Goal: Task Accomplishment & Management: Manage account settings

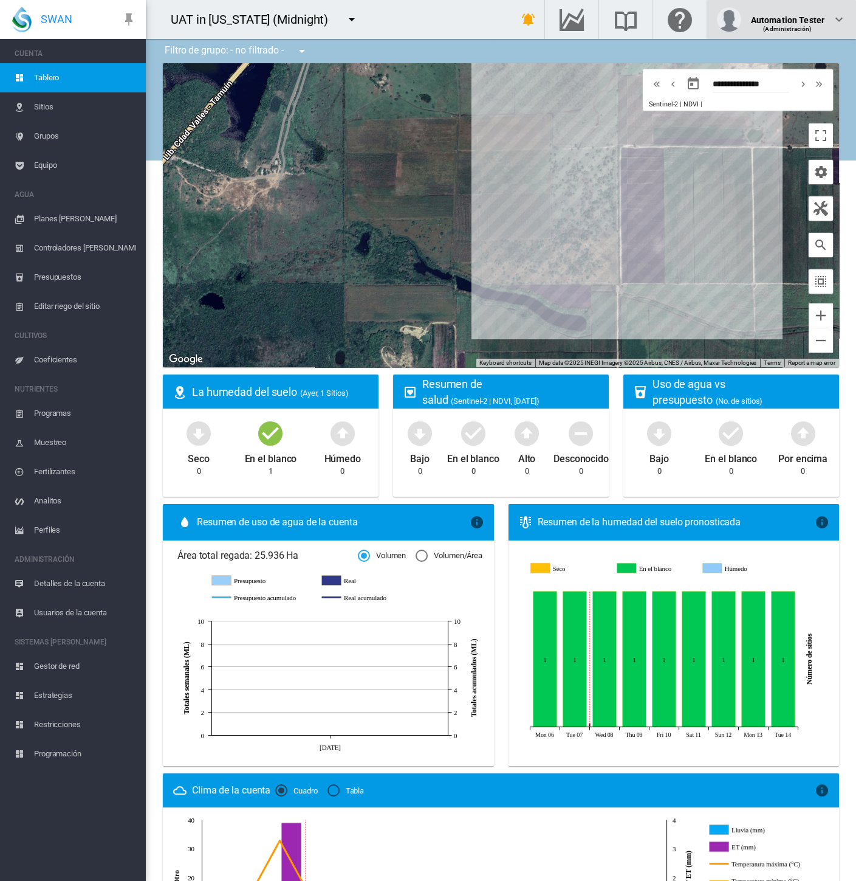
click at [851, 12] on button "Automation Tester (Administración)" at bounding box center [781, 19] width 149 height 39
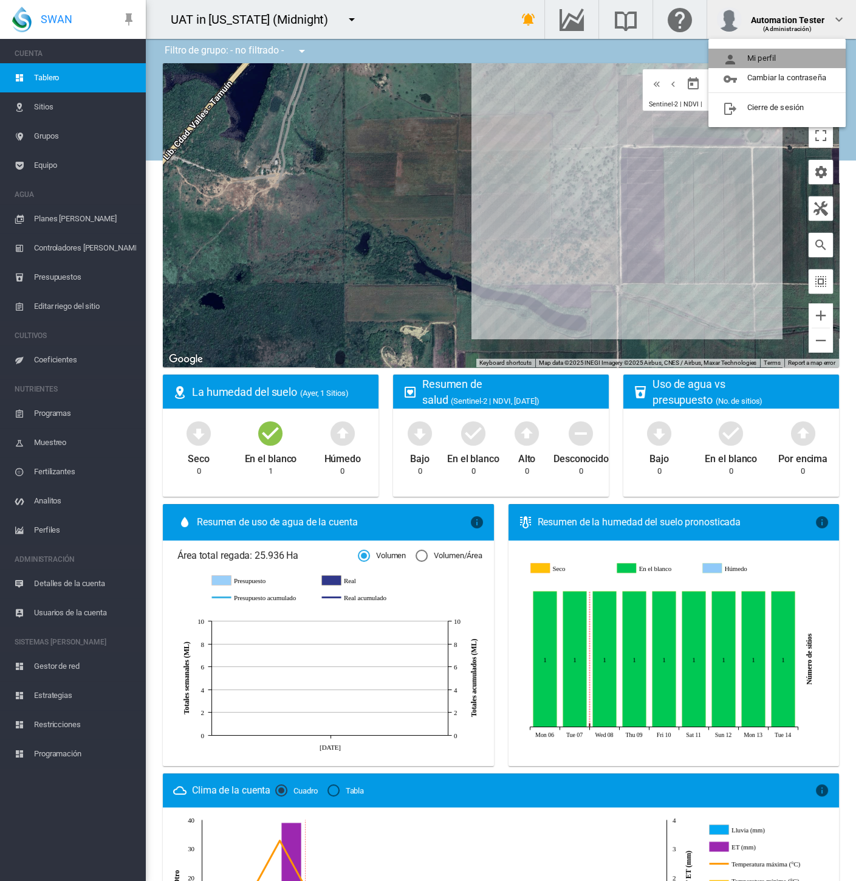
click at [814, 58] on button "Mi perfil" at bounding box center [777, 58] width 137 height 19
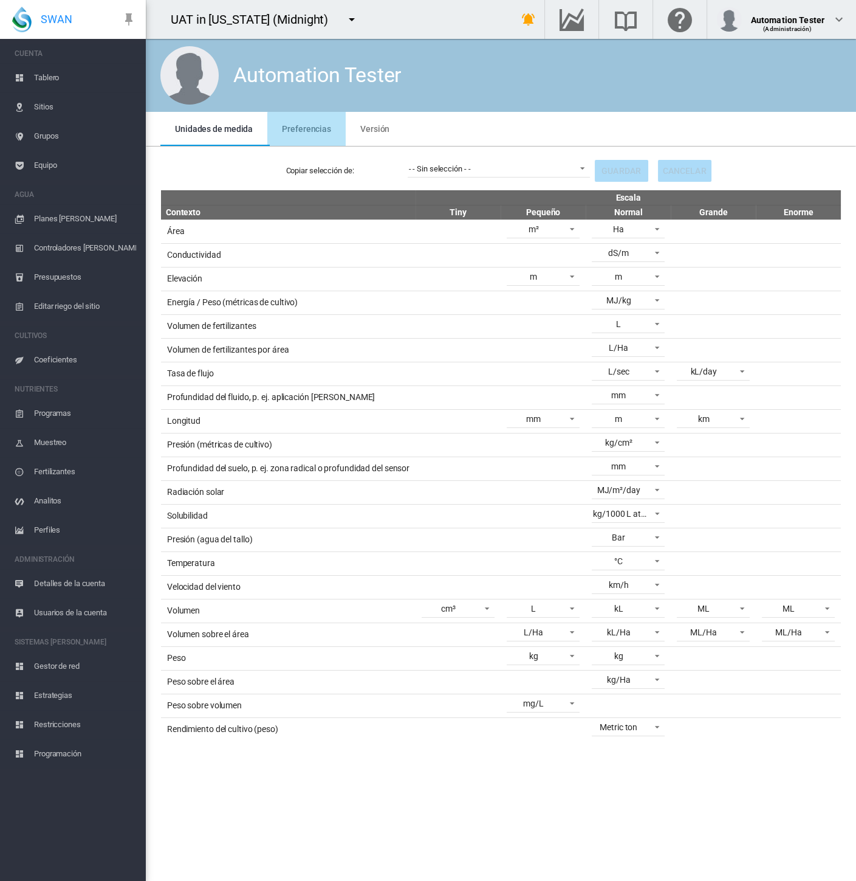
click at [312, 131] on span "Preferencias" at bounding box center [306, 129] width 49 height 10
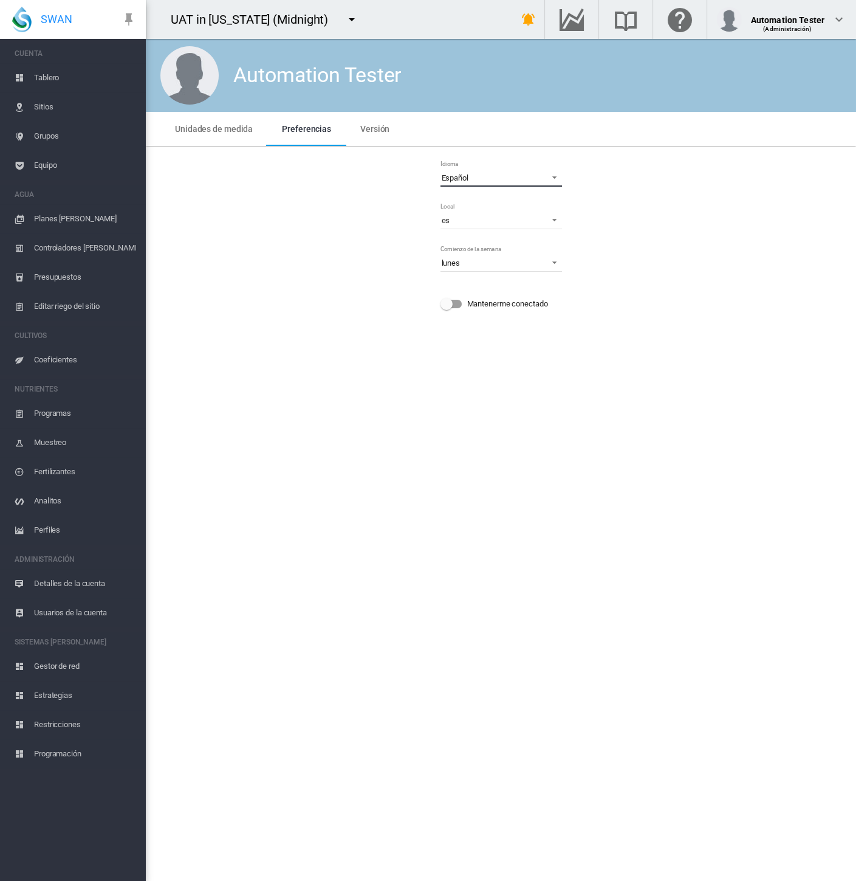
click at [463, 177] on div "Español" at bounding box center [455, 177] width 27 height 9
click at [456, 151] on div "English" at bounding box center [453, 148] width 24 height 11
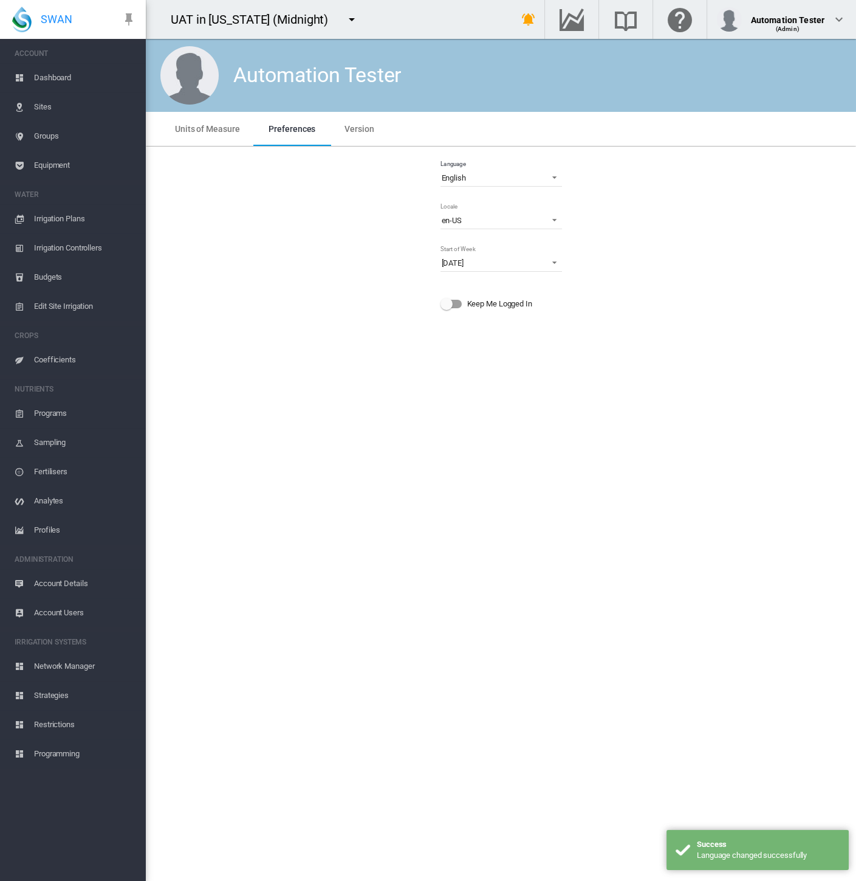
drag, startPoint x: 331, startPoint y: 18, endPoint x: 339, endPoint y: 18, distance: 7.3
click at [340, 18] on button "button" at bounding box center [352, 19] width 24 height 24
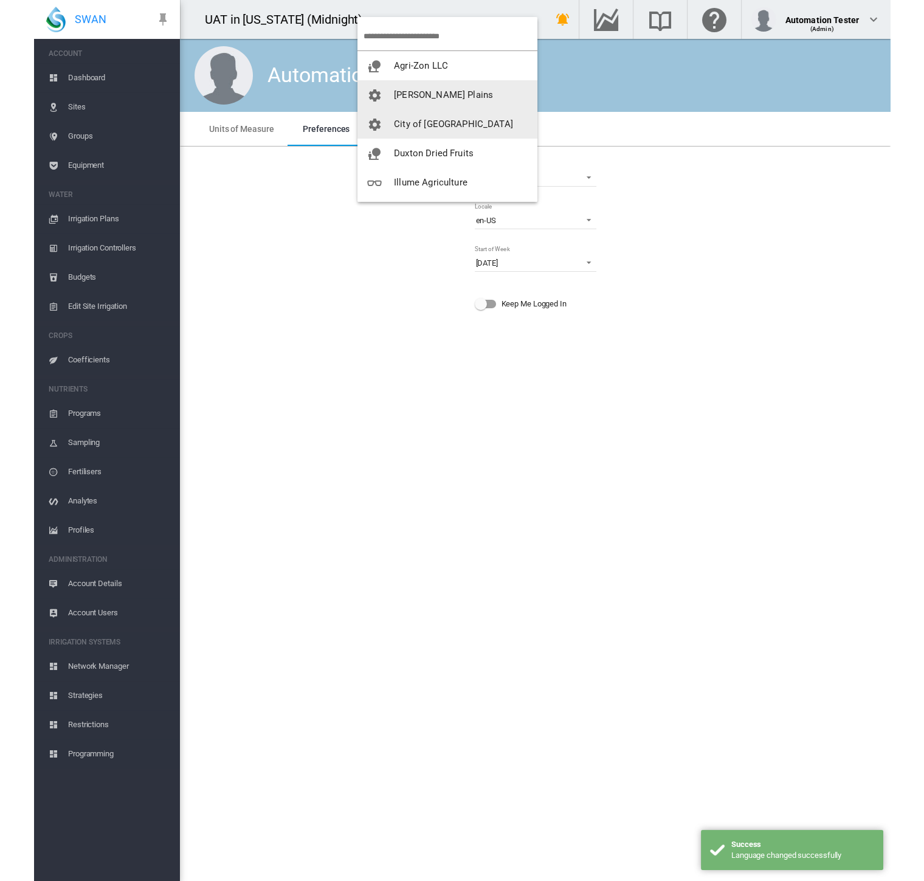
scroll to position [233, 0]
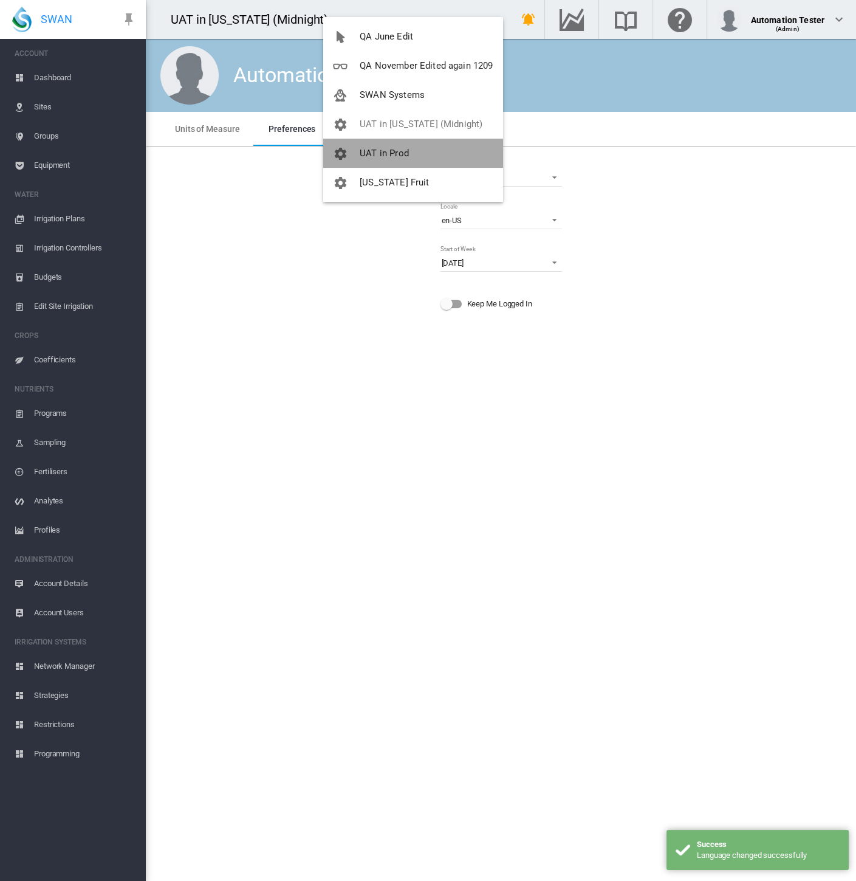
click at [406, 154] on span "UAT in Prod" at bounding box center [384, 153] width 49 height 11
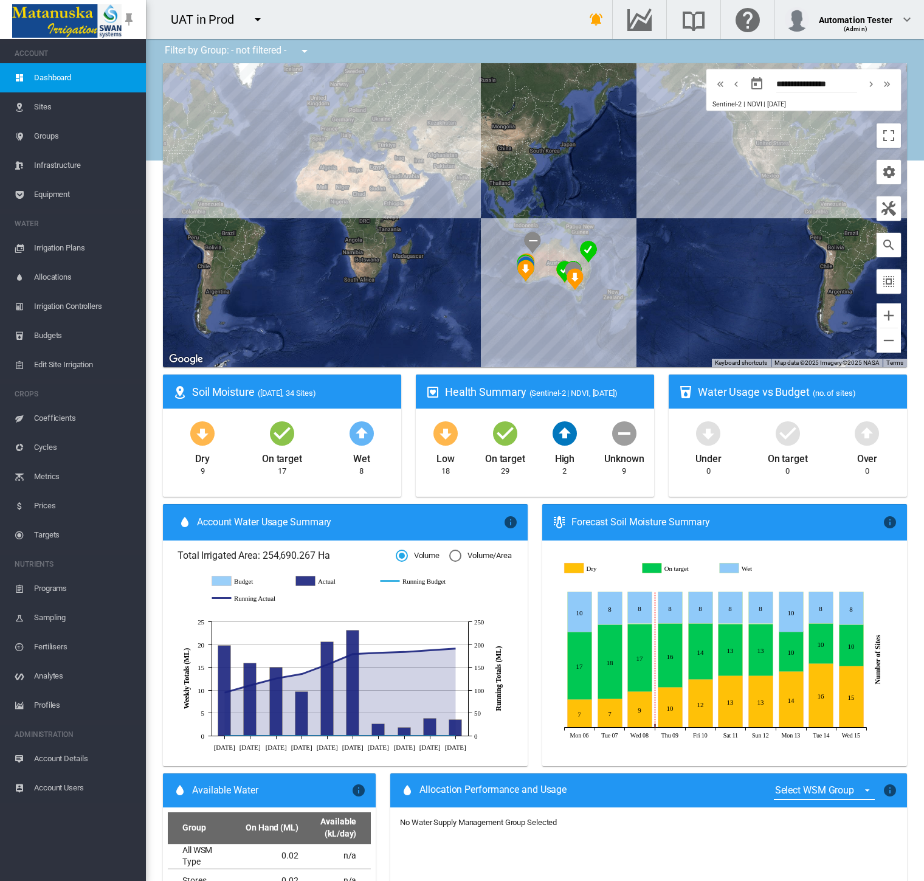
click at [40, 437] on span "Cycles" at bounding box center [85, 447] width 102 height 29
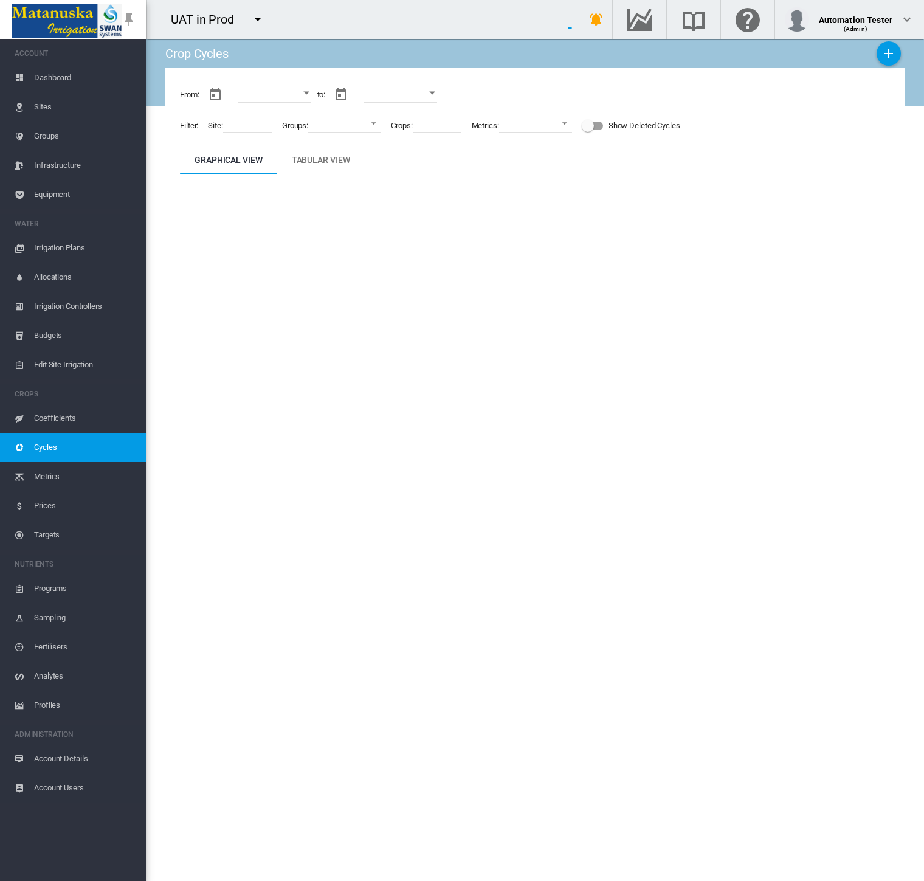
type input "**********"
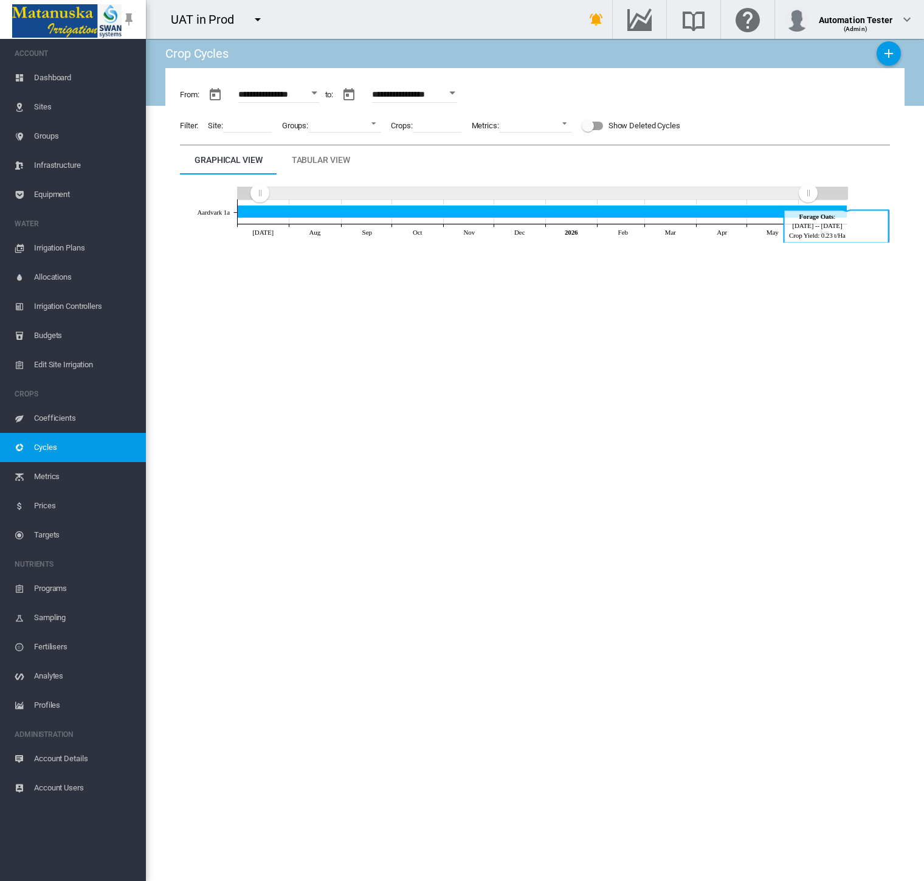
click at [319, 176] on icon at bounding box center [534, 207] width 709 height 67
click at [323, 160] on div "Tabular View" at bounding box center [321, 160] width 58 height 15
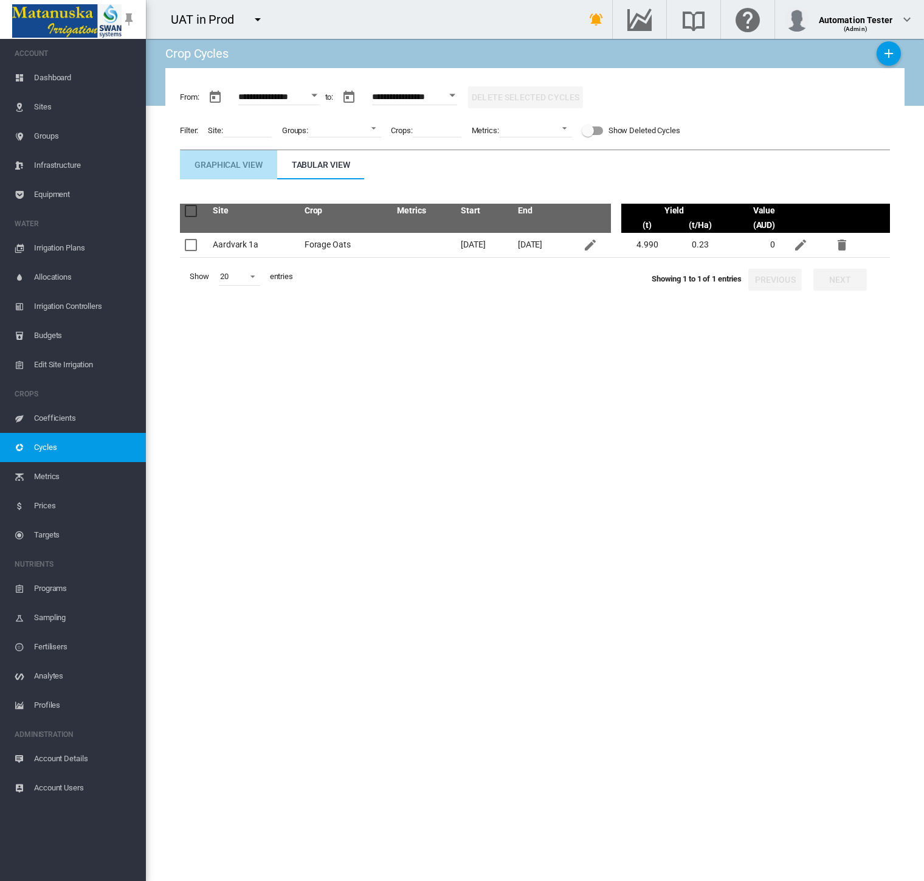
click at [220, 159] on div "Graphical View" at bounding box center [228, 164] width 68 height 15
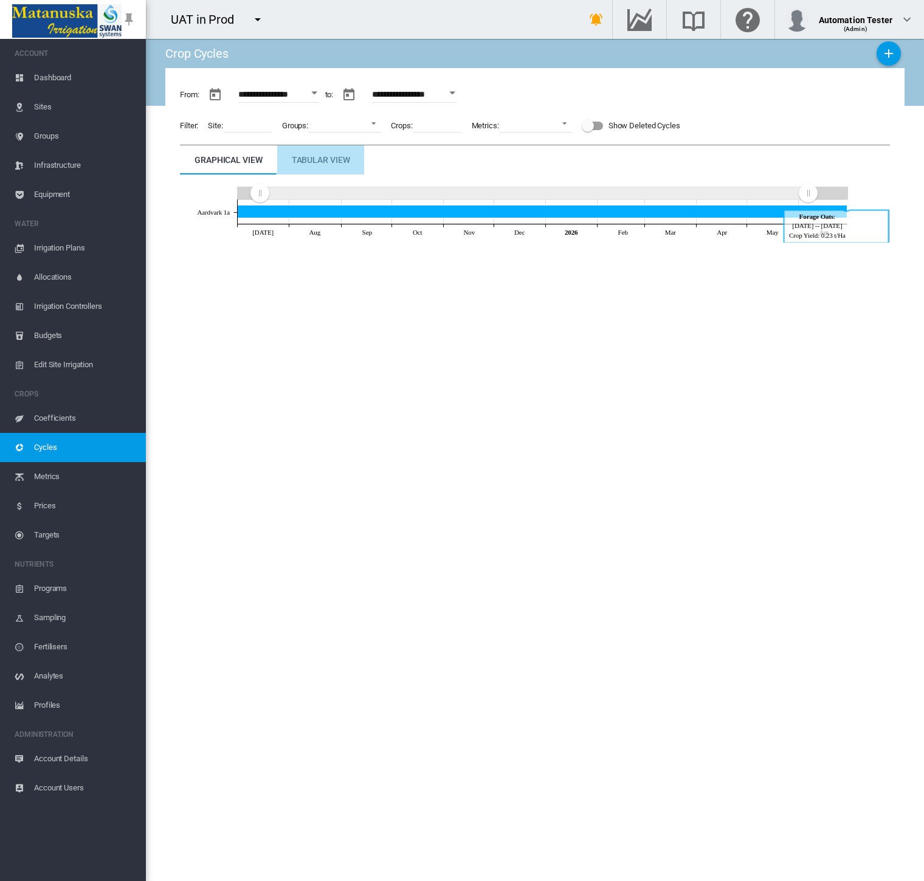
click at [326, 151] on md-tab-item "Tabular View" at bounding box center [321, 159] width 88 height 29
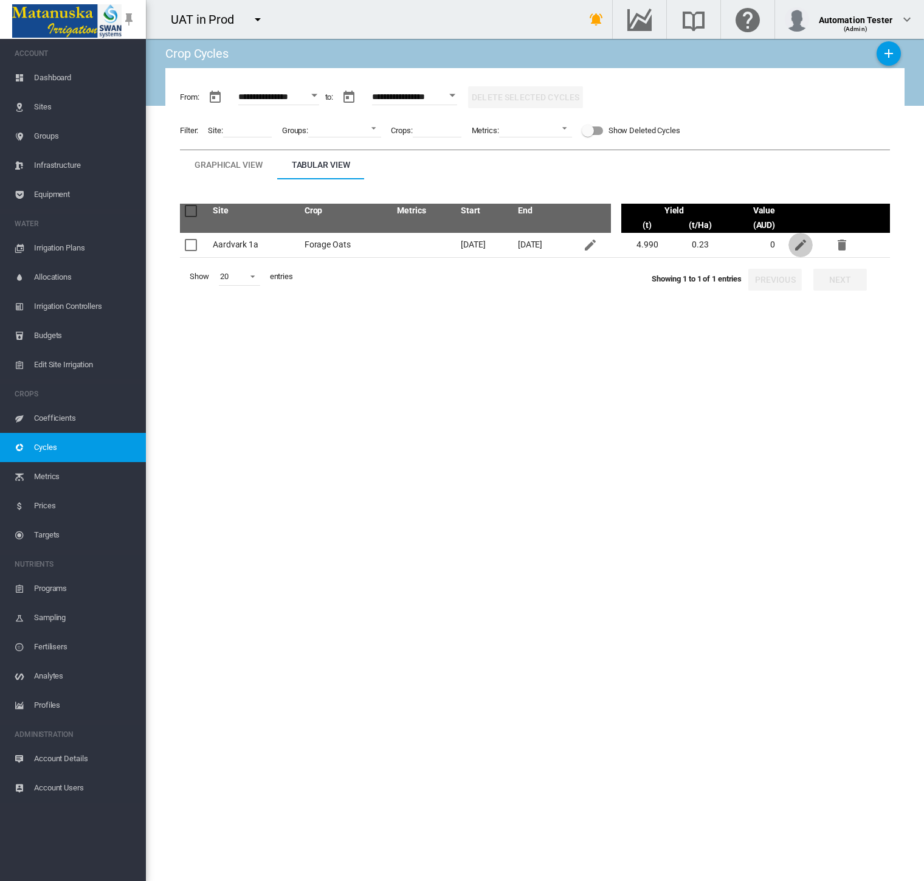
click at [802, 246] on md-icon "icon-pencil" at bounding box center [800, 245] width 15 height 15
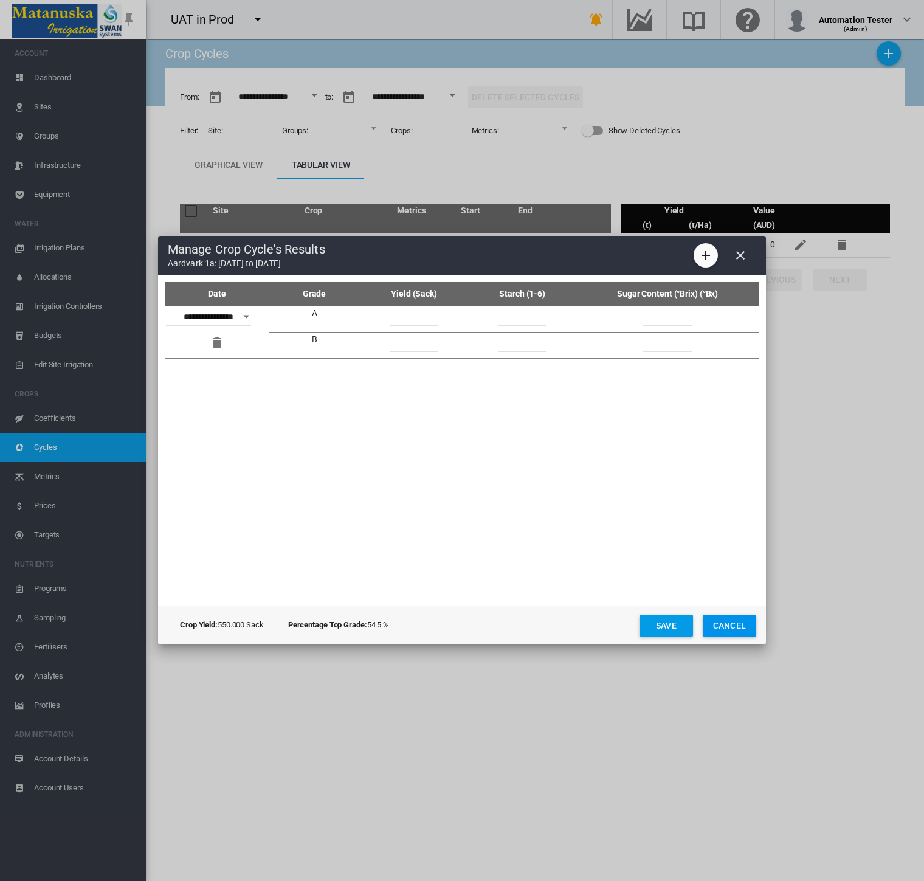
click at [735, 253] on md-icon "icon-close" at bounding box center [740, 255] width 15 height 15
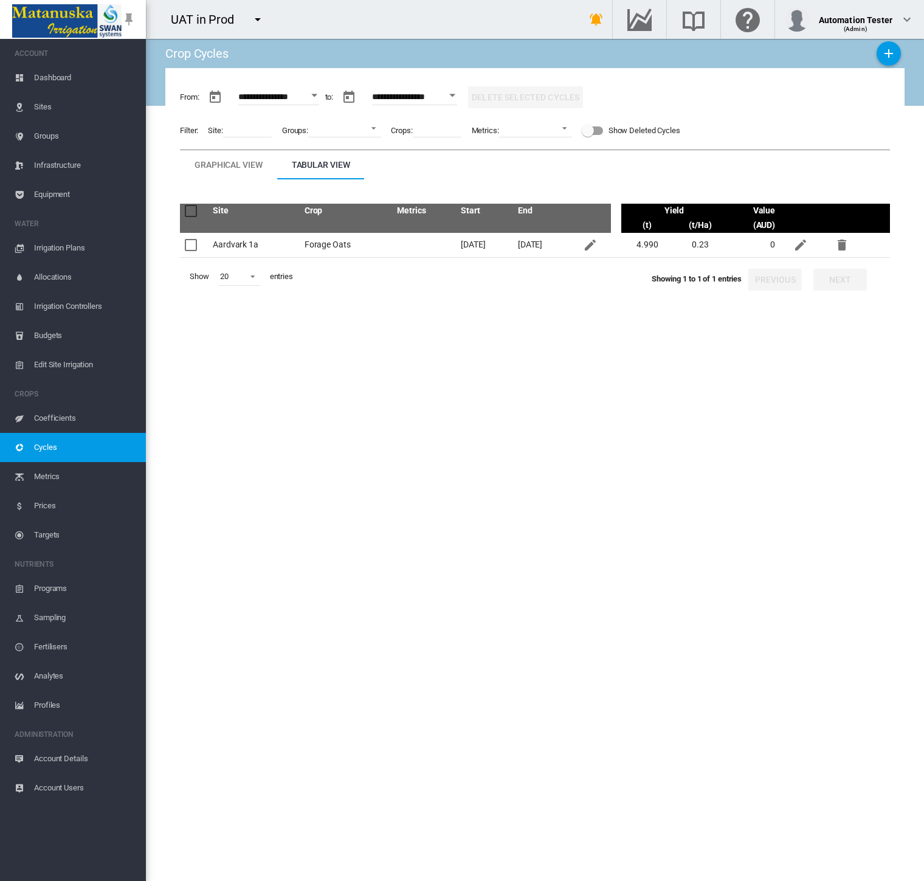
click at [70, 753] on span "Account Details" at bounding box center [85, 758] width 102 height 29
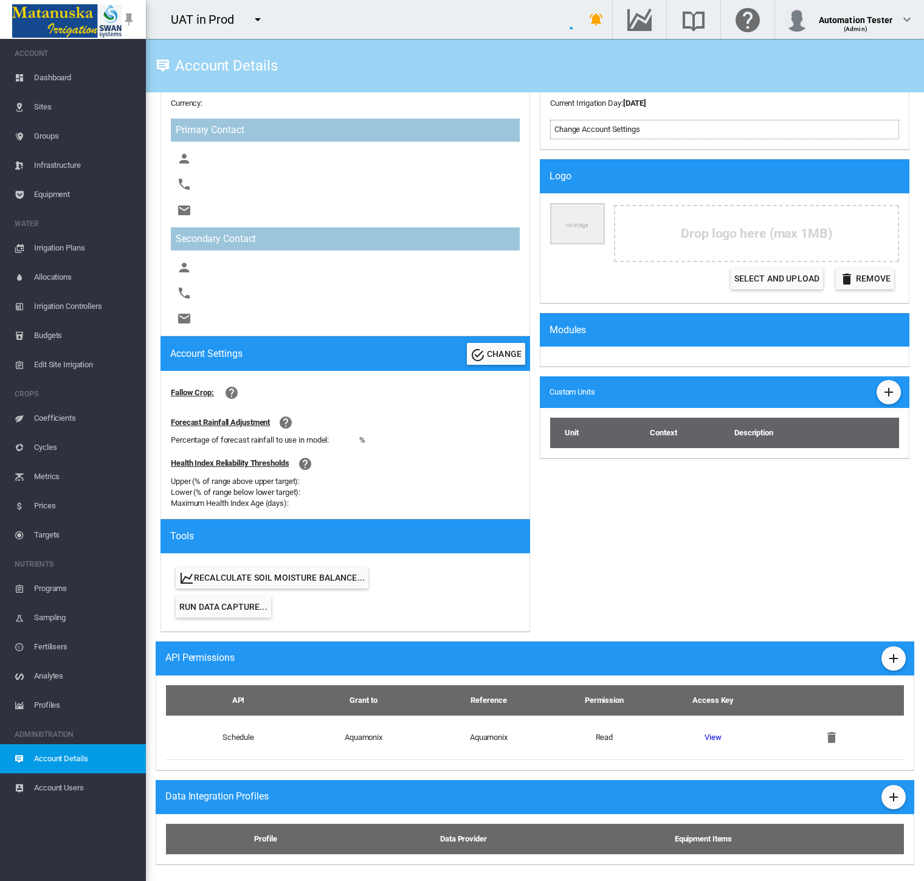
scroll to position [182, 0]
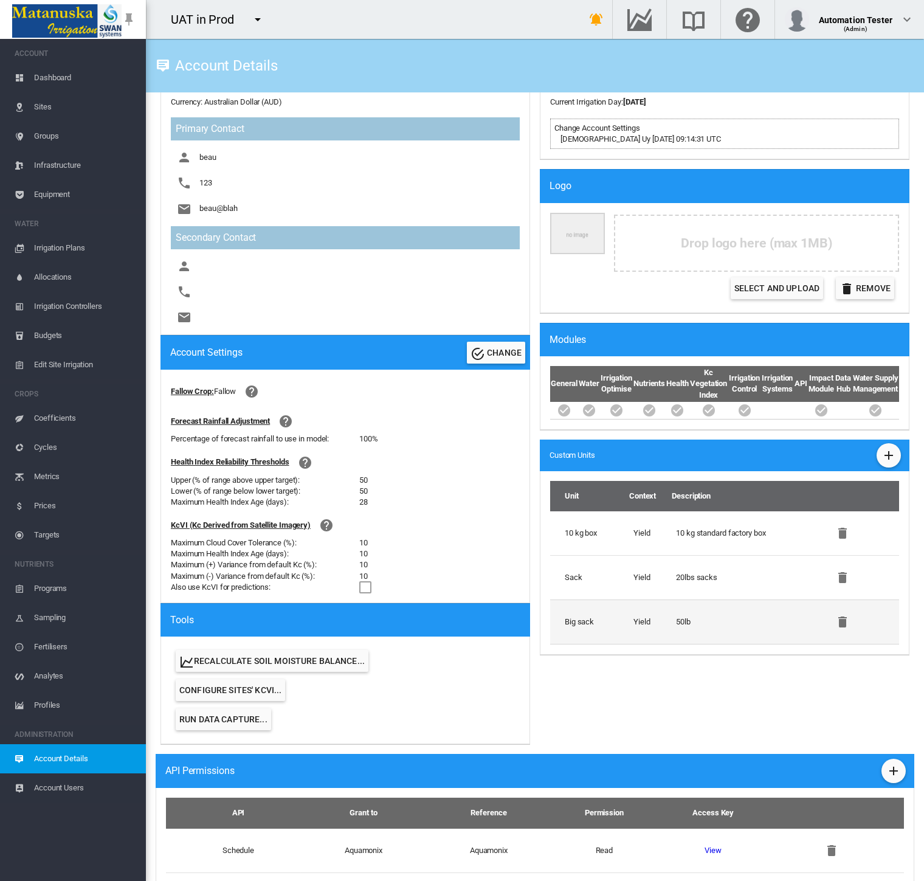
click at [696, 639] on td "50lb" at bounding box center [746, 621] width 151 height 45
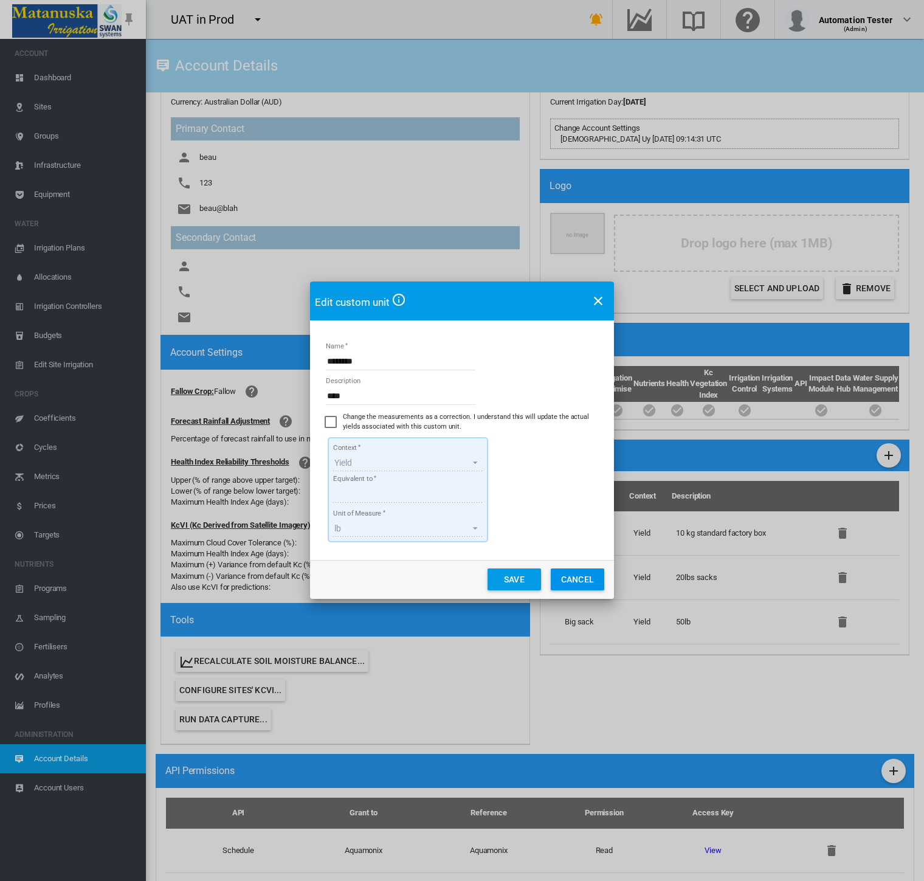
click at [576, 572] on button "Cancel" at bounding box center [577, 579] width 53 height 22
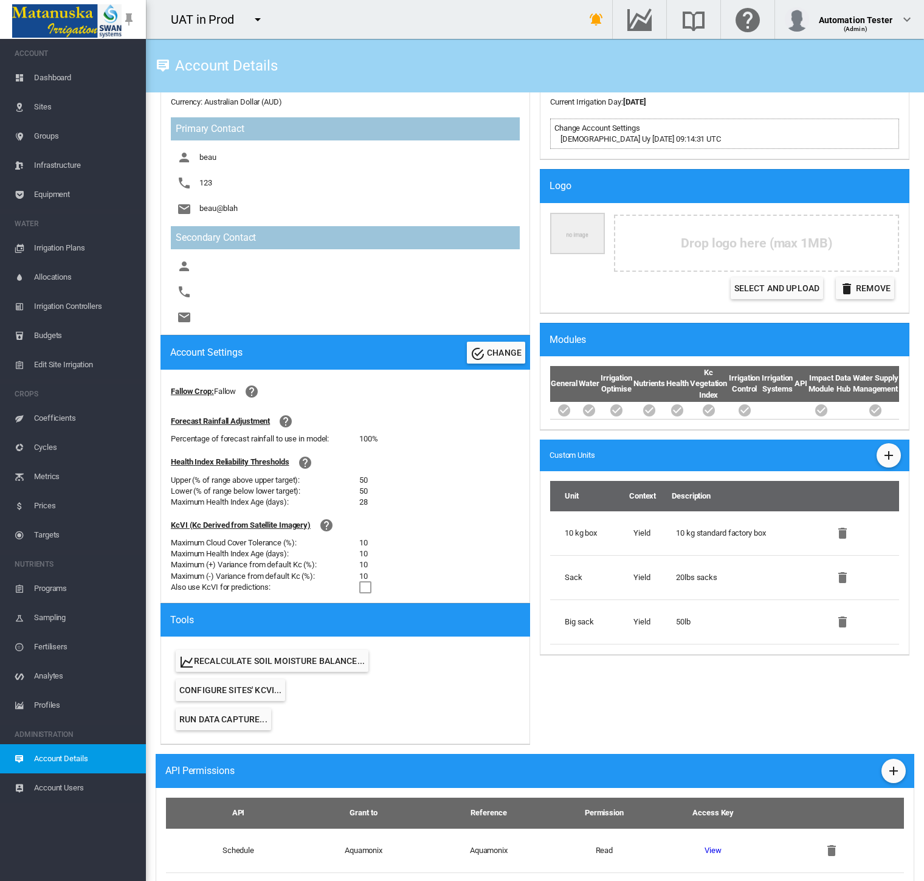
click at [663, 584] on td "Yield" at bounding box center [649, 577] width 43 height 44
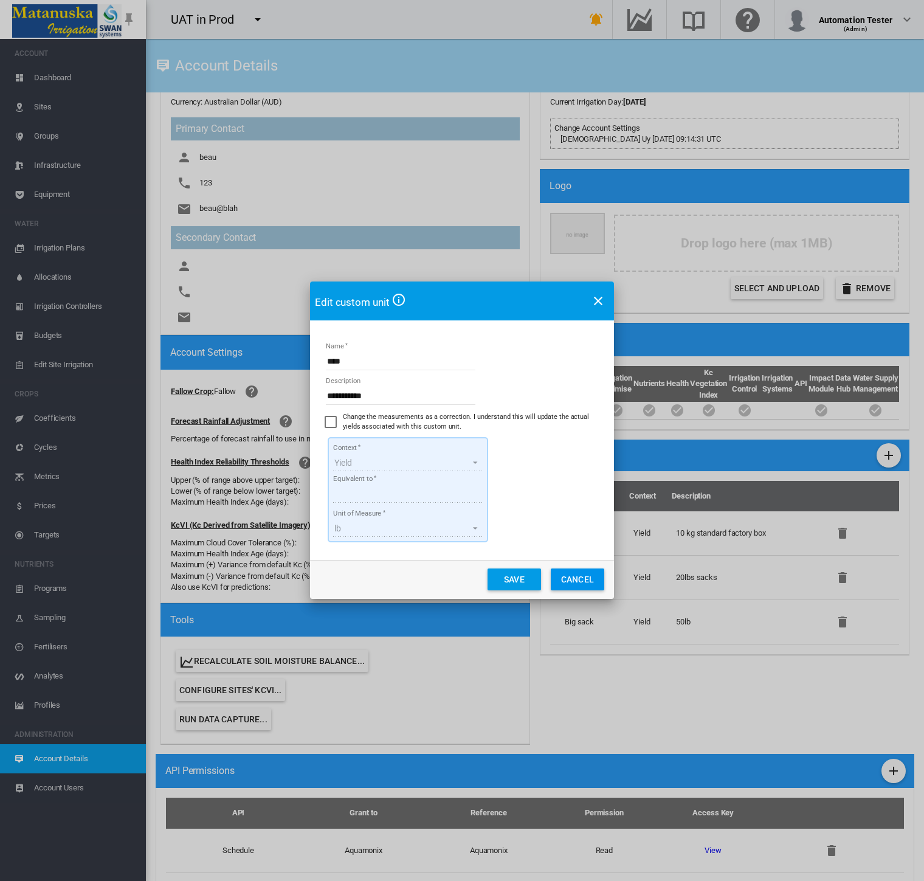
click at [592, 579] on button "Cancel" at bounding box center [577, 579] width 53 height 22
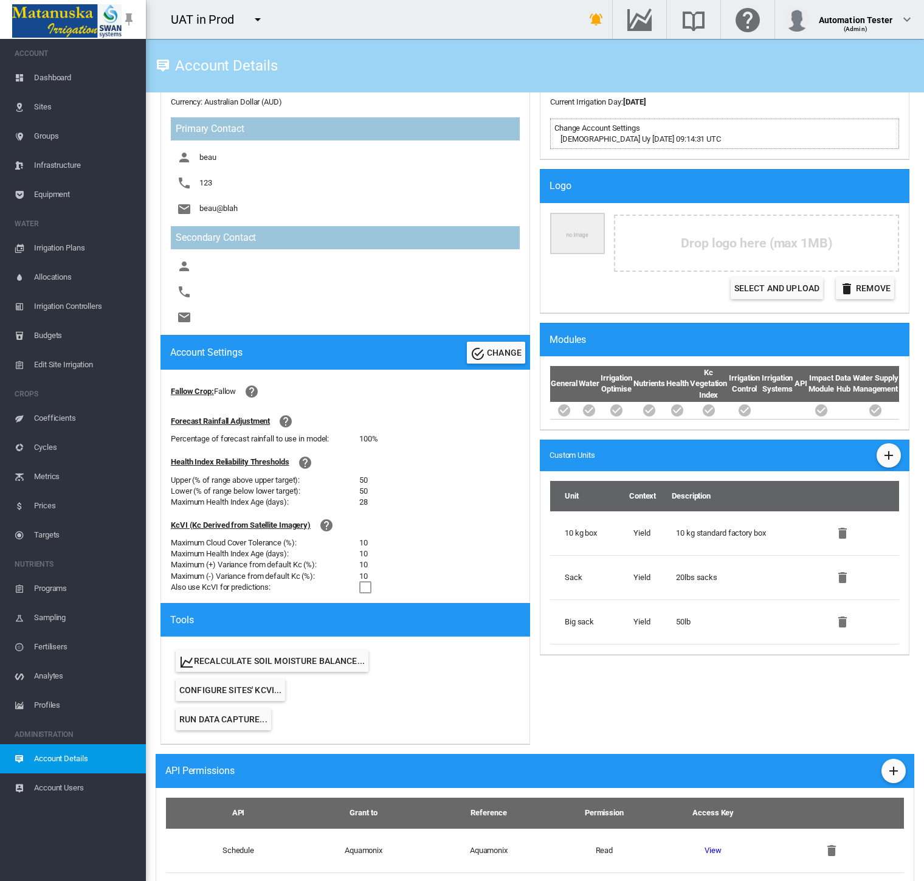
click at [59, 444] on span "Cycles" at bounding box center [85, 447] width 102 height 29
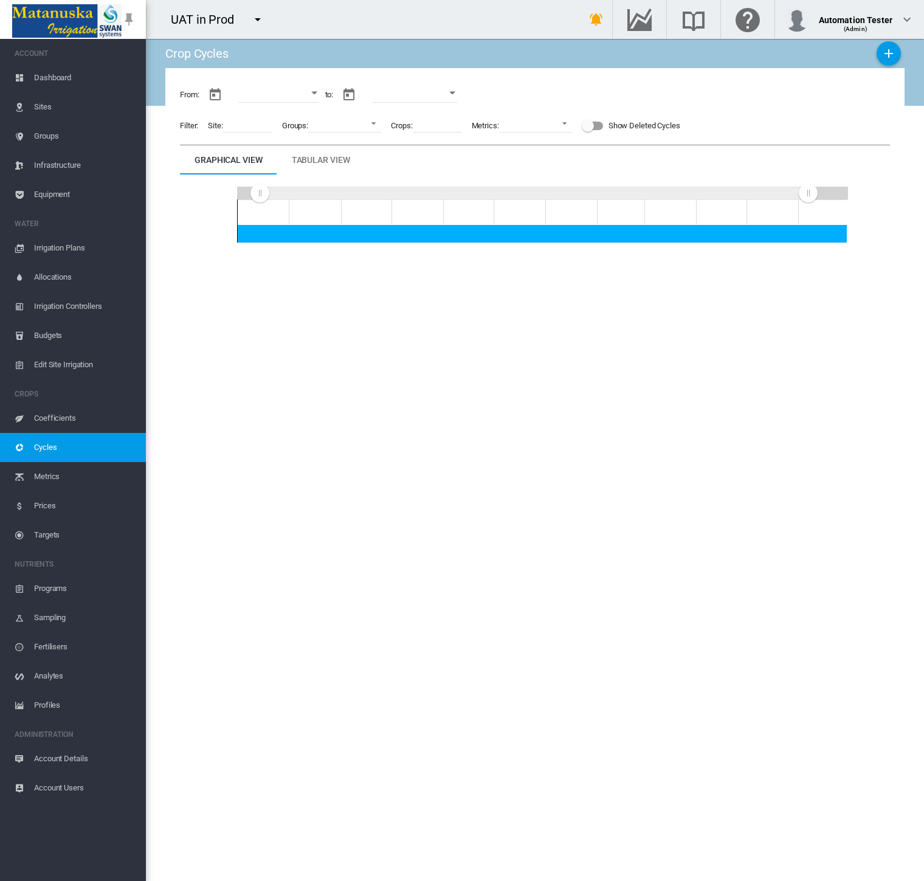
type input "**********"
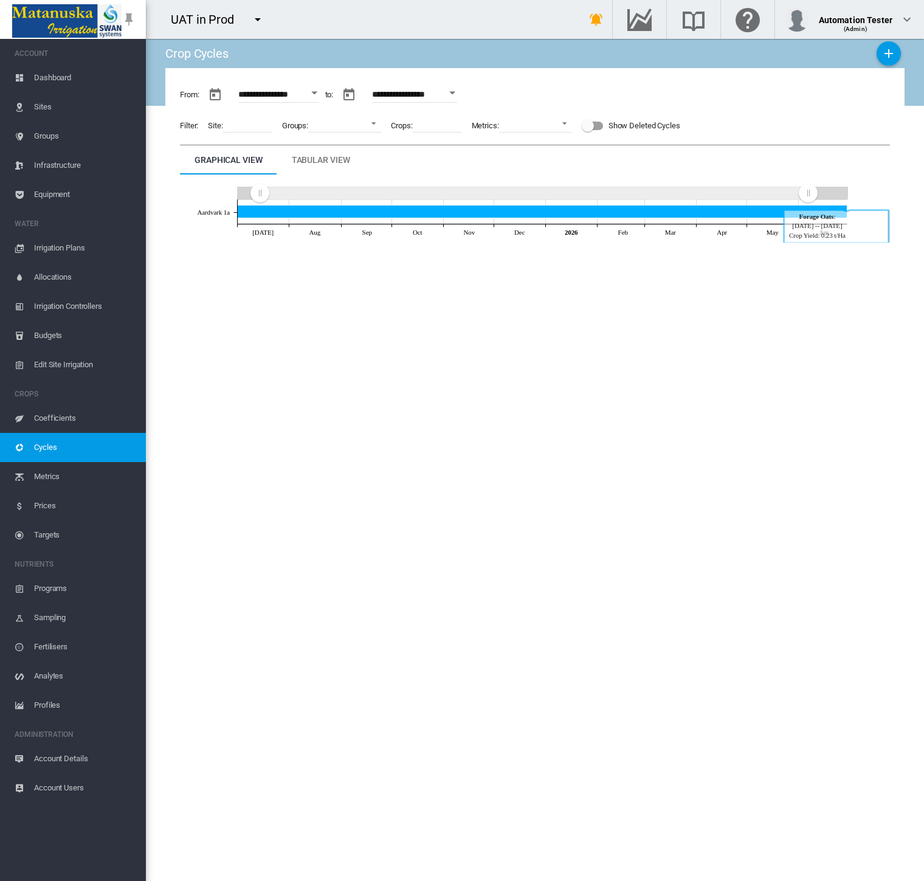
click at [288, 160] on md-tab-item "Tabular View" at bounding box center [321, 159] width 88 height 29
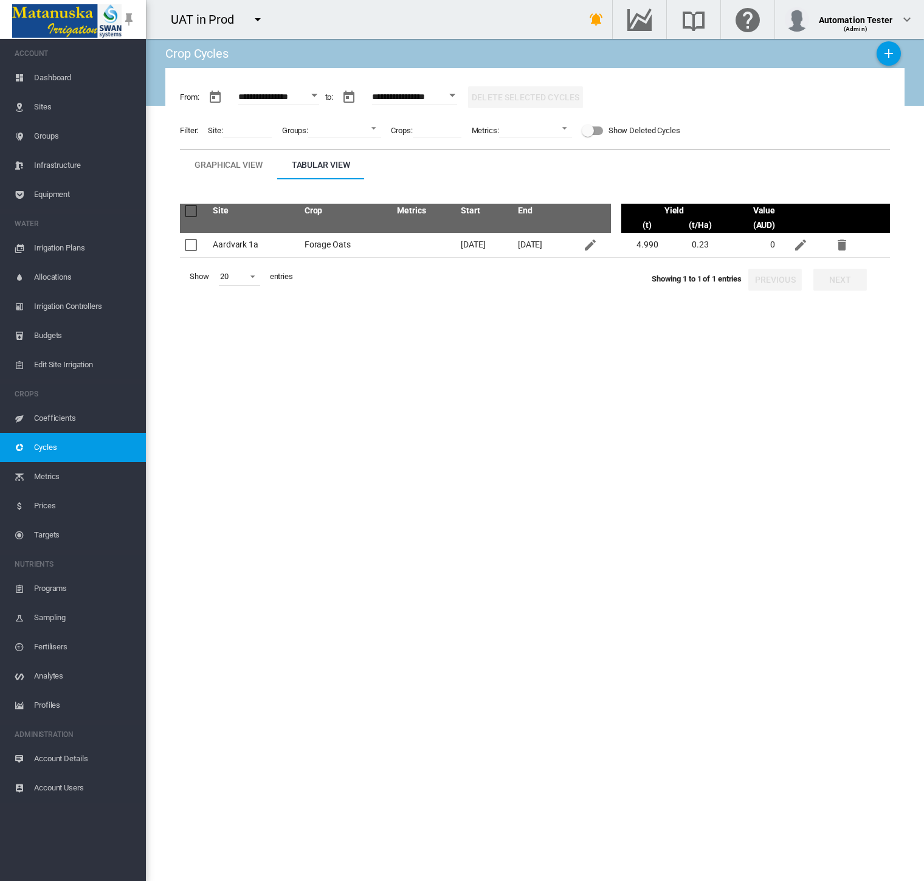
click at [226, 156] on md-tab-item "Graphical View" at bounding box center [228, 164] width 97 height 29
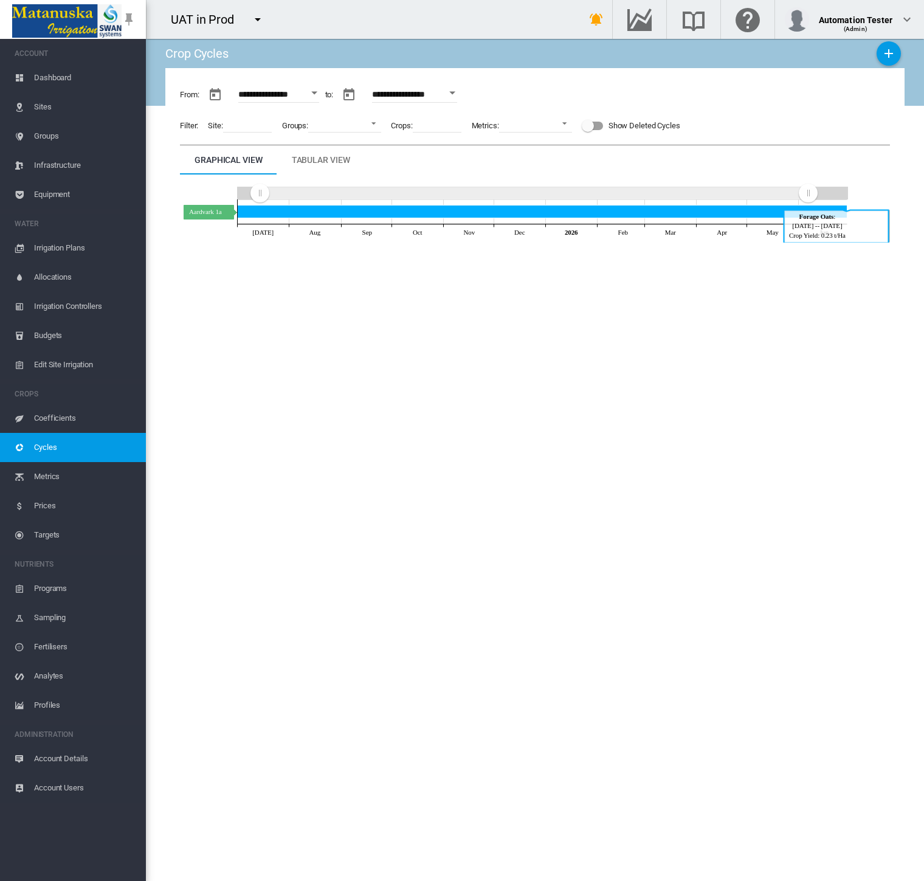
click at [620, 215] on icon "Aardvark 1a Jun 30, 2026" at bounding box center [542, 211] width 610 height 13
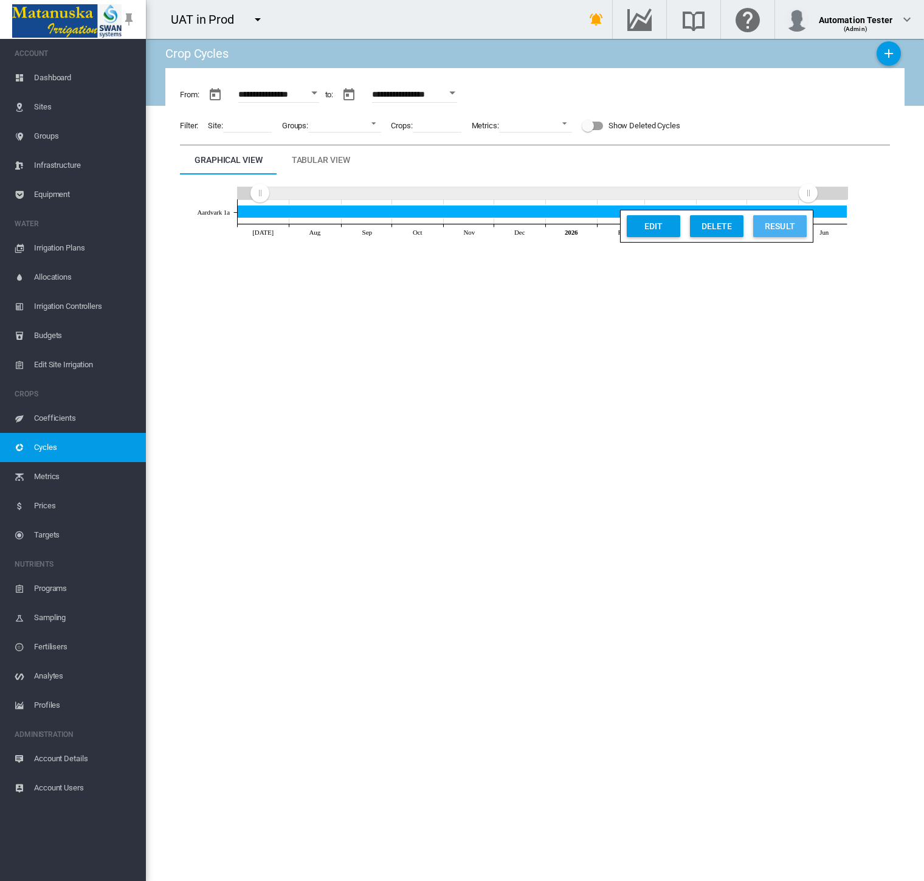
click at [783, 231] on div "Result" at bounding box center [780, 226] width 46 height 22
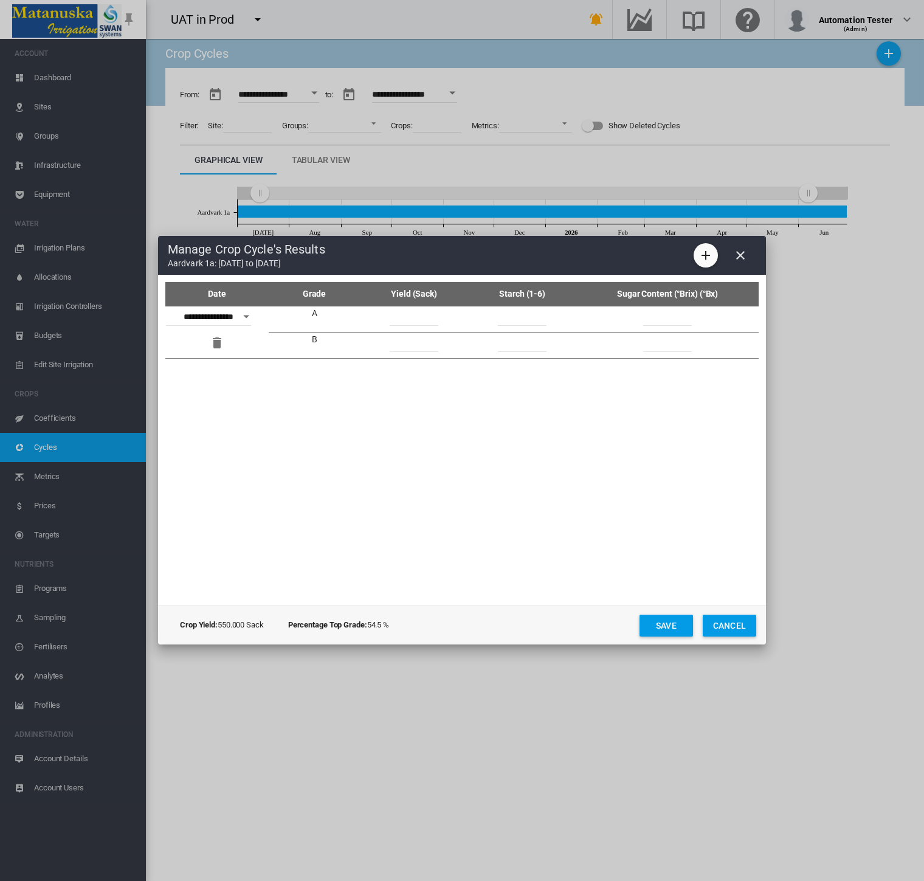
click at [742, 252] on md-icon "icon-close" at bounding box center [740, 255] width 15 height 15
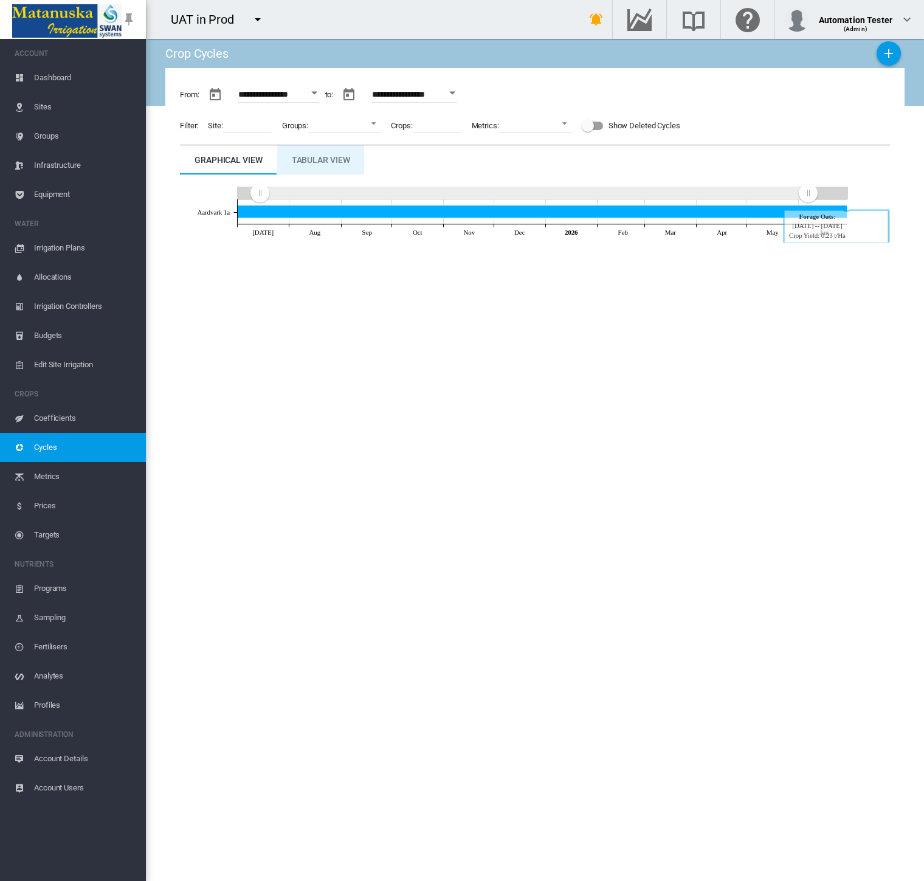
click at [352, 165] on md-tab-item "Tabular View" at bounding box center [321, 159] width 88 height 29
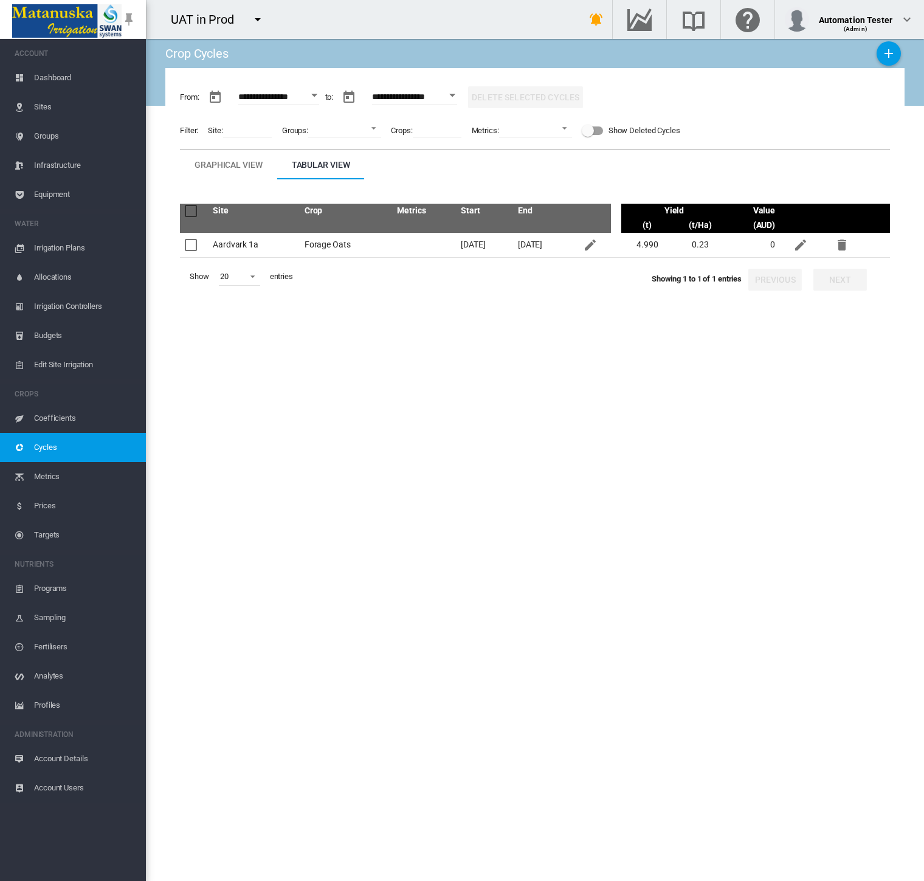
click at [57, 529] on span "Targets" at bounding box center [85, 534] width 102 height 29
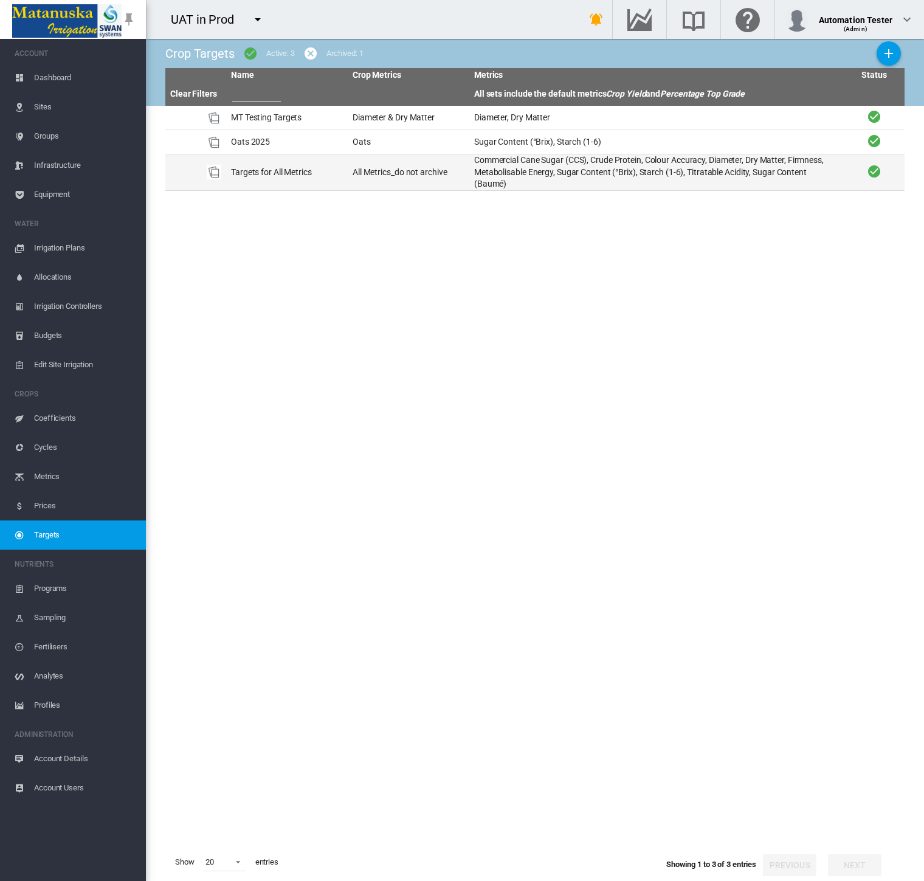
click at [407, 186] on td "All Metrics_do not archive" at bounding box center [409, 172] width 122 height 36
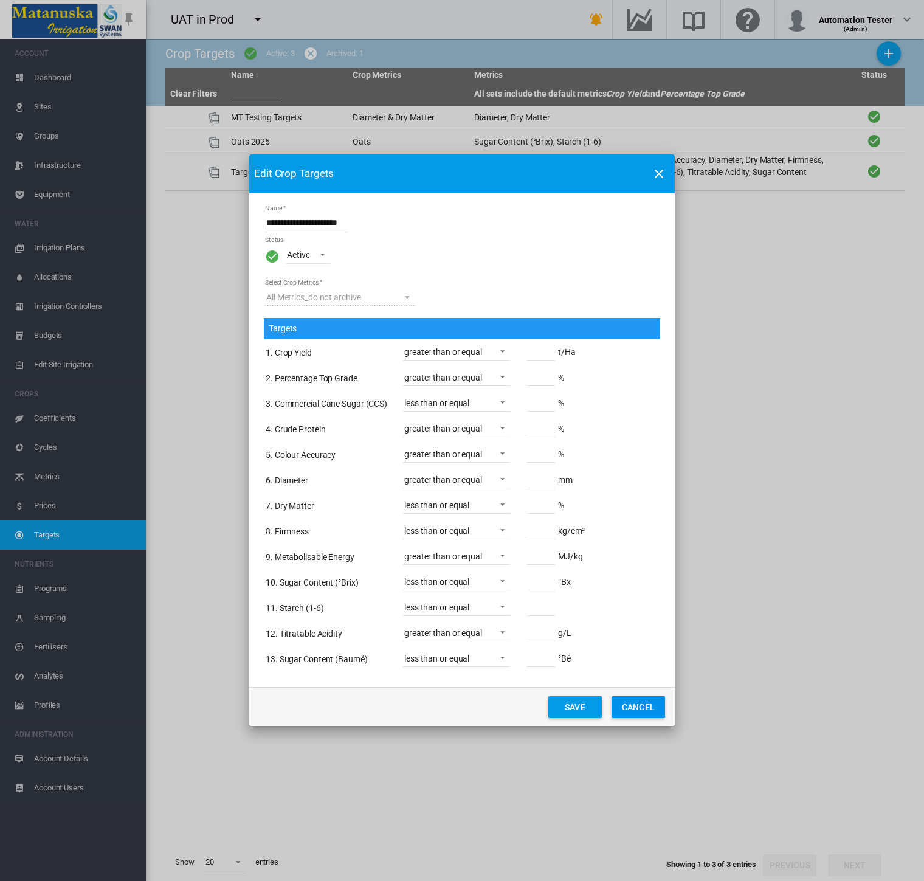
click at [642, 696] on button "Cancel" at bounding box center [637, 707] width 53 height 22
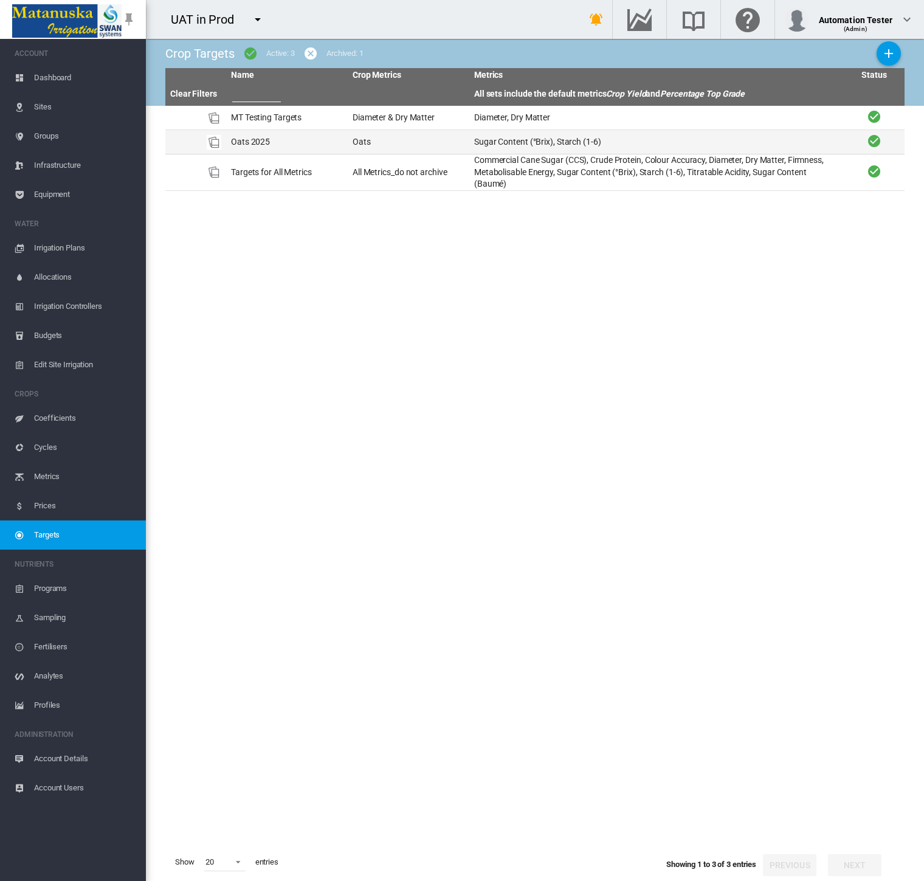
click at [425, 145] on td "Oats" at bounding box center [409, 142] width 122 height 24
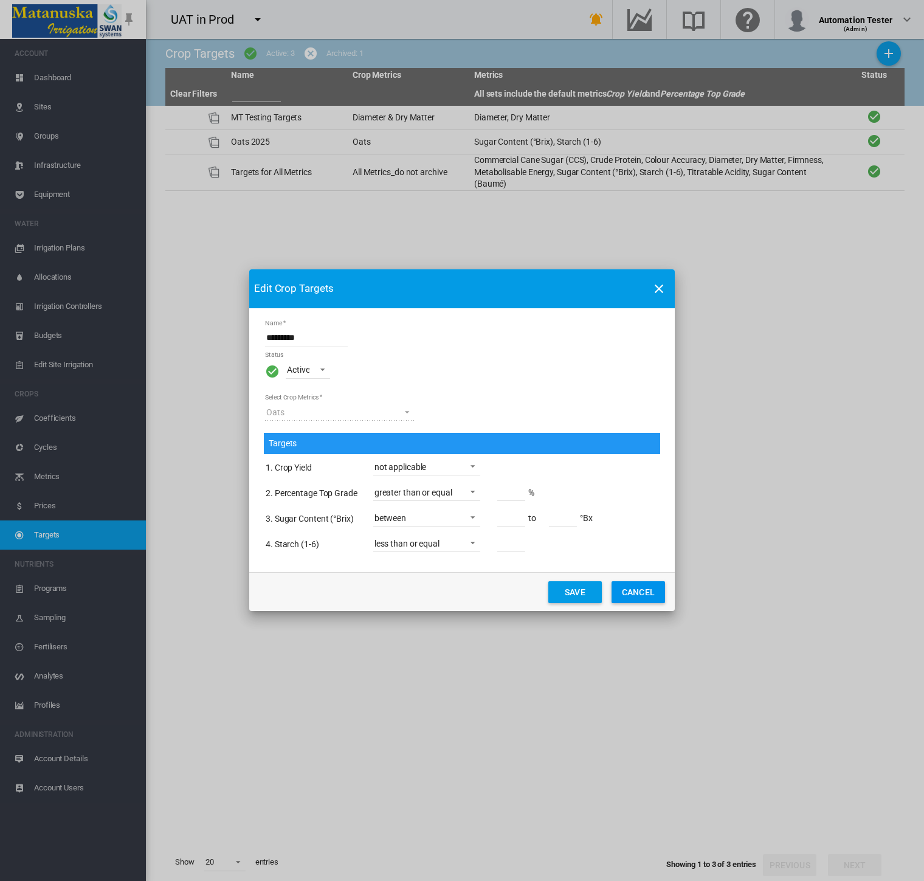
click at [470, 466] on span "Name Status ..." at bounding box center [469, 464] width 15 height 11
click at [437, 379] on div "greater than or equal" at bounding box center [412, 380] width 78 height 12
click at [509, 473] on input "Name Status ..." at bounding box center [511, 466] width 28 height 18
type input "***"
click at [585, 588] on button "Save" at bounding box center [574, 592] width 53 height 22
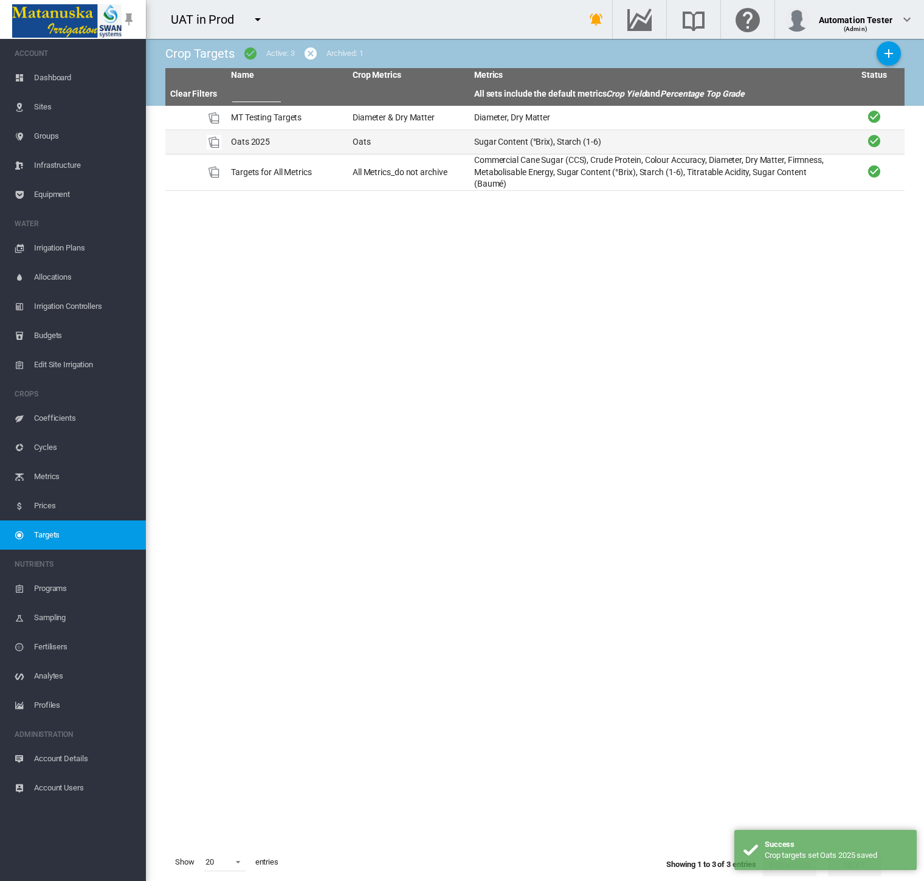
click at [585, 140] on td "Sugar Content (°Brix), Starch (1-6)" at bounding box center [656, 142] width 374 height 24
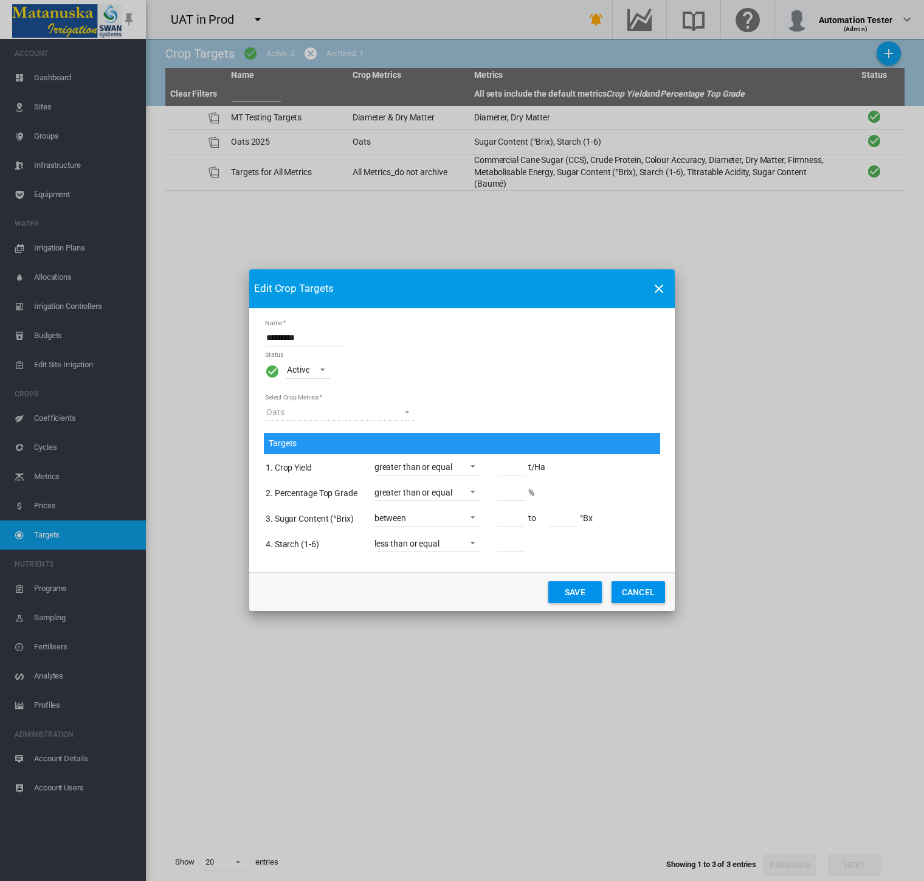
click at [577, 596] on button "Save" at bounding box center [574, 592] width 53 height 22
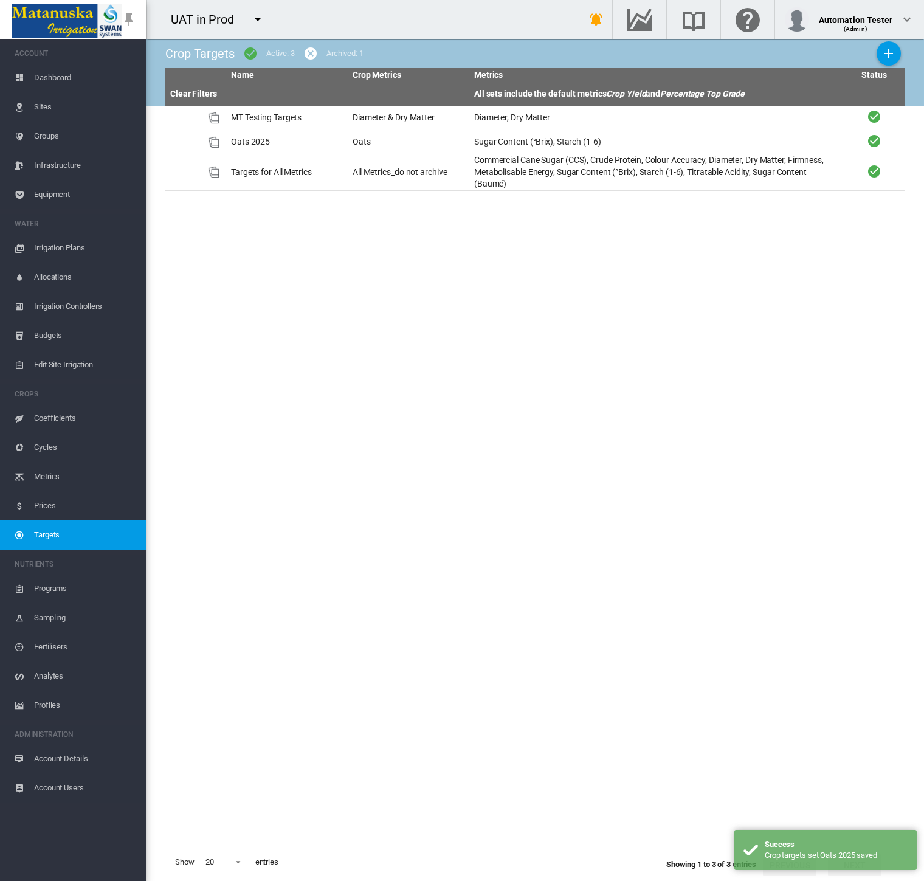
click at [95, 444] on span "Cycles" at bounding box center [85, 447] width 102 height 29
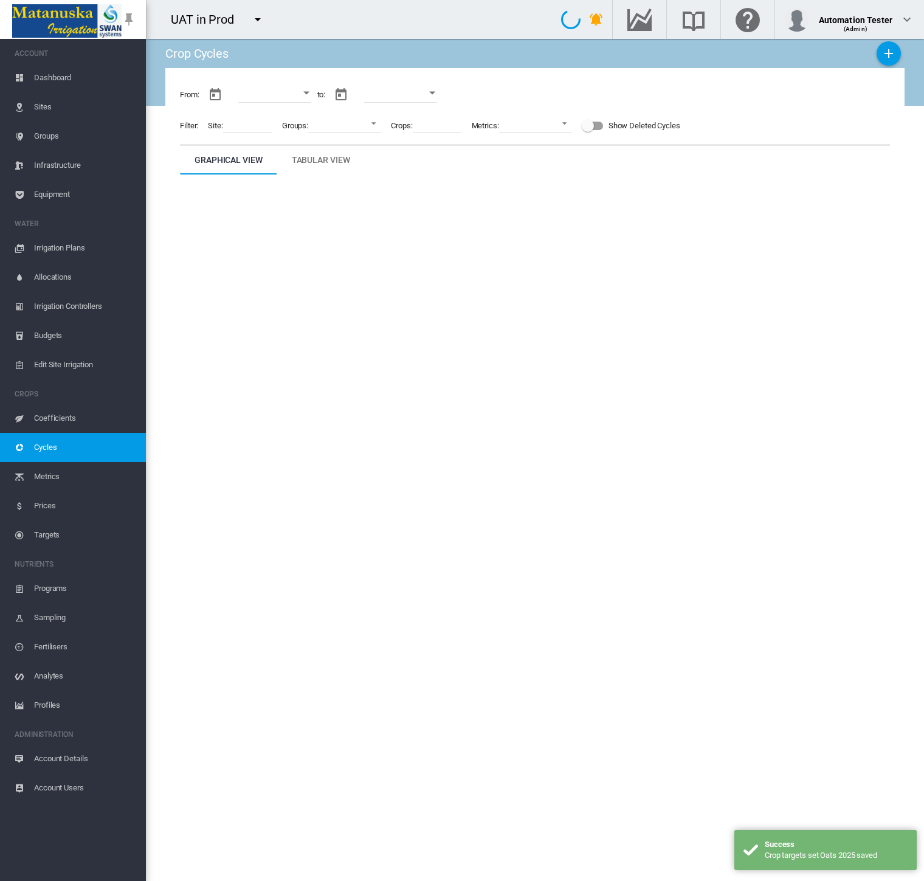
type input "**********"
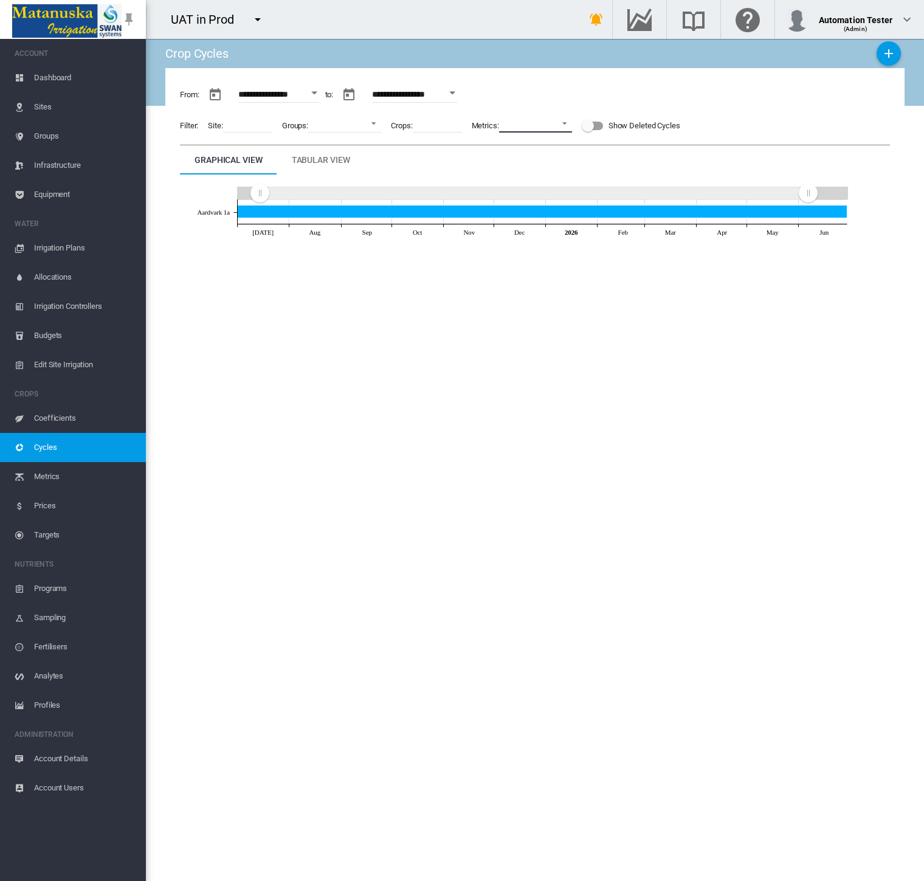
click at [559, 125] on md-select "No Selection Crop Yield Percentage Top Grade Colour Accuracy Commercial Cane Su…" at bounding box center [535, 123] width 73 height 18
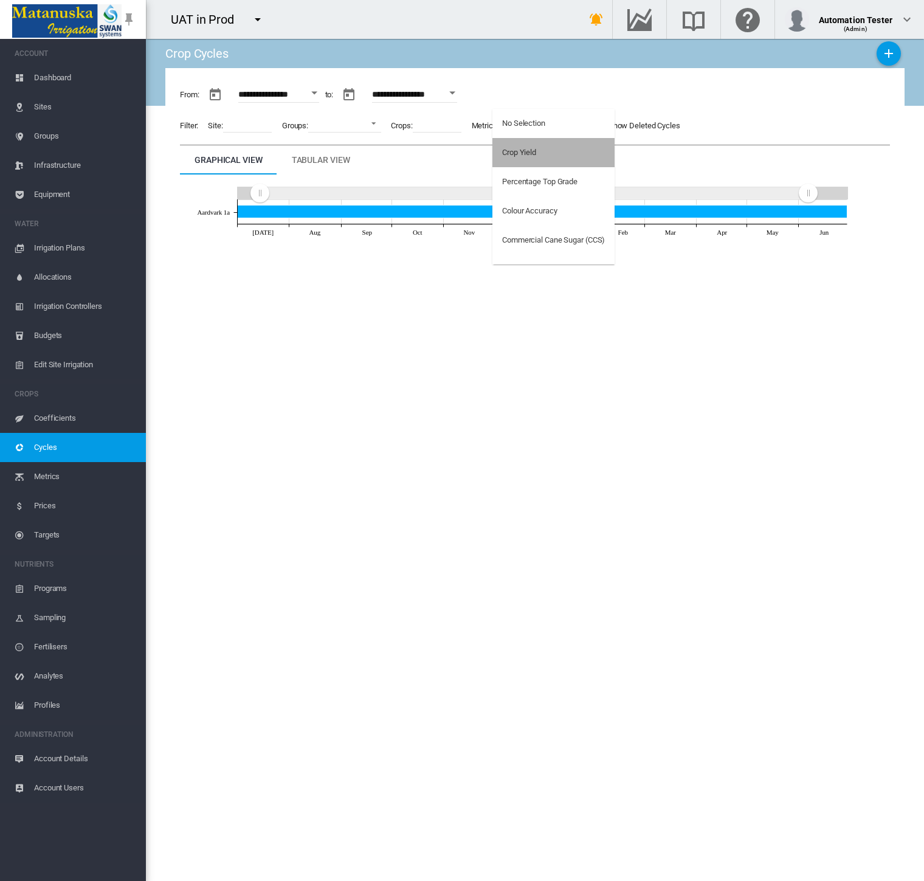
click at [555, 148] on md-option "Crop Yield" at bounding box center [553, 152] width 122 height 29
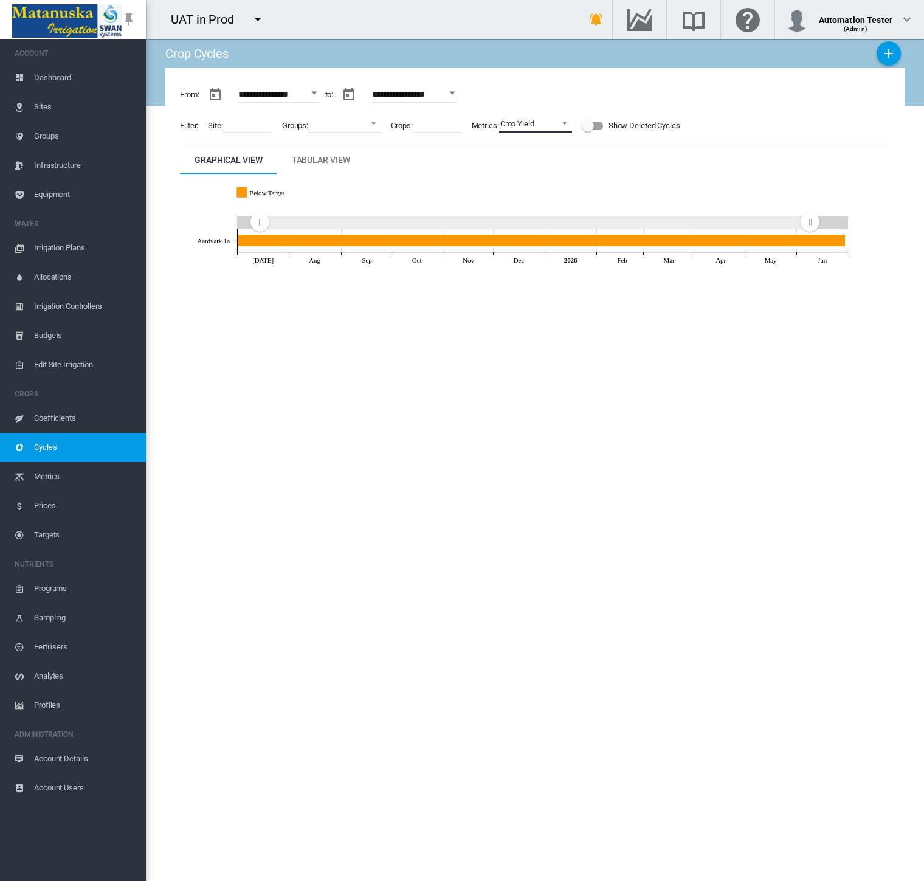
drag, startPoint x: 809, startPoint y: 217, endPoint x: 843, endPoint y: 215, distance: 34.1
click at [820, 215] on g "Zoom chart using cursor arrows" at bounding box center [809, 221] width 21 height 21
drag, startPoint x: 268, startPoint y: 224, endPoint x: 238, endPoint y: 224, distance: 29.8
click at [238, 224] on g "Zoom chart using cursor arrows" at bounding box center [238, 221] width 21 height 21
click at [856, 53] on md-icon "icon-plus" at bounding box center [888, 53] width 15 height 15
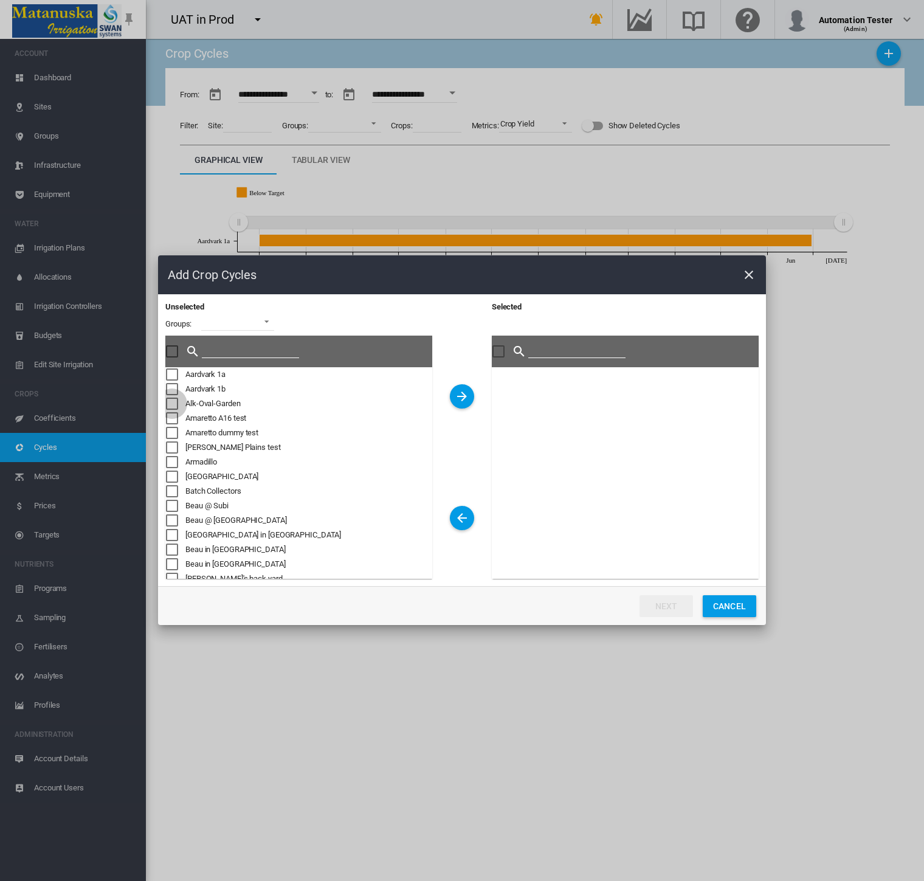
click at [171, 397] on div "Sites Cycle ..." at bounding box center [172, 403] width 12 height 12
click at [174, 403] on div "Sites Cycle ..." at bounding box center [172, 403] width 12 height 12
click at [172, 418] on div "Sites Cycle ..." at bounding box center [172, 418] width 12 height 12
click at [455, 396] on md-icon "icon-arrow-right" at bounding box center [462, 396] width 15 height 15
click at [655, 614] on button "Next" at bounding box center [665, 606] width 53 height 22
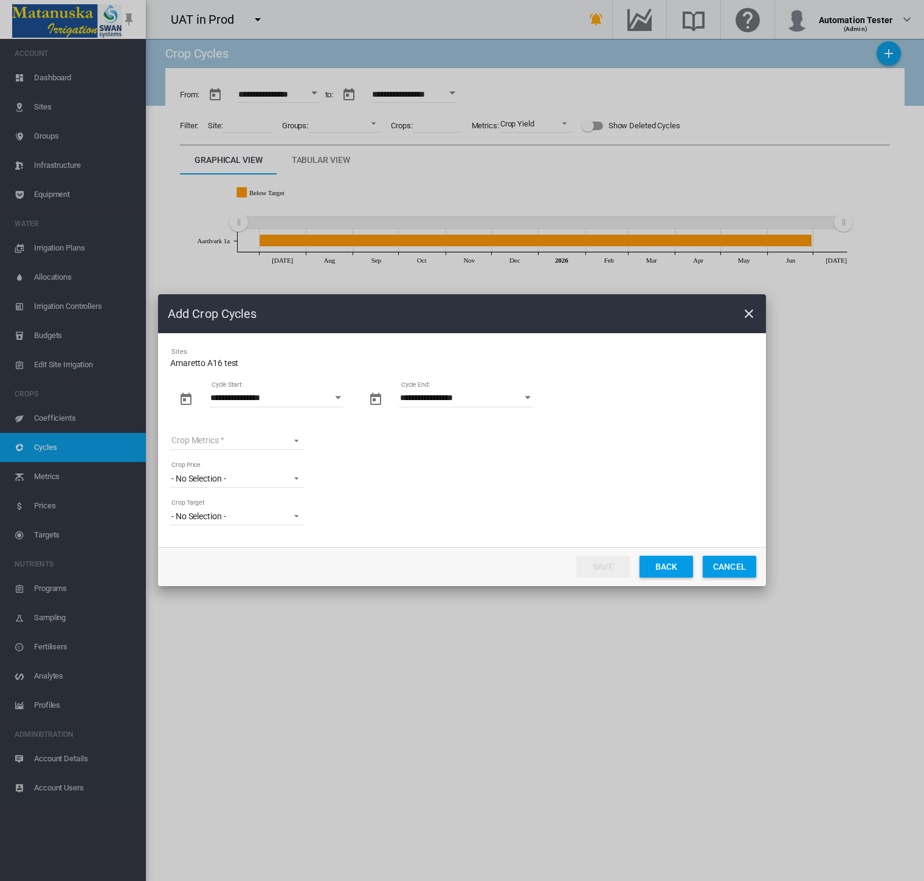
click at [270, 443] on md-select "Crop Metrics All Metrics_do not archive Apples Metric Apples Metric 02 Diameter…" at bounding box center [237, 440] width 134 height 18
click at [263, 473] on md-option "Apples Metric" at bounding box center [237, 469] width 153 height 29
click at [265, 516] on span "- No Selection -" at bounding box center [227, 516] width 112 height 12
click at [259, 447] on md-backdrop at bounding box center [462, 440] width 924 height 881
click at [259, 445] on span "Apples Metric" at bounding box center [227, 441] width 112 height 12
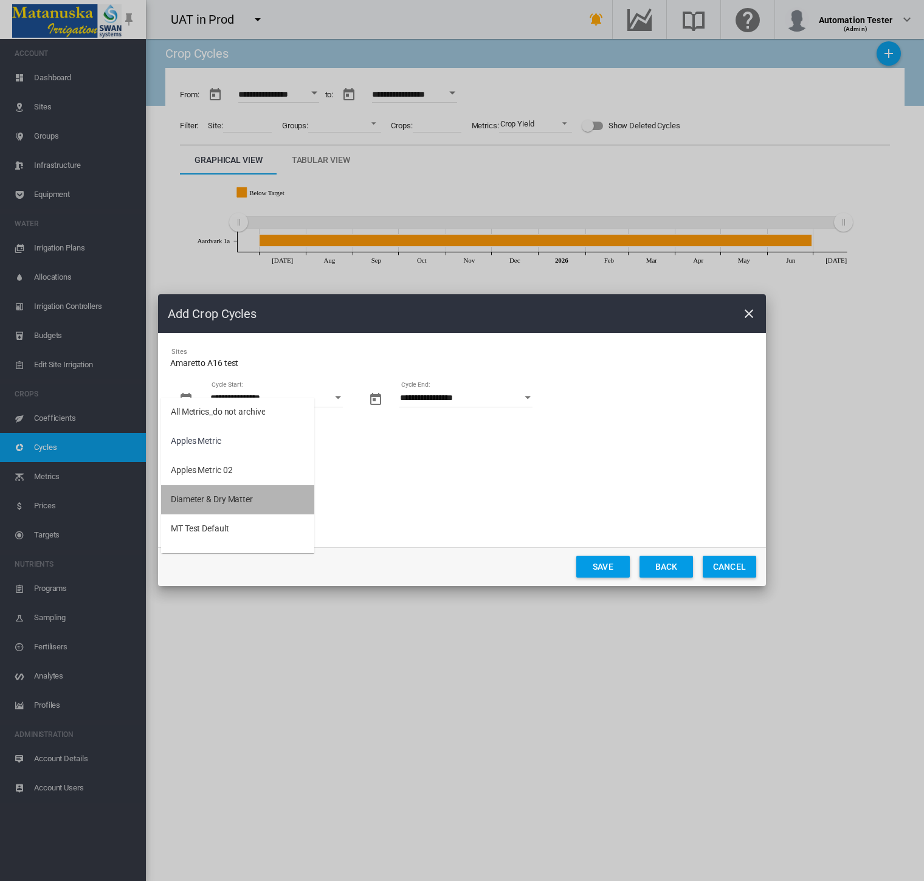
click at [252, 498] on div "Diameter & Dry Matter" at bounding box center [212, 499] width 82 height 12
click at [243, 518] on span "- No Selection -" at bounding box center [227, 516] width 112 height 12
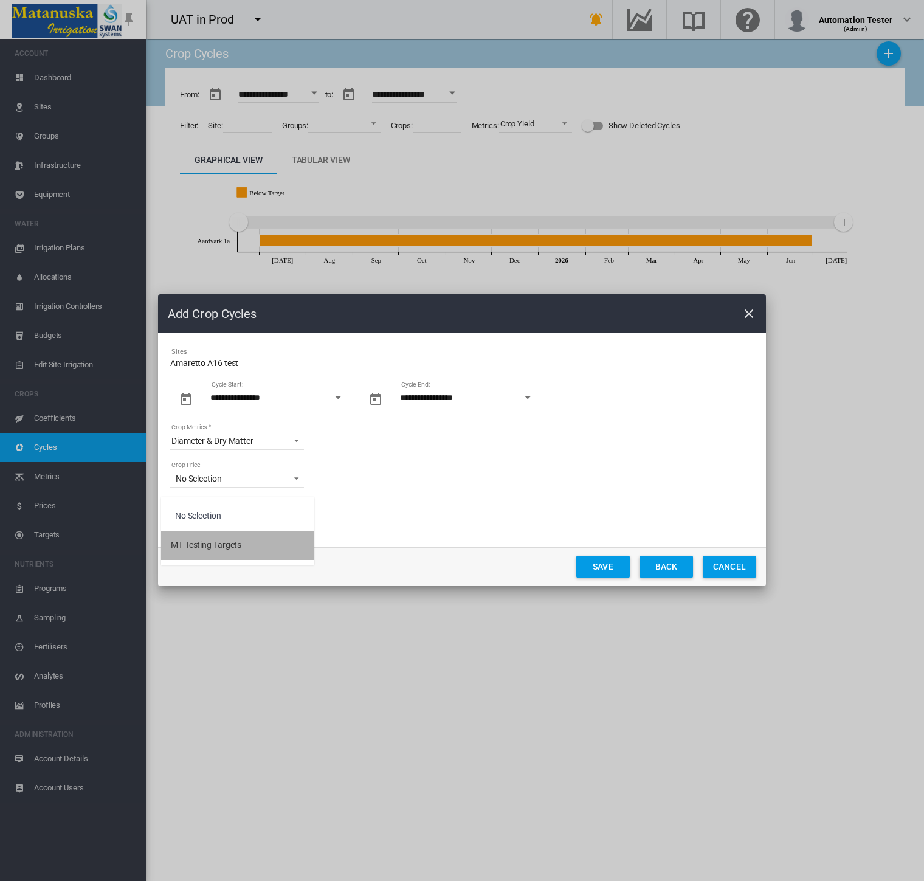
click at [246, 548] on md-option "MT Testing Targets" at bounding box center [237, 545] width 153 height 29
click at [594, 565] on button "Save" at bounding box center [602, 566] width 53 height 22
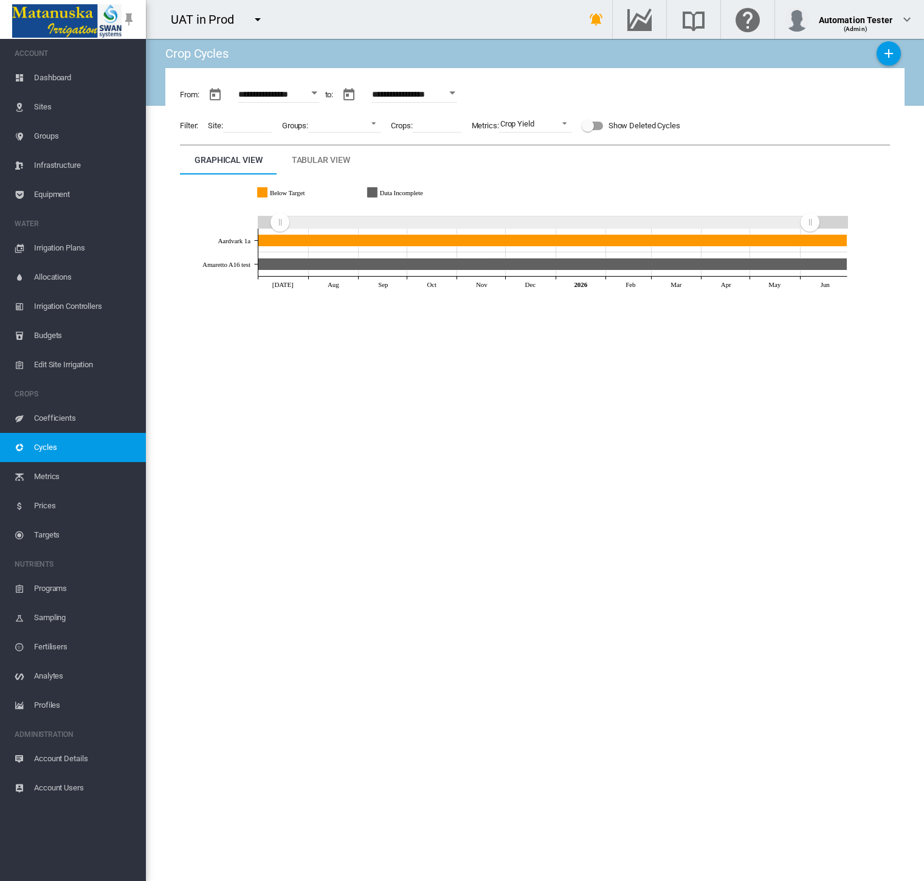
click at [856, 459] on div "**********" at bounding box center [534, 460] width 739 height 842
click at [541, 125] on span "Crop Yield" at bounding box center [525, 124] width 51 height 11
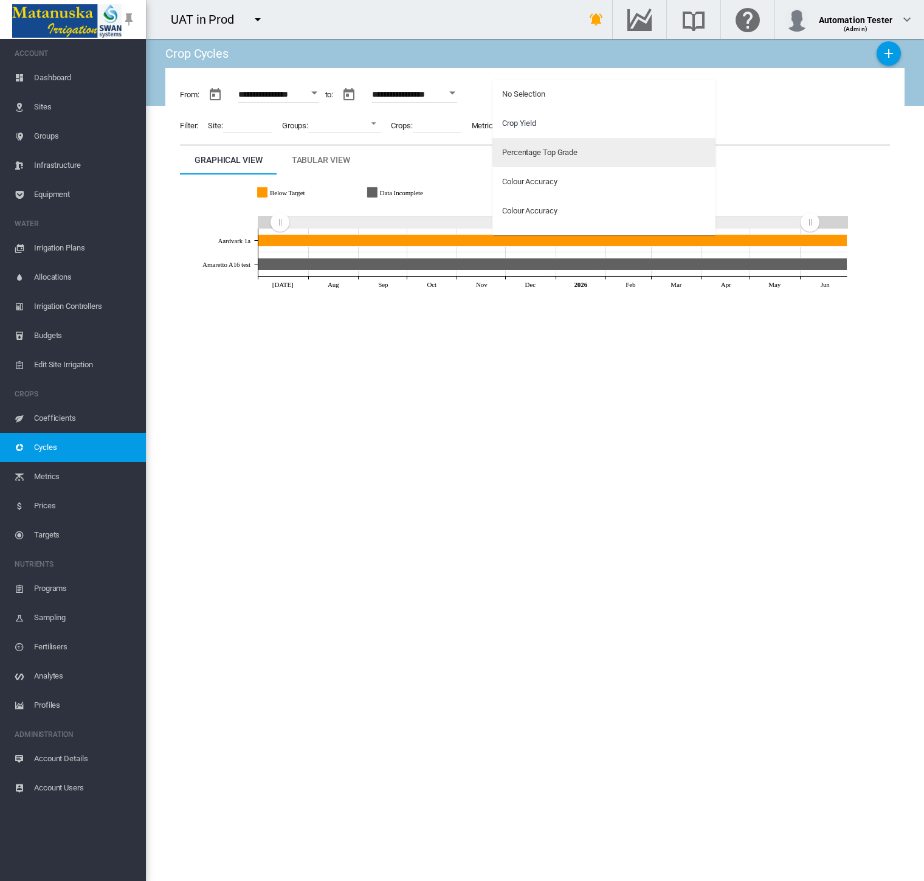
click at [540, 153] on div "Percentage Top Grade" at bounding box center [539, 152] width 75 height 11
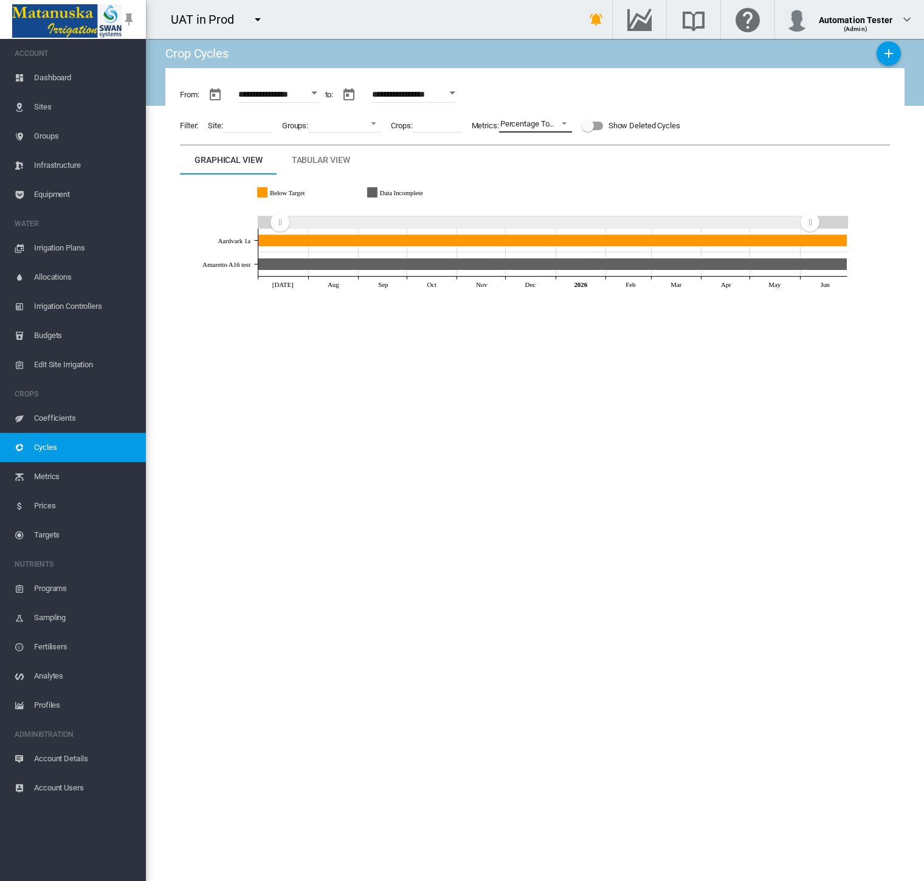
click at [515, 125] on div "Percentage Top Grade" at bounding box center [537, 123] width 75 height 9
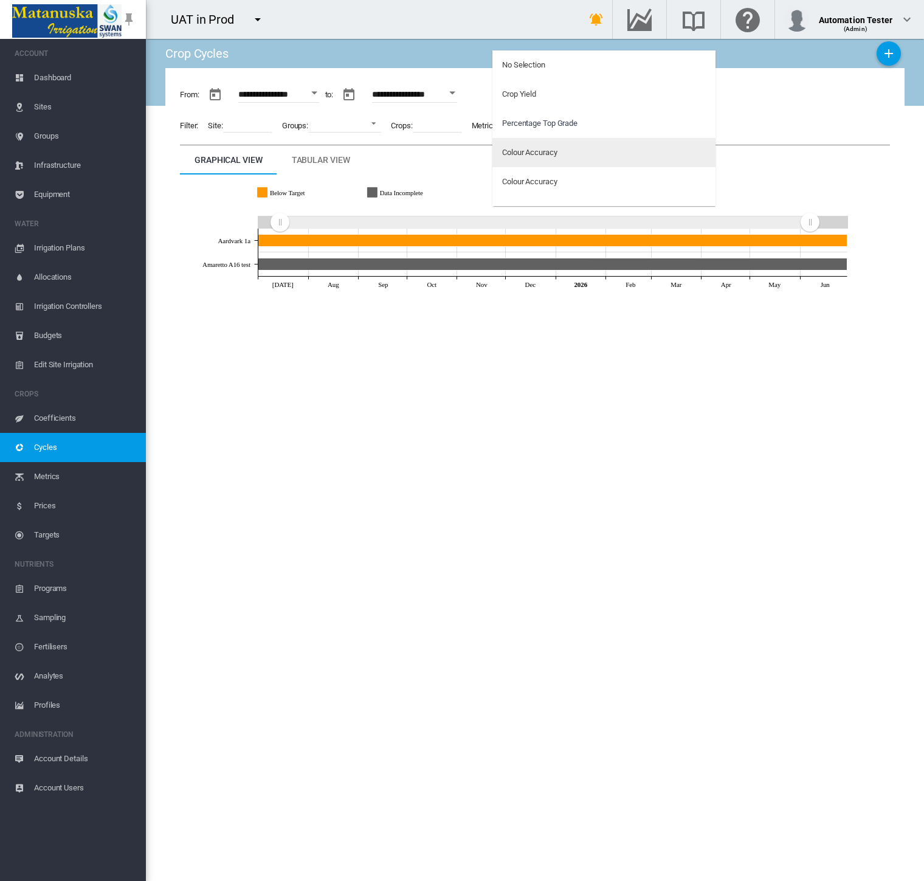
click at [518, 155] on div "Colour Accuracy" at bounding box center [529, 152] width 55 height 11
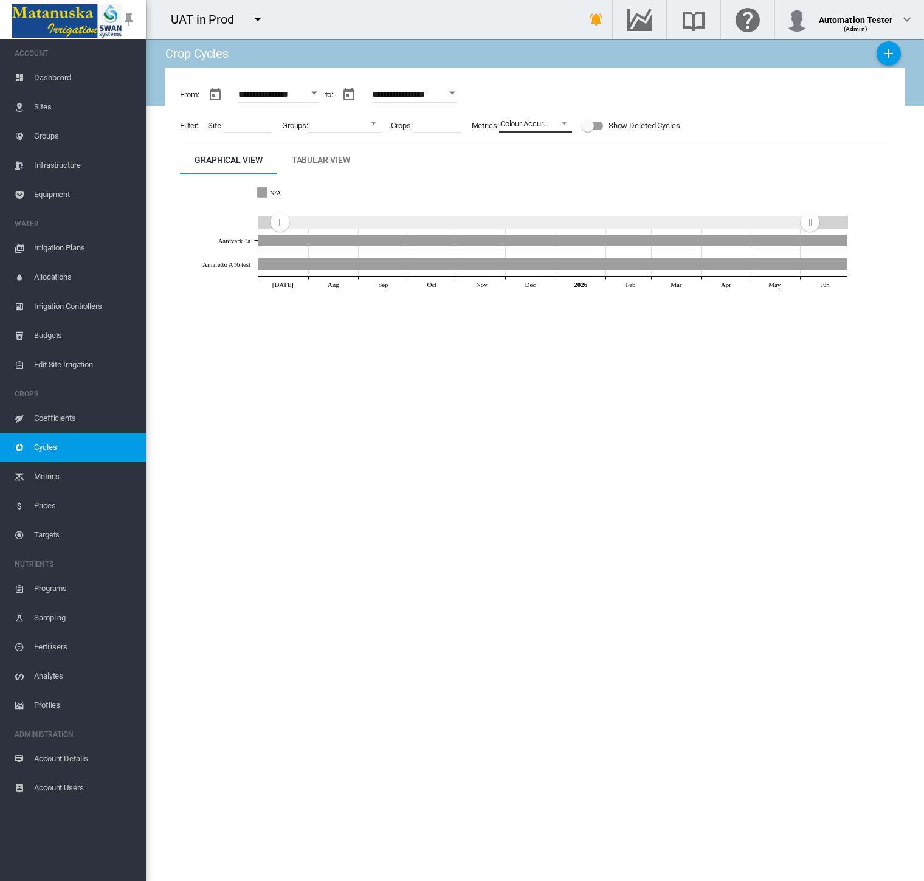
click at [523, 115] on md-select-value "Colour Accuracy" at bounding box center [535, 123] width 73 height 18
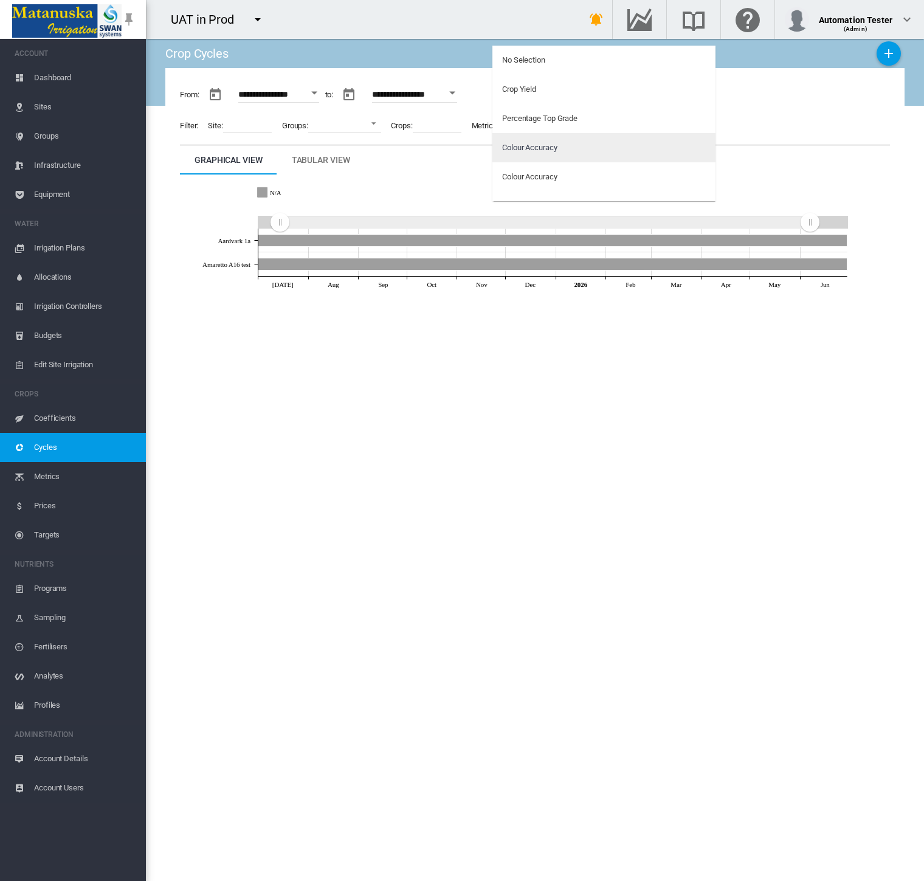
scroll to position [24, 0]
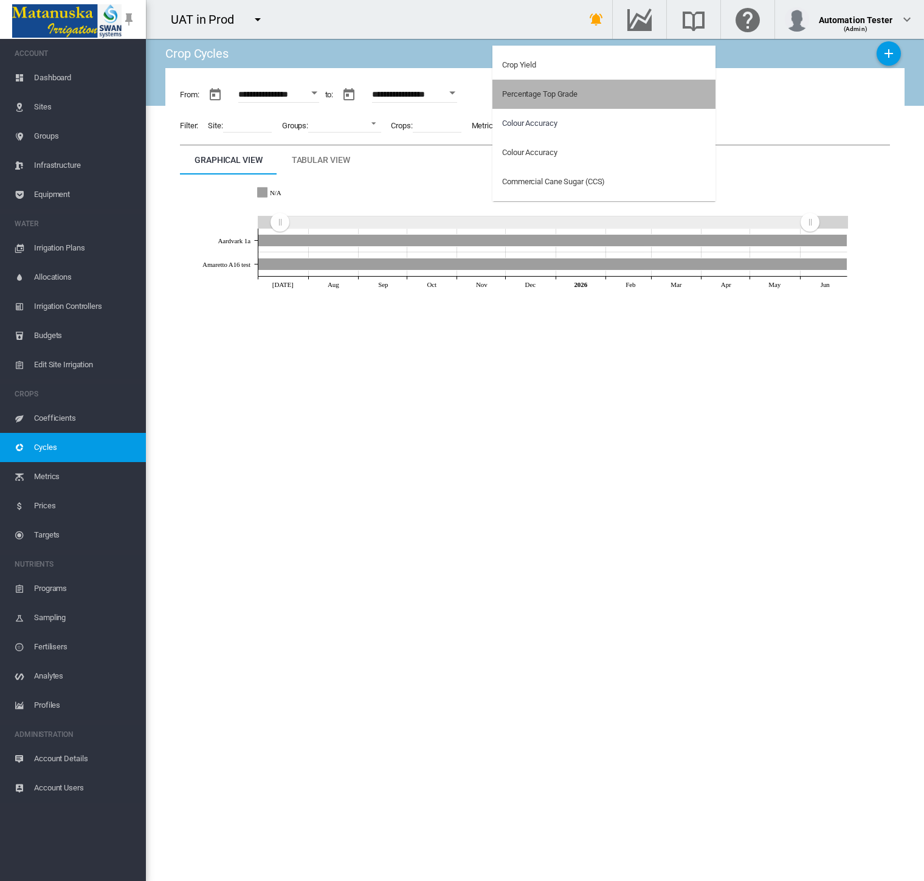
click at [512, 86] on md-option "Percentage Top Grade" at bounding box center [603, 94] width 223 height 29
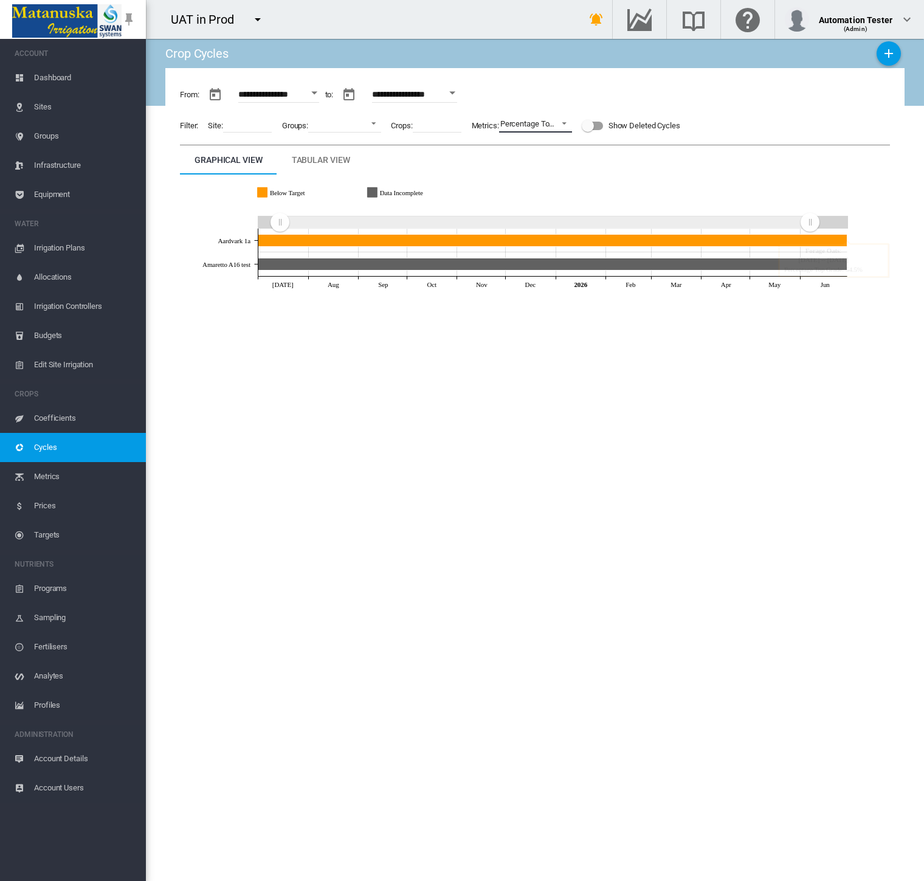
click at [512, 121] on div "Percentage Top Grade" at bounding box center [537, 123] width 75 height 9
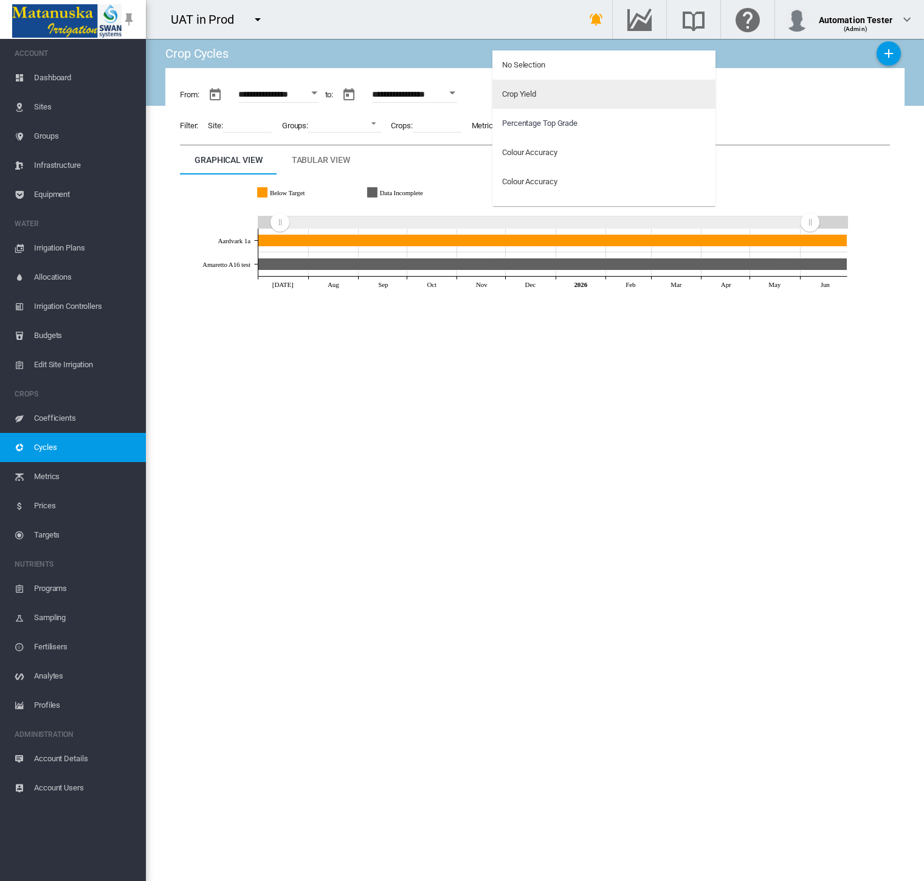
click at [509, 97] on div "Crop Yield" at bounding box center [519, 94] width 34 height 11
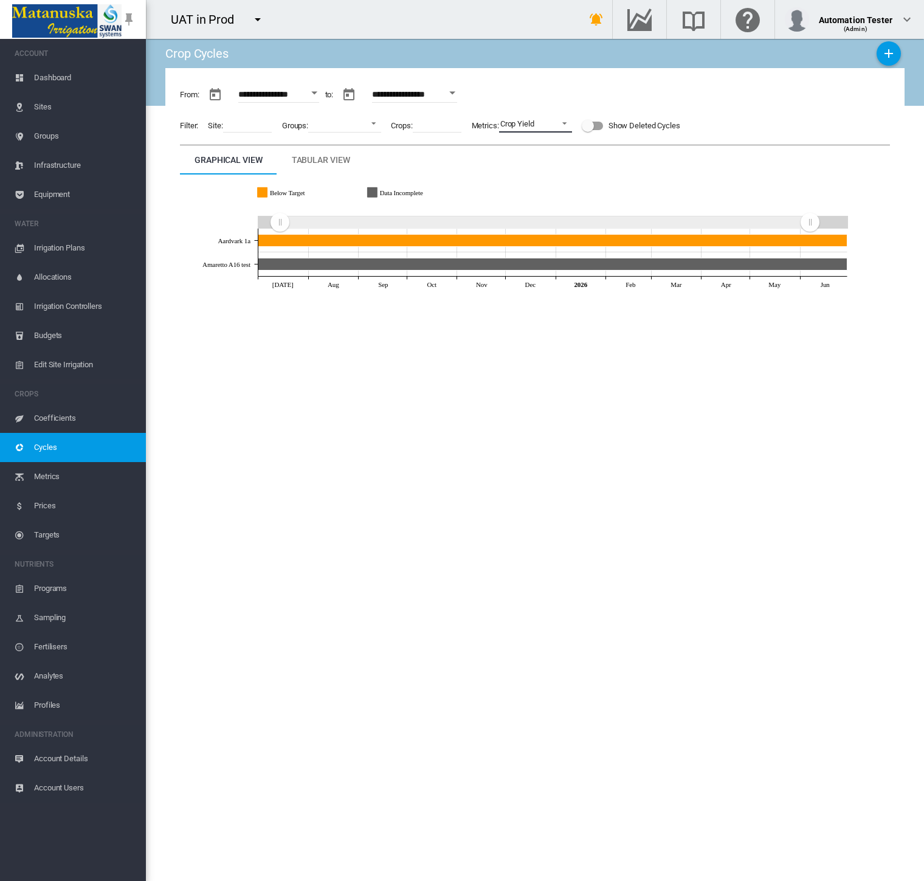
click at [559, 126] on span at bounding box center [561, 122] width 15 height 11
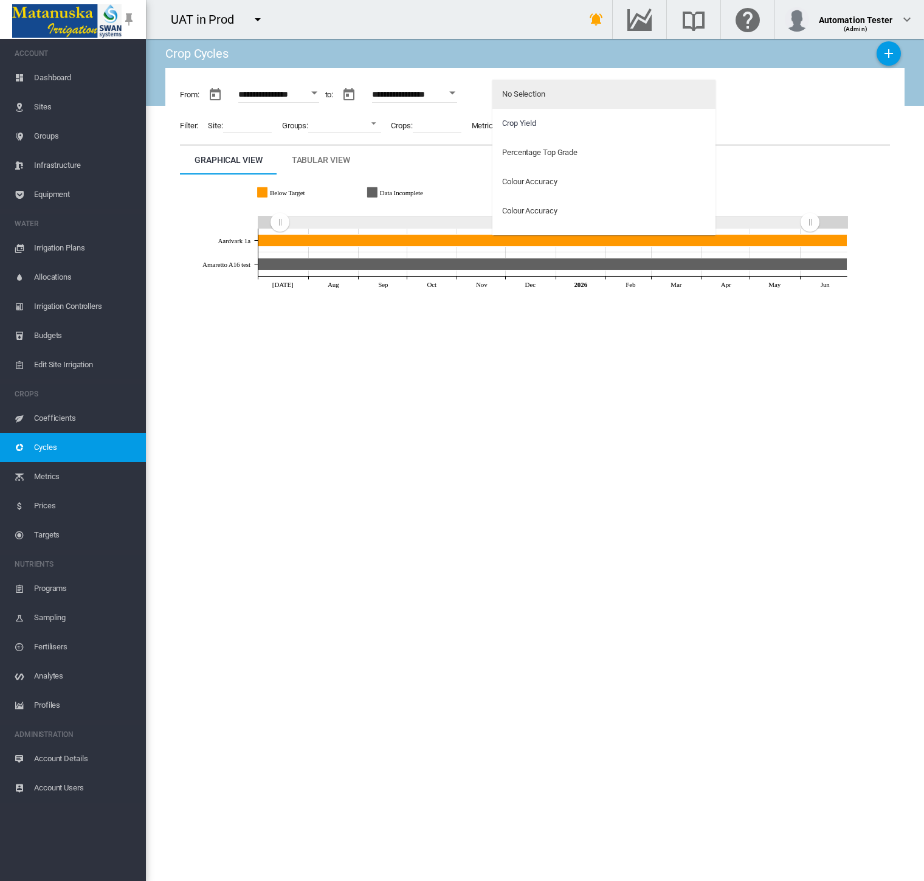
click at [557, 99] on md-option "No Selection" at bounding box center [603, 94] width 223 height 29
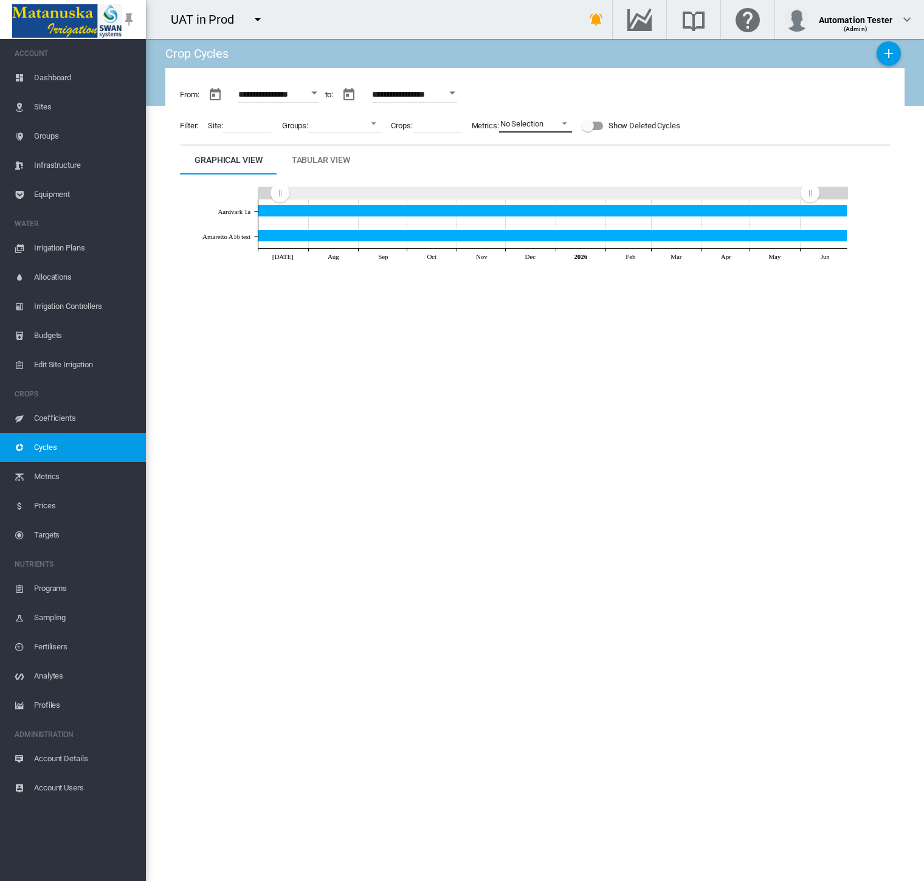
click at [548, 119] on span "No Selection" at bounding box center [525, 124] width 51 height 11
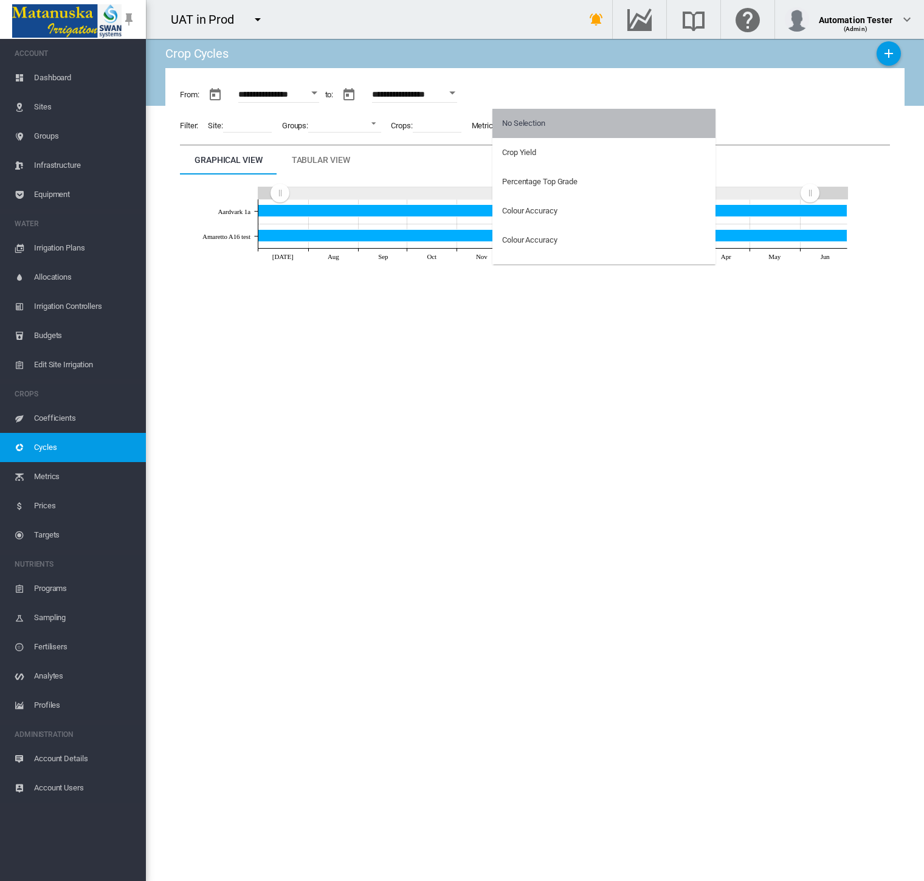
click at [528, 126] on div "No Selection" at bounding box center [523, 123] width 43 height 11
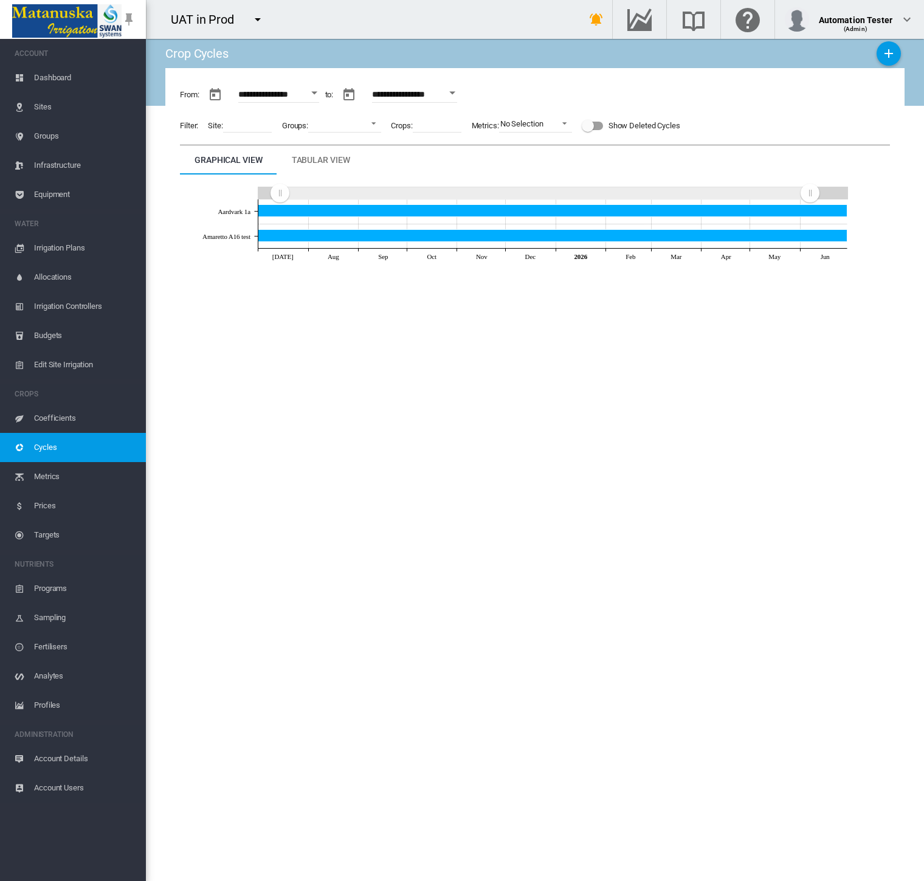
click at [513, 332] on div "**********" at bounding box center [534, 460] width 739 height 842
click at [41, 421] on span "Coefficients" at bounding box center [85, 418] width 102 height 29
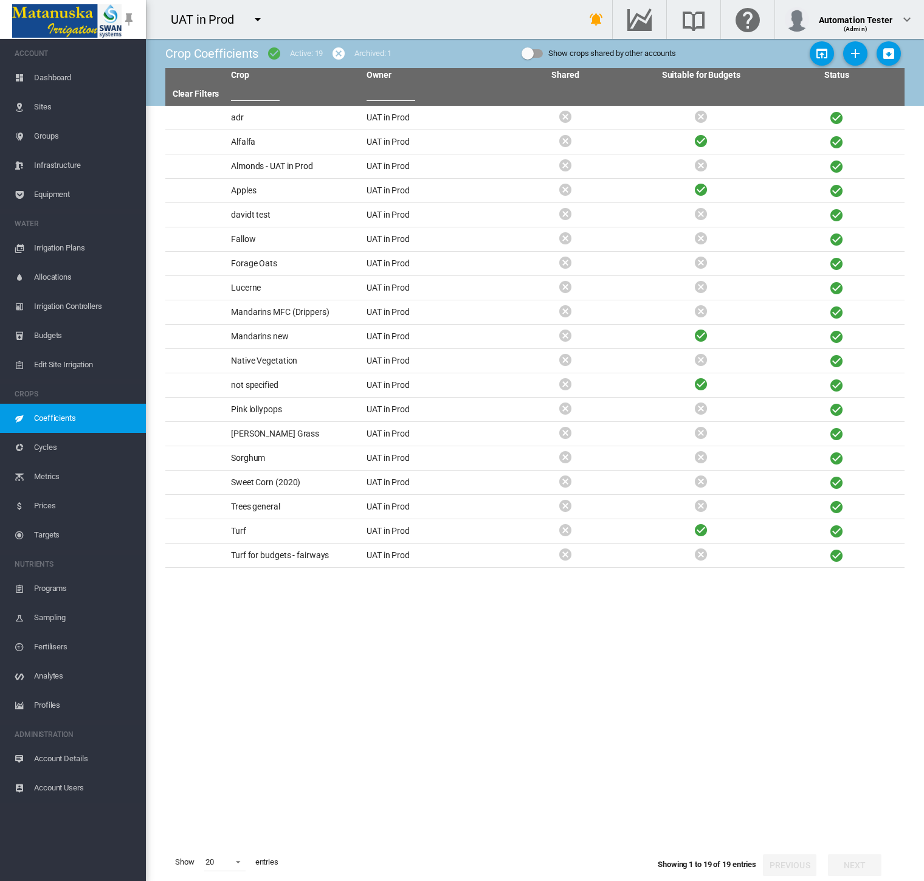
click at [49, 438] on span "Cycles" at bounding box center [85, 447] width 102 height 29
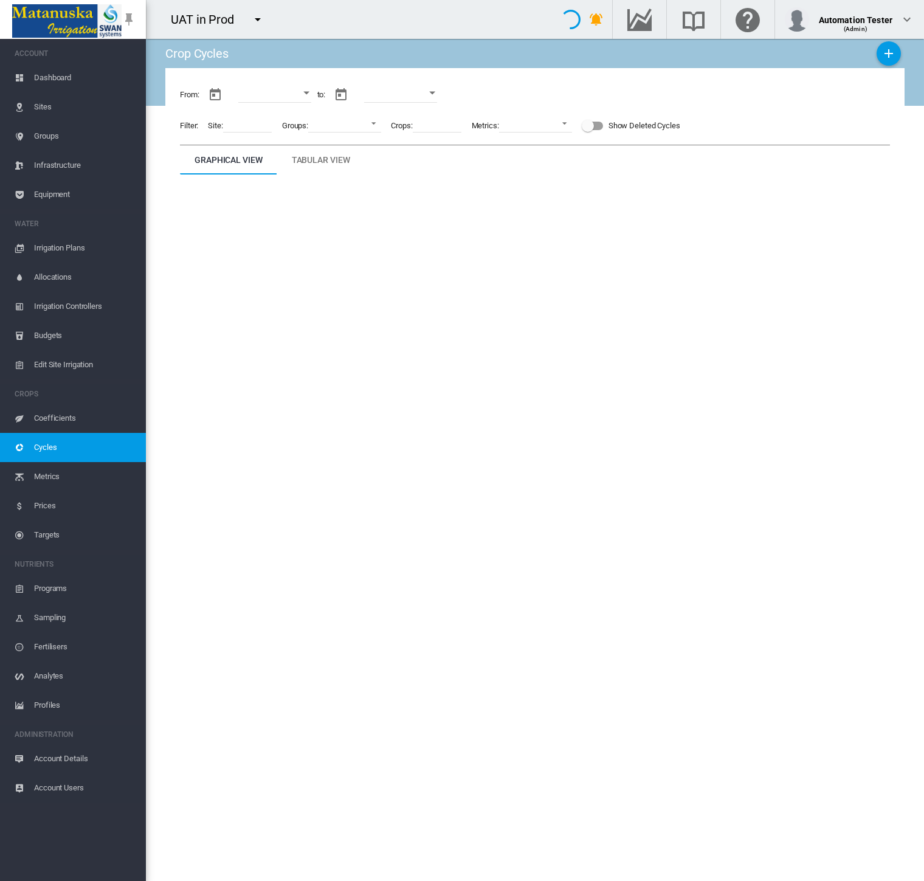
type input "**********"
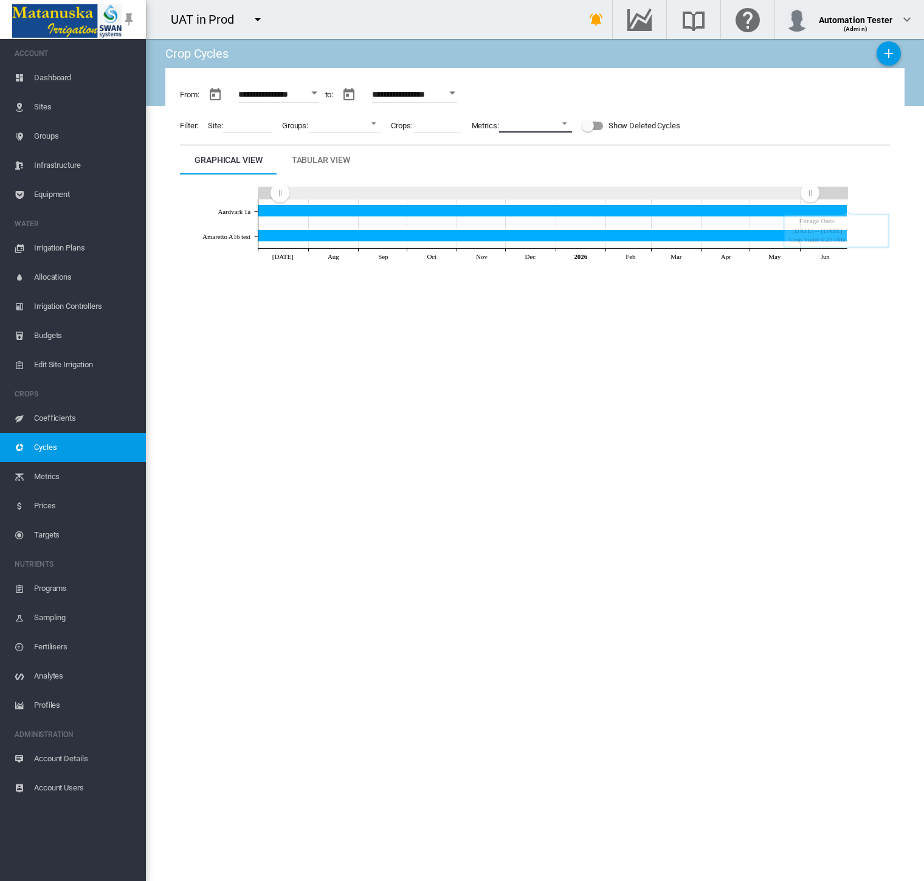
click at [535, 128] on md-select "No Selection Crop Yield Percentage Top Grade Colour Accuracy Commercial Cane Su…" at bounding box center [535, 123] width 73 height 18
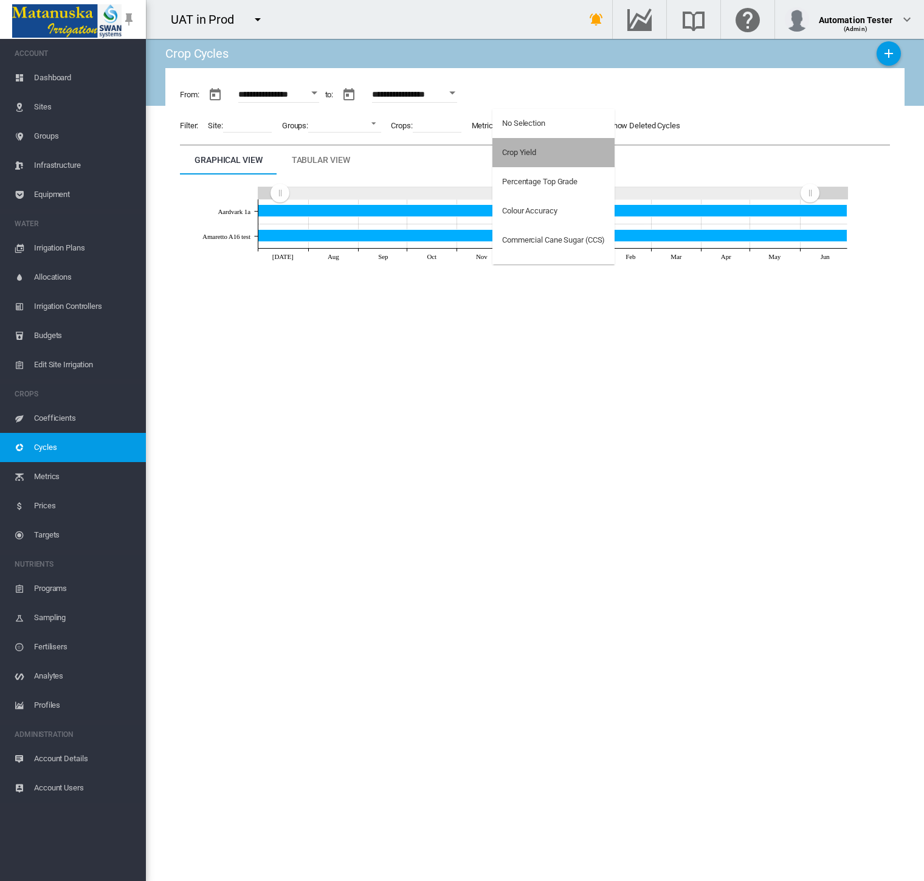
click at [533, 148] on div "Crop Yield" at bounding box center [519, 152] width 34 height 11
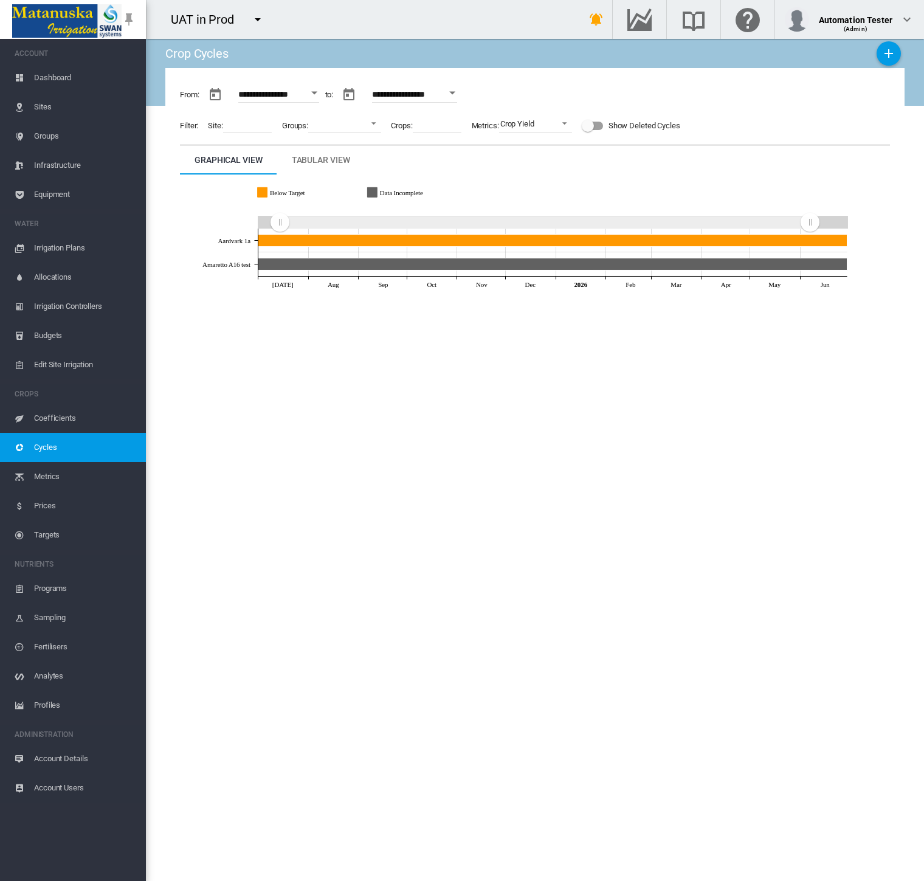
click at [793, 506] on div "**********" at bounding box center [534, 460] width 739 height 842
click at [526, 126] on div "Crop Yield" at bounding box center [517, 123] width 34 height 9
click at [537, 84] on md-option "No Selection" at bounding box center [553, 94] width 122 height 29
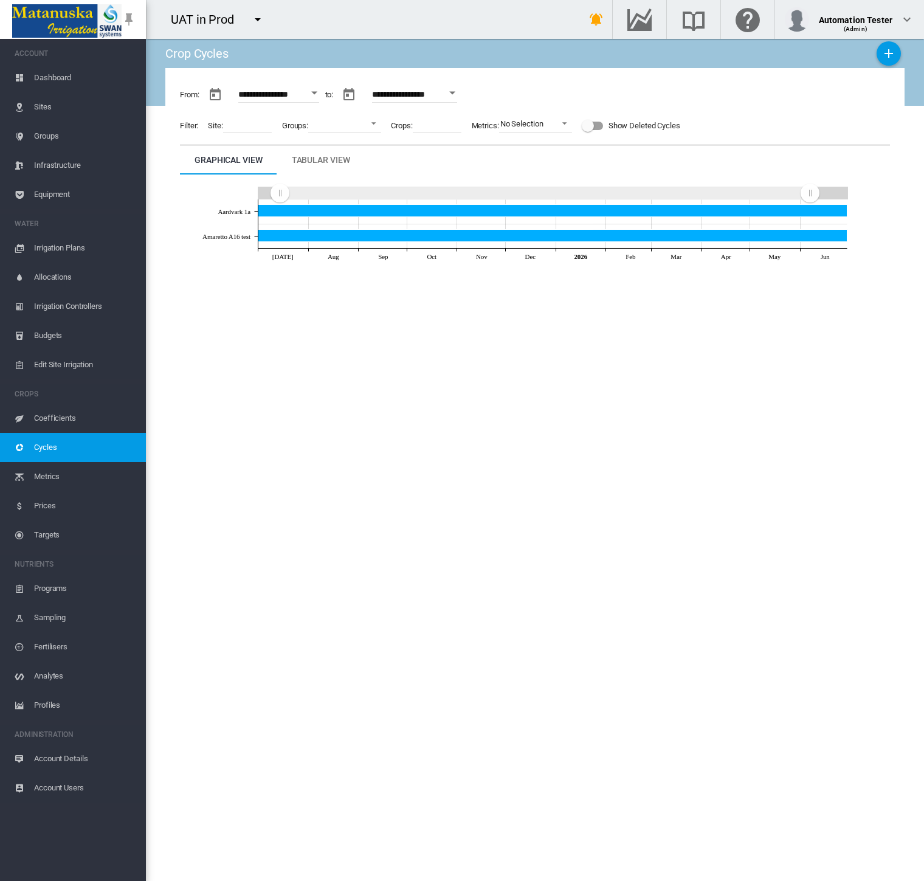
click at [49, 481] on span "Metrics" at bounding box center [85, 476] width 102 height 29
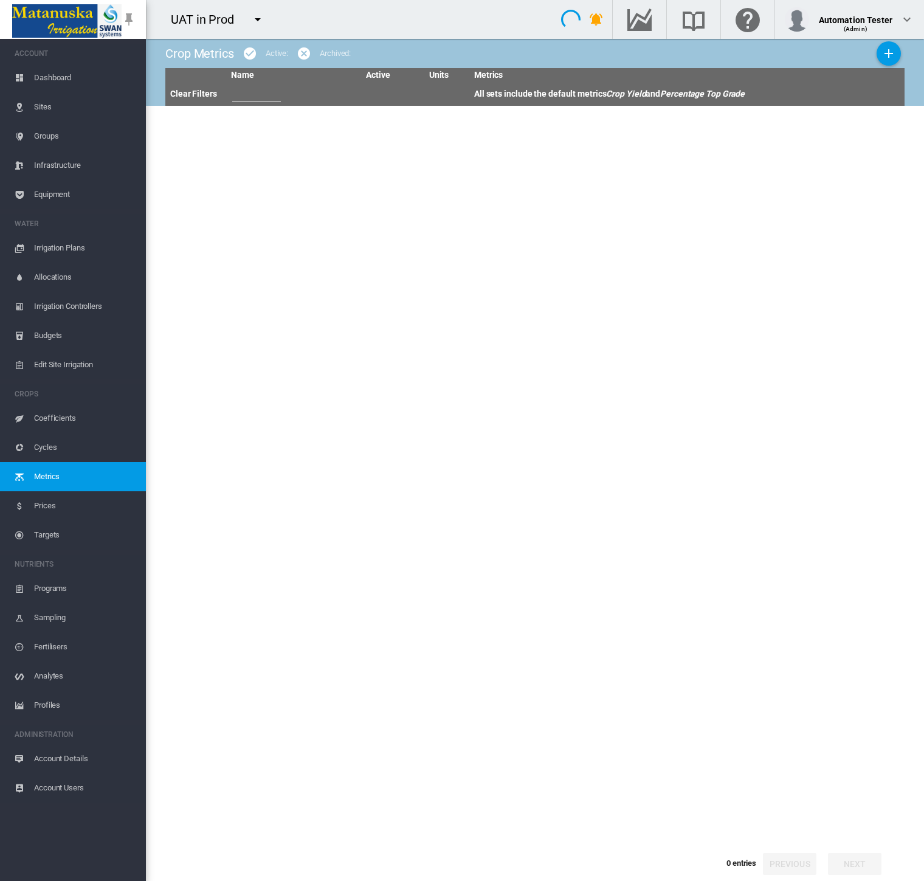
click at [52, 453] on span "Cycles" at bounding box center [85, 447] width 102 height 29
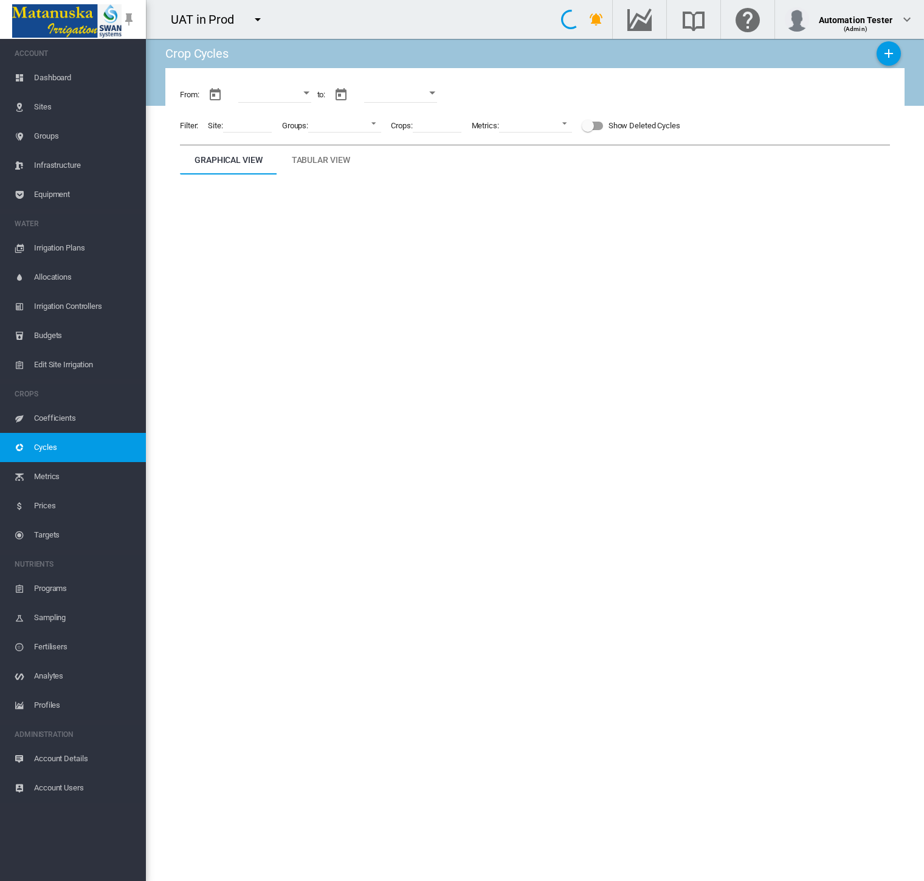
type input "**********"
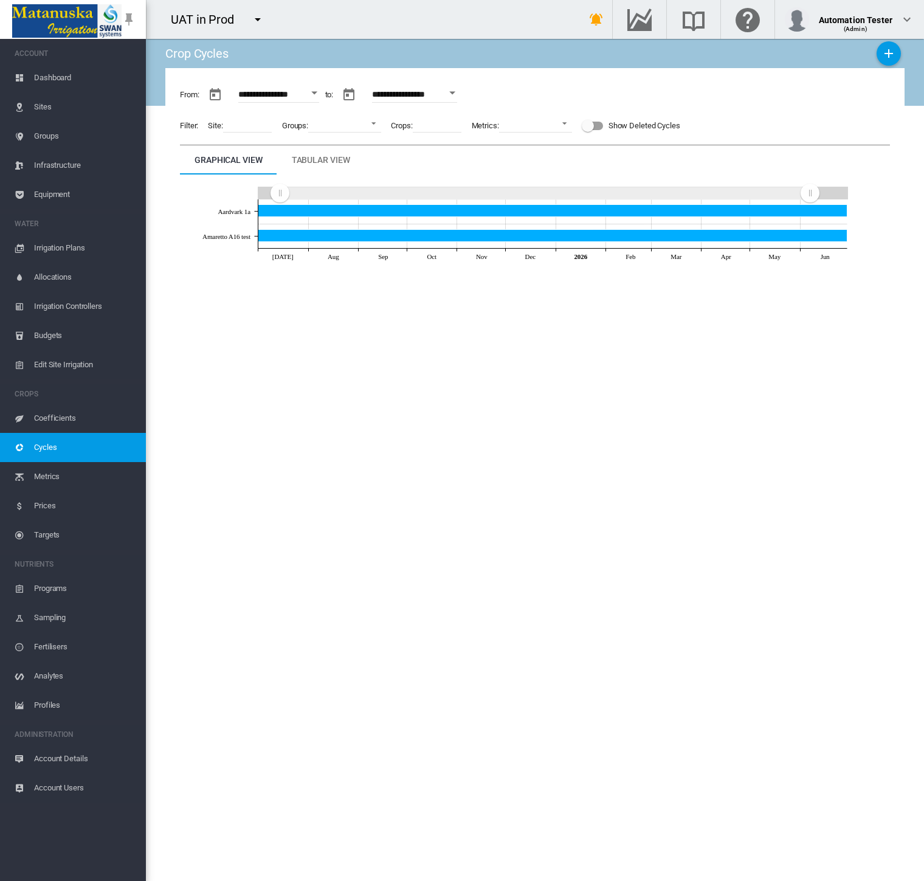
click at [71, 537] on span "Targets" at bounding box center [85, 534] width 102 height 29
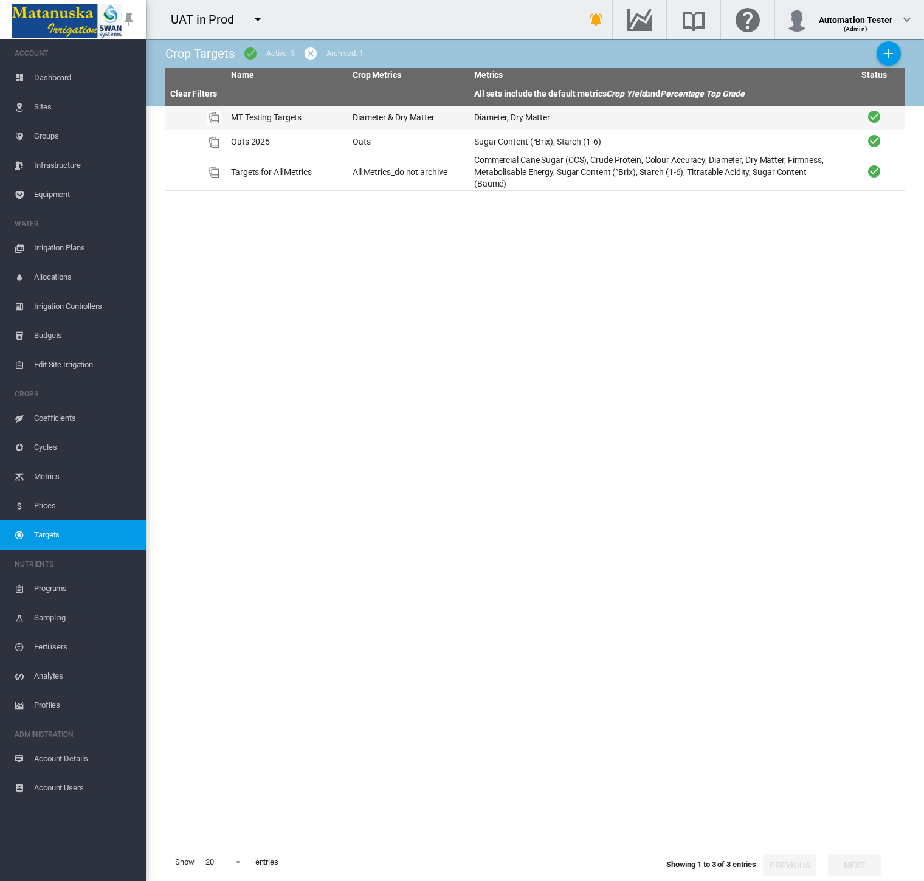
click at [352, 122] on td "Diameter & Dry Matter" at bounding box center [409, 118] width 122 height 24
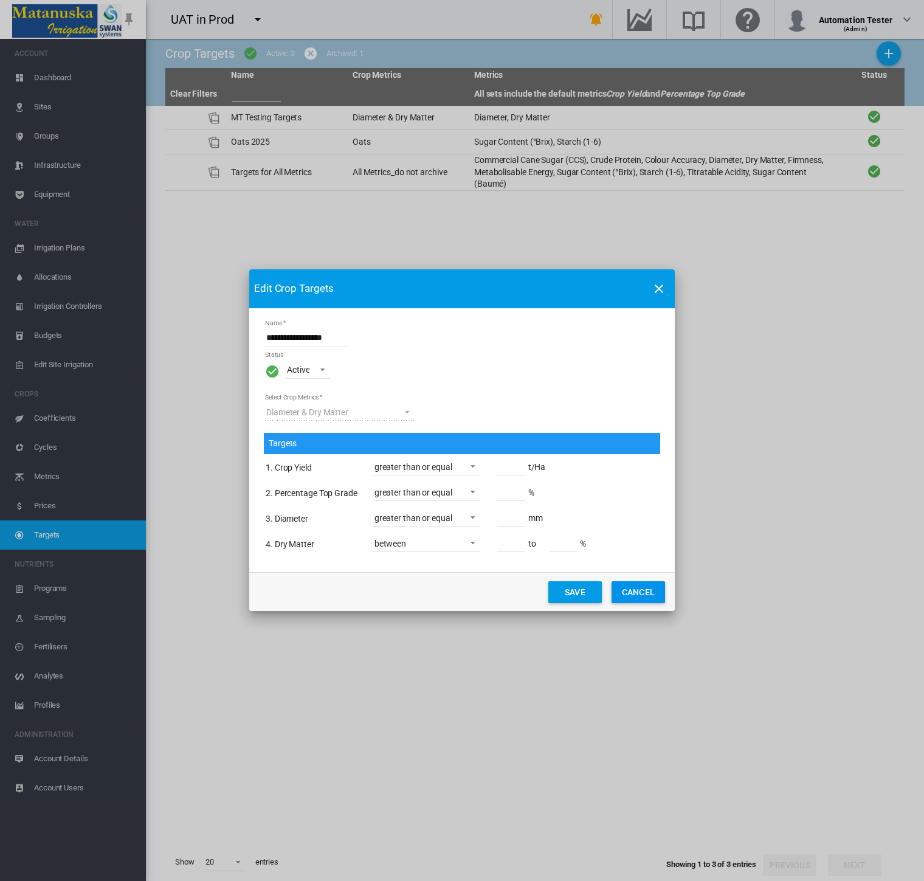
click at [654, 587] on button "Cancel" at bounding box center [637, 592] width 53 height 22
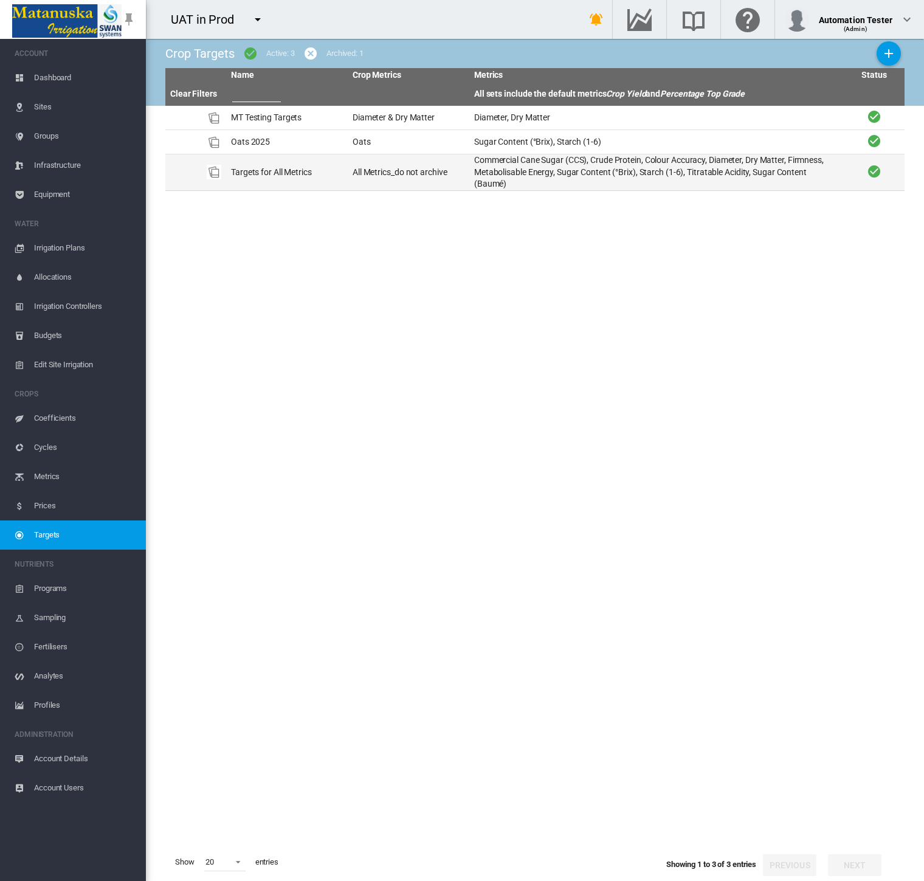
click at [346, 168] on td "Targets for All Metrics" at bounding box center [287, 172] width 122 height 36
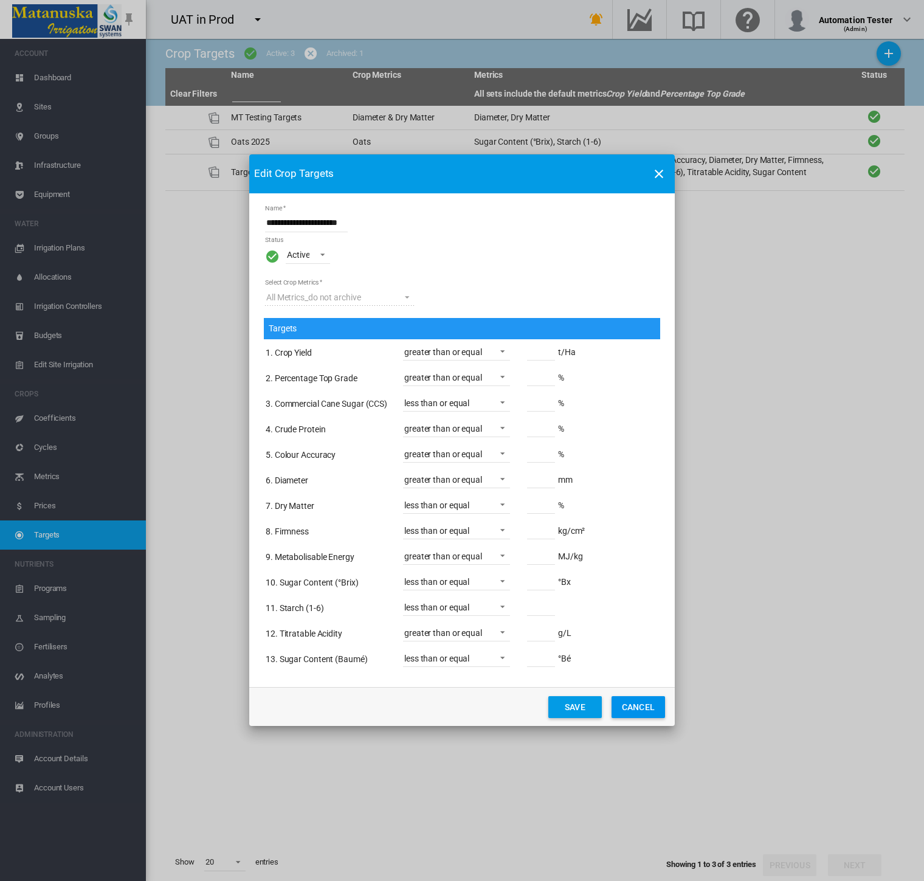
click at [654, 181] on md-icon "icon-close" at bounding box center [658, 174] width 15 height 15
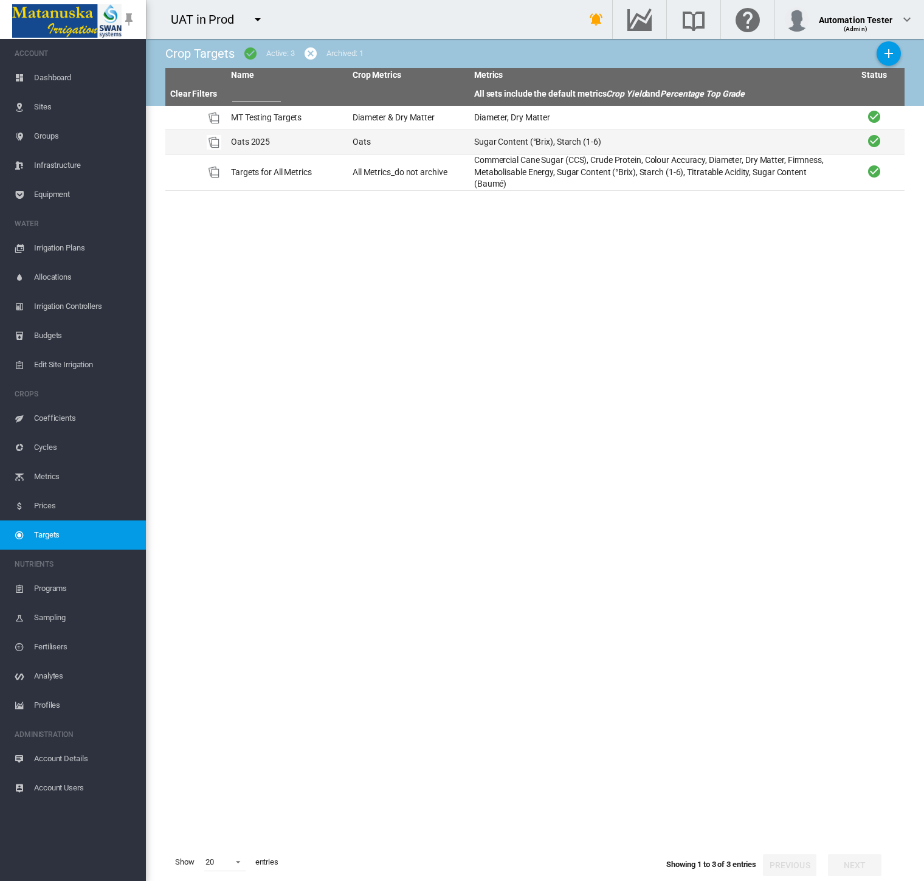
click at [500, 138] on td "Sugar Content (°Brix), Starch (1-6)" at bounding box center [656, 142] width 374 height 24
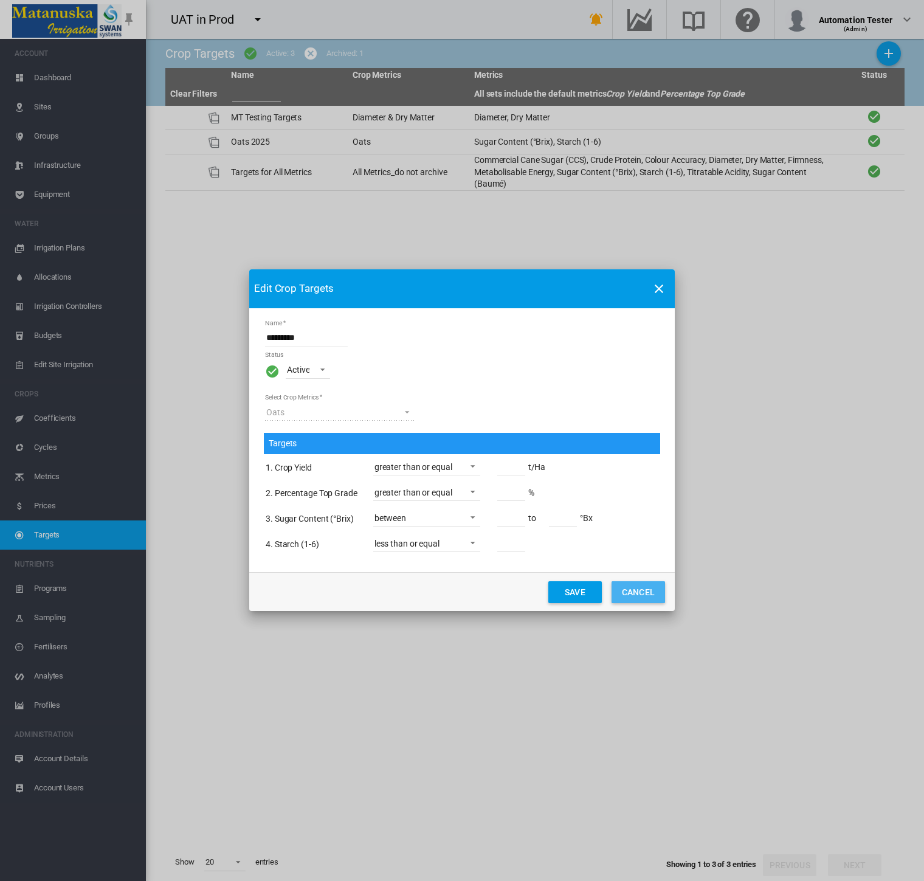
click at [648, 589] on button "Cancel" at bounding box center [637, 592] width 53 height 22
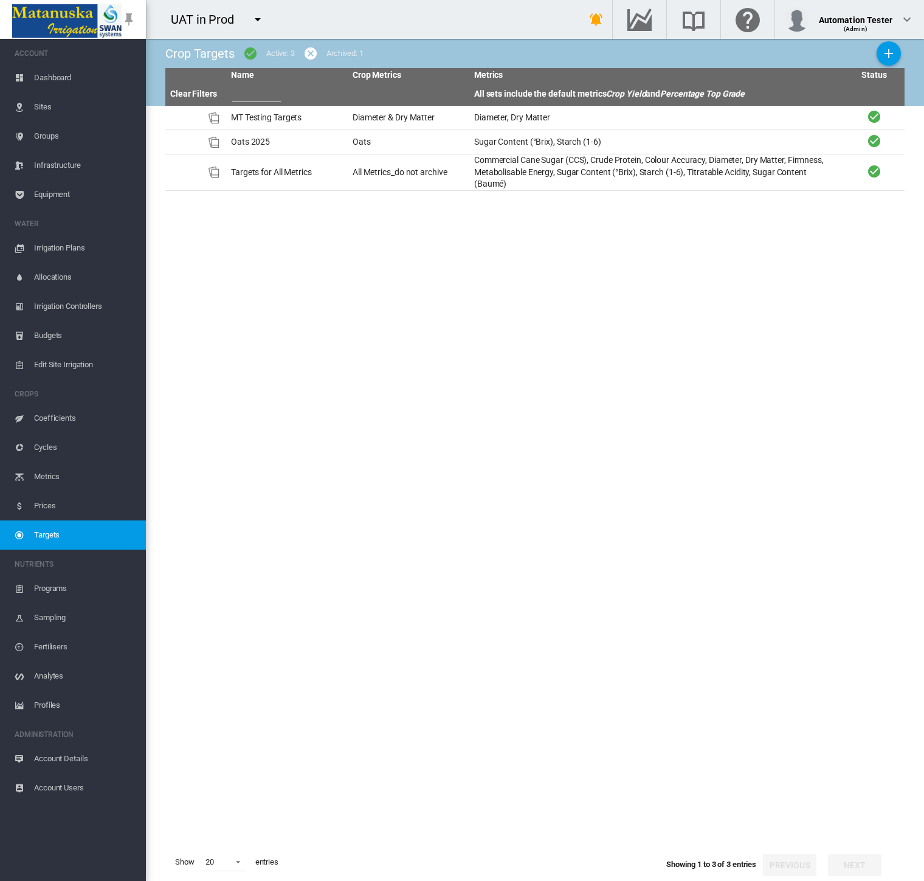
click at [49, 768] on span "Account Details" at bounding box center [85, 758] width 102 height 29
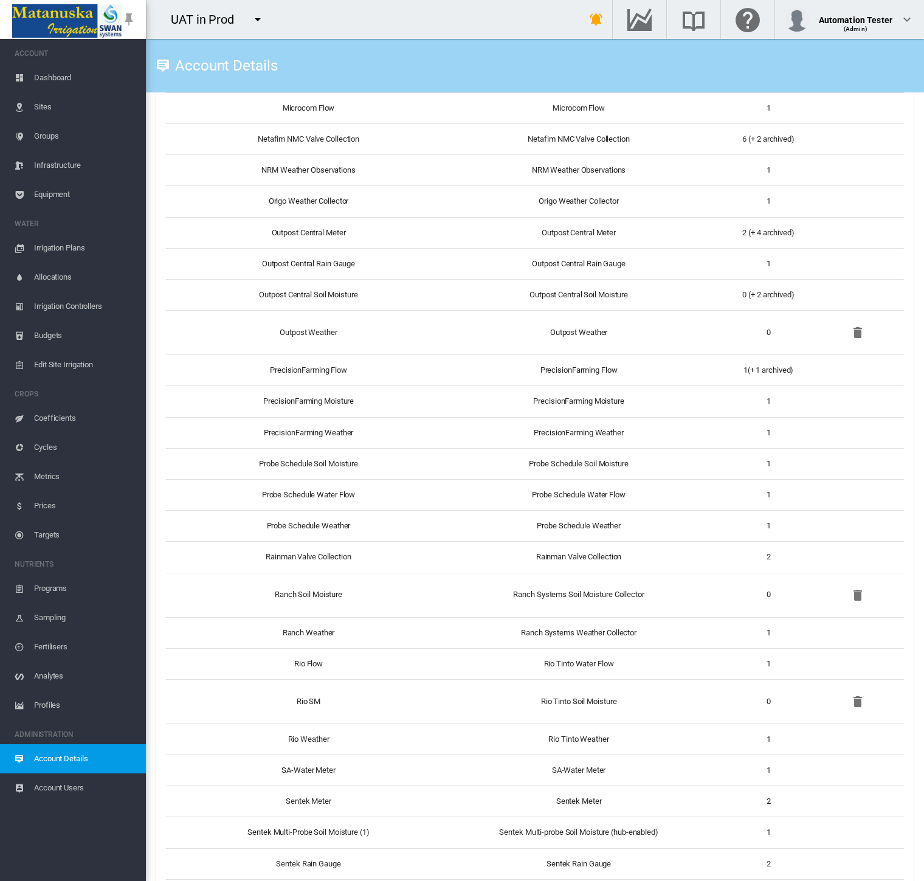
scroll to position [2075, 0]
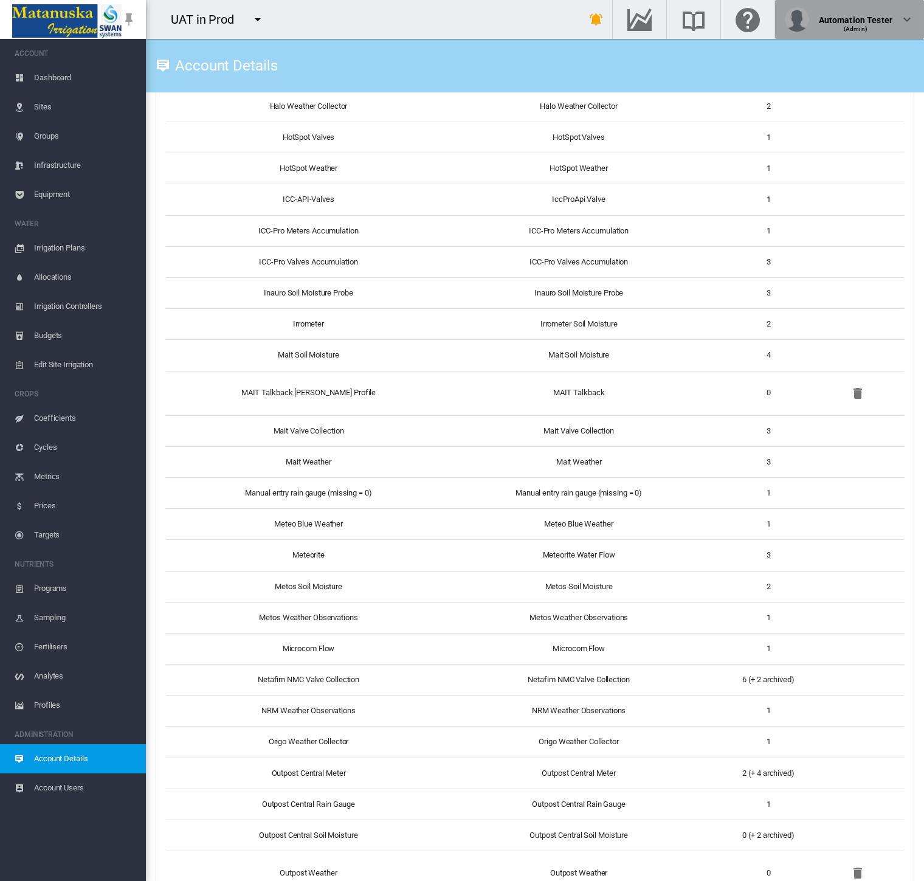
click at [856, 15] on div "Automation Tester" at bounding box center [856, 15] width 74 height 12
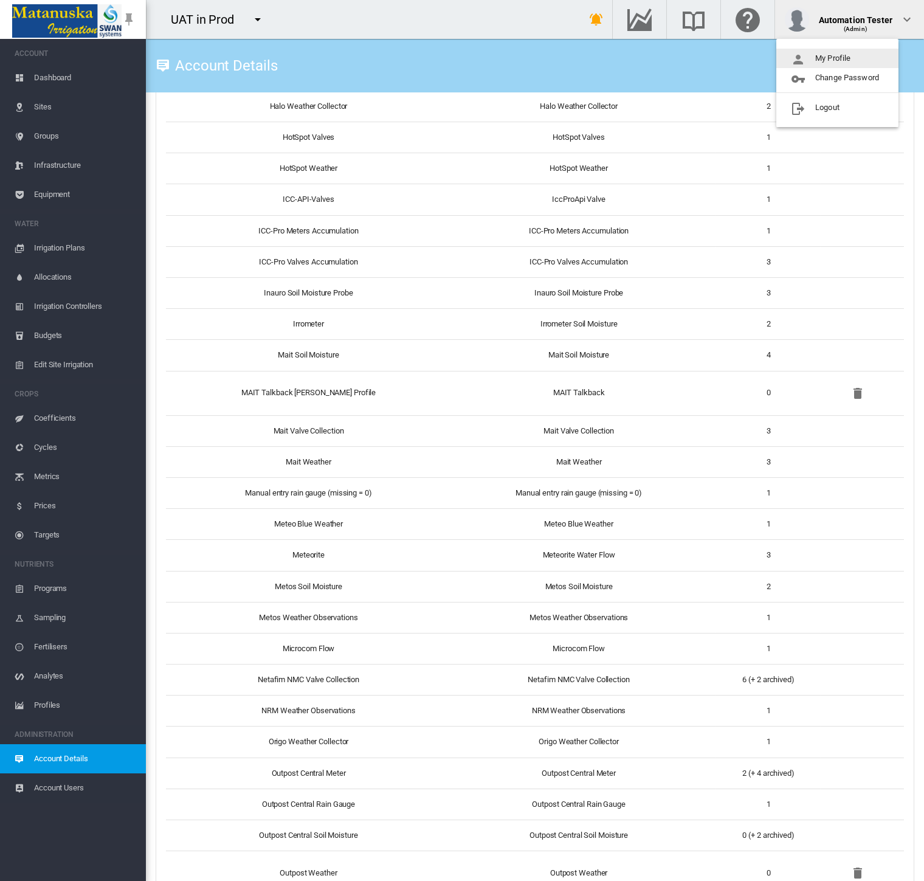
click at [856, 53] on button "My Profile" at bounding box center [837, 58] width 122 height 19
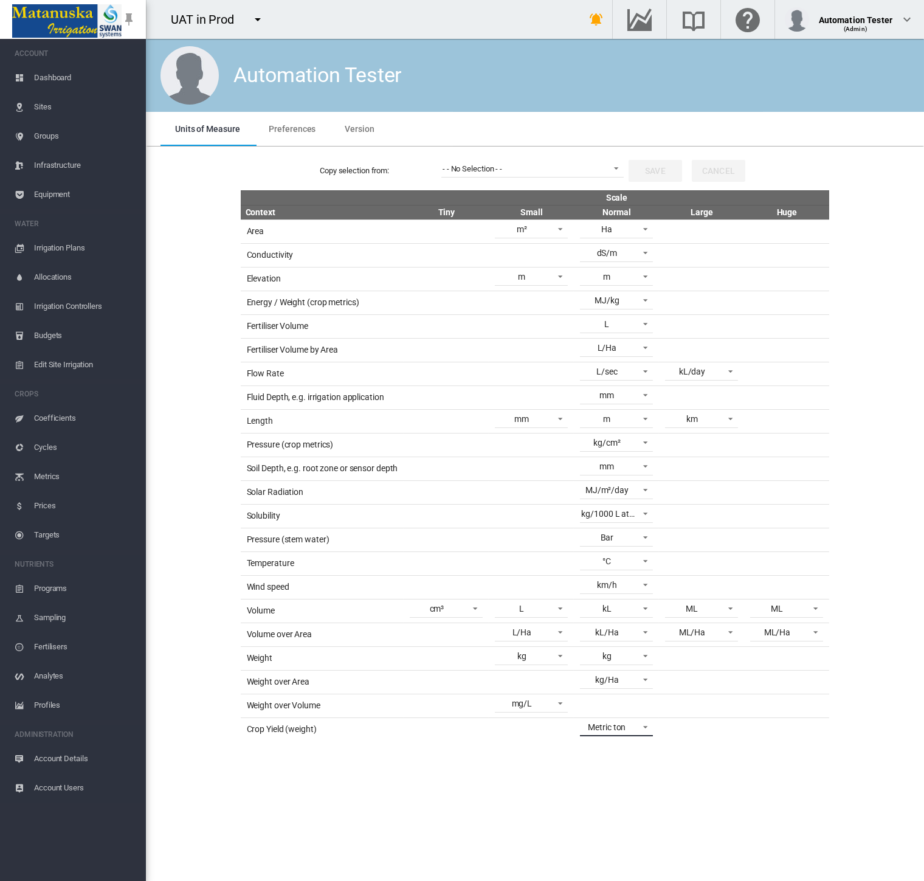
click at [647, 720] on span at bounding box center [641, 725] width 15 height 11
click at [622, 664] on md-option "kg" at bounding box center [632, 661] width 121 height 29
click at [653, 173] on button "Save" at bounding box center [654, 171] width 53 height 22
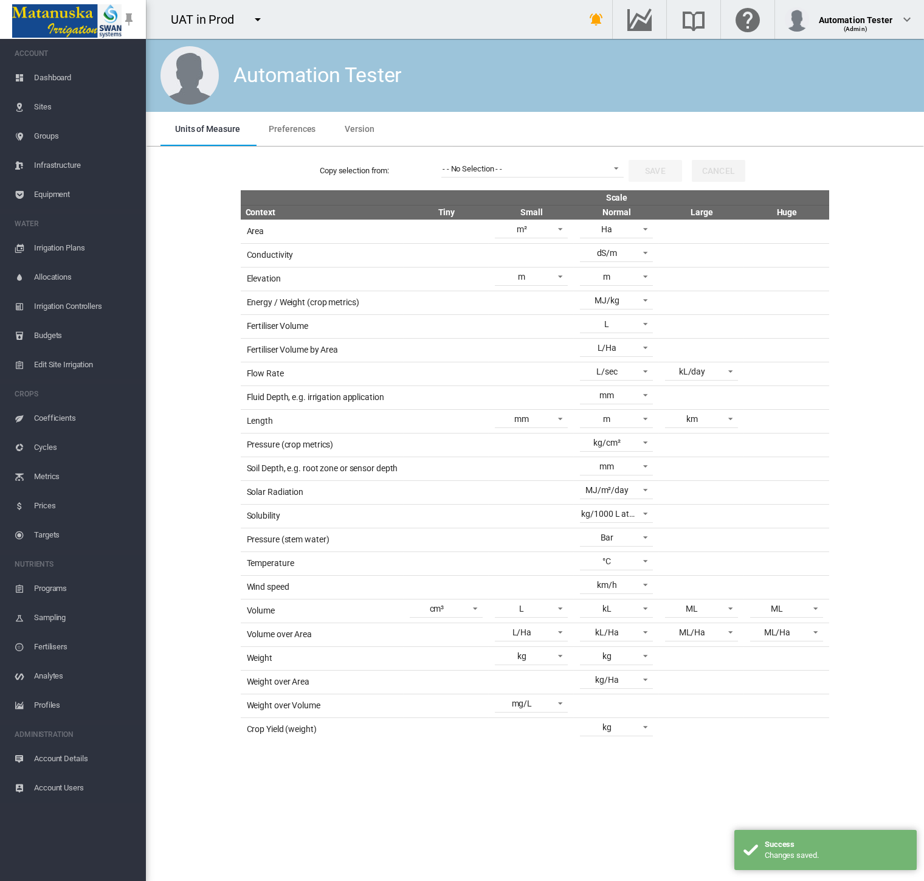
click at [51, 532] on span "Targets" at bounding box center [85, 534] width 102 height 29
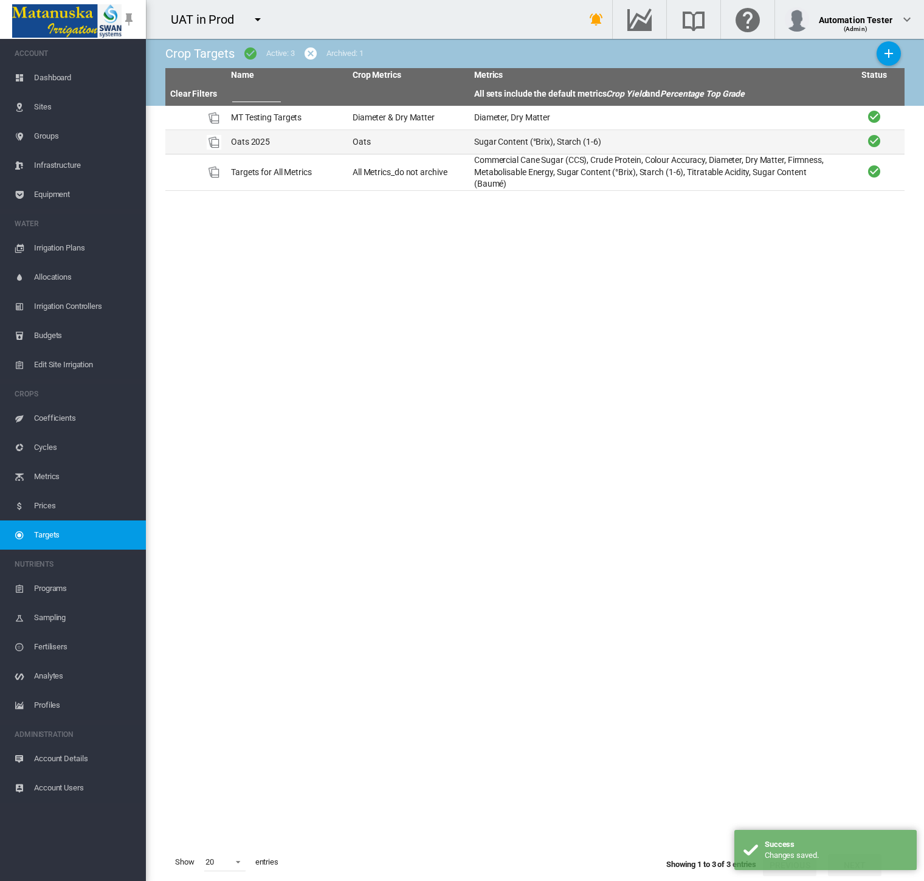
click at [548, 137] on td "Sugar Content (°Brix), Starch (1-6)" at bounding box center [656, 142] width 374 height 24
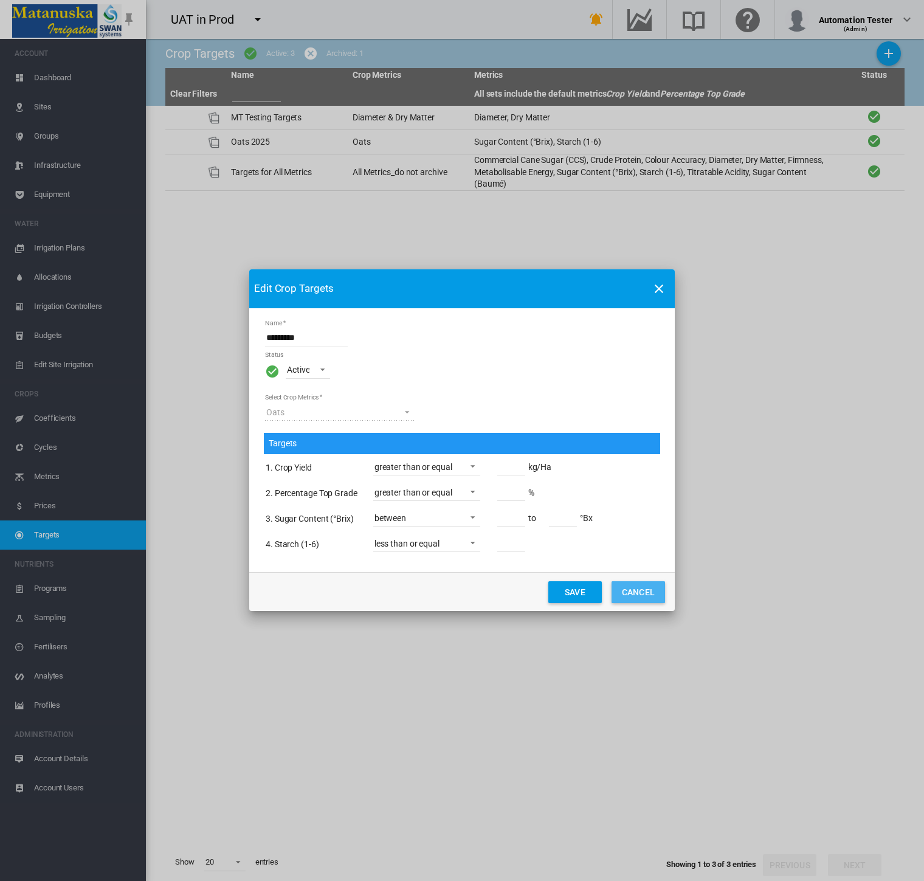
click at [630, 593] on button "Cancel" at bounding box center [637, 592] width 53 height 22
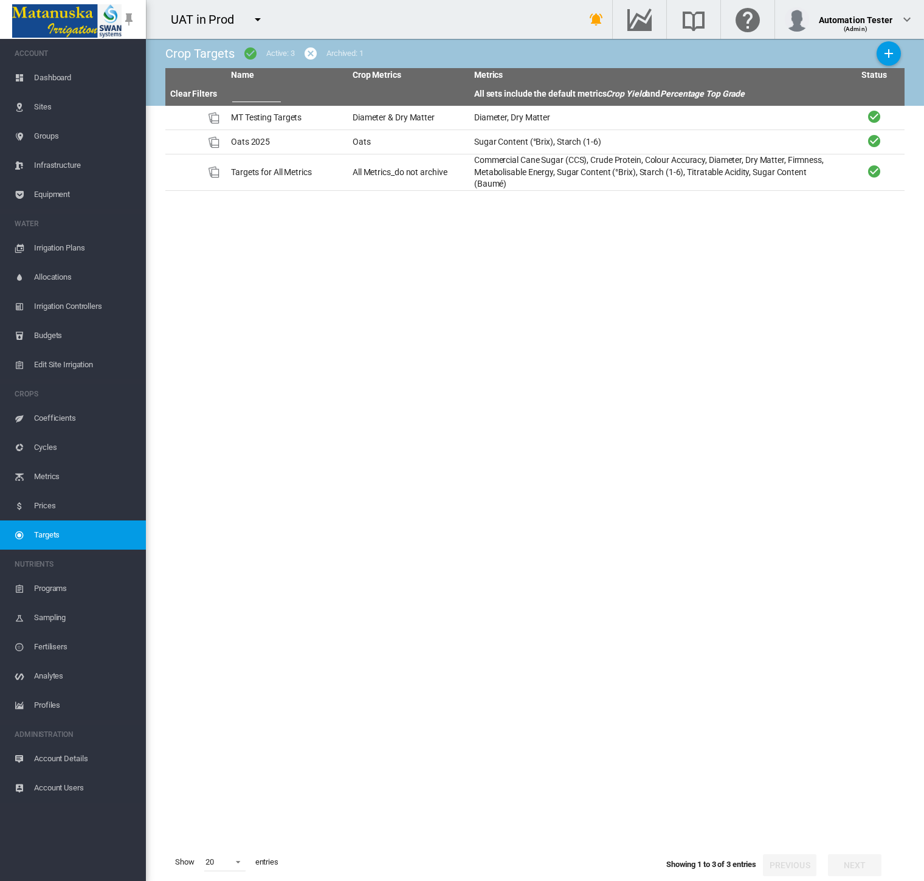
click at [45, 449] on span "Cycles" at bounding box center [85, 447] width 102 height 29
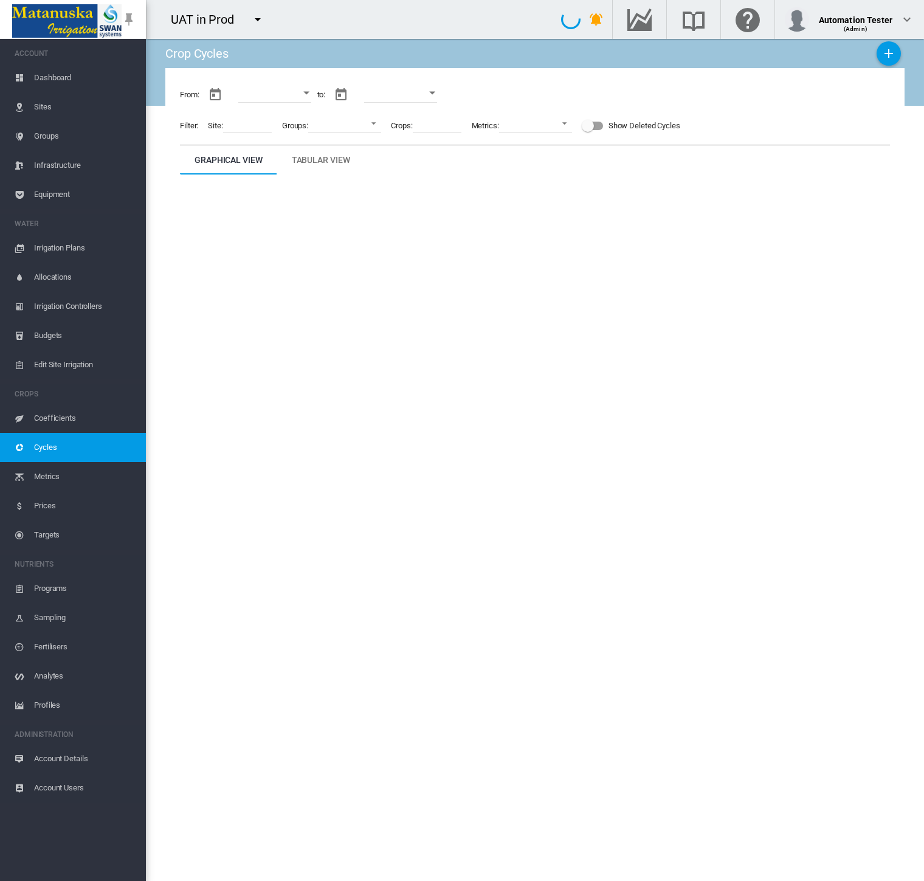
type input "**********"
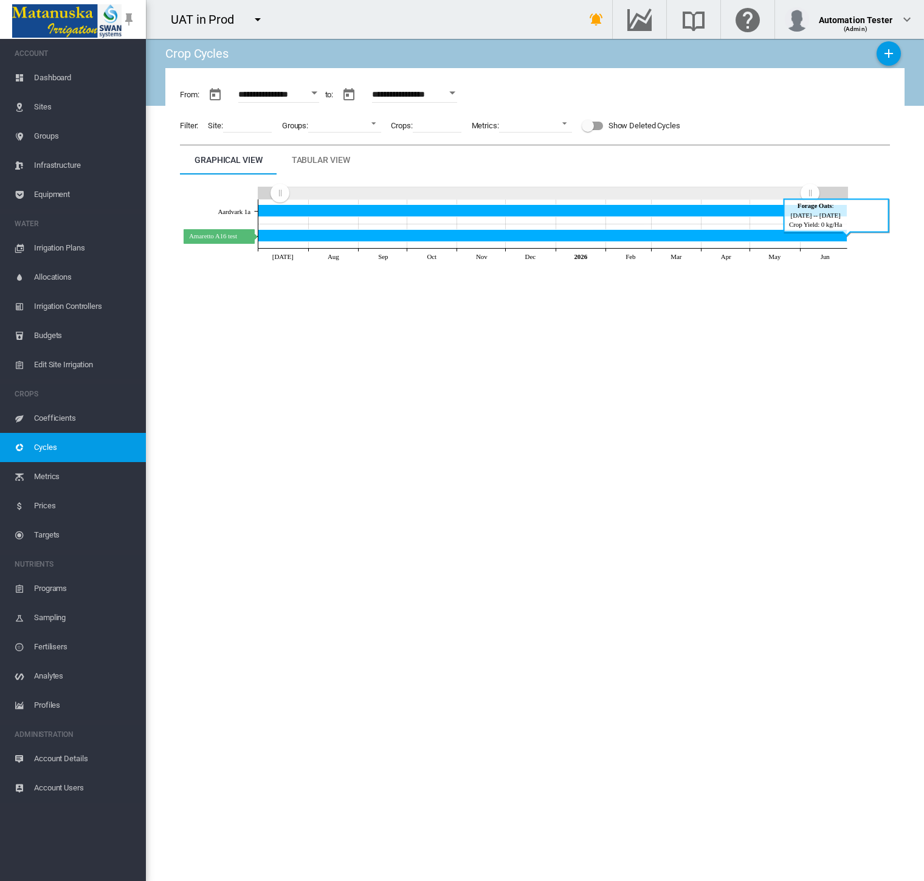
click at [326, 238] on icon "Amaretto A16 test Jun 30, 2026" at bounding box center [552, 235] width 589 height 12
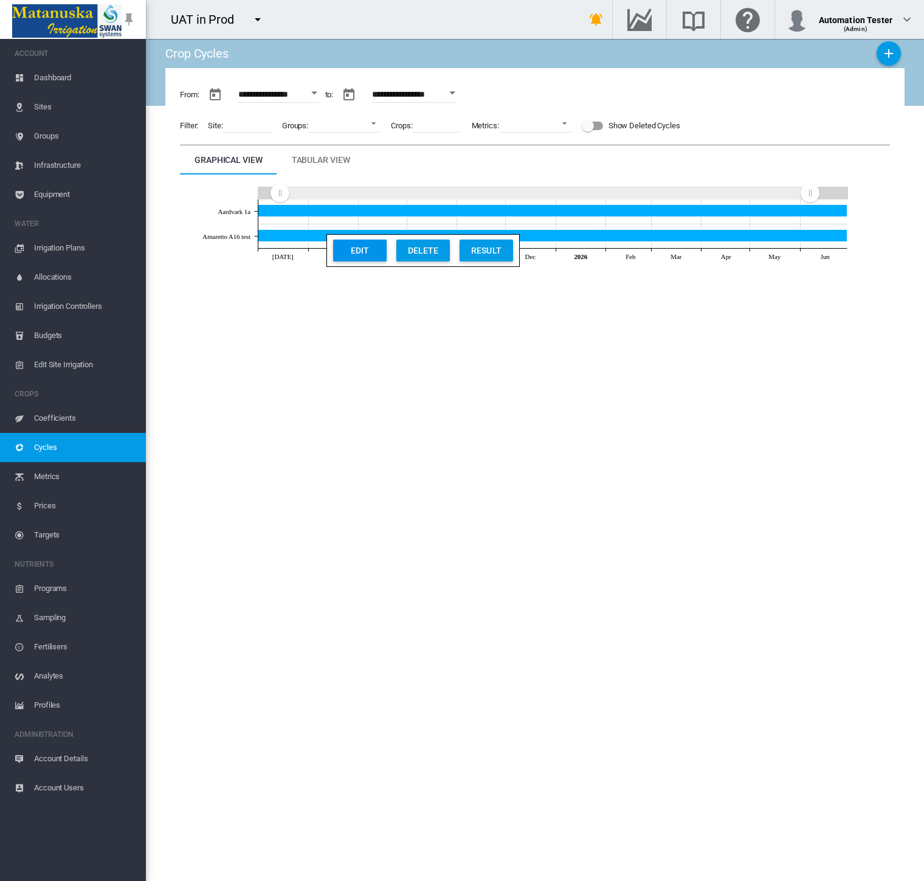
click at [337, 250] on button "Edit" at bounding box center [359, 250] width 53 height 22
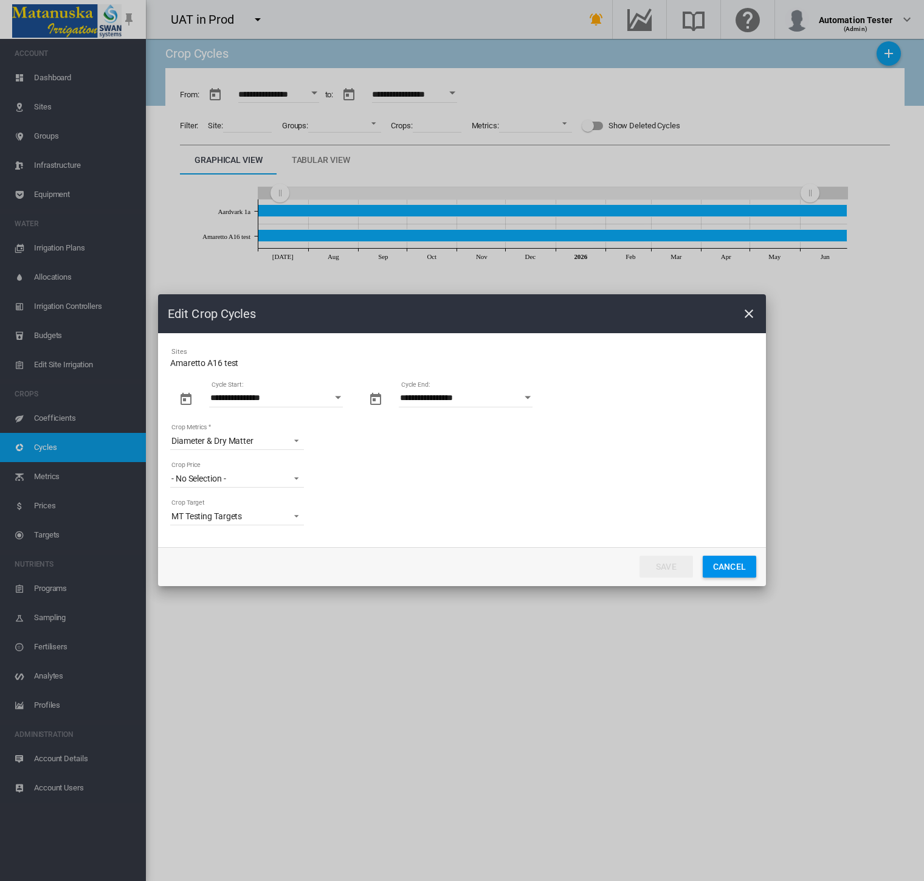
click at [254, 479] on span "- No Selection -" at bounding box center [227, 479] width 112 height 12
click at [404, 475] on md-backdrop at bounding box center [462, 440] width 924 height 881
click at [727, 563] on button "Cancel" at bounding box center [729, 566] width 53 height 22
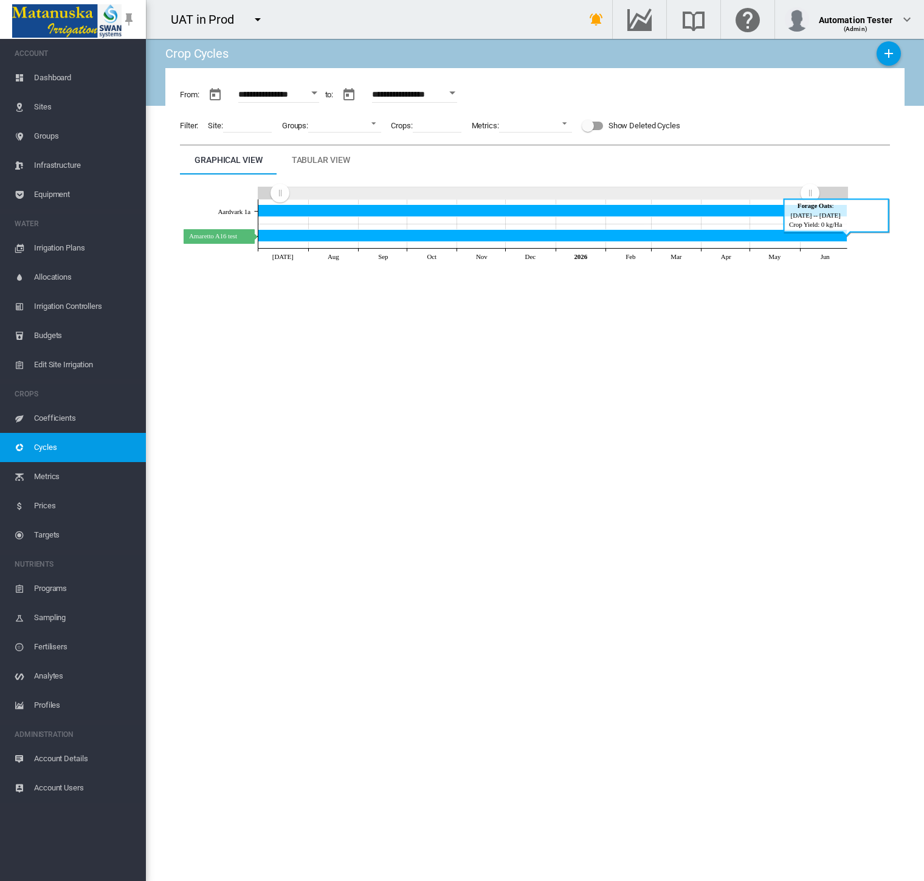
click at [391, 233] on icon "Amaretto A16 test Jun 30, 2026" at bounding box center [552, 235] width 589 height 12
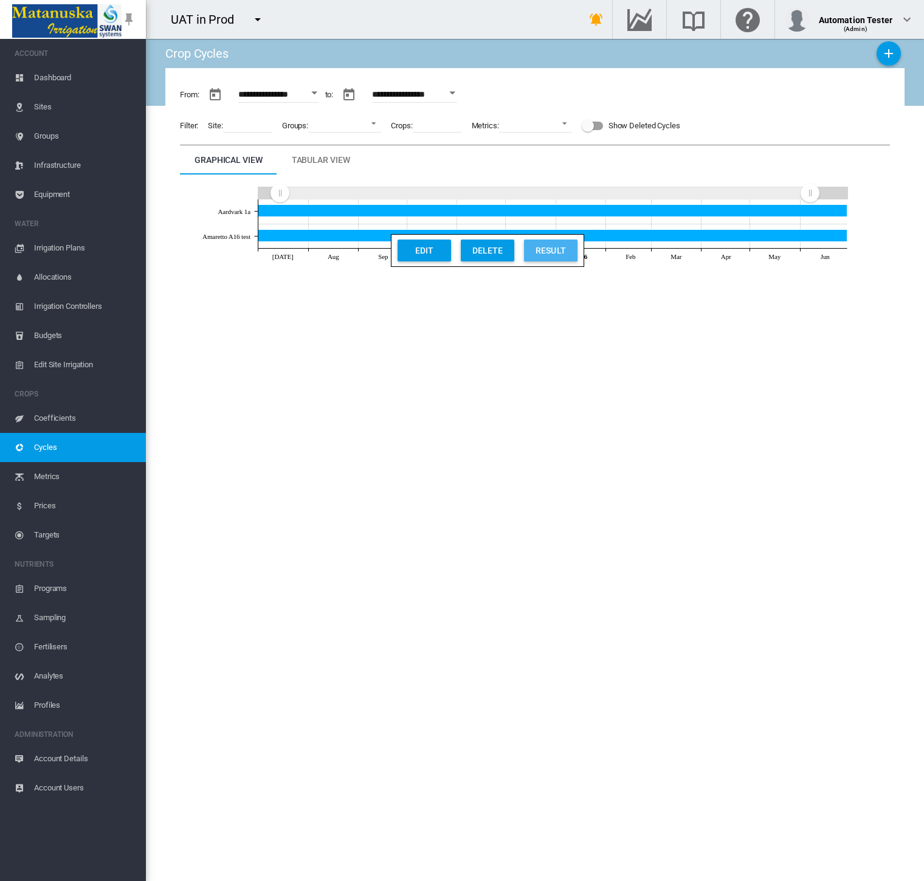
click at [541, 247] on div "Result" at bounding box center [551, 250] width 46 height 22
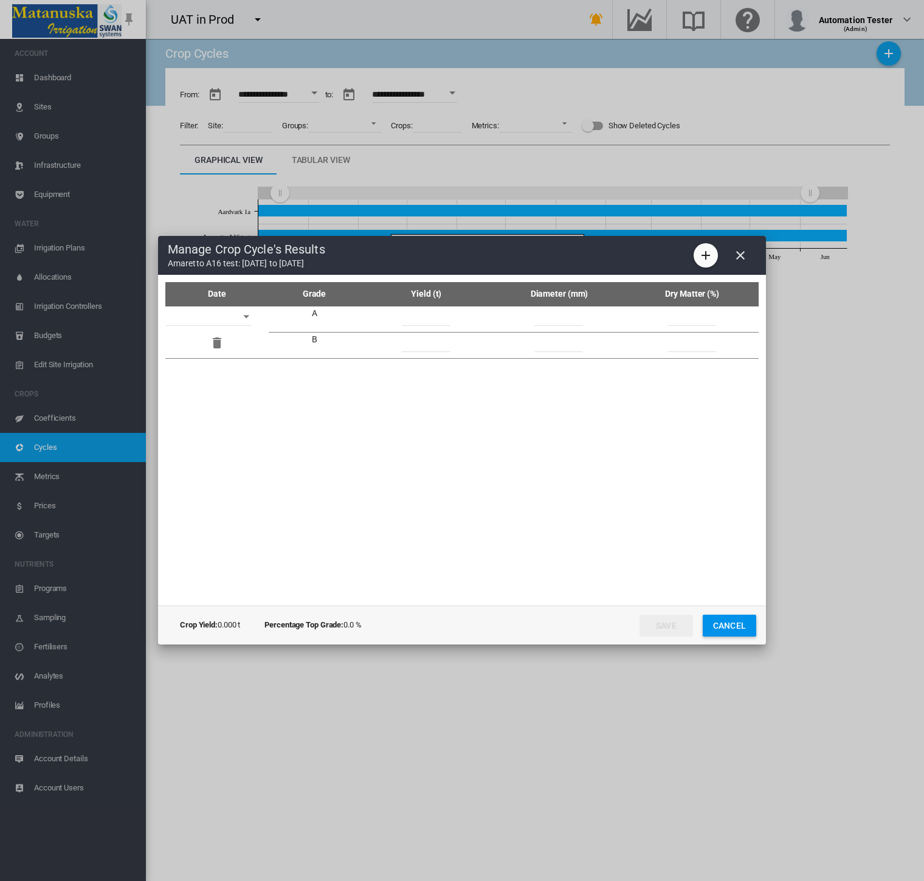
click at [247, 310] on button "Open calendar" at bounding box center [246, 317] width 22 height 22
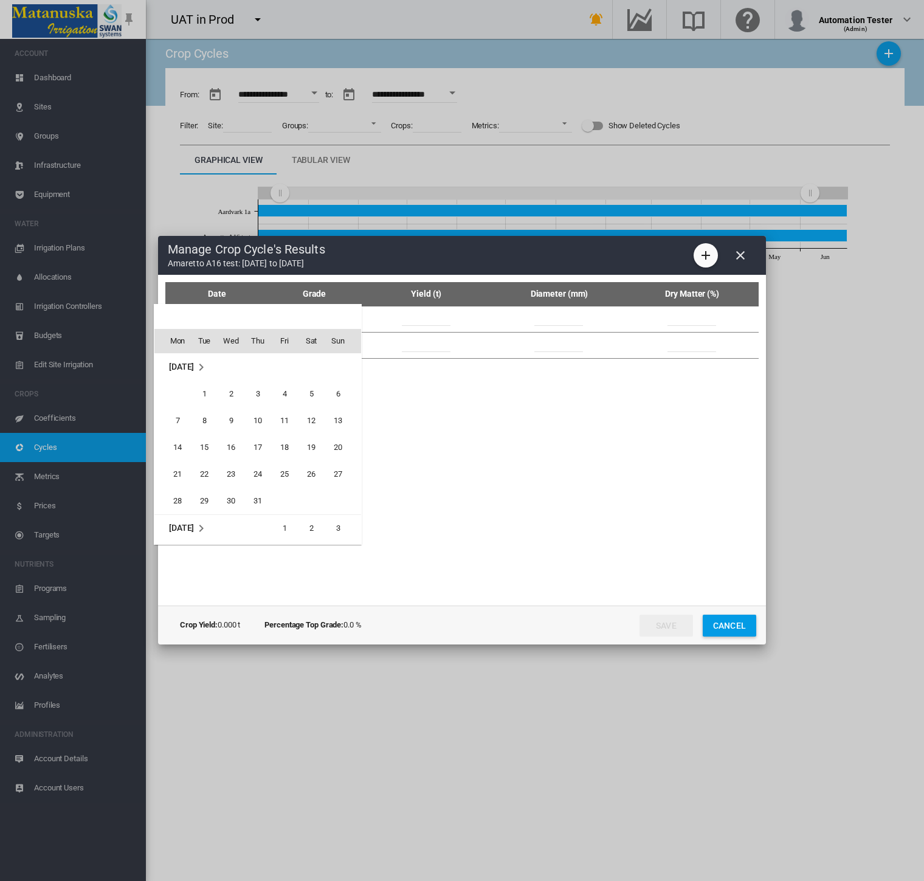
scroll to position [483, 0]
click at [238, 391] on span "1" at bounding box center [231, 394] width 24 height 24
type input "**********"
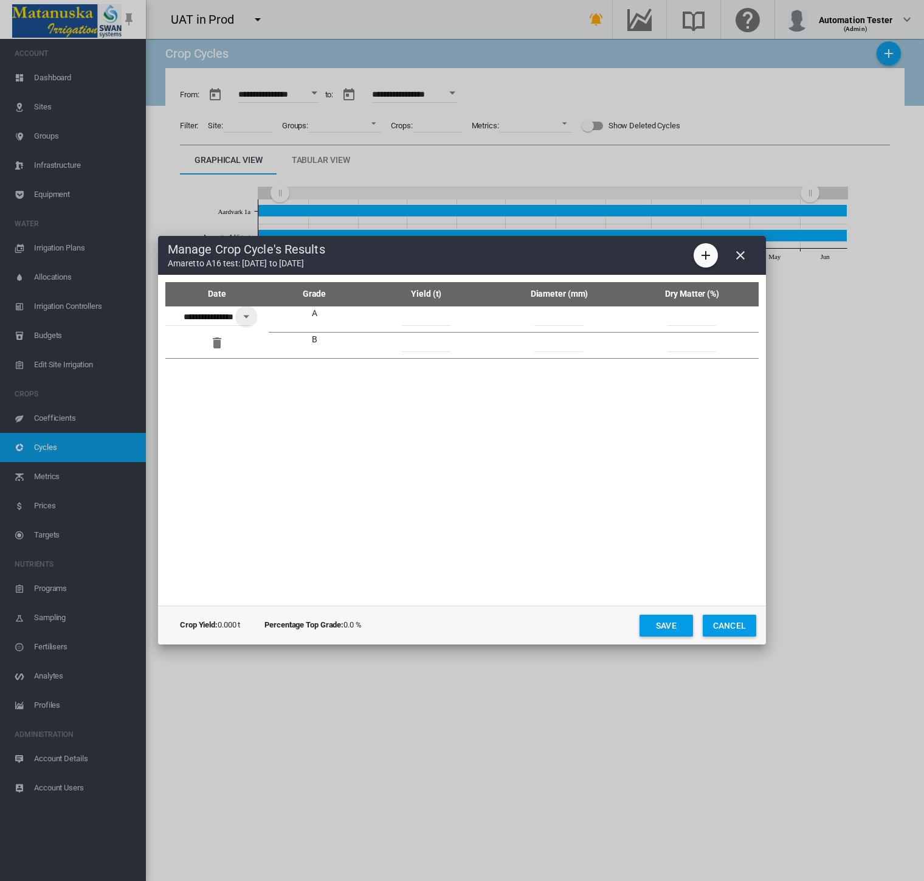
click at [424, 317] on input "Date Grade ..." at bounding box center [426, 317] width 49 height 18
click at [442, 339] on input "Date Grade ..." at bounding box center [426, 343] width 49 height 18
drag, startPoint x: 434, startPoint y: 317, endPoint x: 391, endPoint y: 323, distance: 43.7
click at [391, 323] on td "***" at bounding box center [426, 319] width 133 height 26
type input "***"
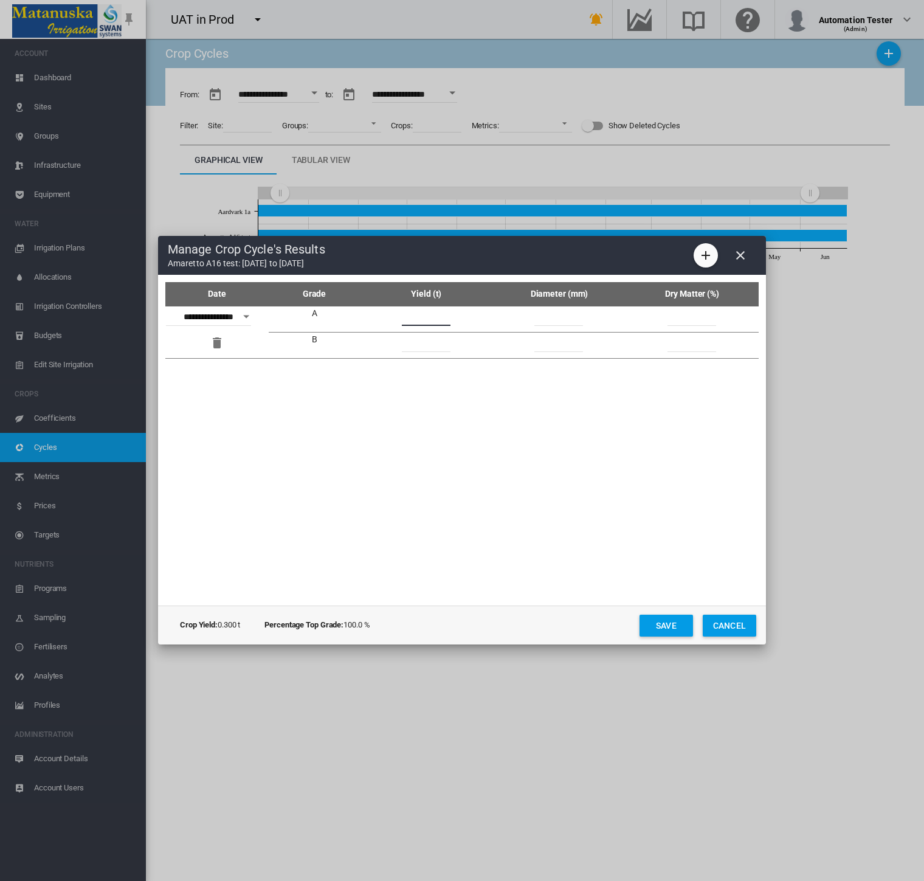
click at [414, 344] on input "Date Grade ..." at bounding box center [426, 343] width 49 height 18
type input "***"
click at [667, 623] on button "Save" at bounding box center [665, 625] width 53 height 22
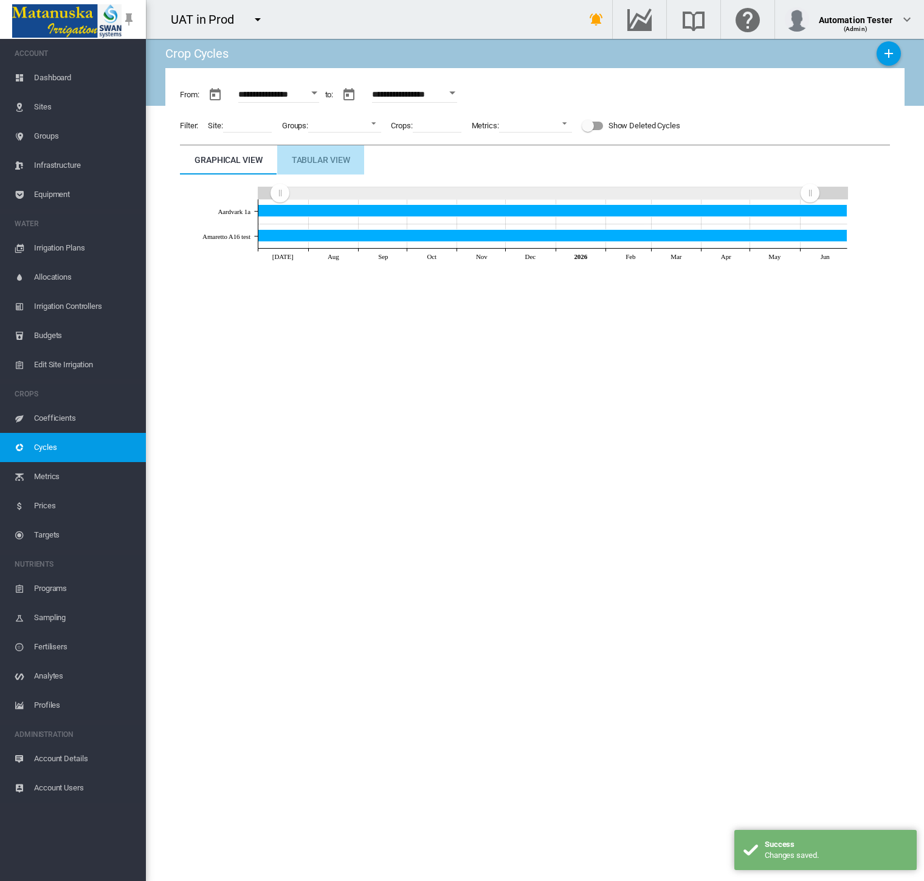
click at [329, 162] on div "Tabular View" at bounding box center [321, 160] width 58 height 15
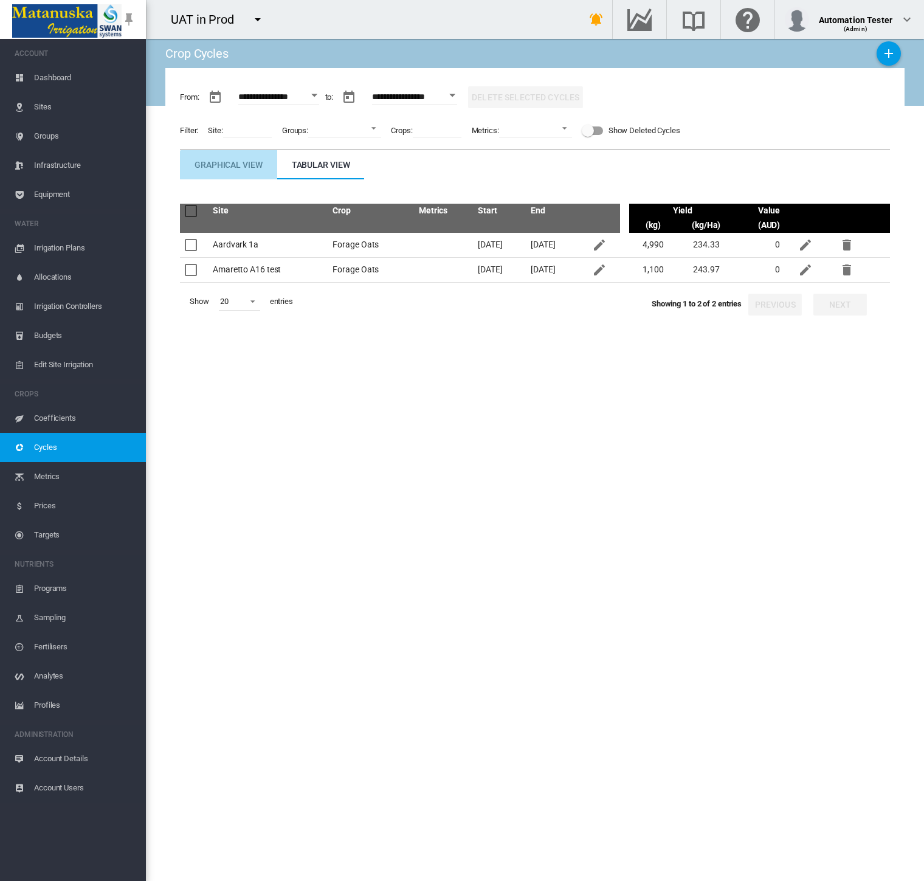
click at [221, 164] on div "Graphical View" at bounding box center [228, 164] width 68 height 15
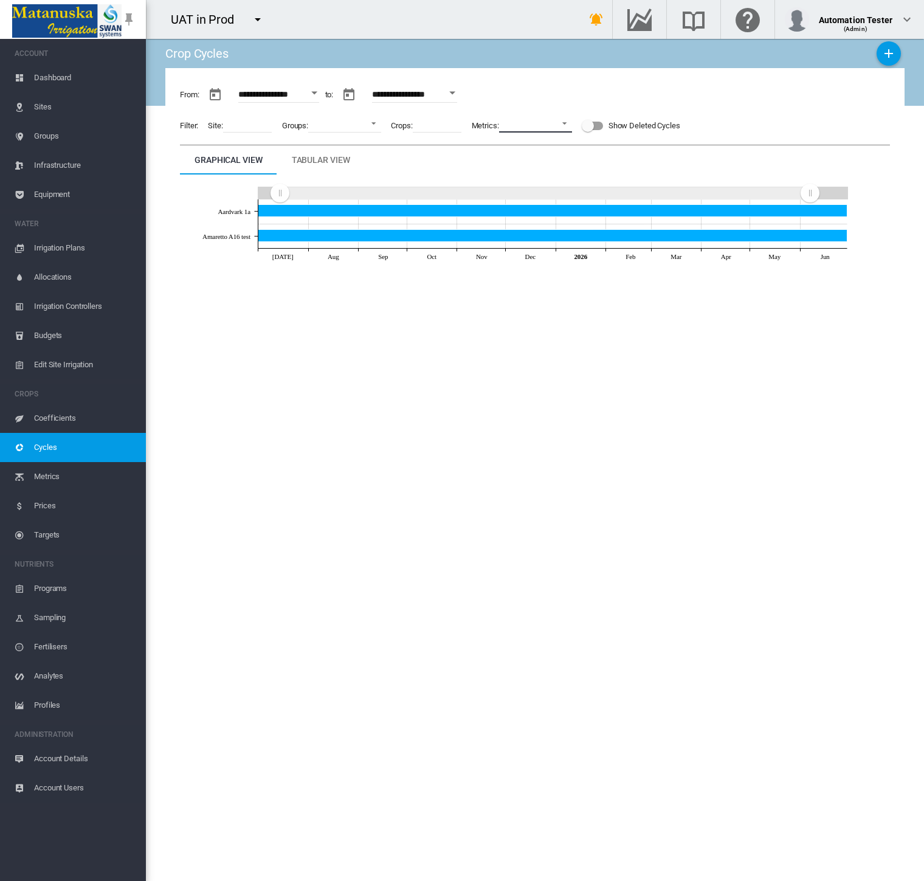
click at [552, 129] on md-select "No Selection Crop Yield Percentage Top Grade Colour Accuracy Colour Accuracy Co…" at bounding box center [535, 123] width 73 height 18
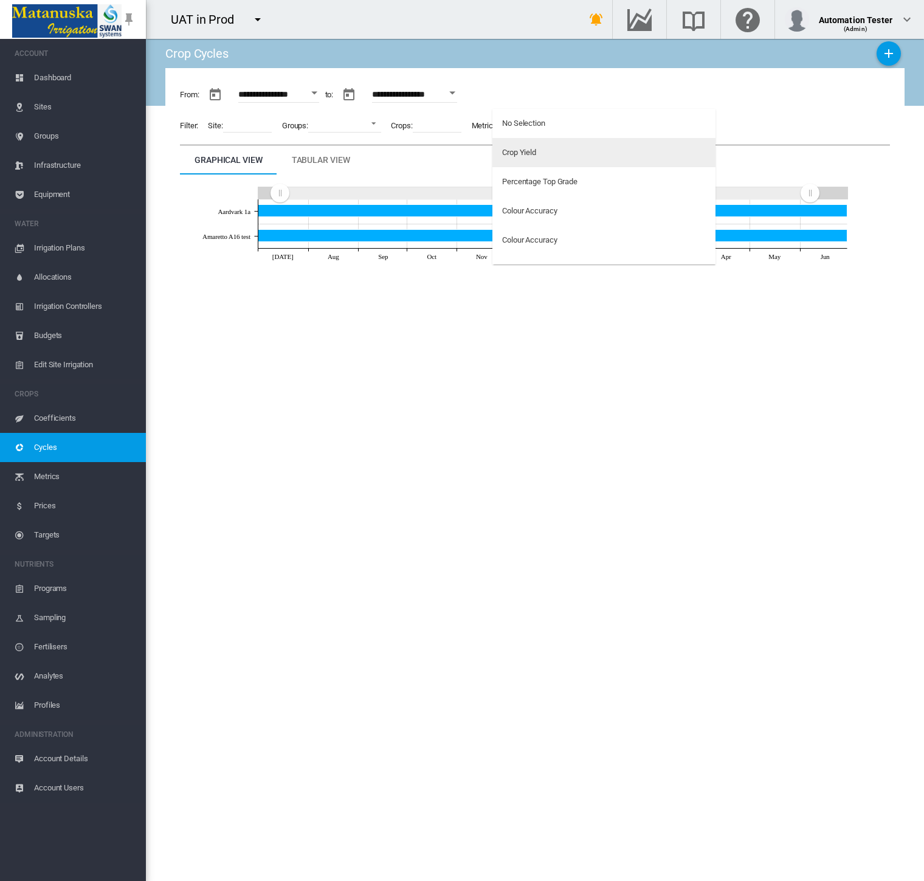
click at [535, 148] on div "Crop Yield" at bounding box center [519, 152] width 34 height 11
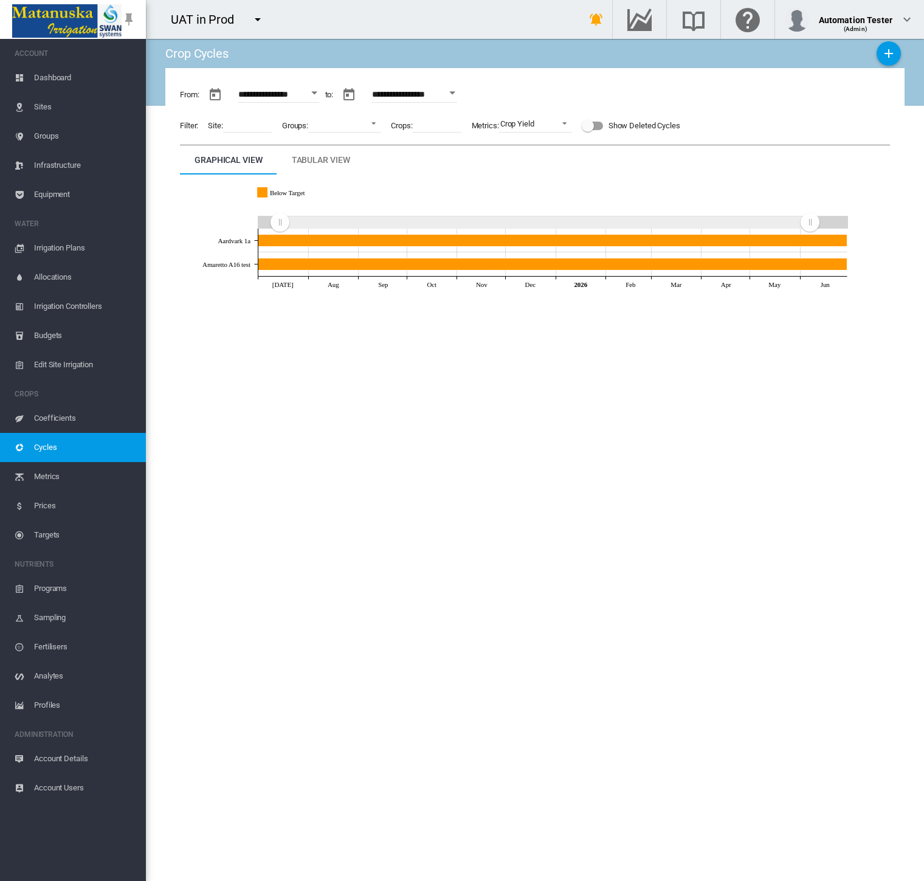
click at [662, 490] on div "**********" at bounding box center [534, 460] width 739 height 842
click at [534, 124] on div "Crop Yield" at bounding box center [517, 123] width 34 height 9
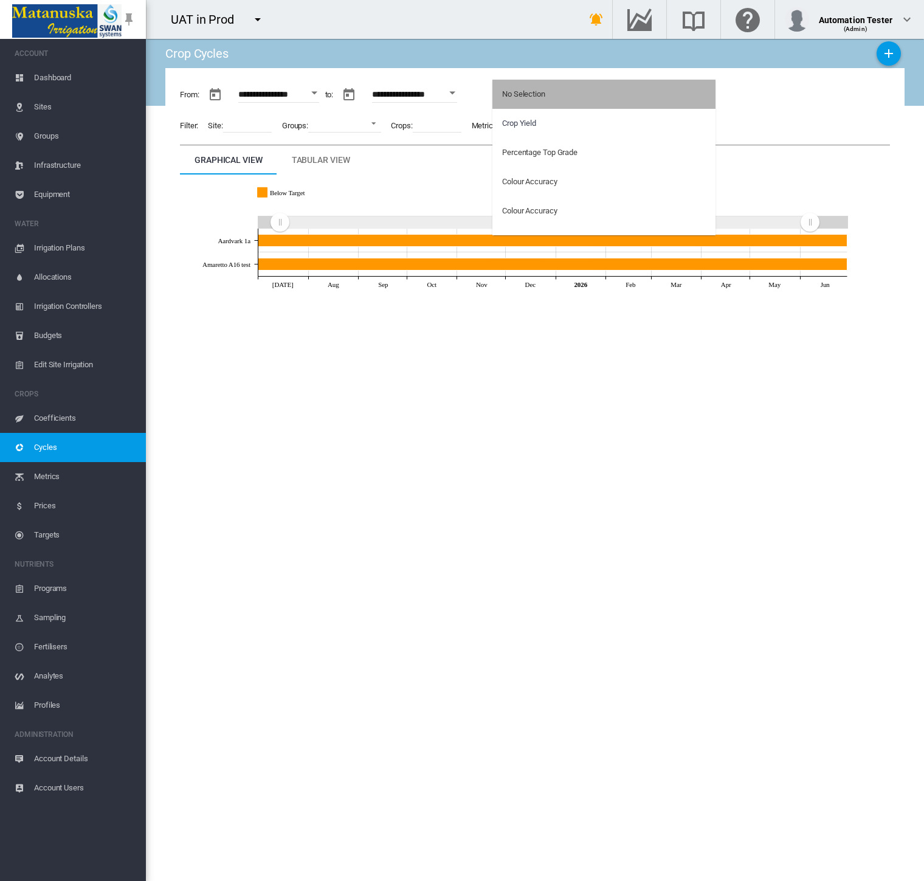
click at [537, 99] on div "No Selection" at bounding box center [523, 94] width 43 height 11
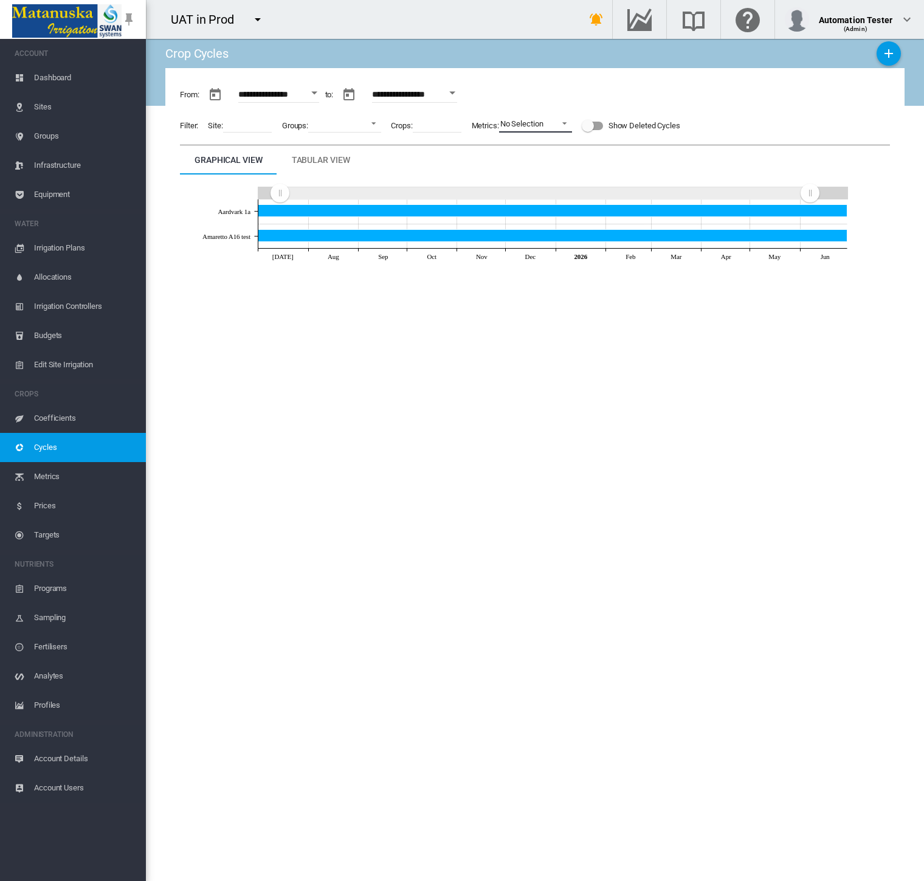
click at [543, 120] on div "No Selection" at bounding box center [521, 123] width 43 height 9
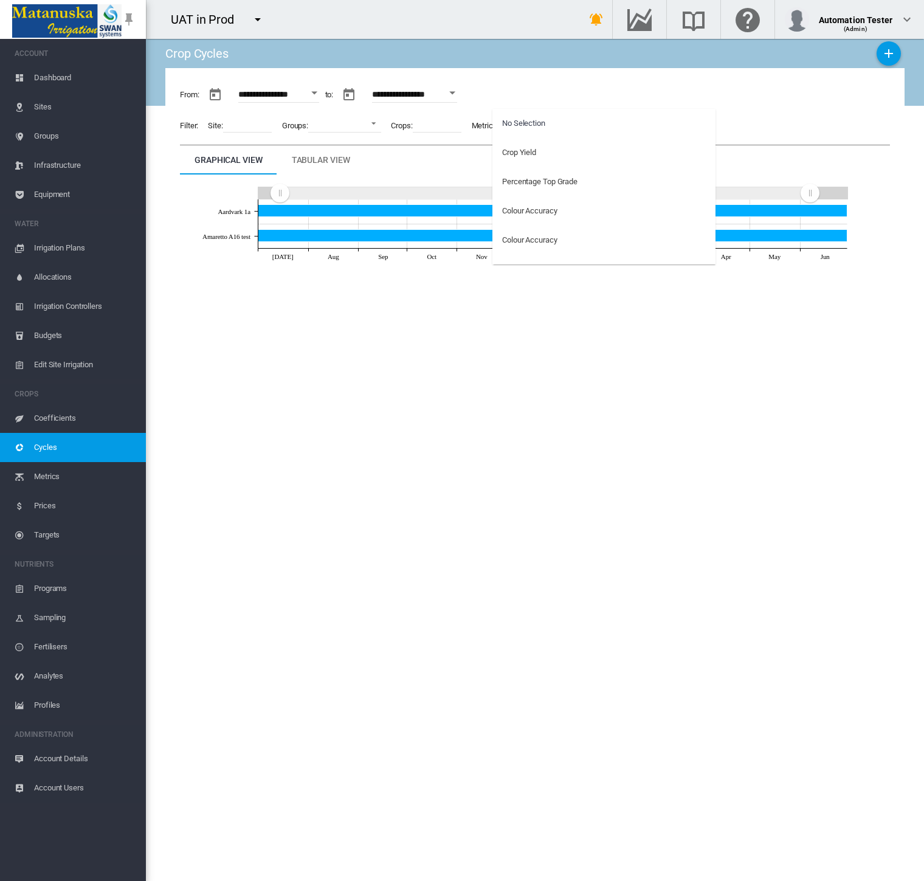
click at [783, 143] on md-backdrop at bounding box center [462, 440] width 924 height 881
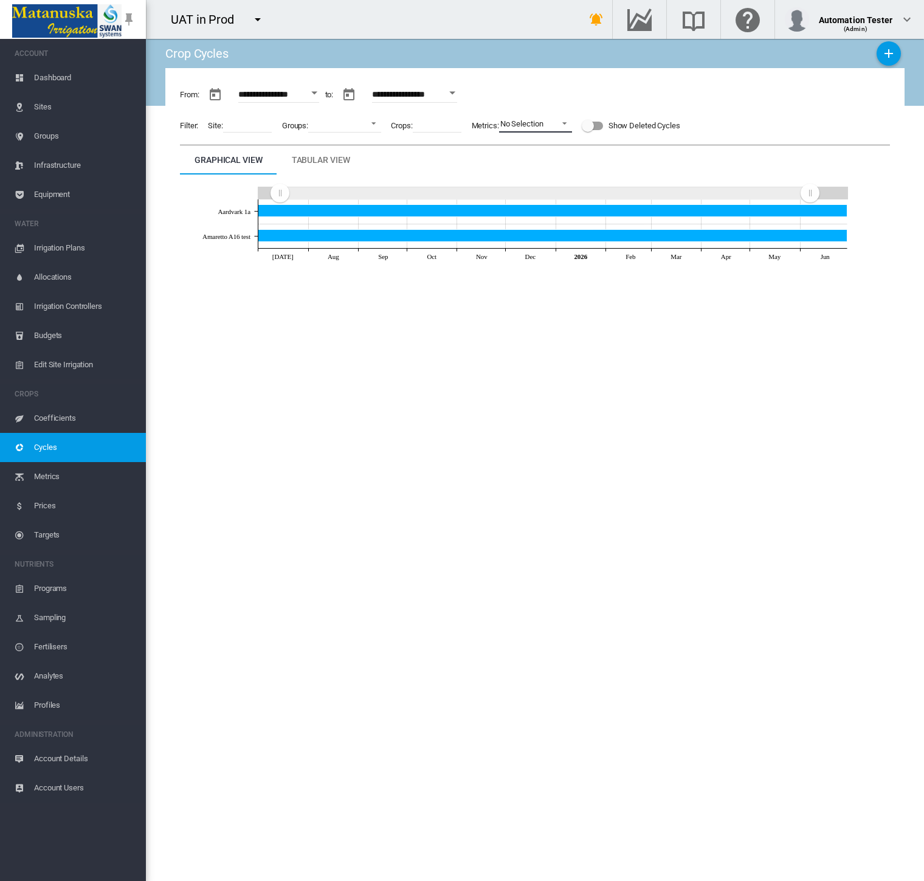
click at [536, 123] on div "No Selection" at bounding box center [521, 123] width 43 height 9
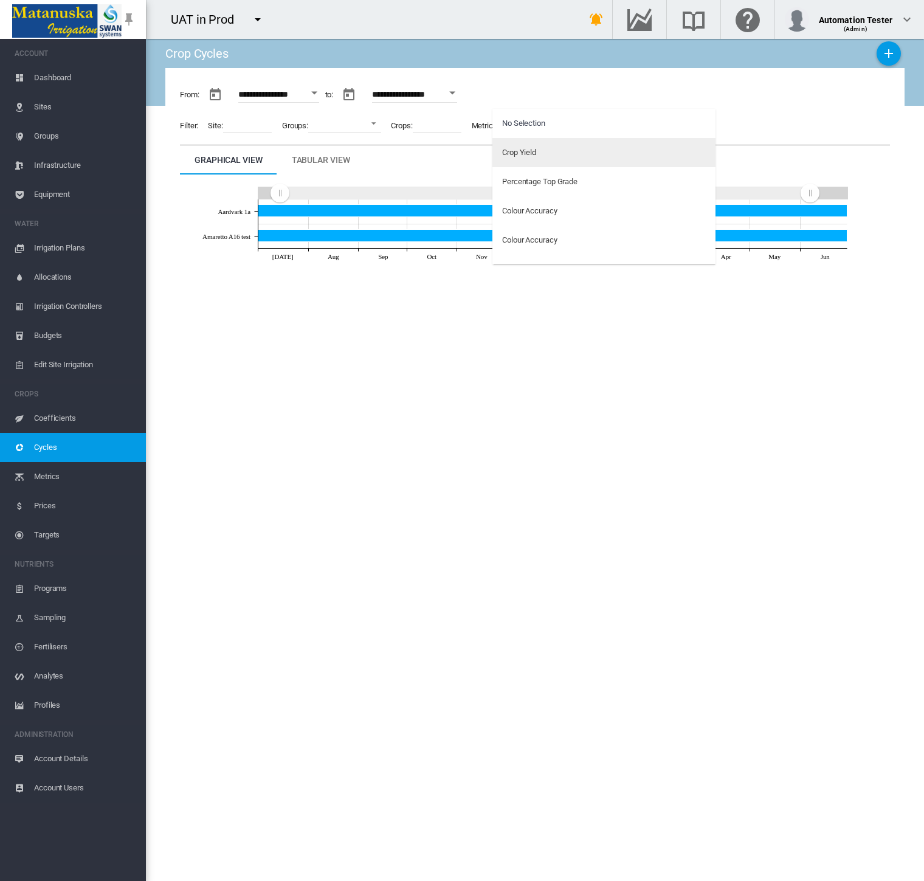
click at [520, 148] on div "Crop Yield" at bounding box center [519, 152] width 34 height 11
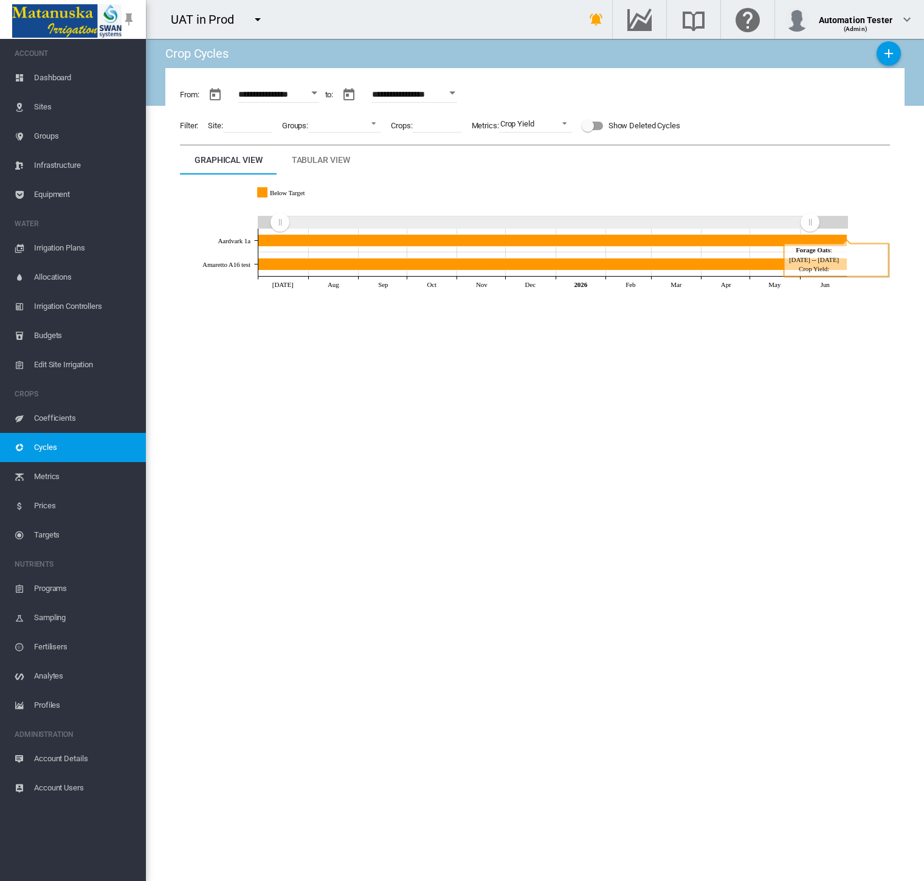
click at [329, 161] on div "Tabular View" at bounding box center [321, 160] width 58 height 15
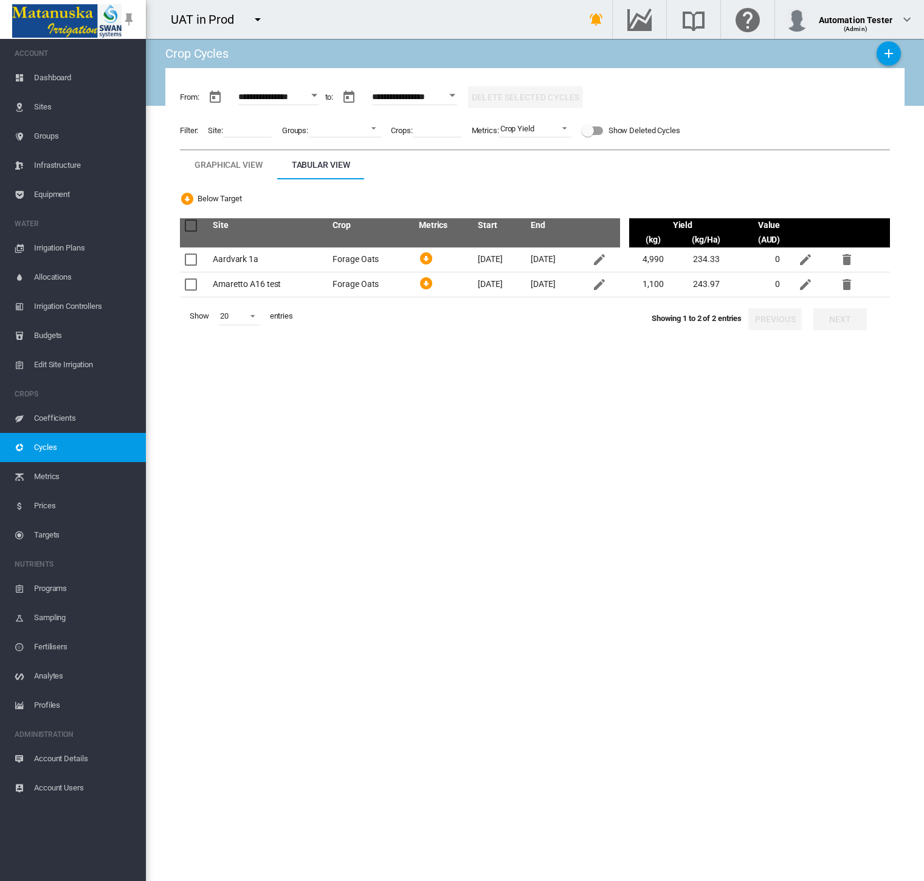
click at [62, 509] on span "Prices" at bounding box center [85, 505] width 102 height 29
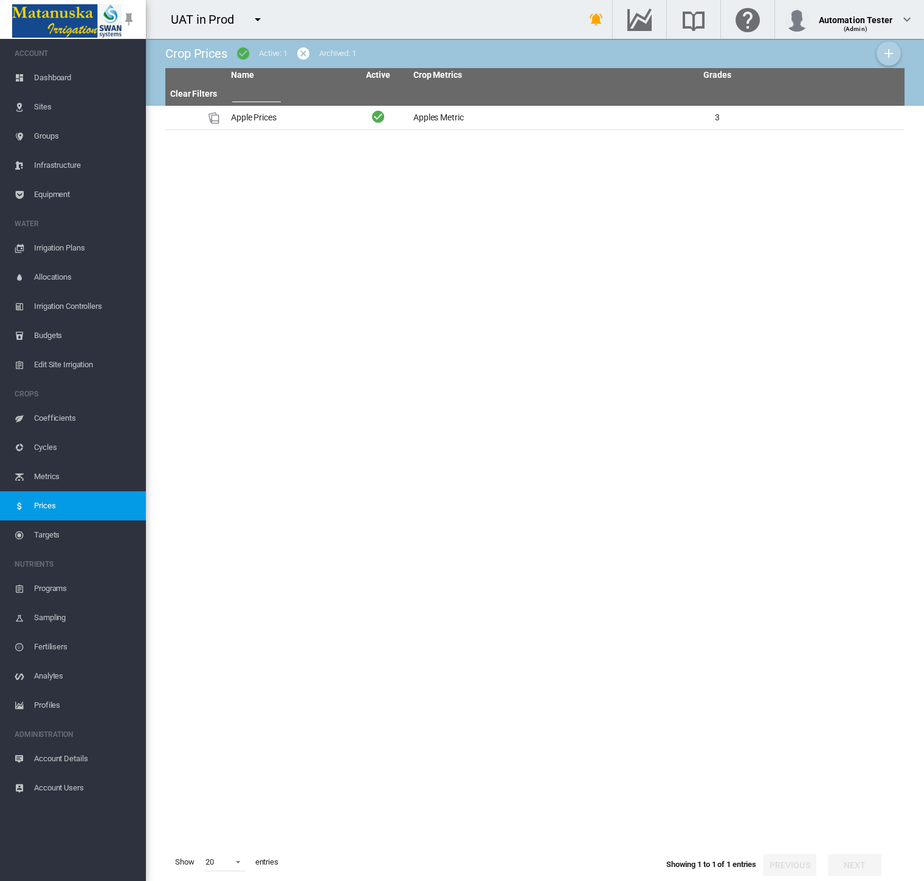
click at [856, 51] on md-icon "icon-plus" at bounding box center [888, 53] width 15 height 15
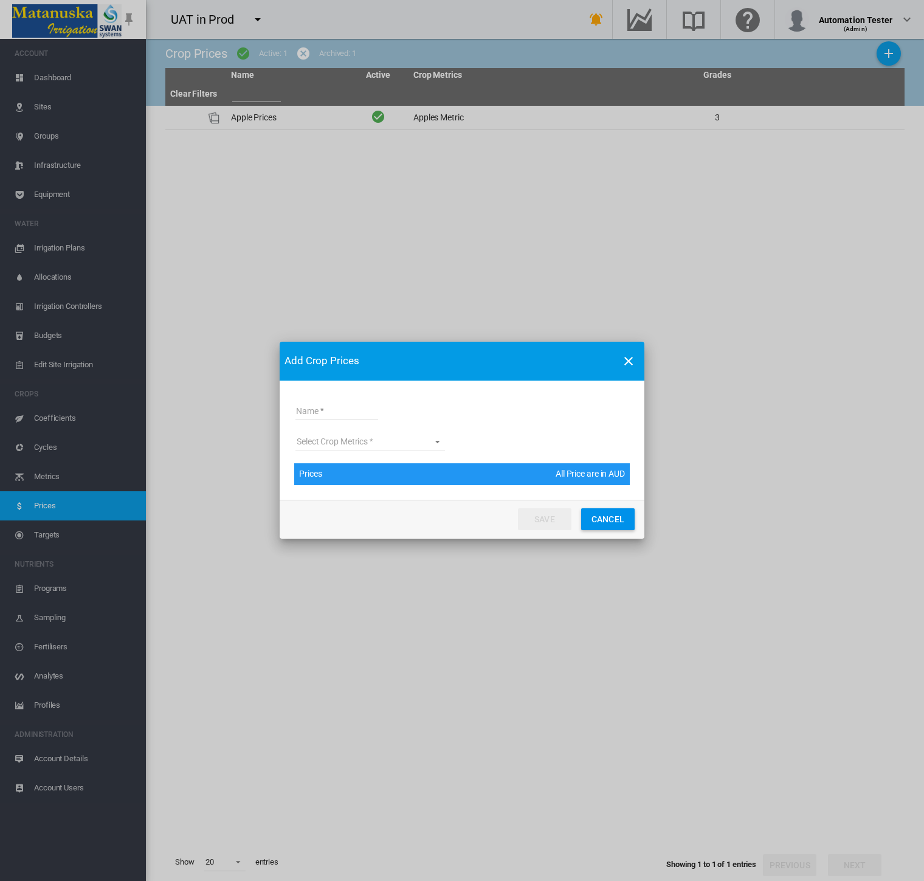
click at [371, 405] on input "Name" at bounding box center [336, 410] width 83 height 18
click at [358, 442] on md-select "Select Crop Metrics All Metrics_do not archive Apples Metric Apples Metric 02 D…" at bounding box center [370, 442] width 150 height 18
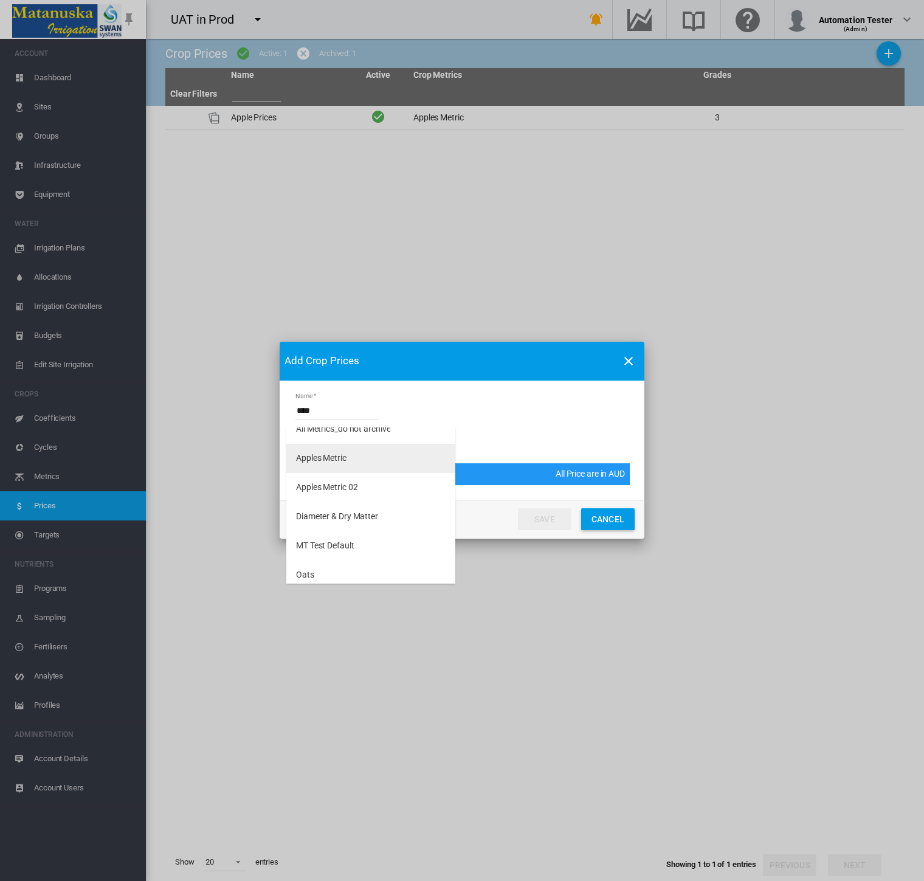
scroll to position [19, 0]
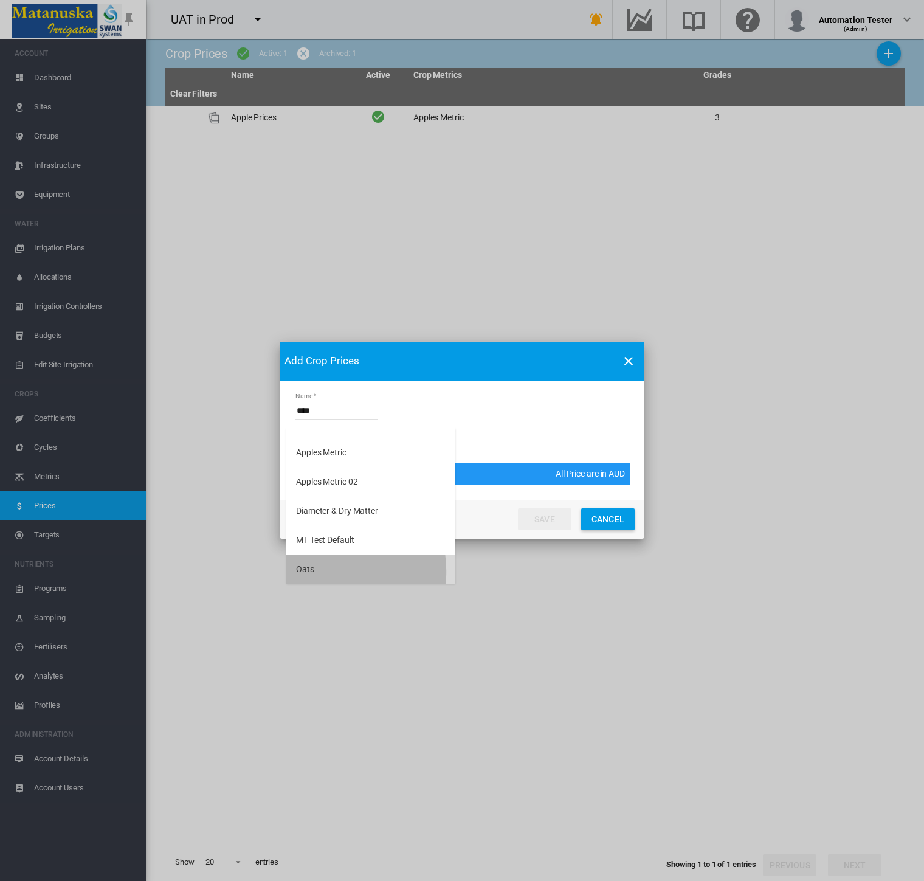
click at [322, 570] on md-option "Oats" at bounding box center [370, 569] width 169 height 29
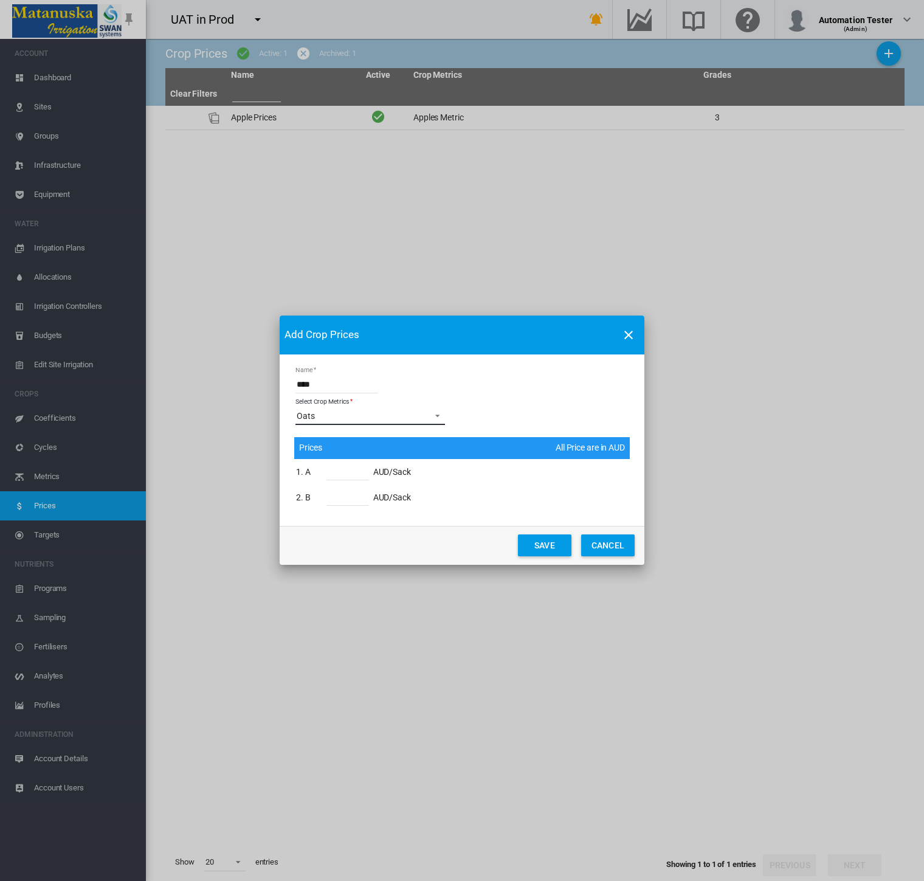
click at [347, 417] on span "Oats" at bounding box center [361, 416] width 128 height 12
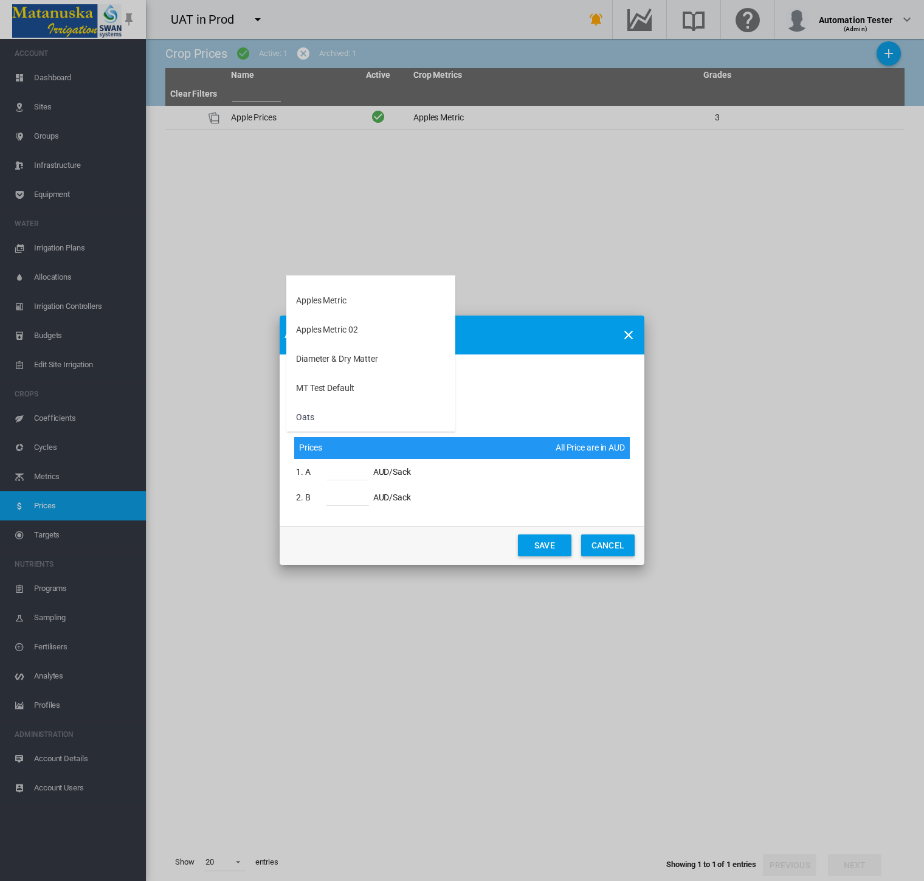
click at [509, 373] on md-backdrop at bounding box center [462, 440] width 924 height 881
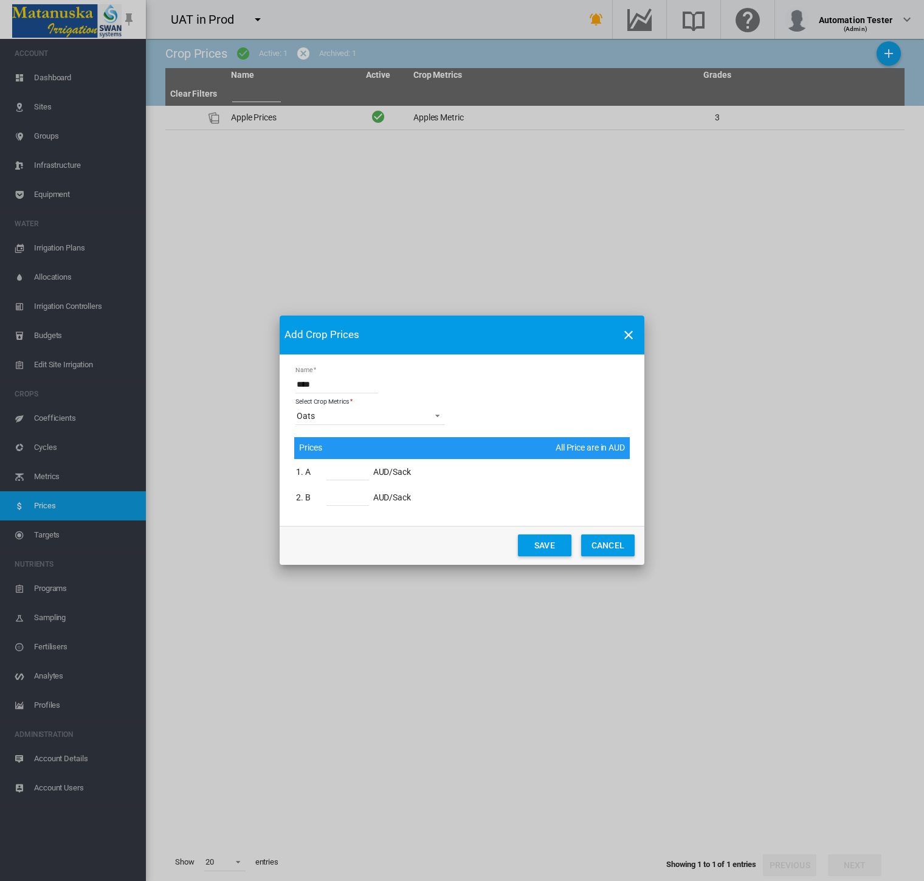
click at [340, 384] on input "****" at bounding box center [336, 384] width 83 height 18
type input "*********"
drag, startPoint x: 344, startPoint y: 475, endPoint x: 317, endPoint y: 476, distance: 27.4
click at [317, 476] on td "*" at bounding box center [341, 472] width 59 height 24
type input "***"
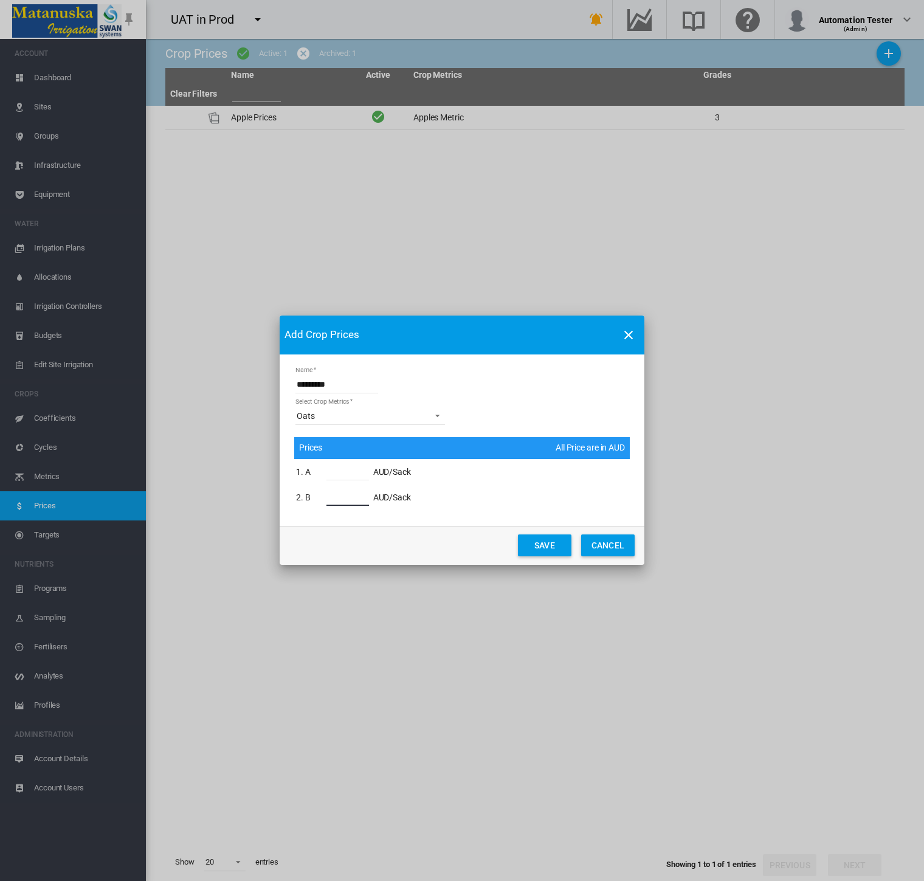
drag, startPoint x: 337, startPoint y: 501, endPoint x: 308, endPoint y: 501, distance: 29.2
click at [308, 501] on tr "2. B * AUD/Sack" at bounding box center [353, 498] width 116 height 24
type input "***"
click at [528, 544] on button "SAVE" at bounding box center [544, 545] width 53 height 22
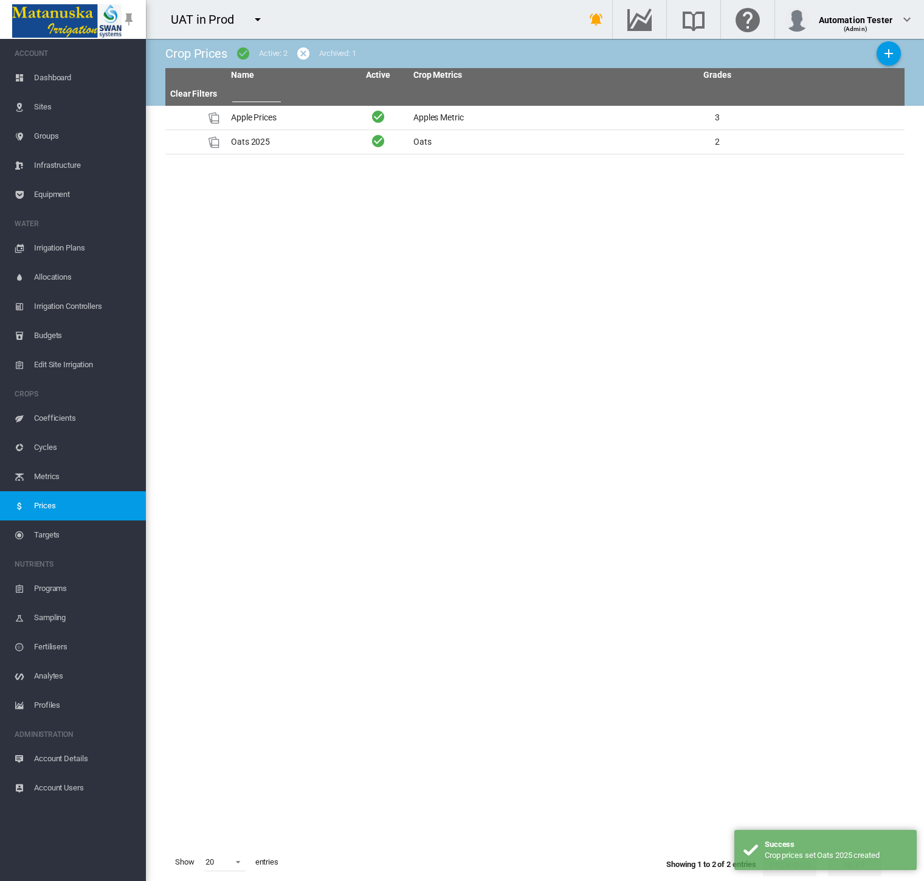
click at [82, 447] on span "Cycles" at bounding box center [85, 447] width 102 height 29
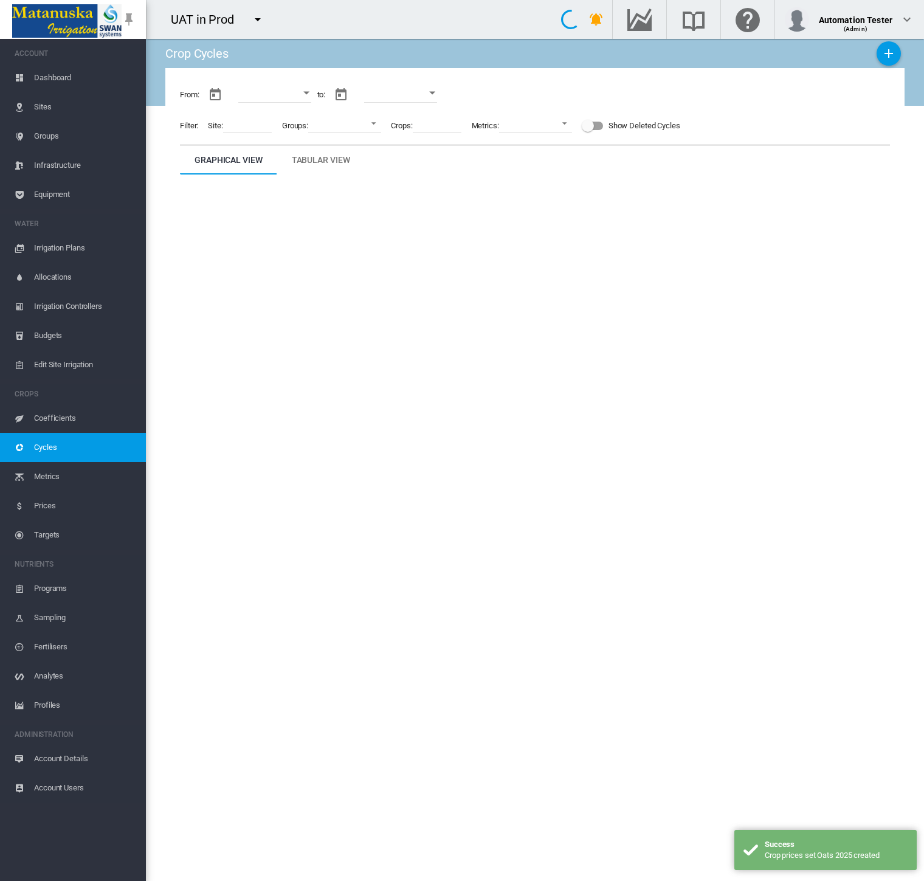
type input "**********"
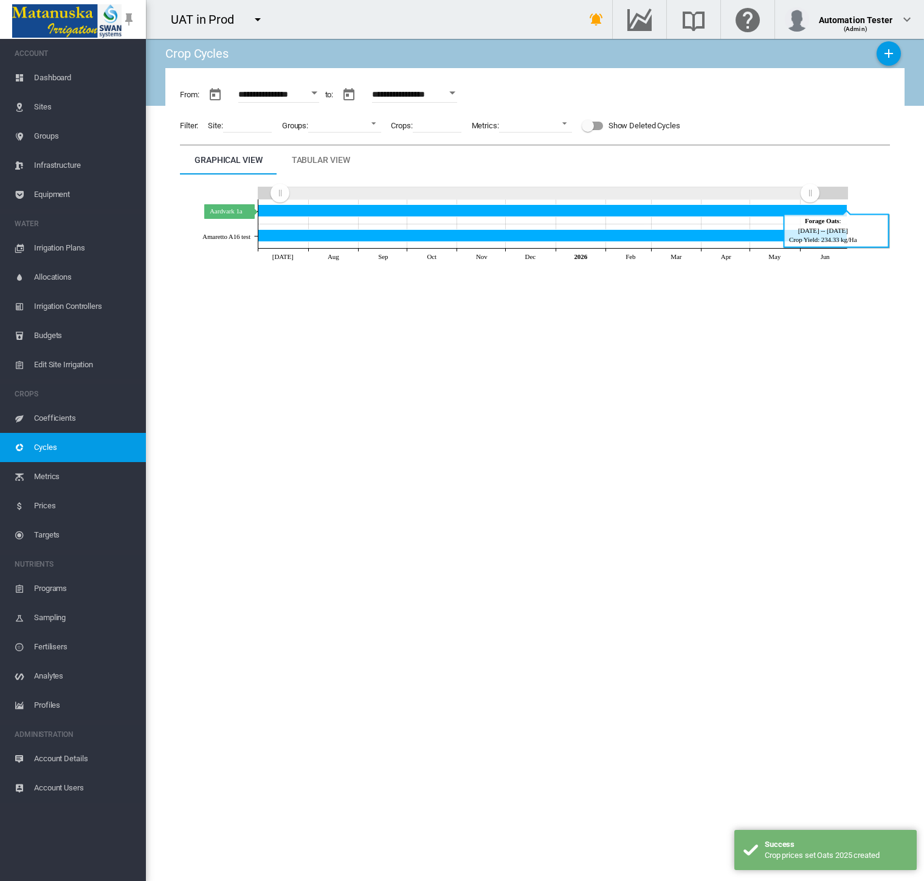
click at [352, 211] on icon "Aardvark 1a Jun 30, 2026" at bounding box center [552, 210] width 589 height 12
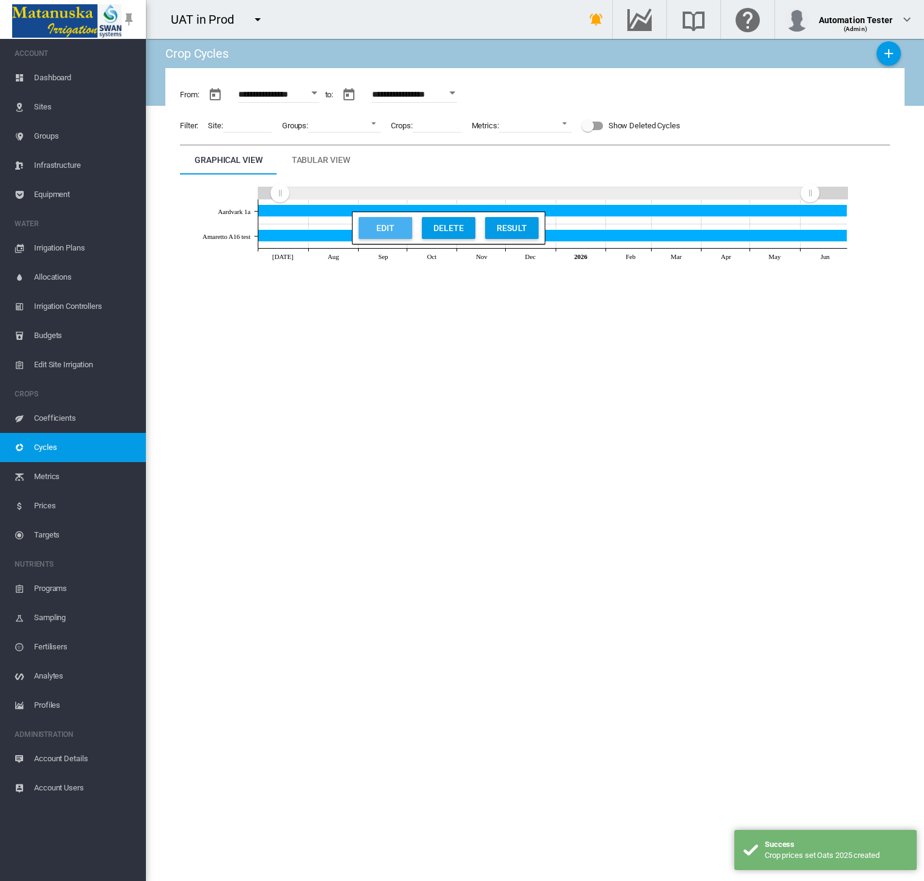
click at [371, 233] on button "Edit" at bounding box center [385, 228] width 53 height 22
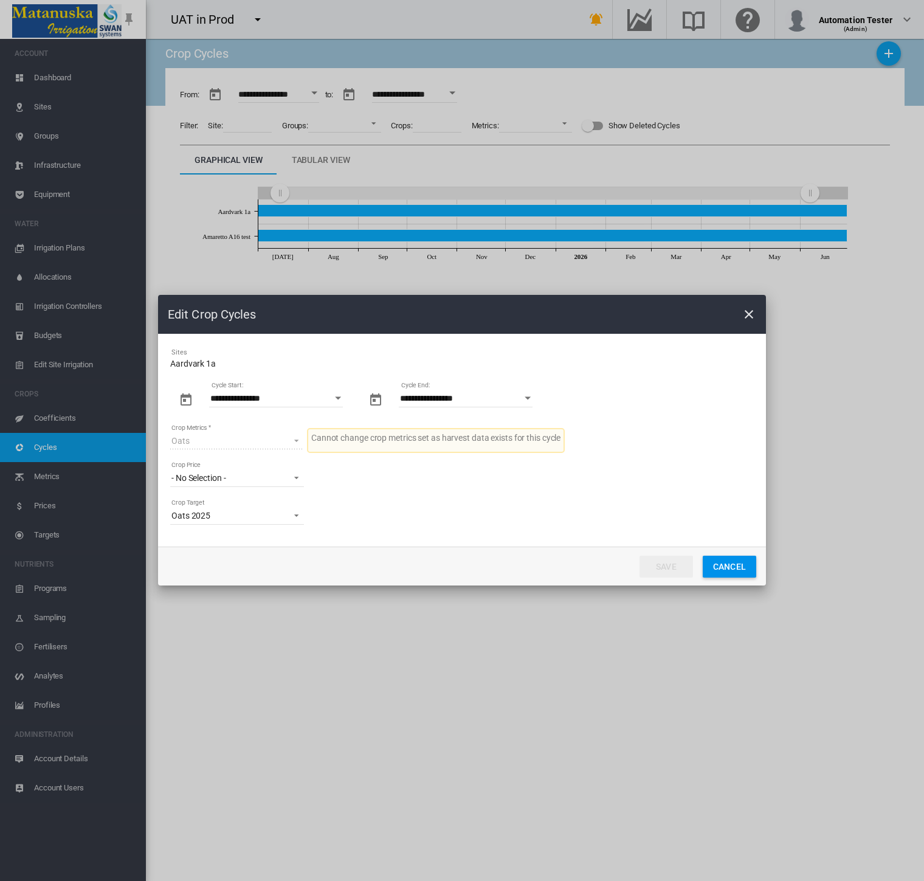
click at [242, 479] on span "- No Selection -" at bounding box center [227, 478] width 112 height 12
click at [241, 503] on md-option "Oats 2025" at bounding box center [237, 507] width 153 height 29
click at [675, 568] on button "Save" at bounding box center [665, 566] width 53 height 22
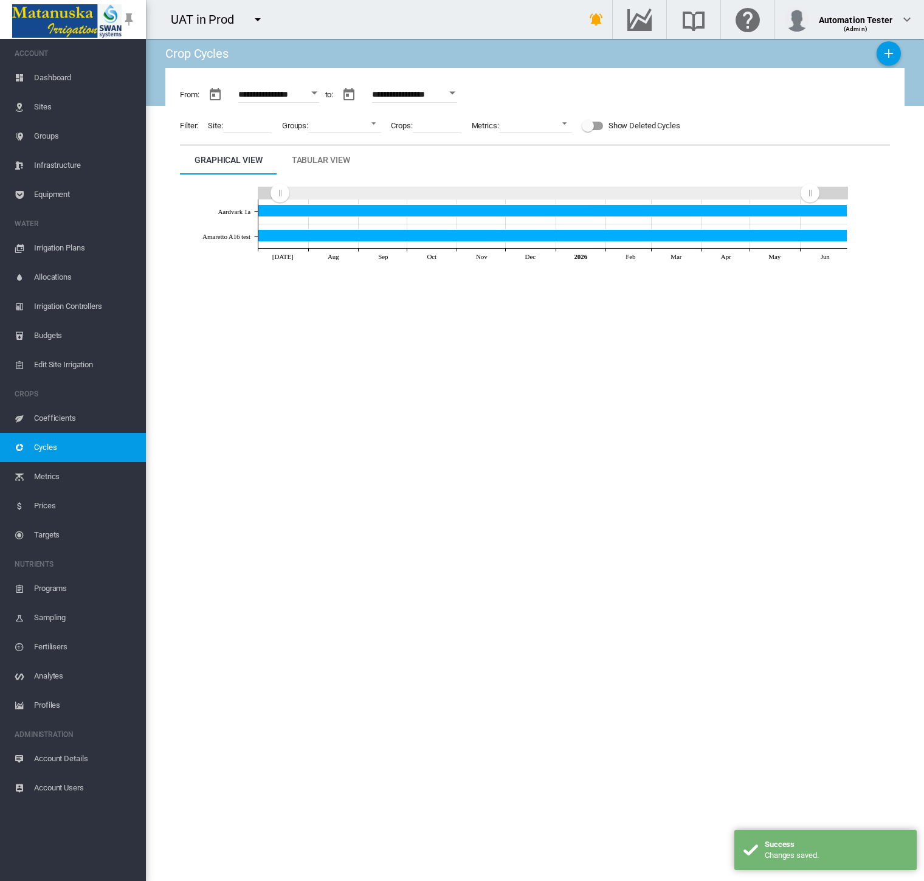
click at [61, 537] on span "Targets" at bounding box center [85, 534] width 102 height 29
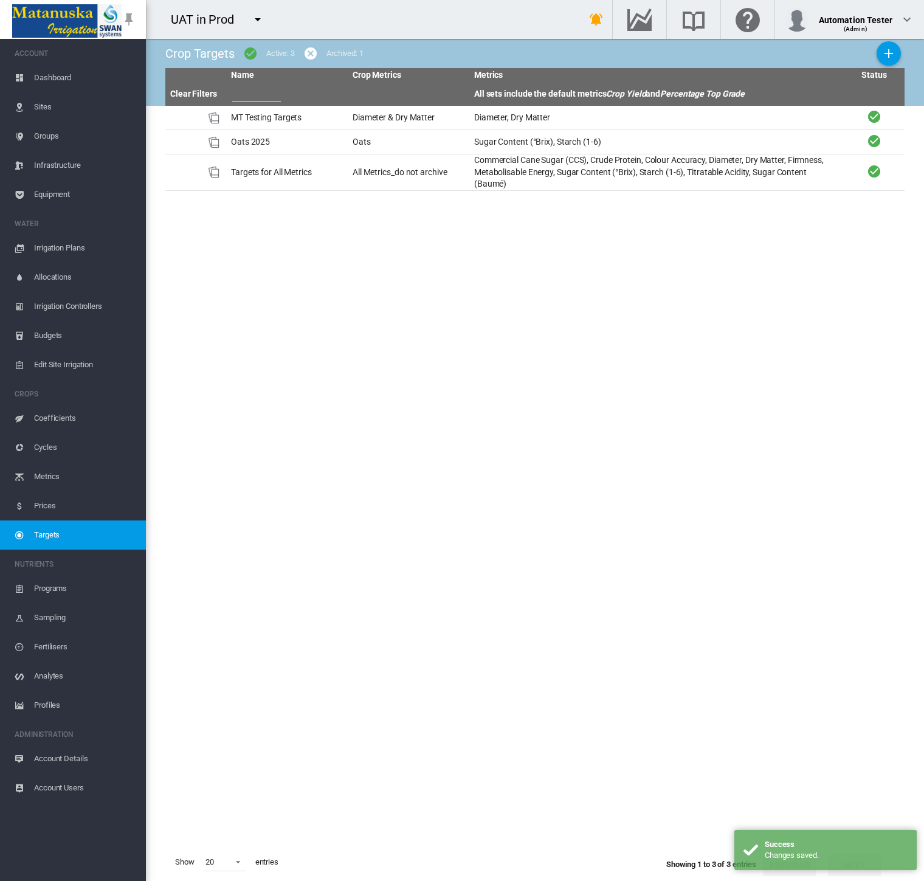
click at [72, 449] on span "Cycles" at bounding box center [85, 447] width 102 height 29
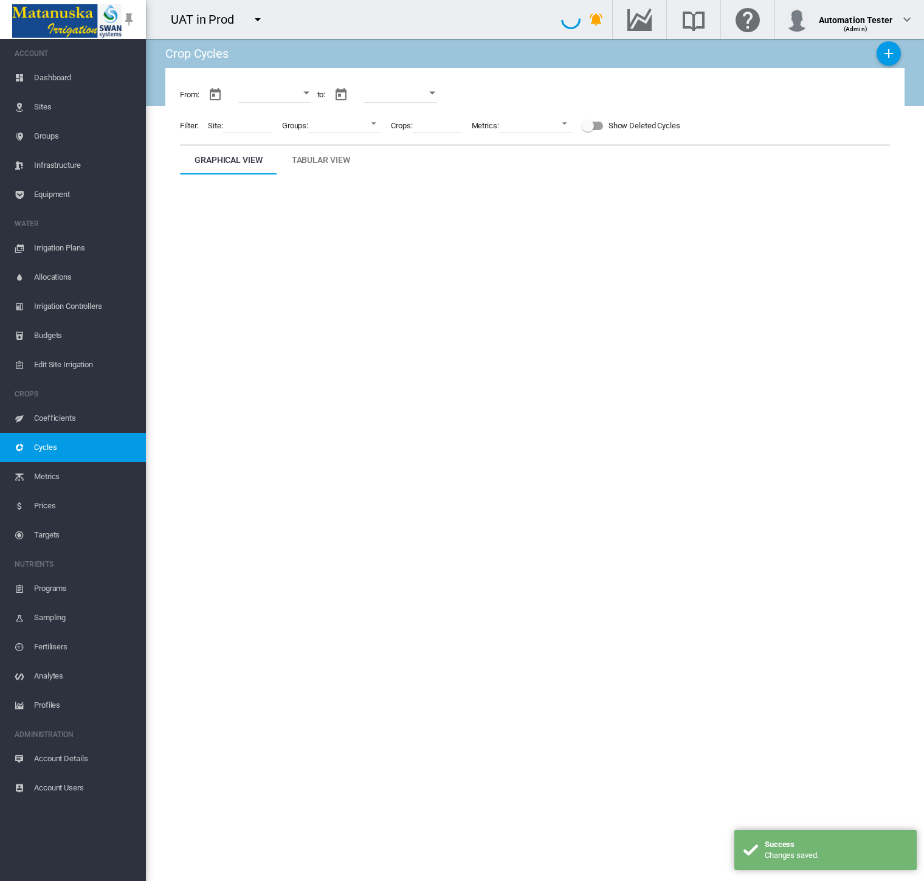
type input "**********"
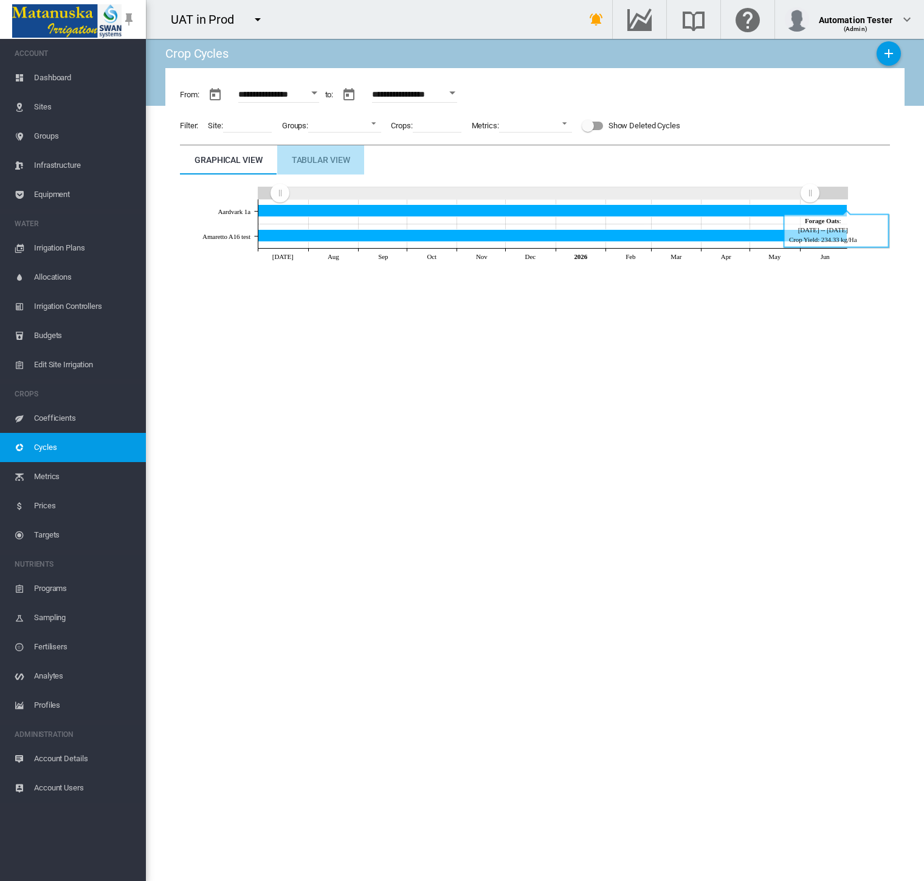
click at [325, 173] on md-tab-item "Tabular View" at bounding box center [321, 159] width 88 height 29
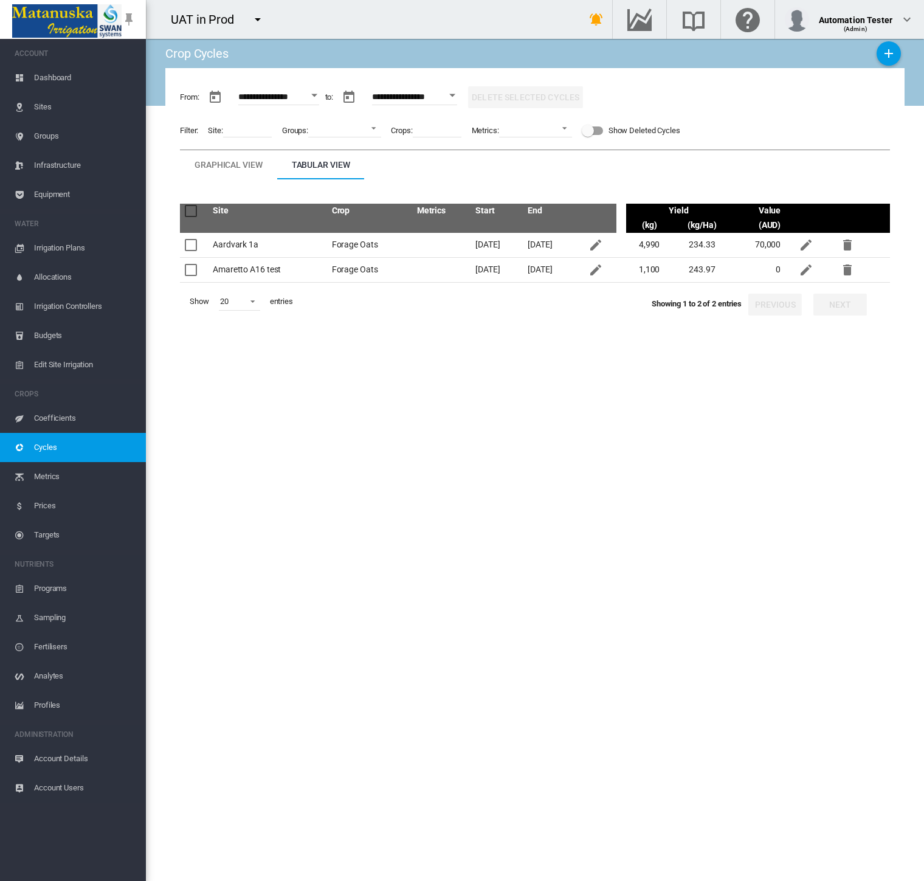
click at [818, 247] on button "button" at bounding box center [806, 245] width 24 height 24
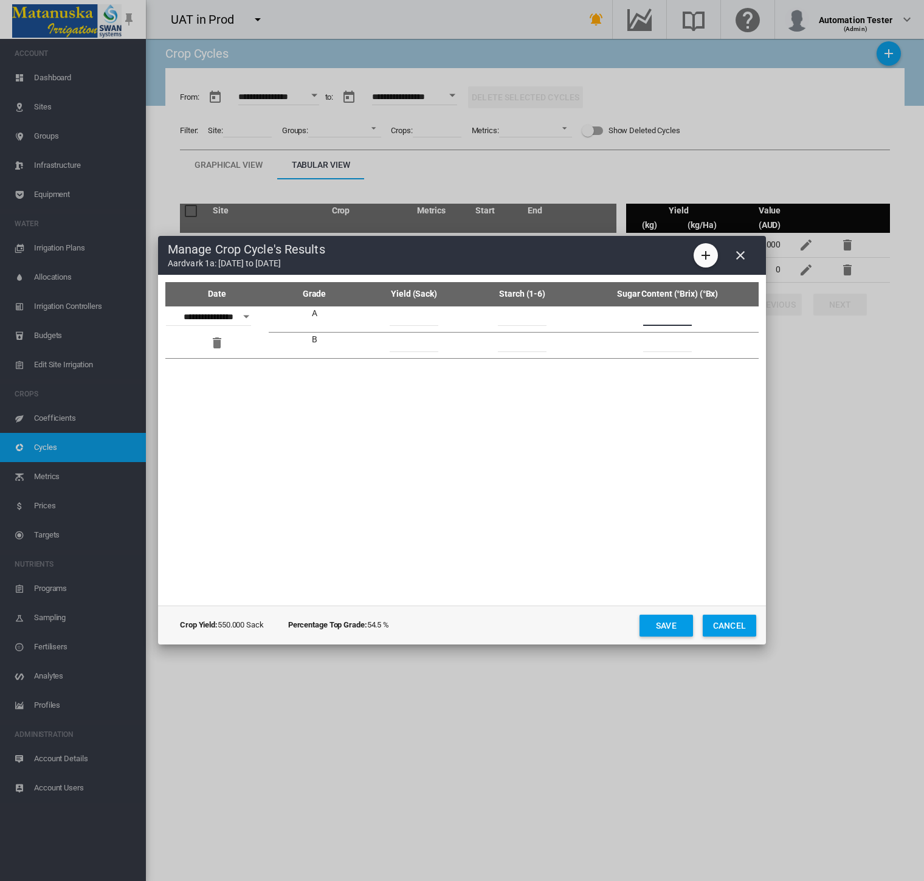
click at [673, 319] on input "Date Grade ..." at bounding box center [667, 317] width 49 height 18
type input "**"
click at [662, 341] on input "Date Grade ..." at bounding box center [667, 343] width 49 height 18
drag, startPoint x: 685, startPoint y: 317, endPoint x: 637, endPoint y: 317, distance: 48.0
click at [637, 317] on td "**" at bounding box center [667, 319] width 182 height 26
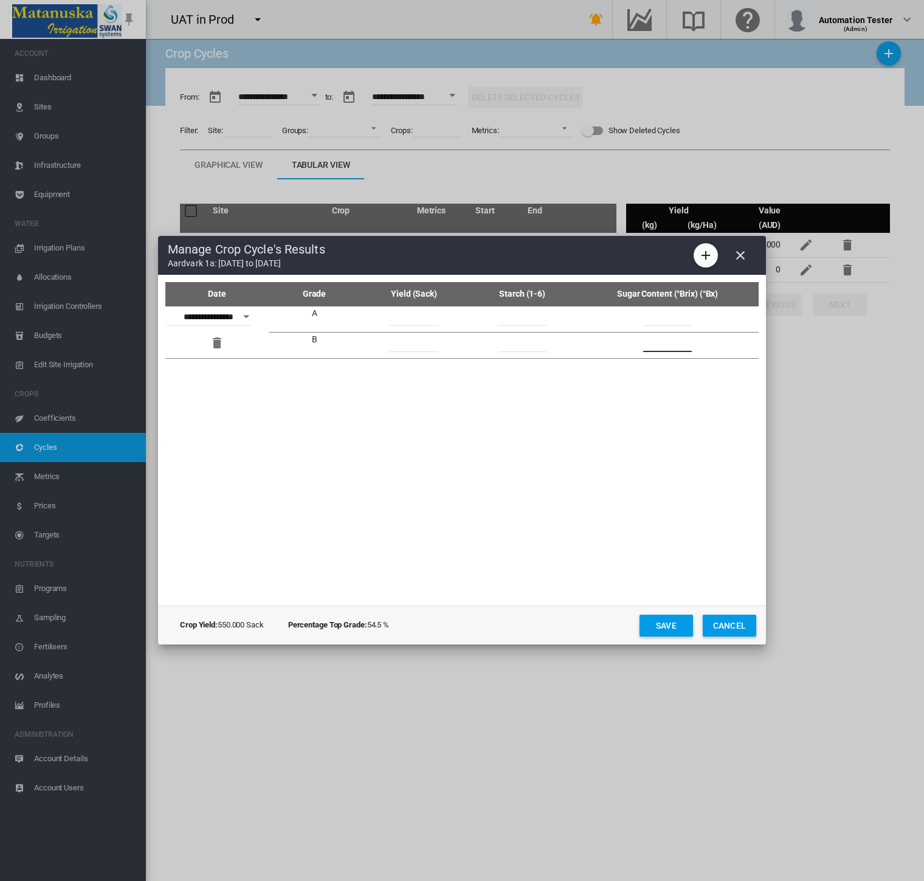
click at [661, 341] on input "Date Grade ..." at bounding box center [667, 343] width 49 height 18
drag, startPoint x: 679, startPoint y: 341, endPoint x: 617, endPoint y: 346, distance: 62.2
click at [617, 346] on td "**" at bounding box center [667, 345] width 182 height 26
type input "**"
click at [524, 317] on input "Date Grade ..." at bounding box center [522, 317] width 49 height 18
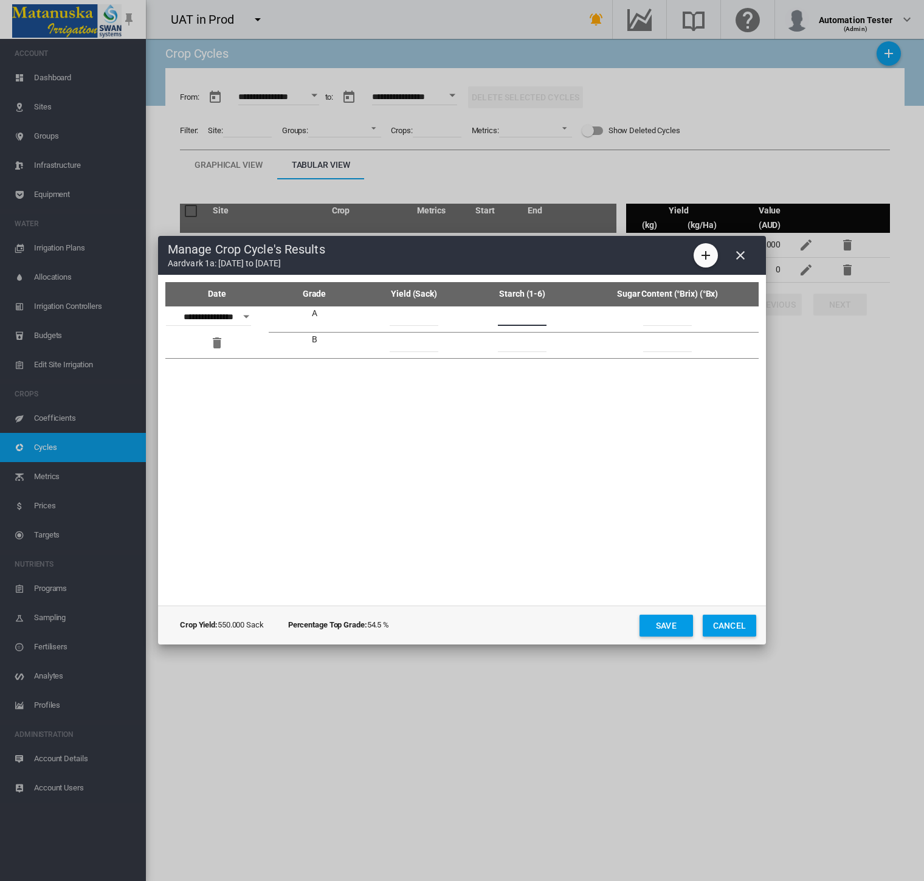
type input "*"
click at [528, 340] on input "Date Grade ..." at bounding box center [522, 343] width 49 height 18
type input "*"
click at [662, 624] on button "Save" at bounding box center [665, 625] width 53 height 22
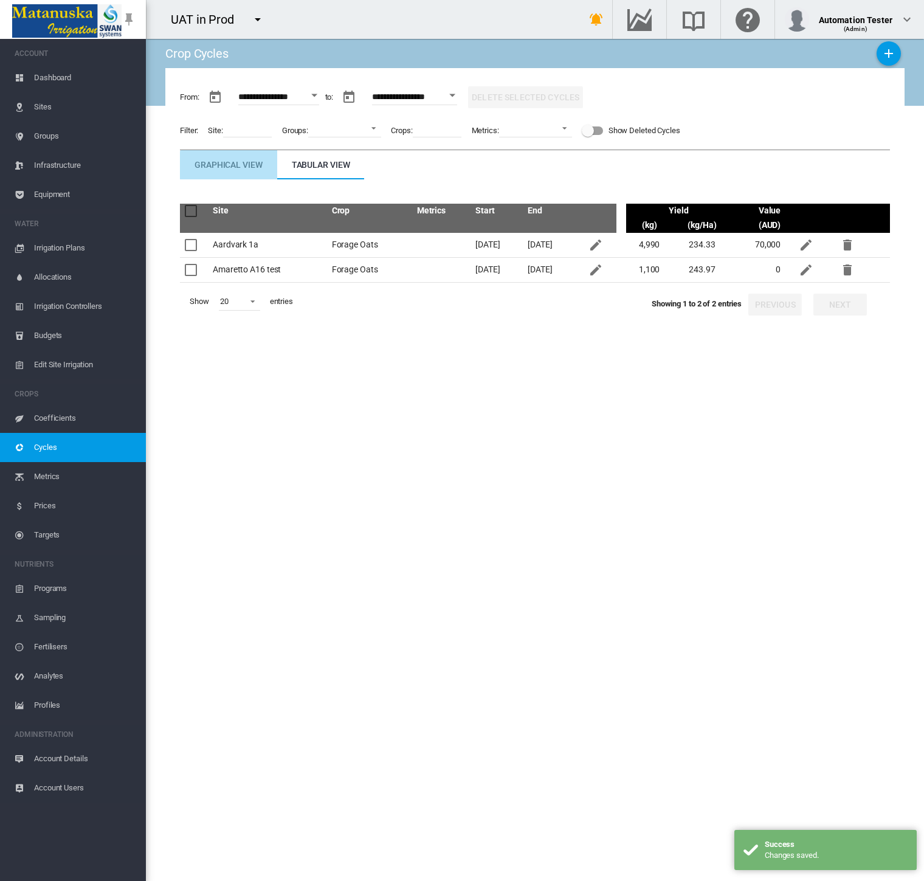
click at [239, 174] on md-tab-item "Graphical View" at bounding box center [228, 164] width 97 height 29
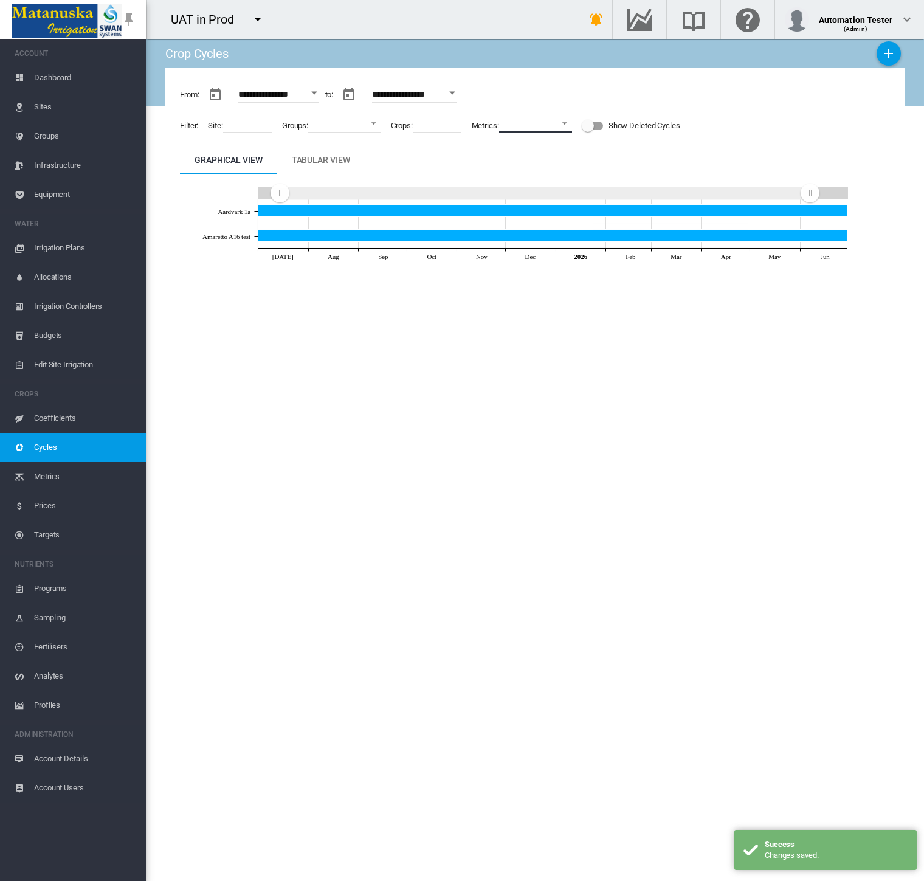
click at [537, 124] on md-select "No Selection Crop Yield Percentage Top Grade Colour Accuracy Colour Accuracy Co…" at bounding box center [535, 123] width 73 height 18
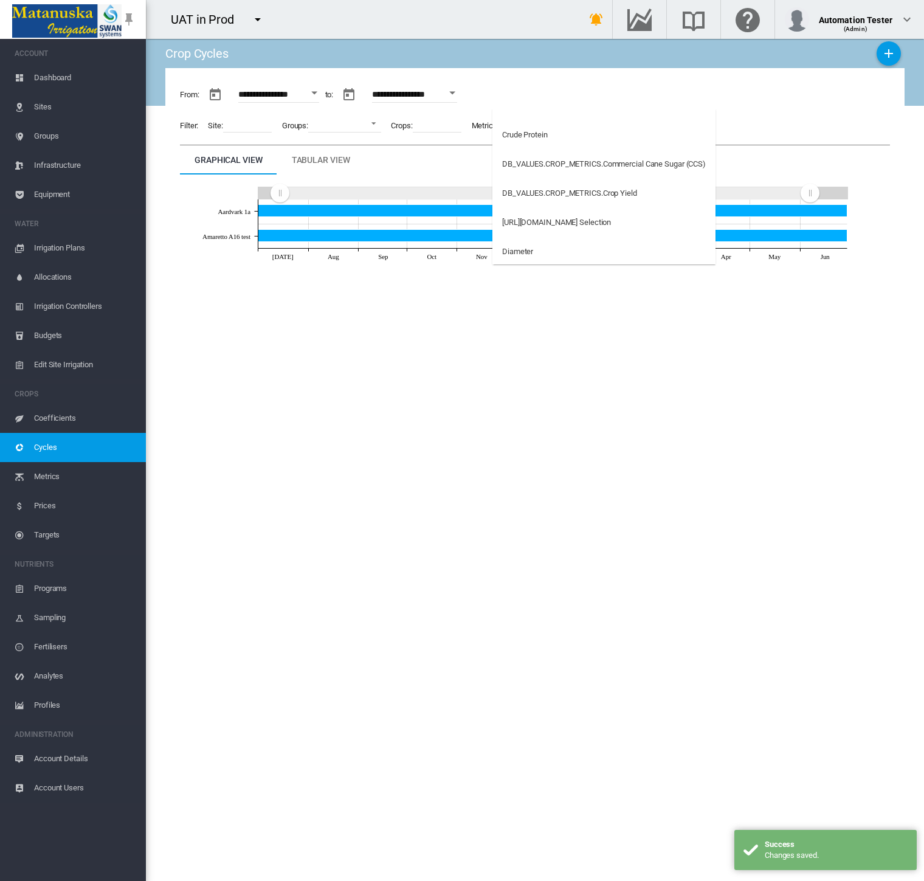
scroll to position [202, 0]
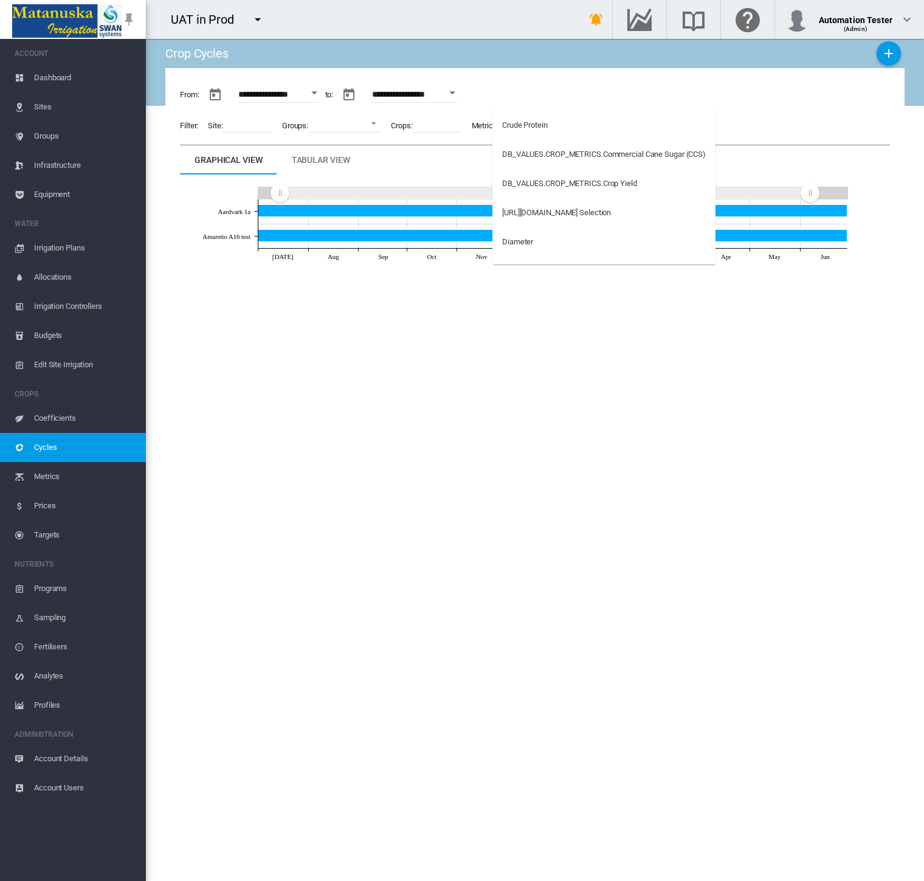
click at [596, 334] on md-backdrop at bounding box center [462, 440] width 924 height 881
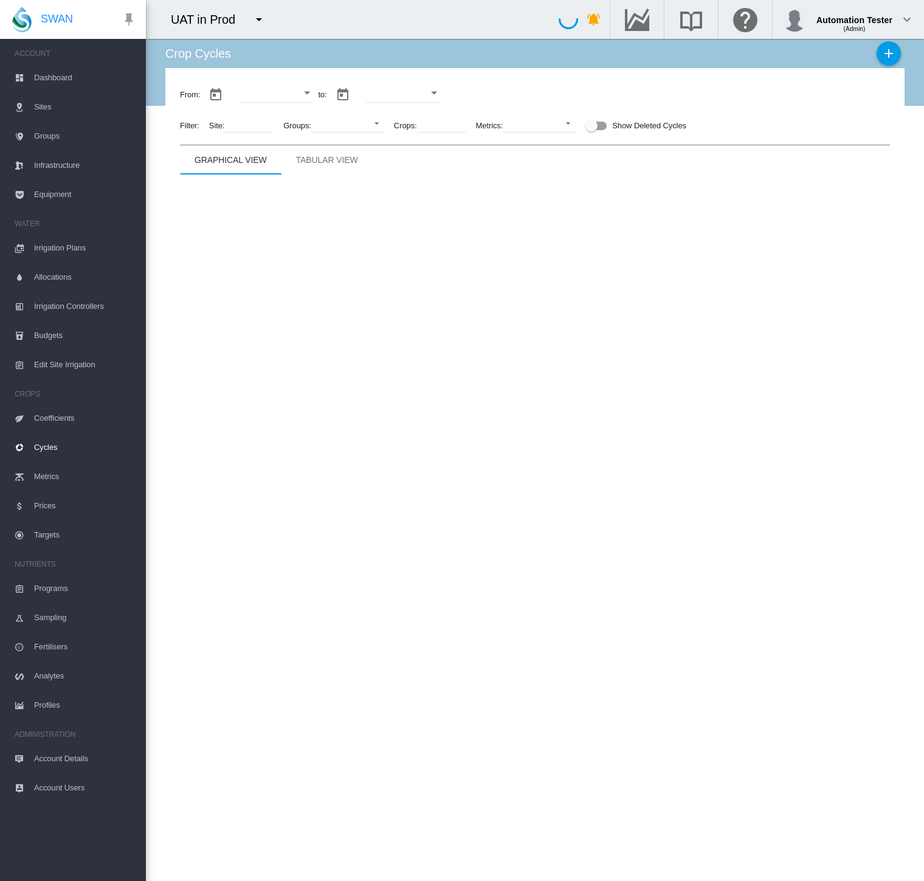
type input "**********"
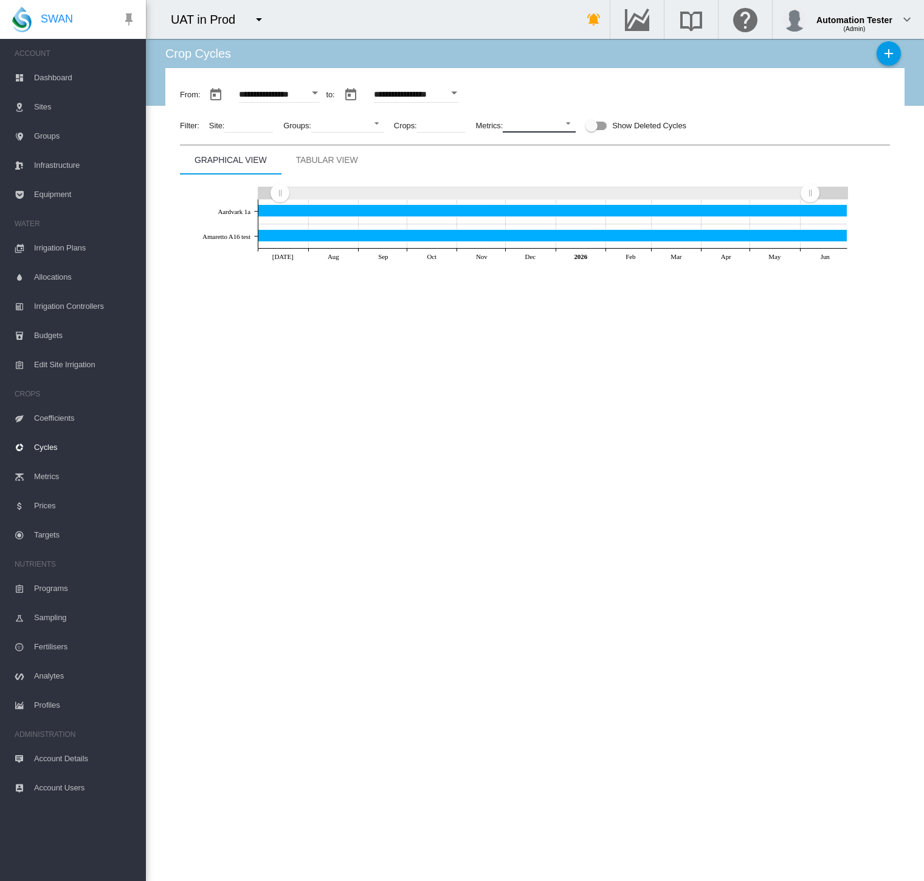
click at [539, 122] on md-select "No Selection Crop Yield Percentage Top Grade Colour Accuracy Commercial Cane Su…" at bounding box center [539, 123] width 73 height 18
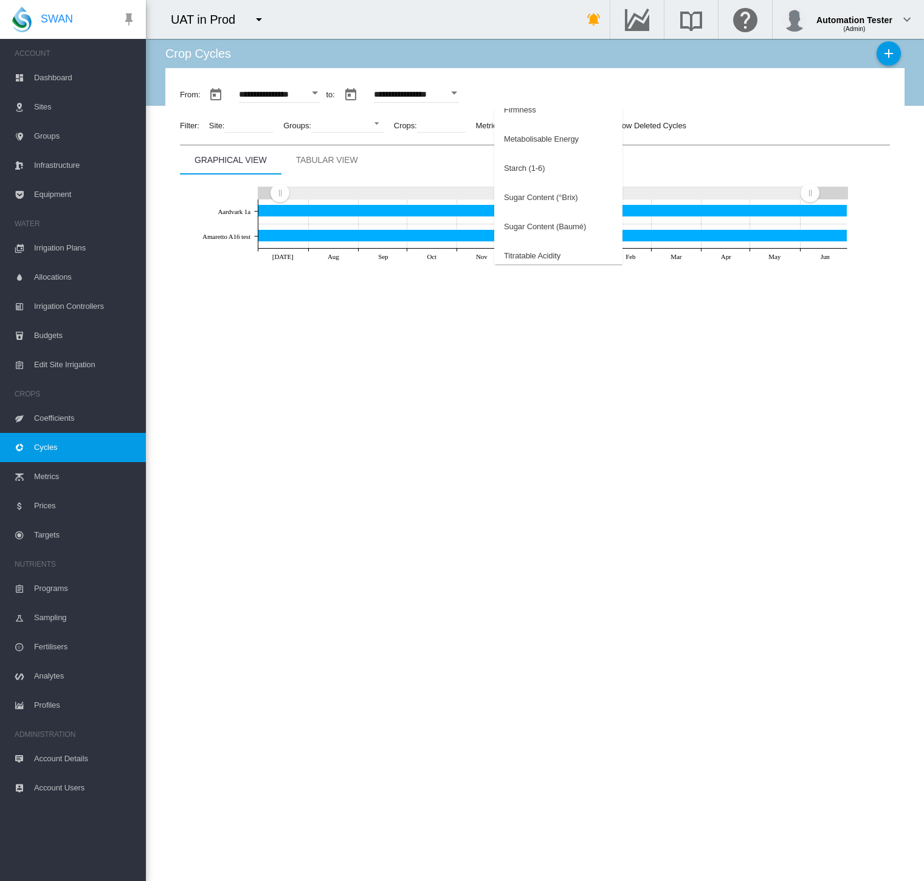
scroll to position [252, 0]
click at [538, 168] on md-option "Starch (1-6)" at bounding box center [558, 162] width 128 height 29
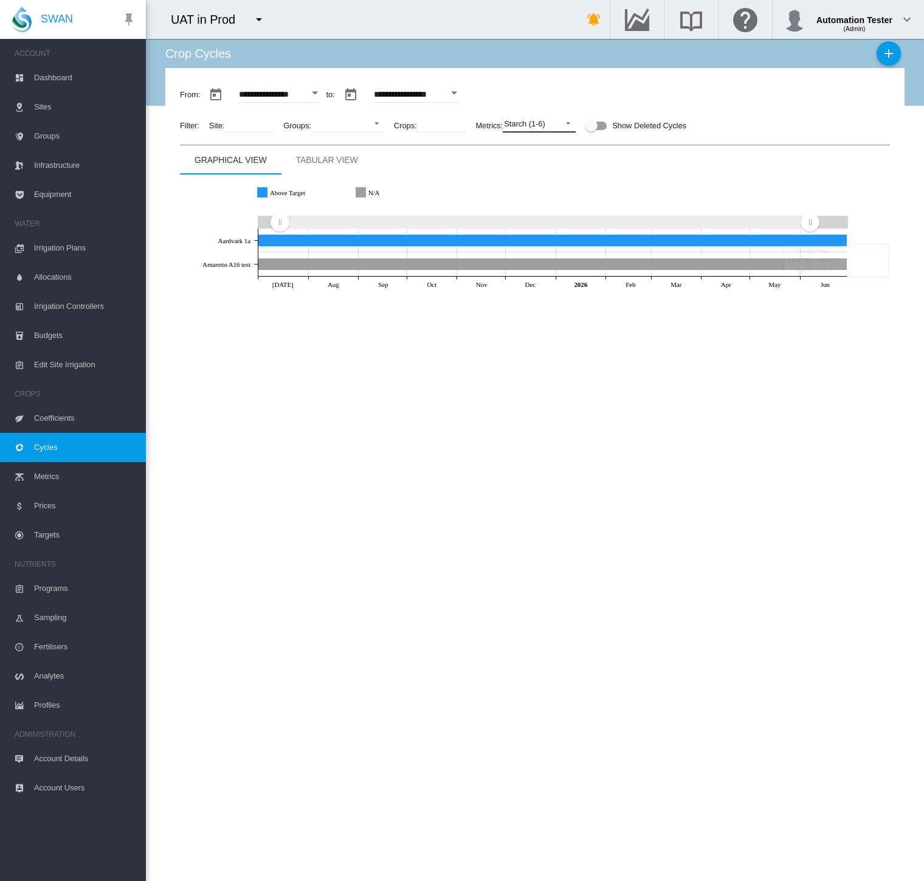
click at [535, 121] on div "Starch (1-6)" at bounding box center [524, 123] width 41 height 9
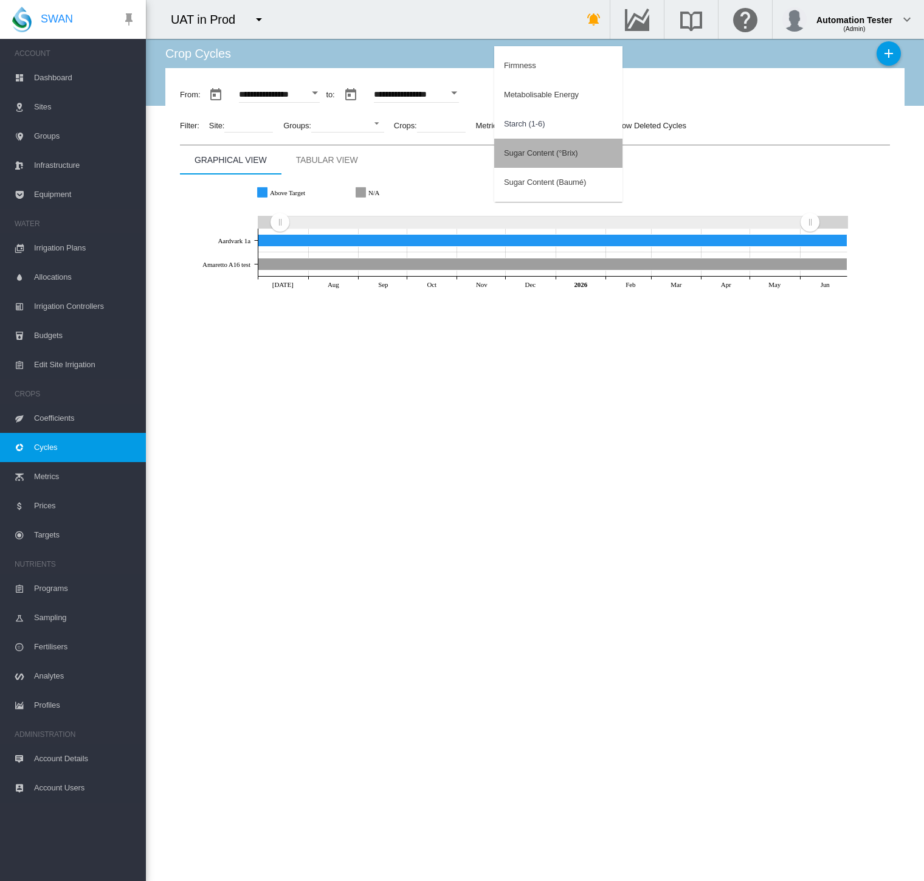
click at [535, 156] on div "Sugar Content (°Brix)" at bounding box center [541, 153] width 74 height 11
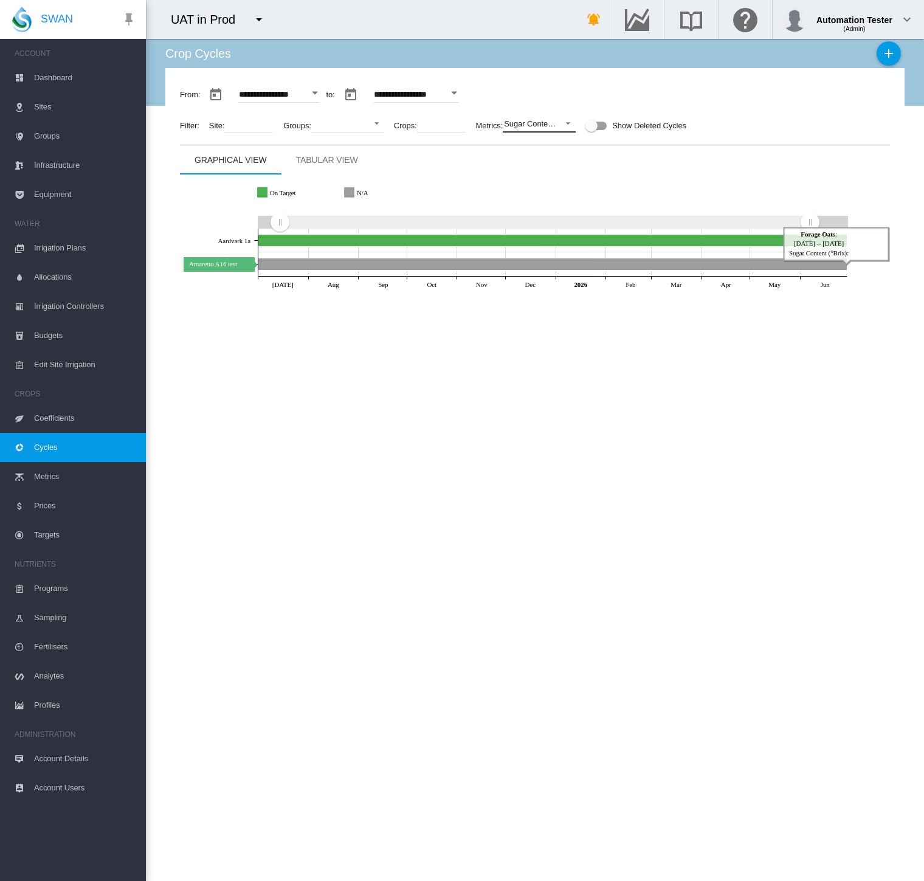
click at [397, 269] on icon "Amaretto A16 test Jun 30, 2026" at bounding box center [552, 264] width 589 height 12
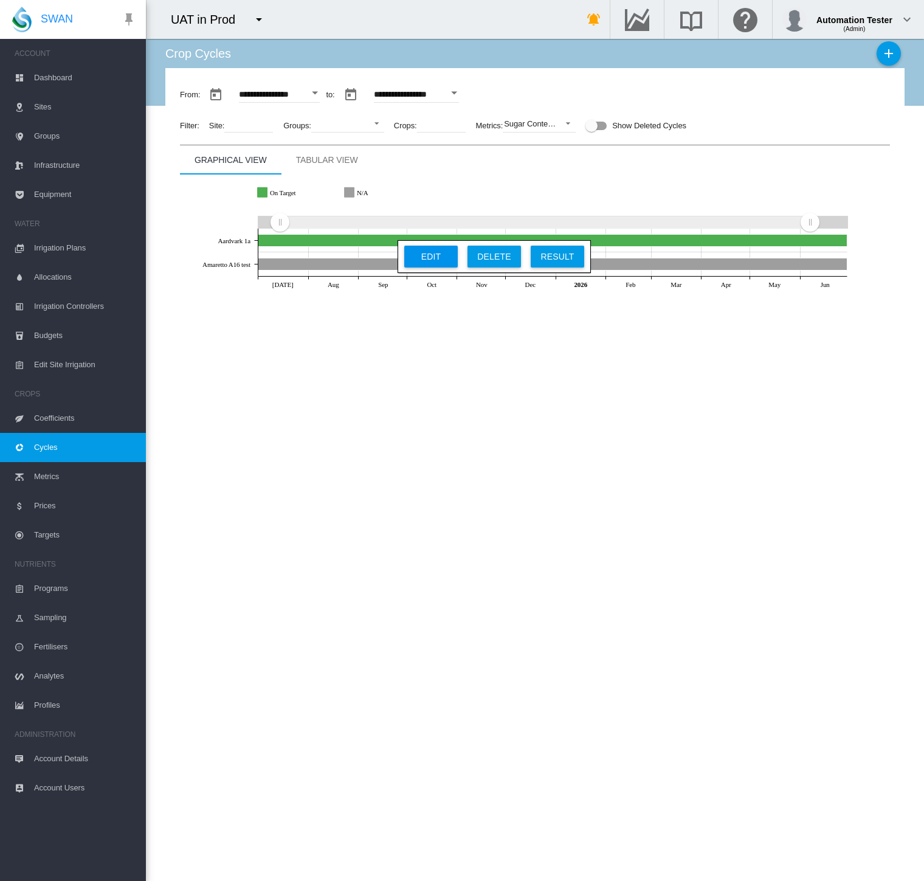
click at [435, 263] on button "Edit" at bounding box center [430, 257] width 53 height 22
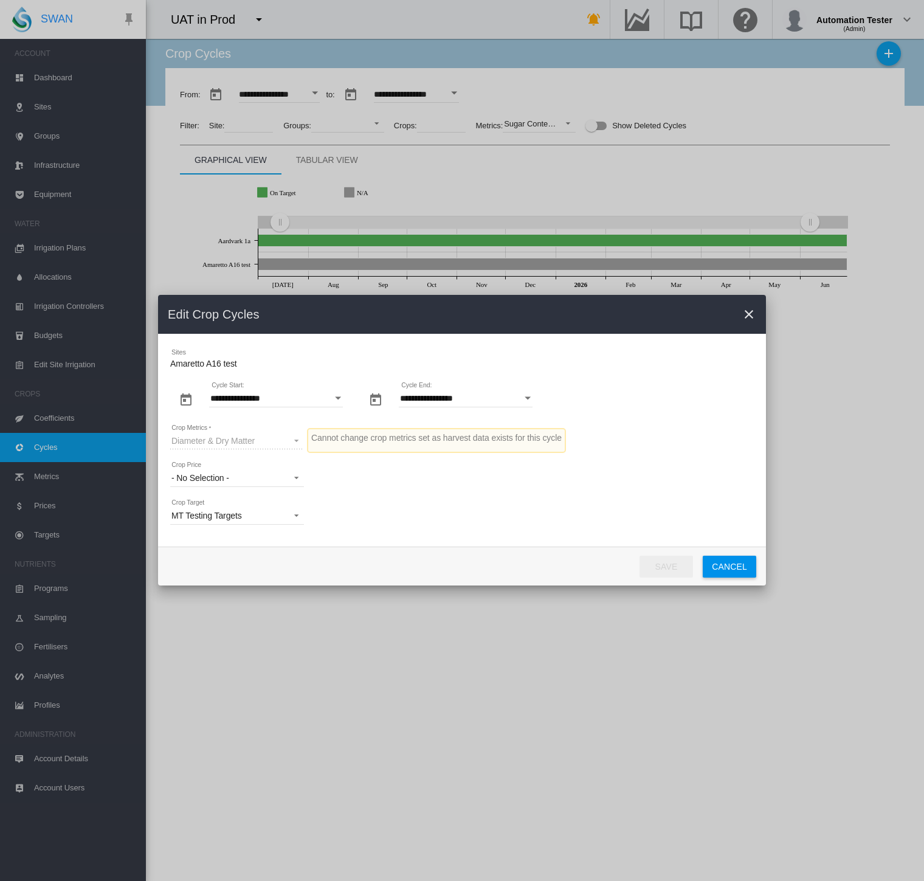
click at [752, 315] on md-icon "icon-close" at bounding box center [748, 314] width 15 height 15
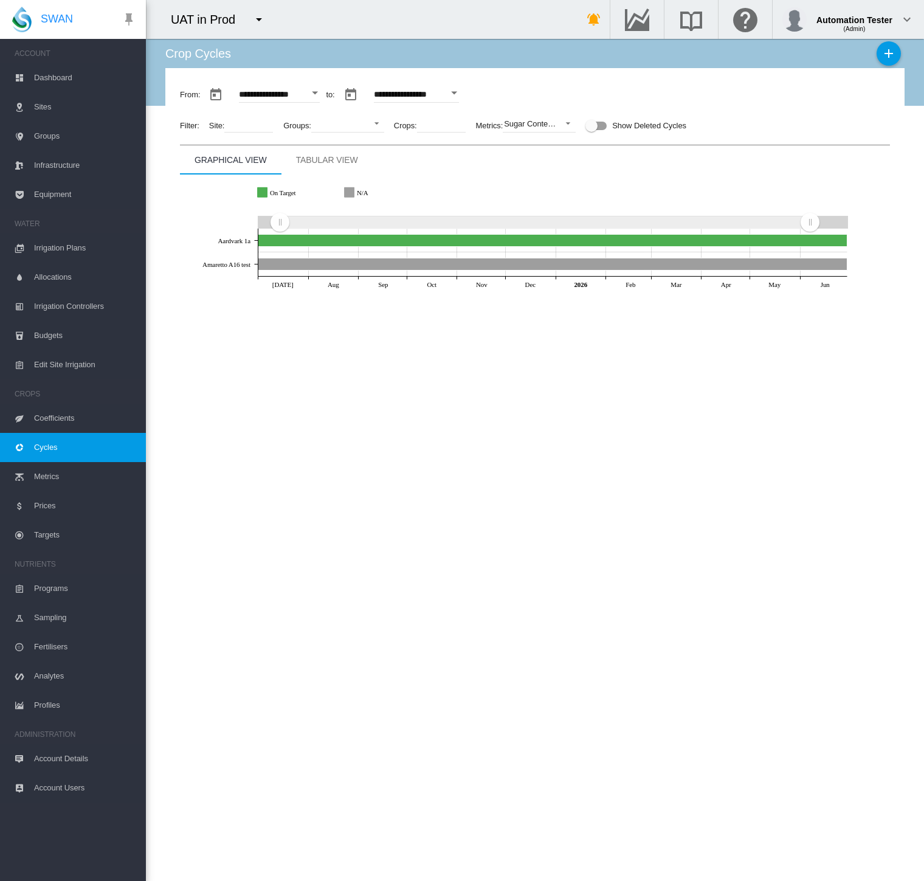
click at [26, 534] on link "Targets" at bounding box center [73, 534] width 146 height 29
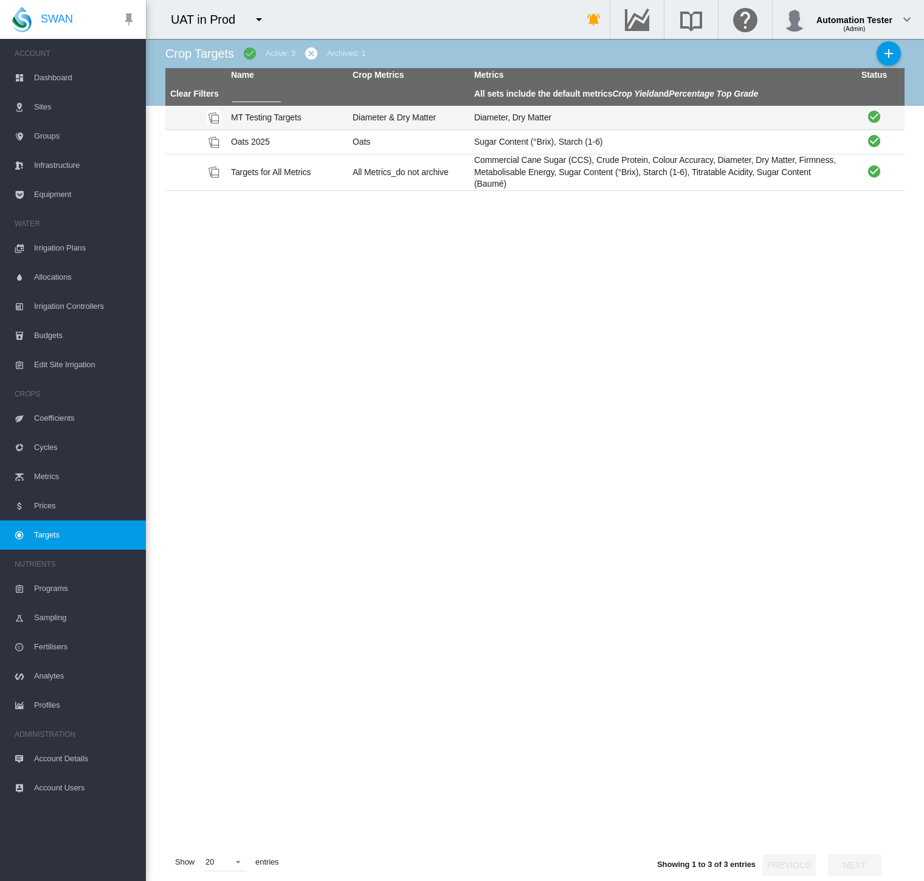
click at [348, 120] on td "Diameter & Dry Matter" at bounding box center [409, 118] width 122 height 24
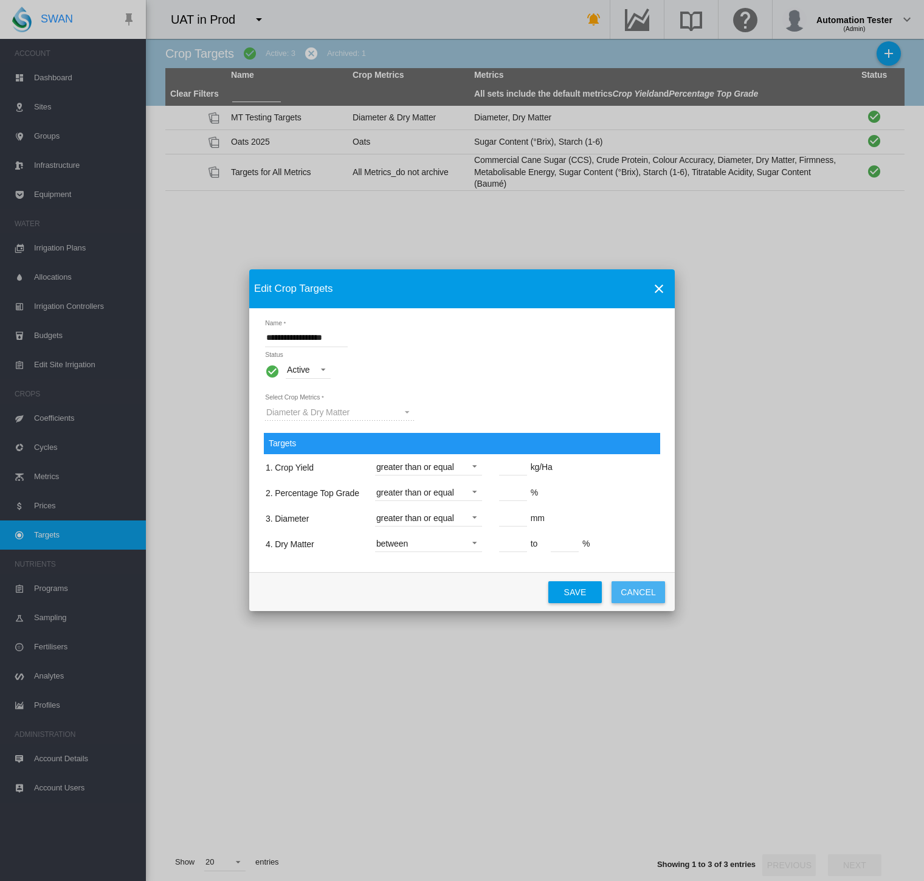
click at [647, 588] on button "Cancel" at bounding box center [637, 592] width 53 height 22
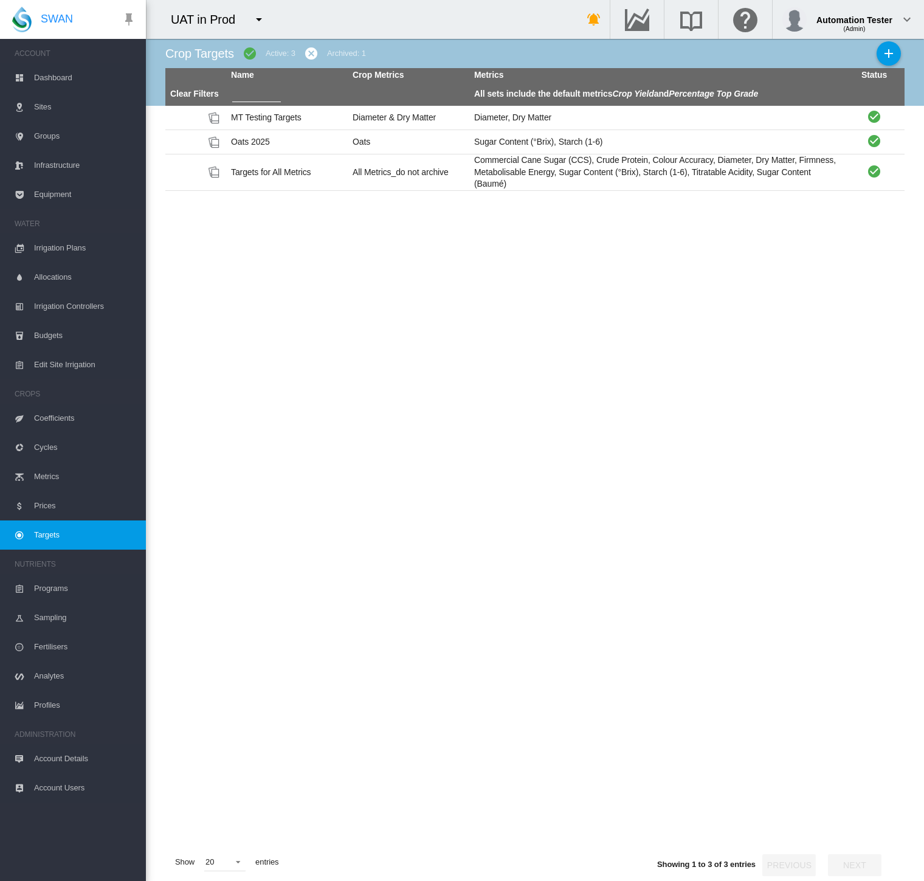
click at [29, 475] on link "Metrics" at bounding box center [73, 476] width 146 height 29
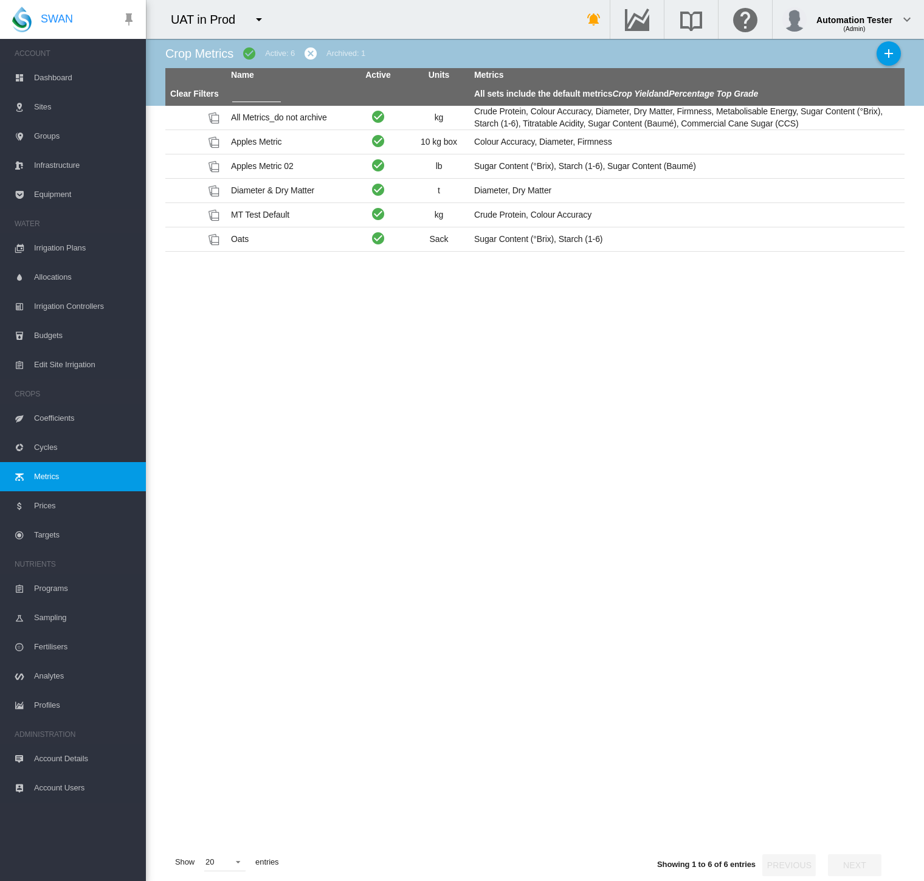
click at [308, 57] on md-icon "icon-cancel" at bounding box center [310, 53] width 15 height 15
click at [78, 444] on span "Cycles" at bounding box center [85, 447] width 102 height 29
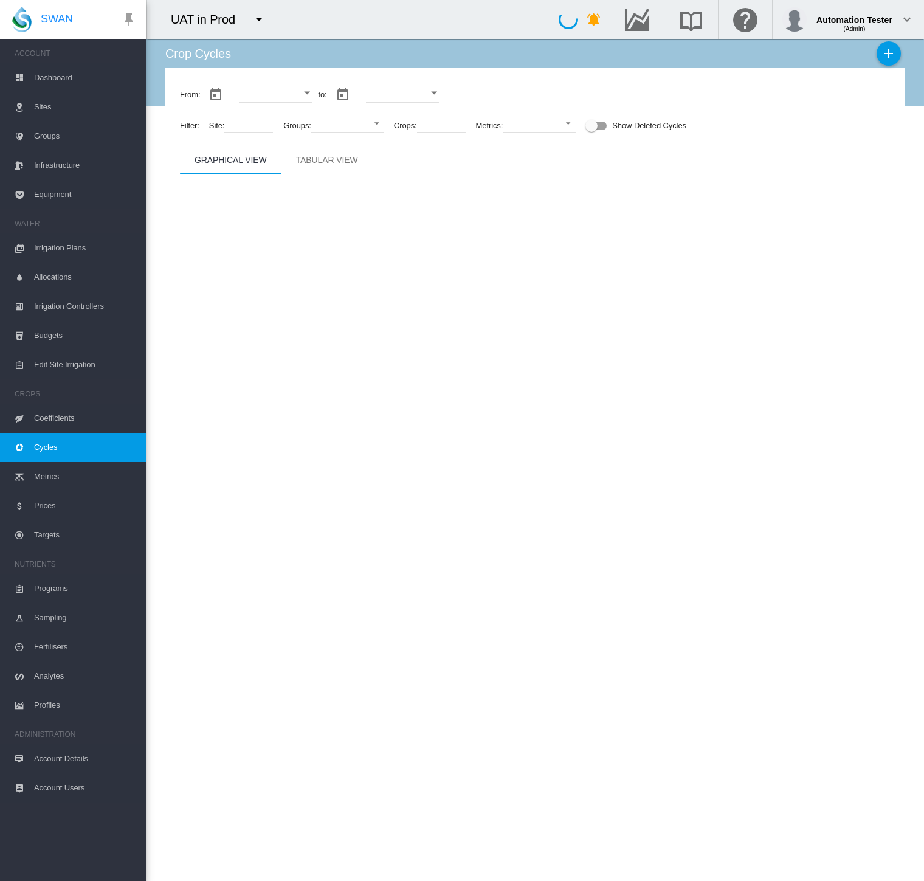
type input "**********"
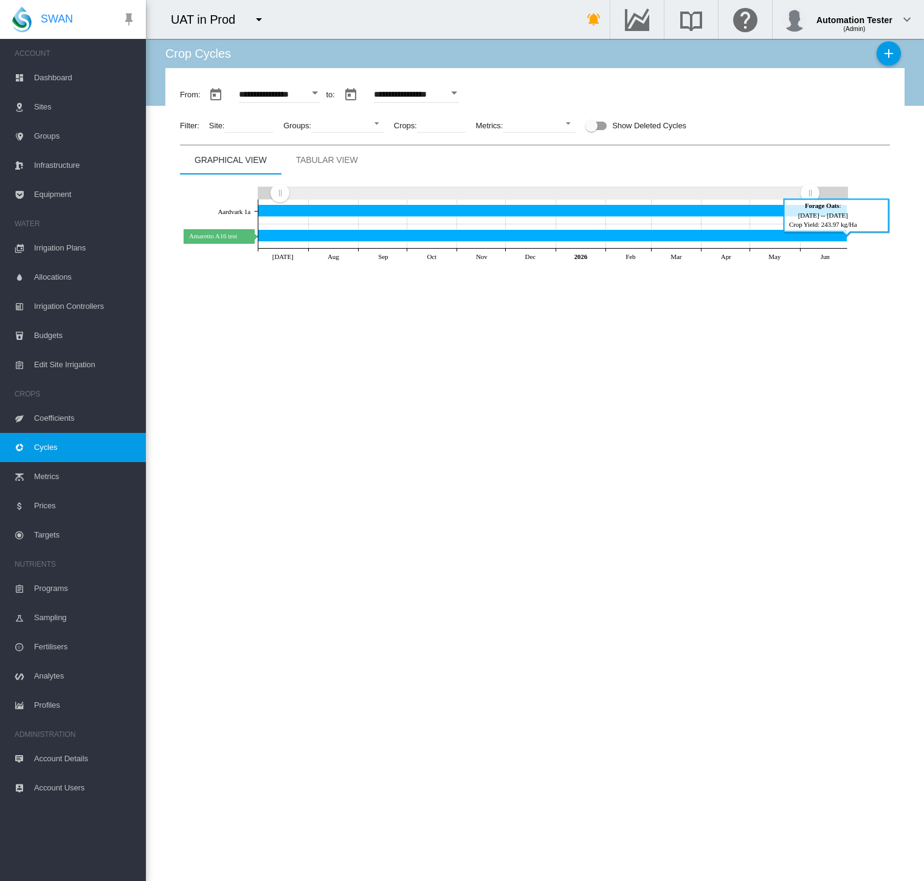
click at [295, 235] on icon "Amaretto A16 test Jun 30, 2026" at bounding box center [552, 235] width 589 height 12
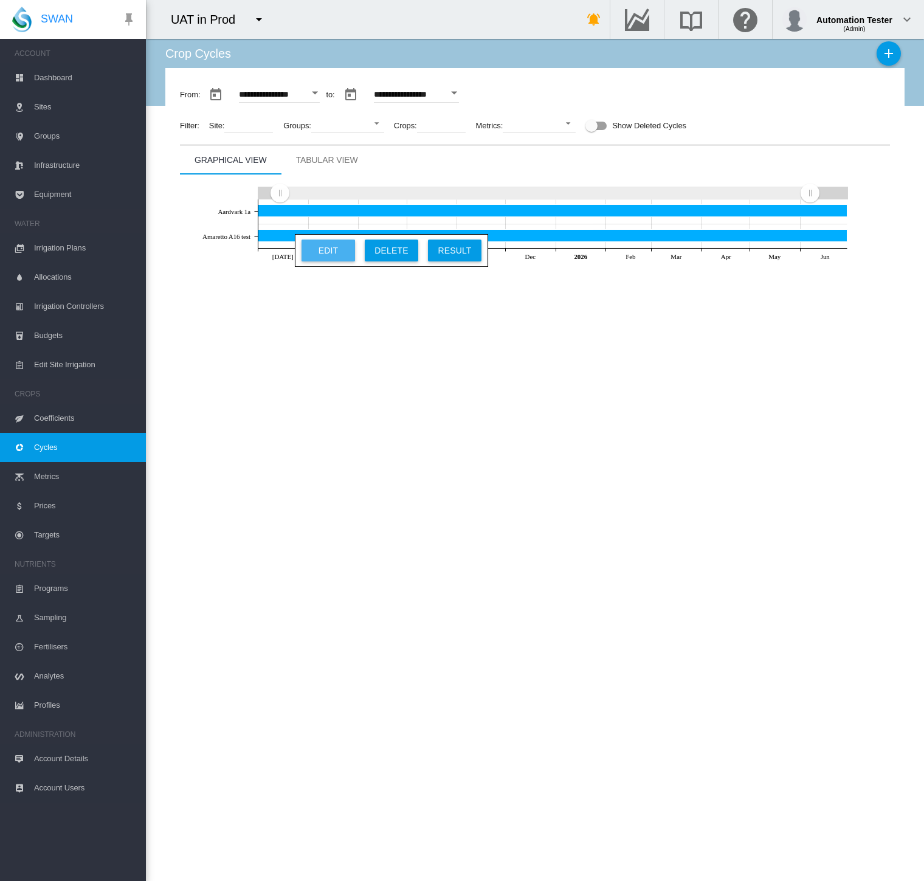
click at [305, 246] on button "Edit" at bounding box center [327, 250] width 53 height 22
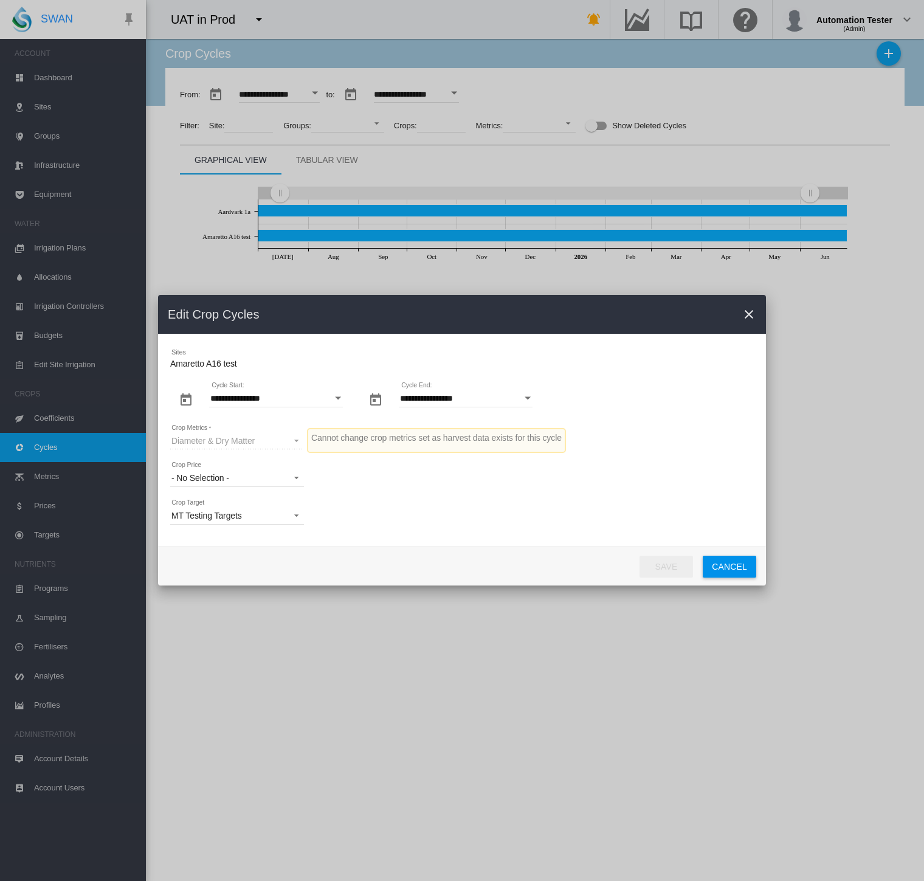
click at [749, 311] on md-icon "icon-close" at bounding box center [748, 314] width 15 height 15
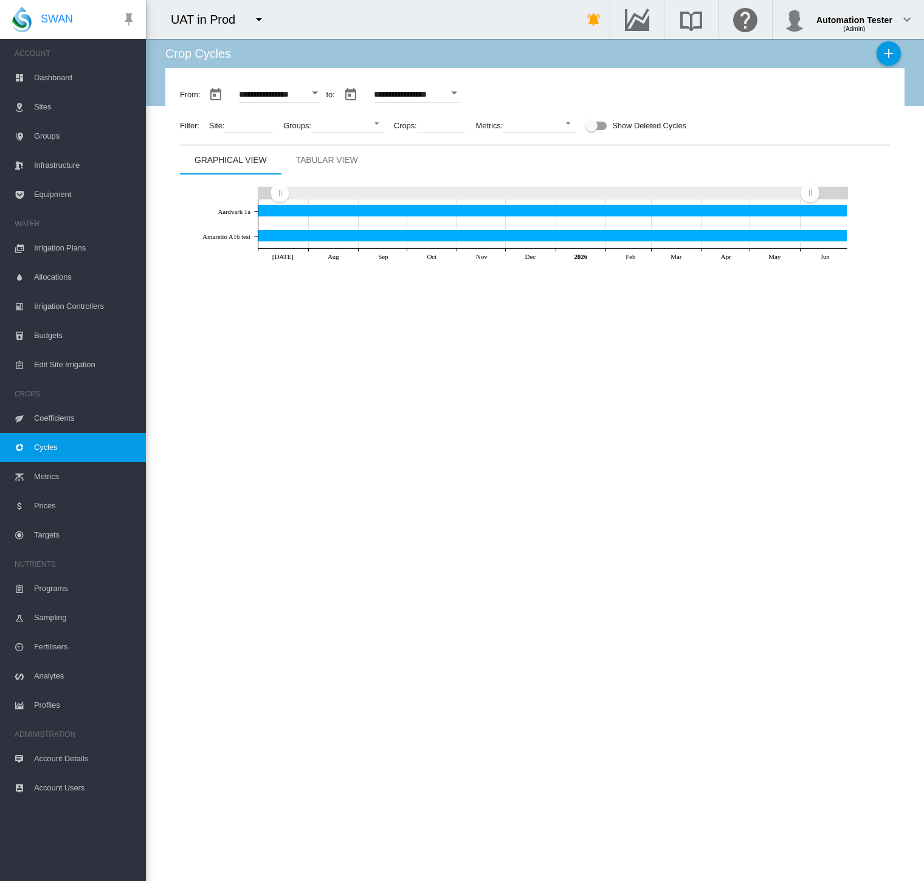
click at [83, 535] on span "Targets" at bounding box center [85, 534] width 102 height 29
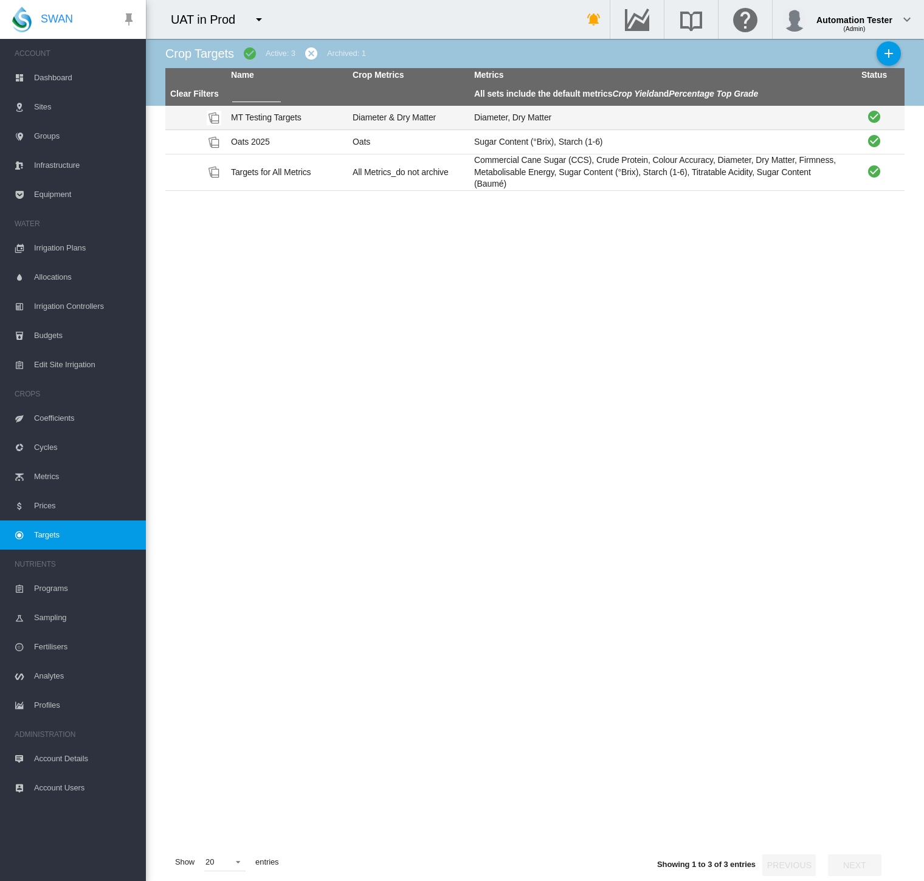
click at [252, 108] on td "MT Testing Targets" at bounding box center [287, 118] width 122 height 24
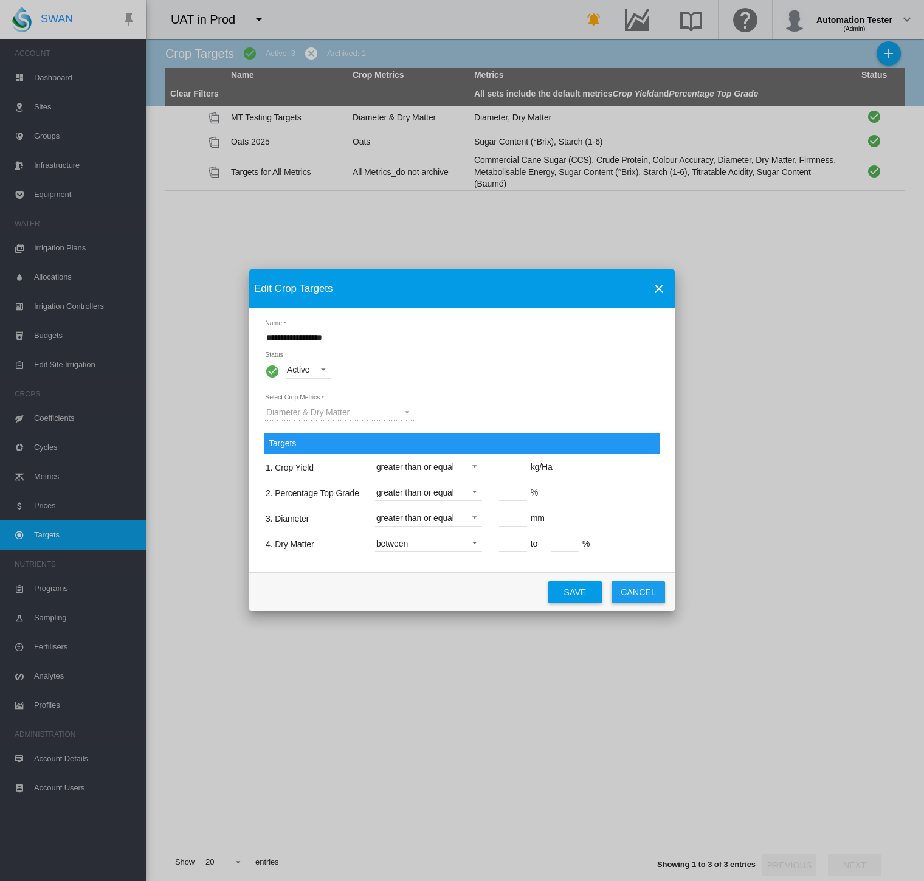
click at [645, 589] on button "Cancel" at bounding box center [637, 592] width 53 height 22
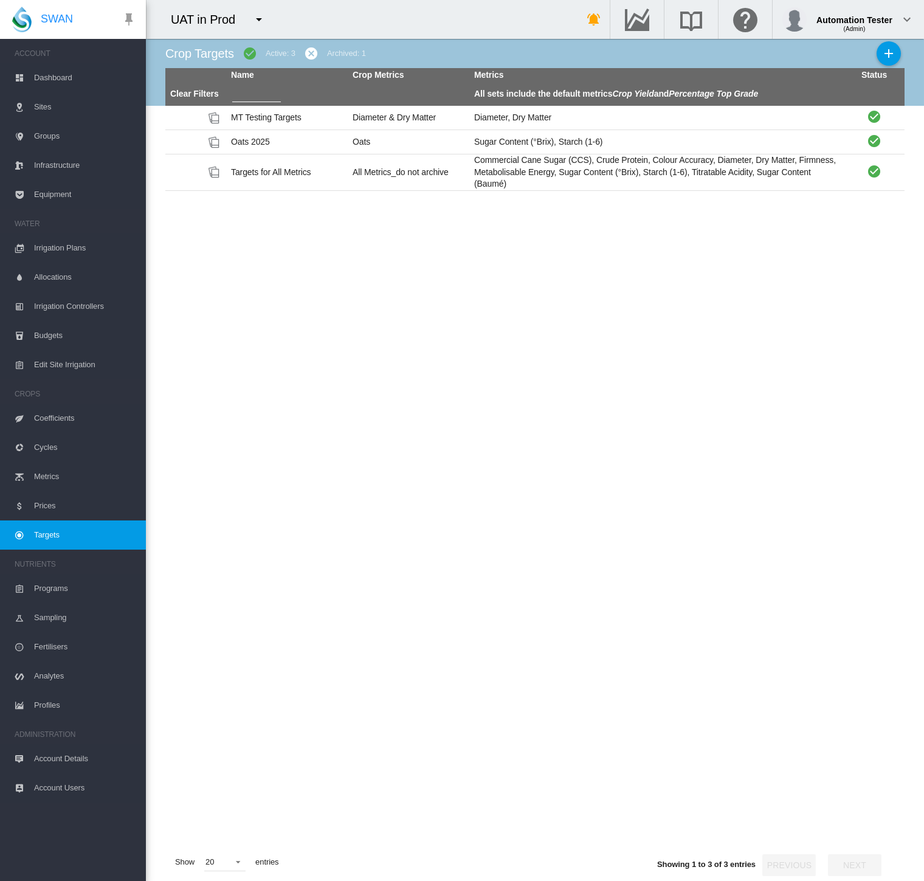
click at [61, 478] on span "Metrics" at bounding box center [85, 476] width 102 height 29
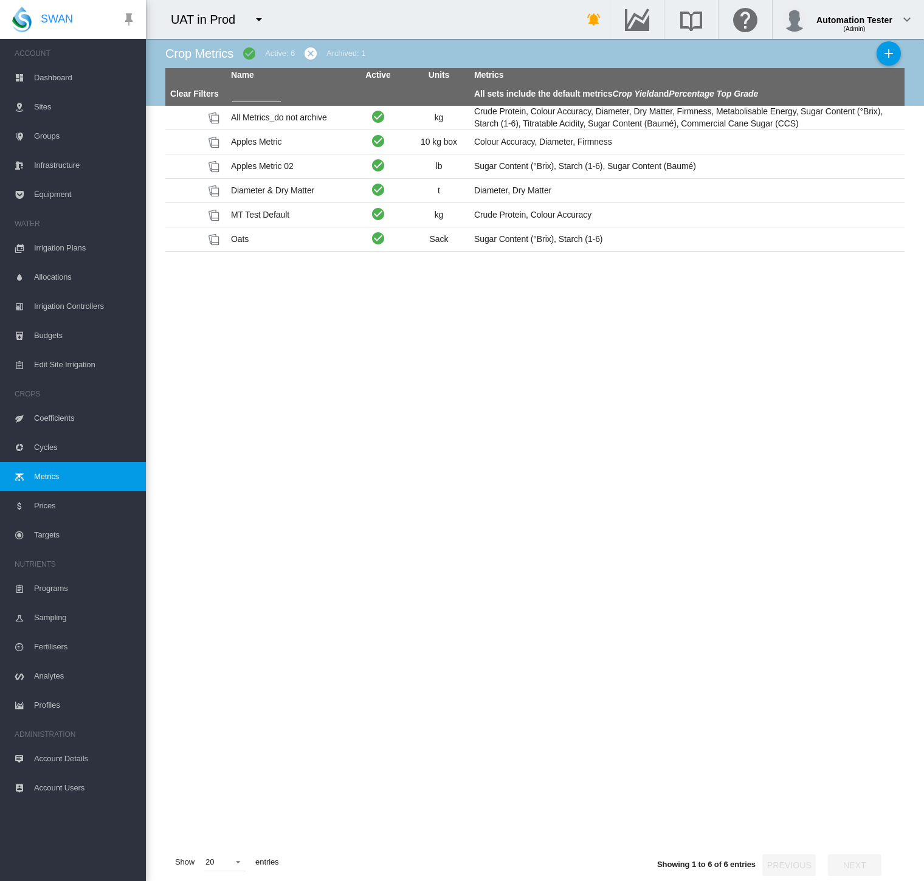
click at [55, 447] on span "Cycles" at bounding box center [85, 447] width 102 height 29
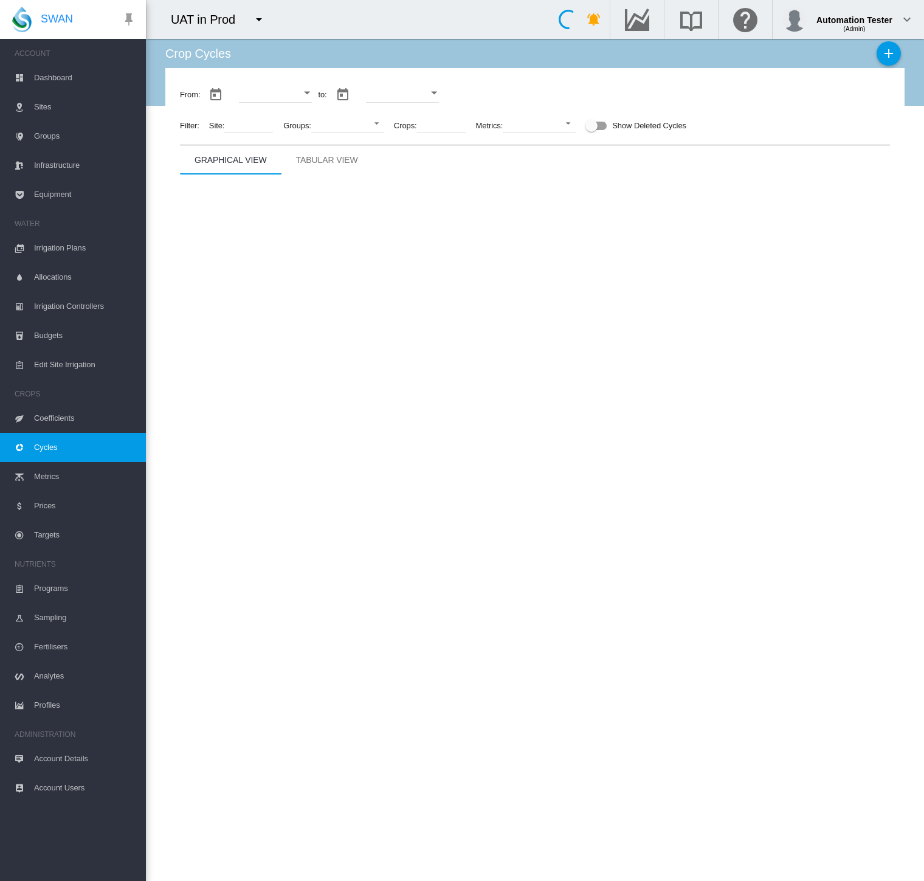
type input "**********"
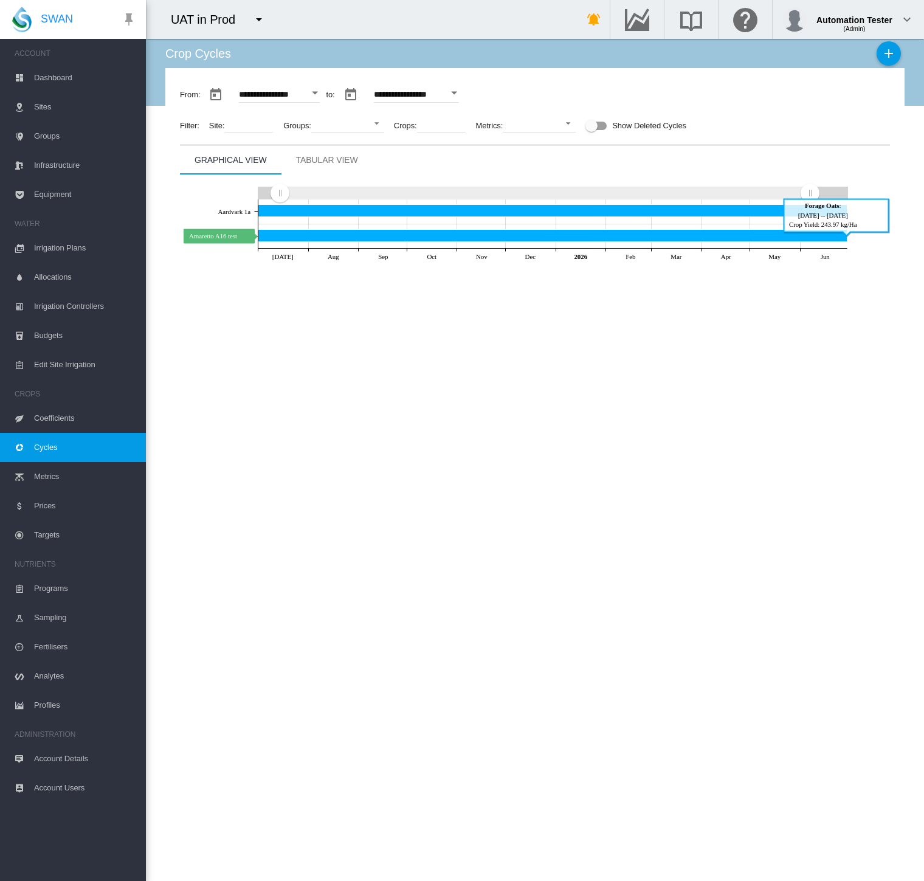
click at [329, 232] on icon "Amaretto A16 test Jun 30, 2026" at bounding box center [552, 235] width 589 height 12
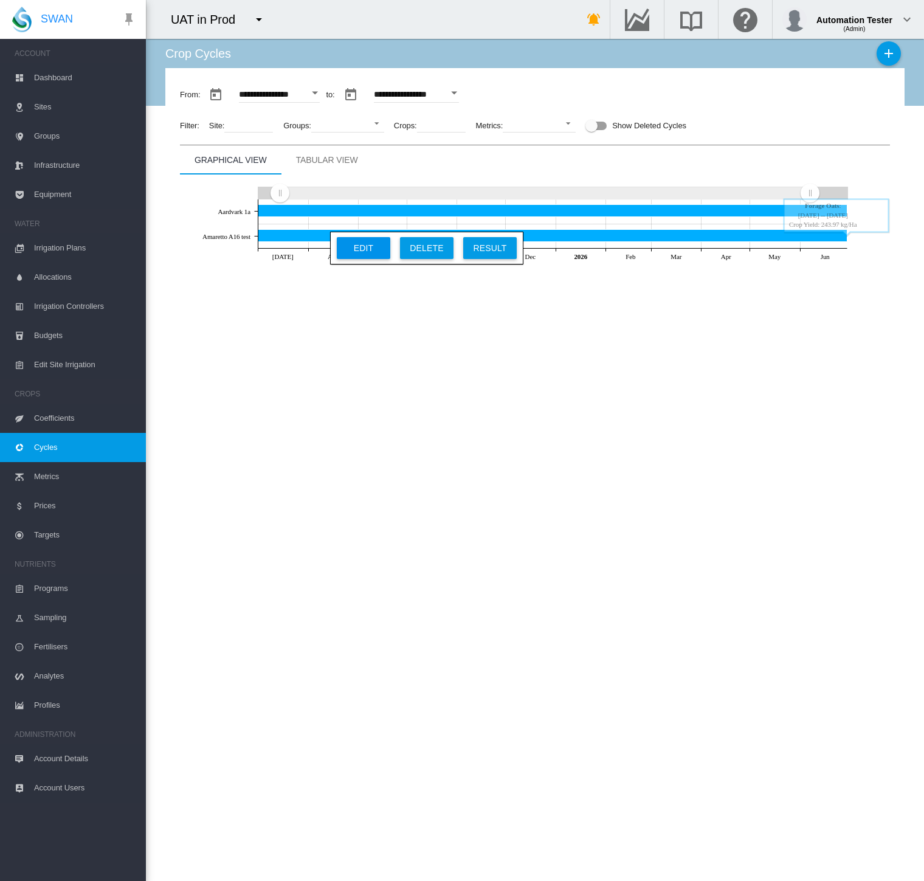
click at [363, 246] on button "Edit" at bounding box center [363, 248] width 53 height 22
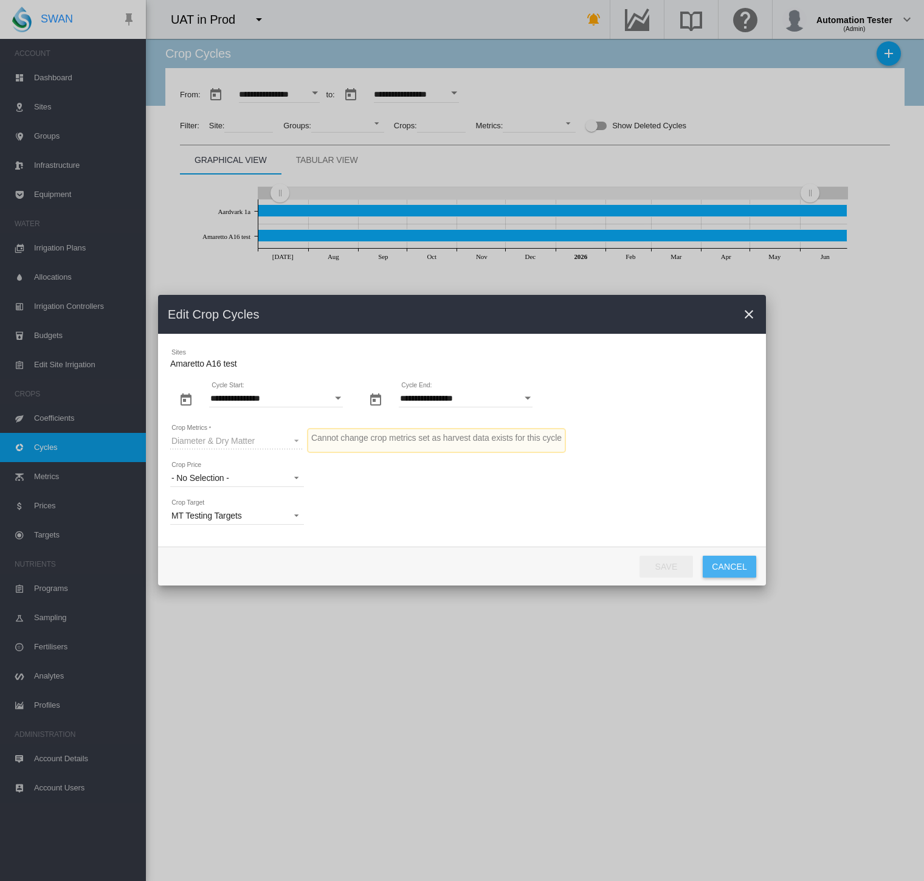
click at [734, 568] on button "Cancel" at bounding box center [729, 566] width 53 height 22
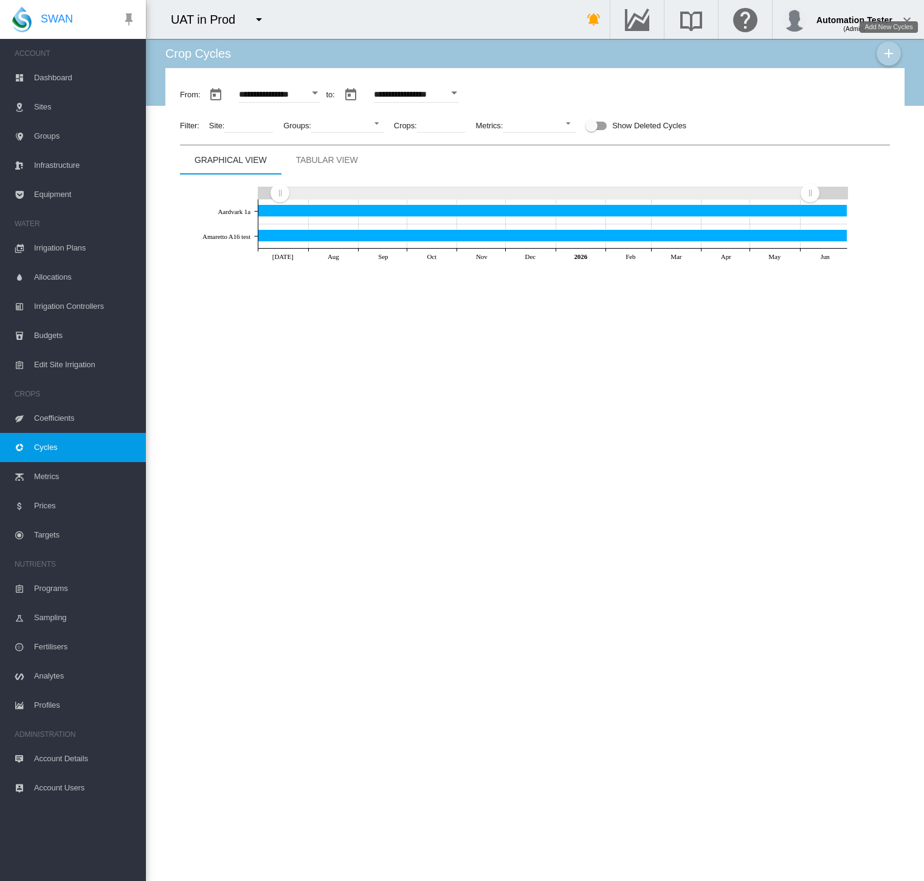
click at [892, 53] on md-icon "icon-plus" at bounding box center [888, 53] width 15 height 15
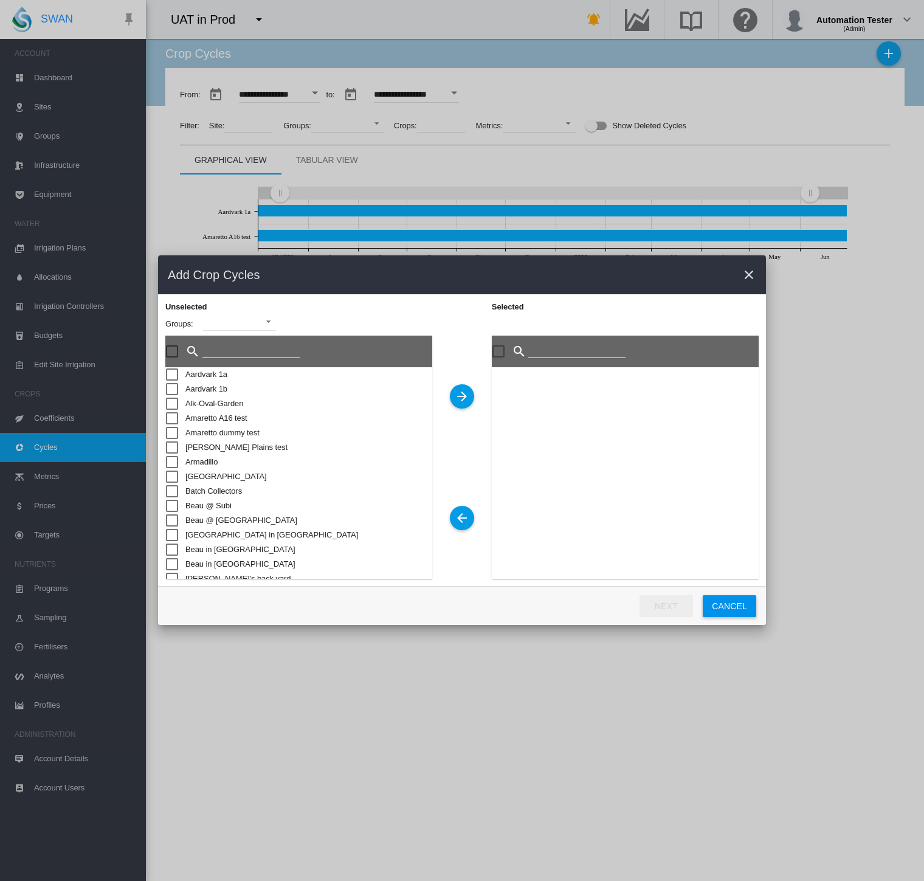
click at [169, 445] on div "Unselected Groups: ..." at bounding box center [172, 447] width 12 height 12
click at [460, 388] on button "Unselected Groups: ..." at bounding box center [462, 396] width 24 height 24
click at [661, 612] on button "Next" at bounding box center [666, 606] width 53 height 22
type input "**********"
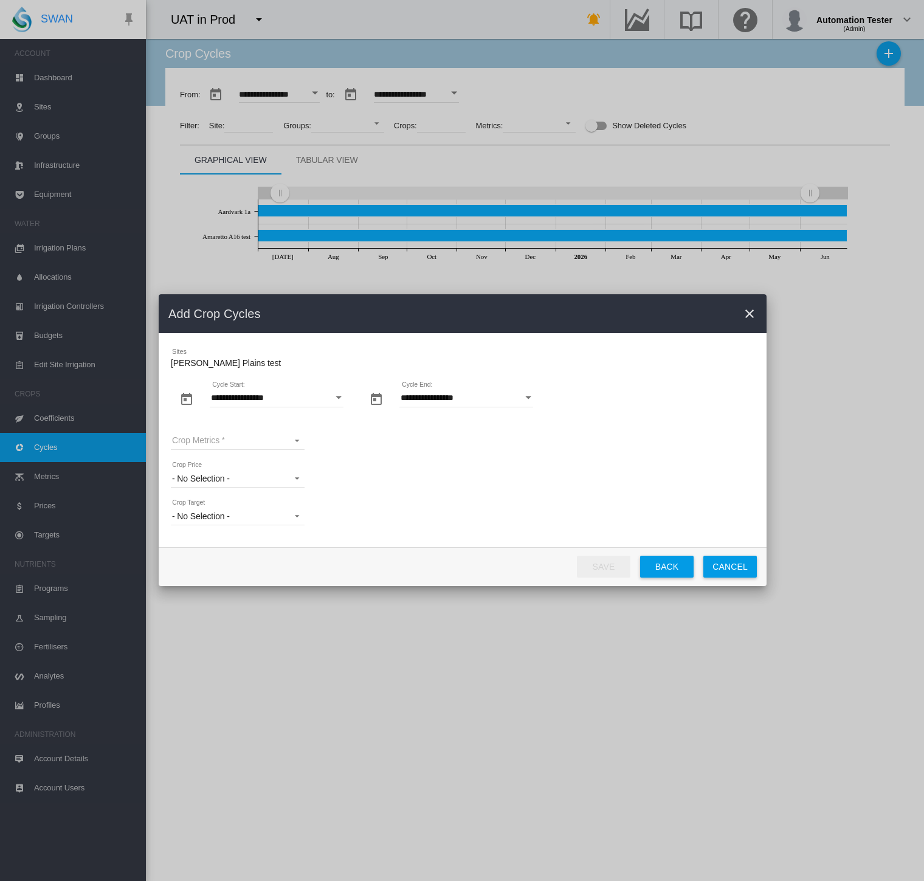
click at [332, 400] on button "Open calendar" at bounding box center [339, 398] width 22 height 22
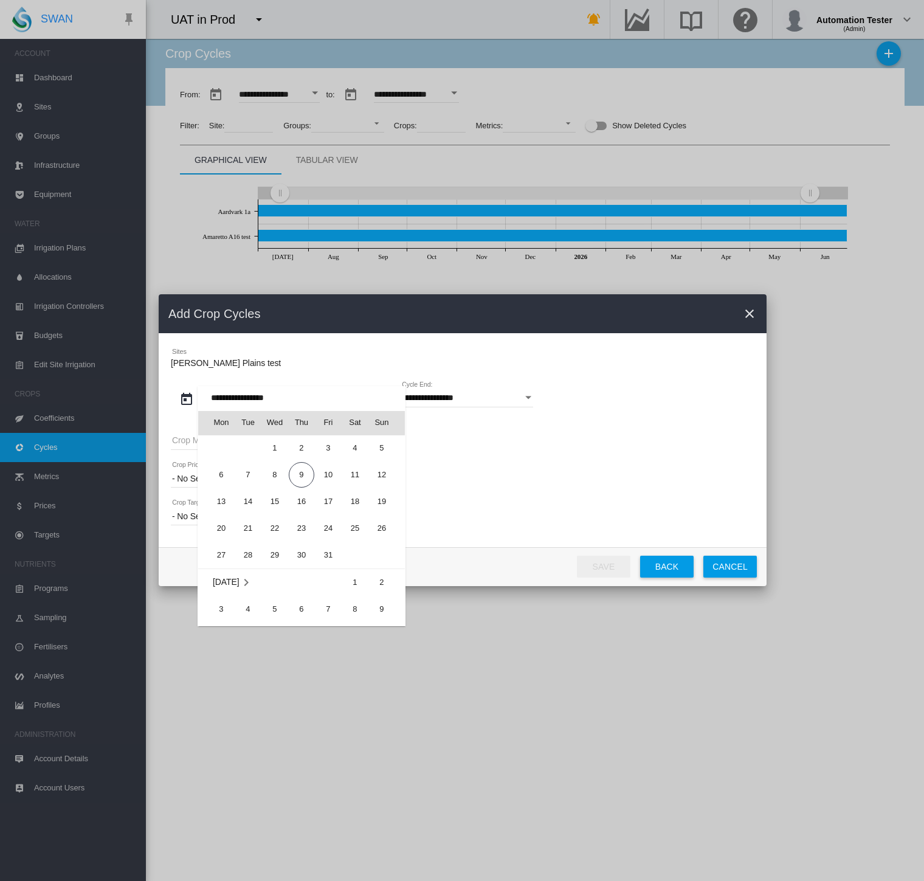
scroll to position [281636, 0]
click at [272, 509] on span "1" at bounding box center [275, 512] width 24 height 24
type input "**********"
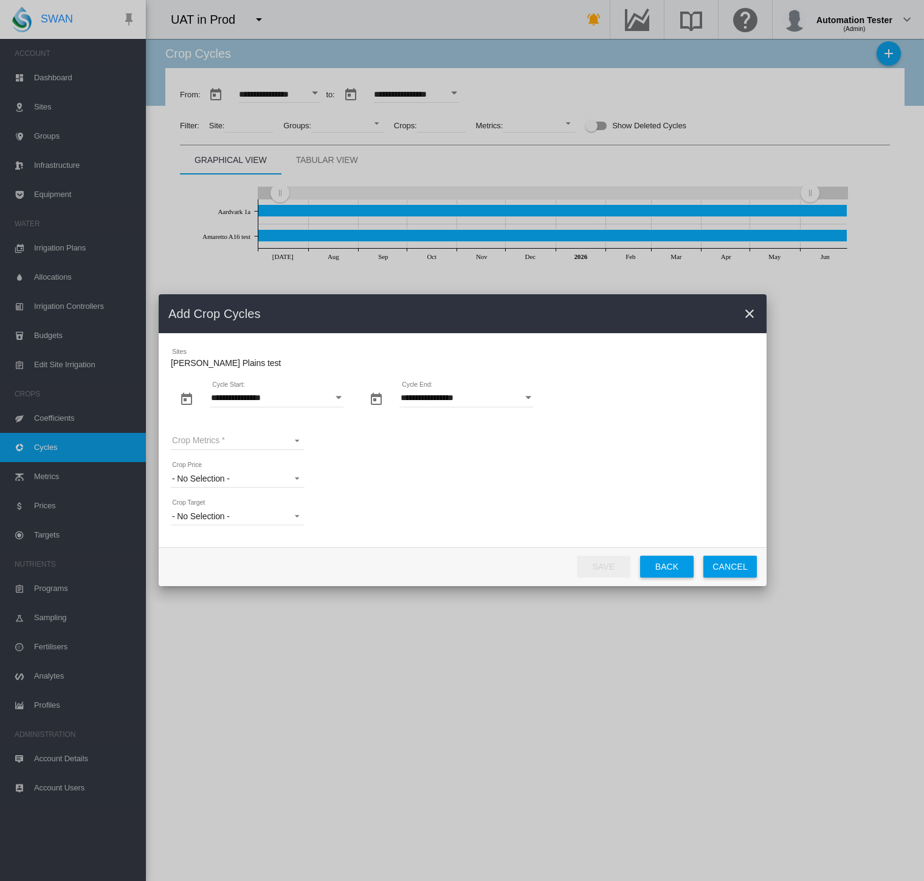
click at [524, 400] on button "Open calendar" at bounding box center [528, 398] width 22 height 22
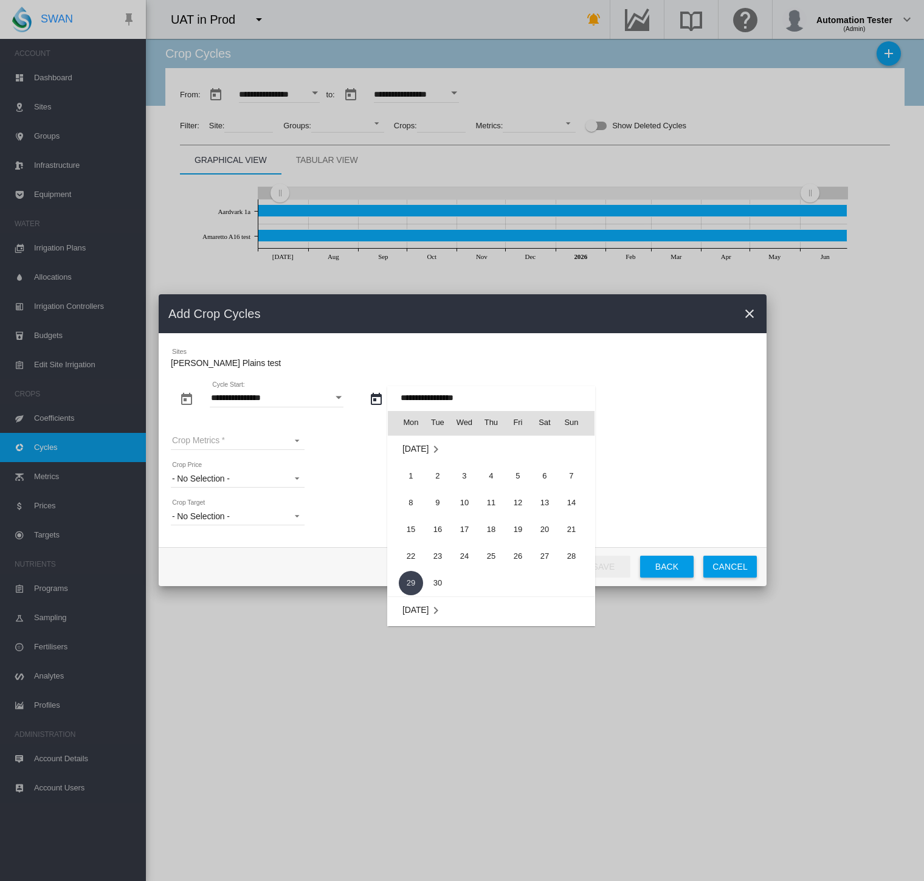
scroll to position [1018, 0]
click at [496, 526] on span "30" at bounding box center [491, 531] width 24 height 24
type input "**********"
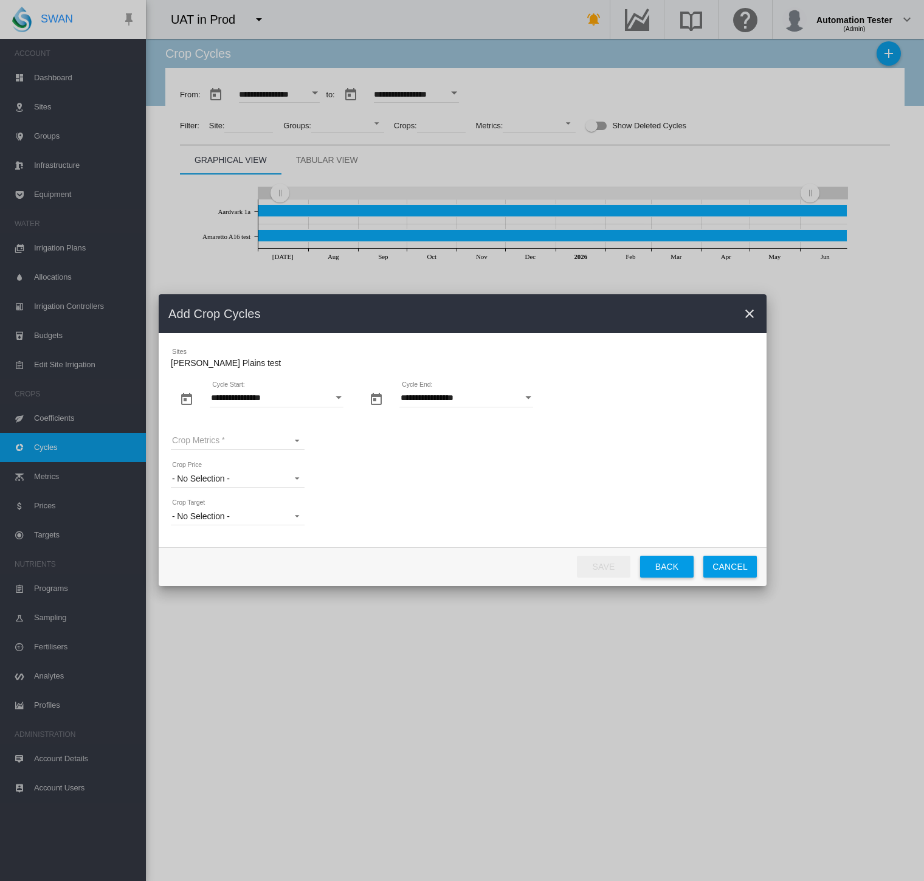
click at [227, 438] on md-select "Crop Metrics All Metrics_do not archive Apples Metric Apples Metric 02 Diameter…" at bounding box center [238, 440] width 134 height 18
click at [227, 438] on div "All Metrics_do not archive" at bounding box center [219, 441] width 96 height 12
click at [236, 478] on span "- No Selection -" at bounding box center [229, 479] width 112 height 12
click at [235, 519] on md-backdrop at bounding box center [462, 440] width 924 height 881
click at [234, 519] on span "- No Selection -" at bounding box center [229, 516] width 112 height 12
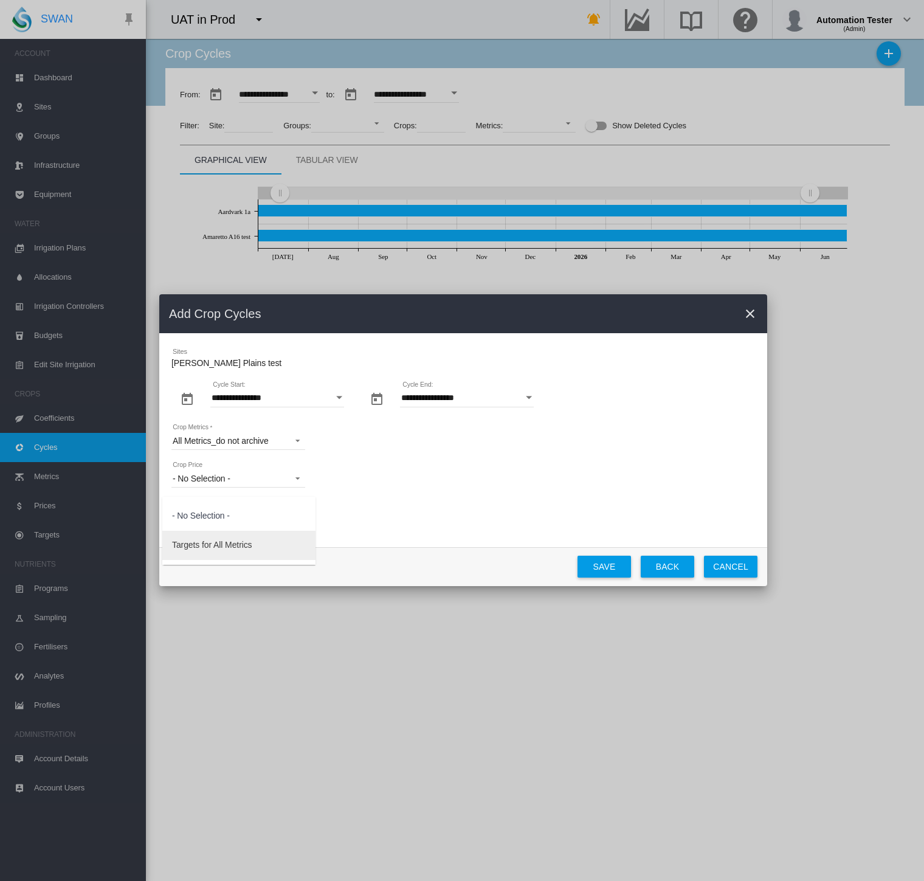
click at [234, 548] on div "Targets for All Metrics" at bounding box center [212, 545] width 80 height 12
click at [600, 574] on button "Save" at bounding box center [603, 566] width 53 height 22
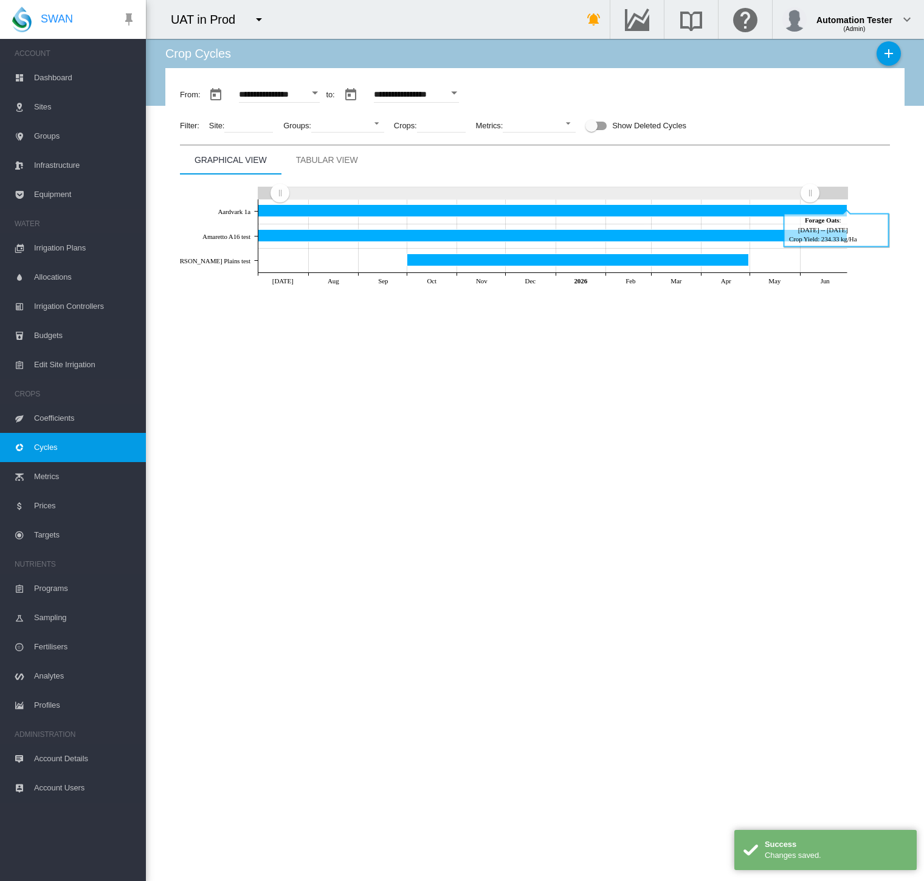
click at [350, 166] on div "Tabular View" at bounding box center [327, 160] width 62 height 15
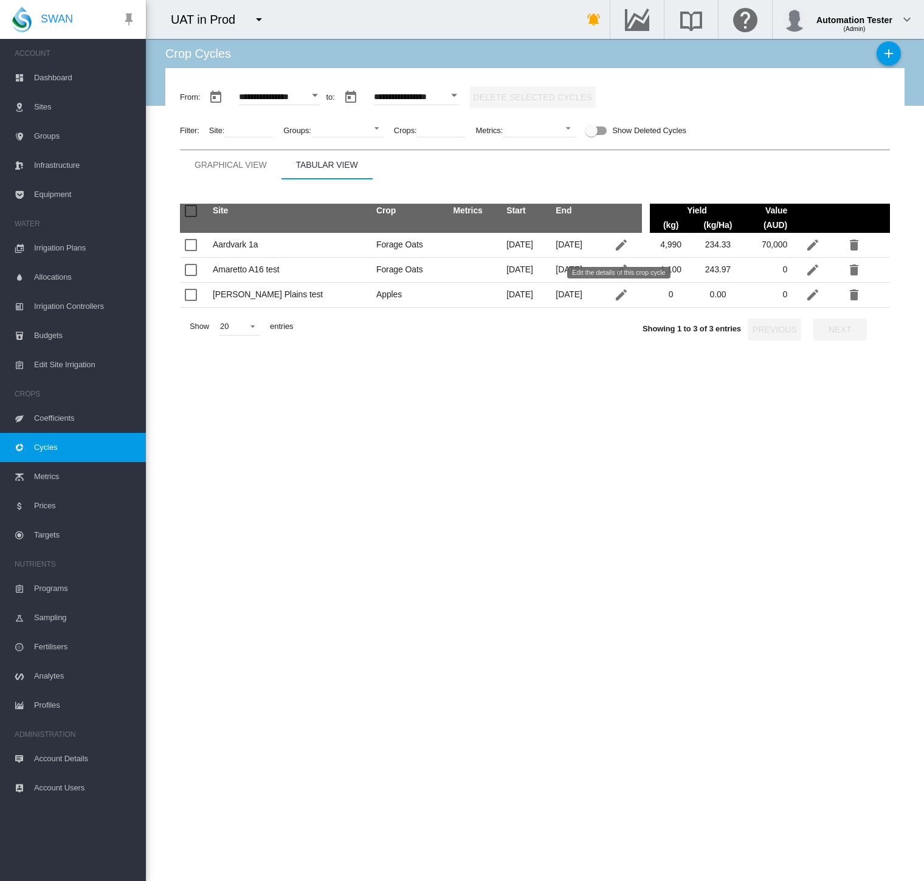
click at [623, 299] on md-icon "Edit the details of this crop cycle" at bounding box center [621, 294] width 15 height 15
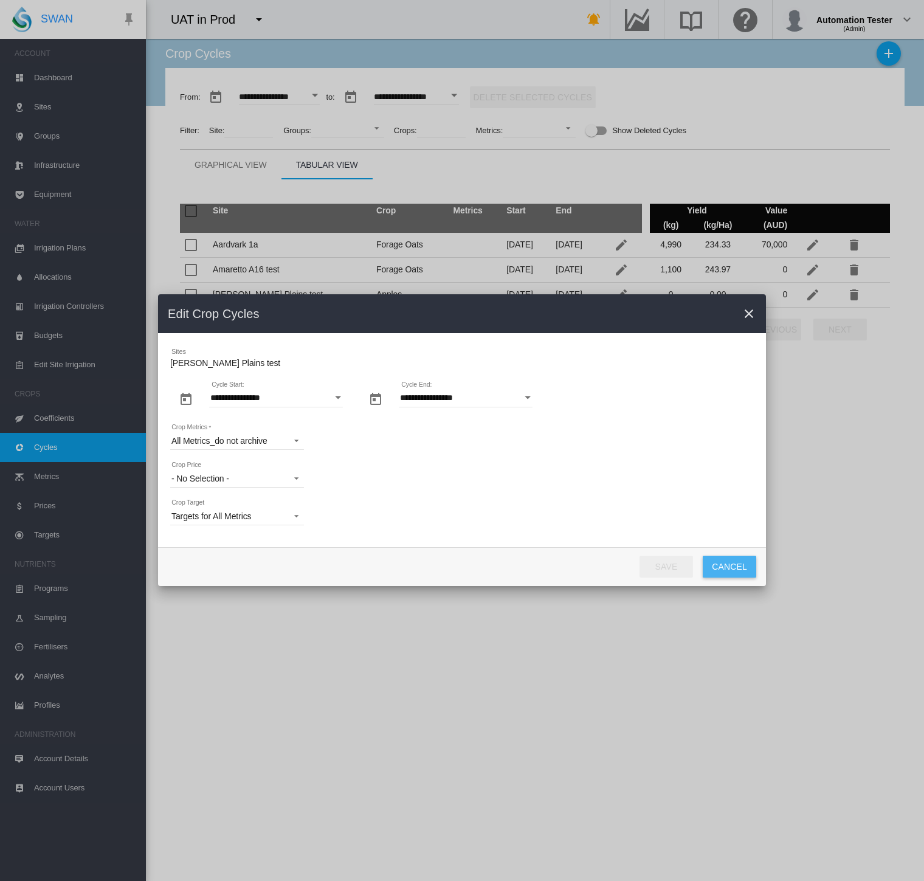
click at [730, 568] on button "Cancel" at bounding box center [729, 566] width 53 height 22
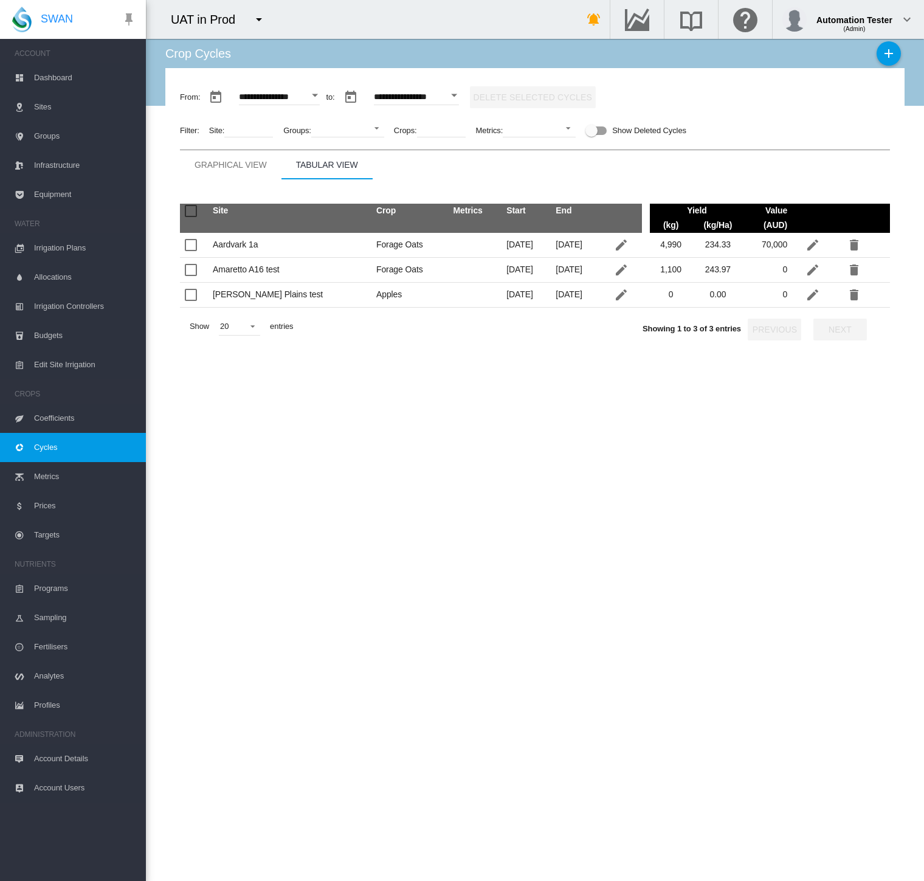
click at [814, 292] on md-icon "icon-pencil" at bounding box center [812, 294] width 15 height 15
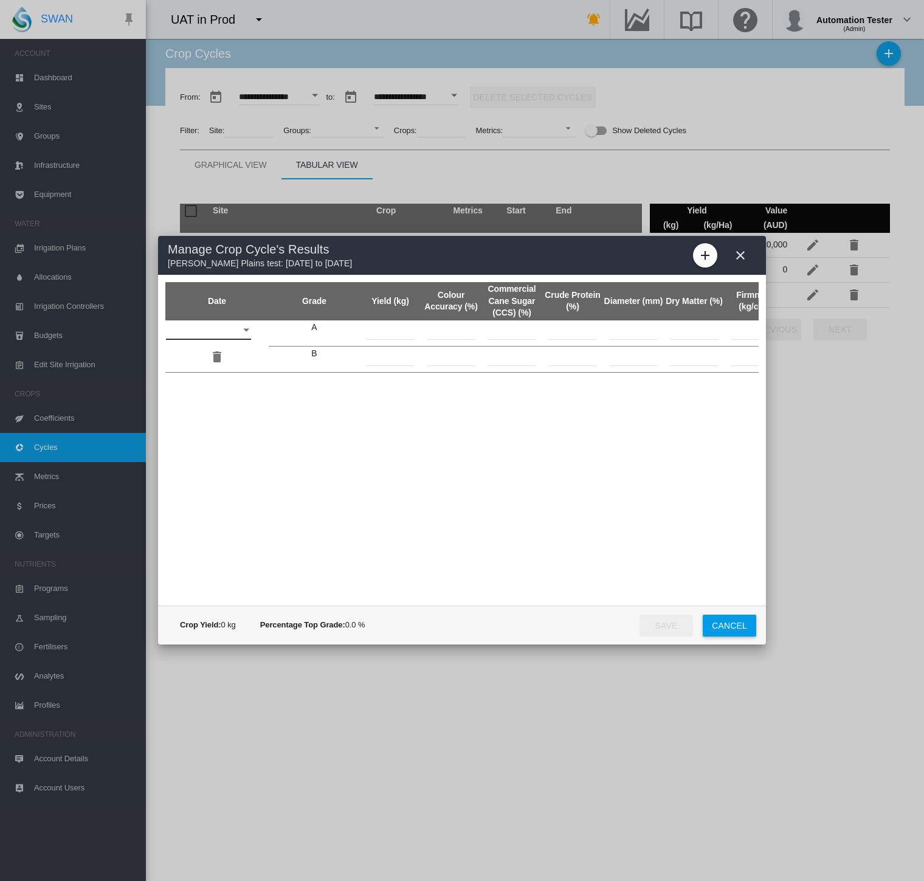
click at [229, 331] on input "Date Grade ..." at bounding box center [208, 330] width 85 height 18
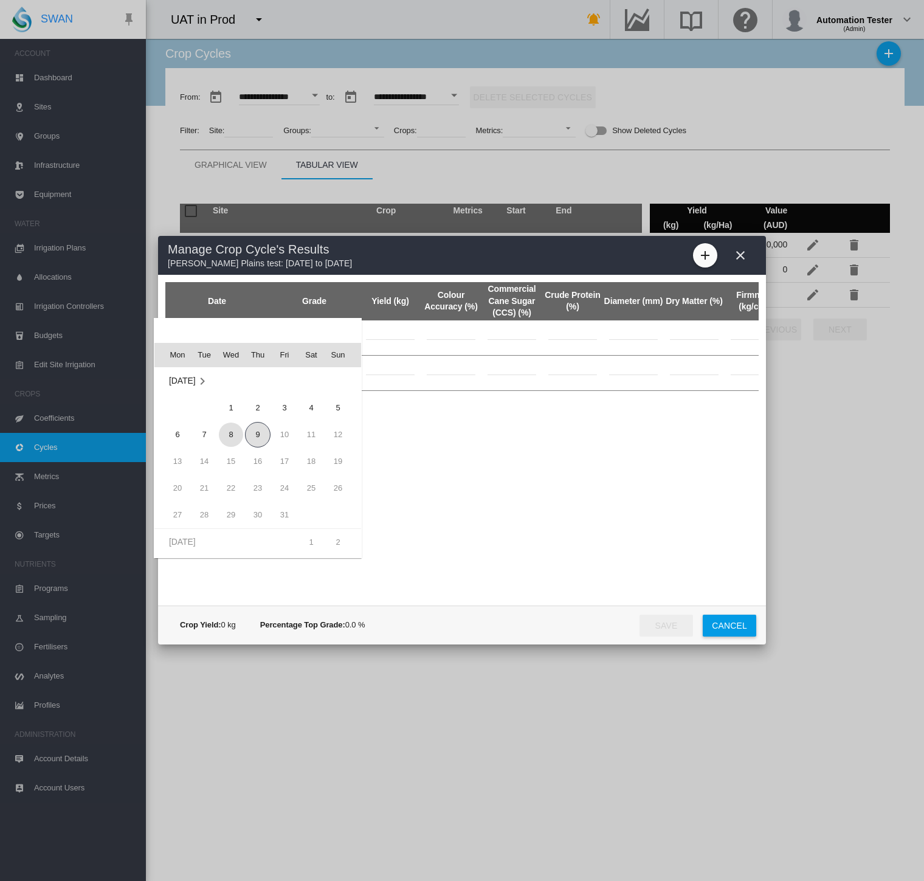
click at [232, 432] on span "8" at bounding box center [231, 434] width 24 height 24
type input "**********"
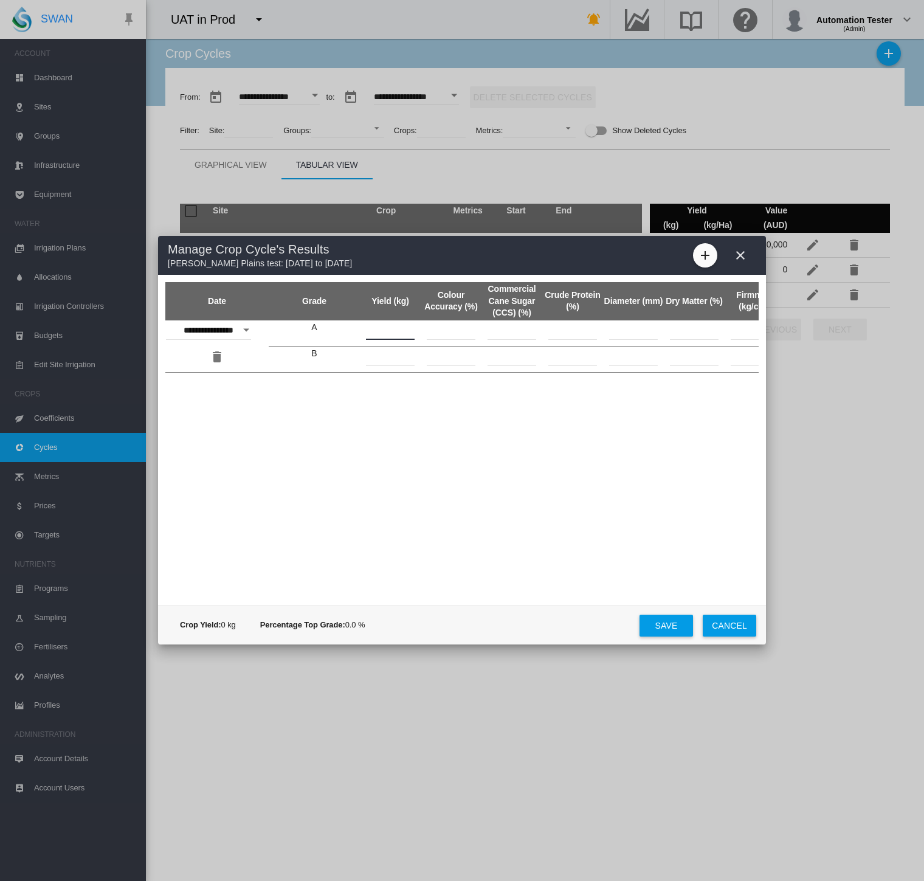
click at [390, 329] on input "Date Grade ..." at bounding box center [390, 330] width 49 height 18
type input "***"
click at [399, 356] on input "Date Grade ..." at bounding box center [390, 357] width 49 height 18
type input "***"
click at [457, 329] on input "Date Grade ..." at bounding box center [451, 330] width 49 height 18
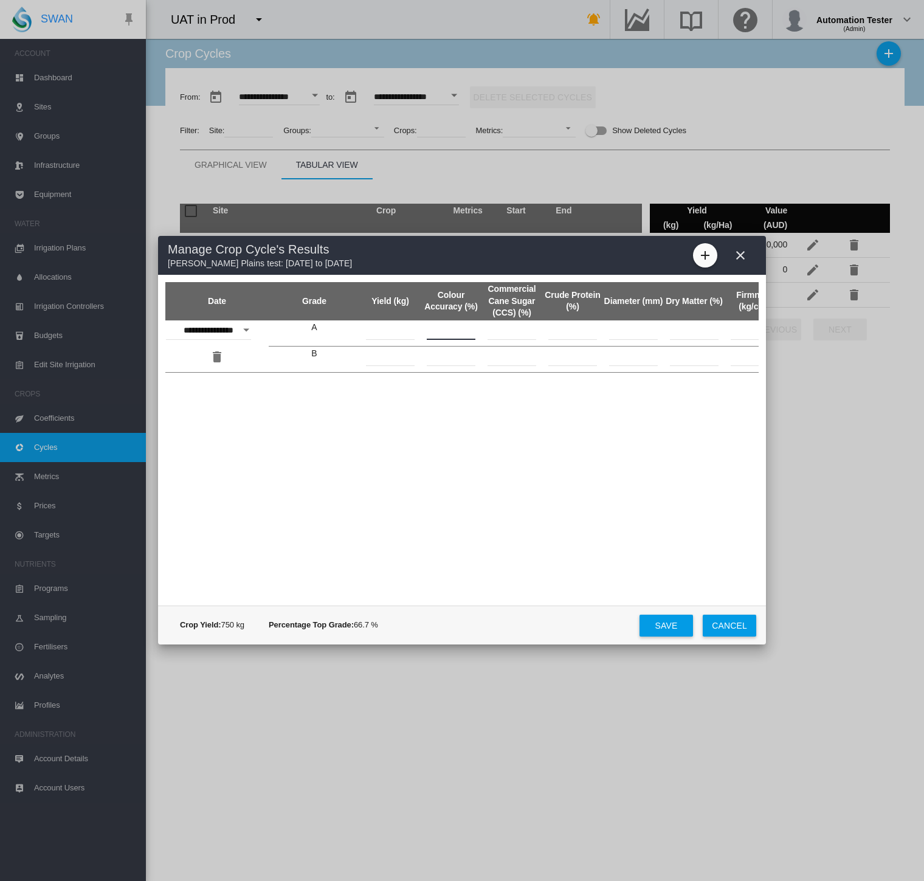
type input "**"
click at [454, 357] on input "Date Grade ..." at bounding box center [451, 357] width 49 height 18
type input "**"
click at [514, 330] on input "Date Grade ..." at bounding box center [511, 330] width 49 height 18
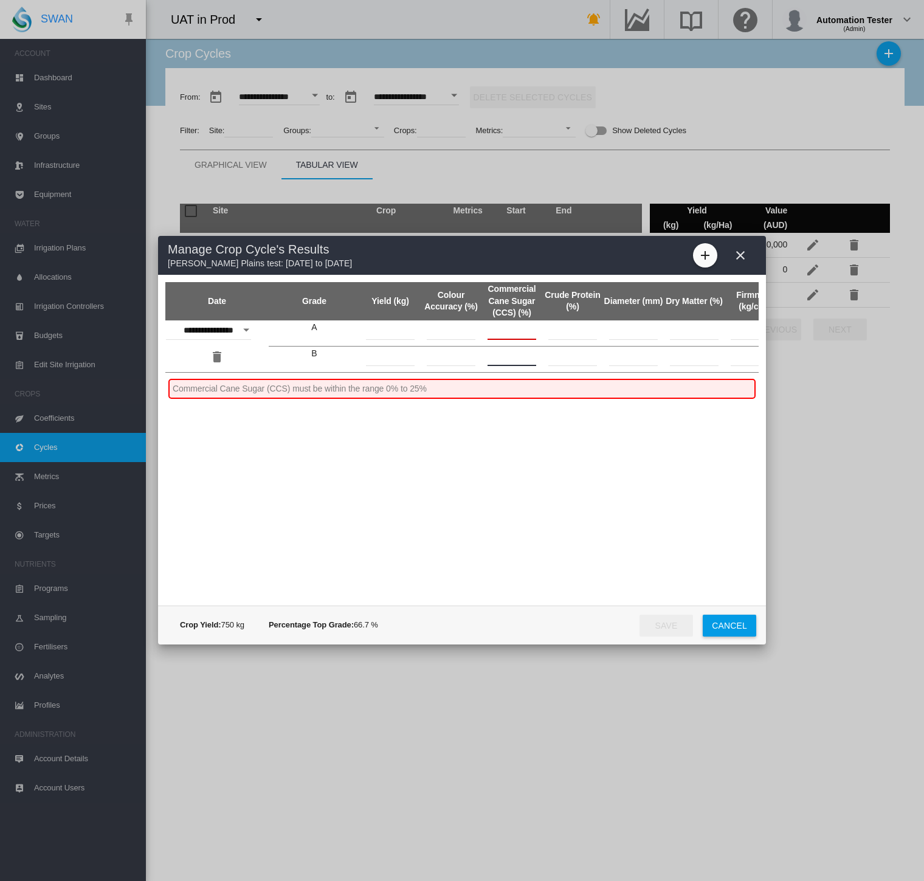
click at [512, 355] on input "Date Grade ..." at bounding box center [511, 357] width 49 height 18
drag, startPoint x: 501, startPoint y: 331, endPoint x: 472, endPoint y: 331, distance: 29.8
click at [472, 331] on tr "**********" at bounding box center [627, 333] width 924 height 26
type input "**"
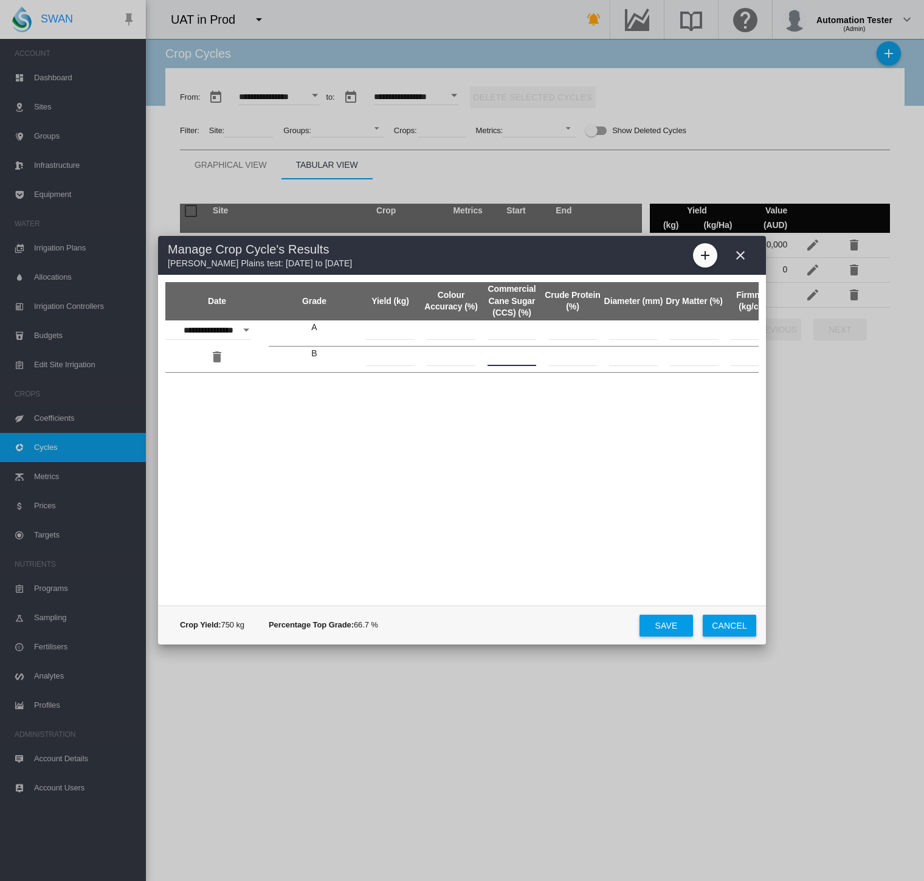
click at [518, 358] on input "Date Grade ..." at bounding box center [511, 357] width 49 height 18
type input "**"
click at [583, 332] on input "Date Grade ..." at bounding box center [572, 330] width 49 height 18
type input "**"
click at [580, 352] on input "Date Grade ..." at bounding box center [572, 357] width 49 height 18
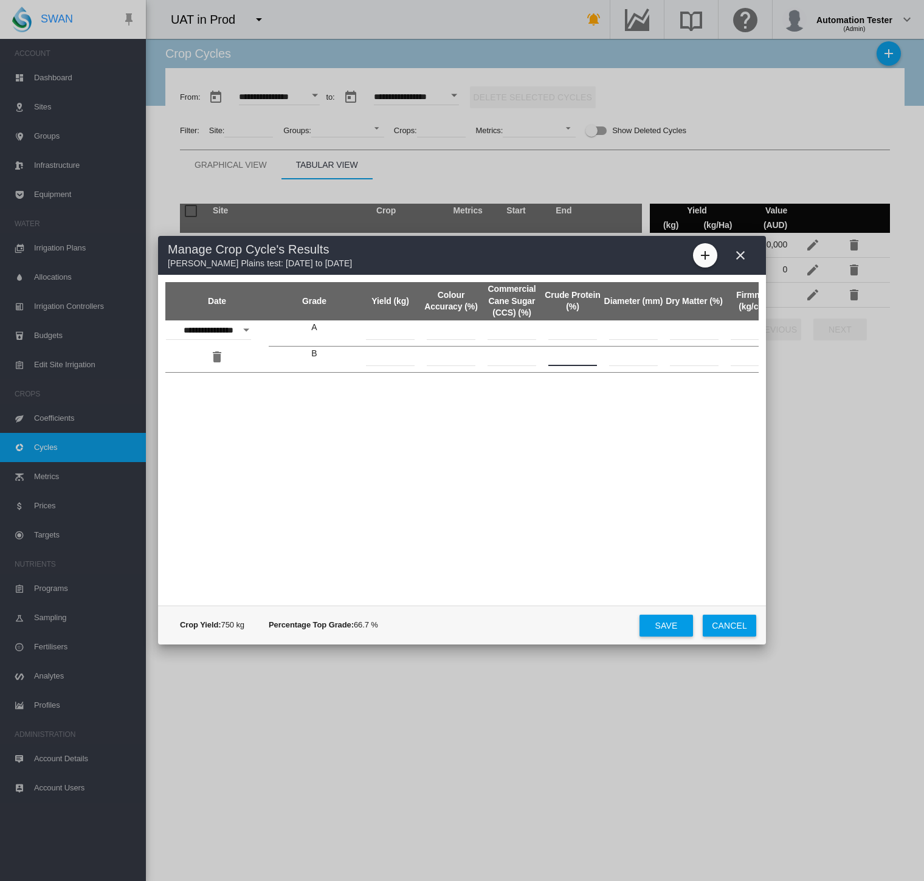
drag, startPoint x: 574, startPoint y: 360, endPoint x: 560, endPoint y: 363, distance: 14.4
click at [560, 363] on input "**" at bounding box center [572, 357] width 49 height 18
click at [588, 358] on input "**" at bounding box center [572, 357] width 49 height 18
drag, startPoint x: 588, startPoint y: 358, endPoint x: 557, endPoint y: 359, distance: 31.0
click at [557, 359] on input "**" at bounding box center [572, 357] width 49 height 18
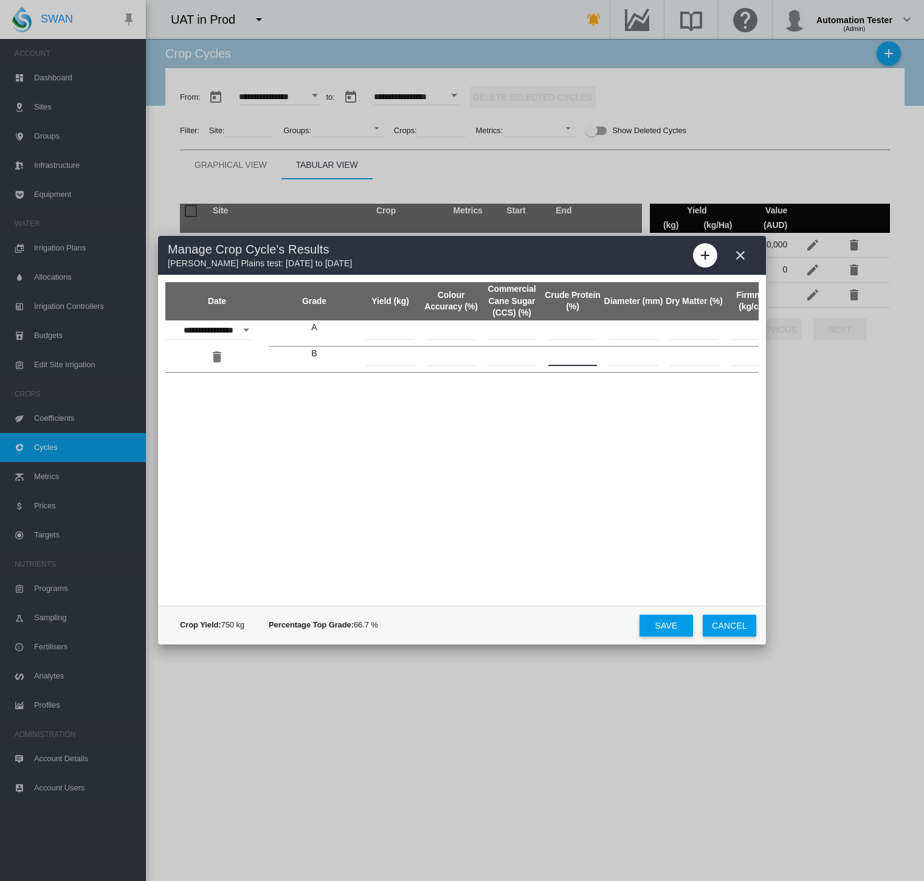
type input "**"
click at [635, 331] on input "Date Grade ..." at bounding box center [633, 330] width 49 height 18
type input "*"
click at [645, 357] on input "Date Grade ..." at bounding box center [633, 357] width 49 height 18
type input "**"
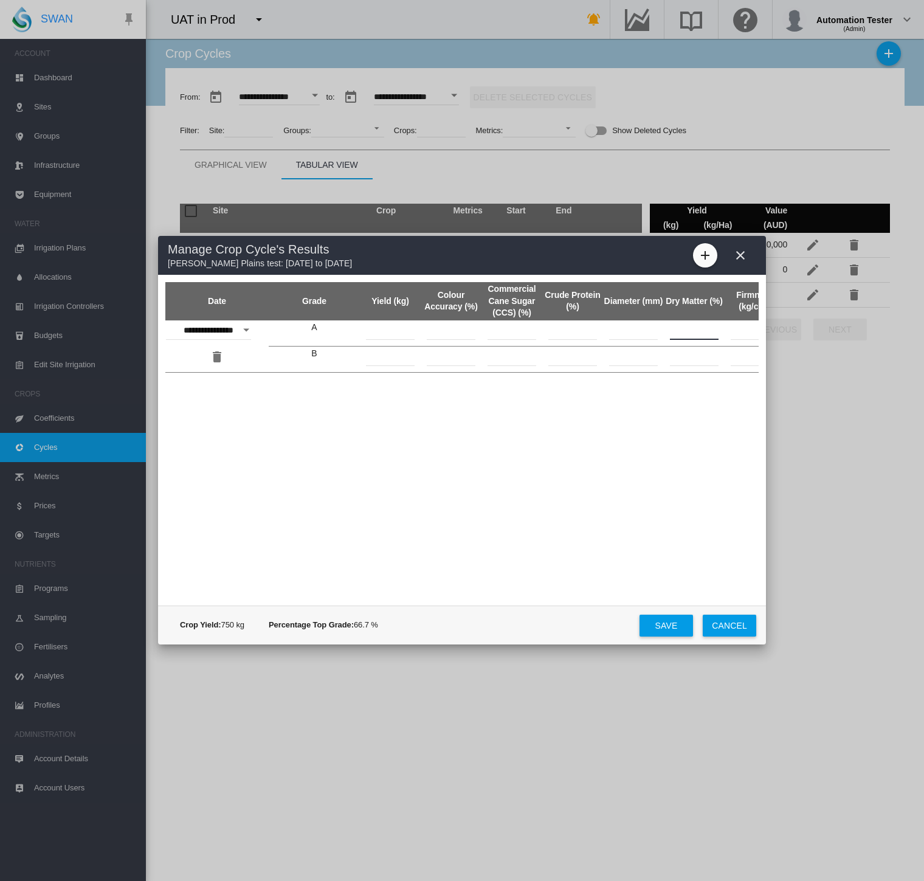
click at [697, 327] on input "Date Grade ..." at bounding box center [694, 330] width 49 height 18
type input "**"
click at [699, 356] on input "Date Grade ..." at bounding box center [694, 357] width 49 height 18
drag, startPoint x: 385, startPoint y: 357, endPoint x: 349, endPoint y: 360, distance: 35.9
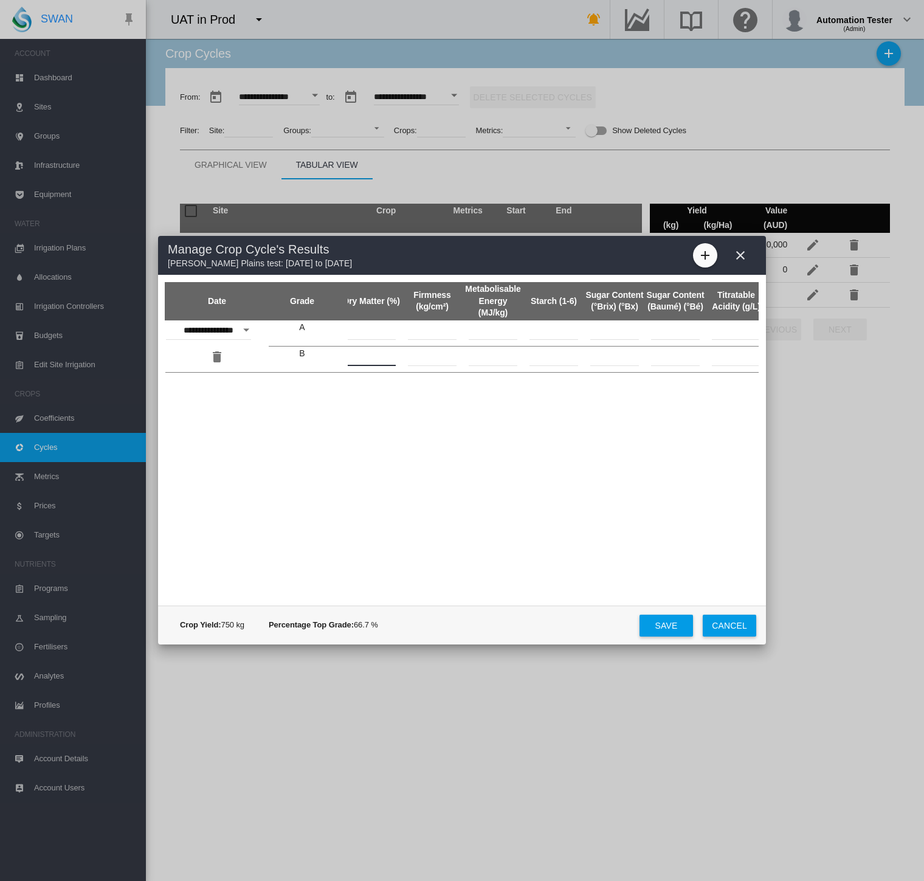
click at [349, 360] on input "**" at bounding box center [371, 357] width 49 height 18
drag, startPoint x: 387, startPoint y: 355, endPoint x: 369, endPoint y: 359, distance: 18.1
click at [369, 359] on input "*" at bounding box center [371, 357] width 49 height 18
click at [419, 415] on form "Date Grade Yield (kg) Colour Accuracy (%) Commercial Cane Sugar (CCS) (%) Crude…" at bounding box center [461, 440] width 593 height 316
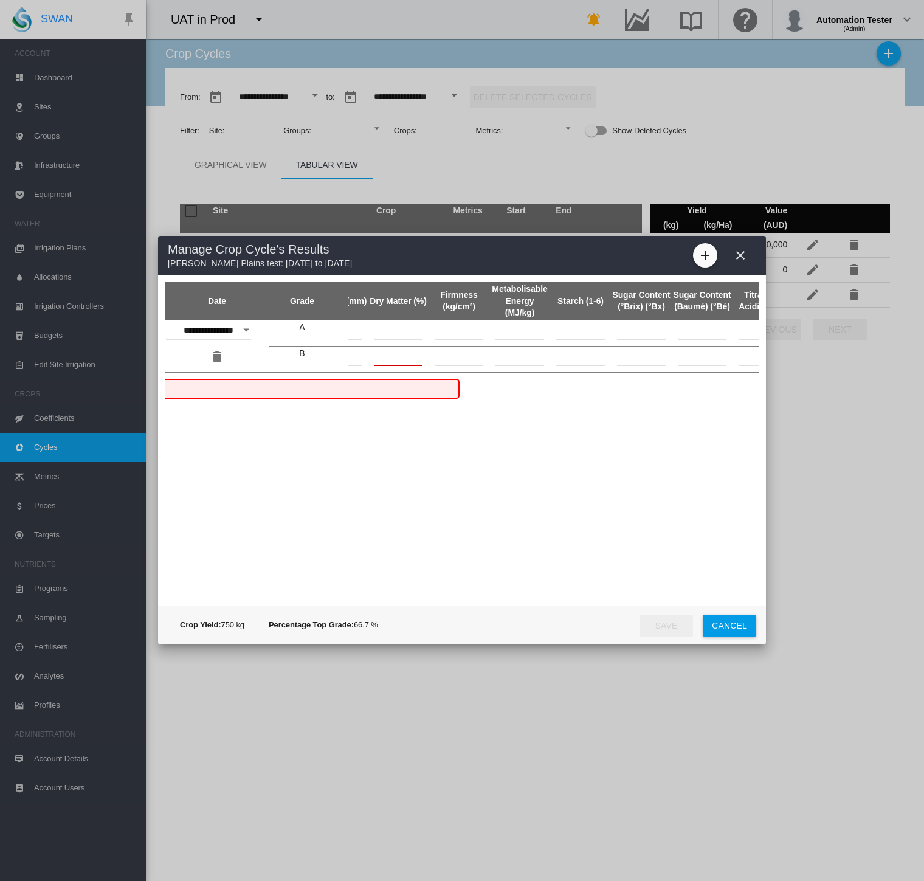
scroll to position [0, 330]
type input "**"
click at [427, 340] on td "Date Grade ..." at bounding box center [424, 333] width 61 height 26
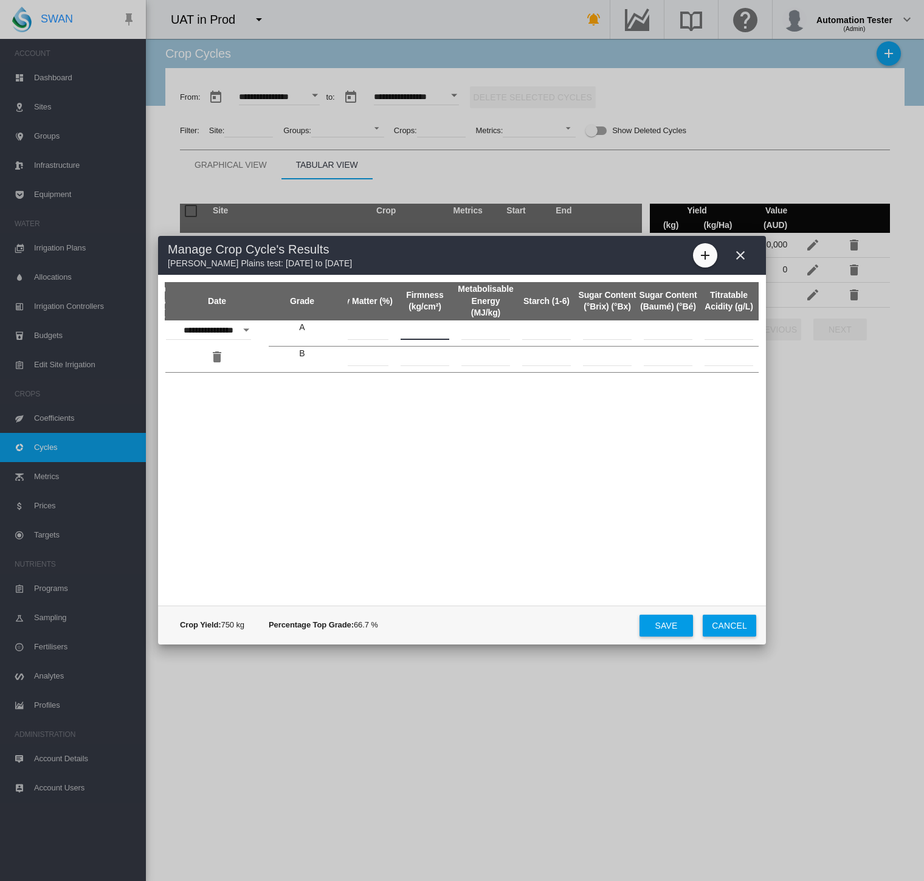
click at [427, 334] on input "Date Grade ..." at bounding box center [424, 330] width 49 height 18
type input "*"
click at [427, 360] on input "Date Grade ..." at bounding box center [424, 357] width 49 height 18
type input "*"
click at [491, 332] on input "Date Grade ..." at bounding box center [485, 330] width 49 height 18
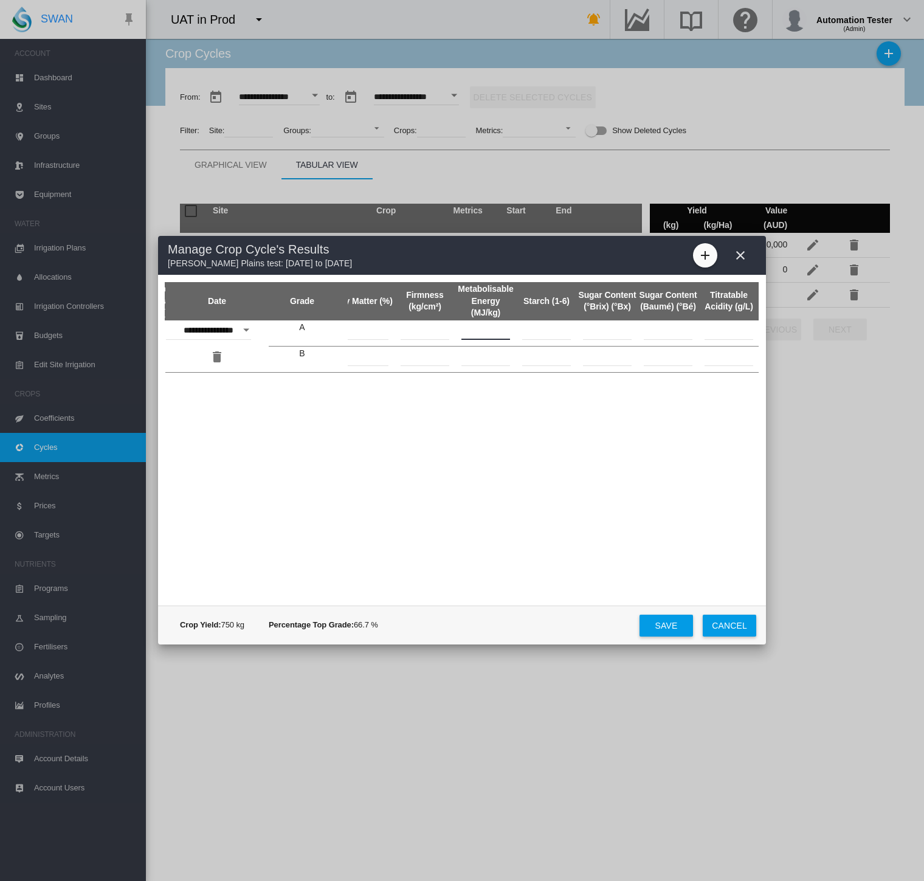
type input "*"
click at [486, 359] on input "Date Grade ..." at bounding box center [485, 357] width 49 height 18
type input "**"
click at [552, 325] on input "Date Grade ..." at bounding box center [546, 330] width 49 height 18
type input "*"
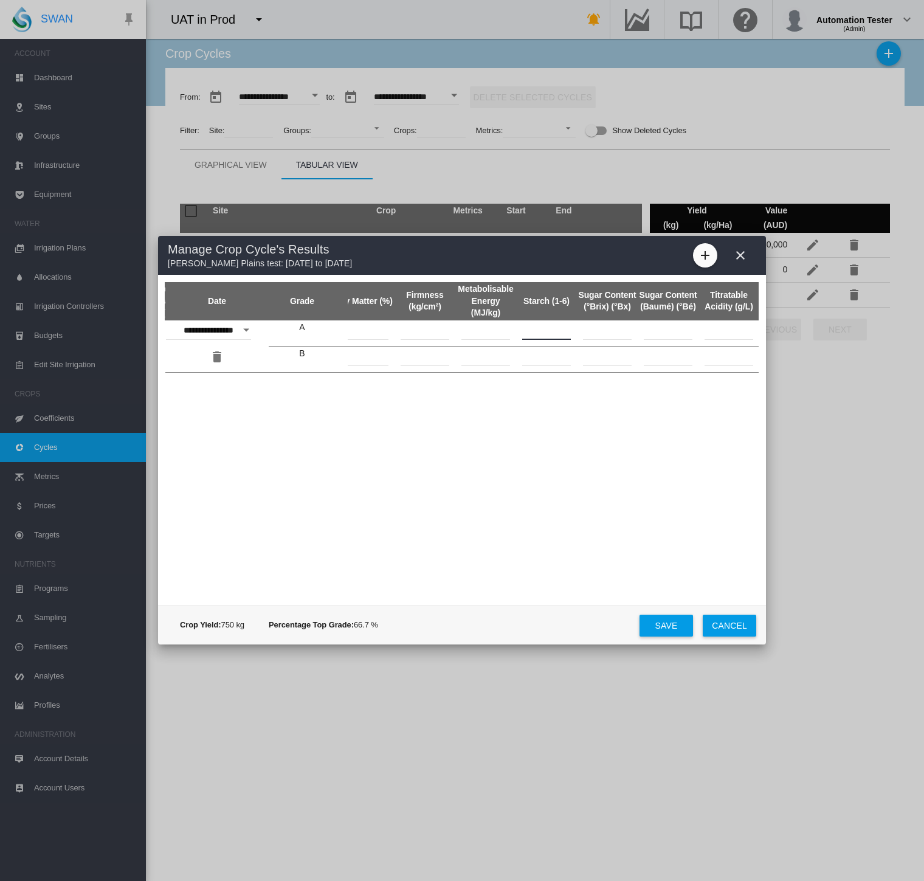
click at [546, 356] on input "Date Grade ..." at bounding box center [546, 357] width 49 height 18
drag, startPoint x: 549, startPoint y: 351, endPoint x: 529, endPoint y: 357, distance: 21.4
click at [529, 357] on input "*" at bounding box center [546, 357] width 49 height 18
click at [565, 357] on input "*" at bounding box center [546, 357] width 49 height 18
click at [620, 365] on td "Date Grade ..." at bounding box center [607, 359] width 61 height 26
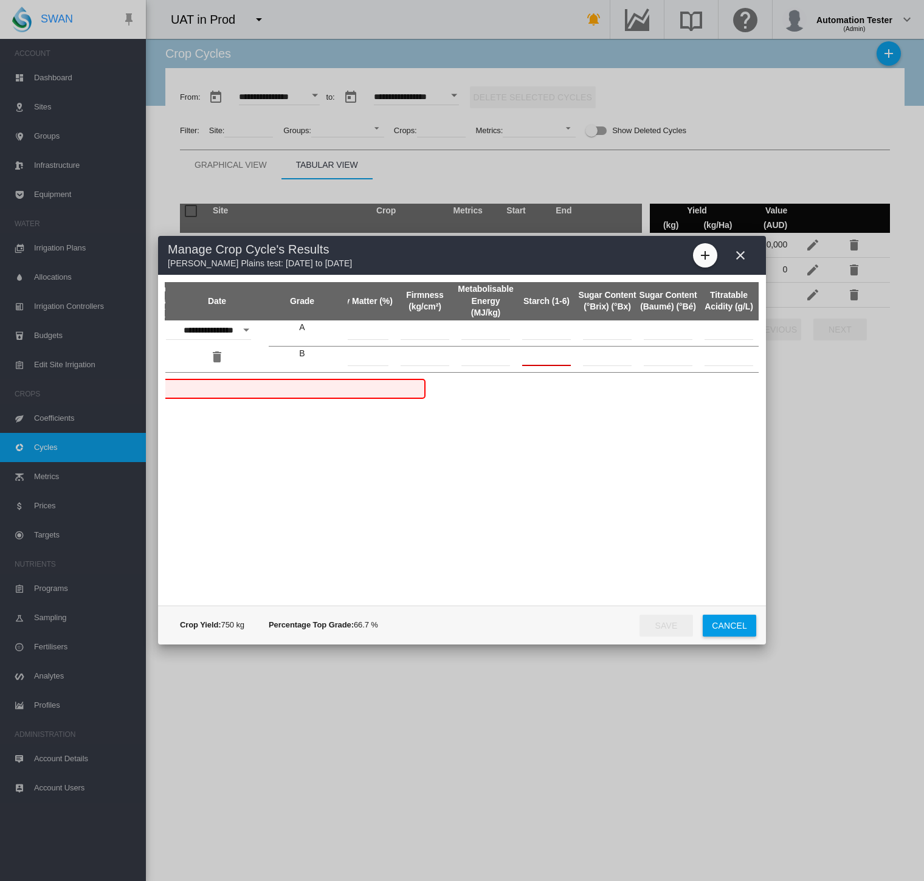
drag, startPoint x: 560, startPoint y: 362, endPoint x: 504, endPoint y: 363, distance: 56.5
click at [504, 363] on tr "B *** ** ** ** ** ** * **" at bounding box center [297, 359] width 924 height 26
type input "*"
click at [604, 329] on input "Date Grade ..." at bounding box center [607, 330] width 49 height 18
drag, startPoint x: 621, startPoint y: 333, endPoint x: 592, endPoint y: 334, distance: 29.2
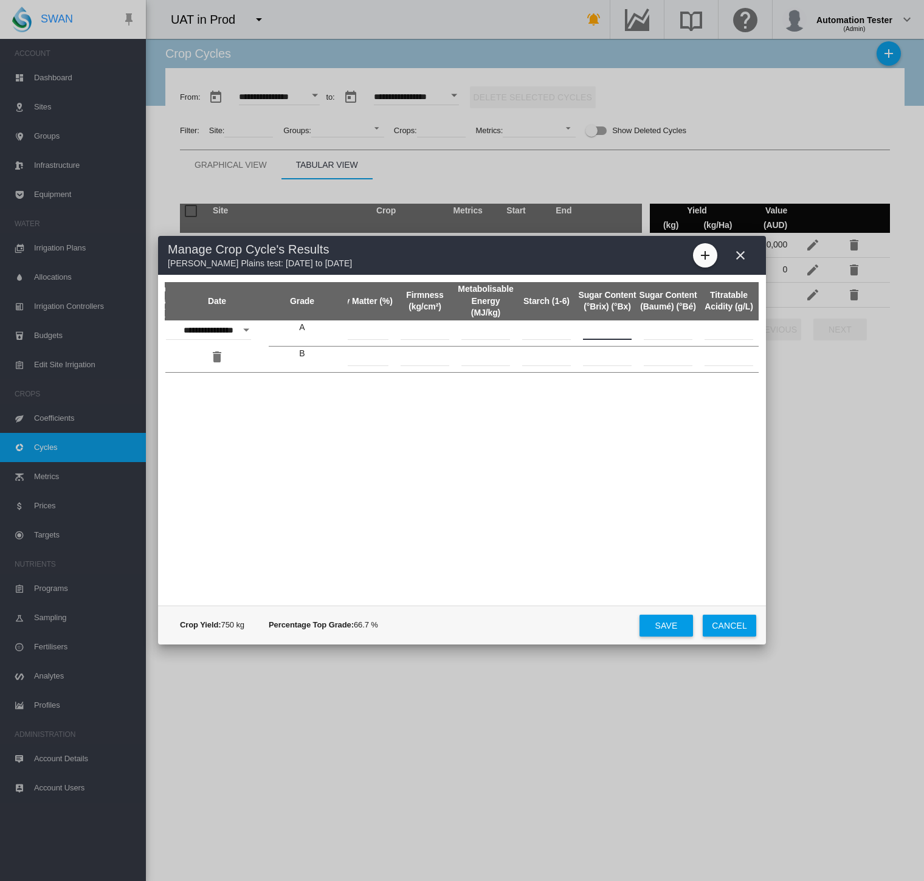
click at [592, 334] on input "*" at bounding box center [607, 330] width 49 height 18
type input "**"
click at [608, 363] on input "Date Grade ..." at bounding box center [607, 357] width 49 height 18
type input "**"
click at [667, 335] on input "Date Grade ..." at bounding box center [668, 330] width 49 height 18
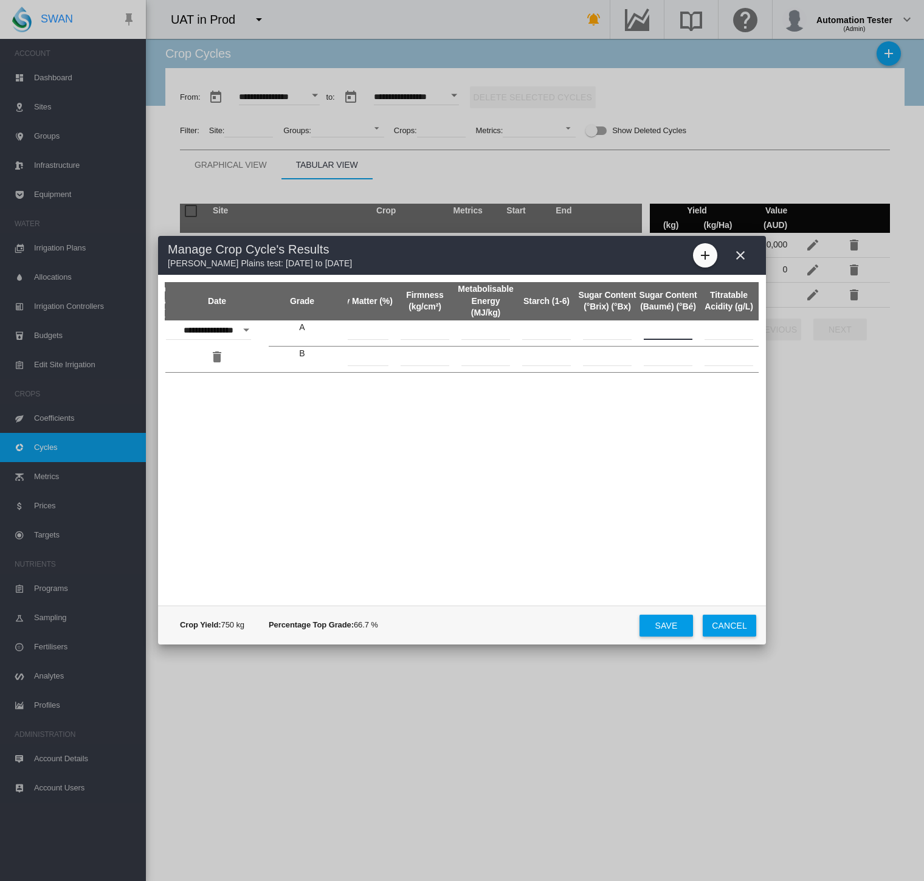
type input "**"
click at [673, 359] on input "Date Grade ..." at bounding box center [668, 357] width 49 height 18
type input "**"
click at [729, 334] on input "Date Grade ..." at bounding box center [728, 330] width 49 height 18
type input "*"
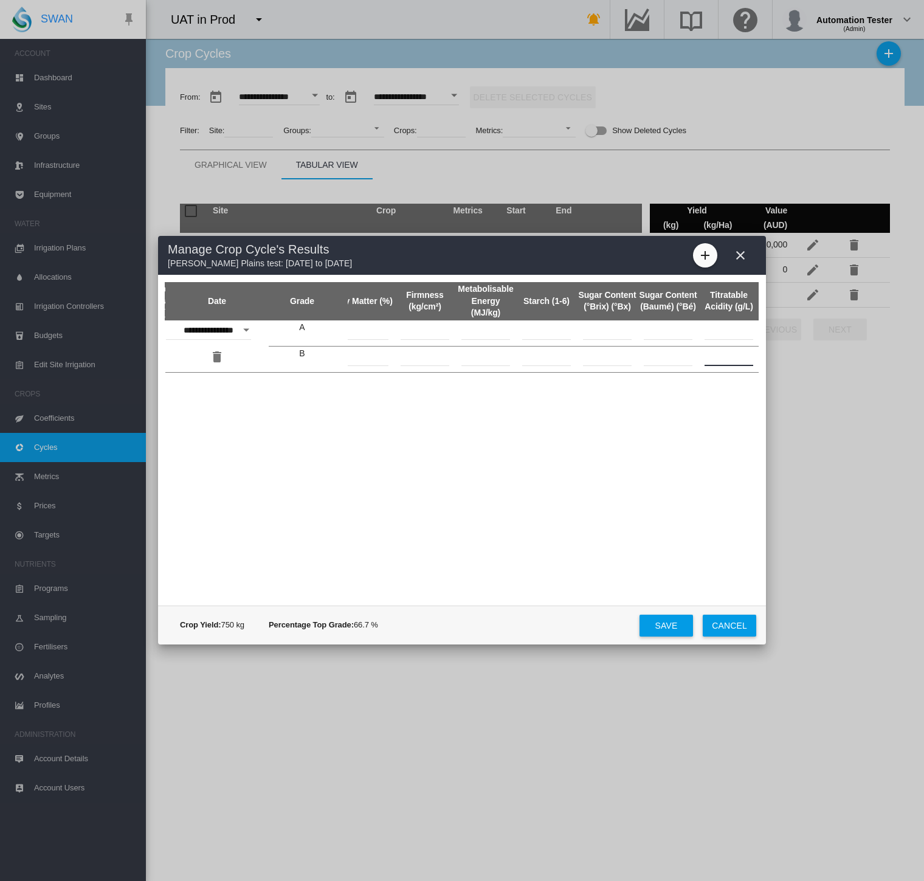
click at [732, 360] on input "Date Grade ..." at bounding box center [728, 357] width 49 height 18
type input "**"
click at [670, 627] on button "Save" at bounding box center [665, 625] width 53 height 22
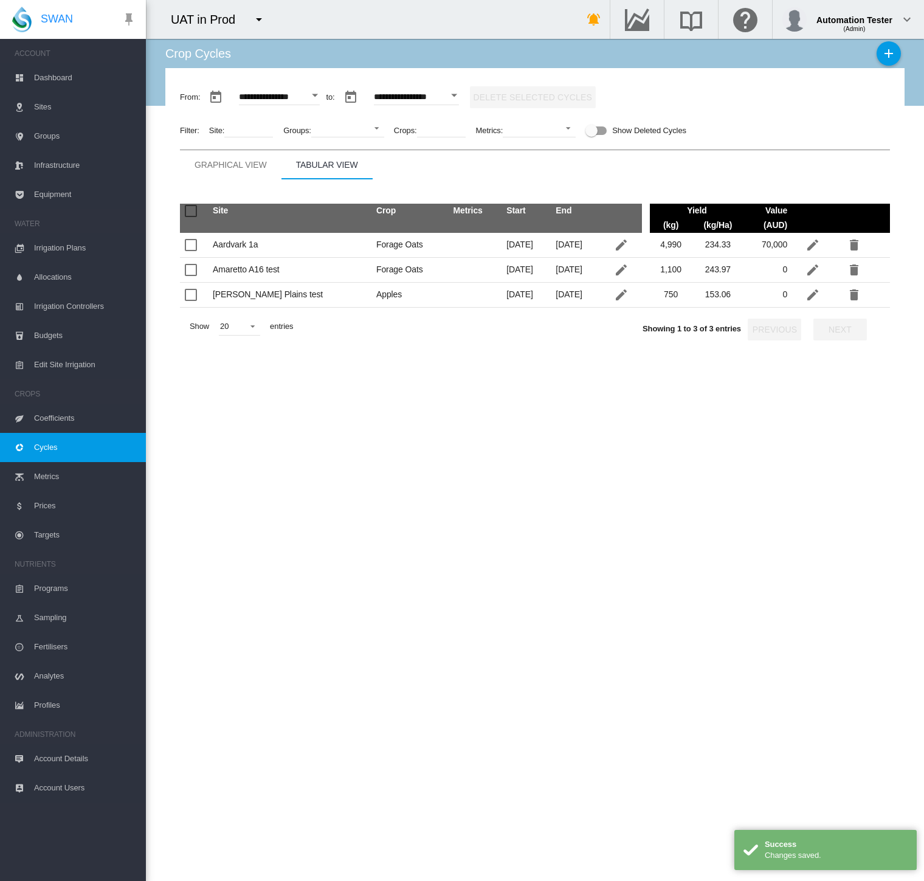
click at [216, 160] on div "Graphical View" at bounding box center [230, 164] width 72 height 15
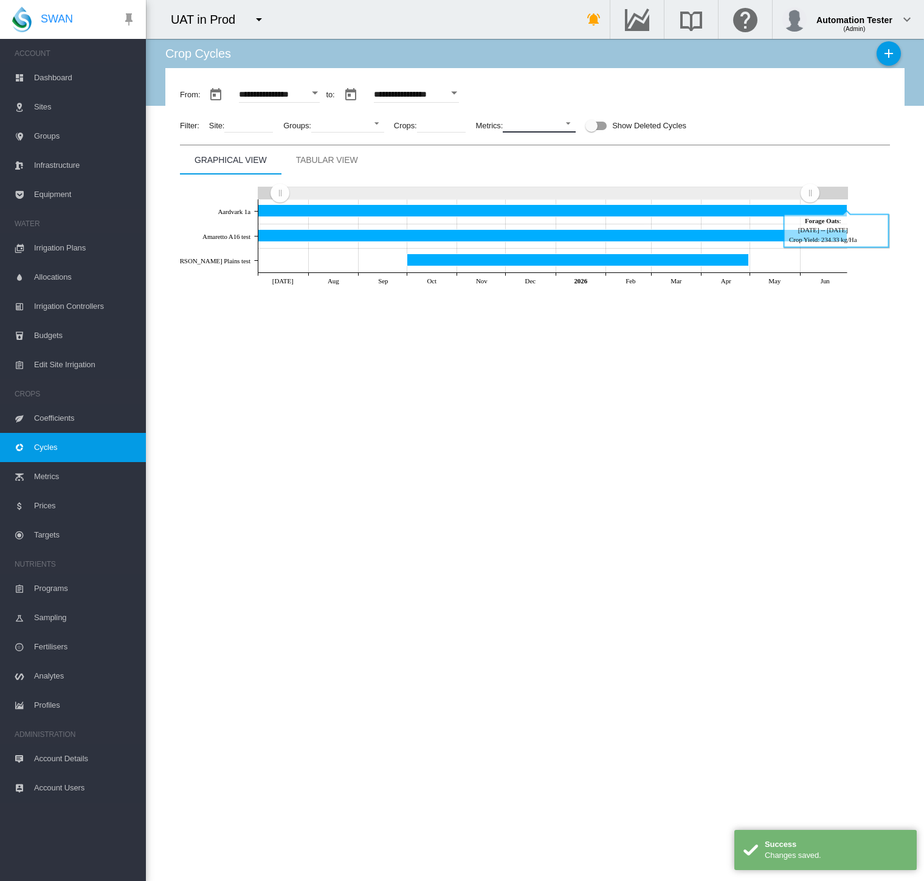
click at [523, 126] on md-select "No Selection Crop Yield Percentage Top Grade Colour Accuracy Colour Accuracy Co…" at bounding box center [539, 123] width 73 height 18
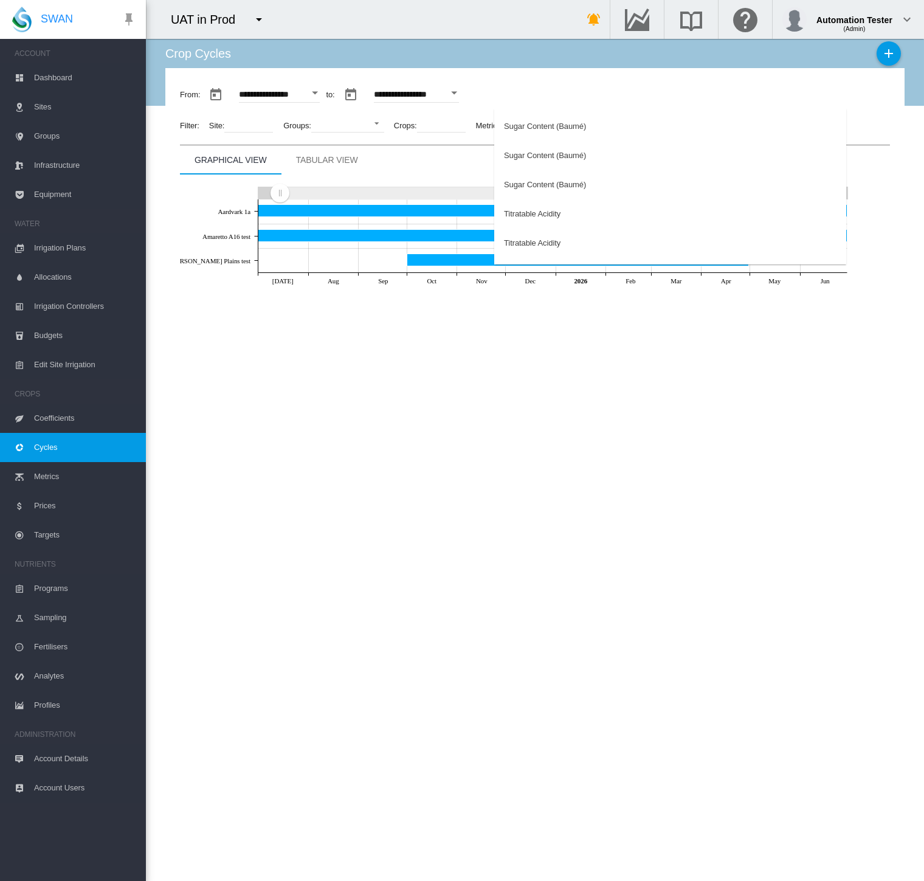
scroll to position [1069, 0]
click at [516, 450] on md-backdrop at bounding box center [462, 440] width 924 height 881
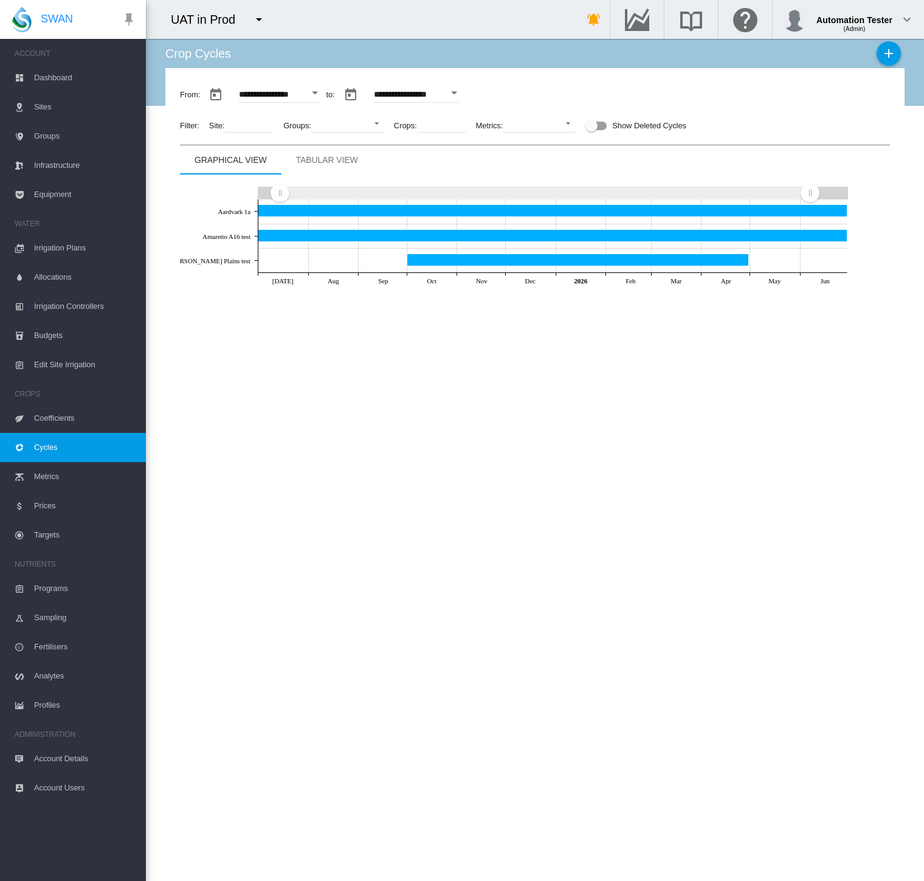
click at [45, 421] on span "Coefficients" at bounding box center [85, 418] width 102 height 29
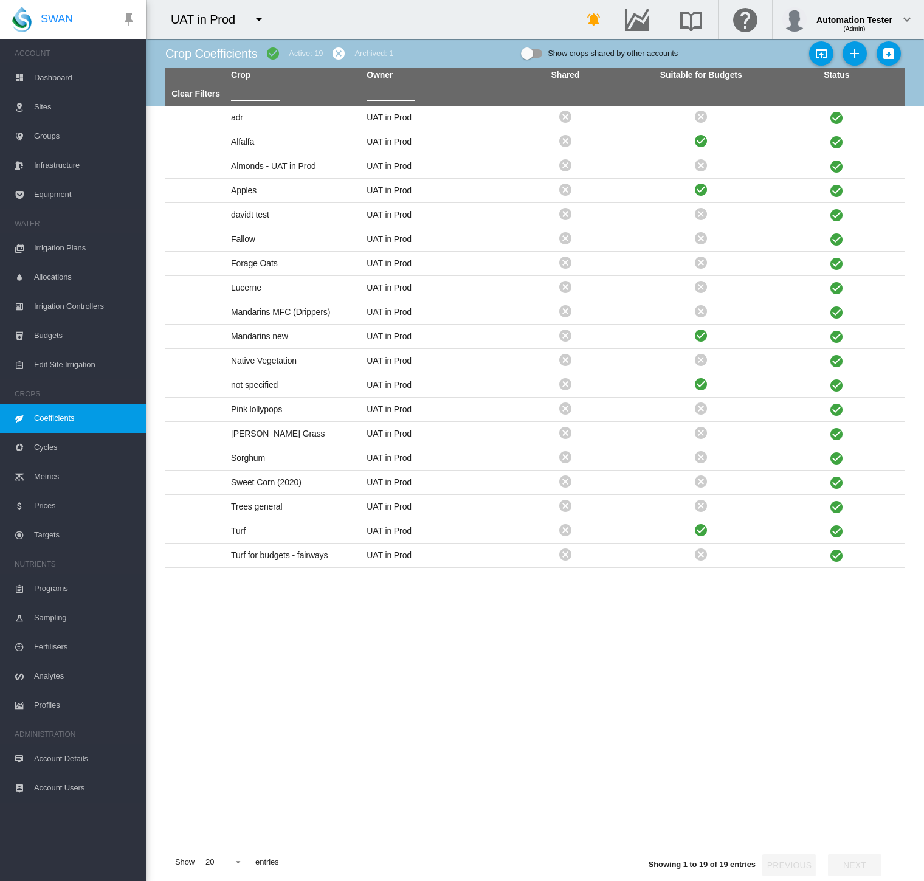
click at [49, 445] on span "Cycles" at bounding box center [85, 447] width 102 height 29
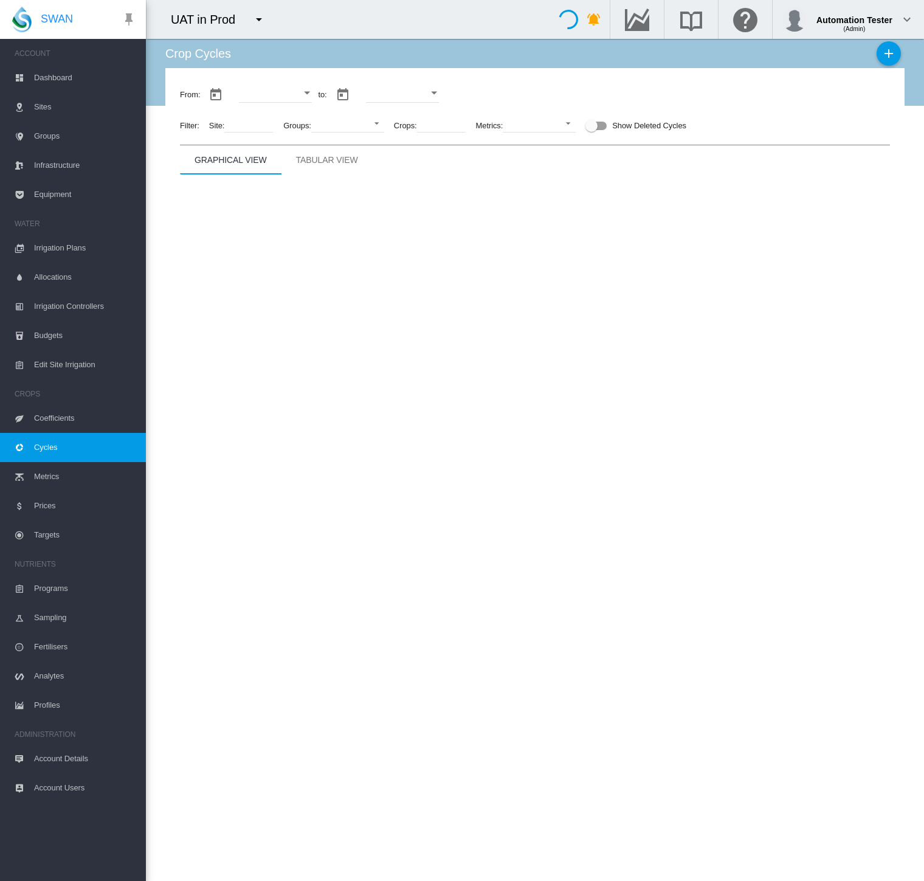
type input "**********"
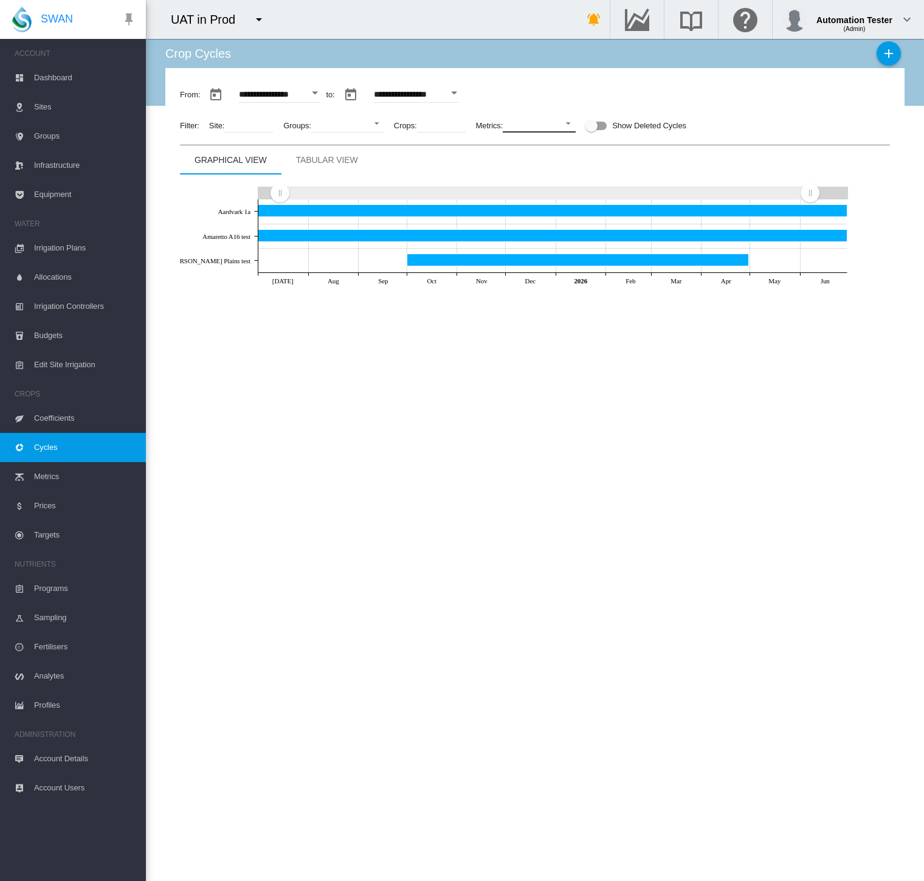
click at [529, 119] on md-select "No Selection Crop Yield Percentage Top Grade Colour Accuracy Commercial Cane Su…" at bounding box center [539, 123] width 73 height 18
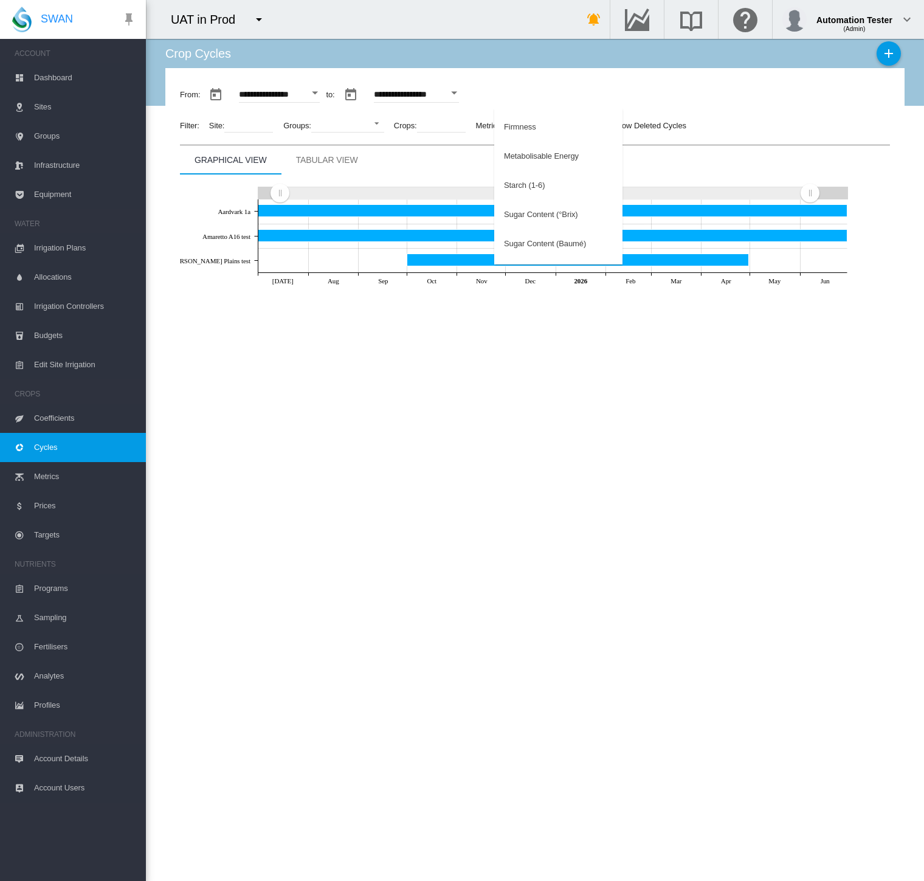
scroll to position [252, 0]
click at [532, 227] on md-option "Sugar Content (Baumé)" at bounding box center [558, 221] width 128 height 29
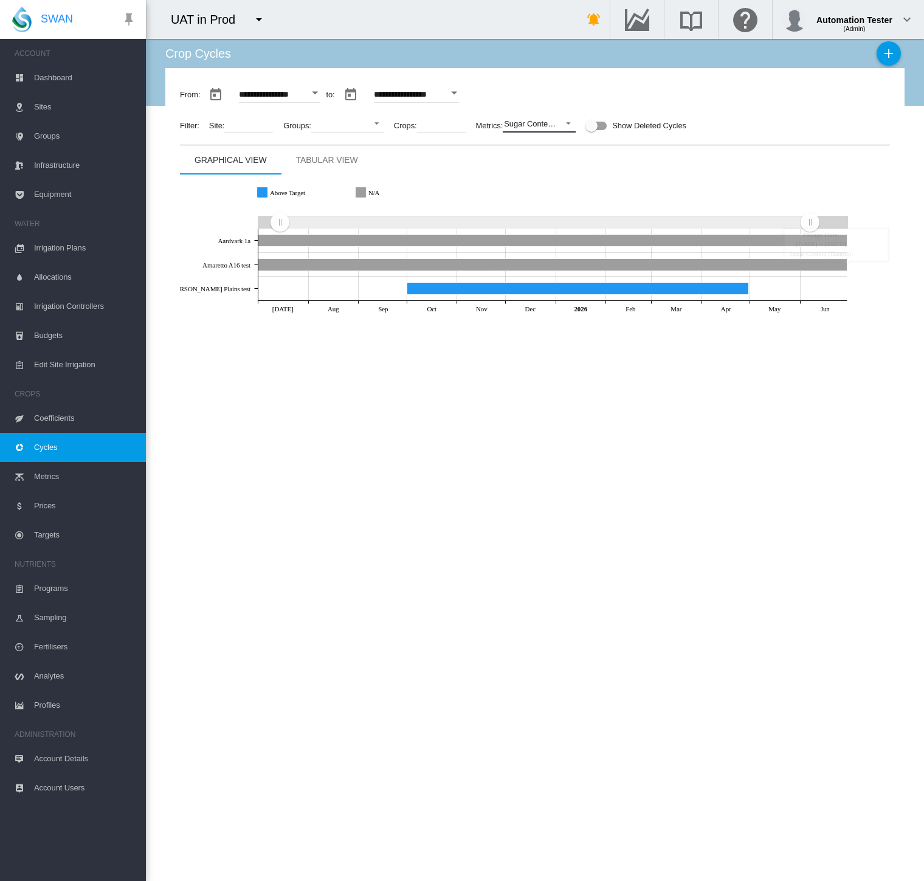
click at [534, 128] on div "Sugar Content (Baumé)" at bounding box center [545, 123] width 82 height 9
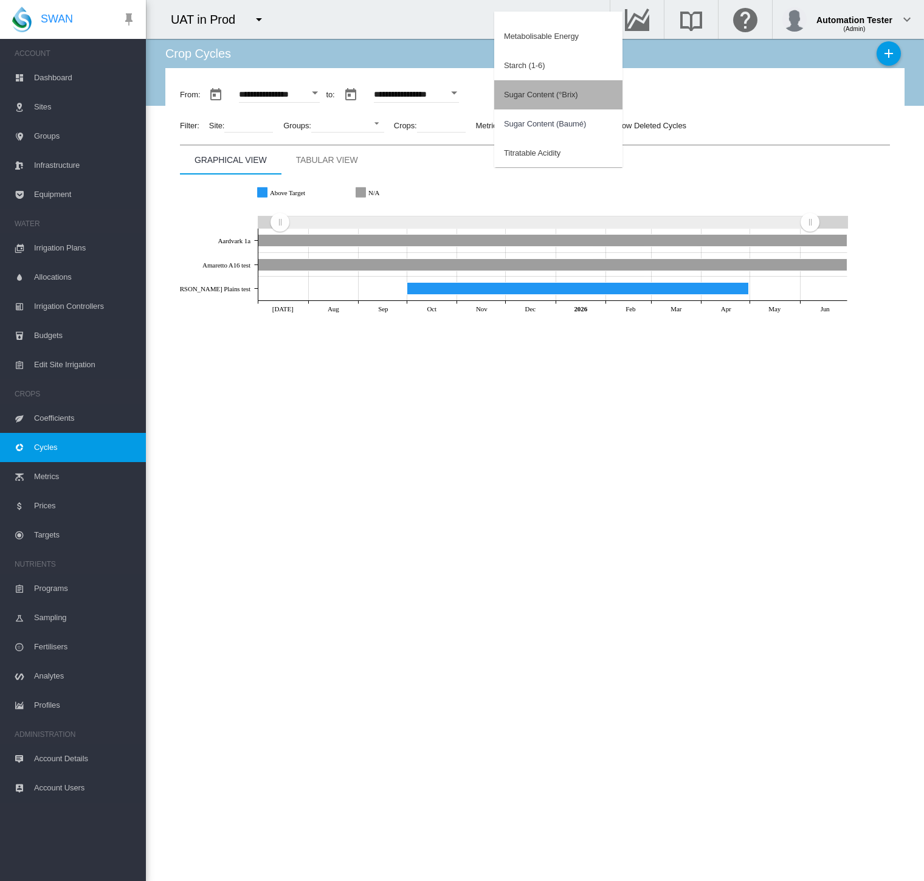
click at [530, 94] on div "Sugar Content (°Brix)" at bounding box center [541, 94] width 74 height 11
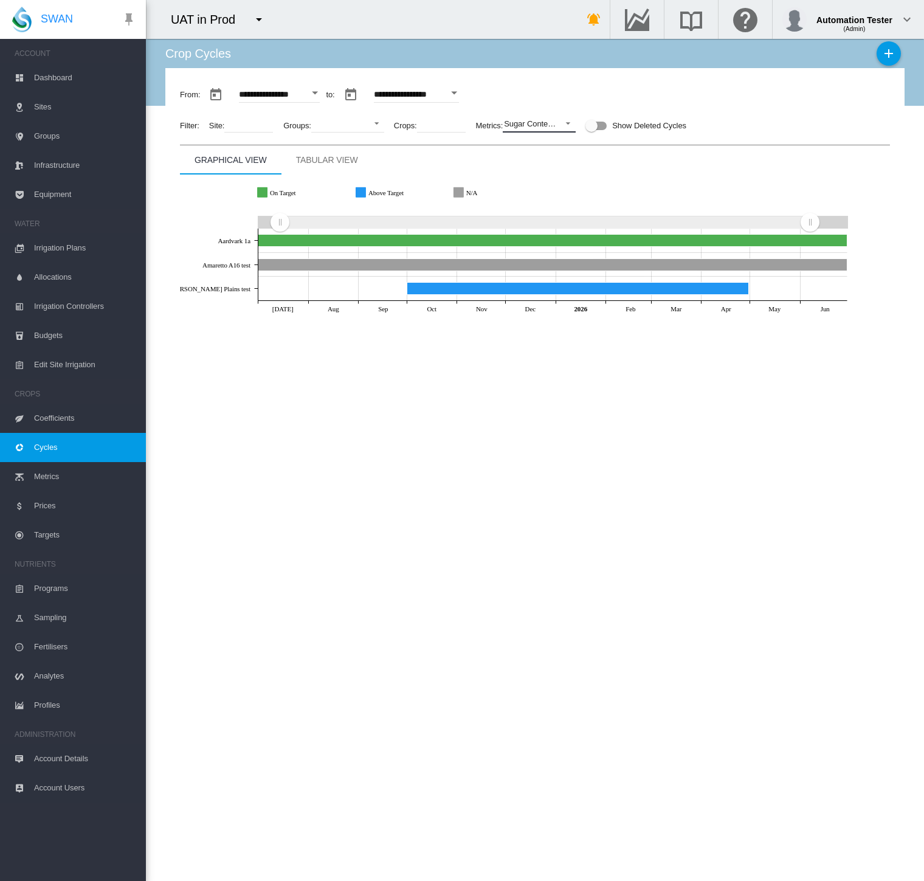
click at [527, 125] on div "Sugar Content (°Brix)" at bounding box center [541, 123] width 74 height 9
click at [535, 69] on div "Metabolisable Energy" at bounding box center [541, 65] width 75 height 11
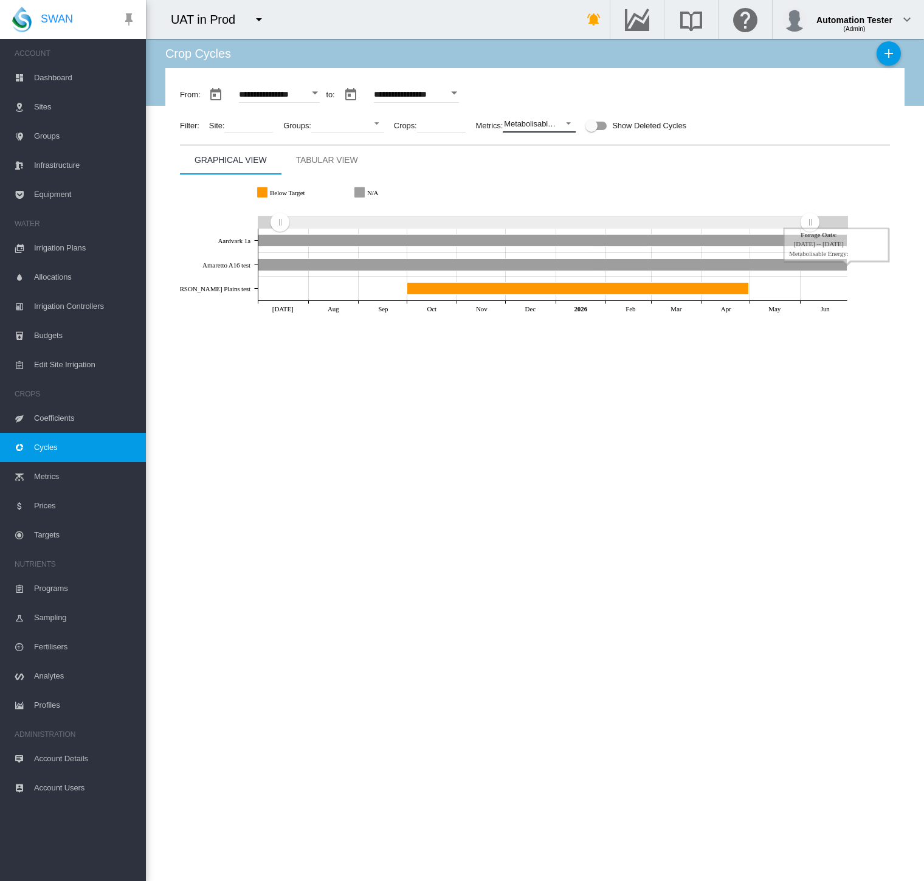
click at [532, 121] on div "Metabolisable Energy" at bounding box center [541, 123] width 75 height 9
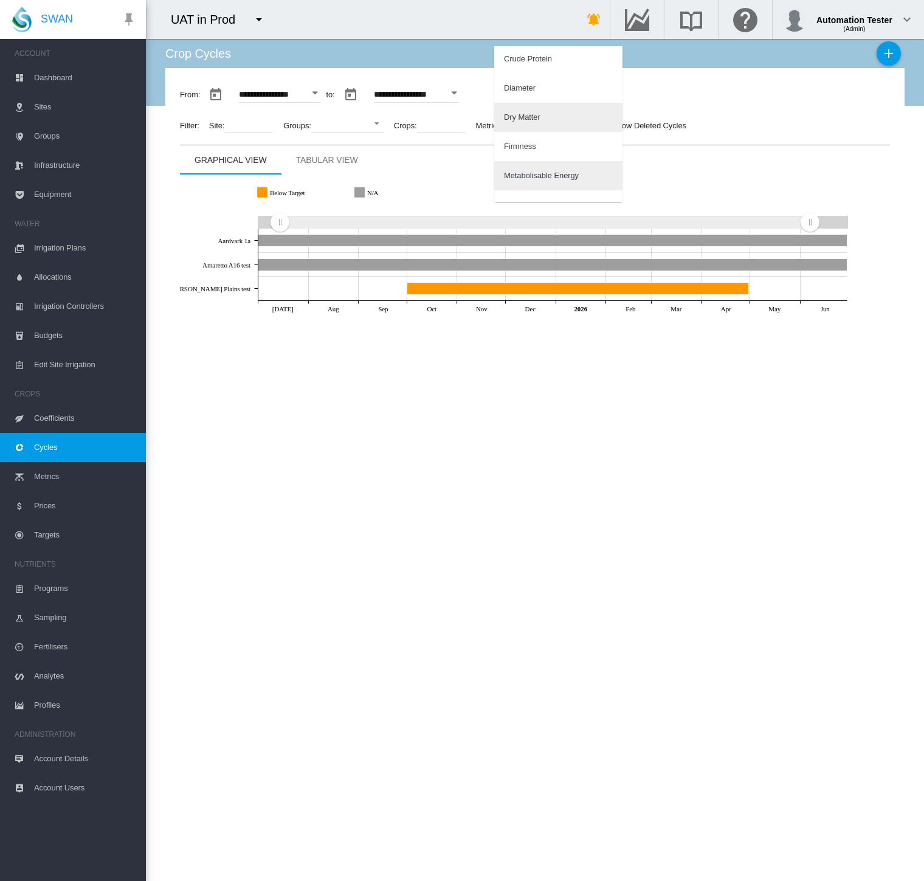
scroll to position [132, 0]
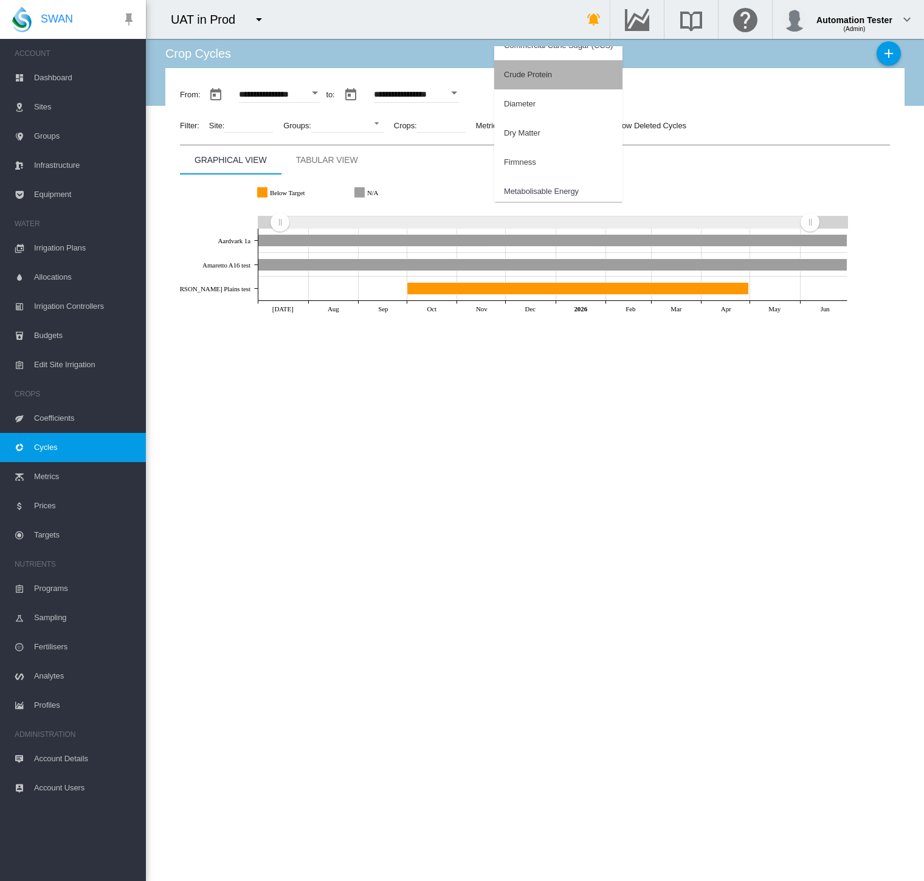
click at [541, 79] on div "Crude Protein" at bounding box center [528, 74] width 48 height 11
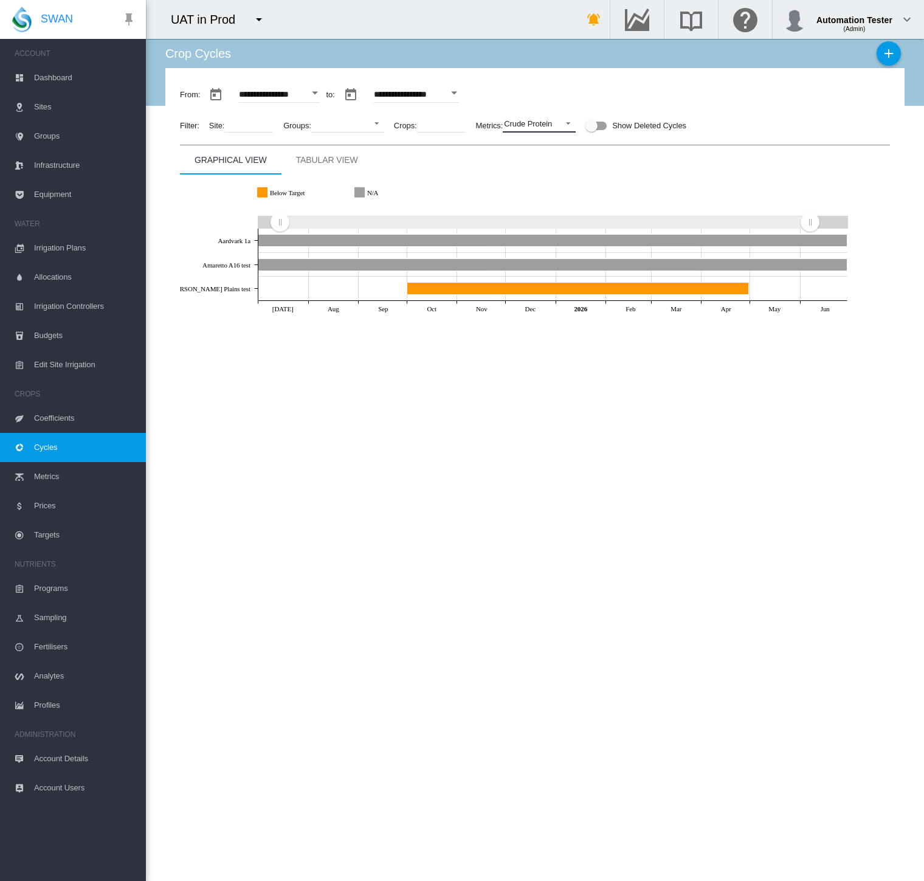
click at [533, 122] on div "Crude Protein" at bounding box center [528, 123] width 48 height 9
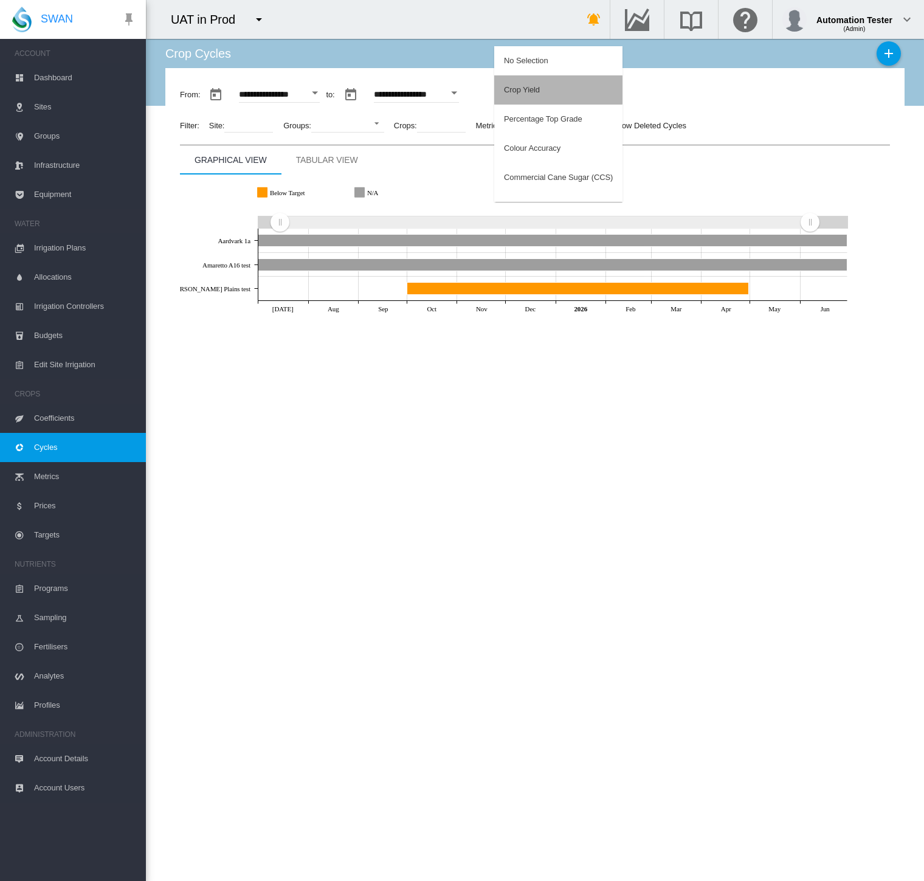
click at [529, 89] on div "Crop Yield" at bounding box center [522, 89] width 36 height 11
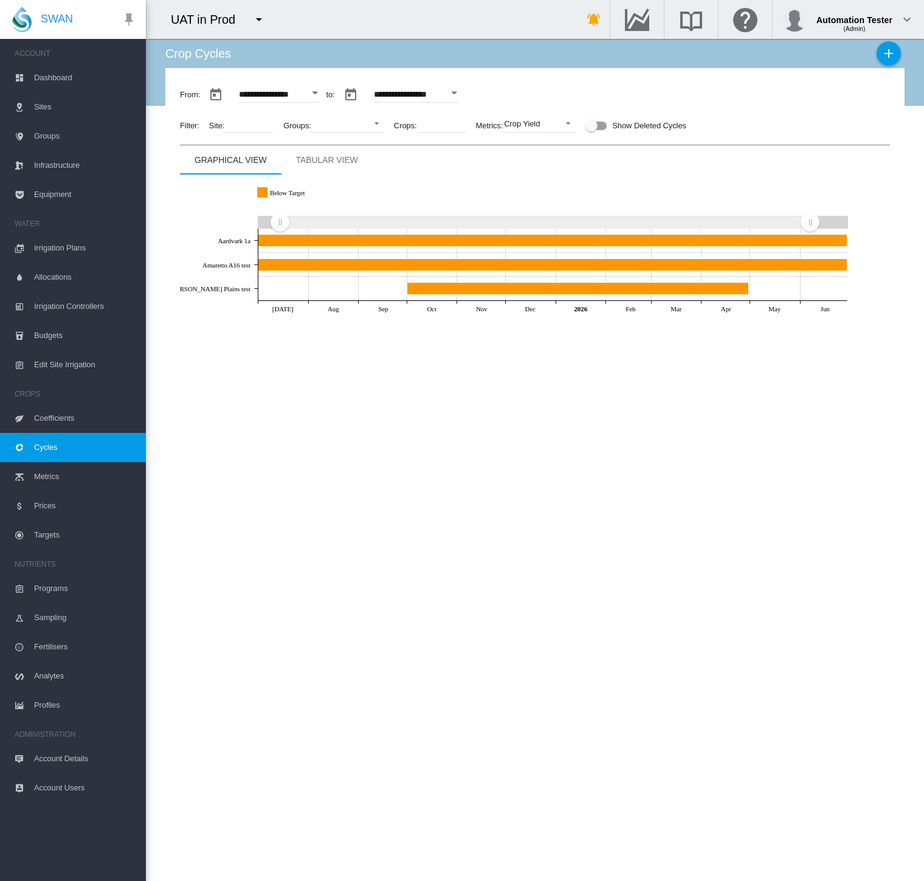
click at [67, 534] on span "Targets" at bounding box center [85, 534] width 102 height 29
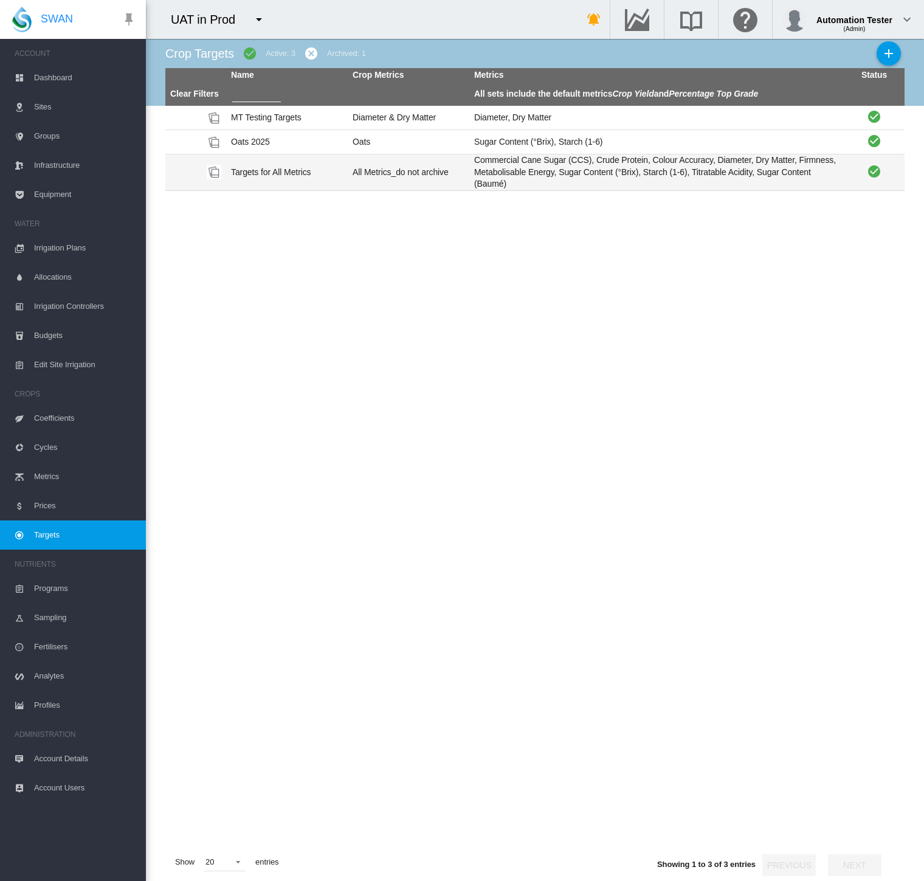
click at [301, 171] on td "Targets for All Metrics" at bounding box center [287, 172] width 122 height 36
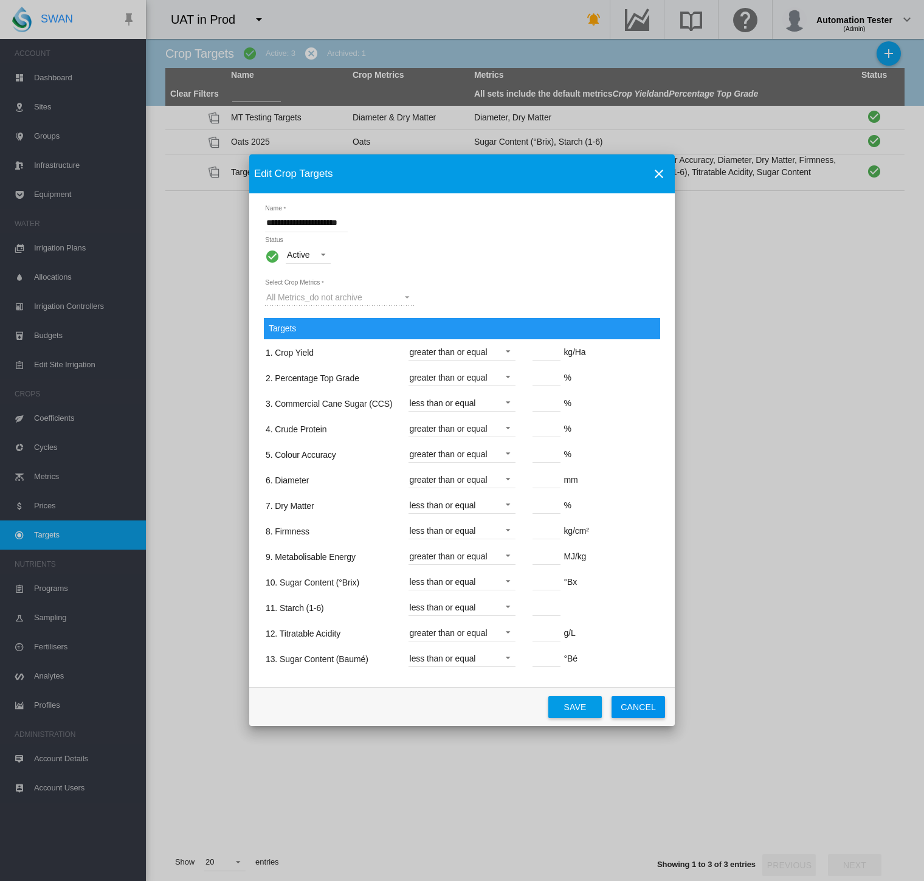
click at [546, 358] on input "****" at bounding box center [546, 351] width 28 height 18
type input "**"
click at [573, 703] on button "Save" at bounding box center [574, 707] width 53 height 22
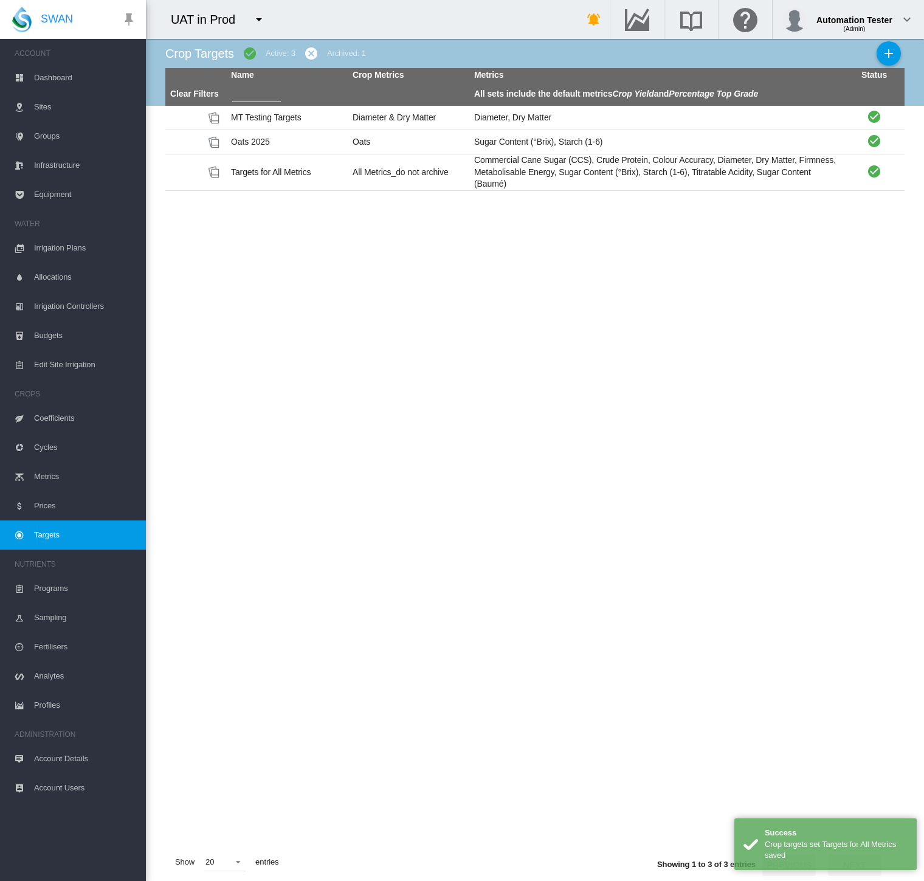
click at [70, 448] on span "Cycles" at bounding box center [85, 447] width 102 height 29
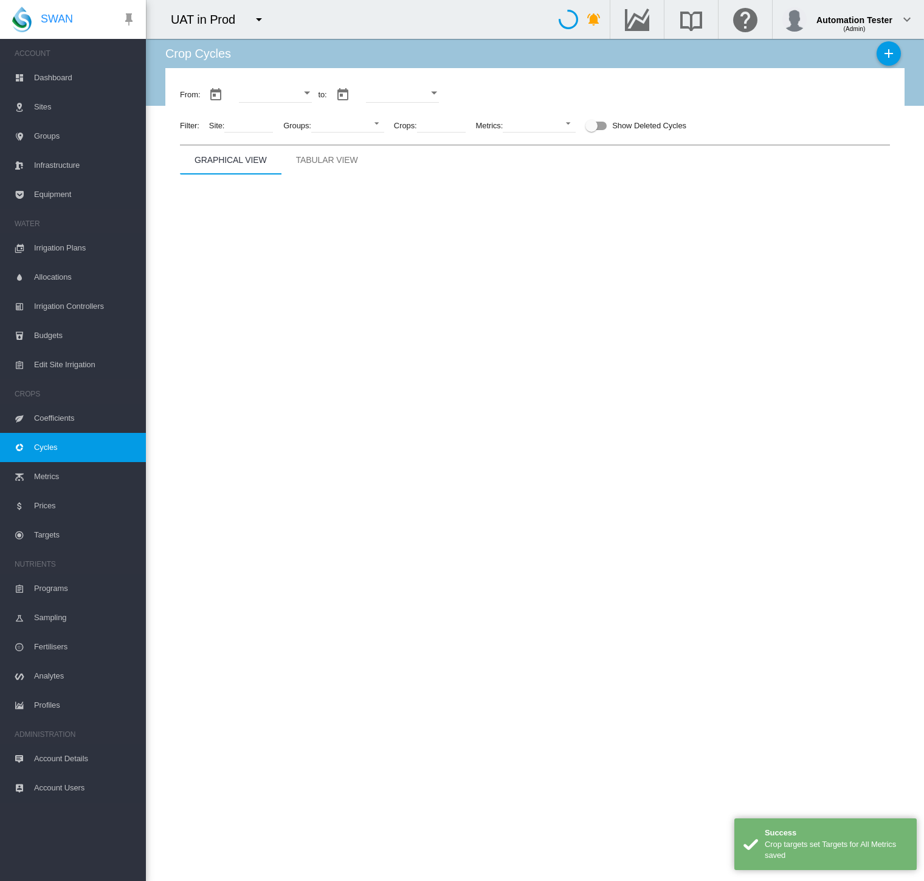
type input "**********"
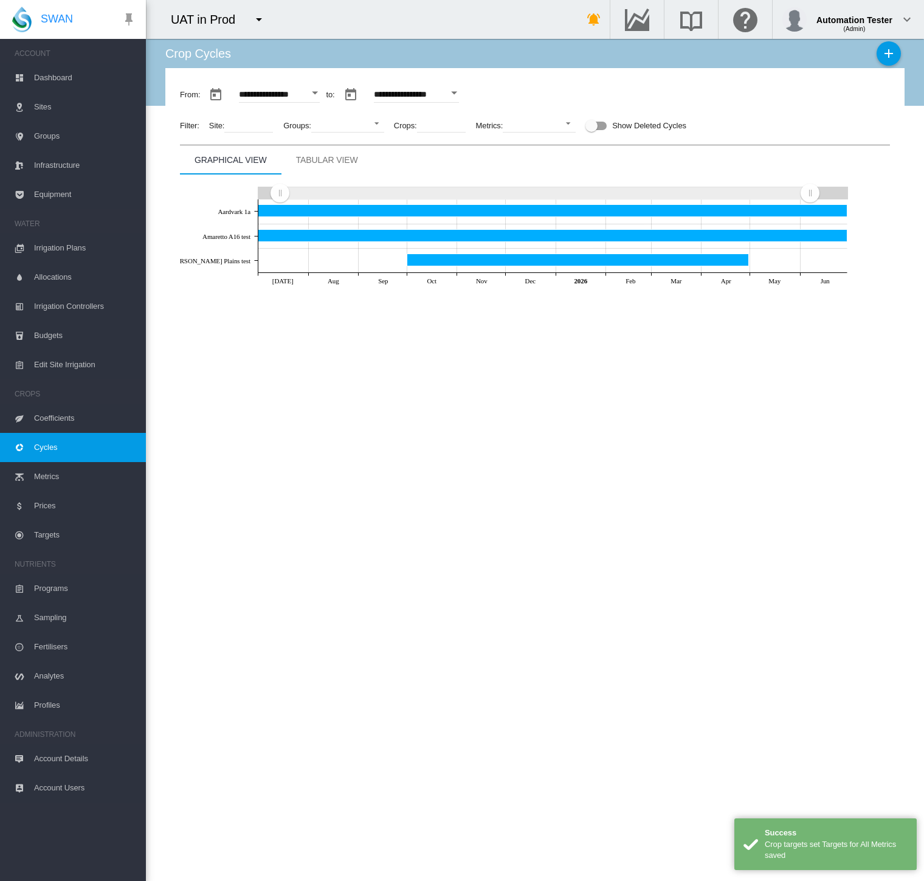
click at [357, 146] on md-tab-item "Tabular View" at bounding box center [326, 159] width 91 height 29
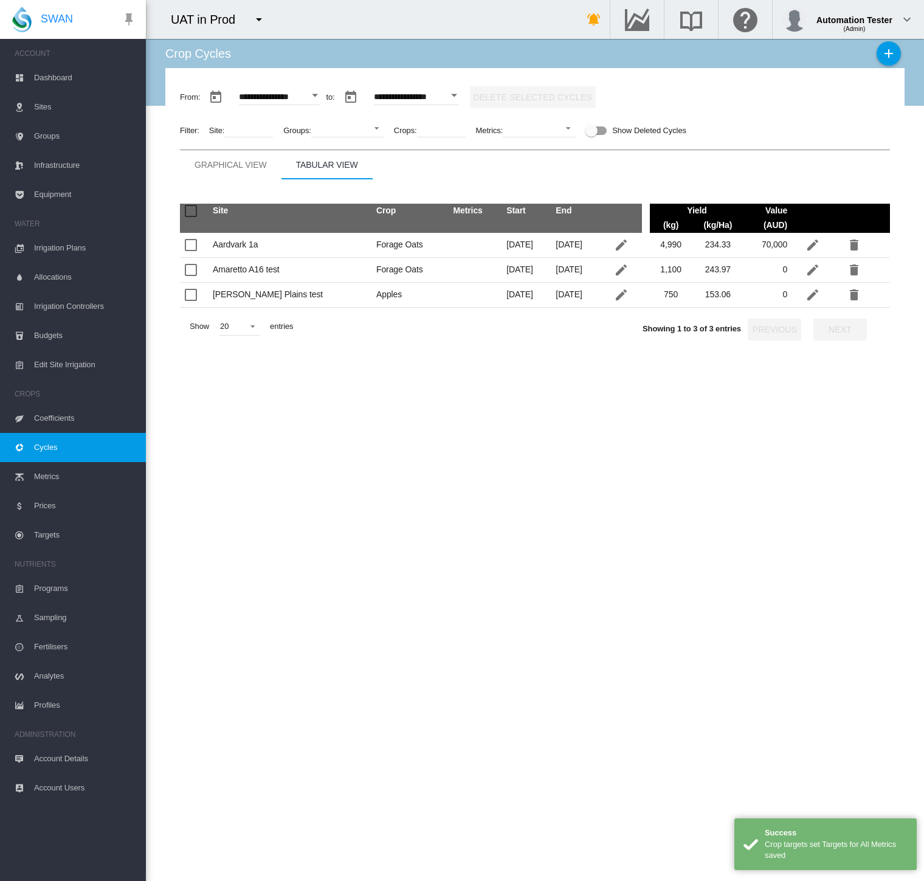
click at [227, 162] on div "Graphical View" at bounding box center [230, 164] width 72 height 15
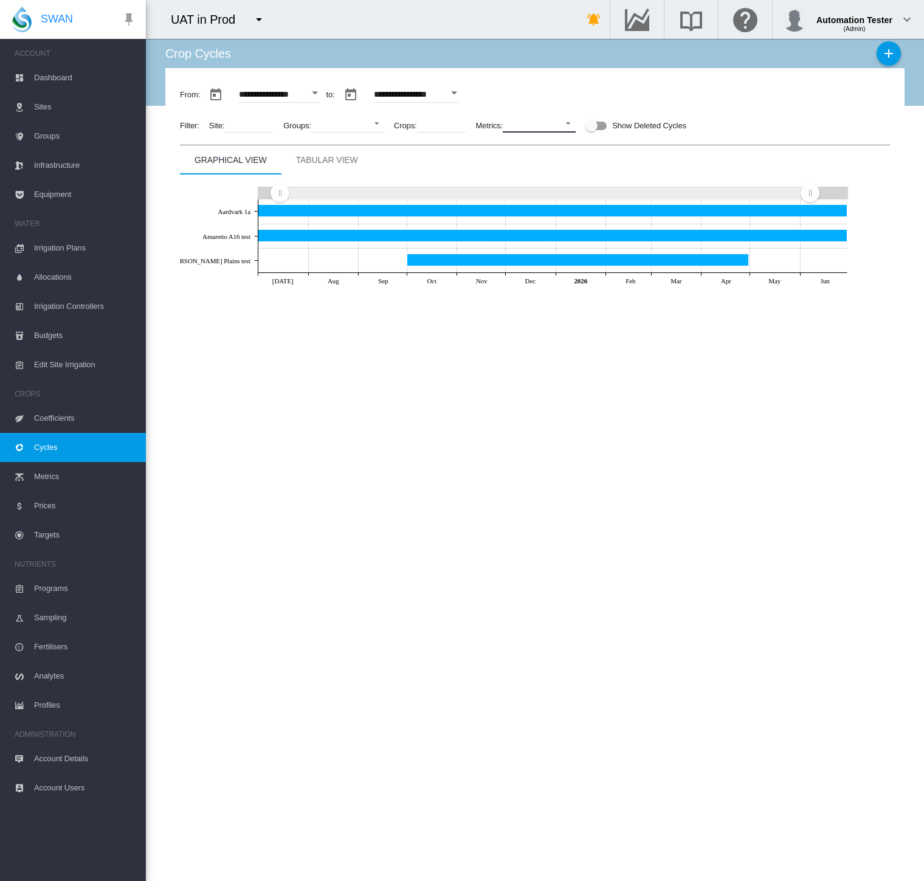
click at [552, 125] on md-select "No Selection Crop Yield Percentage Top Grade Colour Accuracy Commercial Cane Su…" at bounding box center [539, 123] width 73 height 18
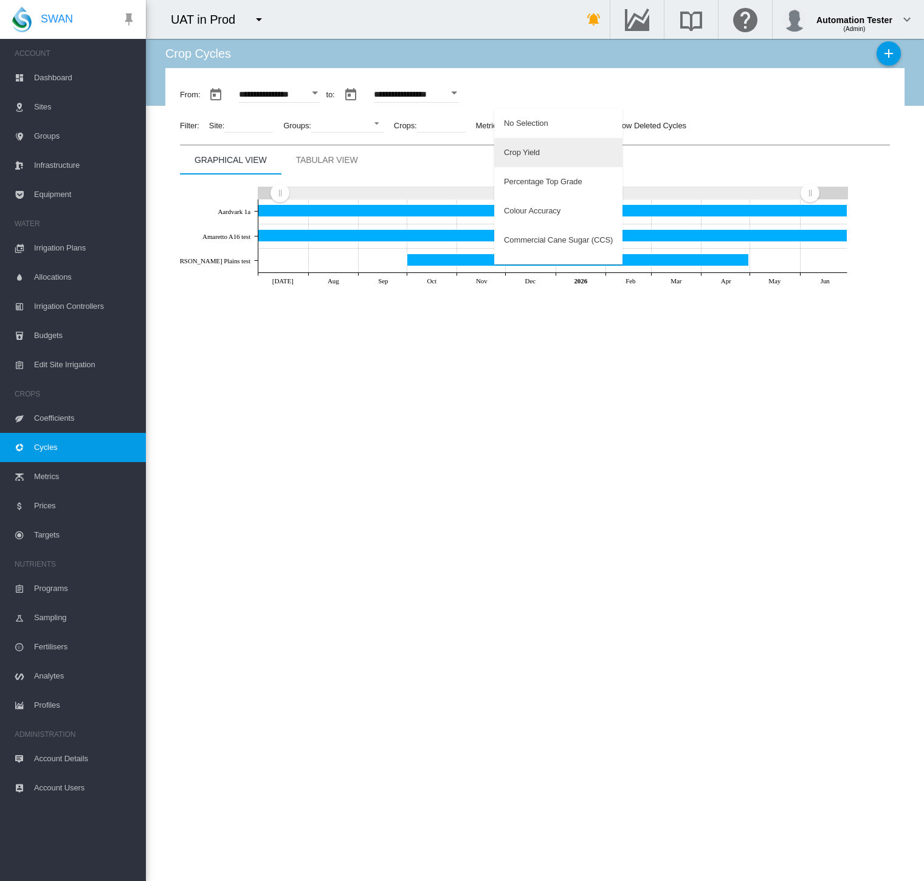
click at [549, 146] on md-option "Crop Yield" at bounding box center [558, 152] width 128 height 29
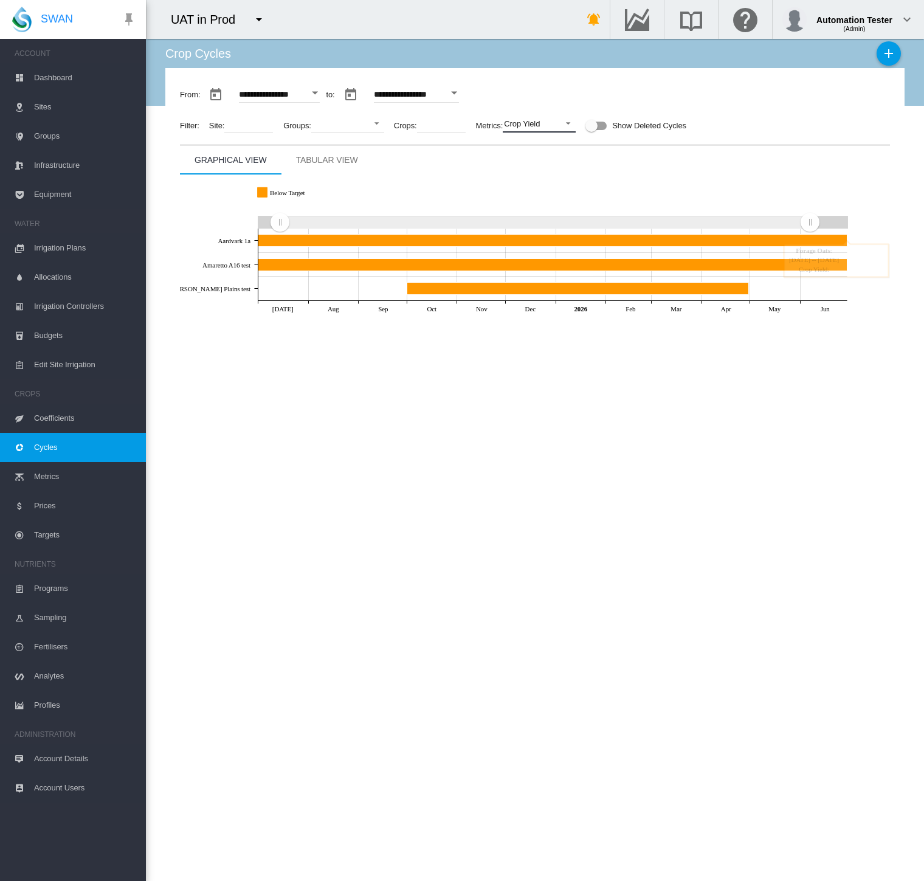
click at [531, 128] on div "Crop Yield" at bounding box center [522, 123] width 36 height 9
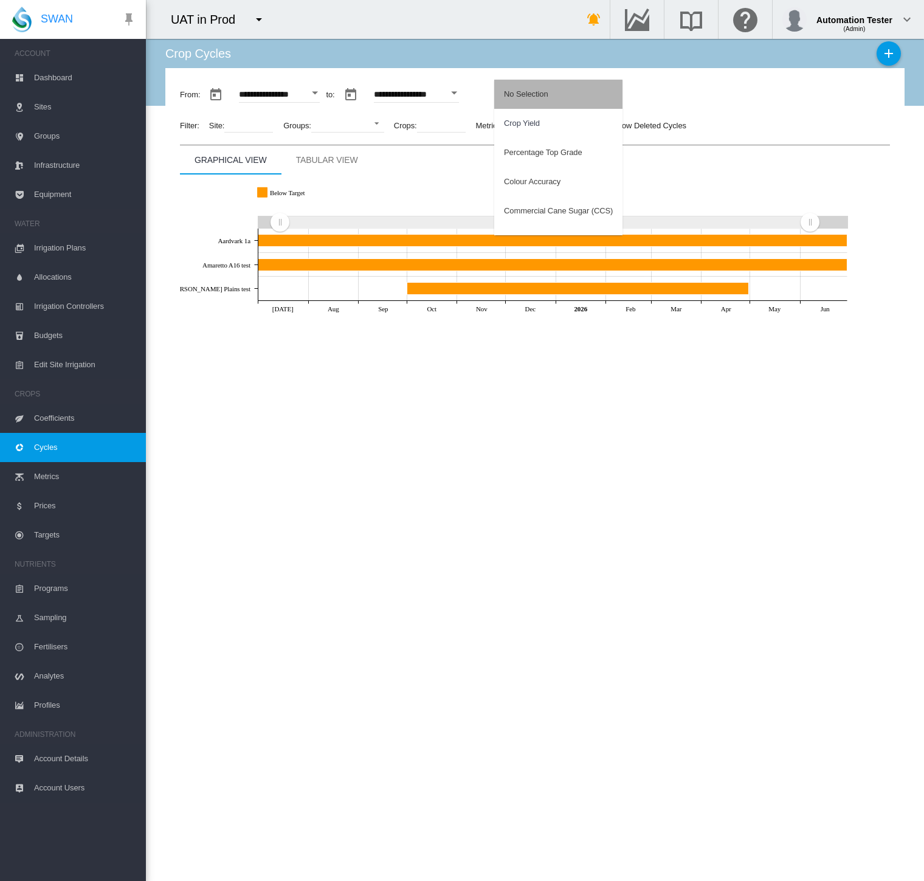
click at [540, 97] on div "No Selection" at bounding box center [526, 94] width 44 height 11
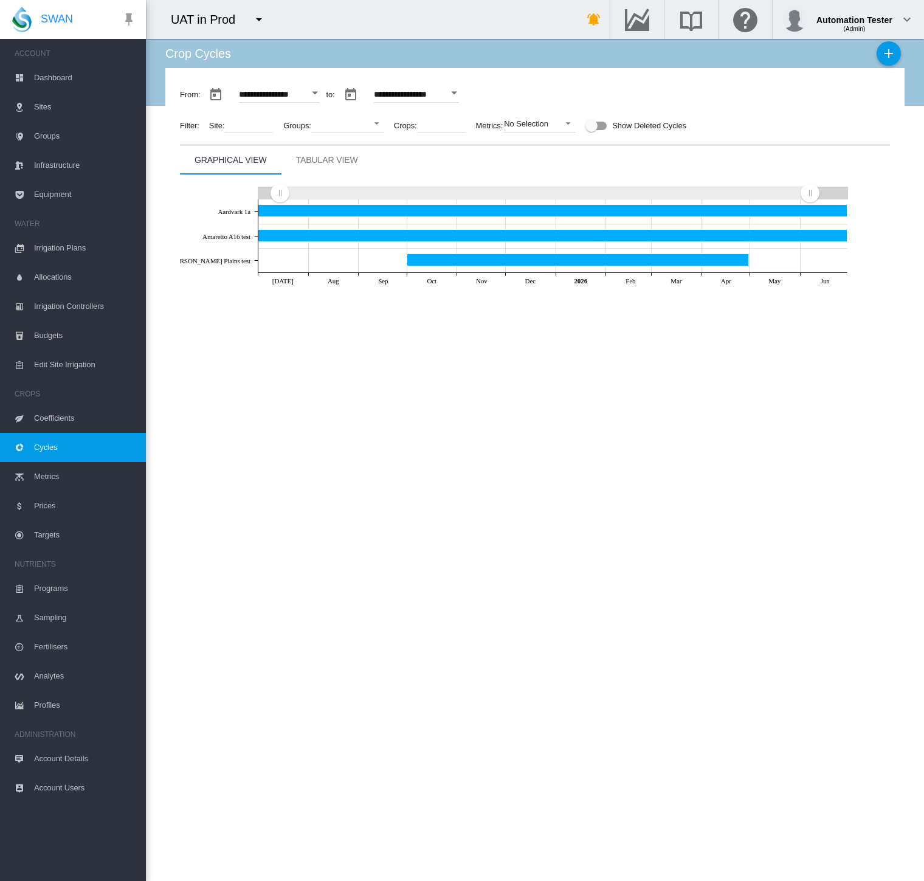
click at [52, 545] on span "Targets" at bounding box center [85, 534] width 102 height 29
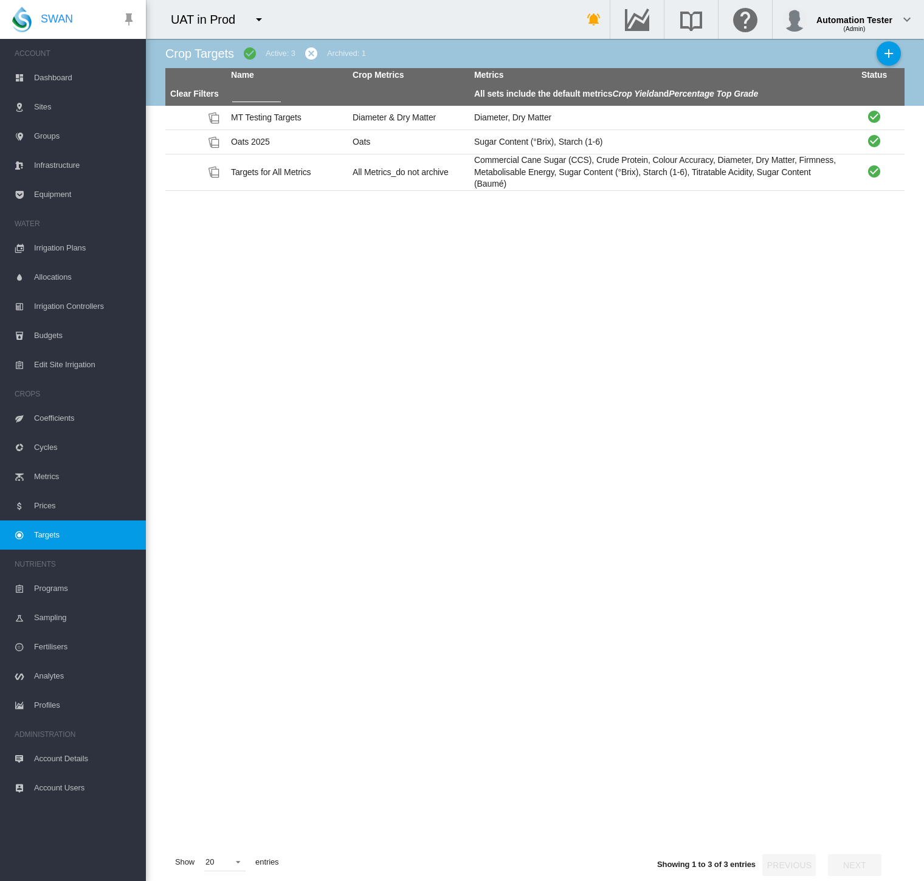
click at [64, 447] on span "Cycles" at bounding box center [85, 447] width 102 height 29
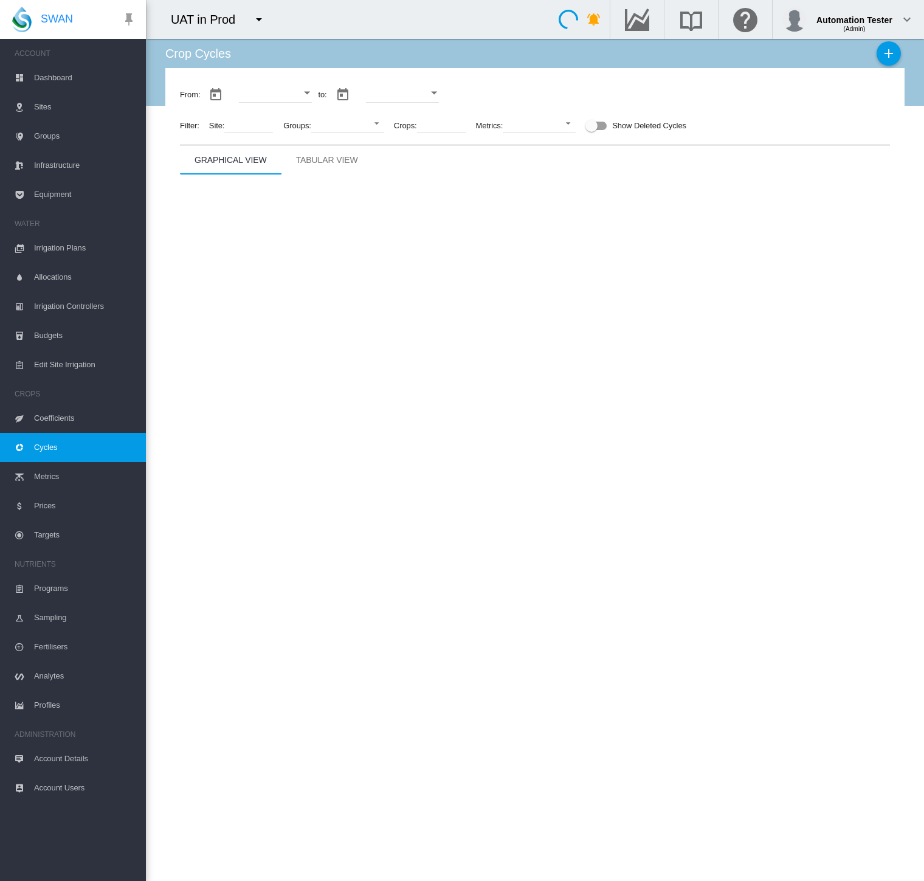
type input "**********"
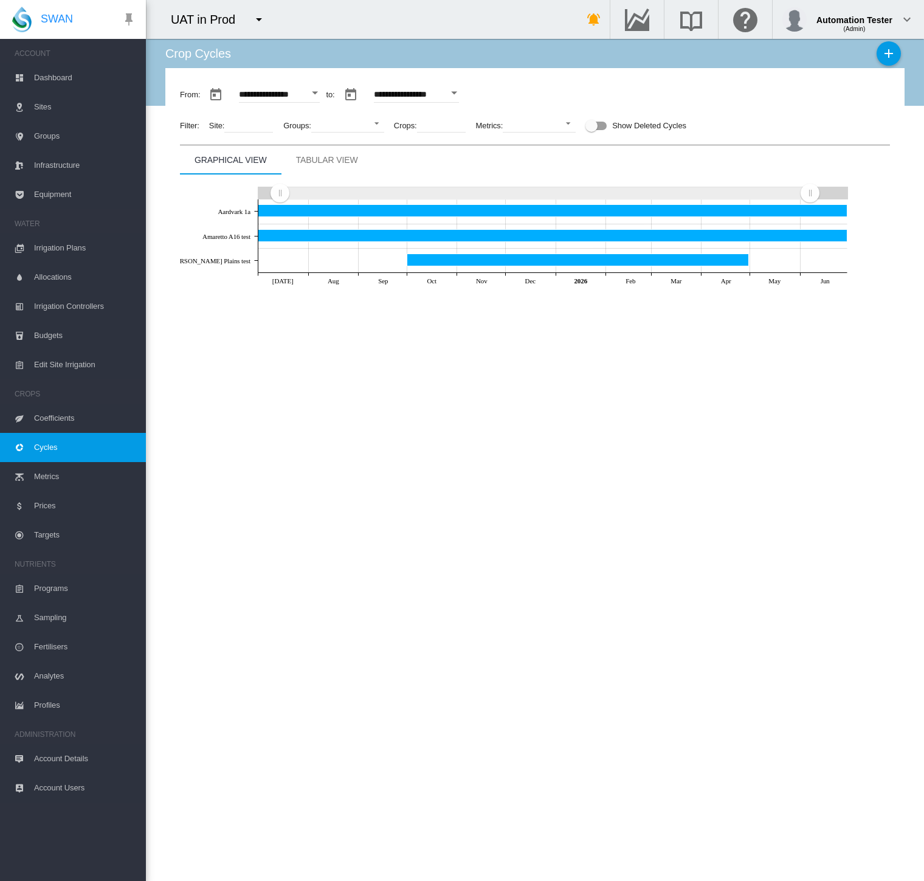
click at [66, 530] on span "Targets" at bounding box center [85, 534] width 102 height 29
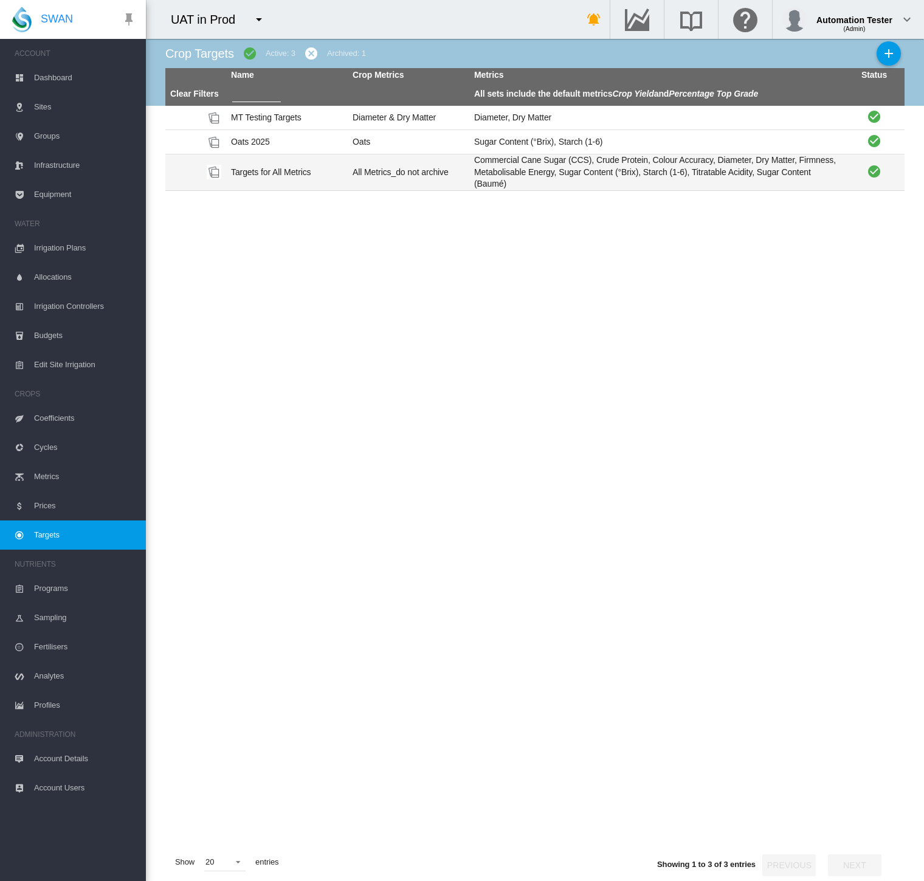
click at [372, 168] on td "All Metrics_do not archive" at bounding box center [409, 172] width 122 height 36
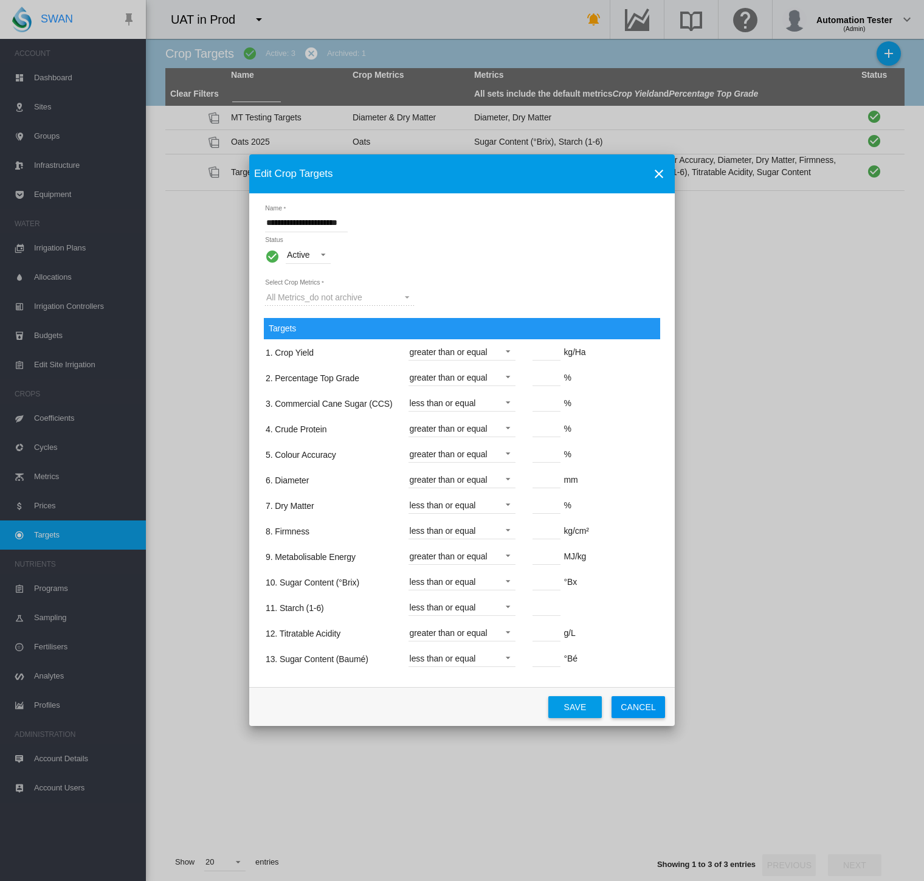
click at [452, 356] on div "greater than or equal" at bounding box center [449, 352] width 78 height 10
click at [442, 408] on md-option "between" at bounding box center [462, 416] width 126 height 29
click at [592, 360] on input "Name Status ..." at bounding box center [598, 351] width 28 height 18
type input "***"
click at [641, 416] on div "Targets 1. Crop Yield between ** to *** kg/Ha 2. Percentage Top Grade greater t…" at bounding box center [462, 495] width 396 height 355
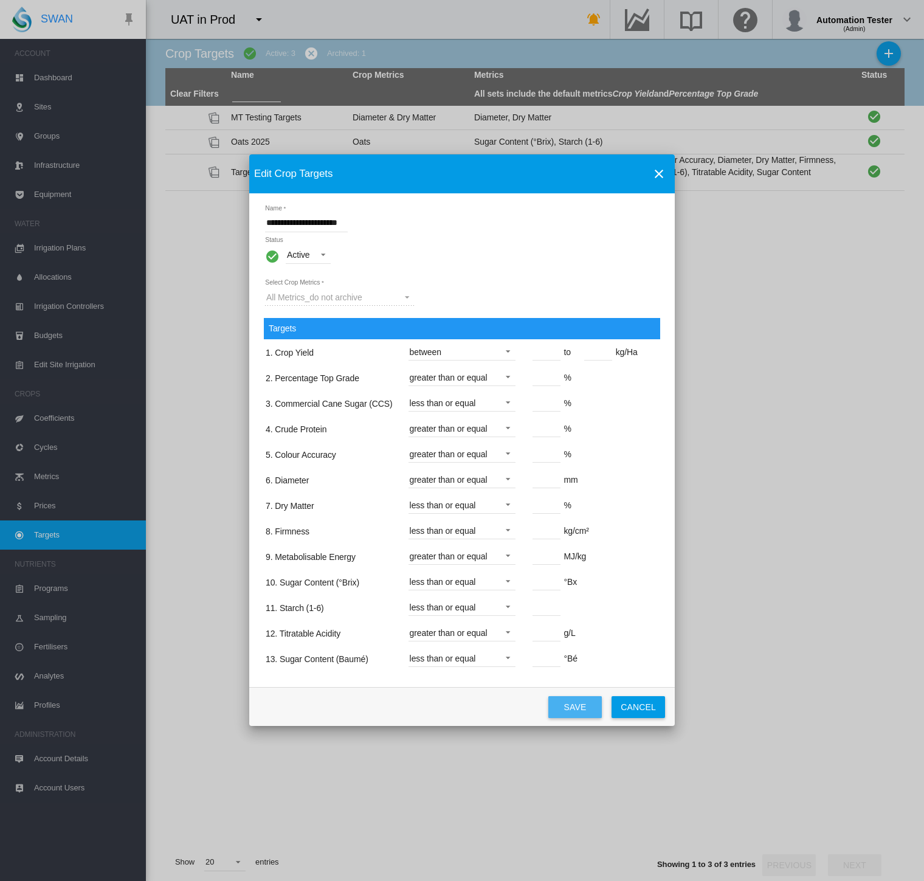
click at [571, 696] on button "Save" at bounding box center [574, 707] width 53 height 22
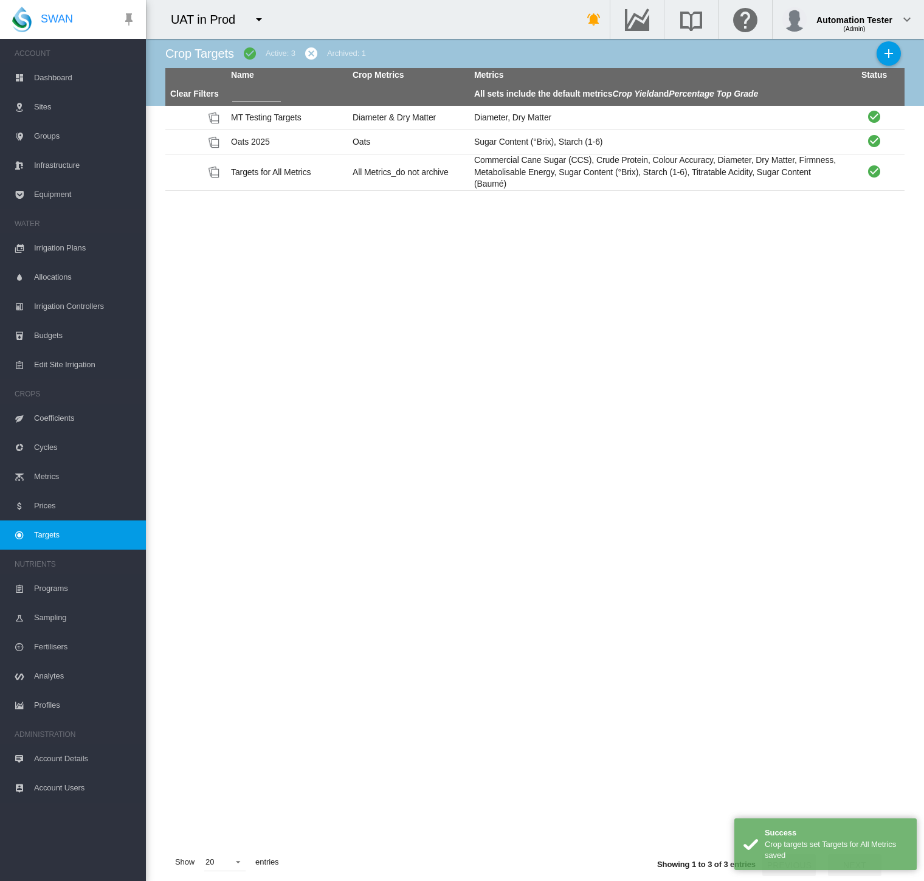
click at [35, 441] on span "Cycles" at bounding box center [85, 447] width 102 height 29
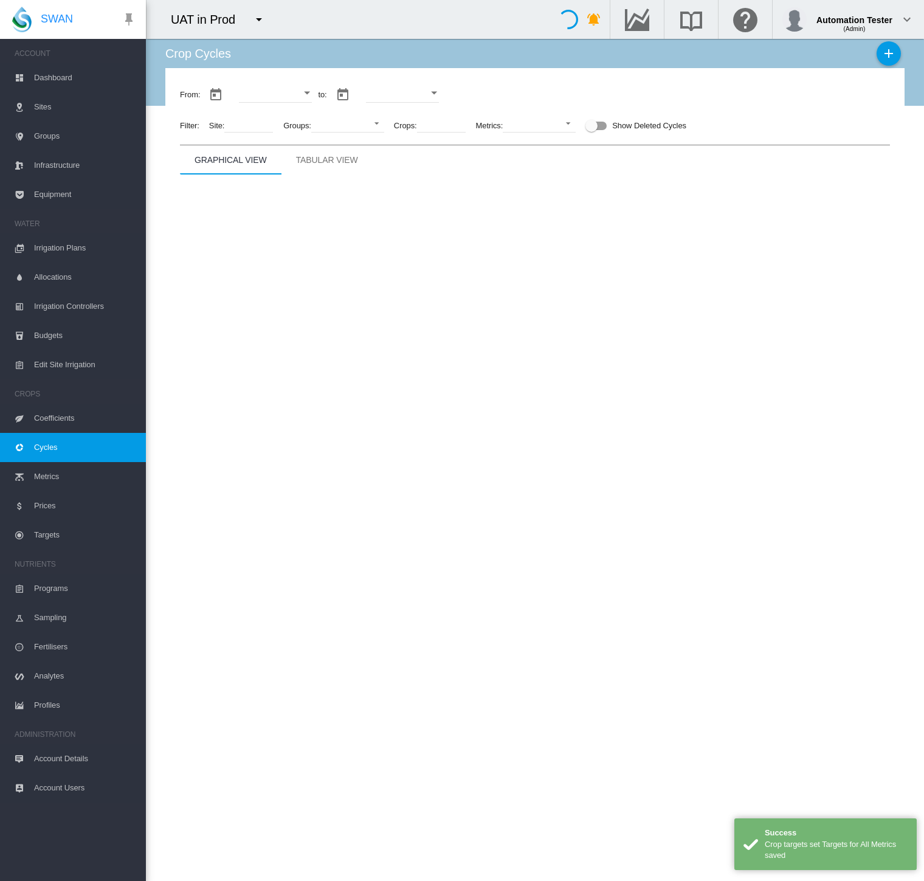
type input "**********"
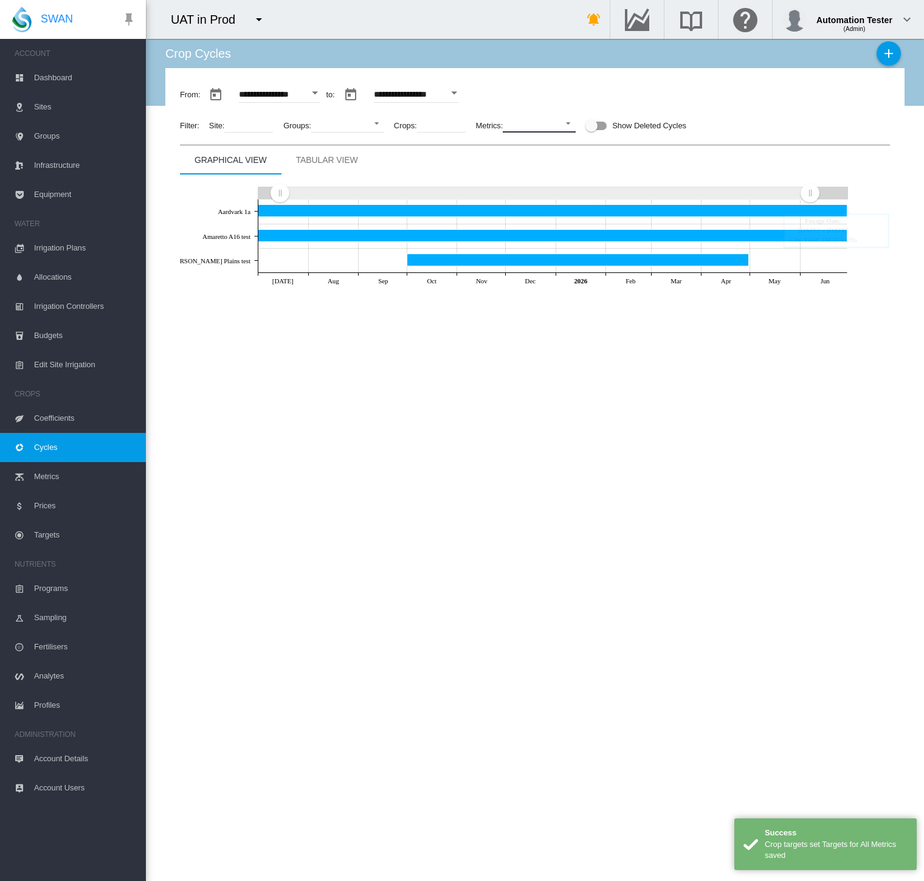
click at [554, 117] on md-select "No Selection Crop Yield Percentage Top Grade Colour Accuracy Commercial Cane Su…" at bounding box center [539, 123] width 73 height 18
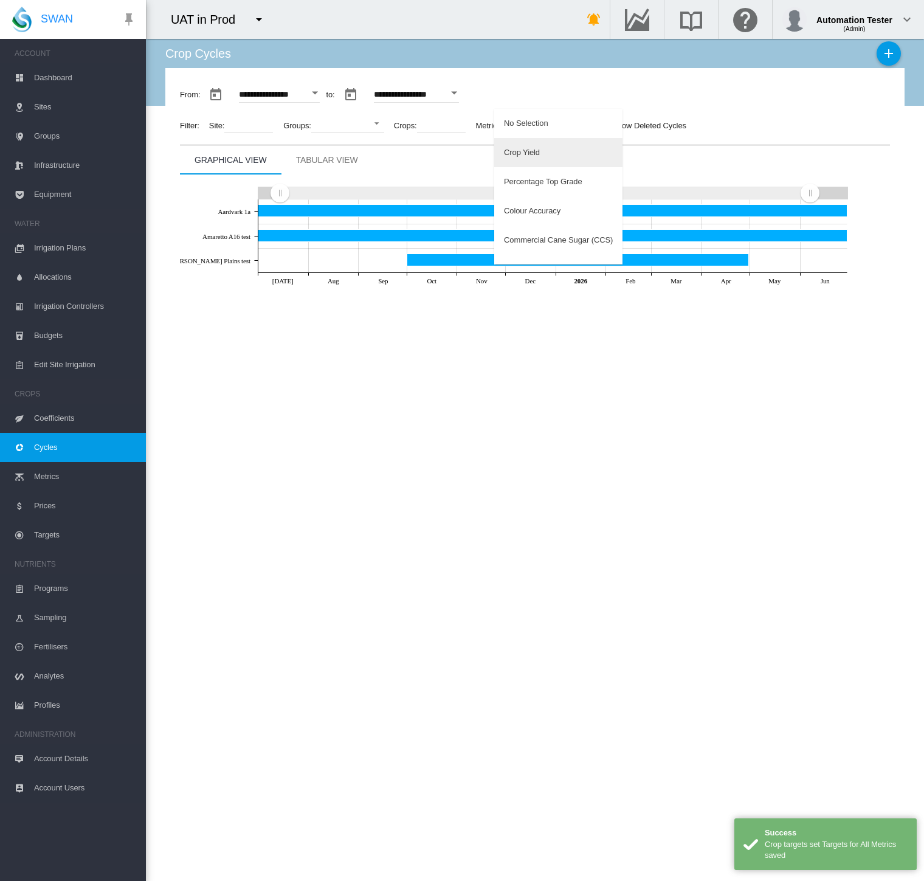
click at [551, 143] on md-option "Crop Yield" at bounding box center [558, 152] width 128 height 29
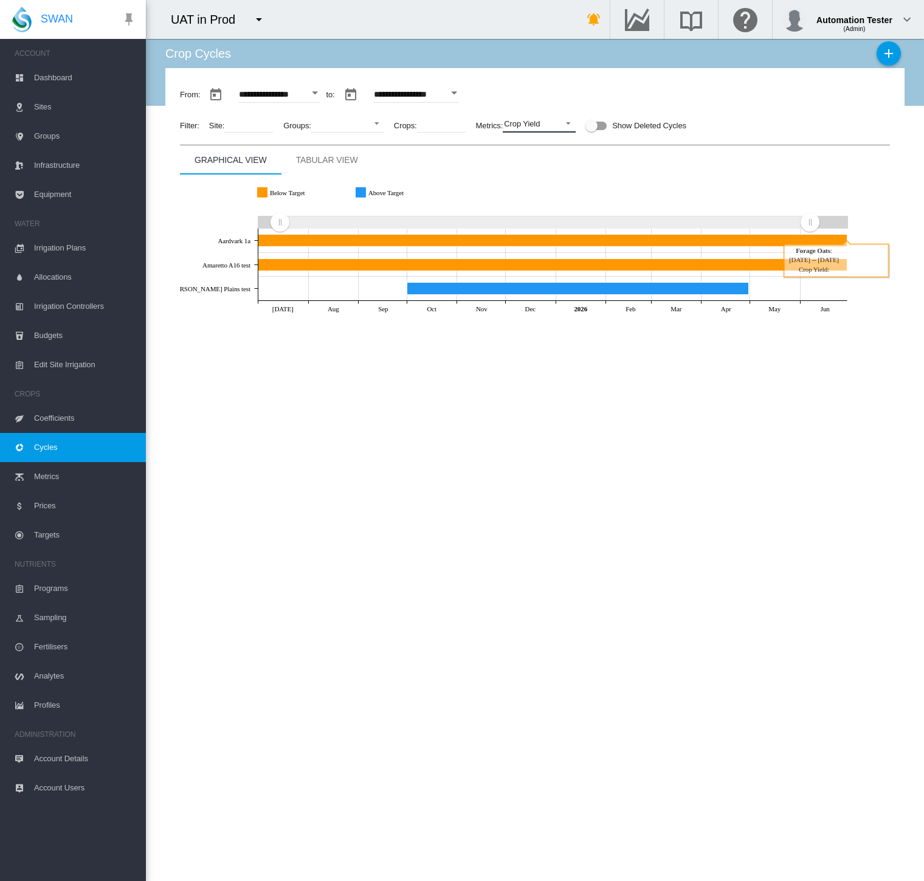
click at [545, 124] on span "Crop Yield" at bounding box center [529, 124] width 51 height 11
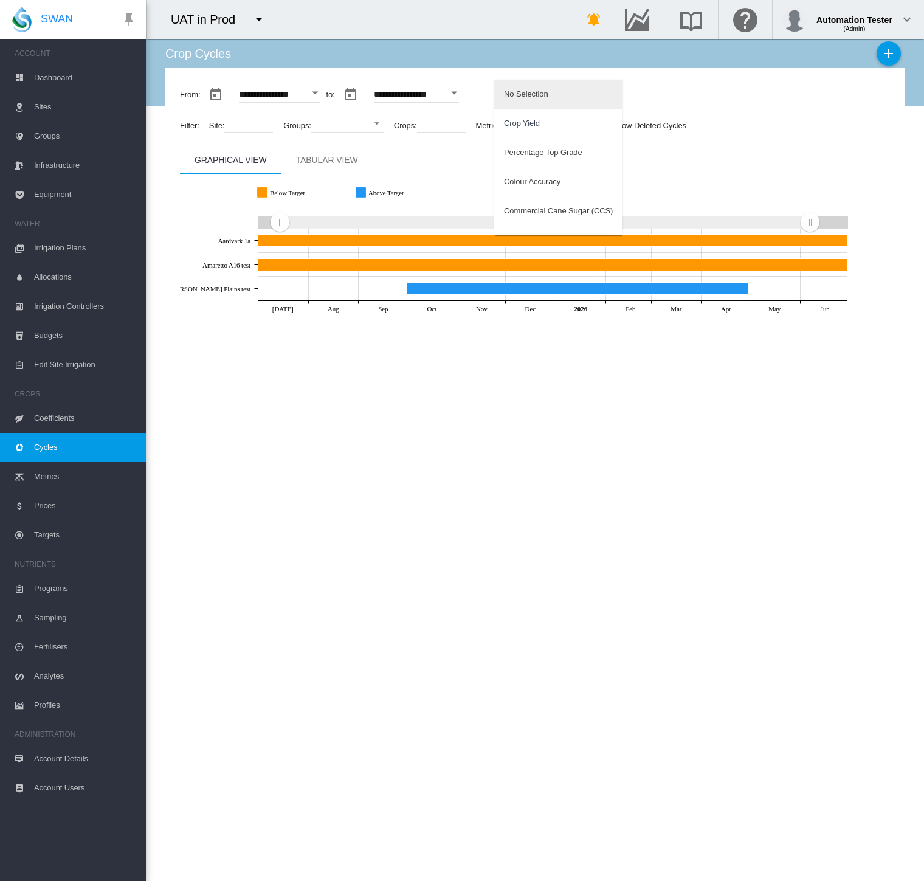
click at [550, 97] on md-option "No Selection" at bounding box center [558, 94] width 128 height 29
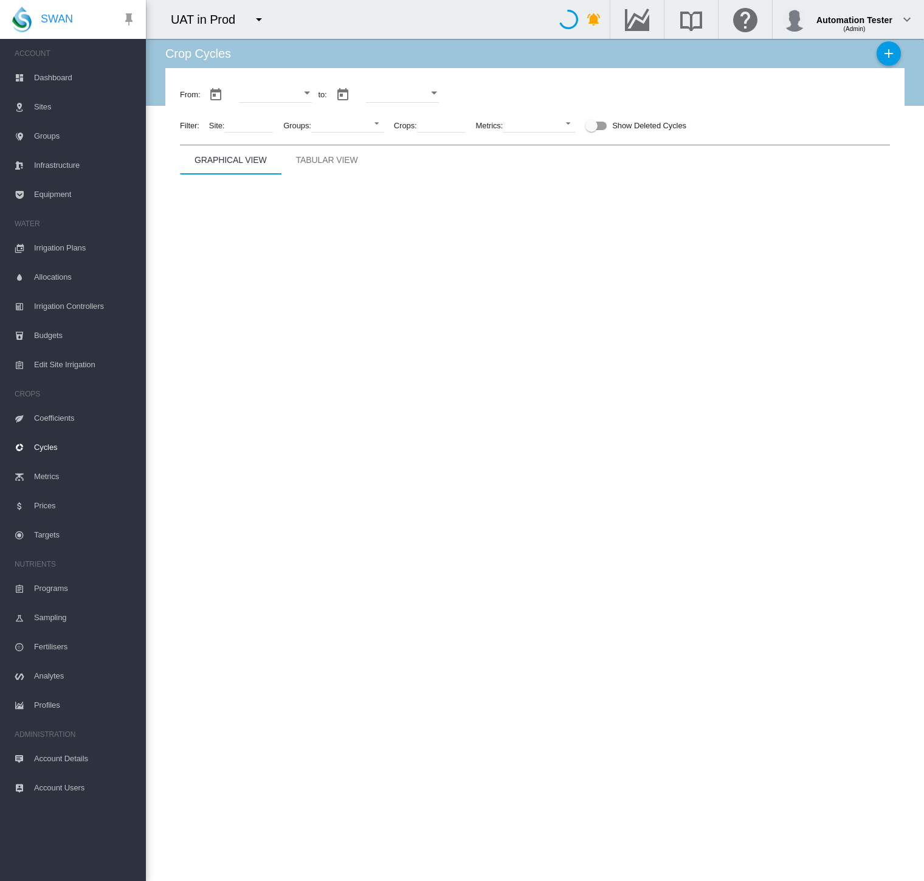
type input "**********"
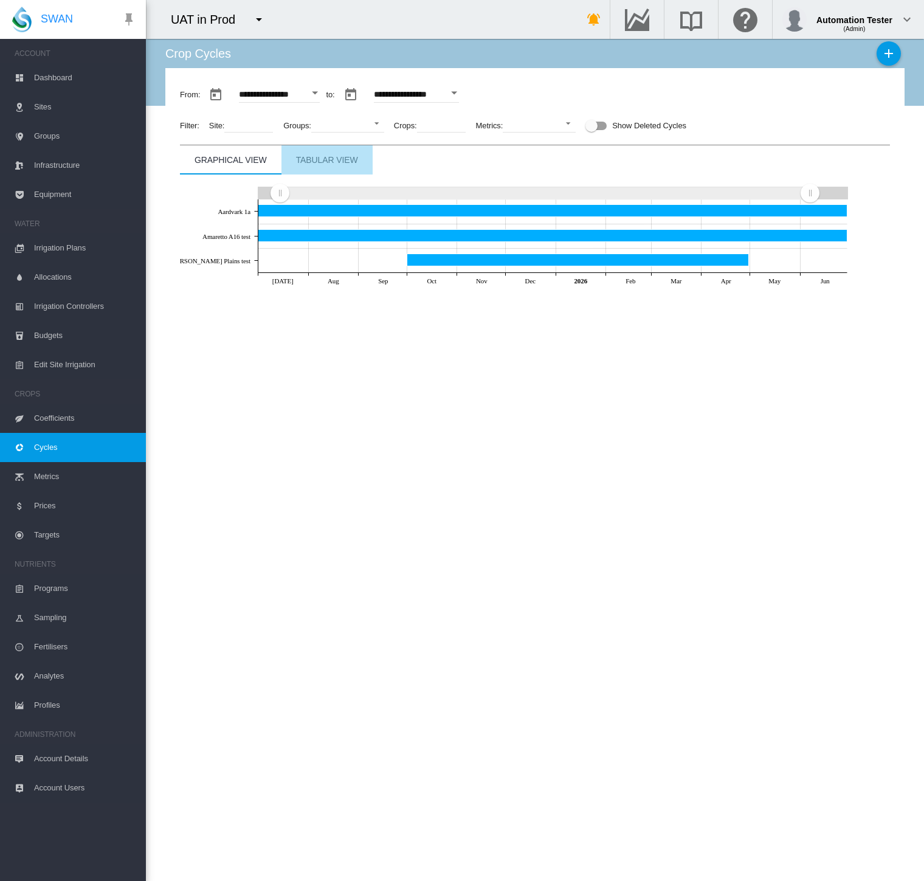
click at [367, 153] on md-tab-item "Tabular View" at bounding box center [326, 159] width 91 height 29
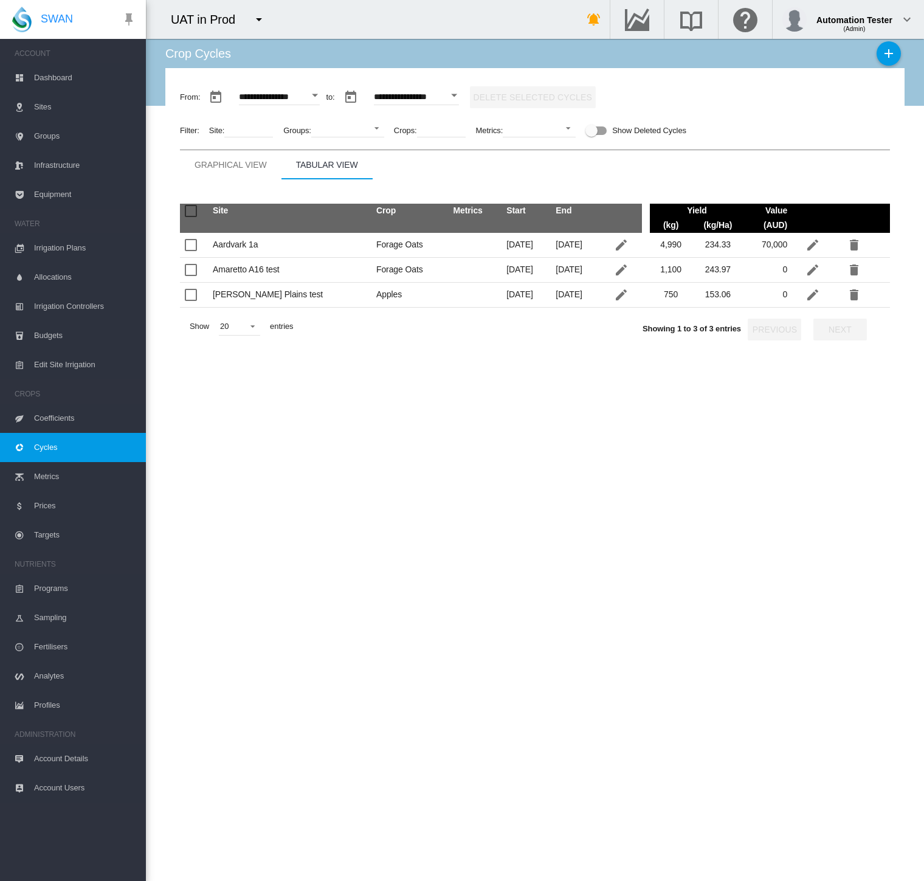
click at [614, 294] on md-icon "Edit the details of this crop cycle" at bounding box center [621, 294] width 15 height 15
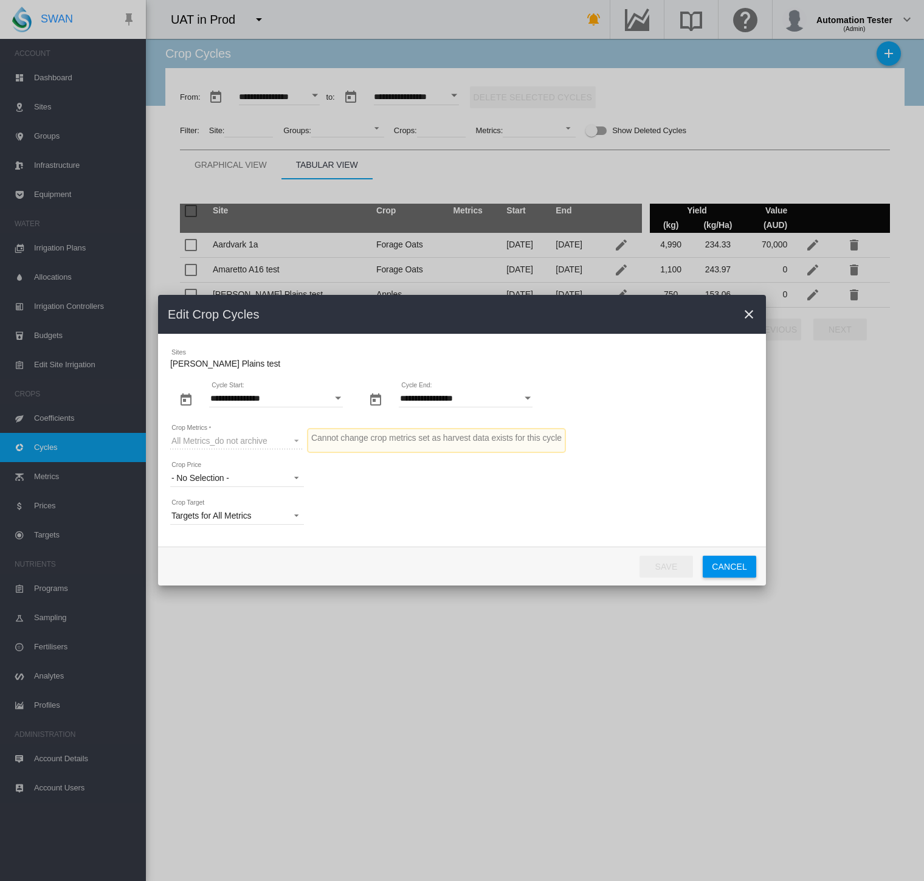
click at [741, 563] on button "Cancel" at bounding box center [729, 566] width 53 height 22
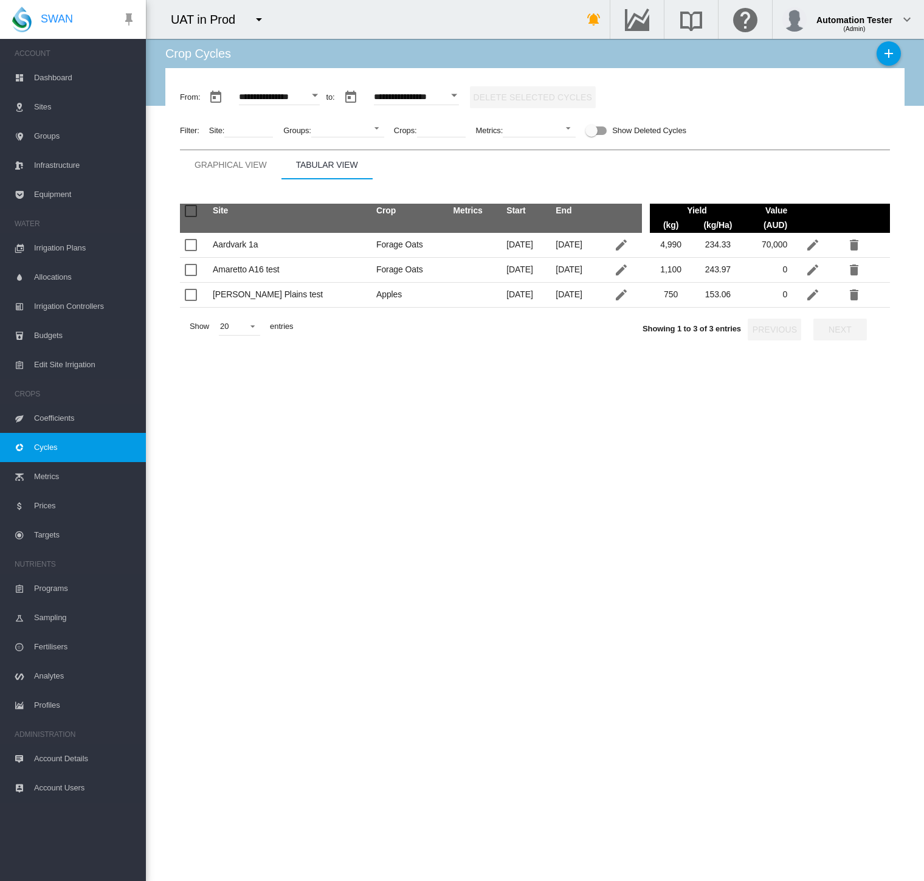
click at [49, 535] on span "Targets" at bounding box center [85, 534] width 102 height 29
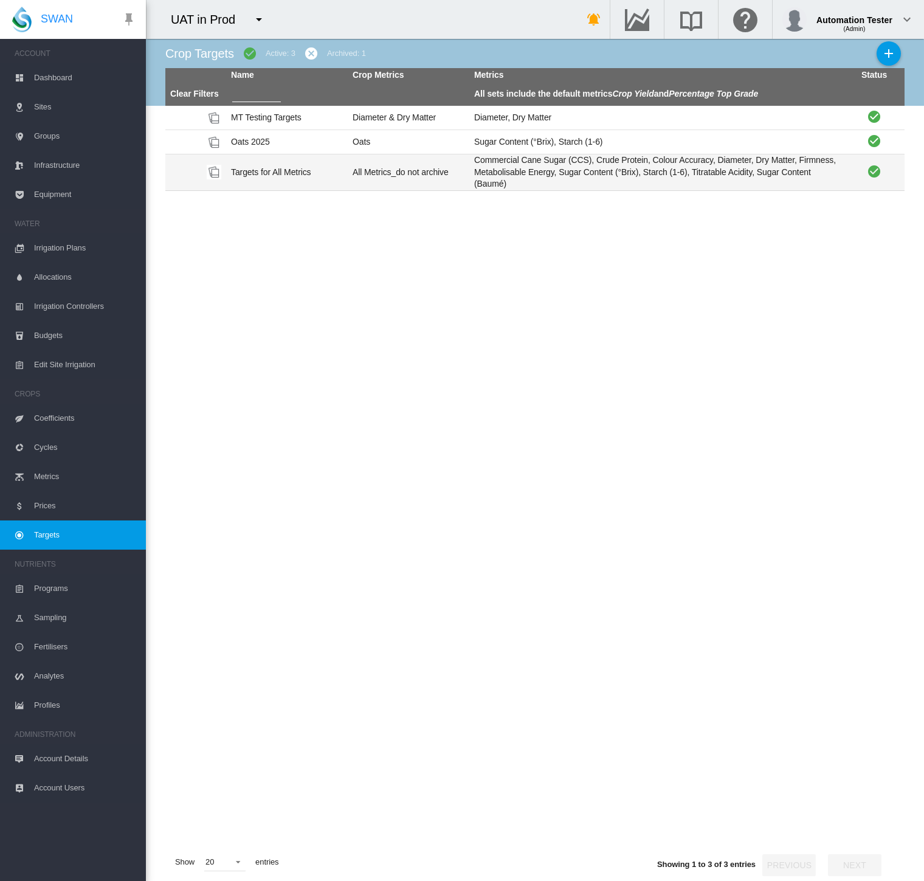
click at [435, 173] on td "All Metrics_do not archive" at bounding box center [409, 172] width 122 height 36
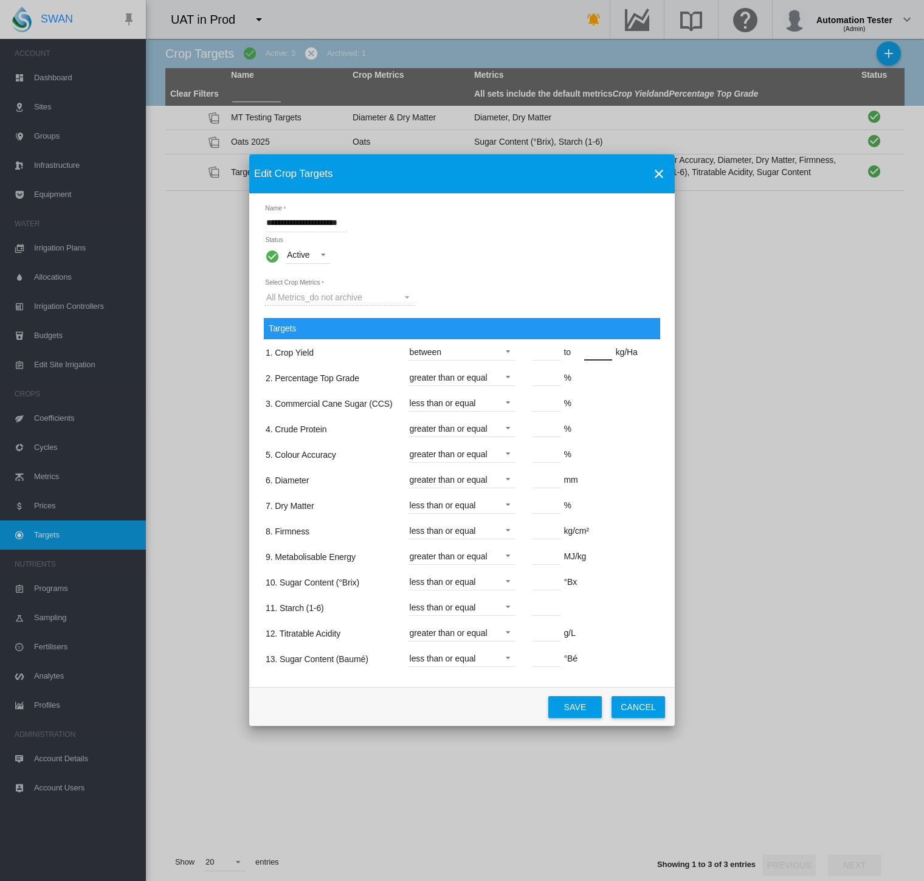
click at [611, 354] on input "***" at bounding box center [598, 351] width 28 height 18
drag, startPoint x: 602, startPoint y: 357, endPoint x: 552, endPoint y: 369, distance: 51.3
click at [552, 357] on span "** to *** kg/Ha" at bounding box center [578, 352] width 119 height 10
type input "***"
click at [582, 696] on button "Save" at bounding box center [574, 707] width 53 height 22
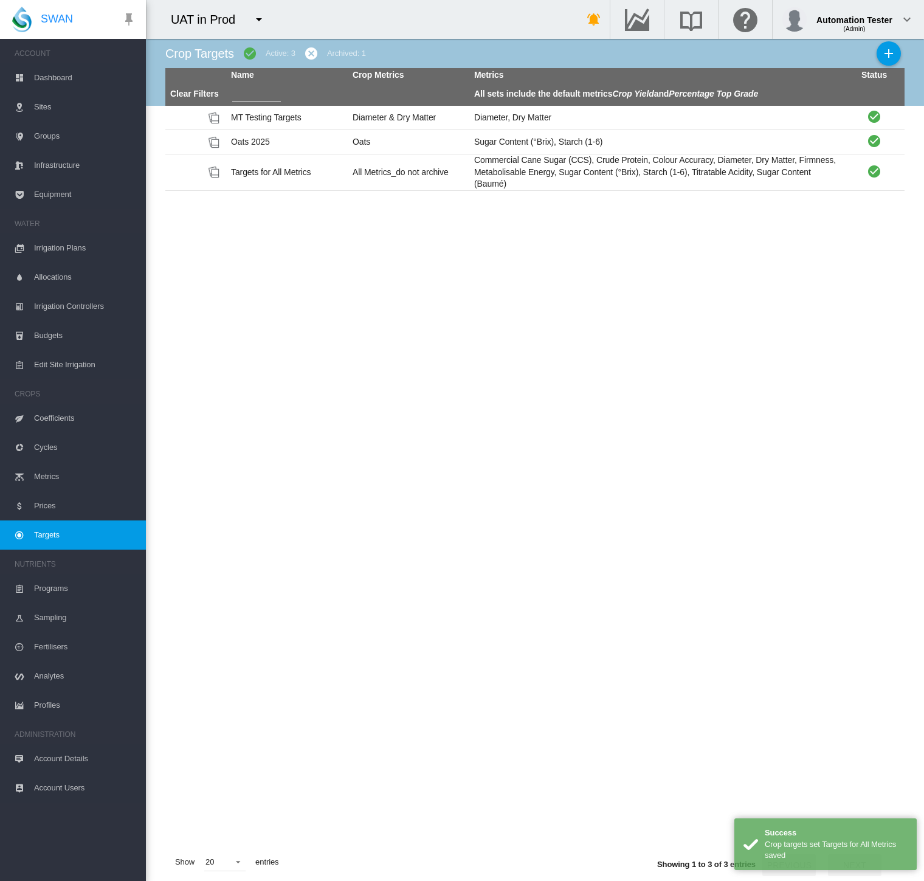
click at [64, 446] on span "Cycles" at bounding box center [85, 447] width 102 height 29
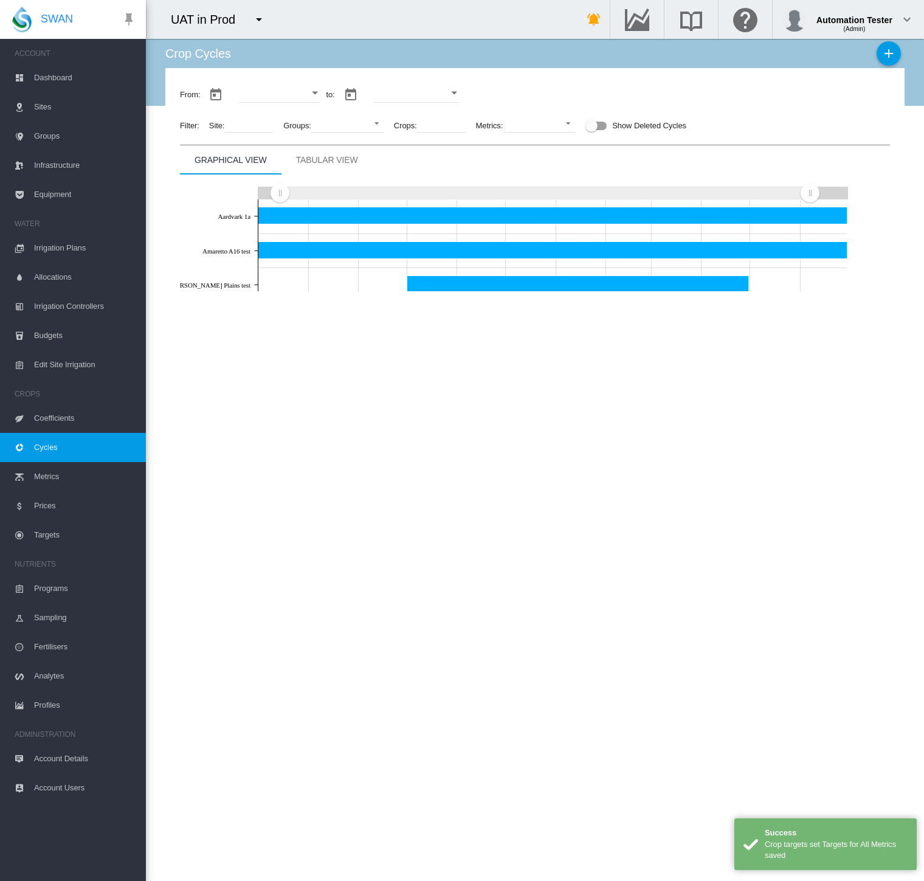
type input "**********"
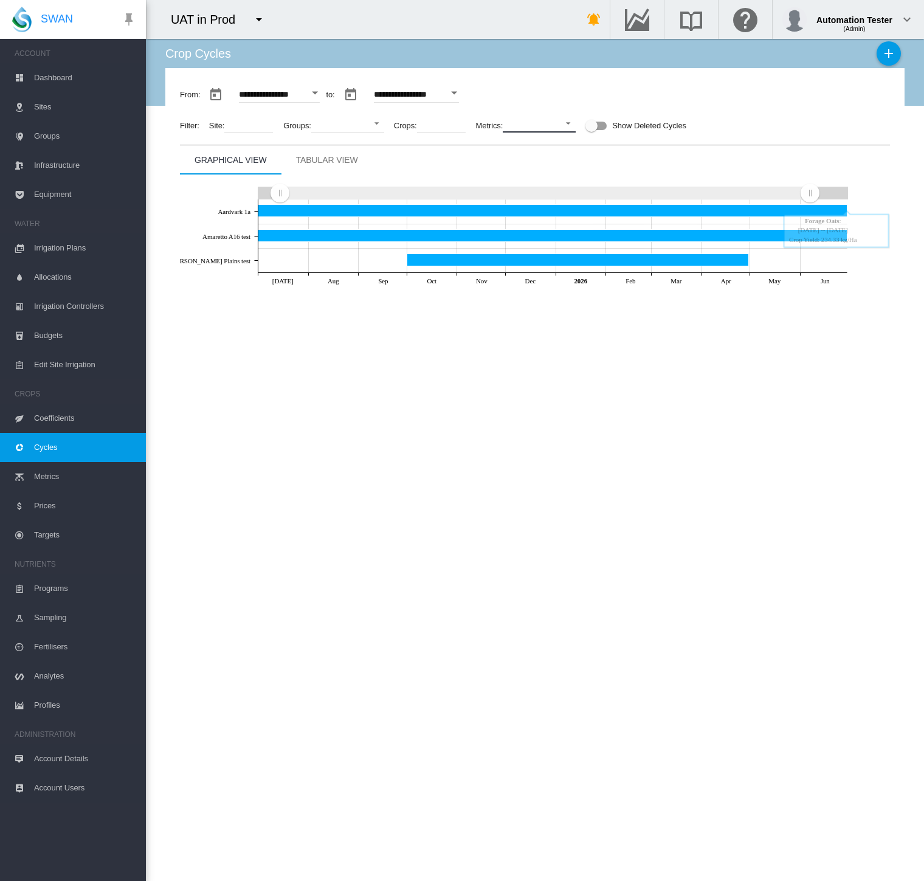
click at [520, 123] on md-select "No Selection Crop Yield Percentage Top Grade Colour Accuracy Commercial Cane Su…" at bounding box center [539, 123] width 73 height 18
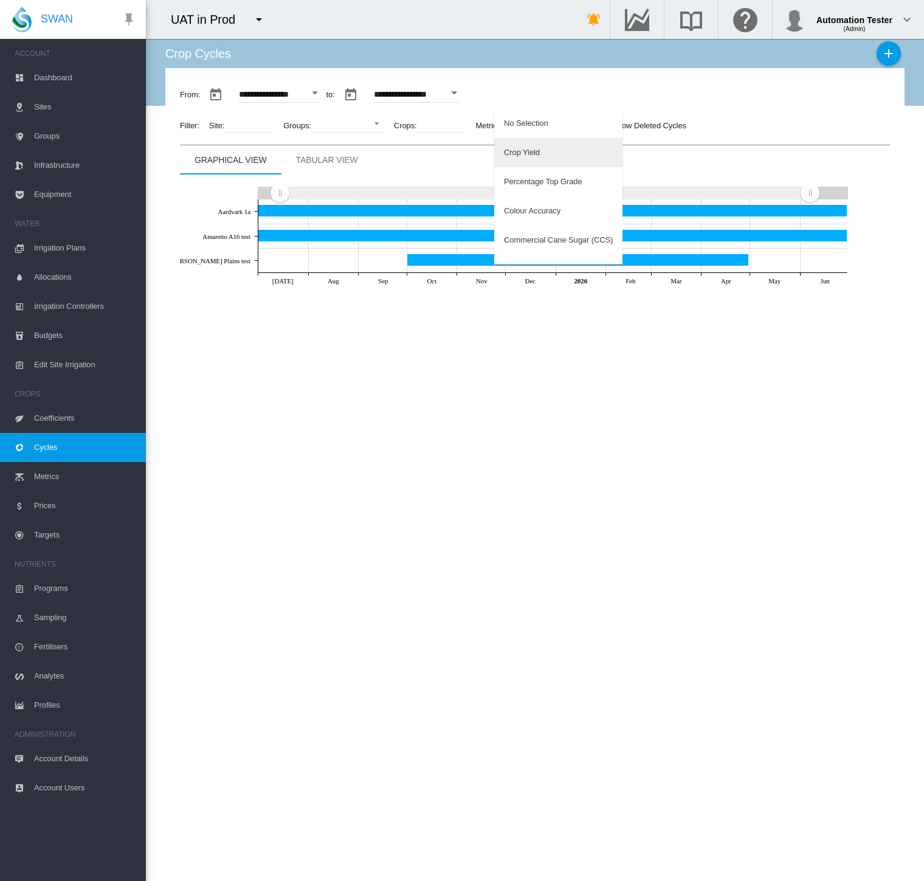
click at [522, 143] on md-option "Crop Yield" at bounding box center [558, 152] width 128 height 29
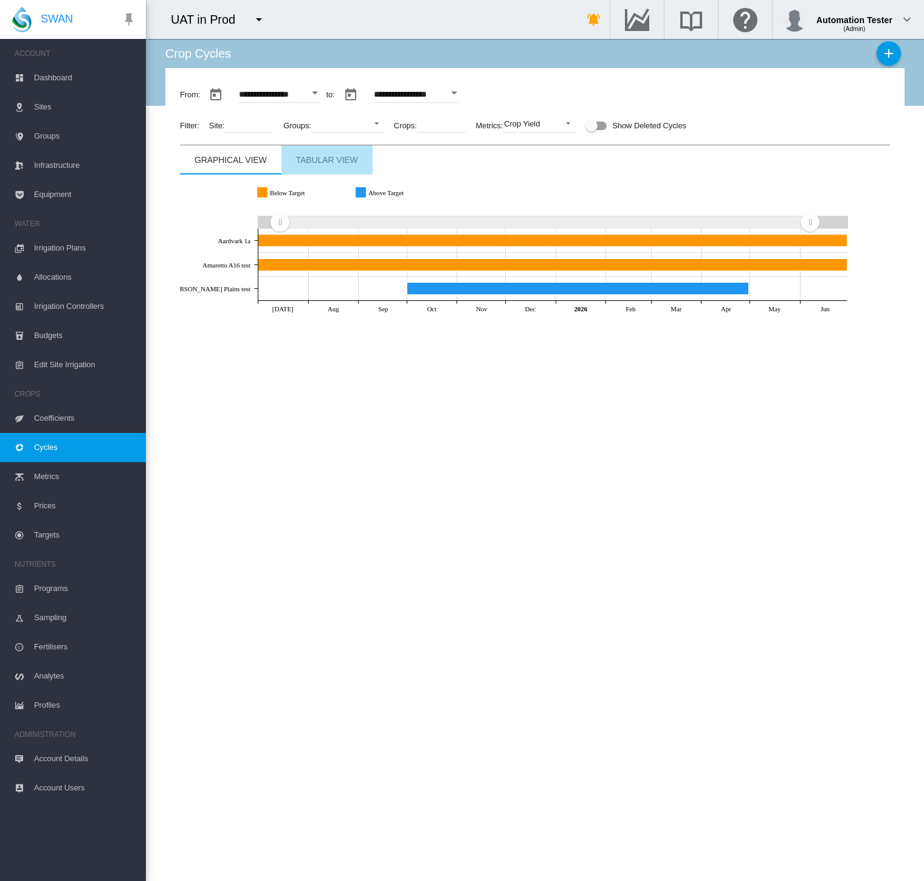
click at [356, 156] on div "Tabular View" at bounding box center [327, 160] width 62 height 15
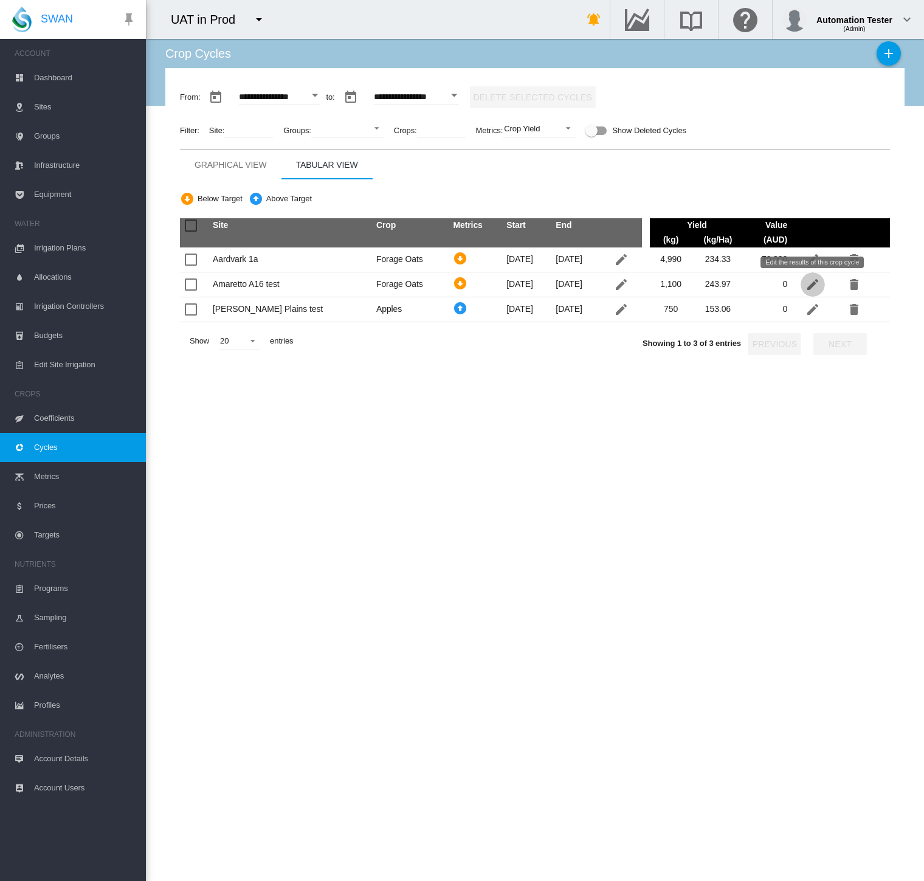
click at [805, 289] on md-icon "icon-pencil" at bounding box center [812, 284] width 15 height 15
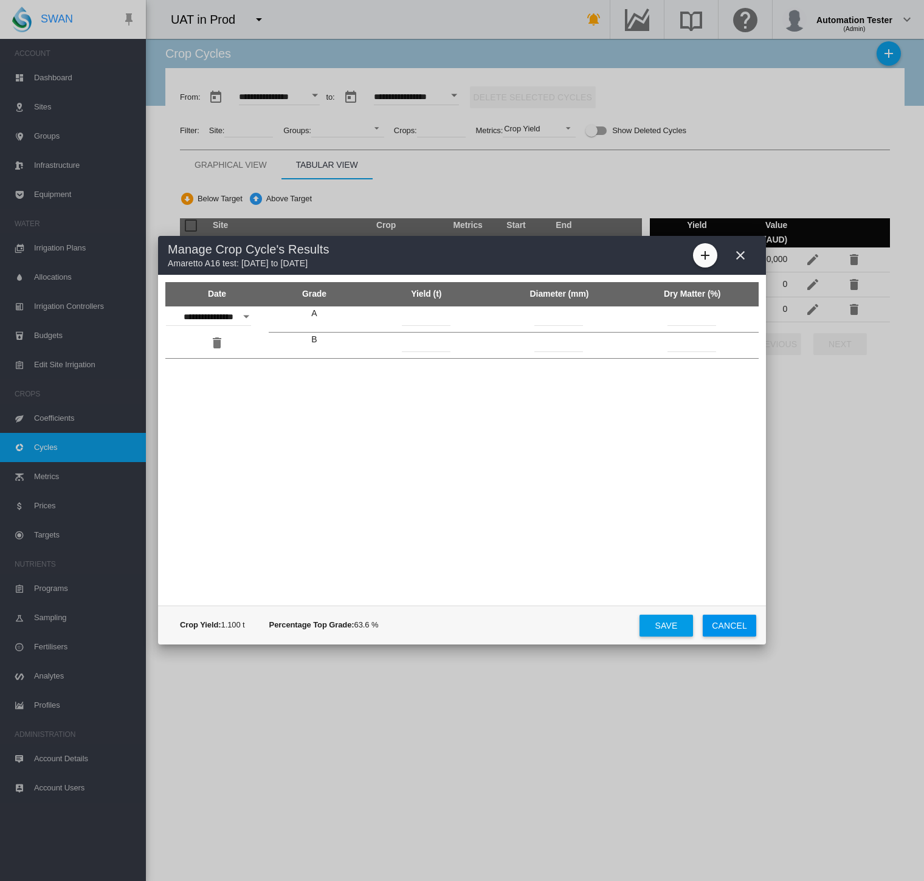
click at [735, 254] on md-icon "icon-close" at bounding box center [740, 255] width 15 height 15
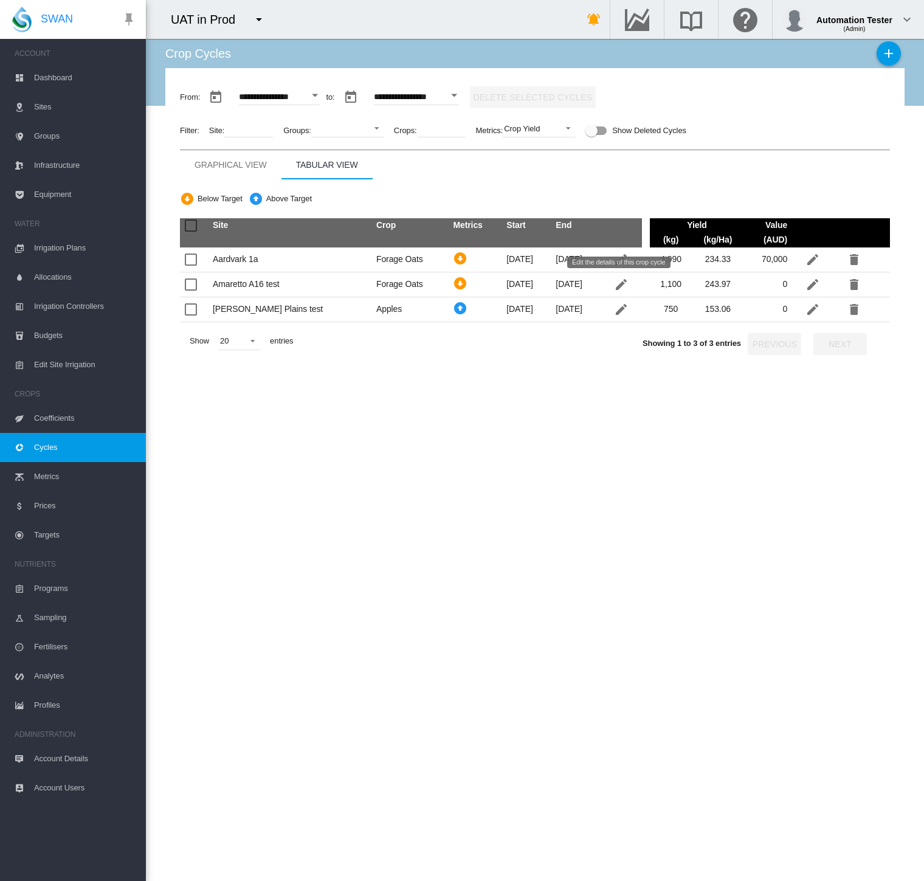
click at [614, 284] on md-icon "Edit the details of this crop cycle" at bounding box center [621, 284] width 15 height 15
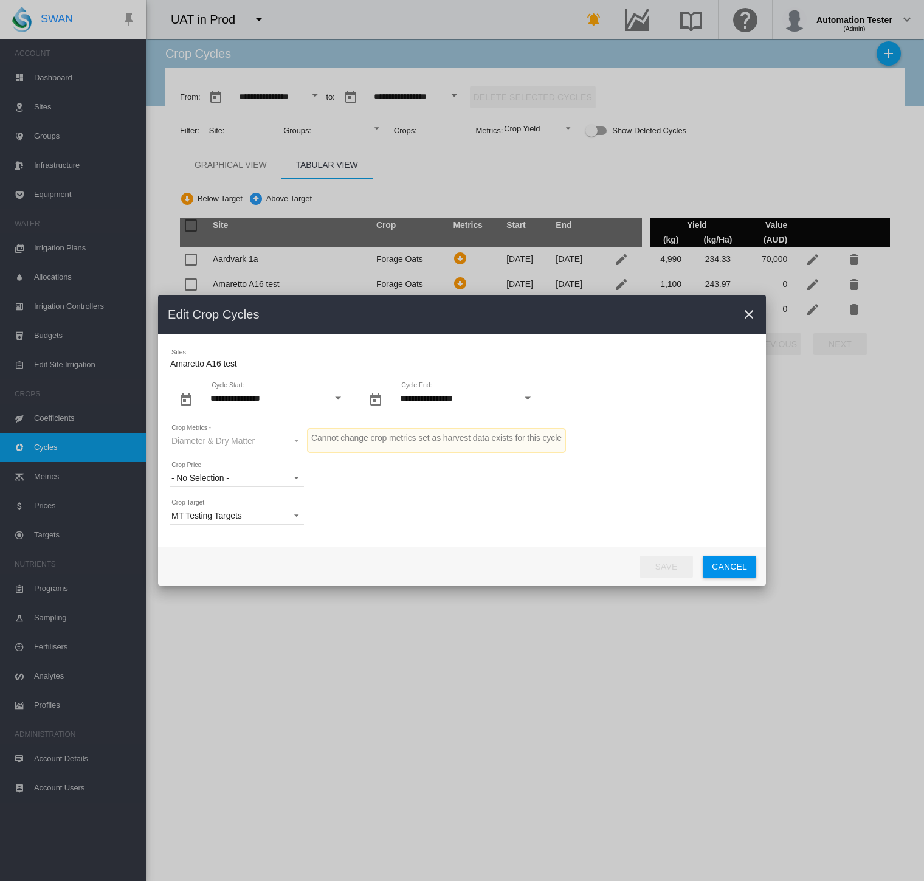
click at [720, 566] on button "Cancel" at bounding box center [729, 566] width 53 height 22
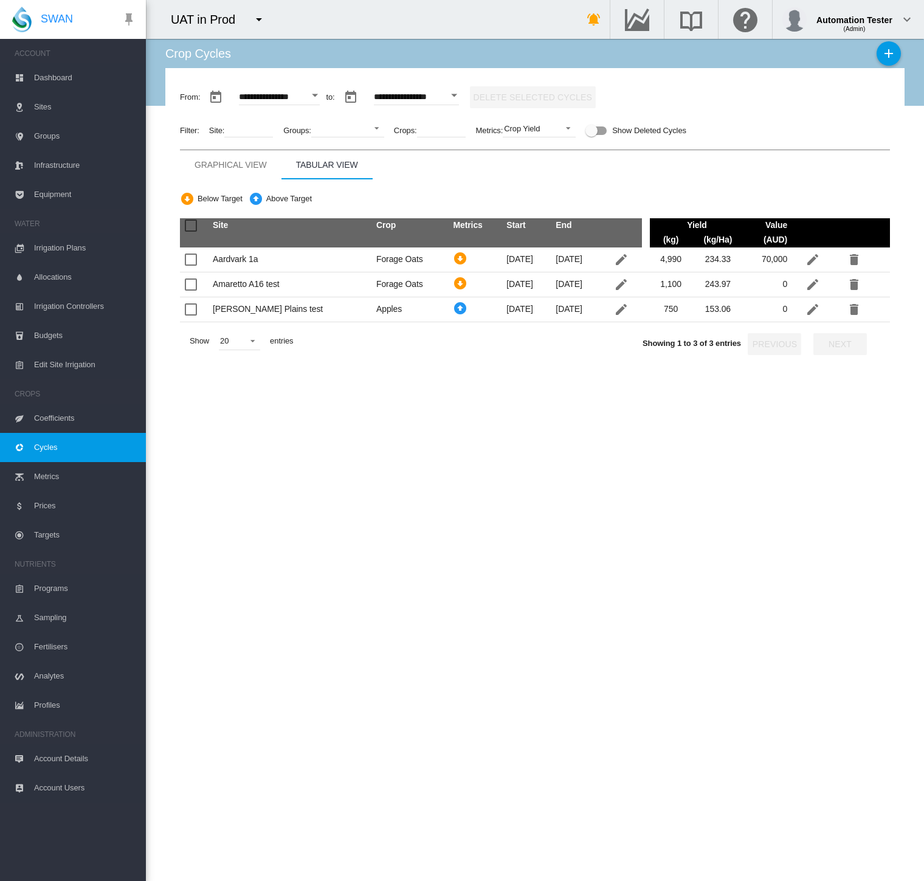
click at [708, 549] on div "Below Target Above Target Site Crop Metrics Start End Value (kg) (kg/Ha) (AUD)" at bounding box center [535, 370] width 710 height 383
click at [227, 156] on md-tab-item "Graphical View" at bounding box center [230, 164] width 101 height 29
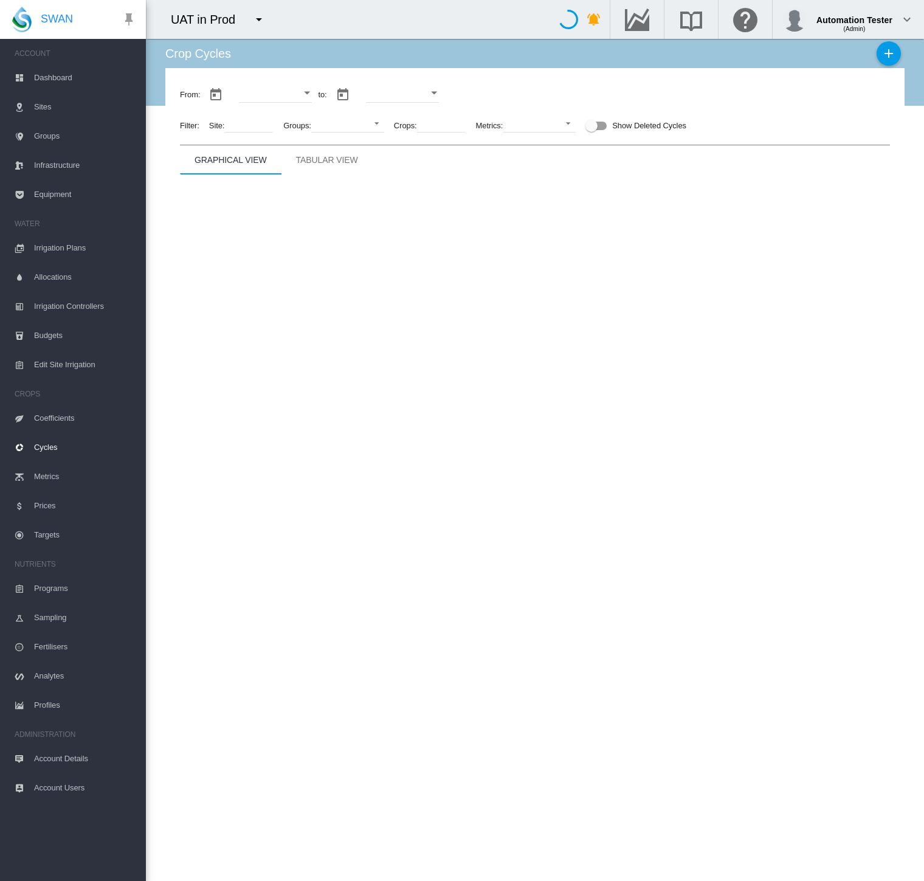
type input "**********"
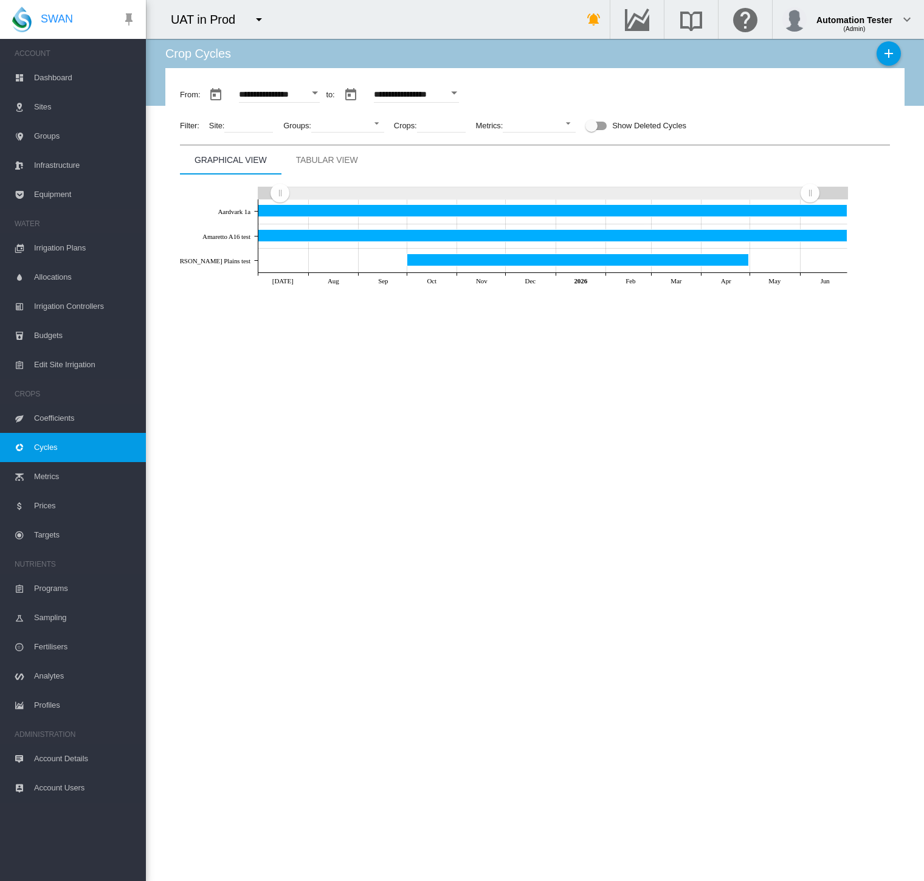
click at [74, 535] on span "Targets" at bounding box center [85, 534] width 102 height 29
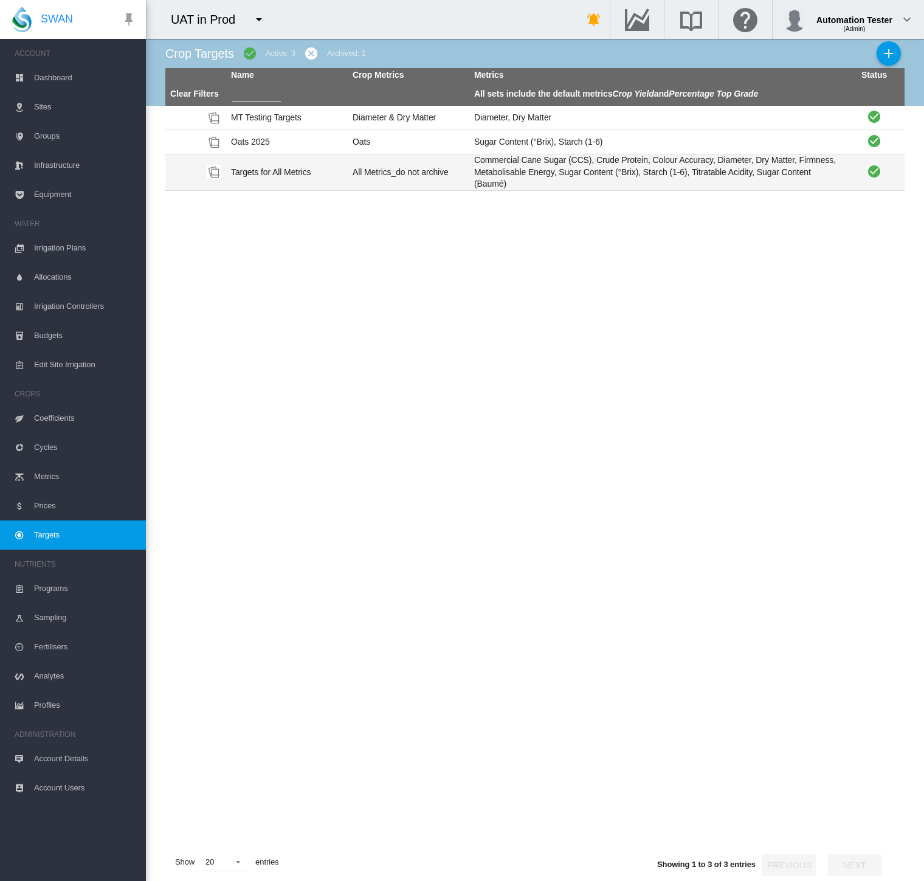
click at [363, 177] on td "All Metrics_do not archive" at bounding box center [409, 172] width 122 height 36
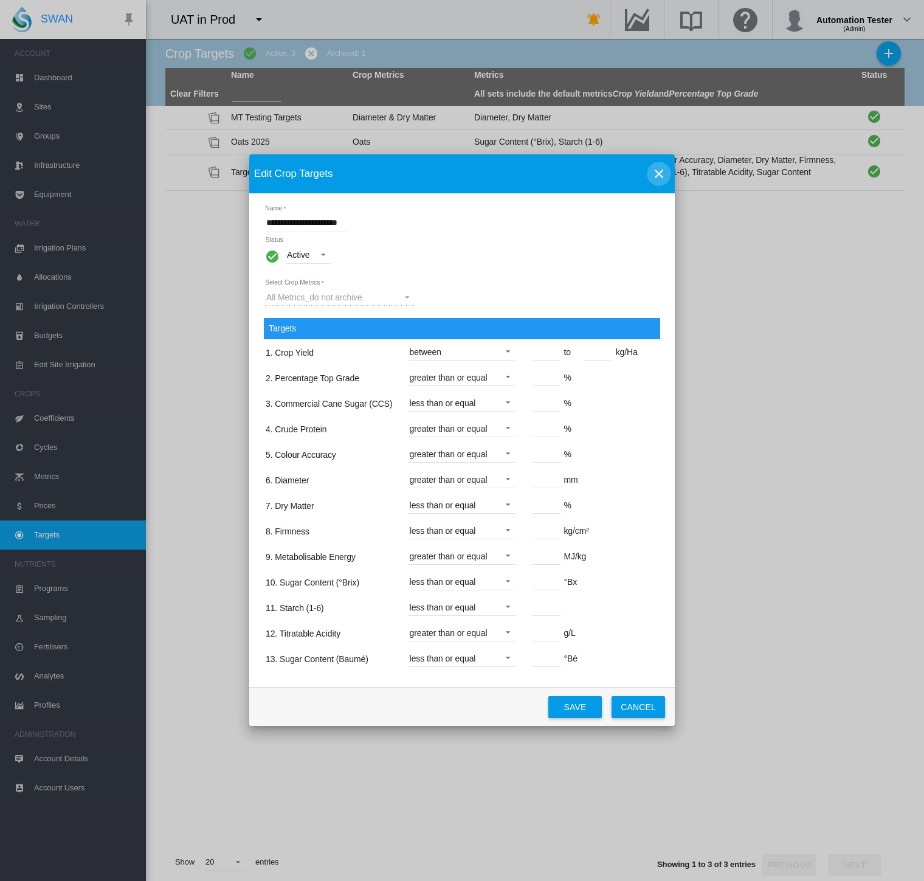
click at [658, 177] on md-icon "icon-close" at bounding box center [658, 174] width 15 height 15
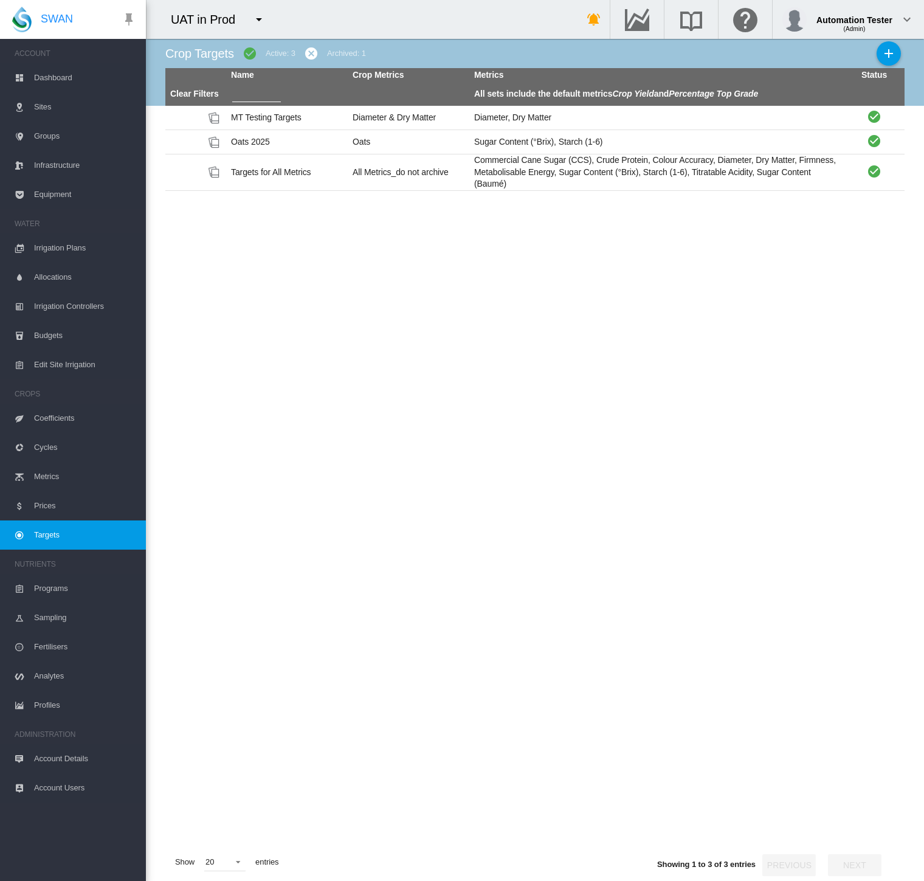
click at [639, 145] on td "Sugar Content (°Brix), Starch (1-6)" at bounding box center [656, 142] width 374 height 24
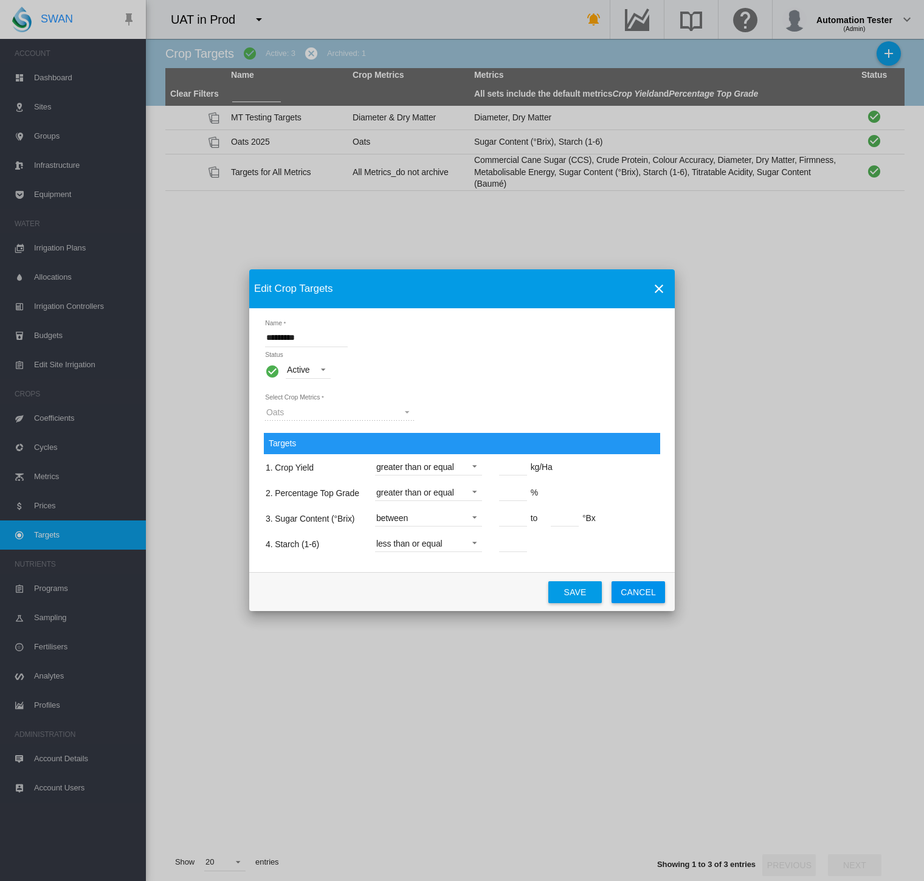
click at [472, 470] on span "Name Status ..." at bounding box center [471, 464] width 15 height 11
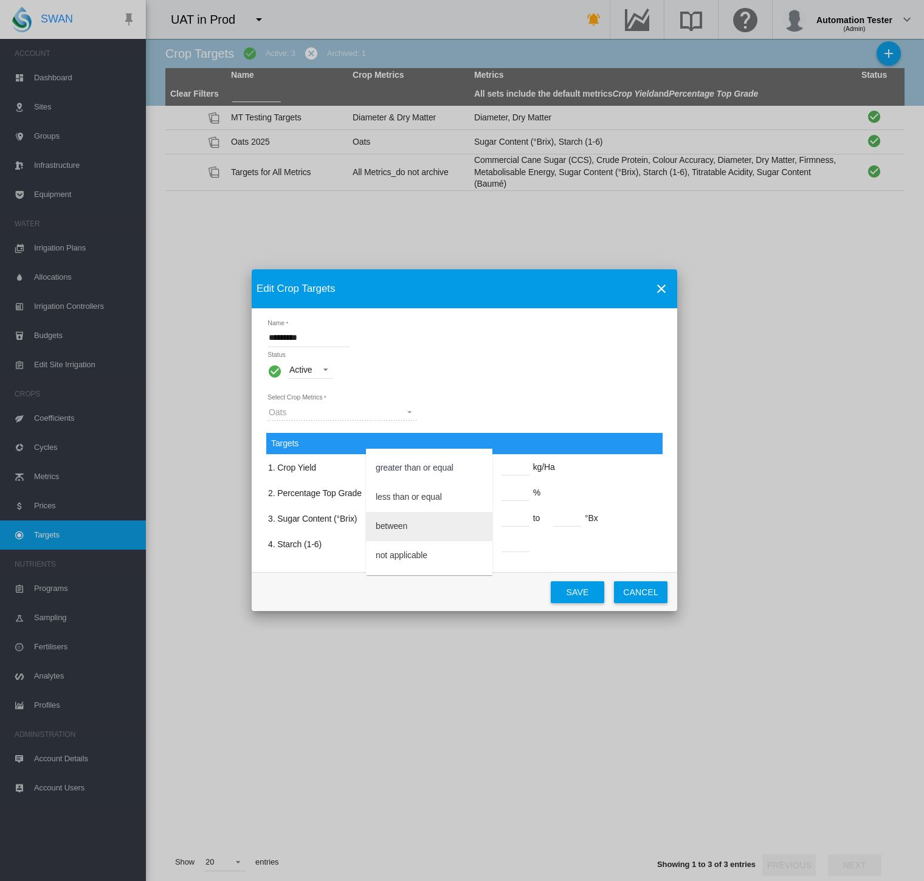
click at [448, 534] on md-option "between" at bounding box center [429, 526] width 126 height 29
drag, startPoint x: 519, startPoint y: 469, endPoint x: 496, endPoint y: 473, distance: 23.5
click at [496, 472] on span "*** to kg/Ha" at bounding box center [547, 467] width 119 height 10
type input "***"
click at [574, 475] on tbody "1. Crop Yield between *** to kg/Ha 2. Percentage Top Grade greater than or equa…" at bounding box center [437, 505] width 340 height 101
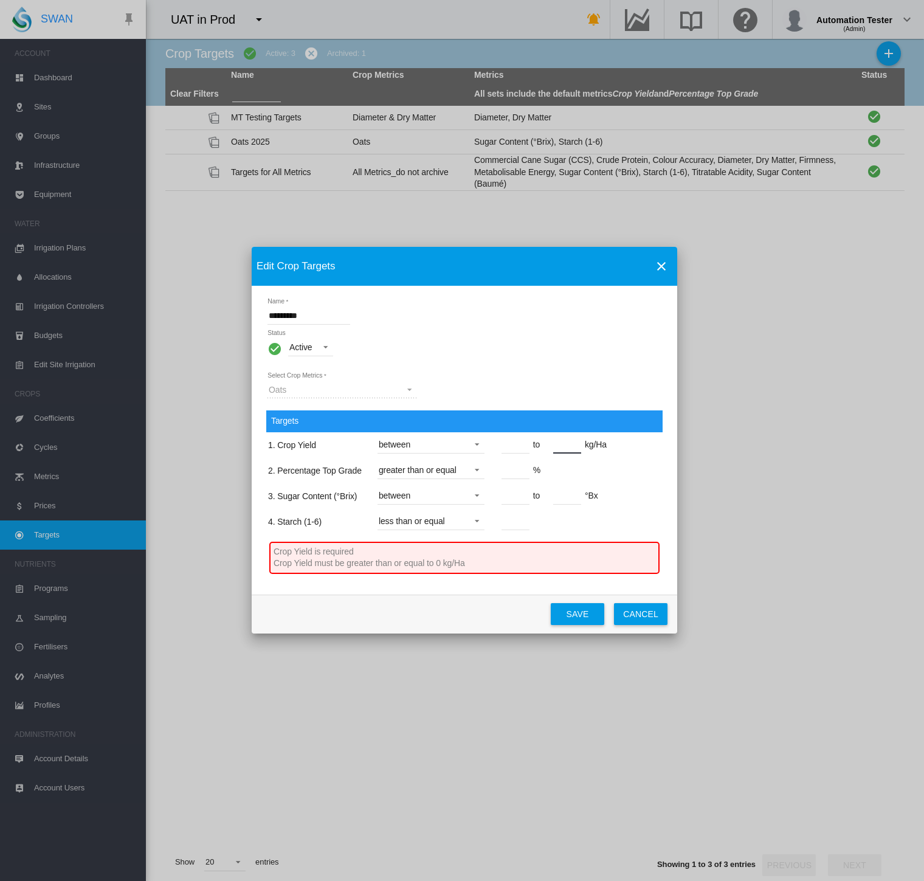
click at [616, 462] on div "Targets 1. Crop Yield between *** to *** kg/Ha 2. Percentage Top Grade greater …" at bounding box center [464, 495] width 396 height 170
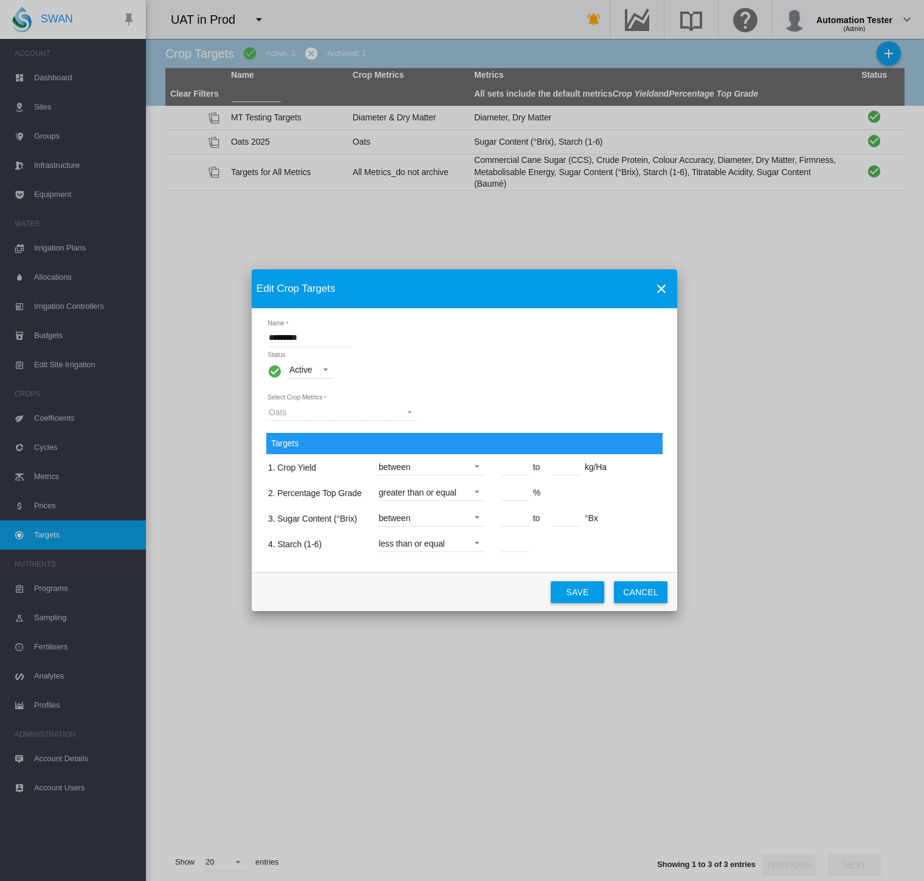
click at [568, 464] on input "***" at bounding box center [567, 466] width 28 height 18
click at [567, 464] on input "***" at bounding box center [567, 466] width 28 height 18
type input "***"
click at [560, 591] on button "Save" at bounding box center [577, 592] width 53 height 22
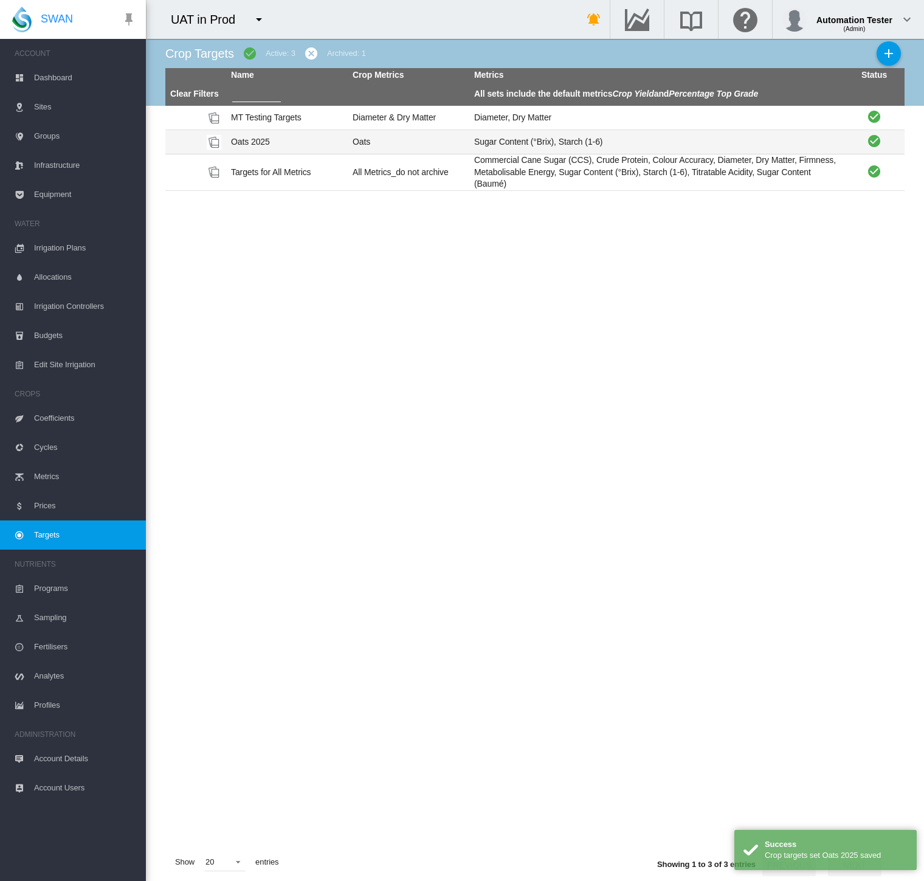
click at [512, 138] on td "Sugar Content (°Brix), Starch (1-6)" at bounding box center [656, 142] width 374 height 24
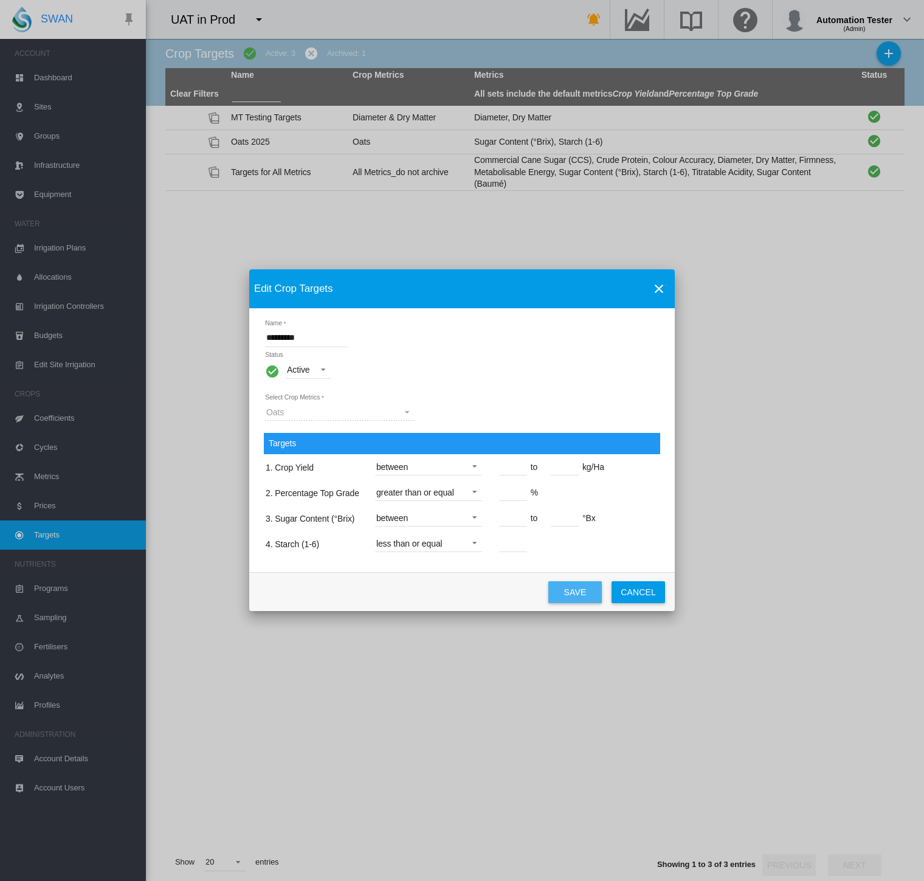
click at [565, 593] on button "Save" at bounding box center [574, 592] width 53 height 22
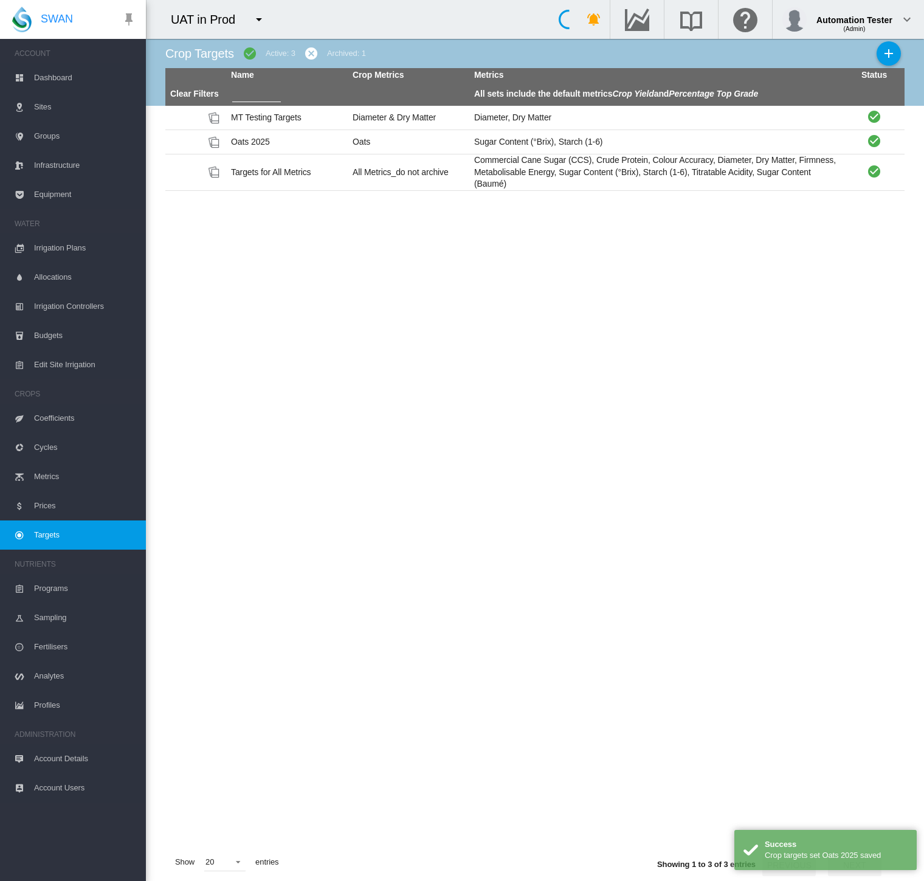
click at [49, 444] on span "Cycles" at bounding box center [85, 447] width 102 height 29
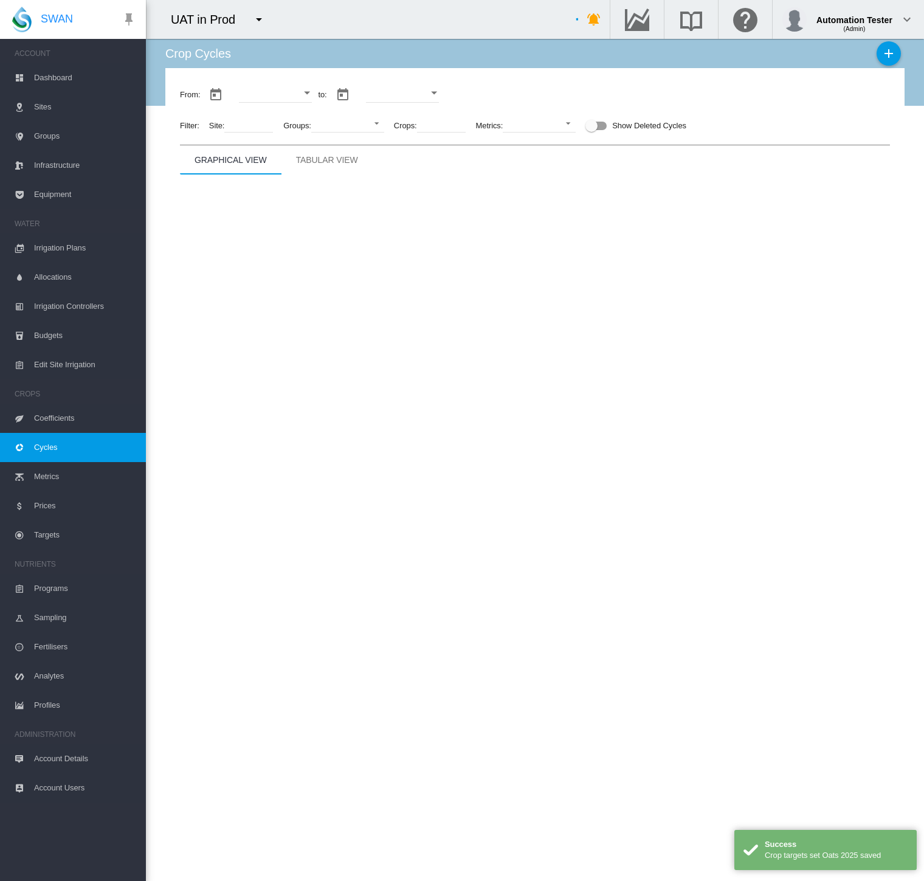
type input "**********"
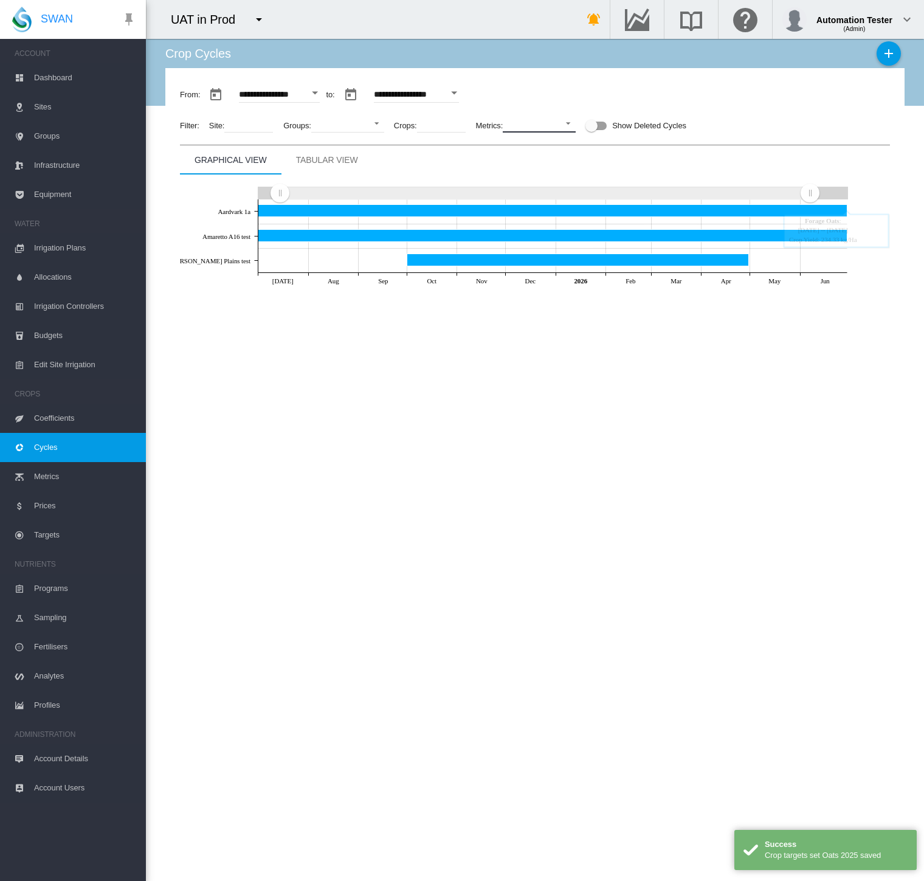
click at [529, 124] on md-select "No Selection Crop Yield Percentage Top Grade Colour Accuracy Commercial Cane Su…" at bounding box center [539, 123] width 73 height 18
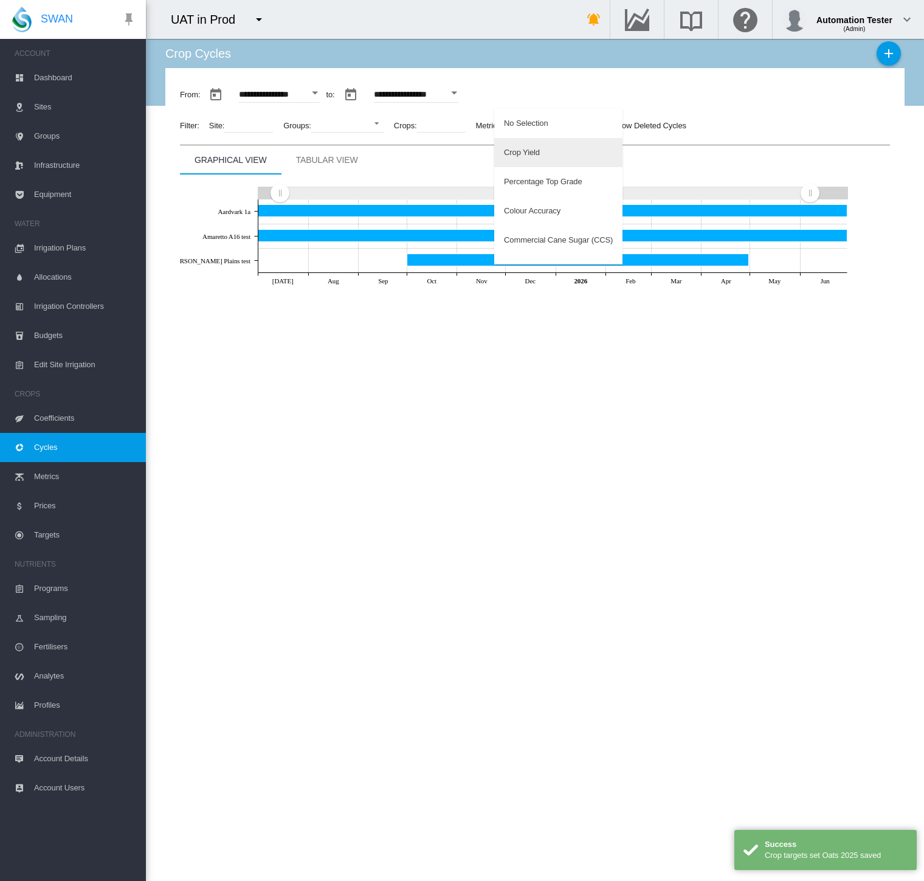
click at [531, 146] on md-option "Crop Yield" at bounding box center [558, 152] width 128 height 29
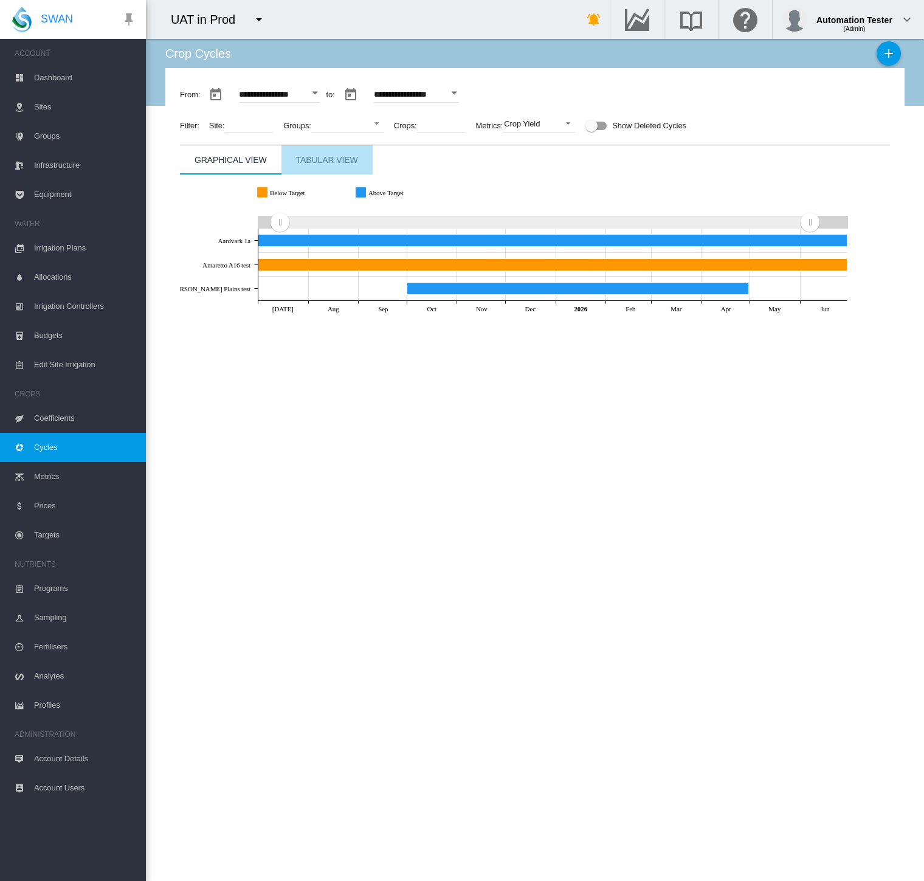
click at [344, 159] on div "Tabular View" at bounding box center [327, 160] width 62 height 15
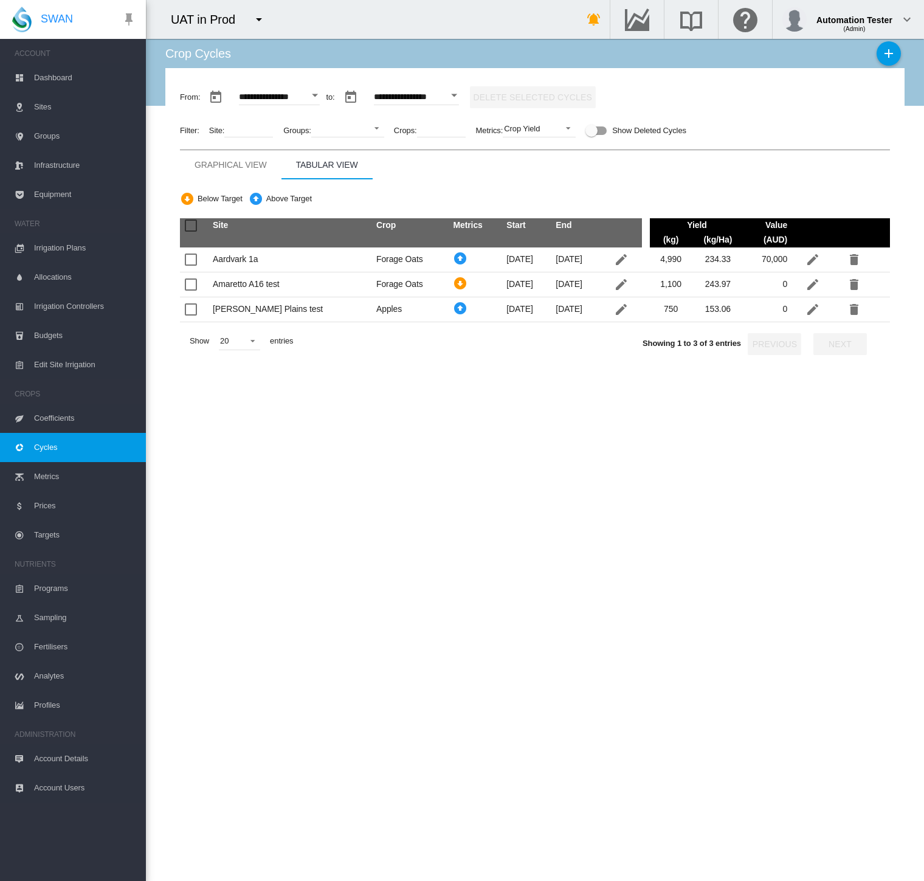
click at [46, 535] on span "Targets" at bounding box center [85, 534] width 102 height 29
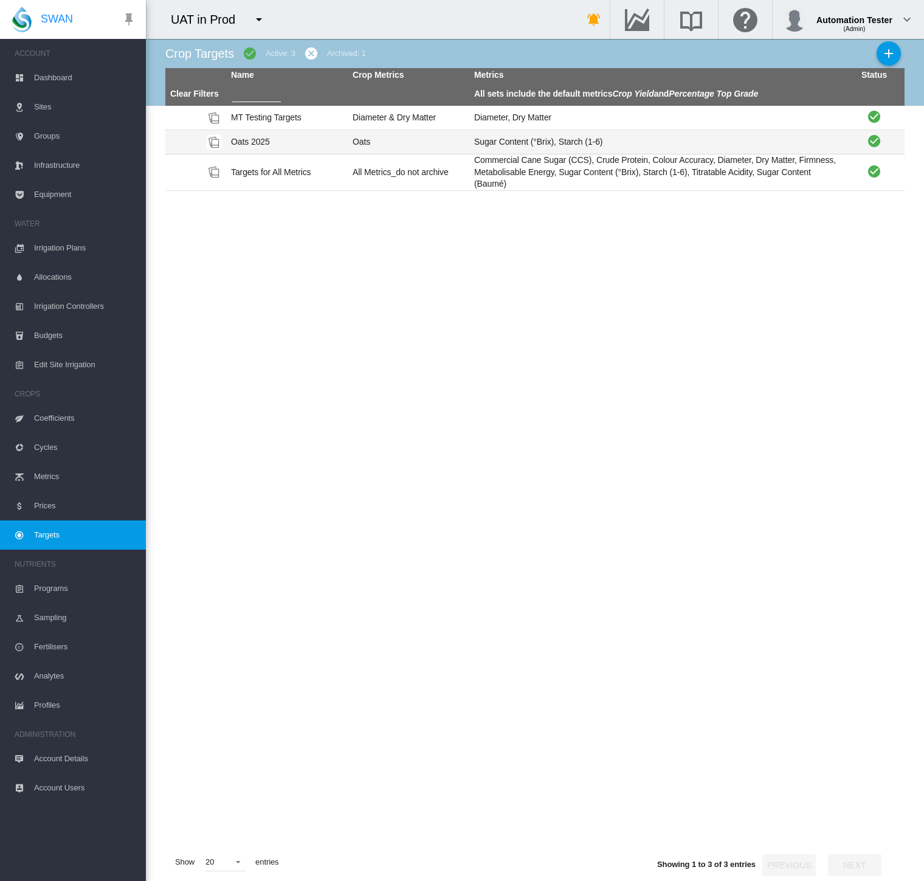
click at [520, 140] on td "Sugar Content (°Brix), Starch (1-6)" at bounding box center [656, 142] width 374 height 24
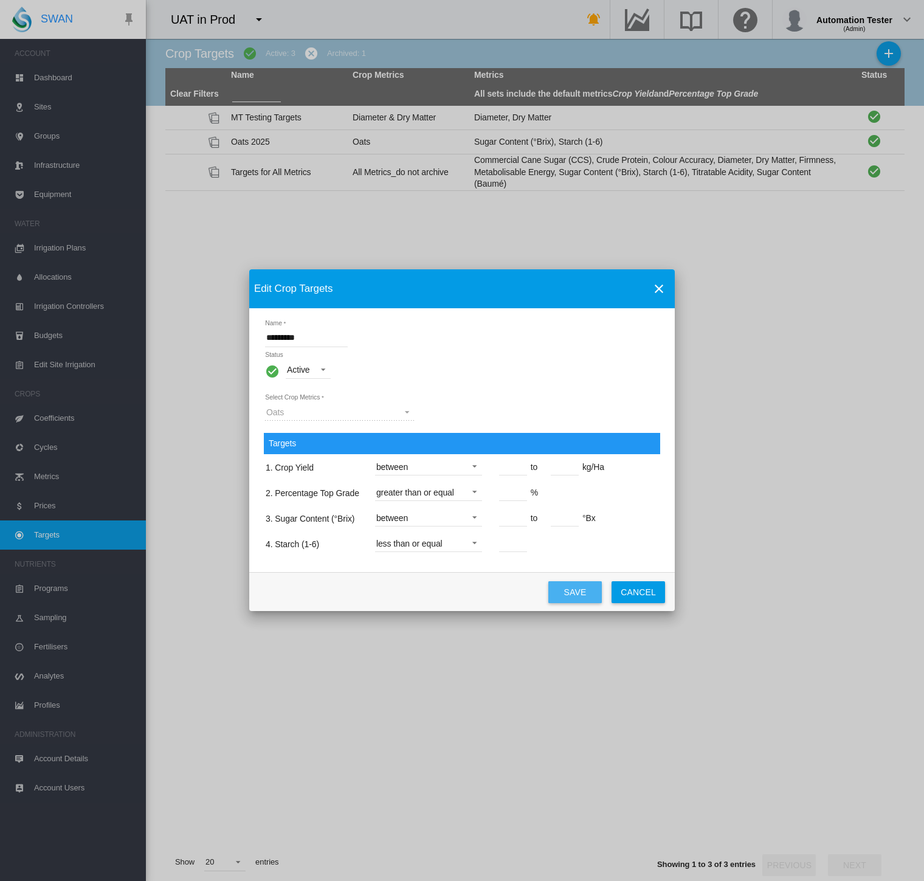
click at [577, 593] on button "Save" at bounding box center [574, 592] width 53 height 22
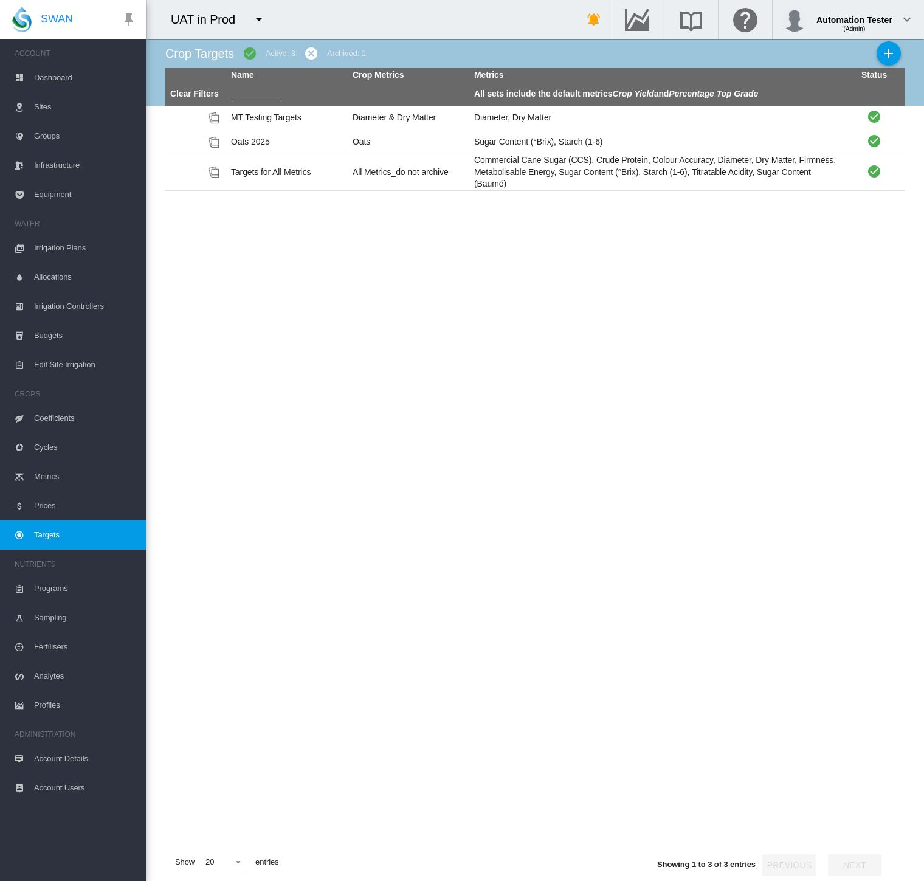
drag, startPoint x: 58, startPoint y: 533, endPoint x: 66, endPoint y: 522, distance: 13.5
click at [58, 532] on span "Targets" at bounding box center [85, 534] width 102 height 29
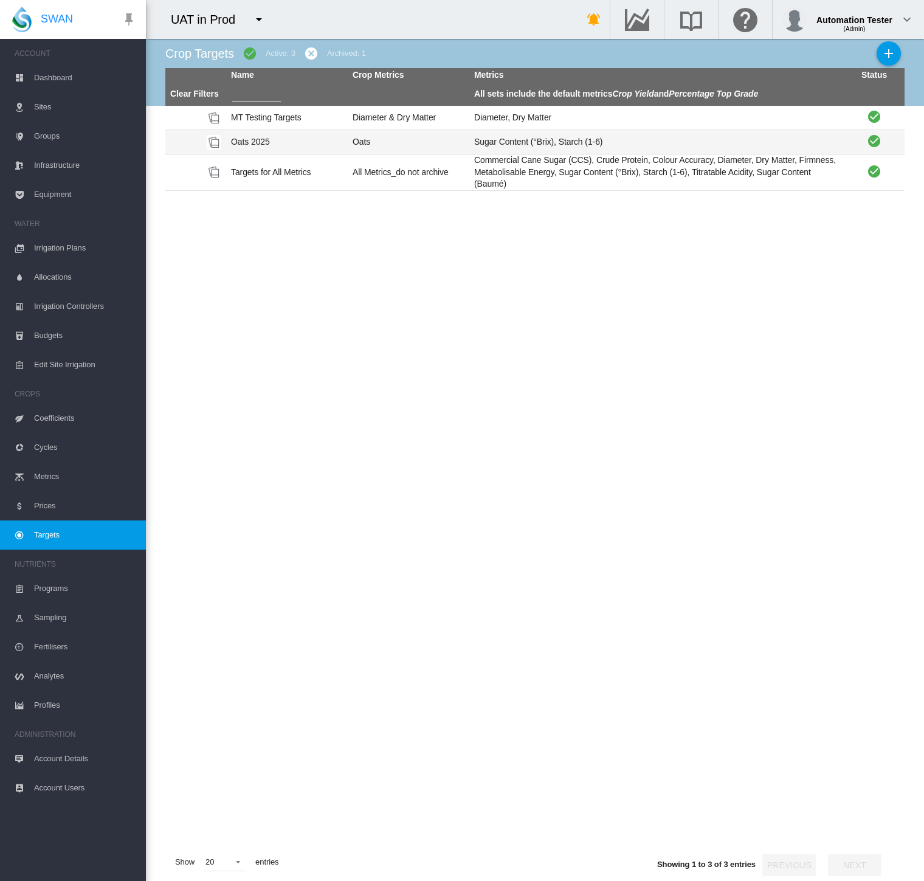
click at [419, 135] on td "Oats" at bounding box center [409, 142] width 122 height 24
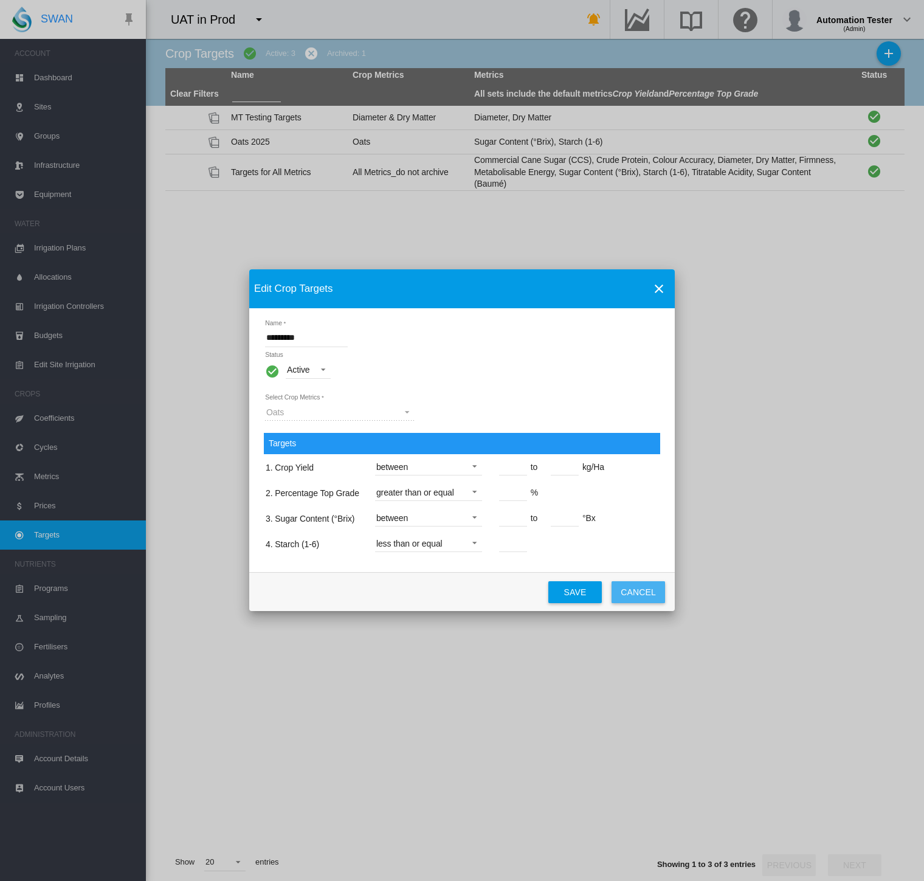
click at [635, 596] on button "Cancel" at bounding box center [637, 592] width 53 height 22
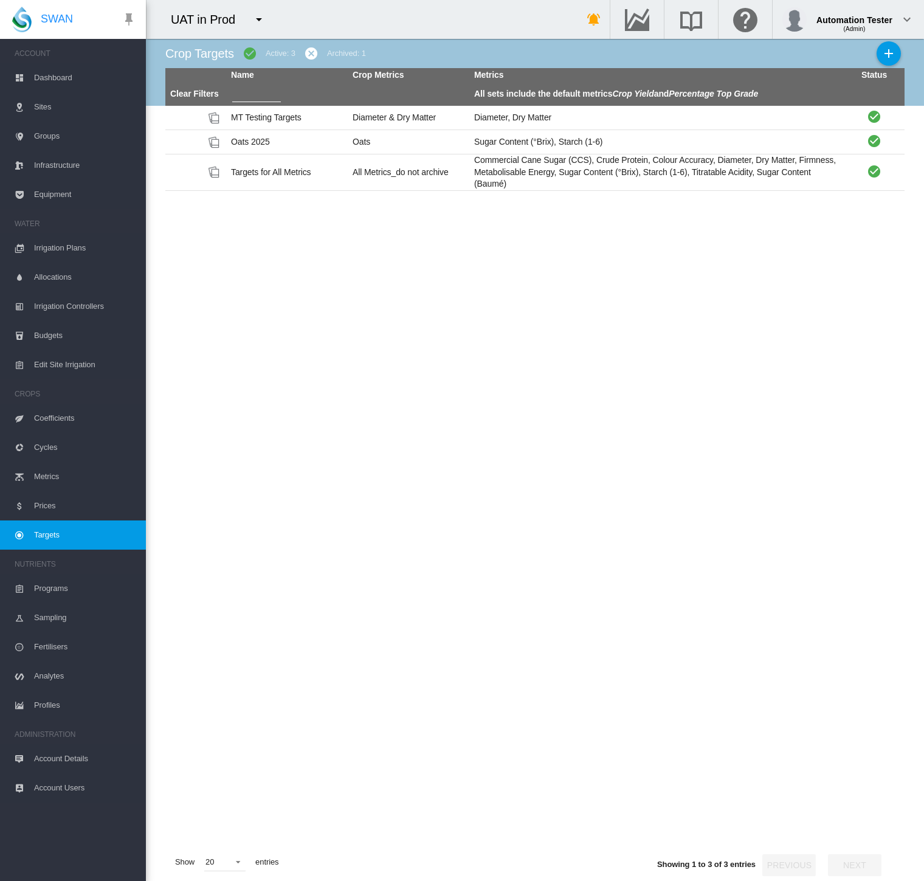
click at [43, 449] on span "Cycles" at bounding box center [85, 447] width 102 height 29
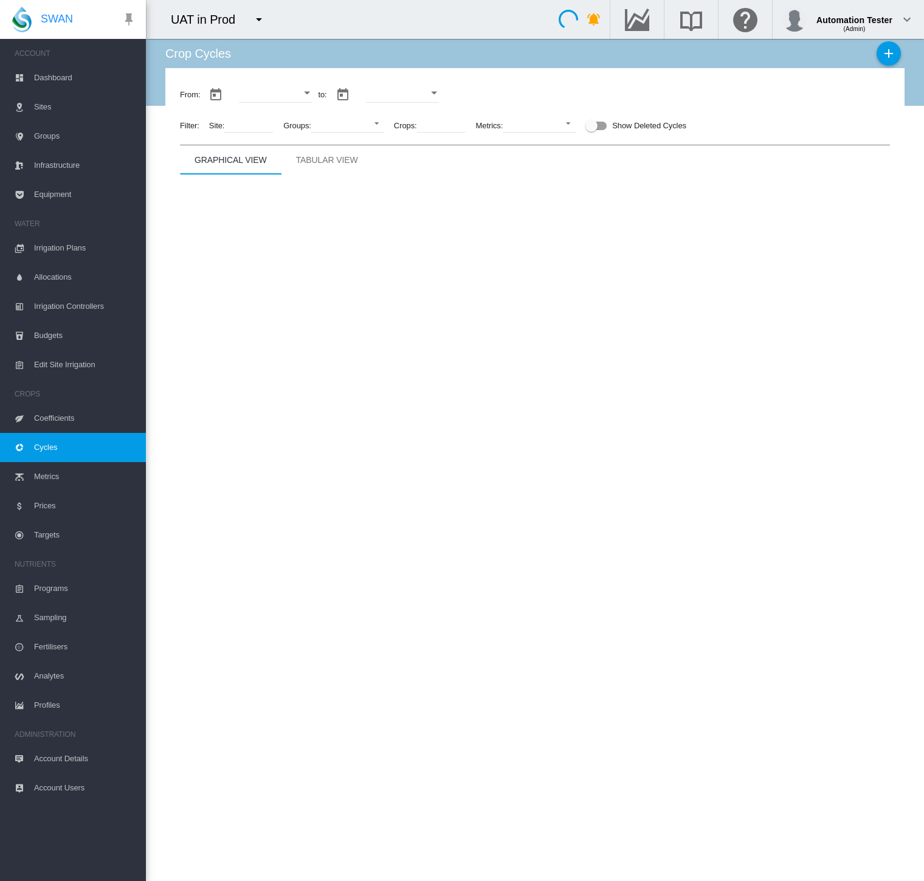
type input "**********"
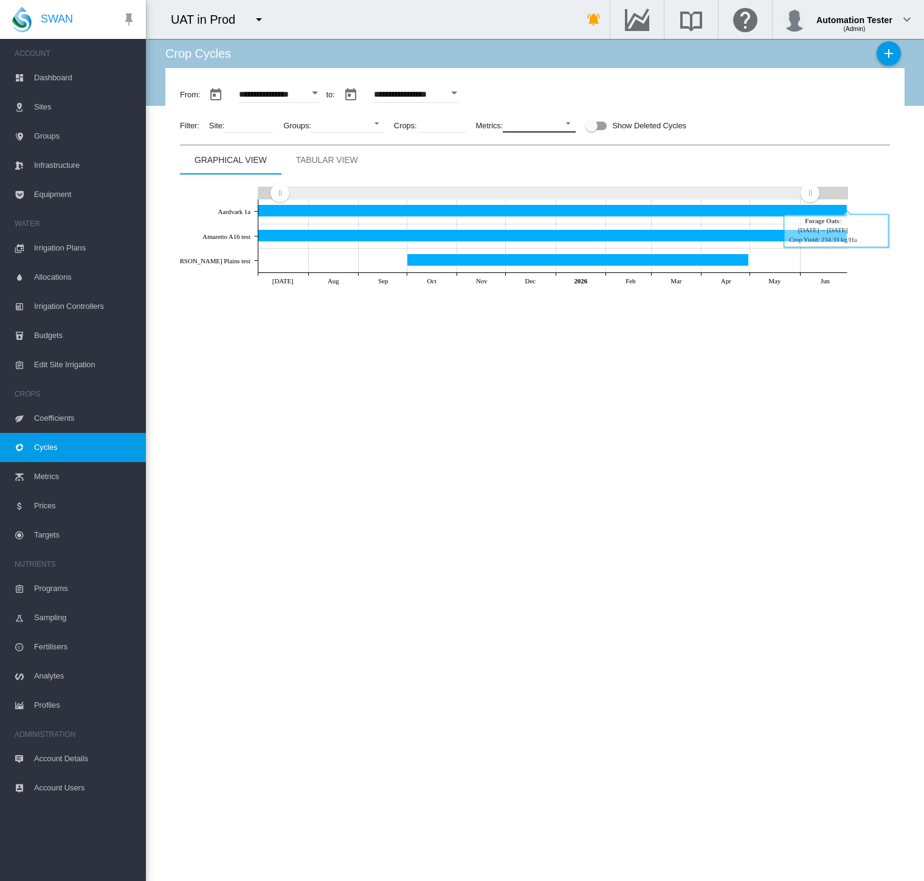
click at [543, 128] on md-select "No Selection Crop Yield Percentage Top Grade Colour Accuracy Commercial Cane Su…" at bounding box center [539, 123] width 73 height 18
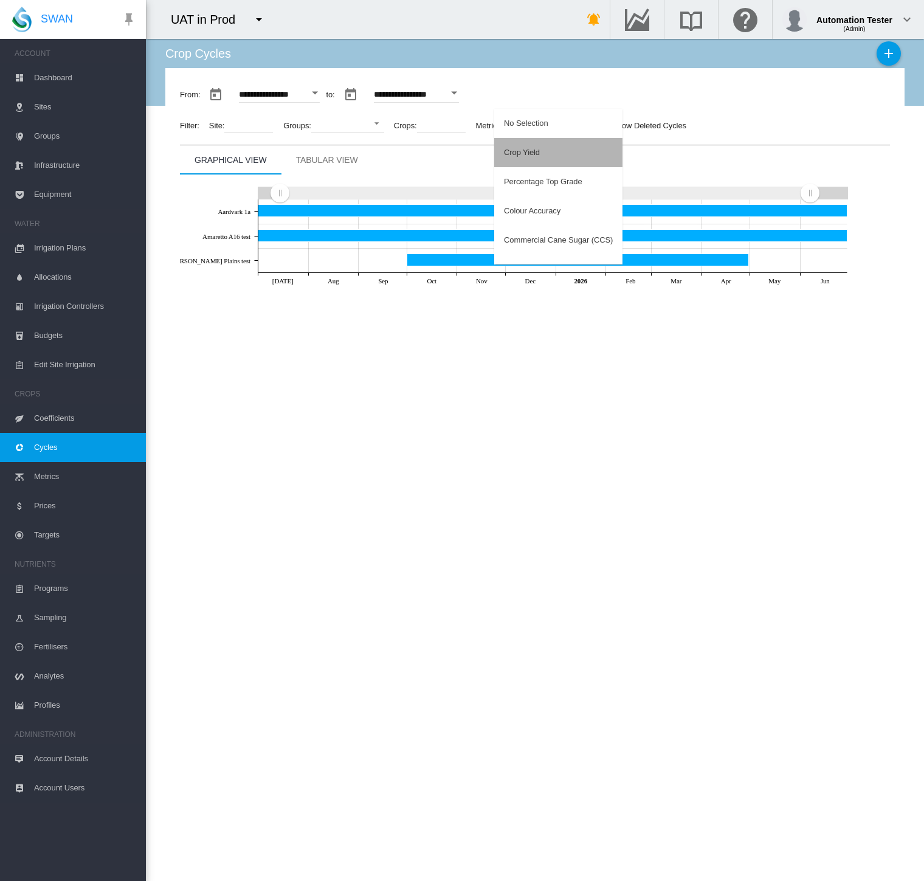
click at [540, 148] on md-option "Crop Yield" at bounding box center [558, 152] width 128 height 29
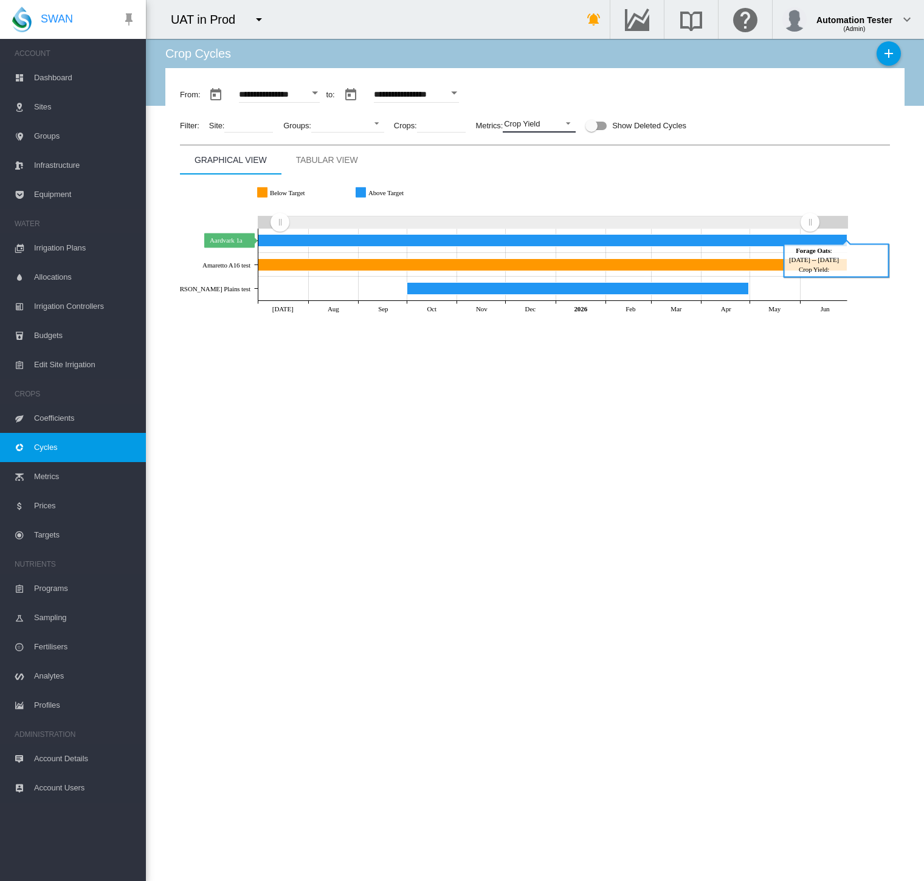
click at [461, 236] on icon "Aardvark 1a Jun 30, 2026" at bounding box center [552, 240] width 589 height 12
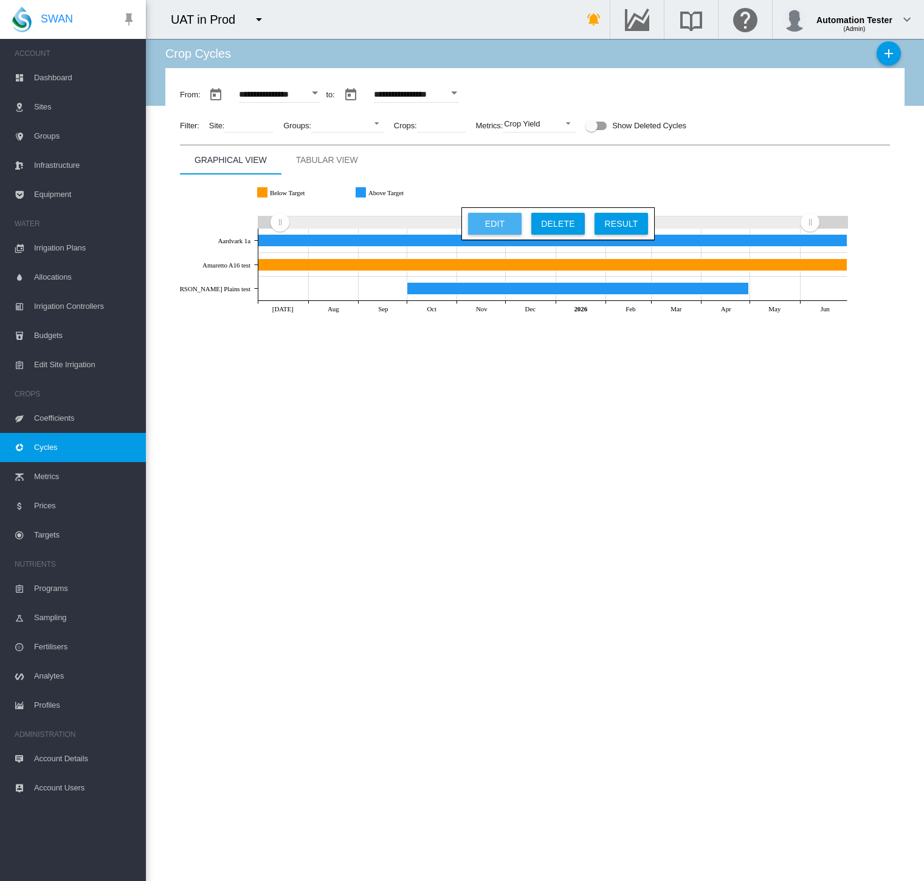
click at [492, 223] on button "Edit" at bounding box center [494, 224] width 53 height 22
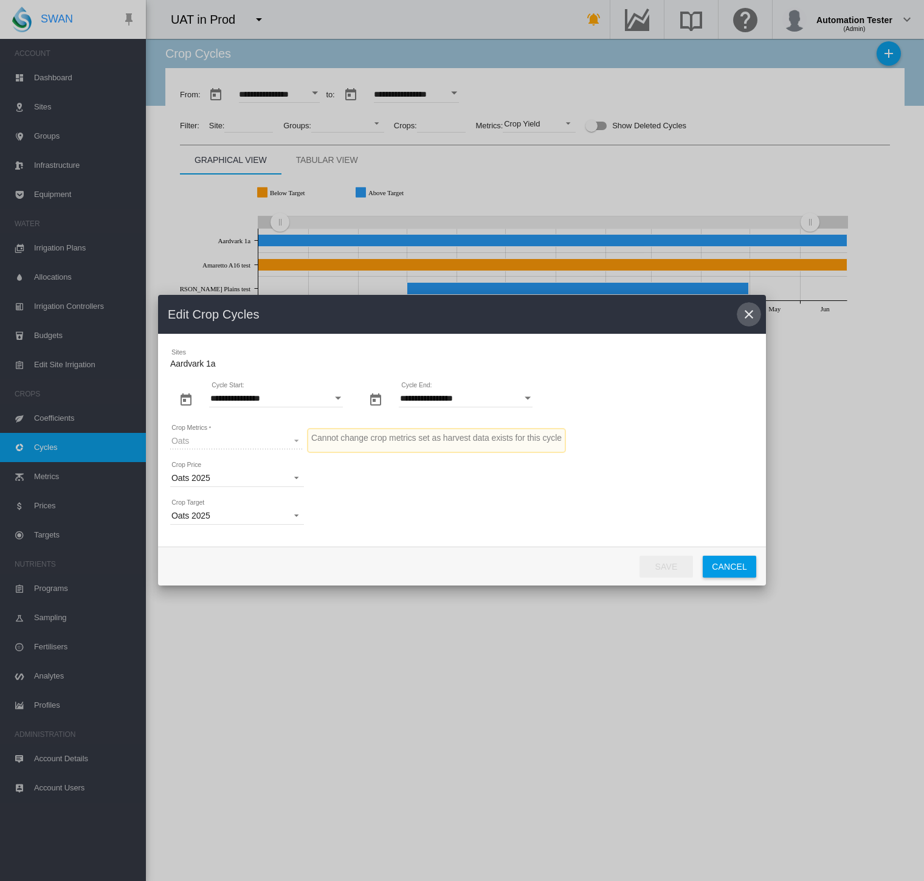
click at [751, 312] on md-icon "icon-close" at bounding box center [748, 314] width 15 height 15
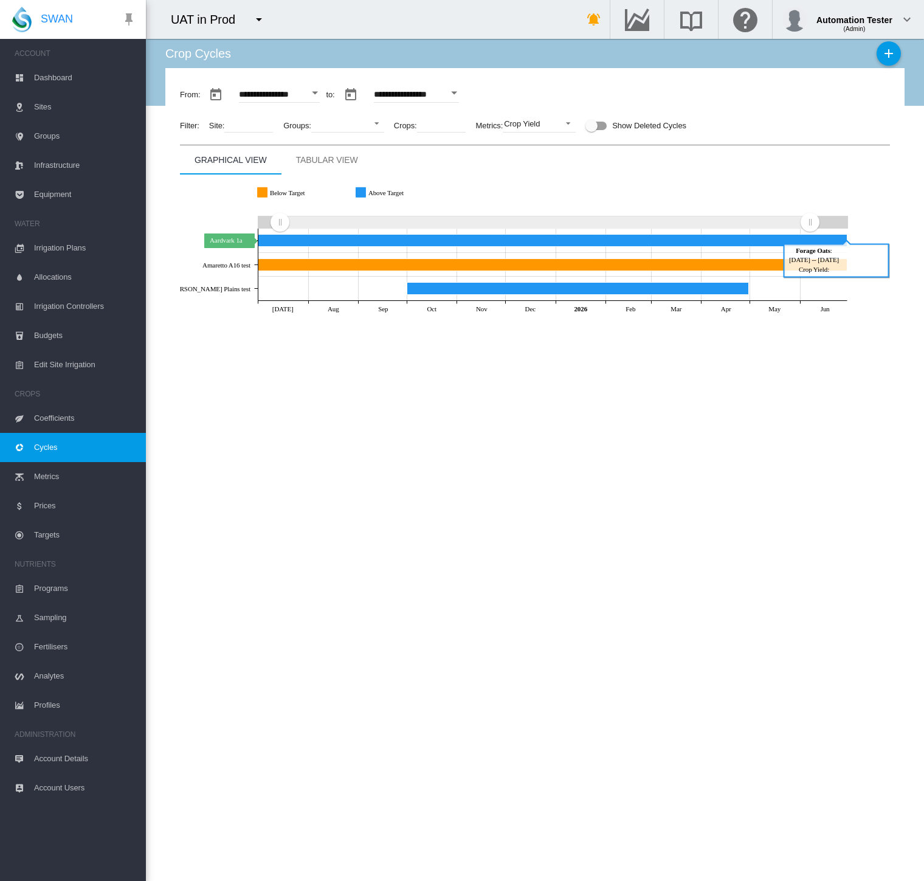
click at [495, 239] on icon "Aardvark 1a Jun 30, 2026" at bounding box center [552, 240] width 589 height 12
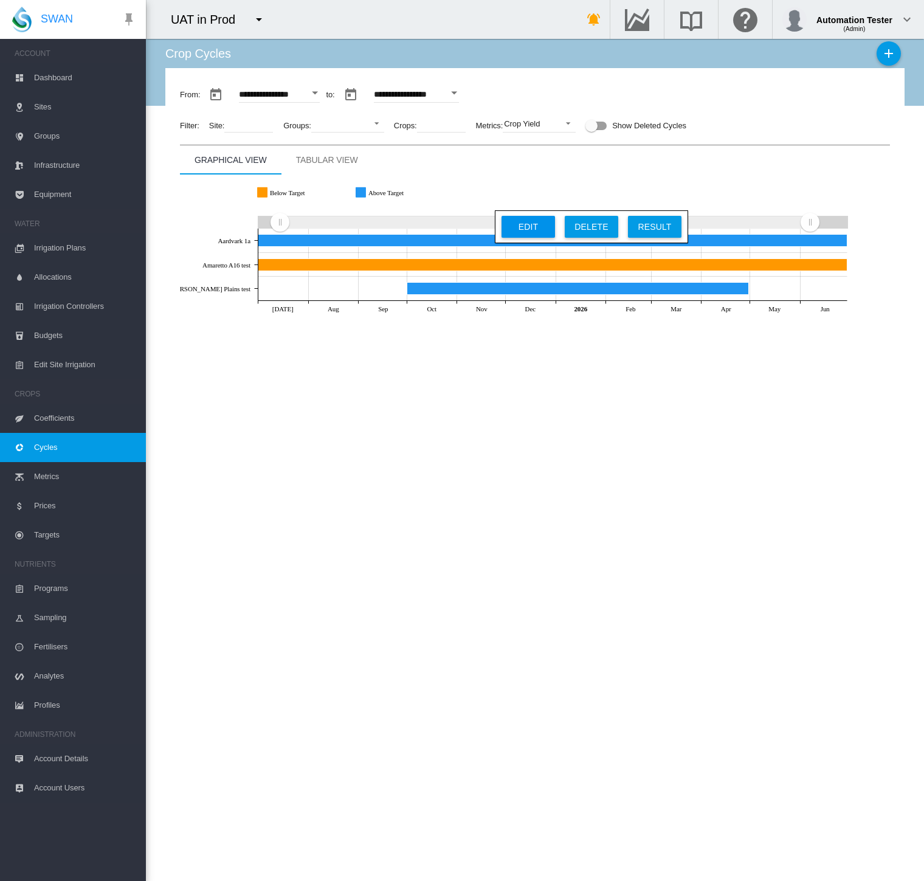
click at [508, 233] on button "Edit" at bounding box center [527, 227] width 53 height 22
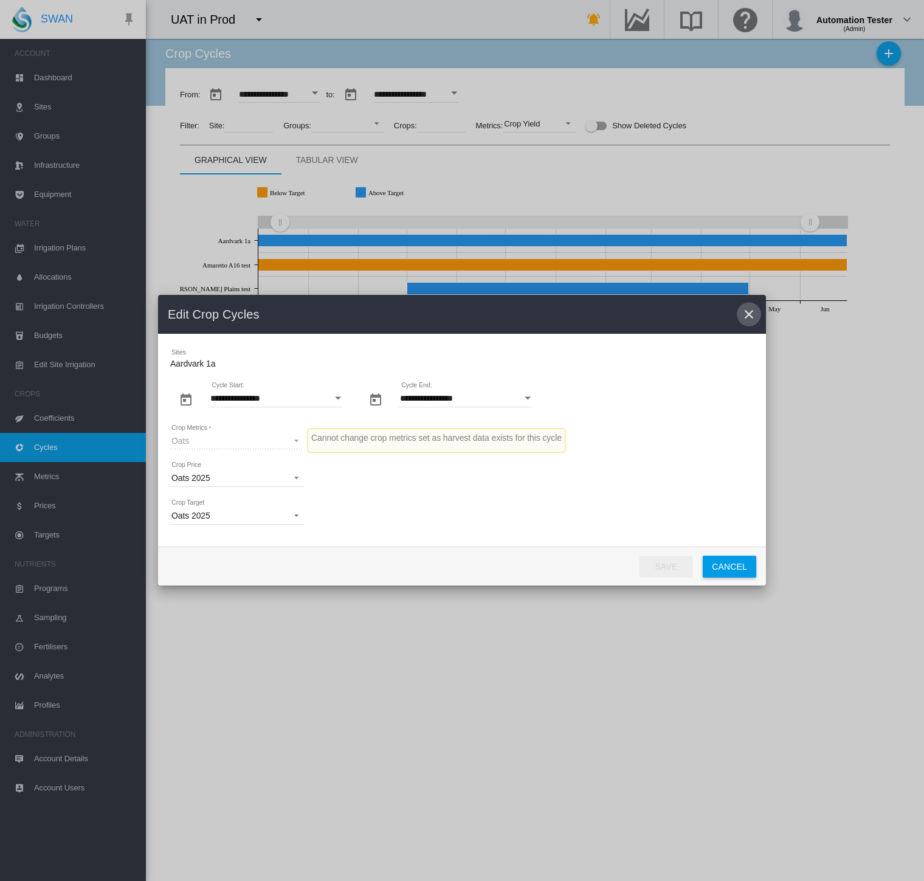
drag, startPoint x: 750, startPoint y: 315, endPoint x: 535, endPoint y: 258, distance: 222.7
click at [749, 315] on md-icon "icon-close" at bounding box center [748, 314] width 15 height 15
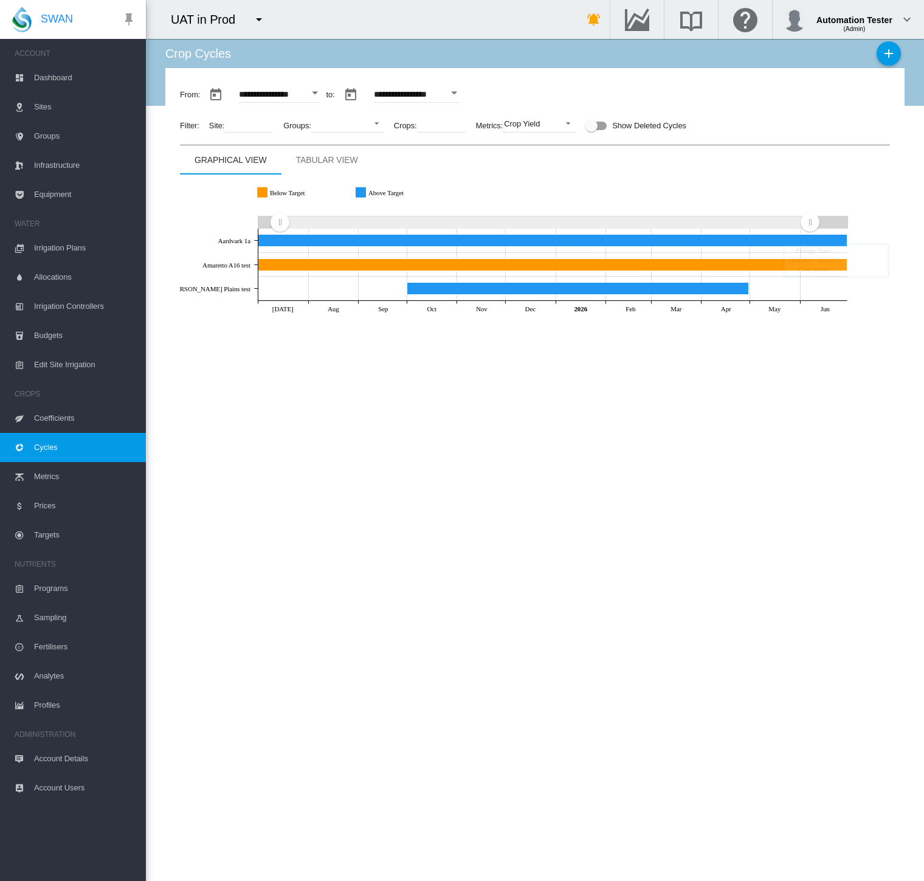
click at [315, 159] on div "Tabular View" at bounding box center [327, 160] width 62 height 15
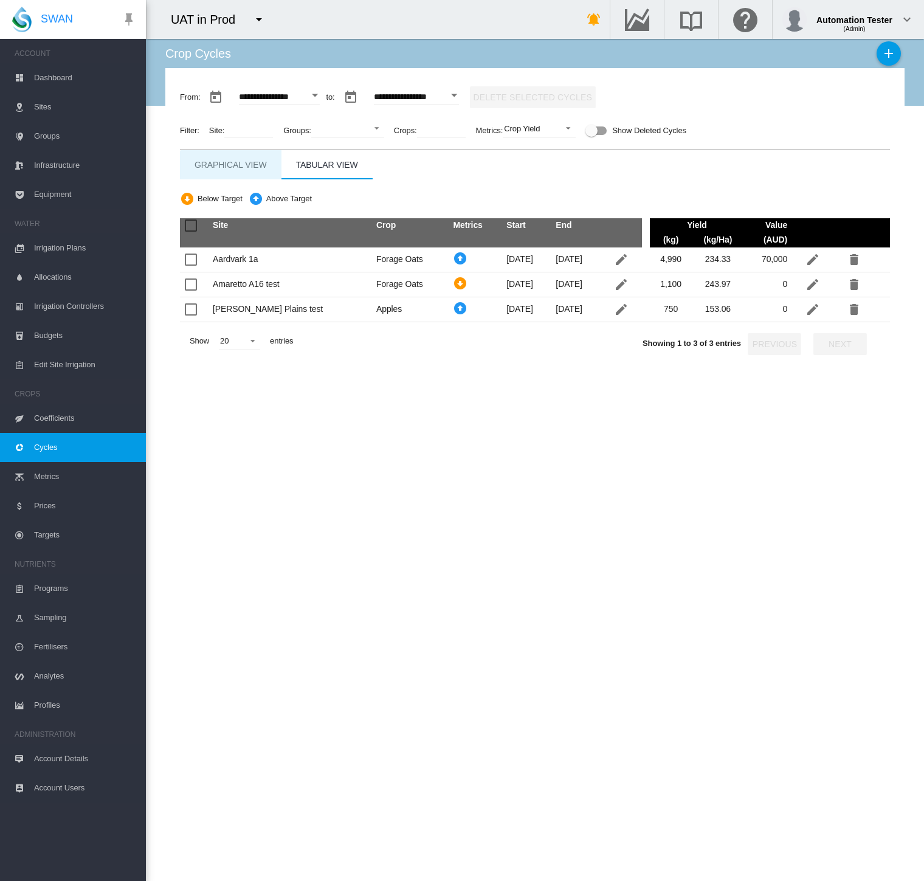
click at [219, 169] on div "Graphical View" at bounding box center [230, 164] width 72 height 15
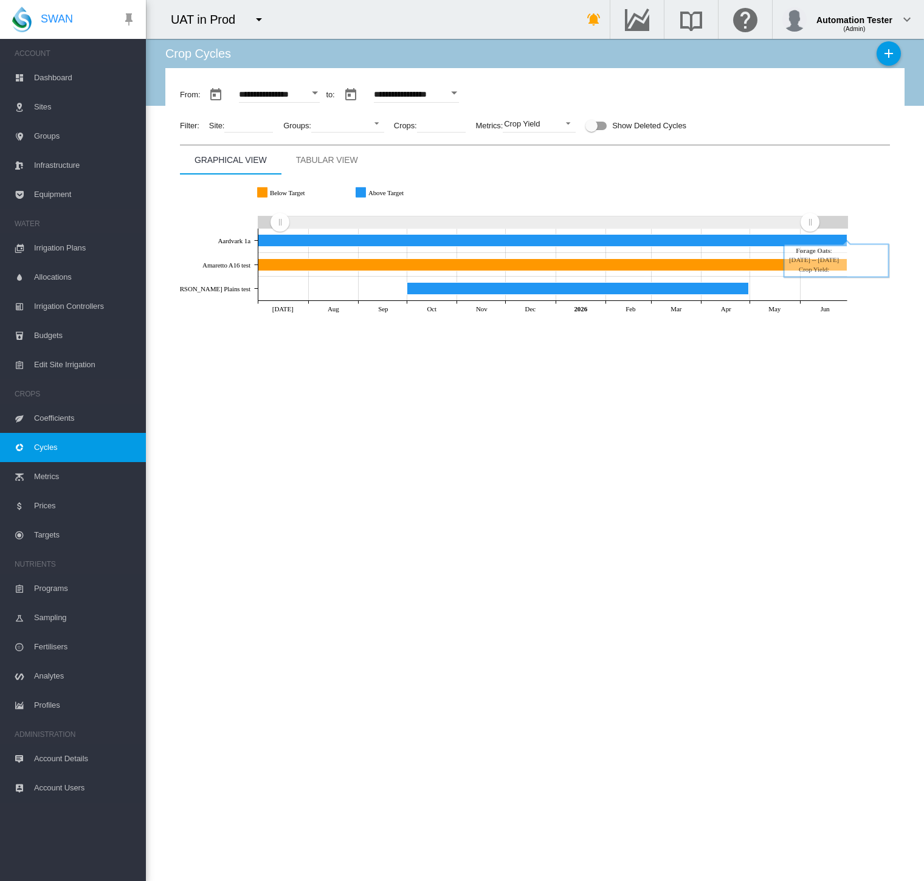
click at [381, 196] on rect "Above Target" at bounding box center [406, 192] width 80 height 11
click at [331, 160] on div "Tabular View" at bounding box center [327, 160] width 62 height 15
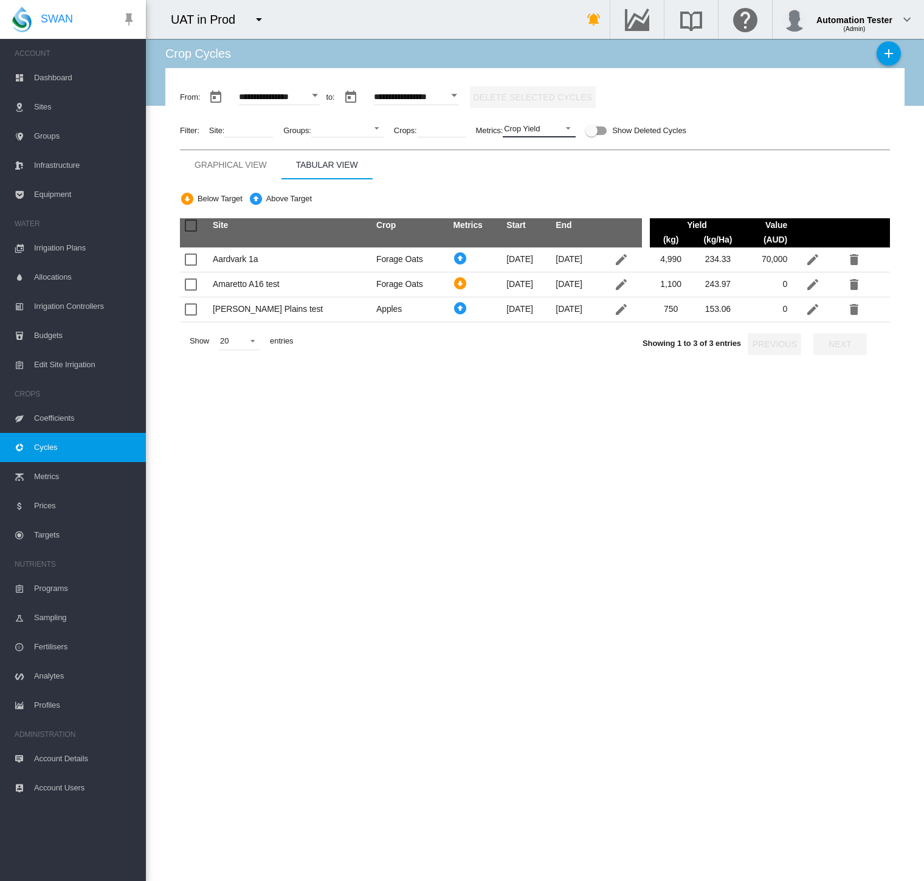
click at [546, 130] on span "Crop Yield" at bounding box center [529, 128] width 51 height 11
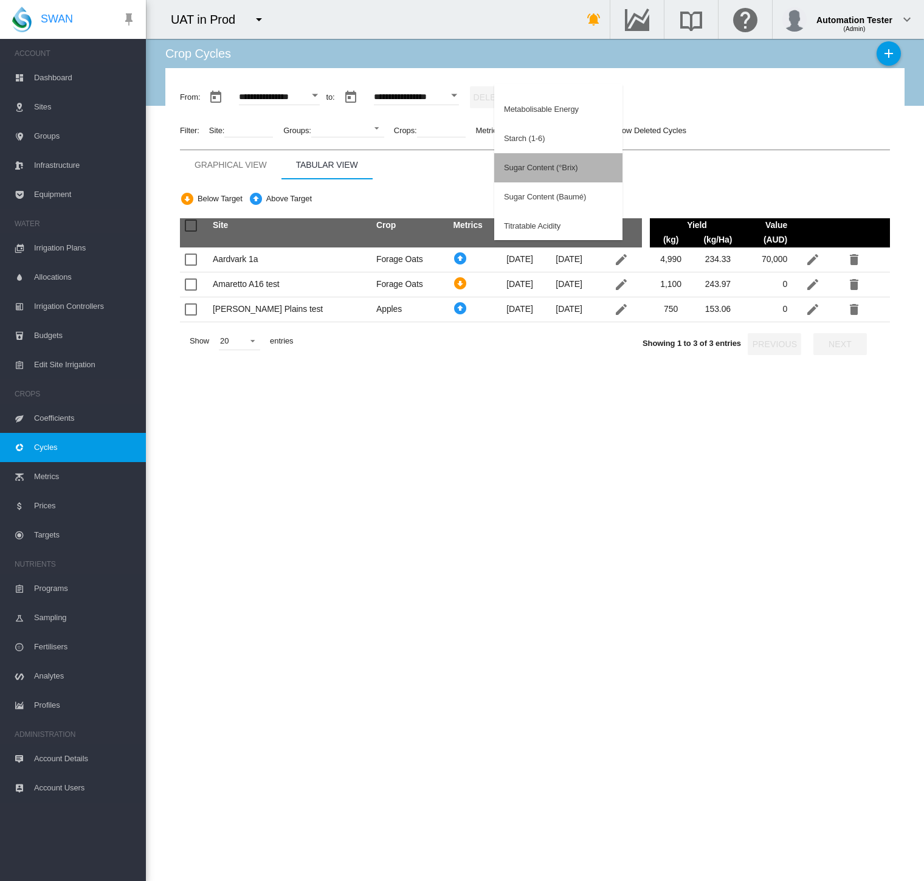
click at [560, 169] on div "Sugar Content (°Brix)" at bounding box center [541, 167] width 74 height 11
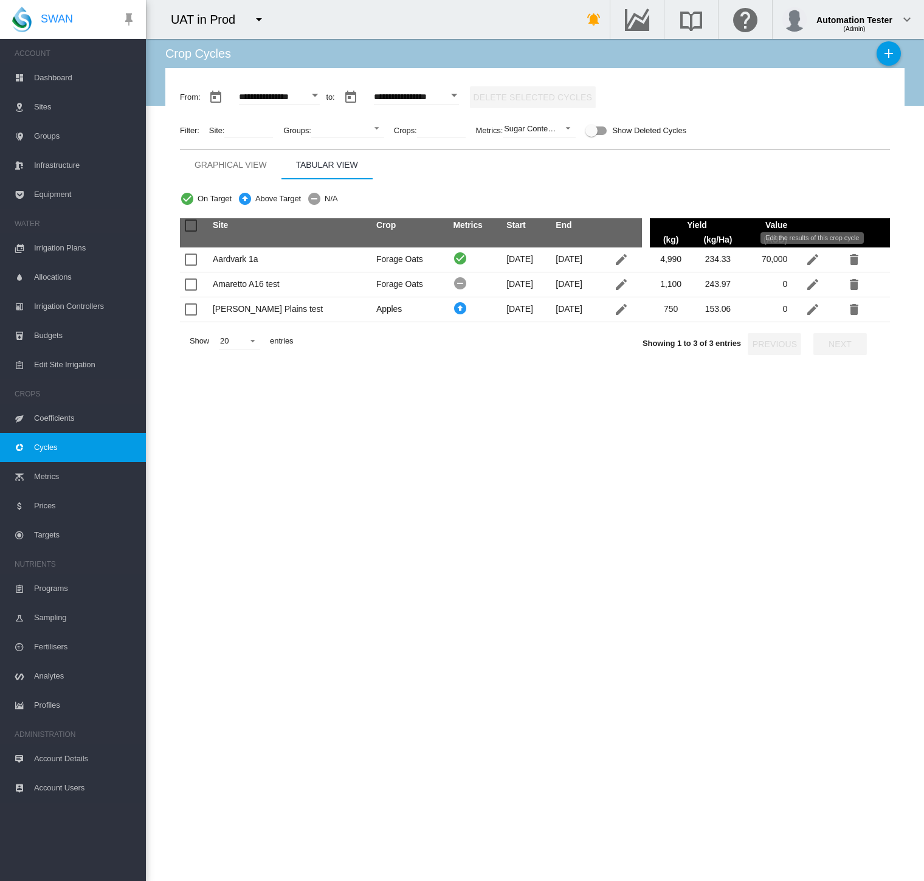
click at [818, 259] on md-icon "icon-pencil" at bounding box center [812, 259] width 15 height 15
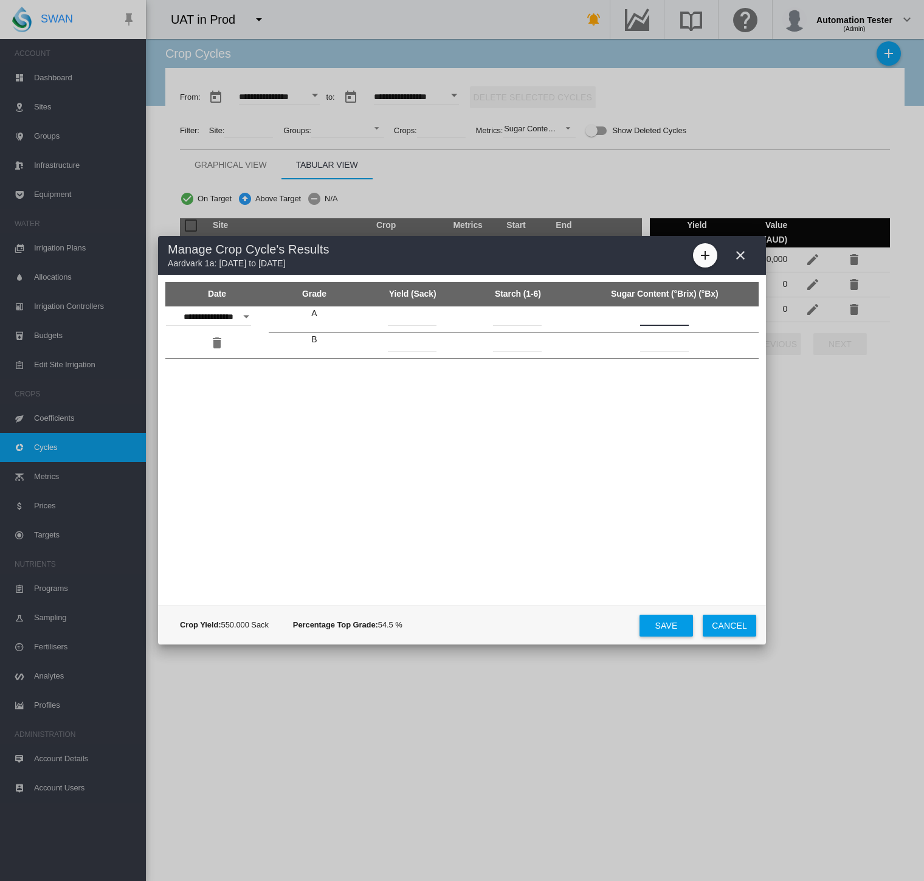
drag, startPoint x: 671, startPoint y: 314, endPoint x: 658, endPoint y: 315, distance: 13.4
click at [658, 315] on input "**" at bounding box center [664, 317] width 49 height 18
click at [571, 246] on md-toolbar "Manage Crop Cycle's Results Aardvark 1a: 01 Jul 2025 to 30 Jun 2026" at bounding box center [462, 255] width 608 height 39
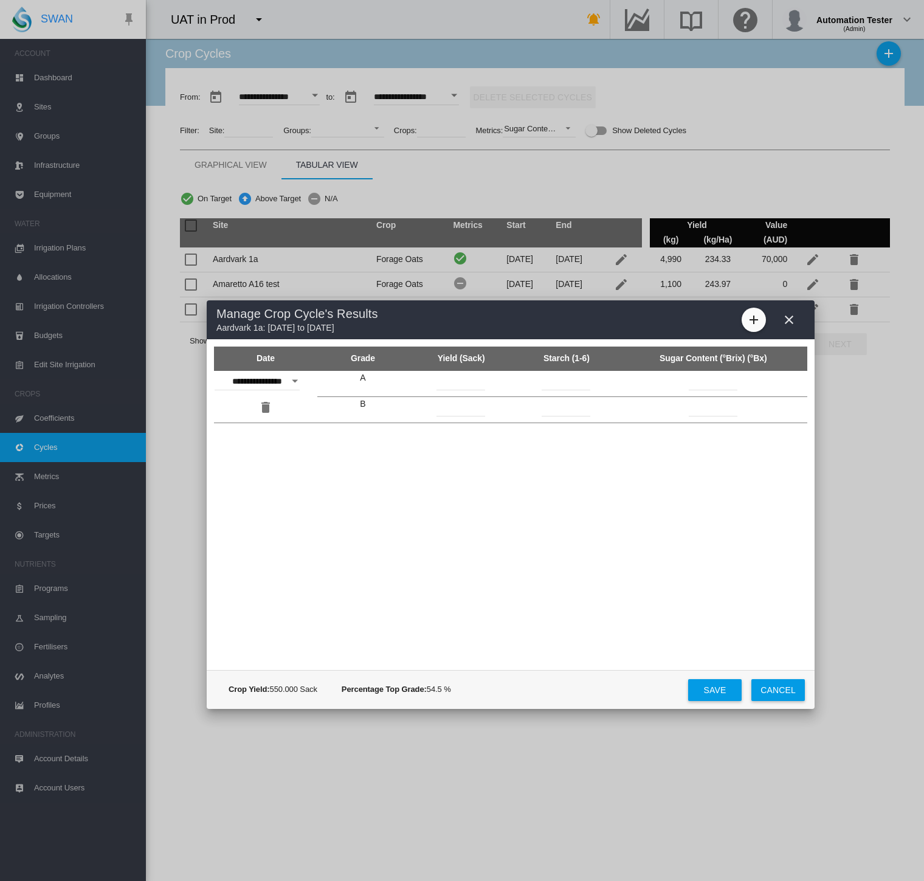
drag, startPoint x: 569, startPoint y: 250, endPoint x: 617, endPoint y: 315, distance: 80.3
click at [617, 315] on md-toolbar "Manage Crop Cycle's Results Aardvark 1a: 01 Jul 2025 to 30 Jun 2026" at bounding box center [511, 319] width 608 height 39
click at [765, 690] on button "Cancel" at bounding box center [777, 690] width 53 height 22
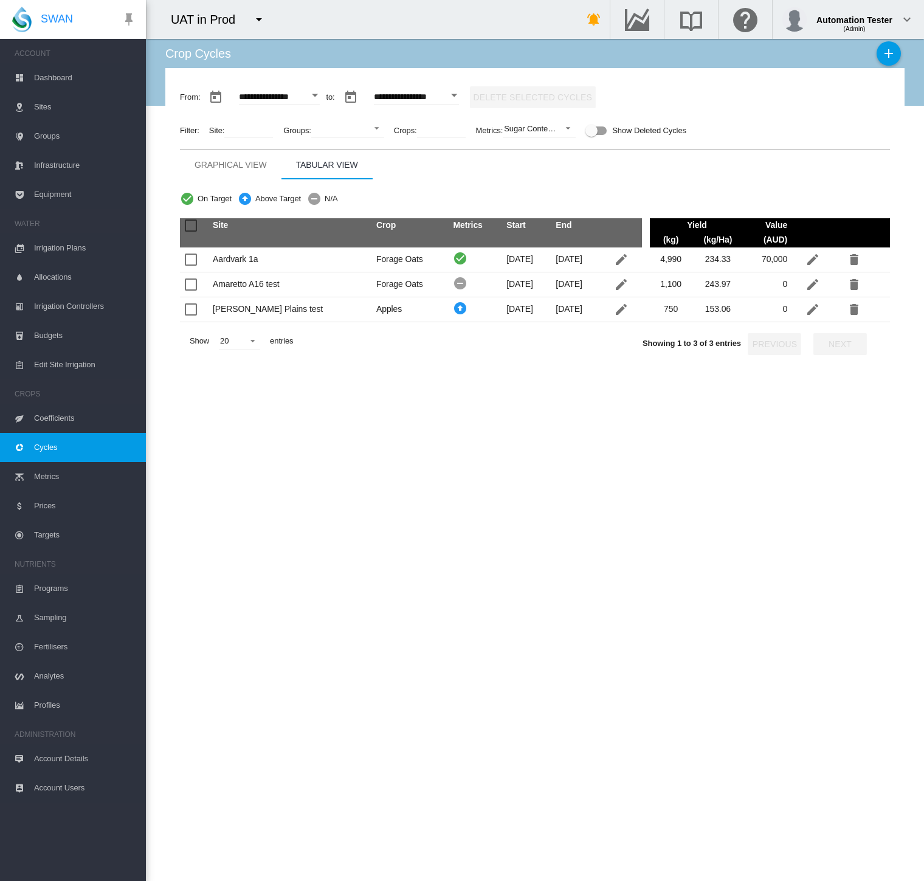
click at [63, 539] on span "Targets" at bounding box center [85, 534] width 102 height 29
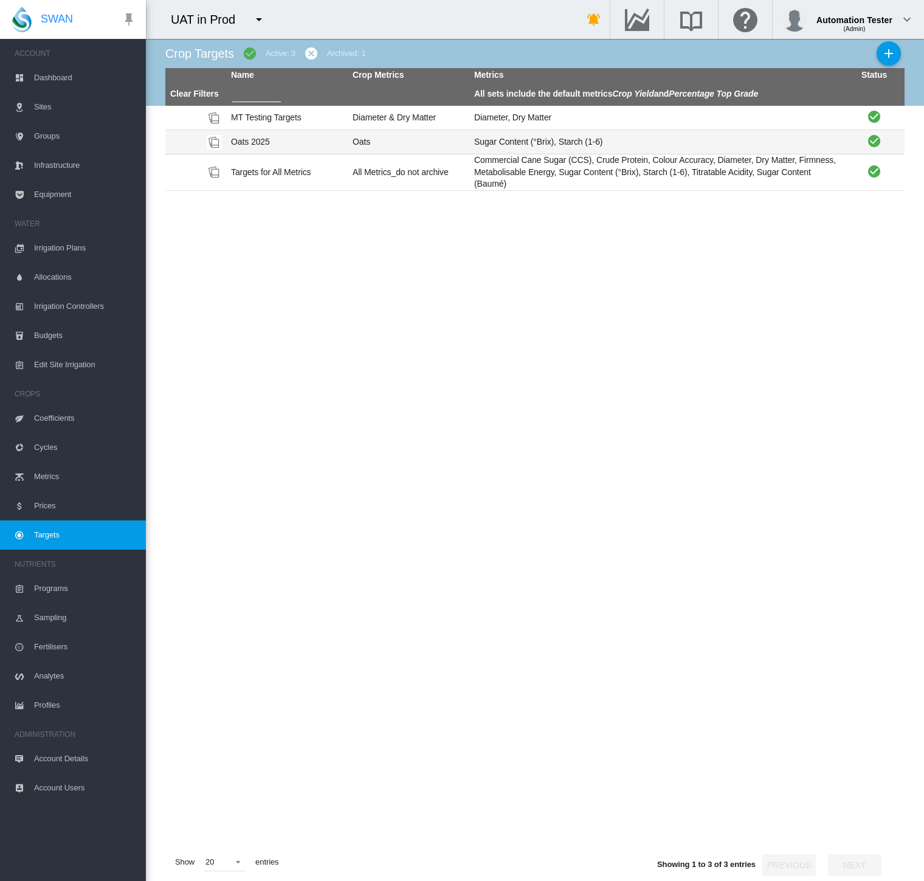
click at [291, 140] on td "Oats 2025" at bounding box center [287, 142] width 122 height 24
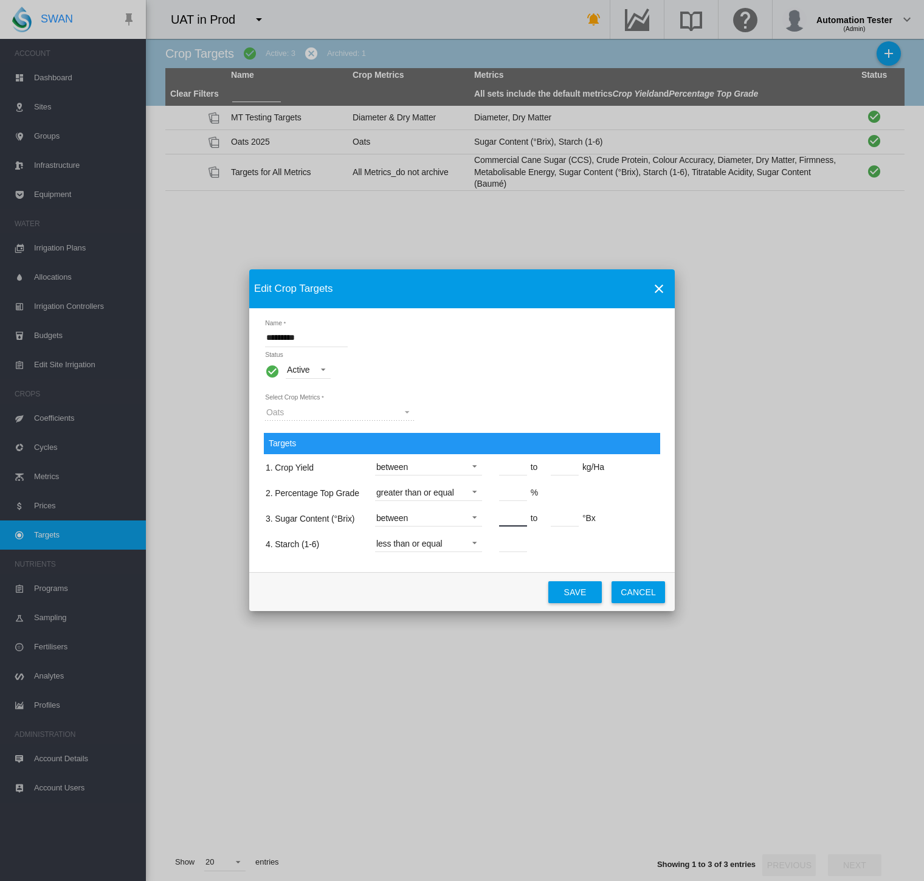
drag, startPoint x: 506, startPoint y: 518, endPoint x: 490, endPoint y: 518, distance: 15.8
click at [490, 518] on span "* to ** °Bx" at bounding box center [541, 518] width 110 height 10
type input "**"
drag, startPoint x: 562, startPoint y: 518, endPoint x: 546, endPoint y: 520, distance: 15.3
click at [546, 520] on span "to **" at bounding box center [557, 518] width 52 height 10
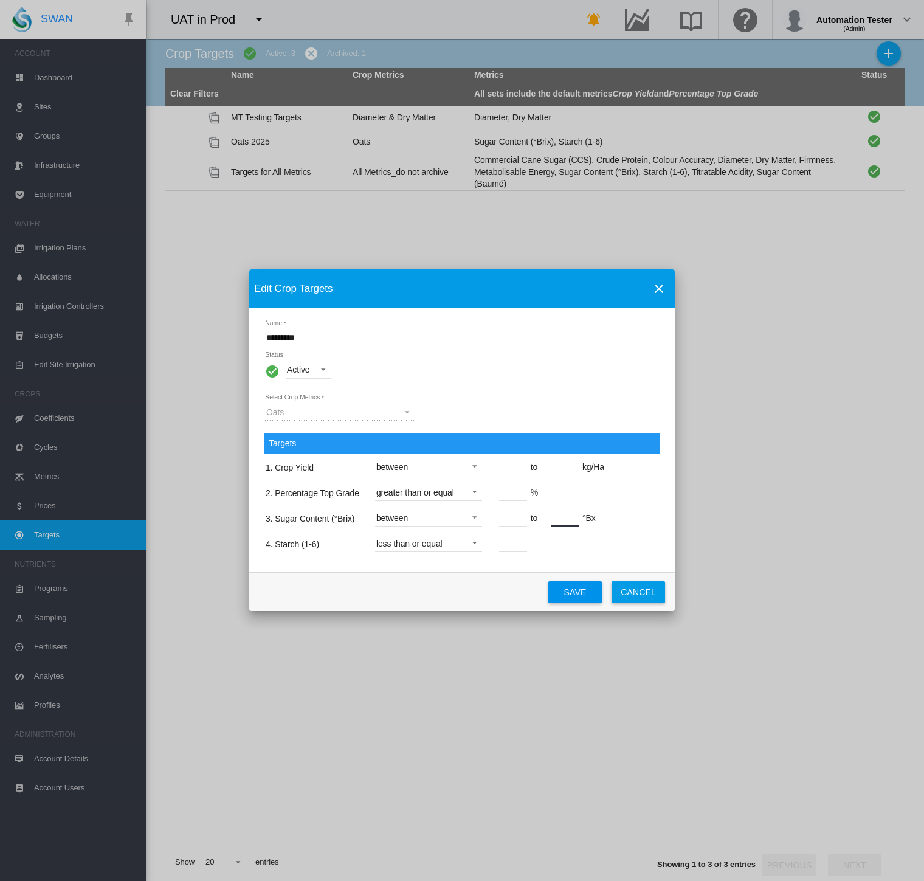
type input "**"
click at [568, 591] on button "Save" at bounding box center [574, 592] width 53 height 22
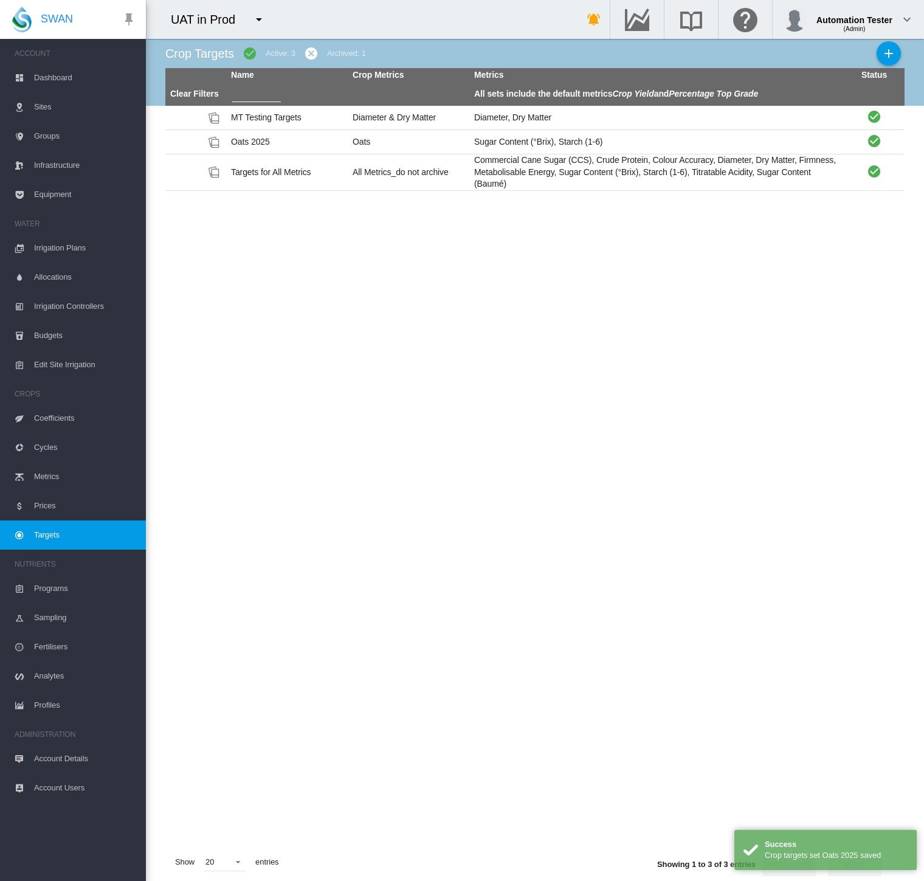
click at [58, 455] on span "Cycles" at bounding box center [85, 447] width 102 height 29
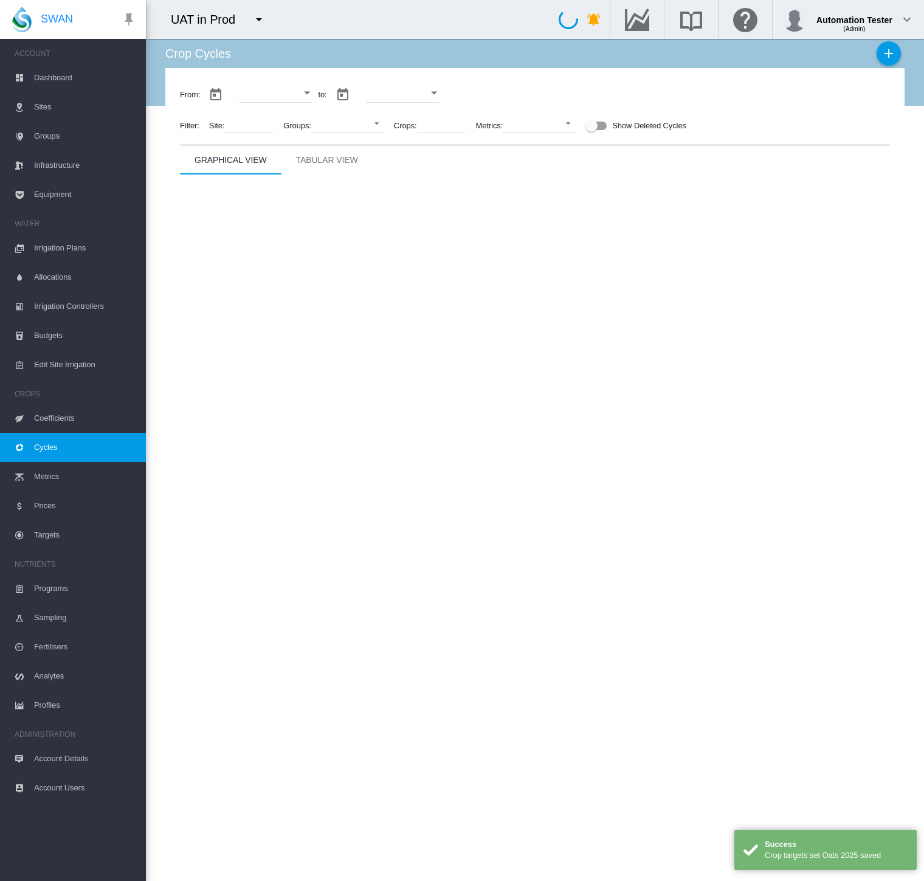
type input "**********"
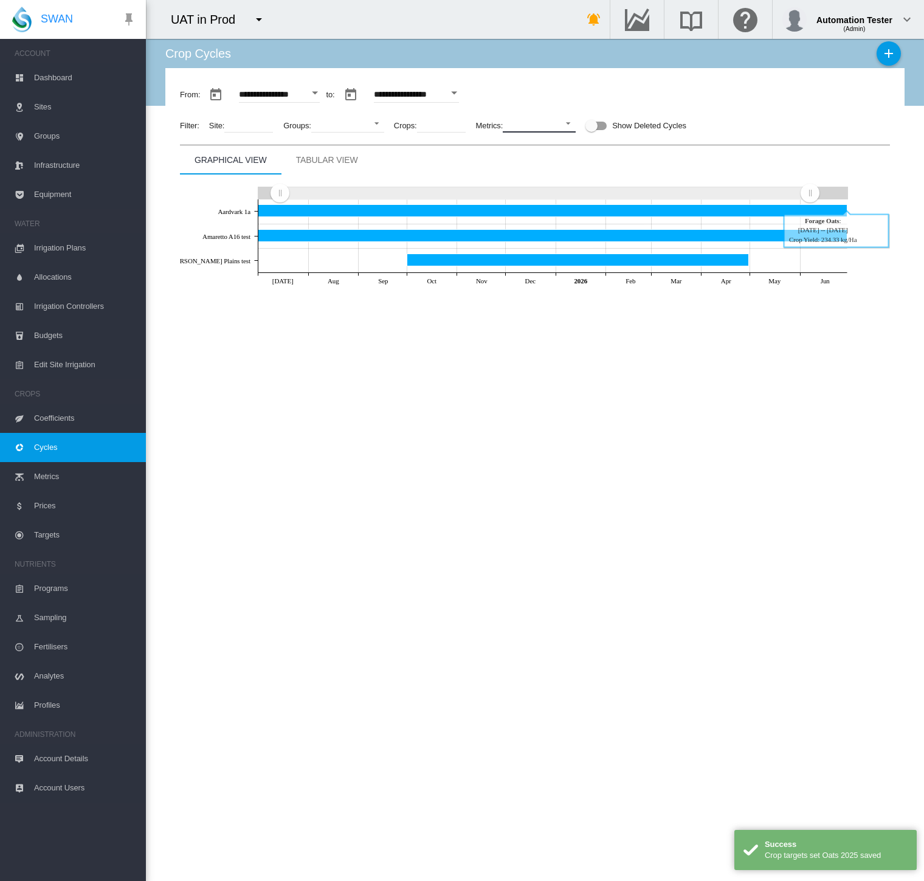
click at [526, 128] on md-select "No Selection Crop Yield Percentage Top Grade Colour Accuracy Commercial Cane Su…" at bounding box center [539, 123] width 73 height 18
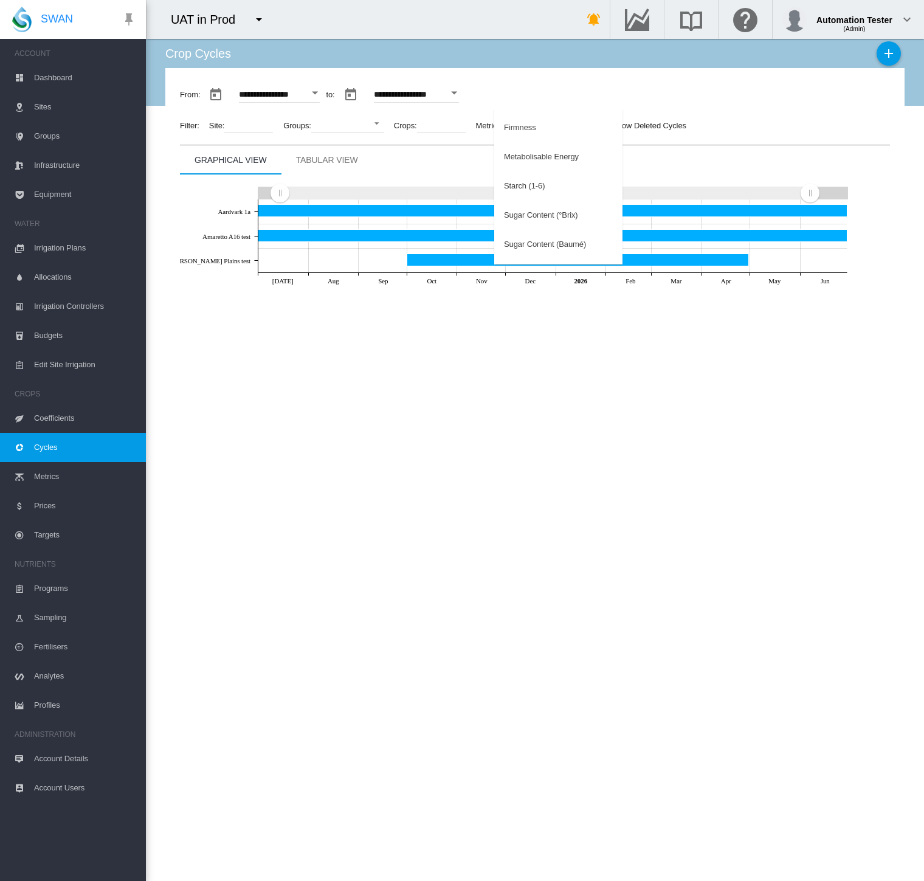
scroll to position [252, 0]
click at [536, 199] on md-option "Sugar Content (°Brix)" at bounding box center [558, 191] width 128 height 29
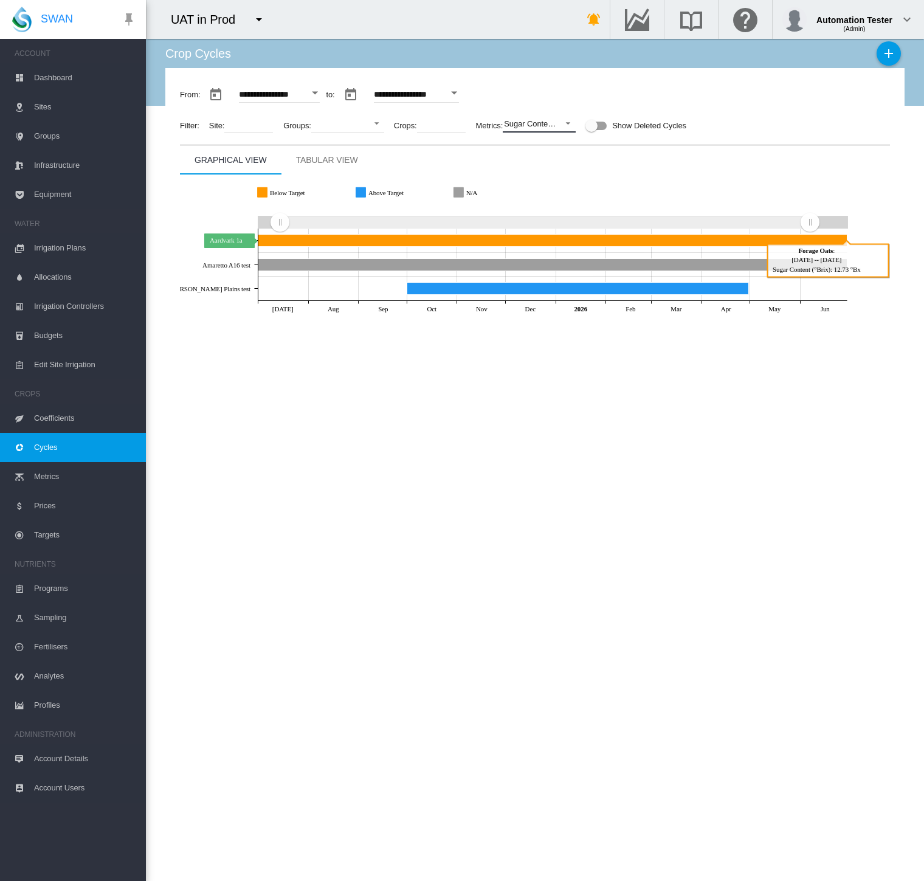
click at [542, 240] on icon "Aardvark 1a Jun 30, 2026" at bounding box center [552, 240] width 589 height 12
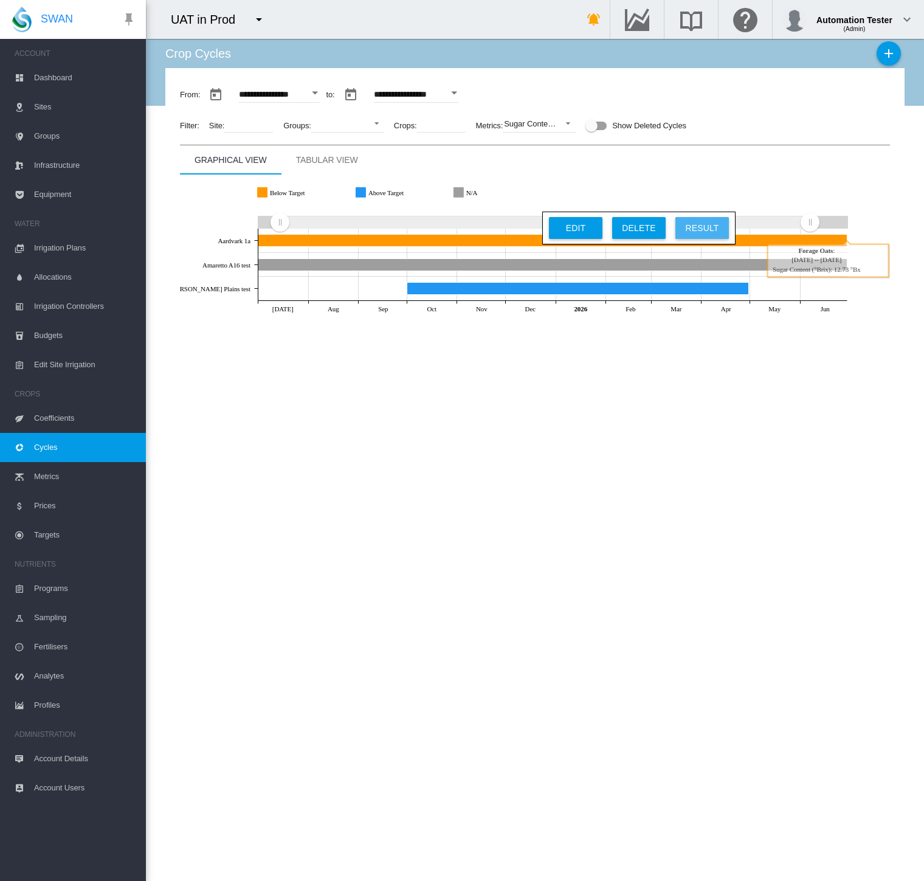
click at [706, 229] on div "Result" at bounding box center [702, 228] width 46 height 22
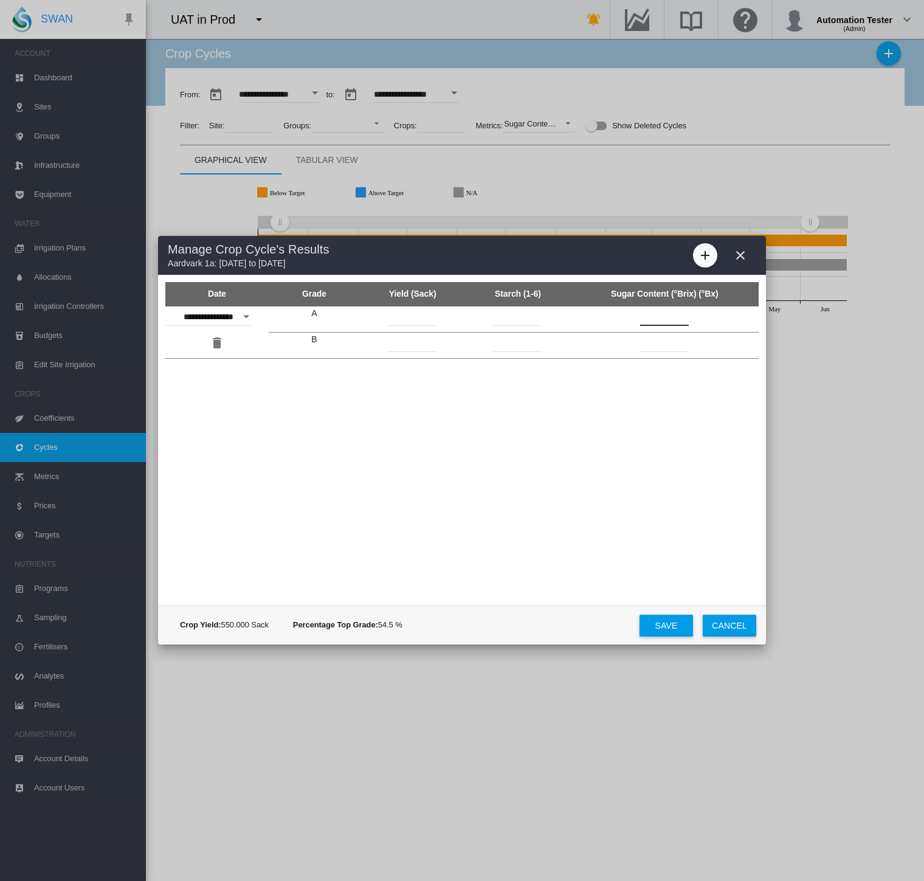
drag, startPoint x: 649, startPoint y: 314, endPoint x: 632, endPoint y: 313, distance: 17.0
click at [632, 313] on td "**" at bounding box center [665, 319] width 188 height 26
type input "**"
click at [674, 627] on button "Save" at bounding box center [665, 625] width 53 height 22
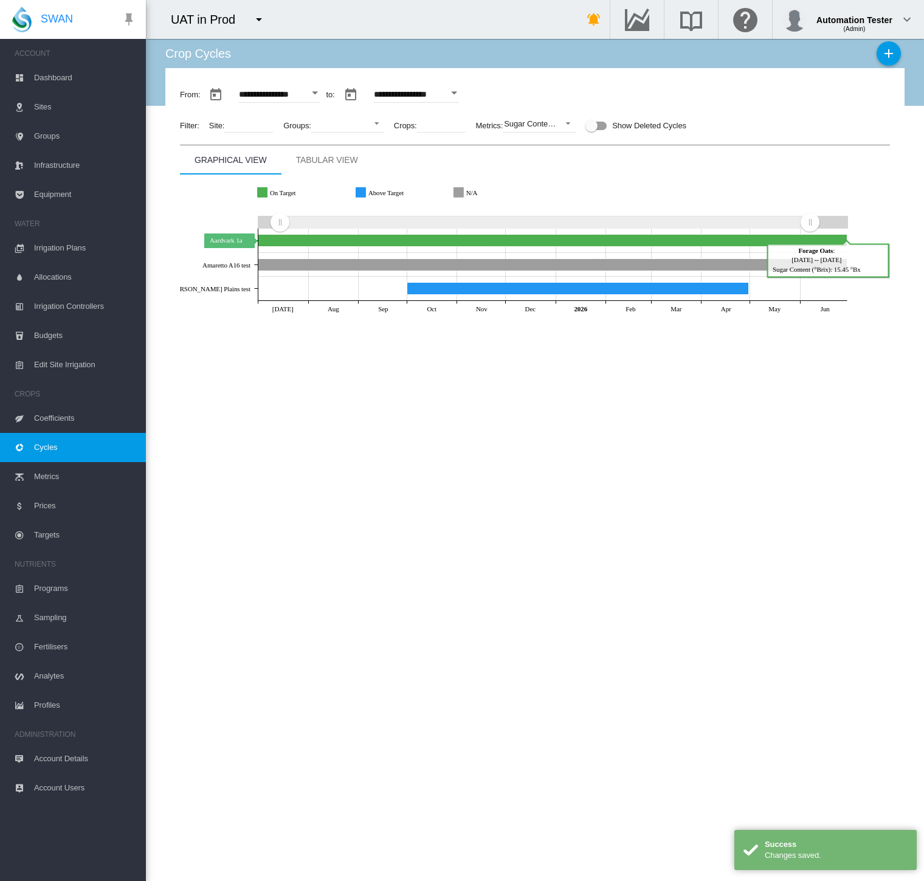
click at [469, 241] on icon "Aardvark 1a Jun 30, 2026" at bounding box center [552, 240] width 589 height 12
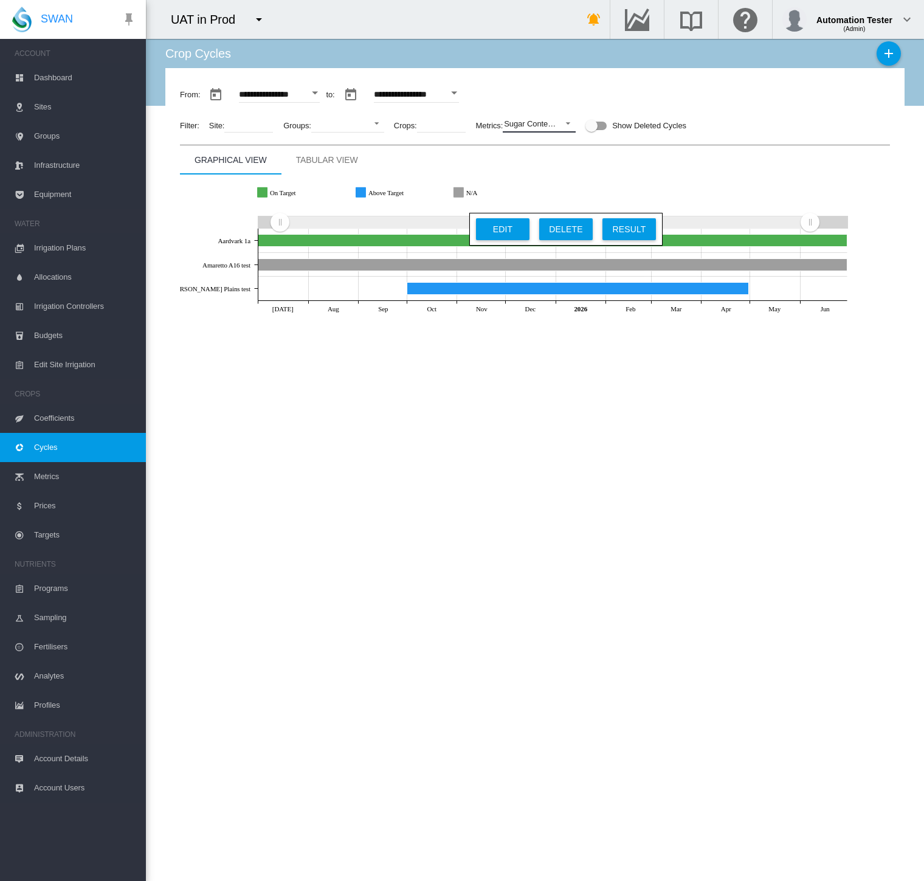
click at [551, 120] on div "Sugar Content (°Brix)" at bounding box center [541, 123] width 74 height 9
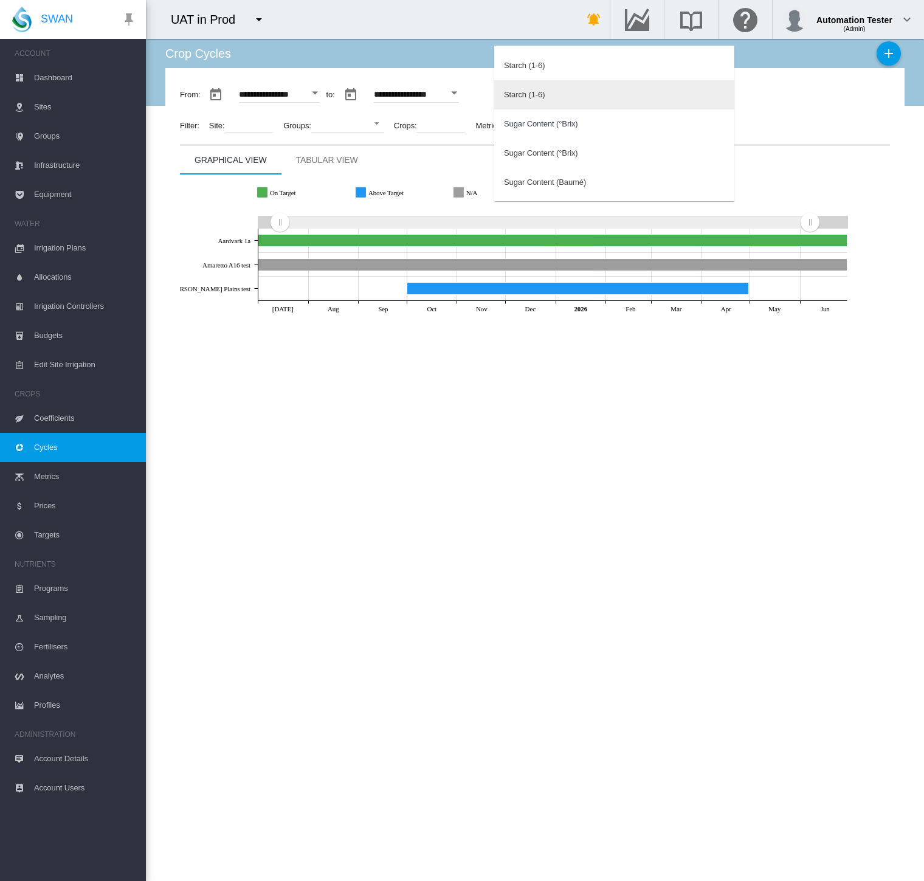
click at [547, 95] on md-option "Starch (1-6)" at bounding box center [614, 94] width 240 height 29
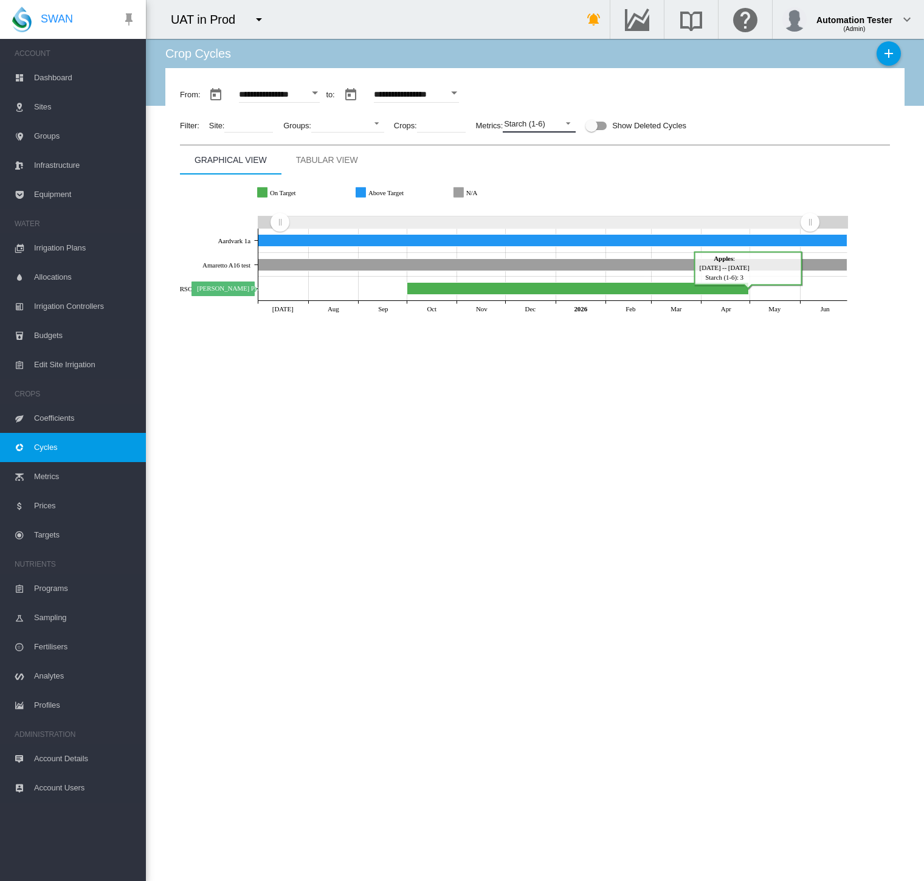
click at [533, 289] on icon "Anna Plains test Apr 30, 2026" at bounding box center [578, 288] width 342 height 12
click at [571, 273] on button "Edit" at bounding box center [566, 276] width 53 height 22
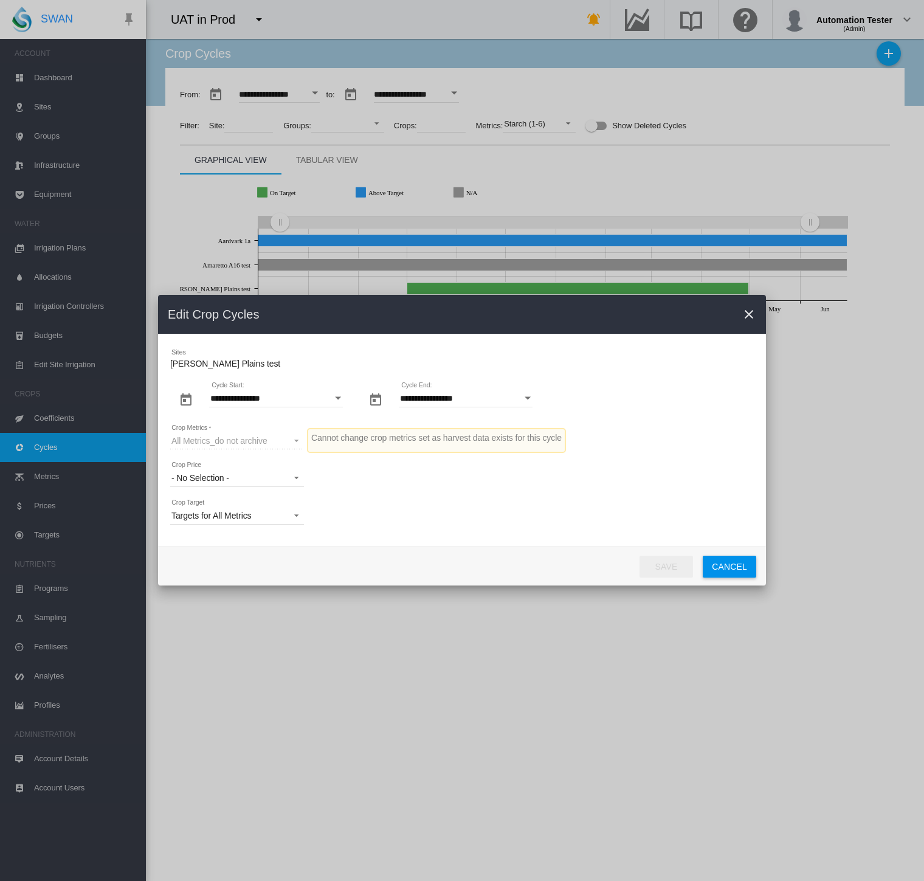
click at [741, 568] on button "Cancel" at bounding box center [729, 566] width 53 height 22
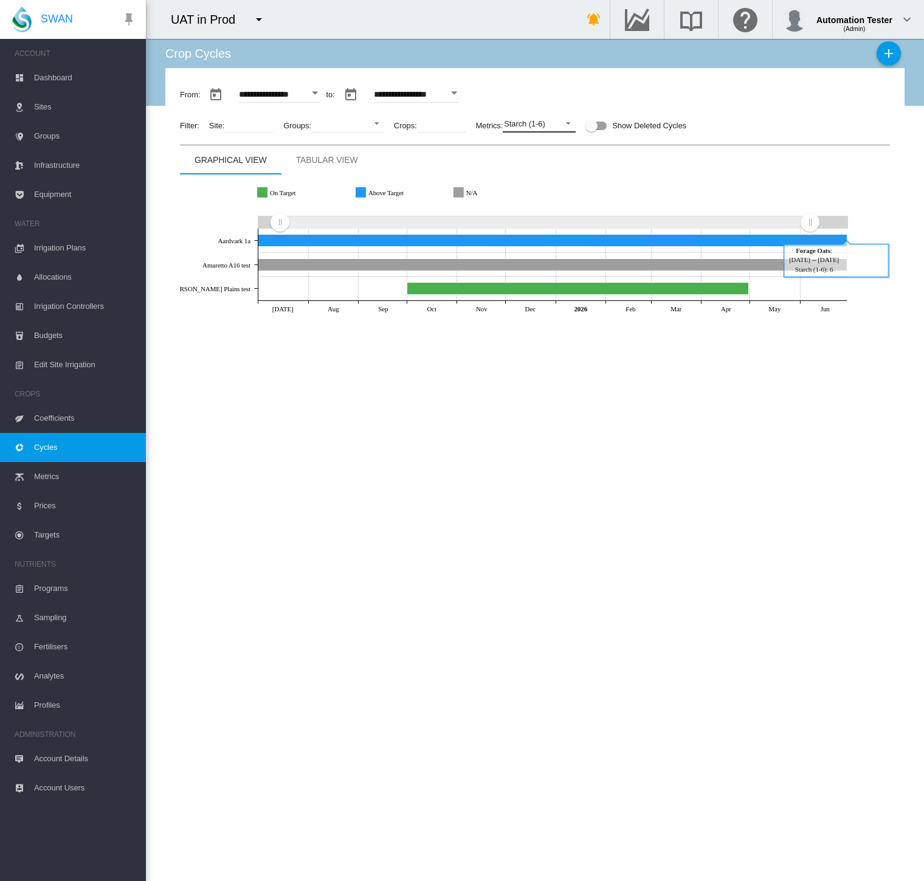
click at [560, 127] on span at bounding box center [564, 122] width 15 height 11
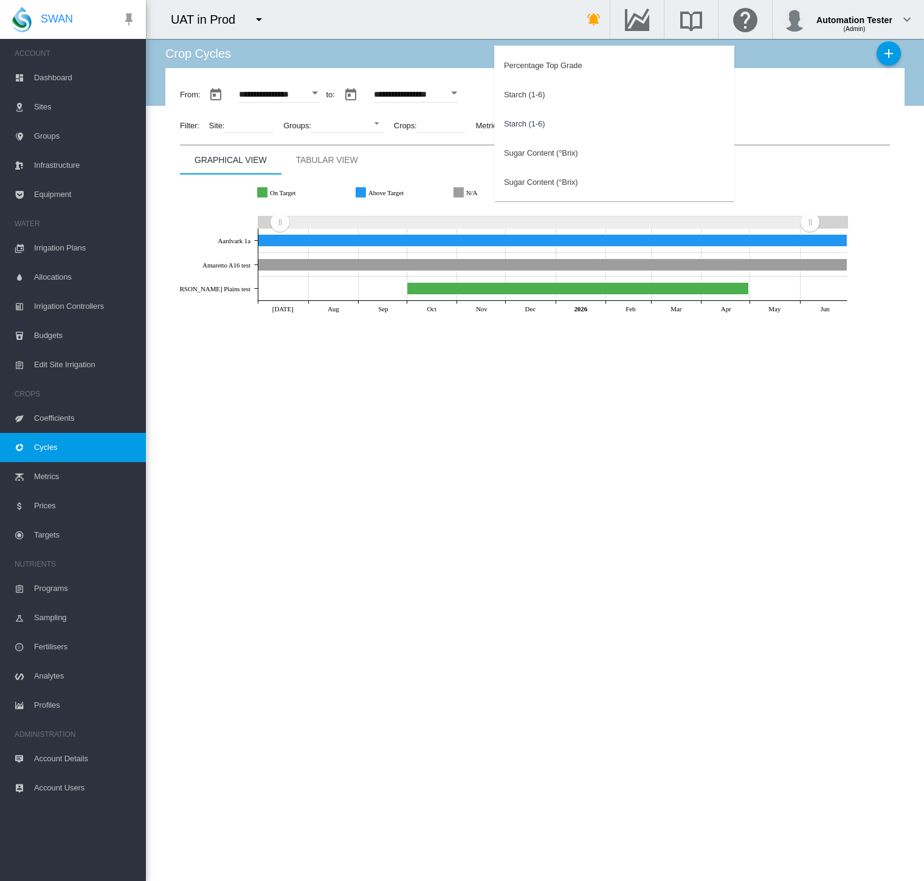
click at [436, 396] on md-backdrop at bounding box center [462, 440] width 924 height 881
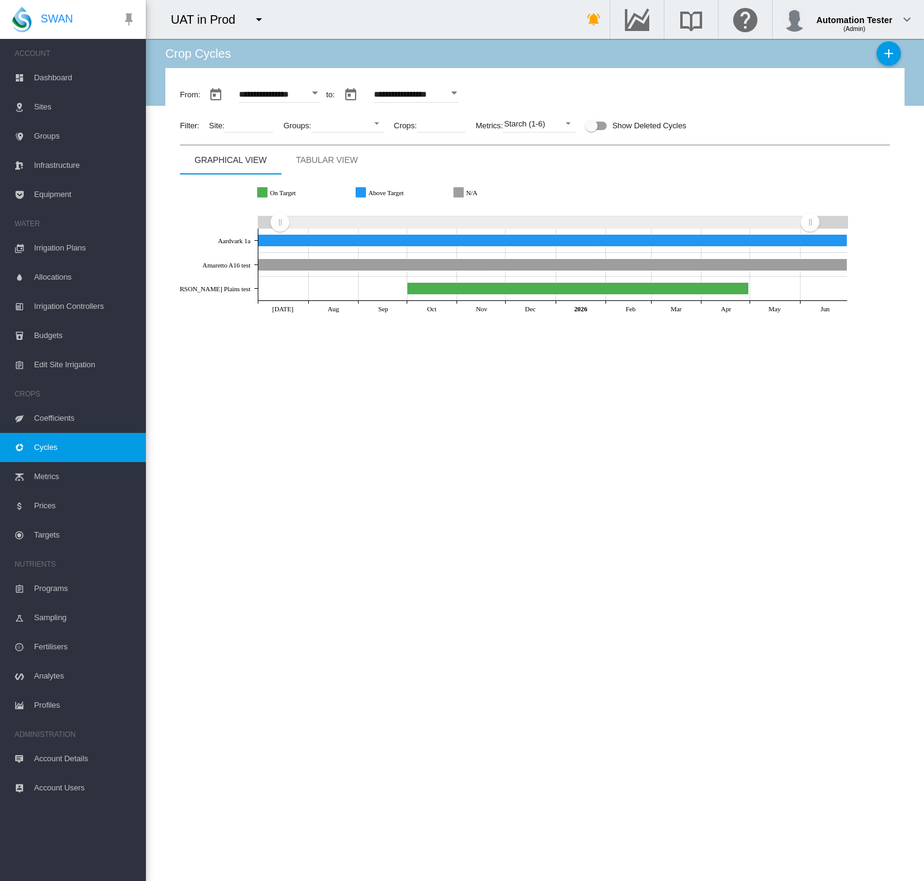
click at [62, 528] on span "Targets" at bounding box center [85, 534] width 102 height 29
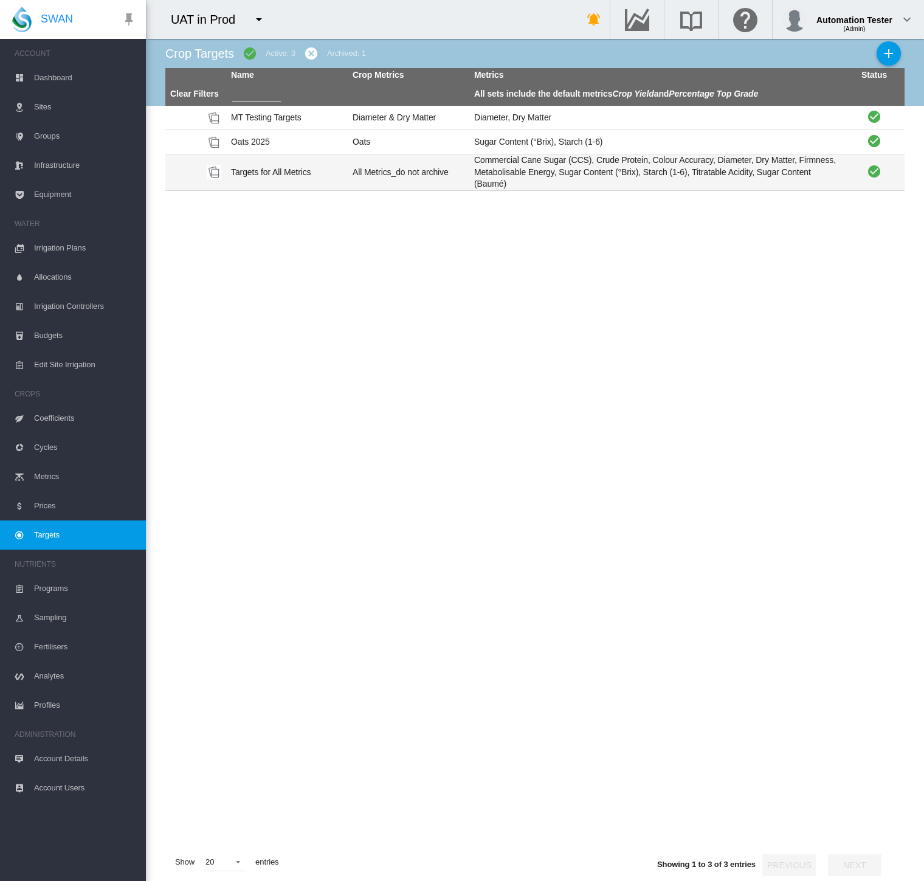
click at [325, 173] on td "Targets for All Metrics" at bounding box center [287, 172] width 122 height 36
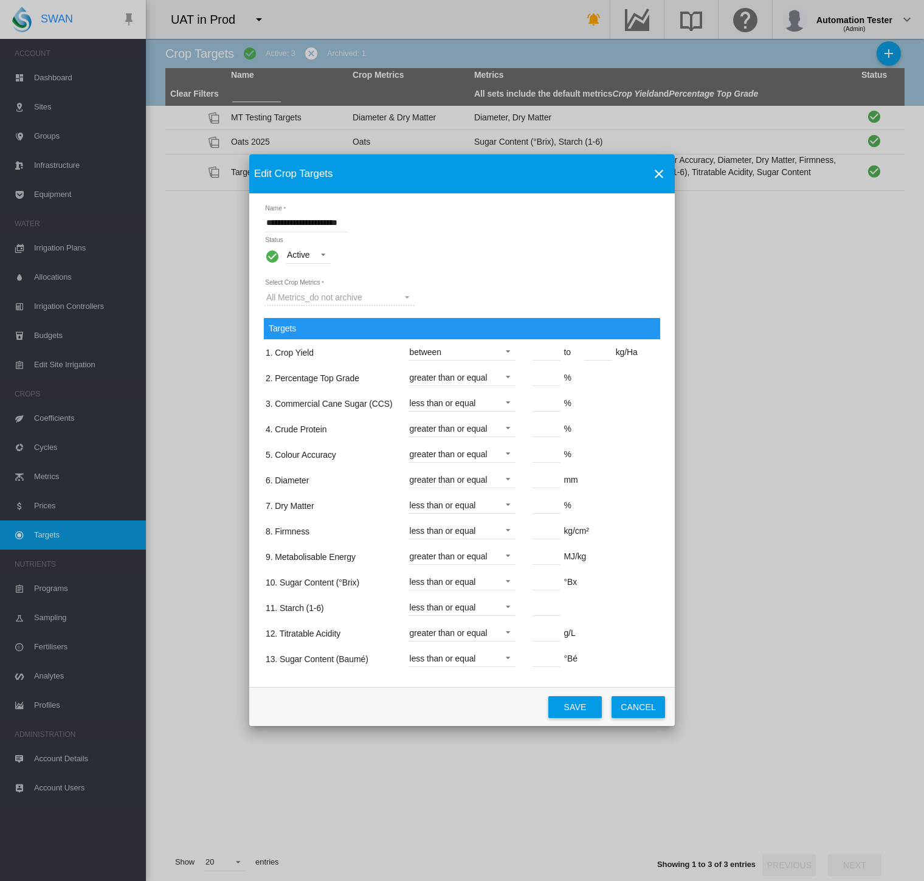
click at [493, 359] on span "between" at bounding box center [452, 352] width 85 height 12
click at [475, 301] on div "greater than or equal" at bounding box center [447, 300] width 78 height 12
click at [534, 355] on input "**" at bounding box center [546, 351] width 28 height 18
type input "***"
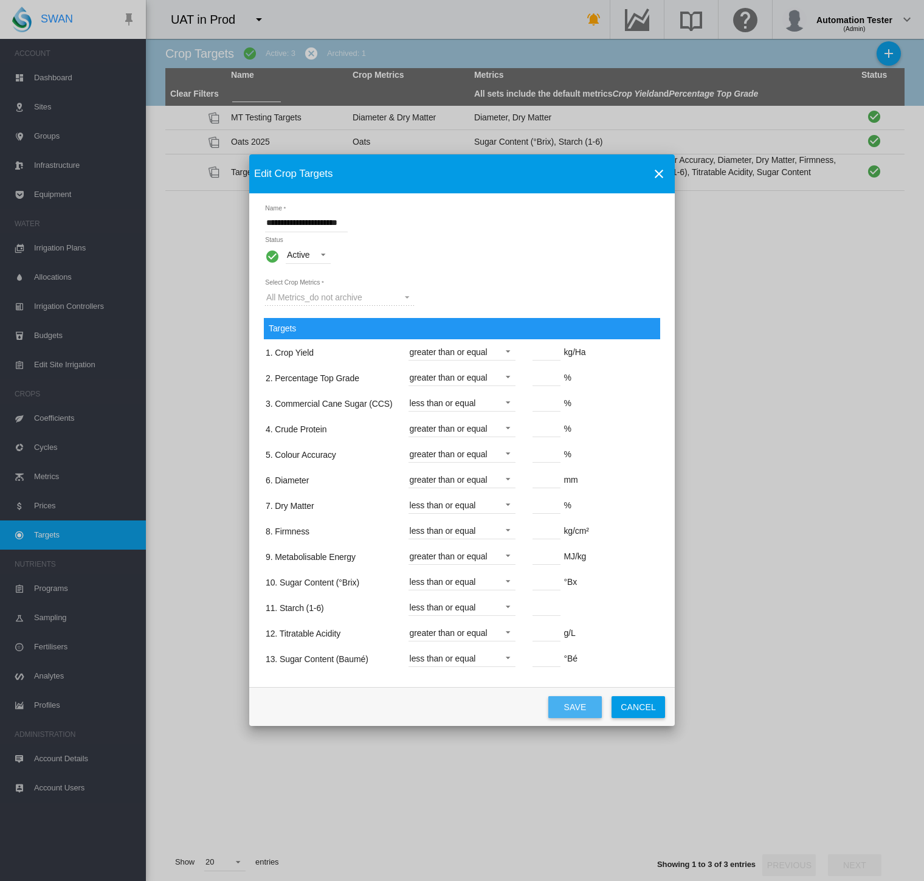
click at [572, 701] on button "Save" at bounding box center [574, 707] width 53 height 22
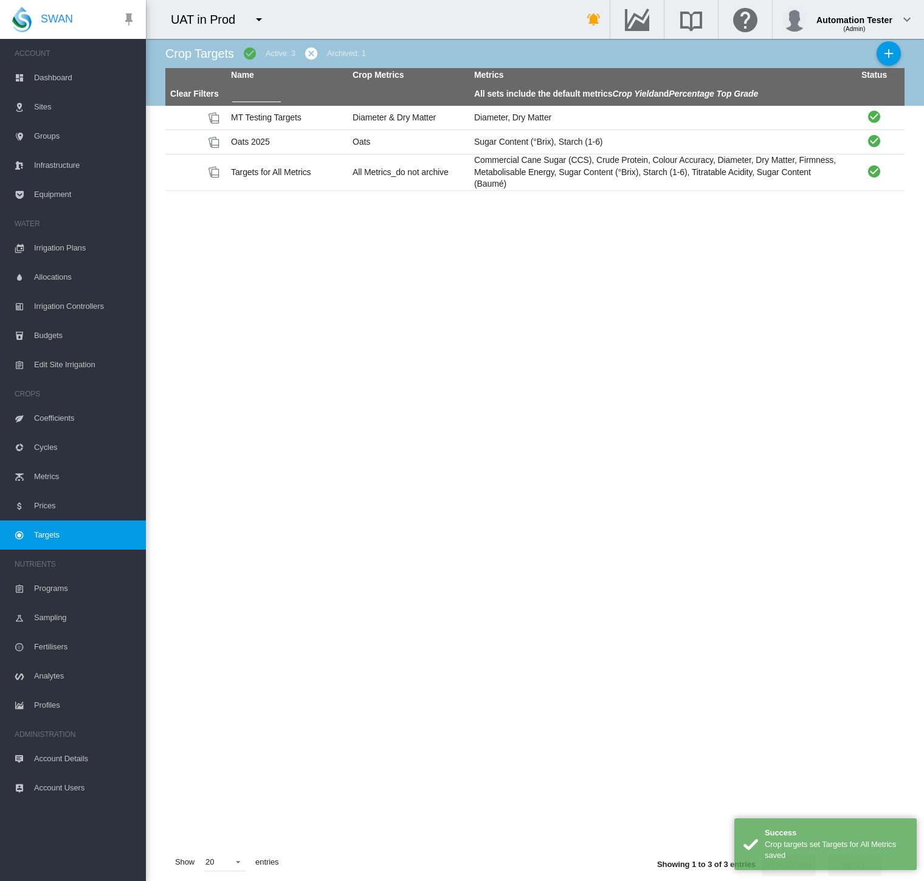
click at [60, 450] on span "Cycles" at bounding box center [85, 447] width 102 height 29
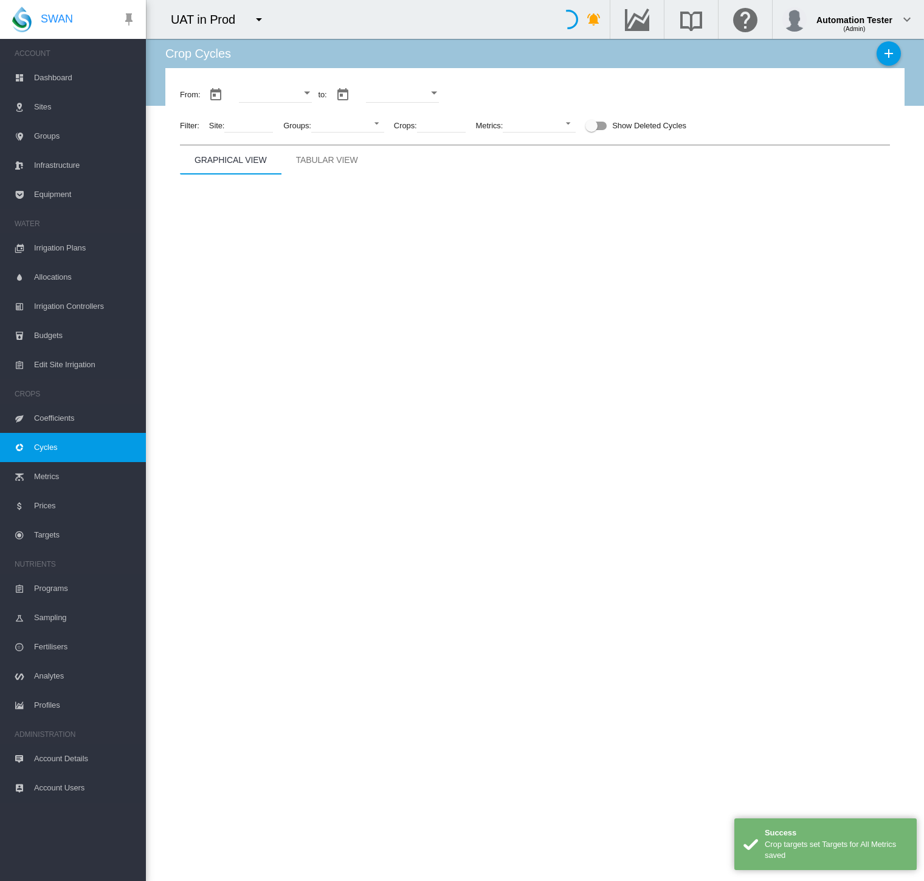
type input "**********"
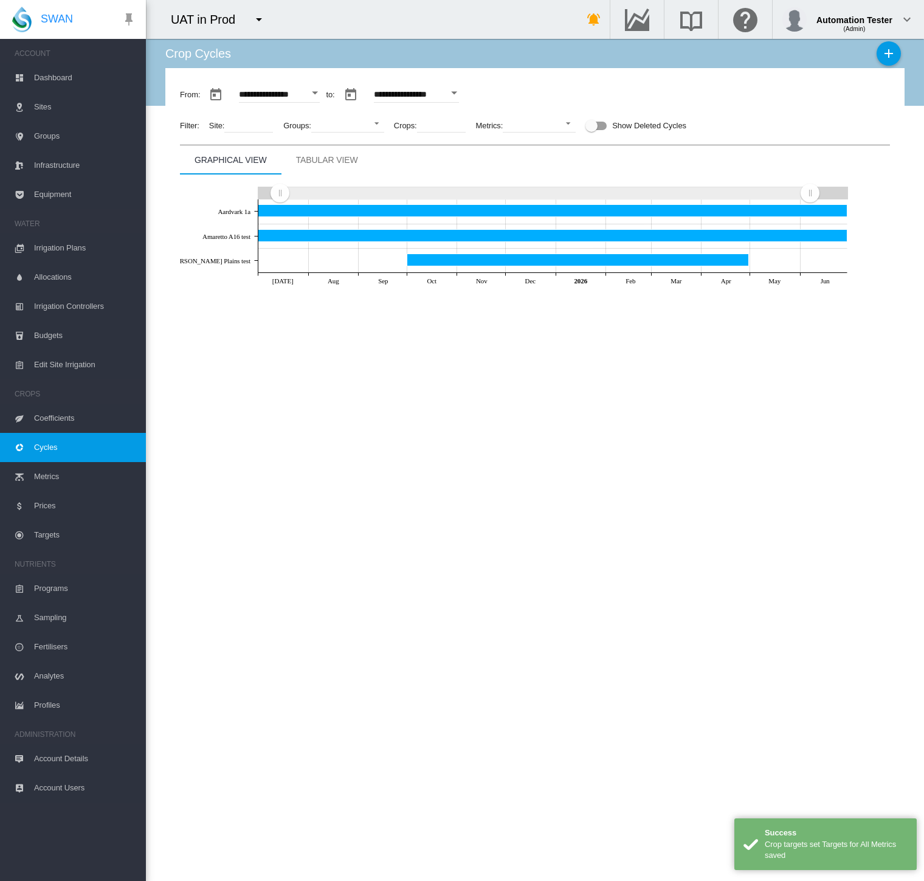
click at [342, 168] on md-tab-item "Tabular View" at bounding box center [326, 159] width 91 height 29
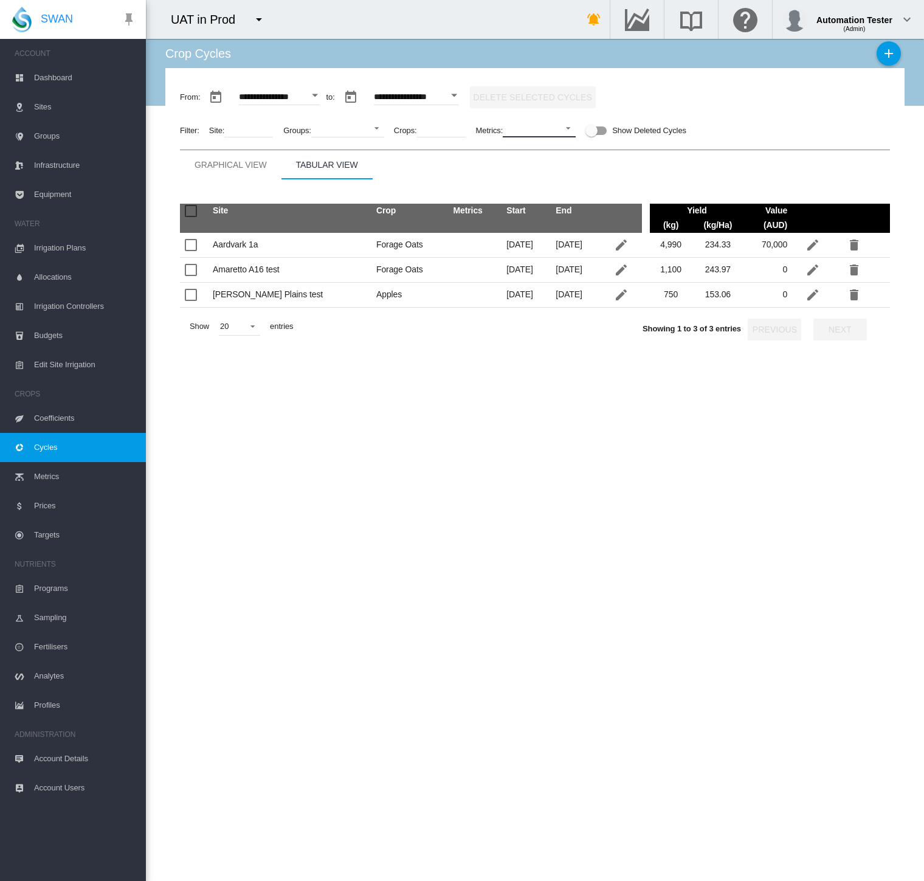
click at [528, 131] on md-select "No Selection Crop Yield Percentage Top Grade Colour Accuracy Commercial Cane Su…" at bounding box center [539, 128] width 73 height 18
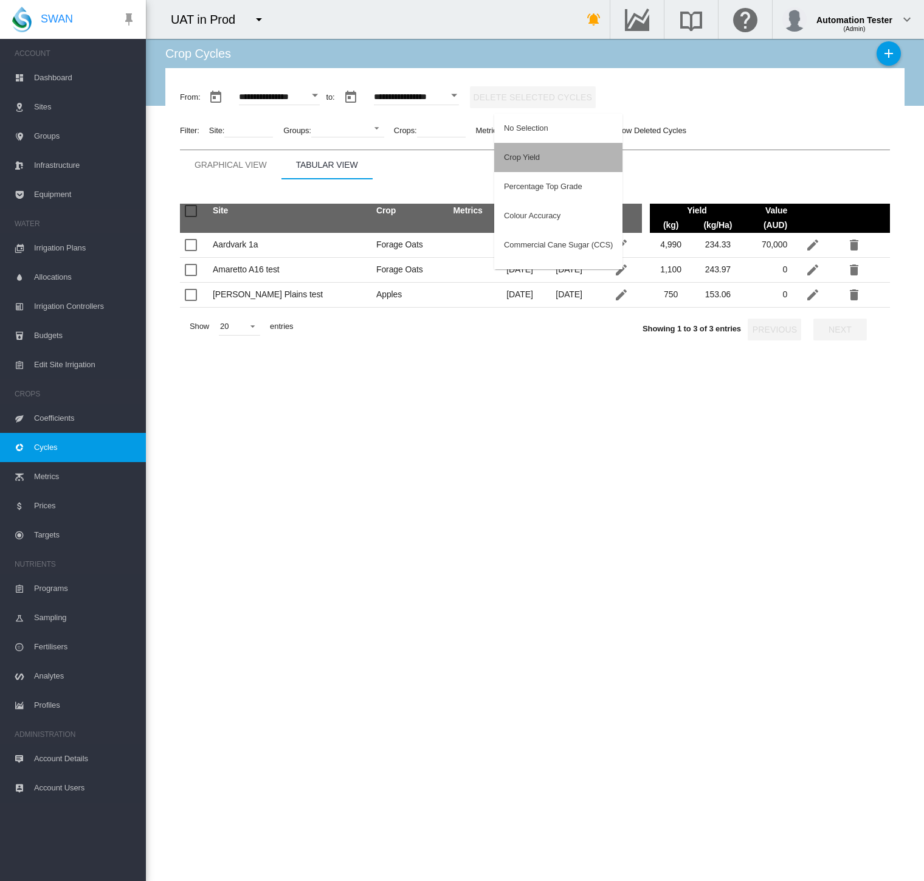
click at [526, 153] on div "Crop Yield" at bounding box center [522, 157] width 36 height 11
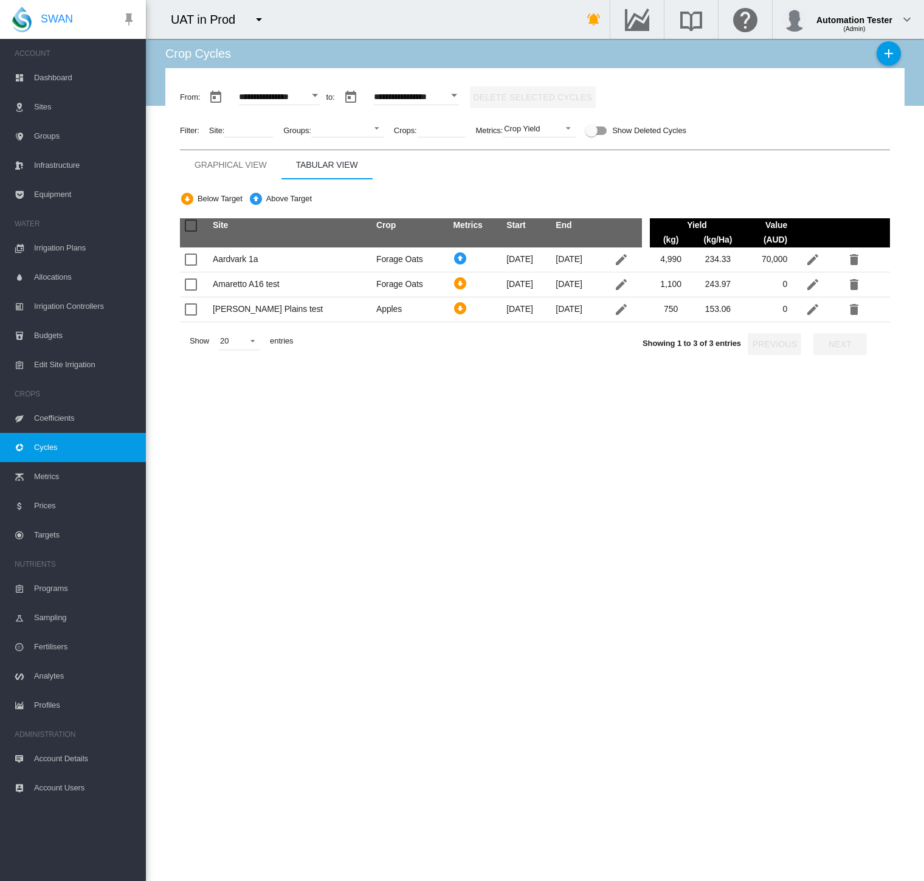
click at [63, 539] on span "Targets" at bounding box center [85, 534] width 102 height 29
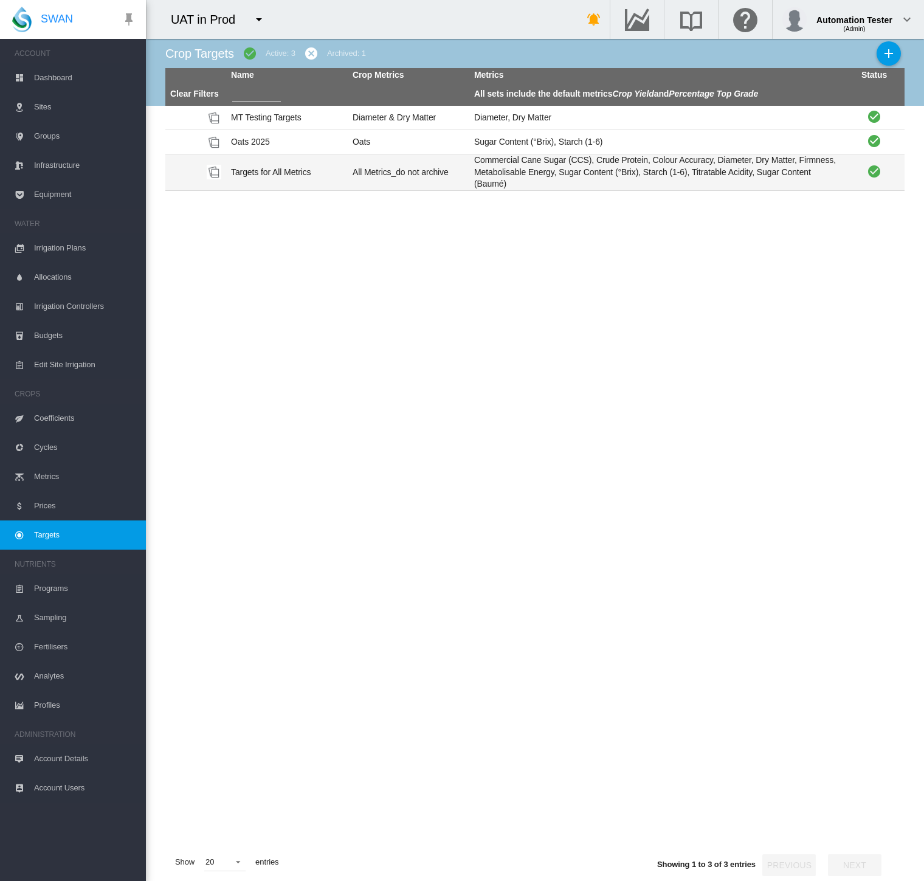
click at [400, 177] on td "All Metrics_do not archive" at bounding box center [409, 172] width 122 height 36
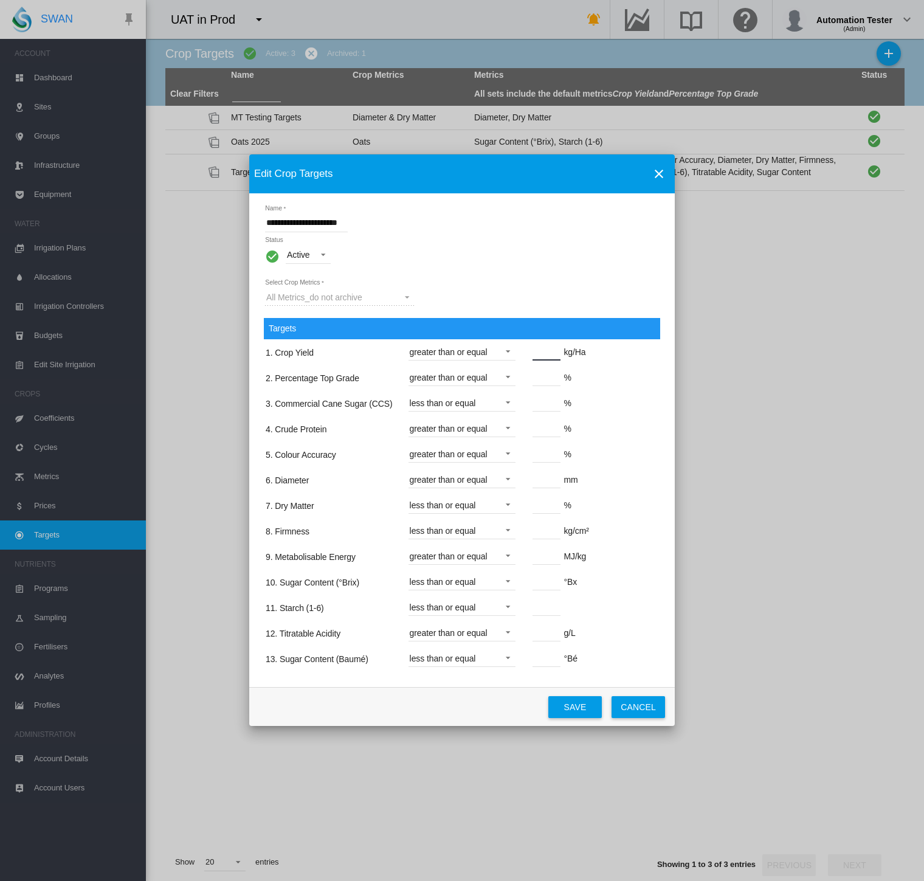
click at [534, 357] on input "***" at bounding box center [546, 351] width 28 height 18
type input "***"
click at [575, 697] on button "Save" at bounding box center [574, 707] width 53 height 22
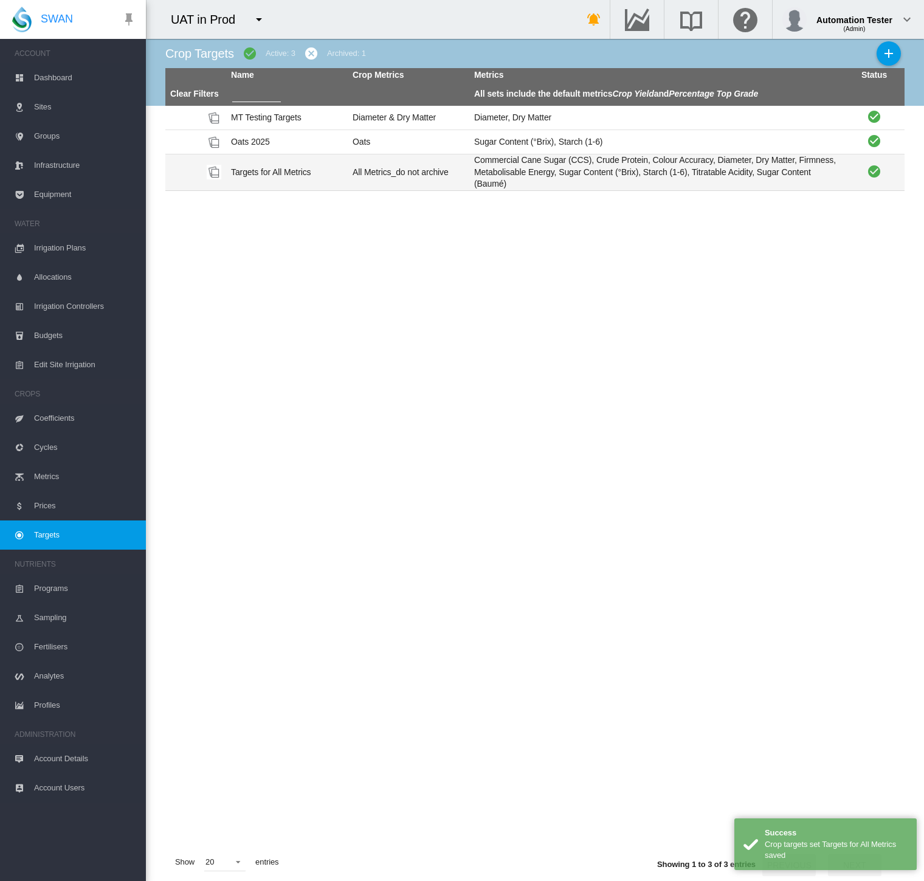
drag, startPoint x: 575, startPoint y: 697, endPoint x: 378, endPoint y: 180, distance: 552.8
click at [378, 180] on td "All Metrics_do not archive" at bounding box center [409, 172] width 122 height 36
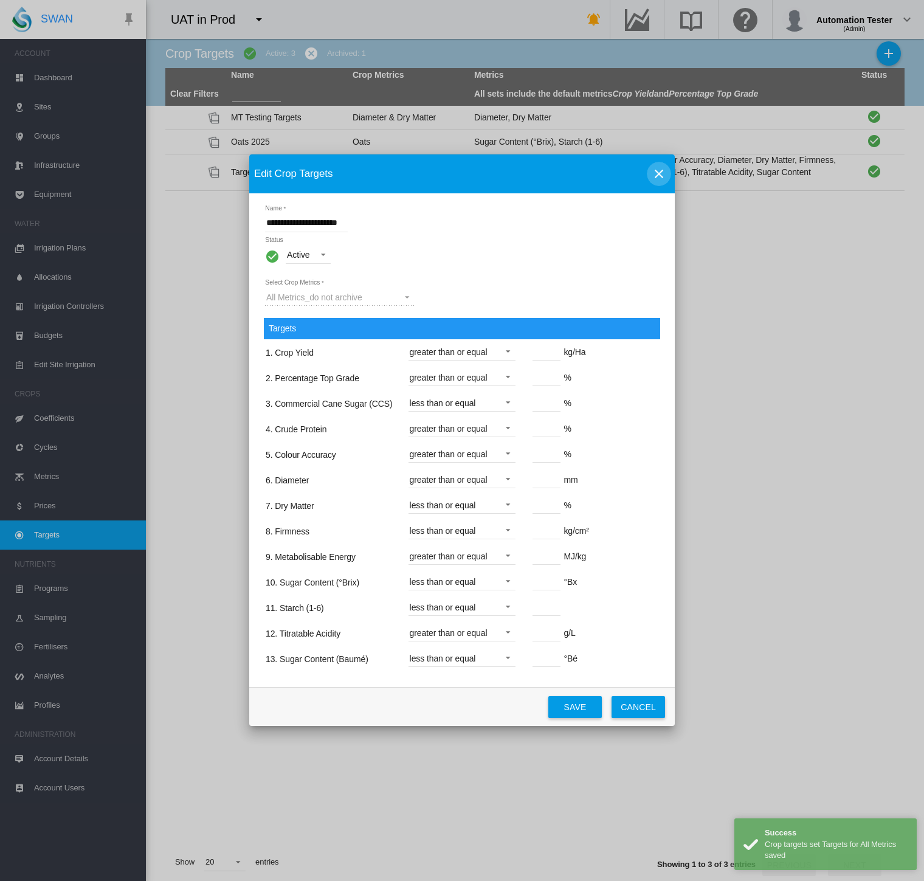
click at [658, 181] on md-icon "icon-close" at bounding box center [658, 174] width 15 height 15
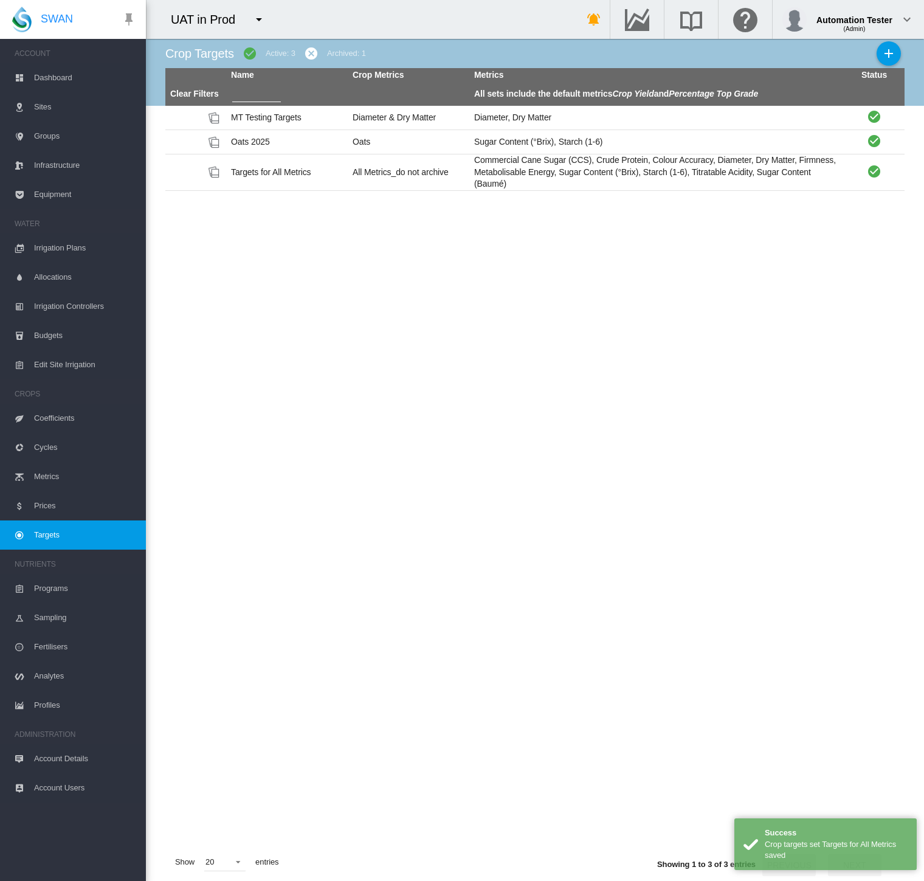
click at [52, 445] on span "Cycles" at bounding box center [85, 447] width 102 height 29
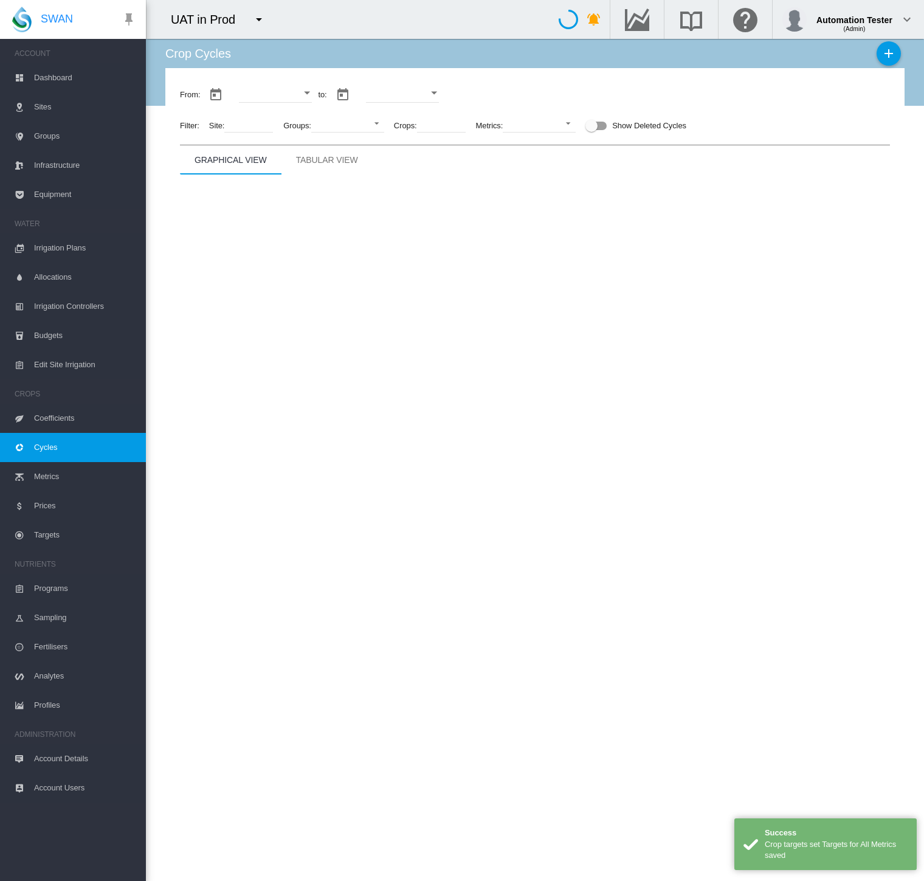
type input "**********"
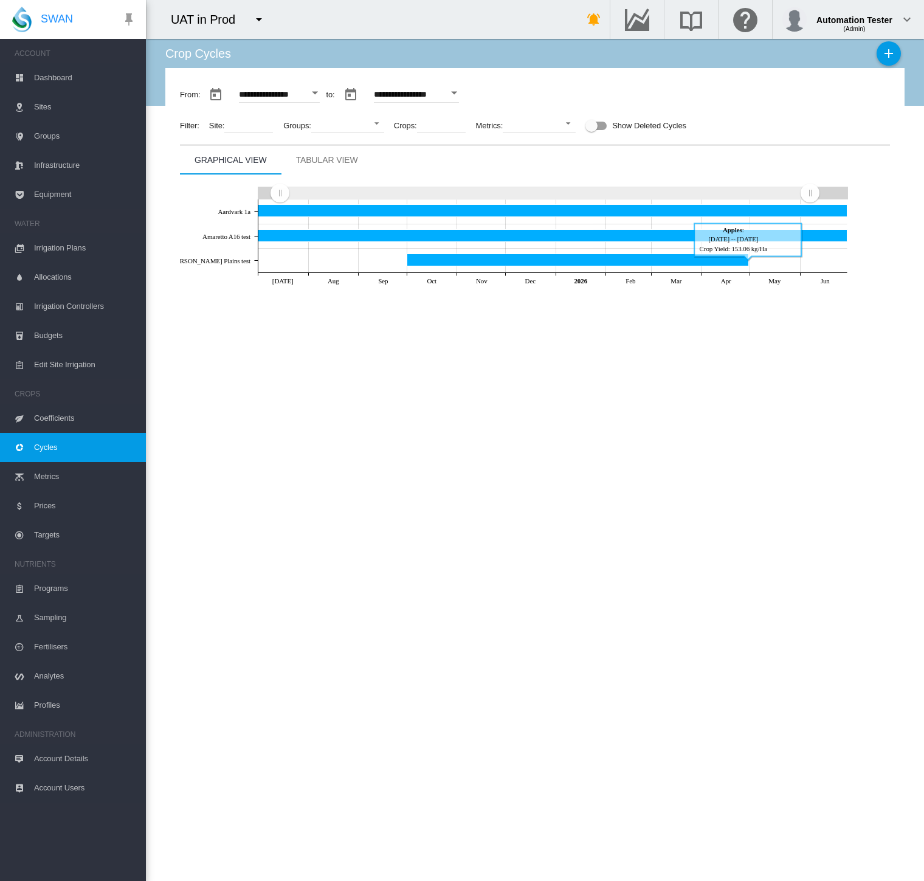
click at [545, 138] on div "Filter: Site: Groups: Alk-Oval All sites BT David T group GeoJSON Group John Bu…" at bounding box center [535, 126] width 710 height 38
click at [545, 129] on md-select "No Selection Crop Yield Percentage Top Grade Colour Accuracy Commercial Cane Su…" at bounding box center [539, 123] width 73 height 18
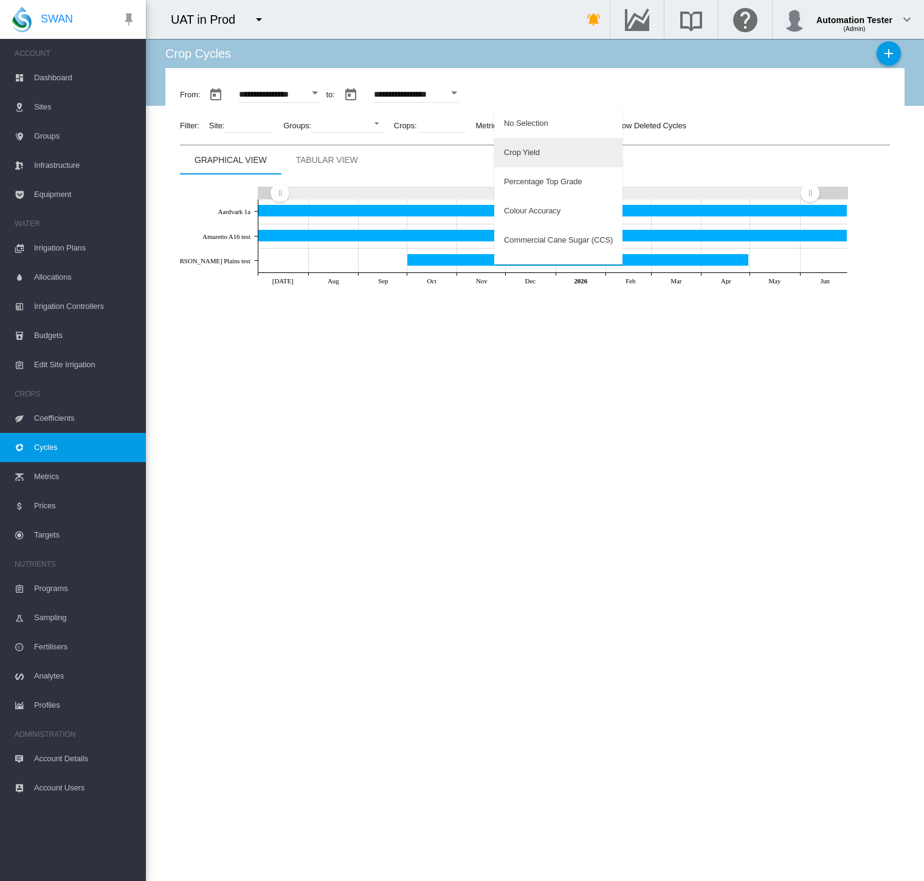
click at [545, 148] on md-option "Crop Yield" at bounding box center [558, 152] width 128 height 29
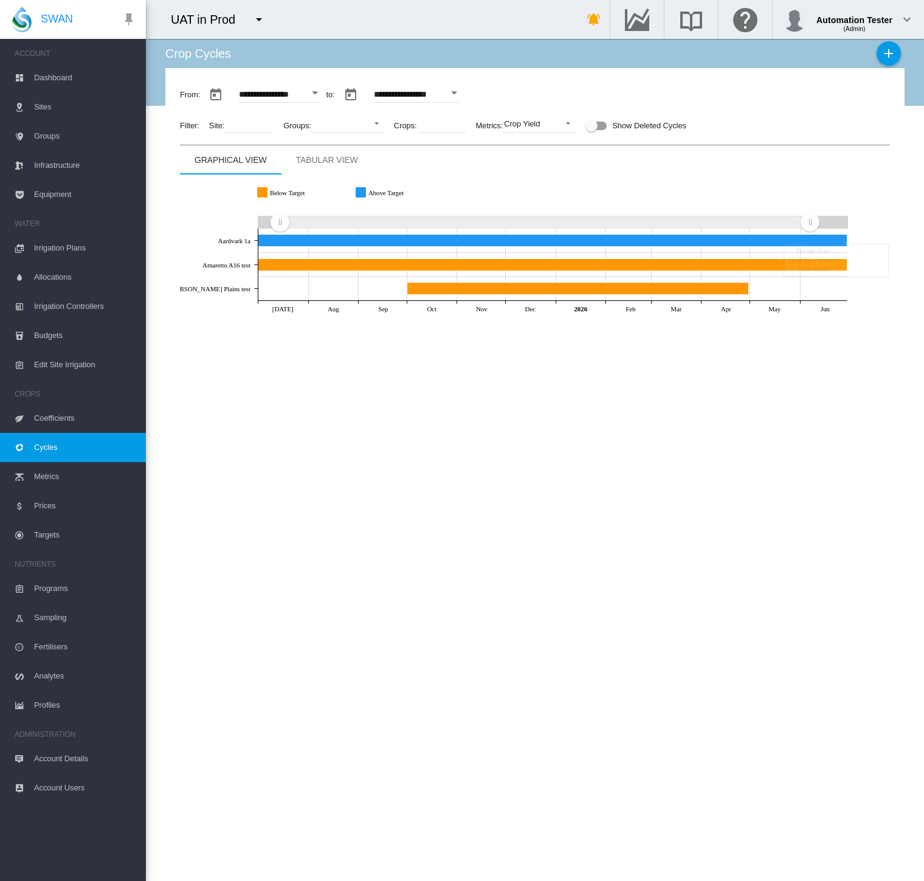
click at [355, 163] on div "Tabular View" at bounding box center [327, 160] width 62 height 15
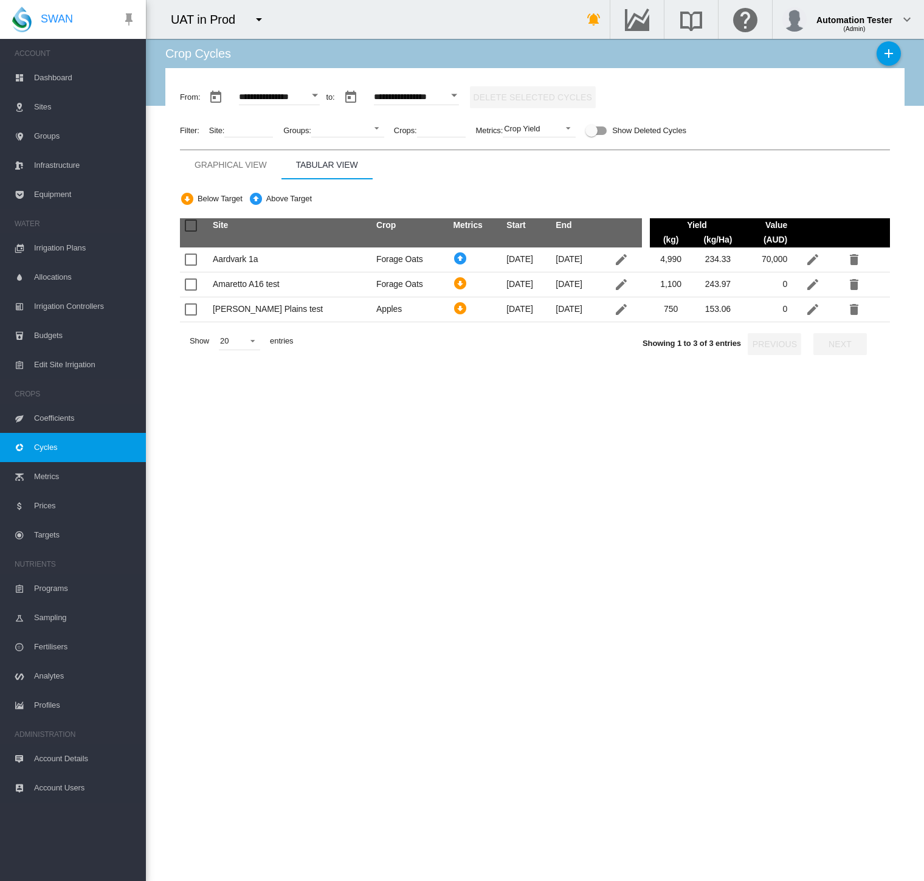
click at [47, 535] on span "Targets" at bounding box center [85, 534] width 102 height 29
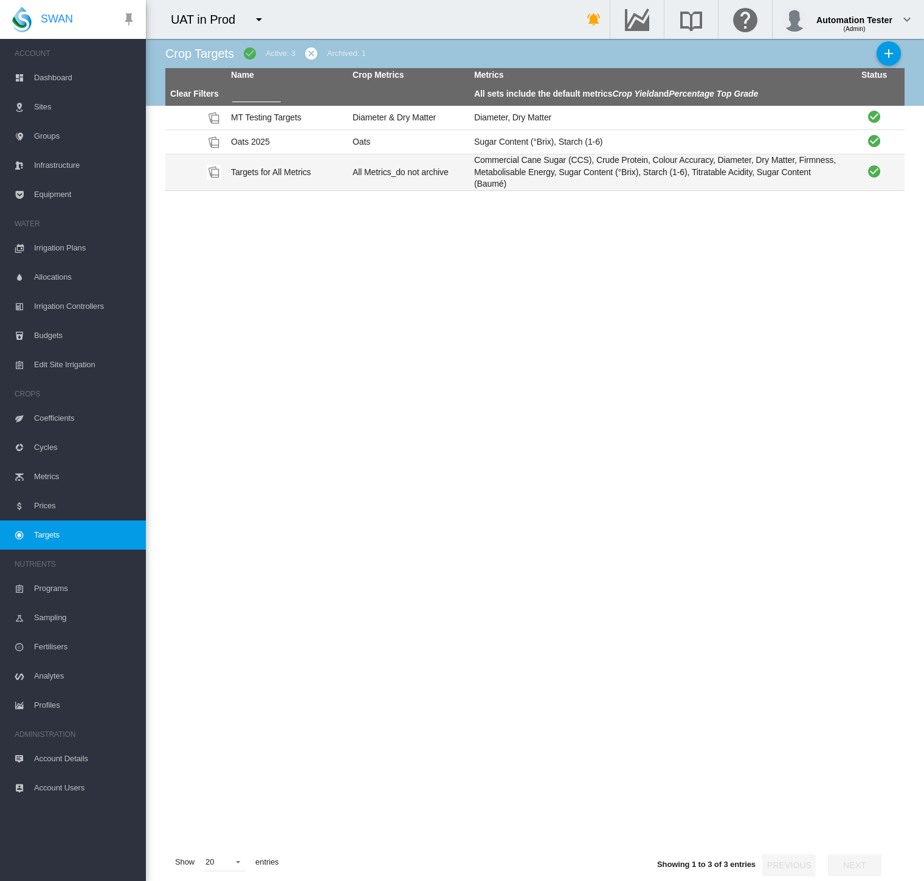
click at [299, 177] on td "Targets for All Metrics" at bounding box center [287, 172] width 122 height 36
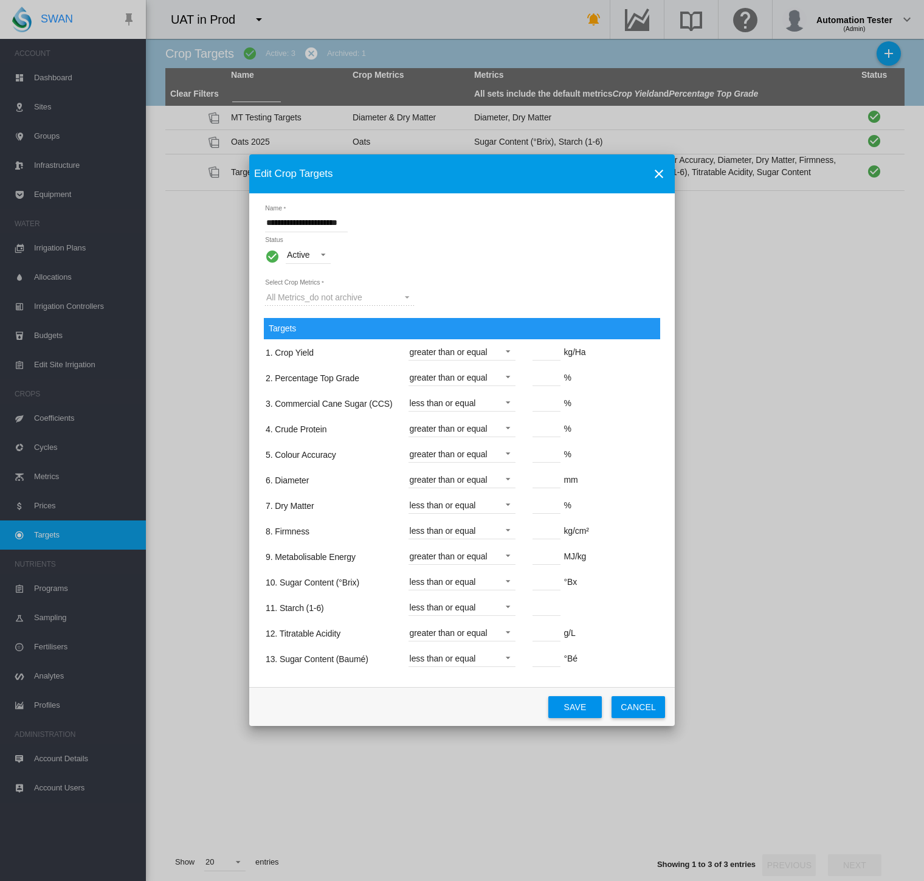
click at [568, 704] on button "Save" at bounding box center [574, 707] width 53 height 22
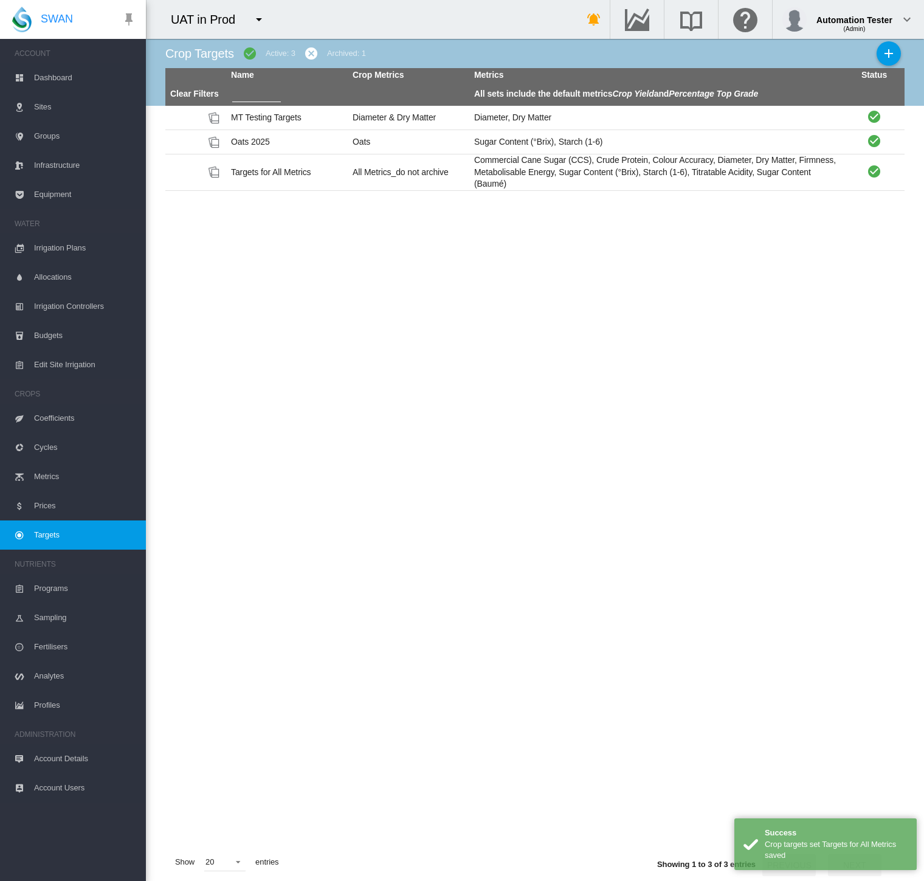
click at [63, 446] on span "Cycles" at bounding box center [85, 447] width 102 height 29
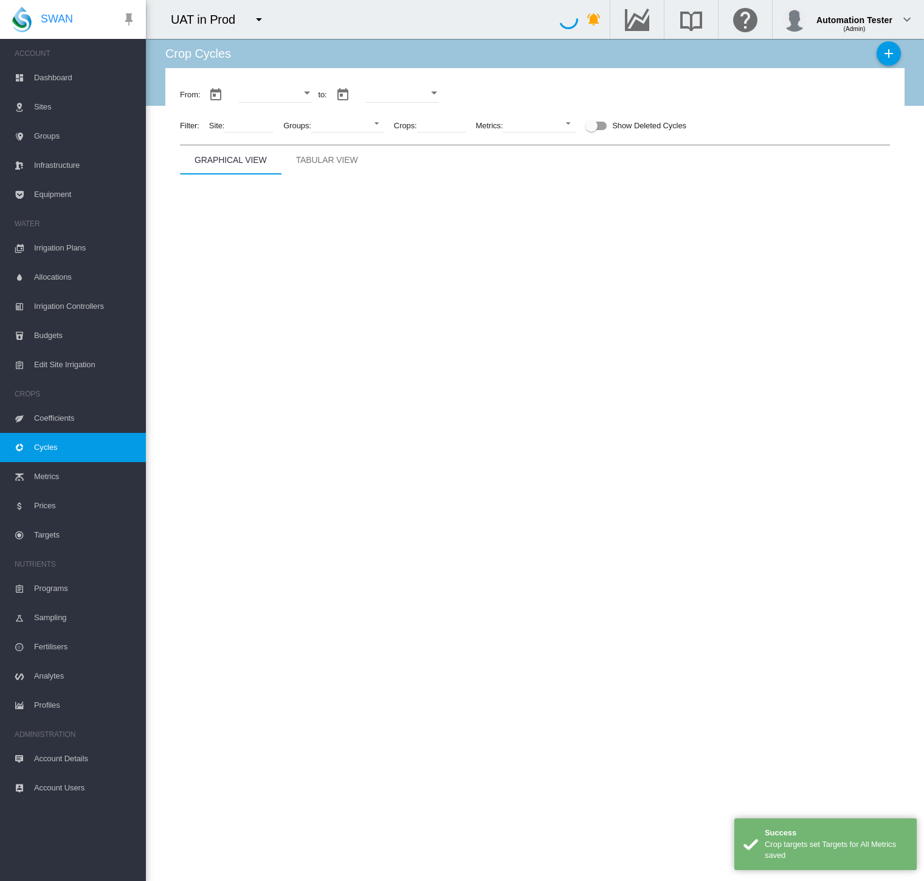
type input "**********"
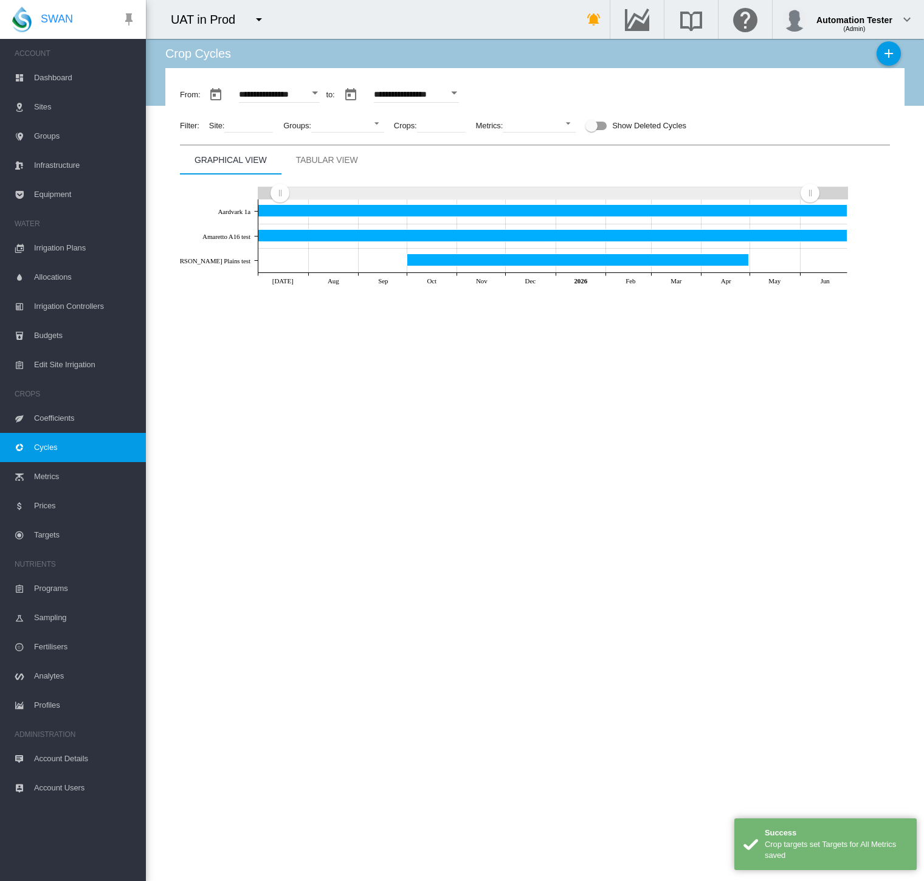
click at [356, 170] on md-tab-item "Tabular View" at bounding box center [326, 159] width 91 height 29
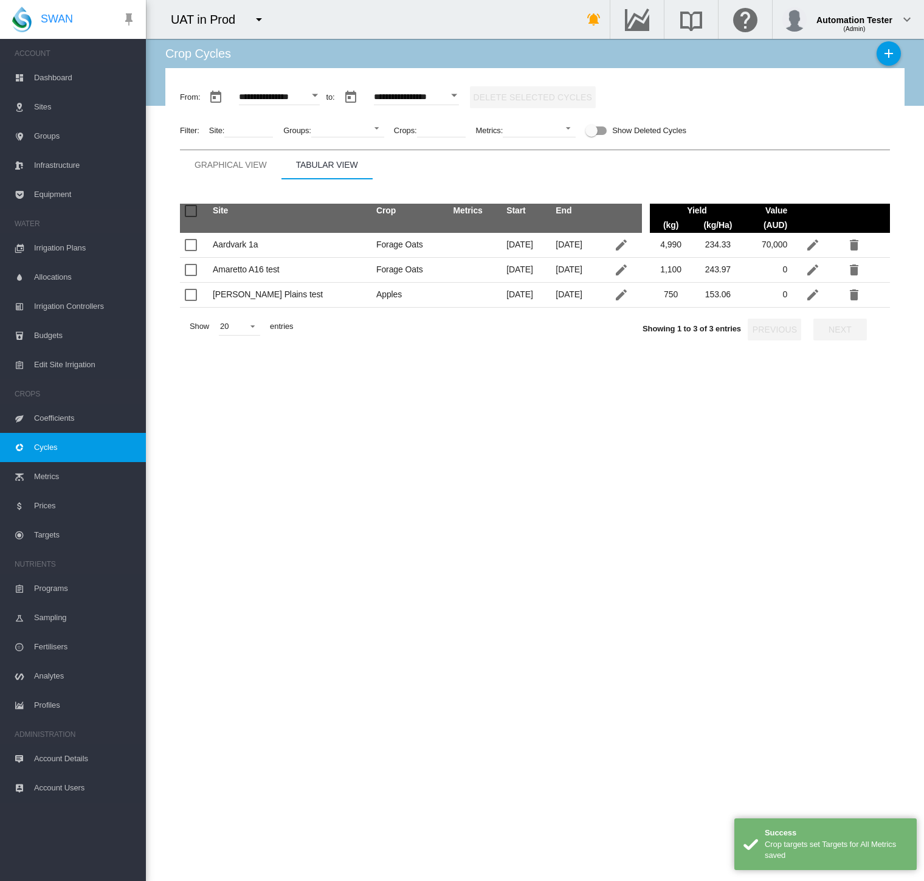
click at [699, 297] on td "153.06" at bounding box center [718, 295] width 52 height 25
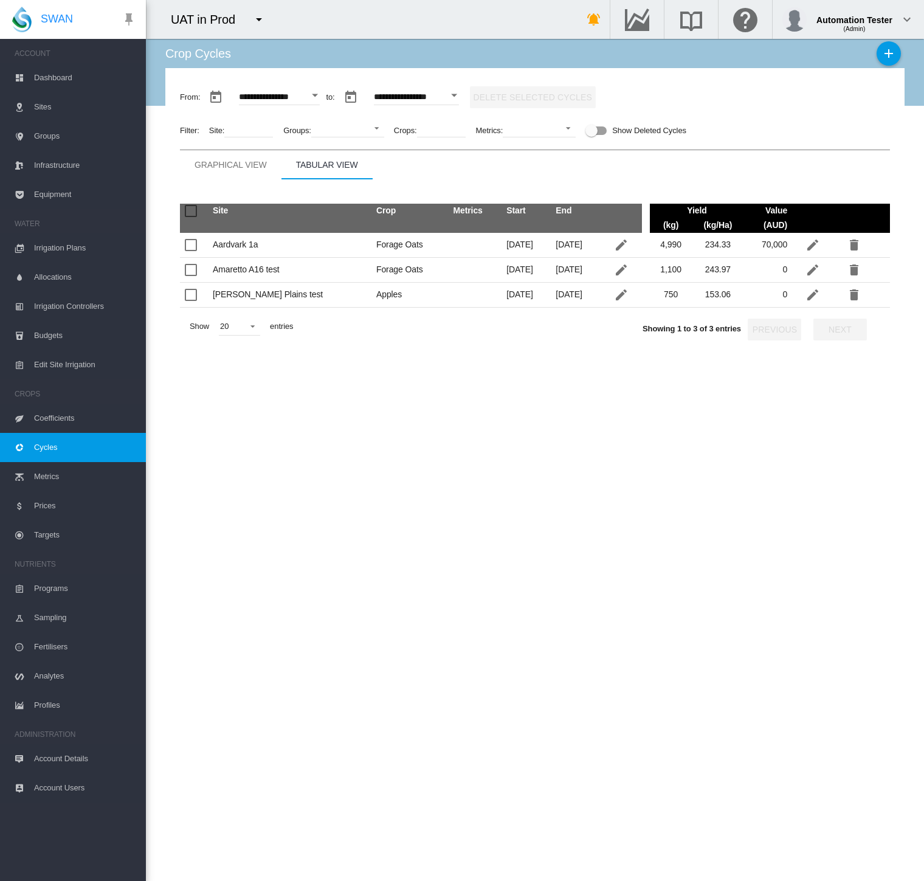
click at [695, 397] on div "Site Crop Metrics Start End Yield Value (kg) (kg/Ha) (AUD)" at bounding box center [535, 370] width 710 height 383
click at [551, 131] on md-select "No Selection Crop Yield Percentage Top Grade Colour Accuracy Commercial Cane Su…" at bounding box center [539, 128] width 73 height 18
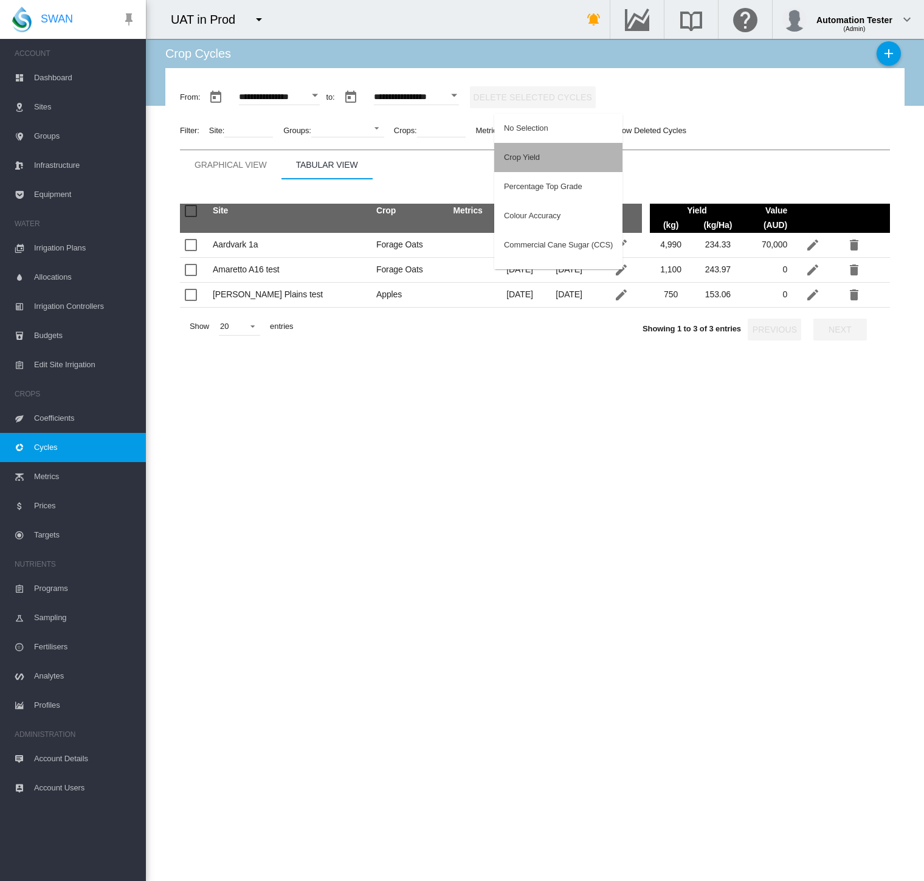
click at [548, 150] on md-option "Crop Yield" at bounding box center [558, 157] width 128 height 29
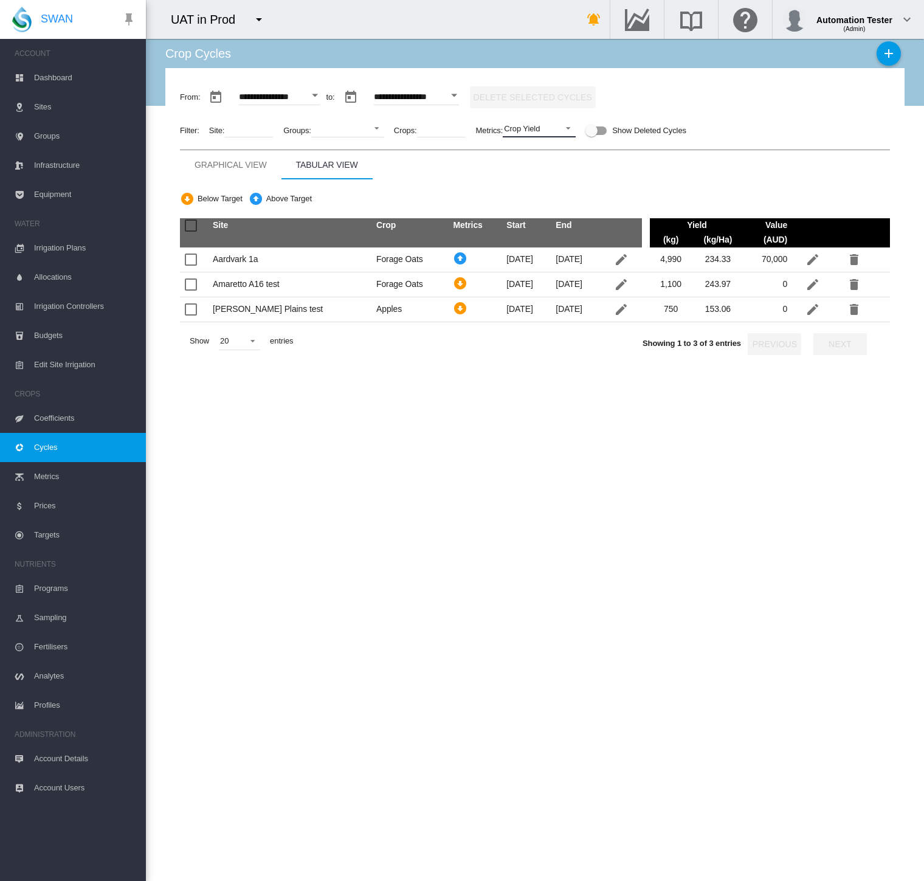
click at [547, 126] on span "Crop Yield" at bounding box center [529, 128] width 51 height 11
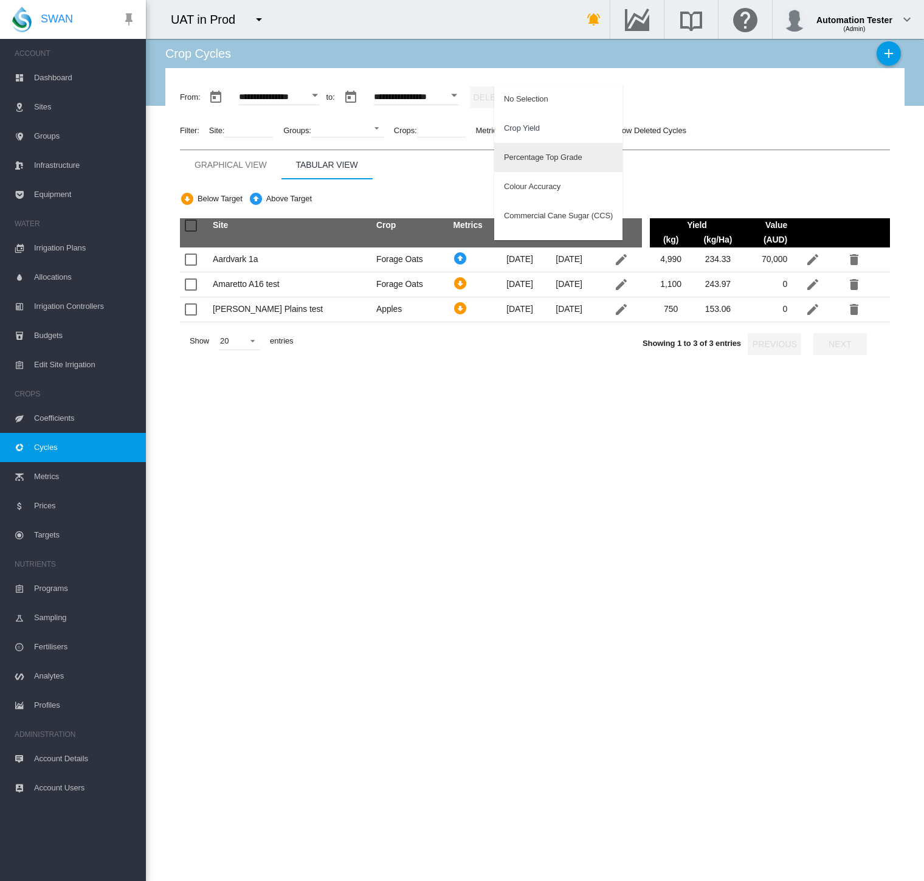
click at [546, 159] on div "Percentage Top Grade" at bounding box center [543, 157] width 78 height 11
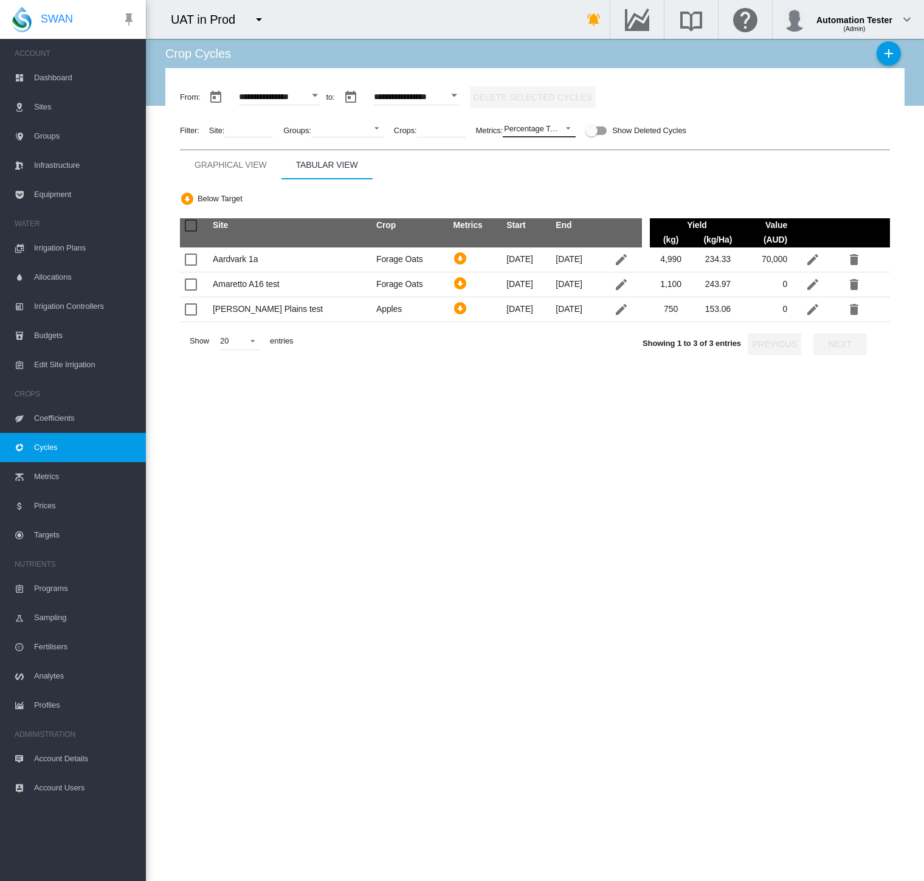
click at [532, 133] on span "Percentage Top Grade" at bounding box center [531, 128] width 55 height 11
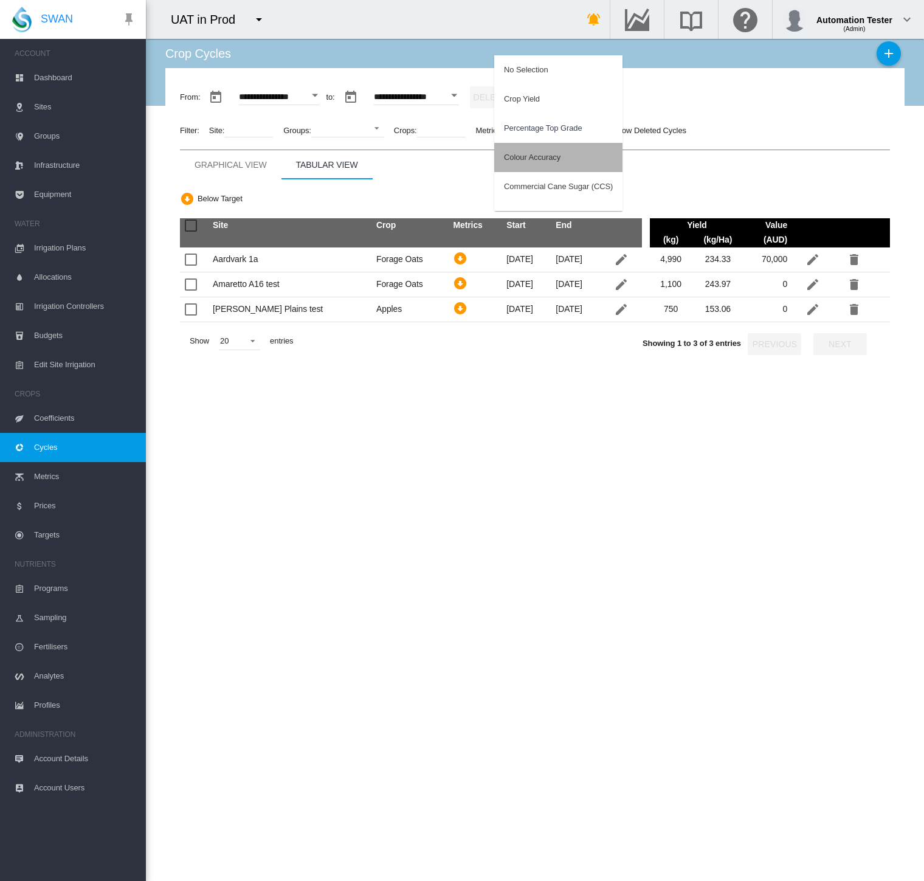
click at [532, 160] on div "Colour Accuracy" at bounding box center [532, 157] width 57 height 11
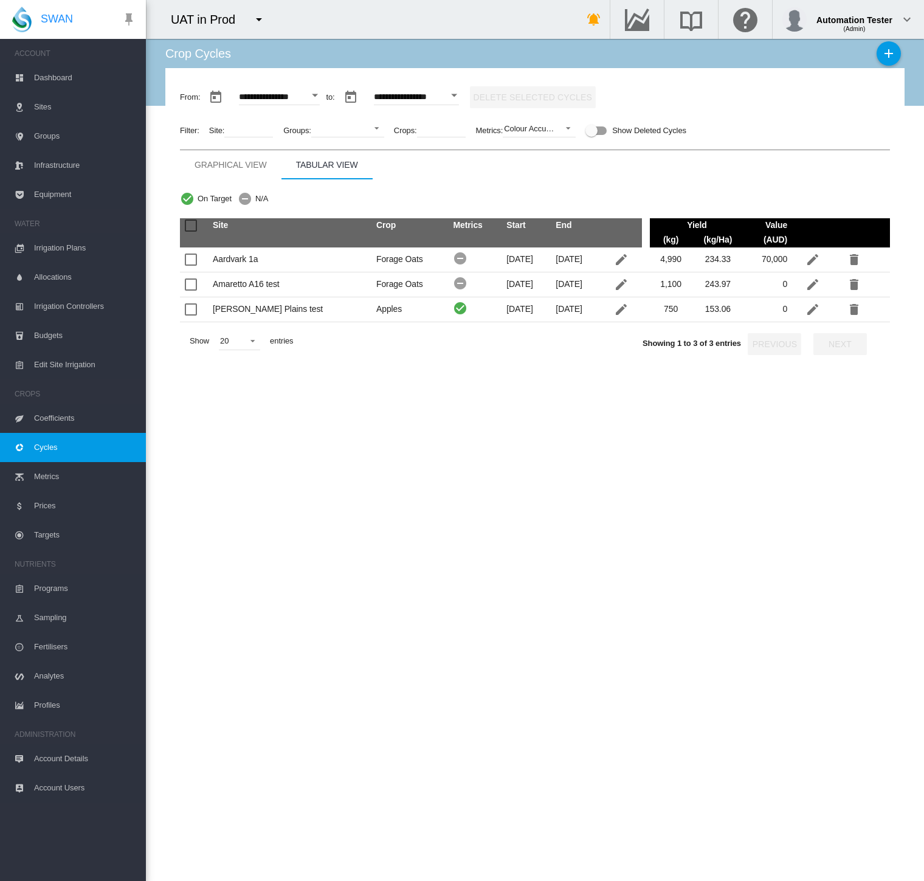
click at [61, 534] on span "Targets" at bounding box center [85, 534] width 102 height 29
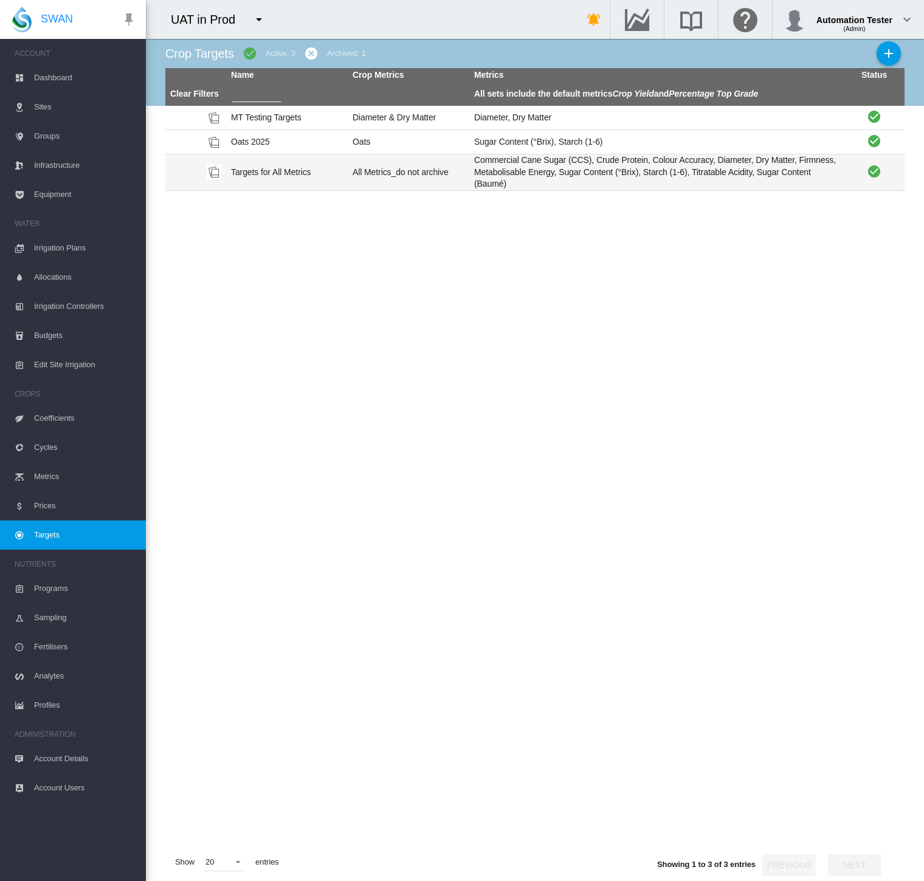
click at [394, 176] on td "All Metrics_do not archive" at bounding box center [409, 172] width 122 height 36
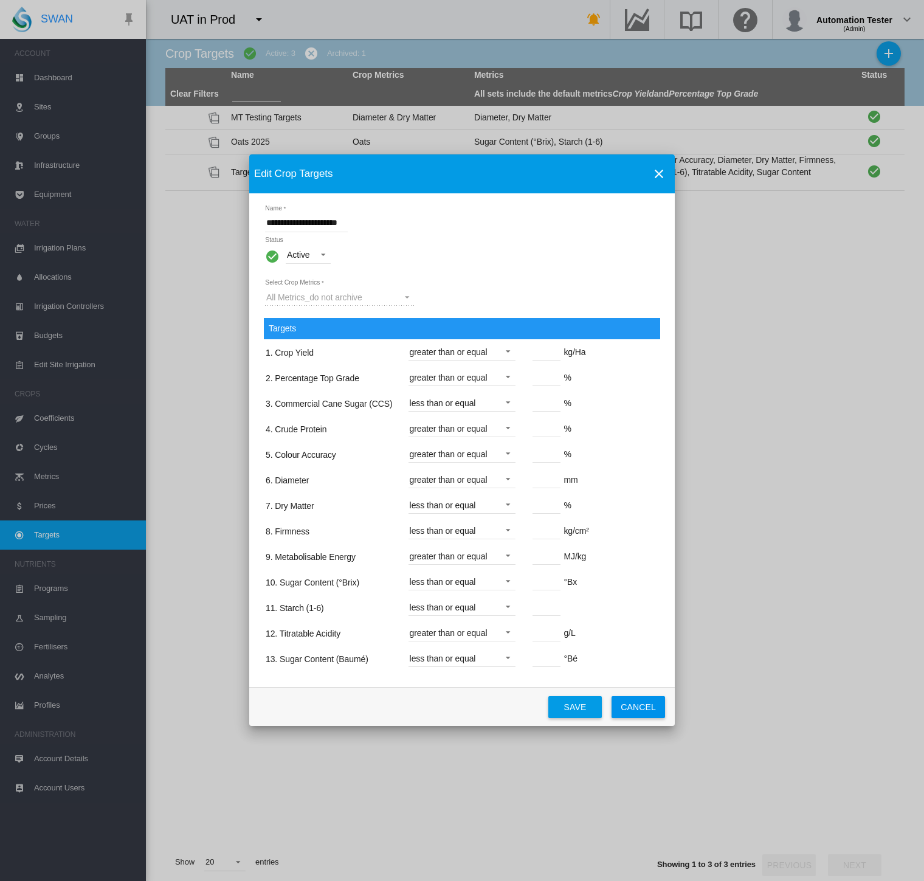
click at [629, 701] on button "Cancel" at bounding box center [637, 707] width 53 height 22
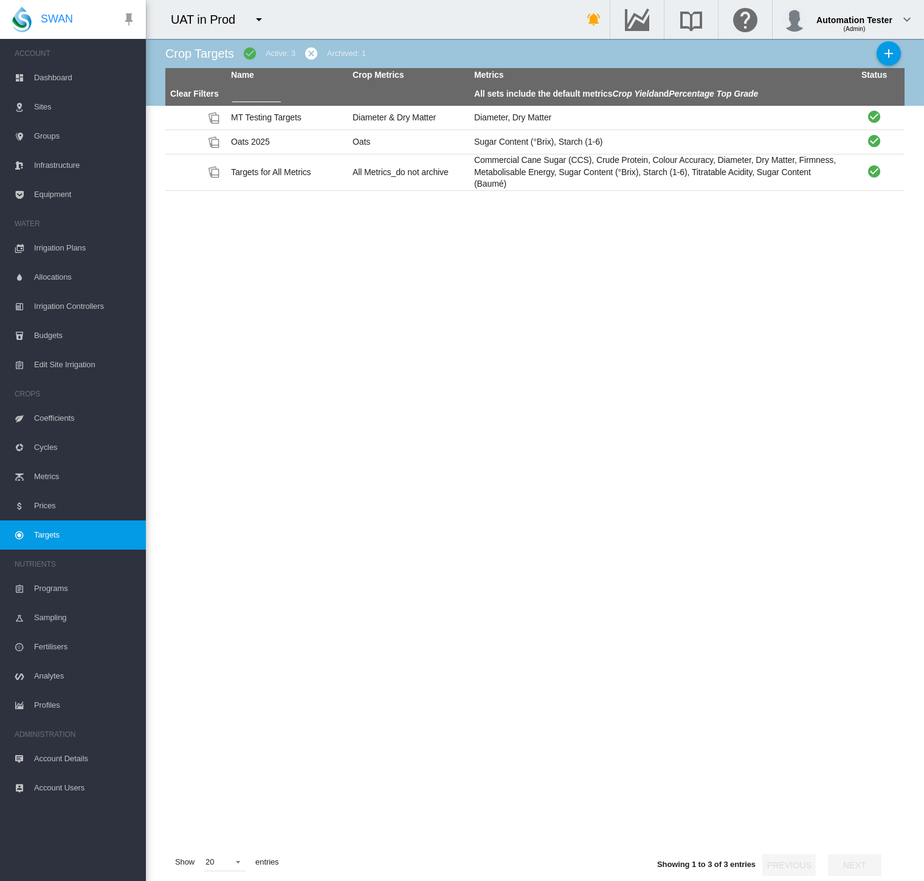
click at [49, 444] on span "Cycles" at bounding box center [85, 447] width 102 height 29
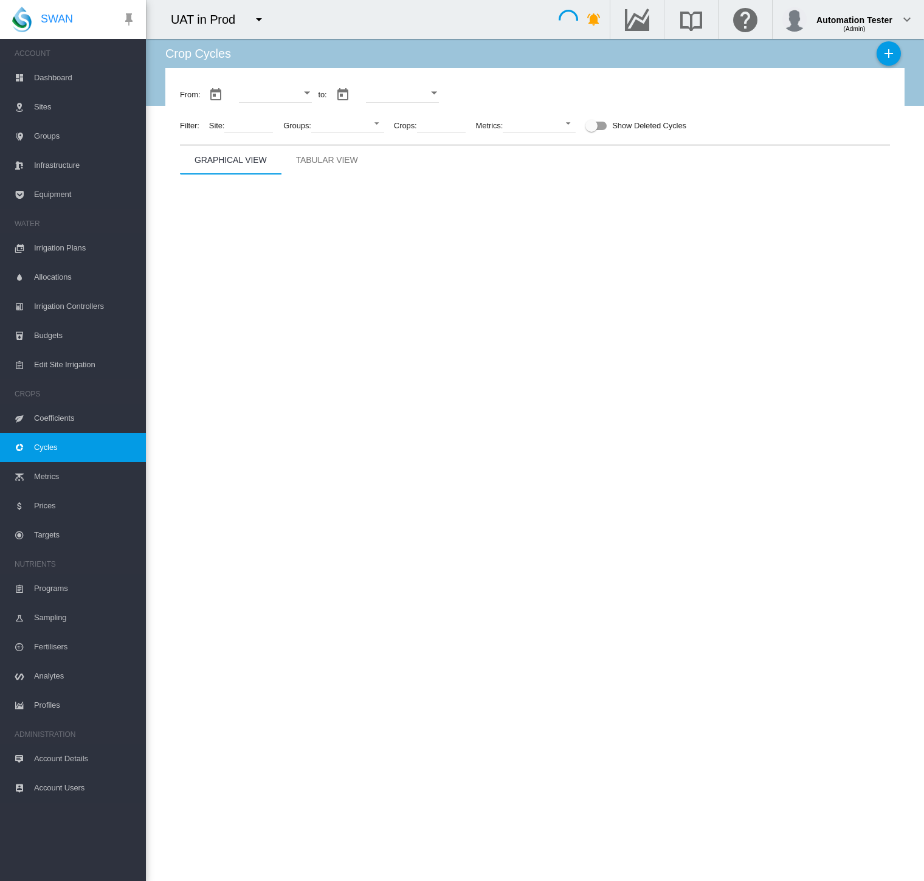
type input "**********"
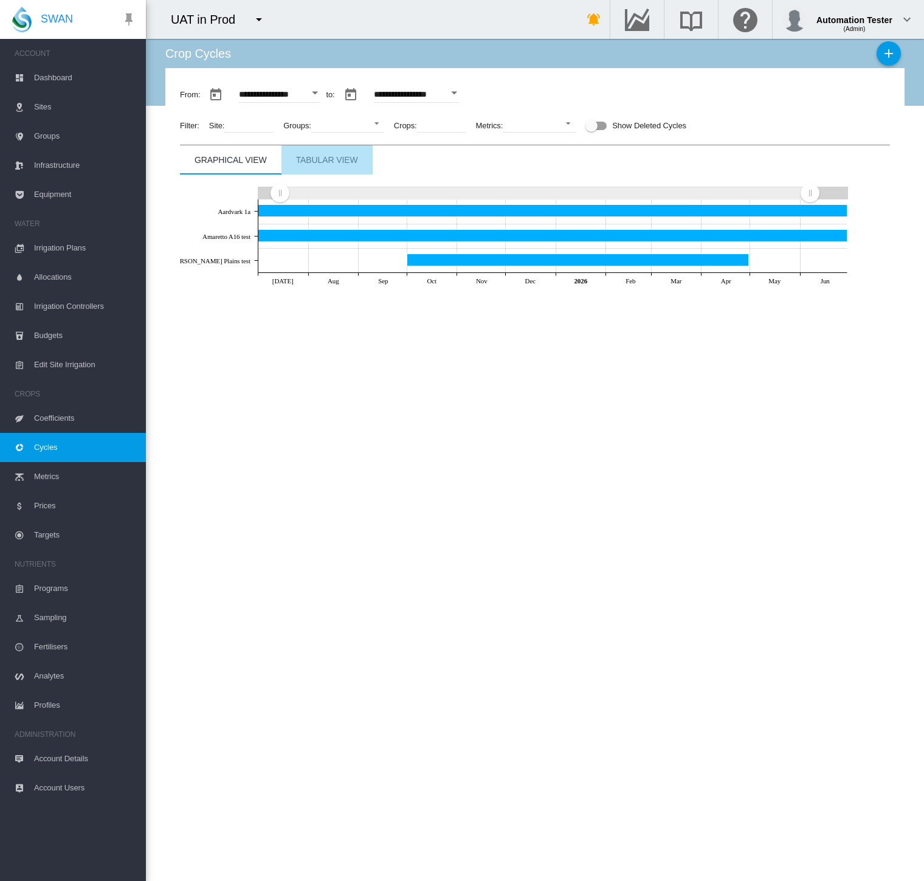
click at [339, 165] on div "Tabular View" at bounding box center [327, 160] width 62 height 15
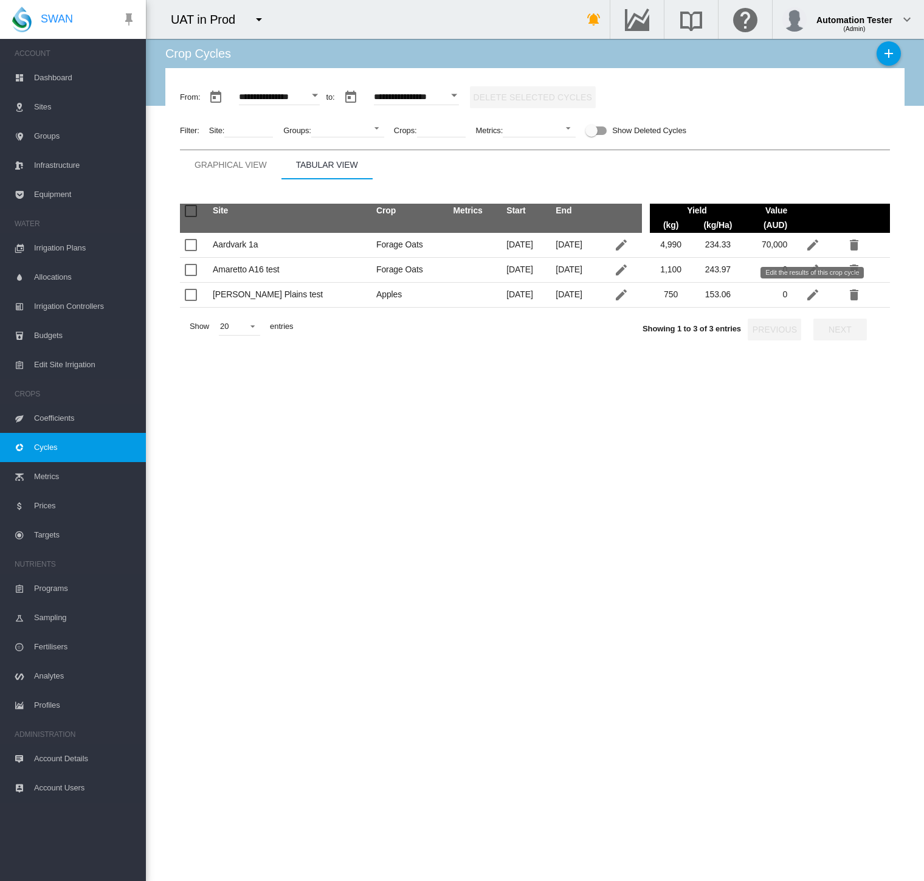
click at [807, 294] on md-icon "icon-pencil" at bounding box center [812, 294] width 15 height 15
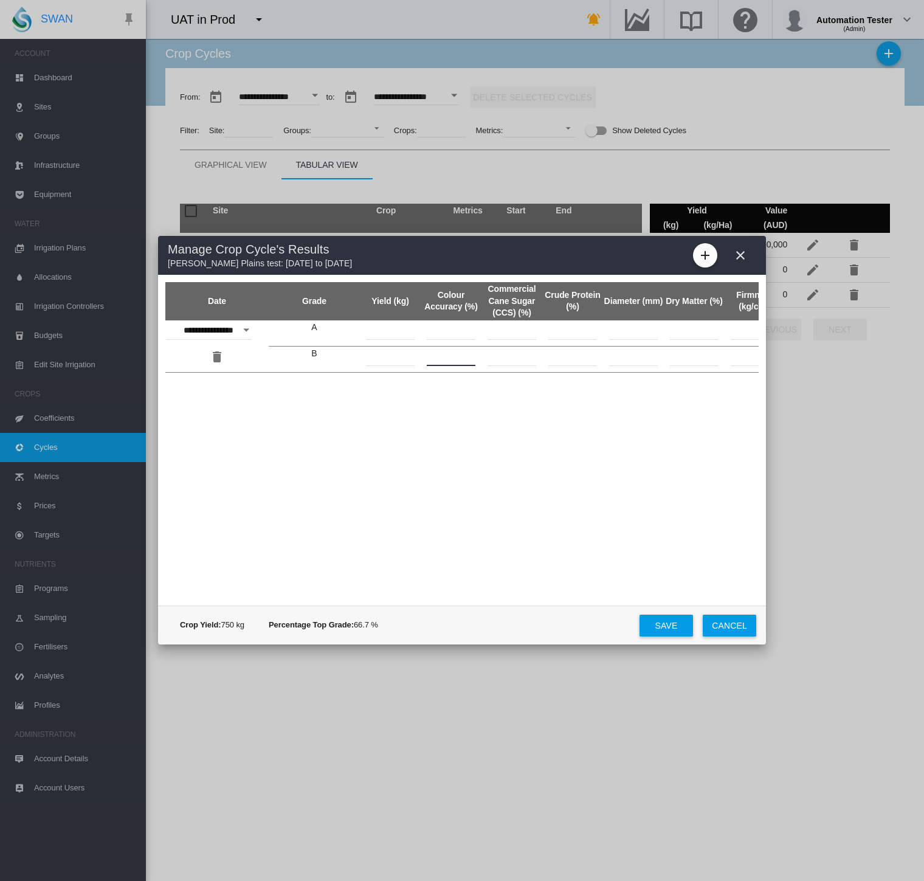
drag, startPoint x: 463, startPoint y: 355, endPoint x: 409, endPoint y: 352, distance: 54.2
click at [409, 352] on tr "B *** ** ** ** ** ** * **" at bounding box center [627, 359] width 924 height 26
type input "**"
click at [670, 627] on button "Save" at bounding box center [665, 625] width 53 height 22
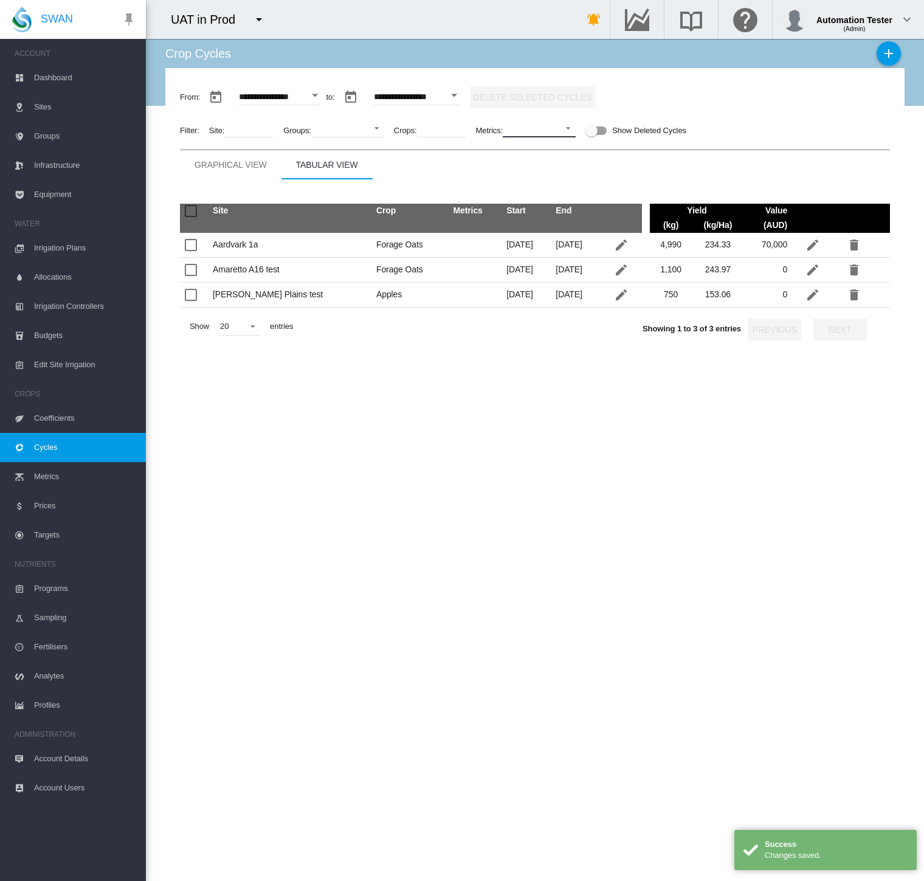
click at [547, 136] on md-select "No Selection Crop Yield Percentage Top Grade Colour Accuracy Colour Accuracy Co…" at bounding box center [539, 128] width 73 height 18
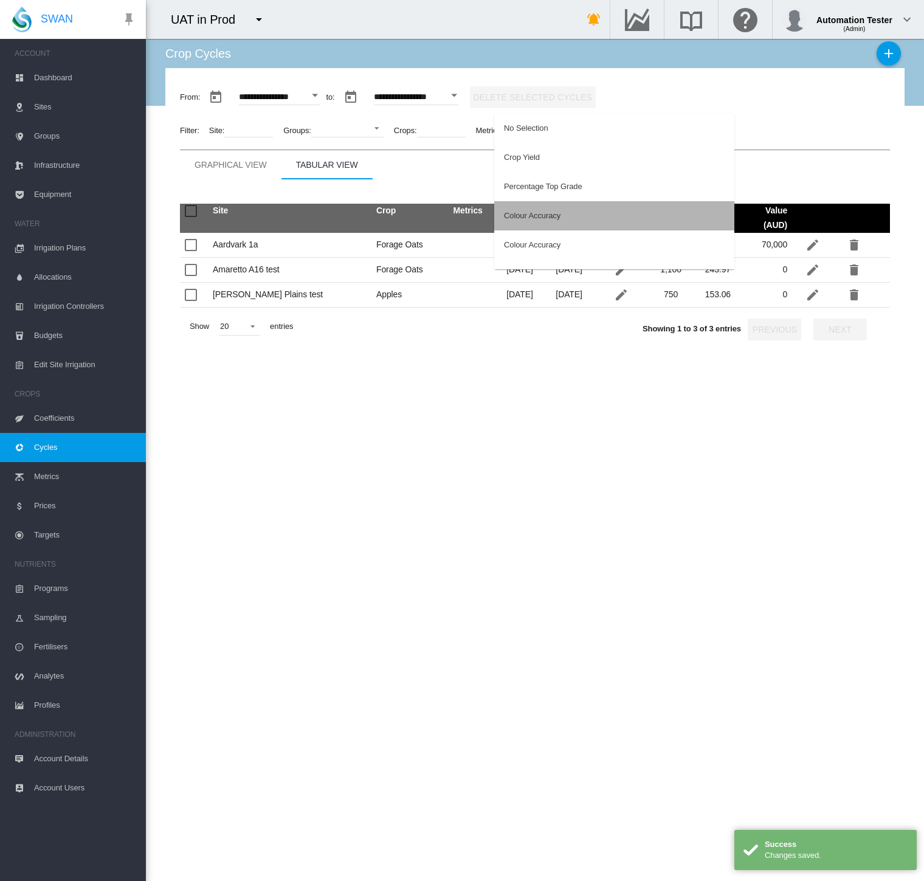
click at [541, 216] on div "Colour Accuracy" at bounding box center [532, 215] width 57 height 11
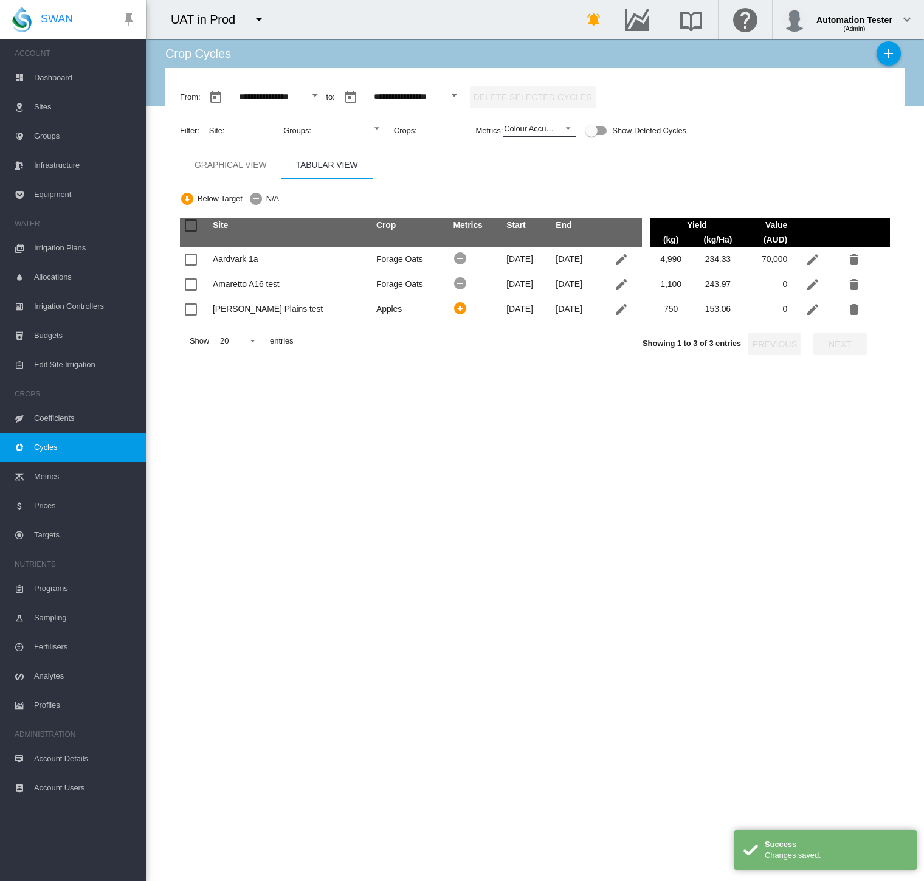
click at [529, 129] on div "Colour Accuracy" at bounding box center [532, 128] width 57 height 9
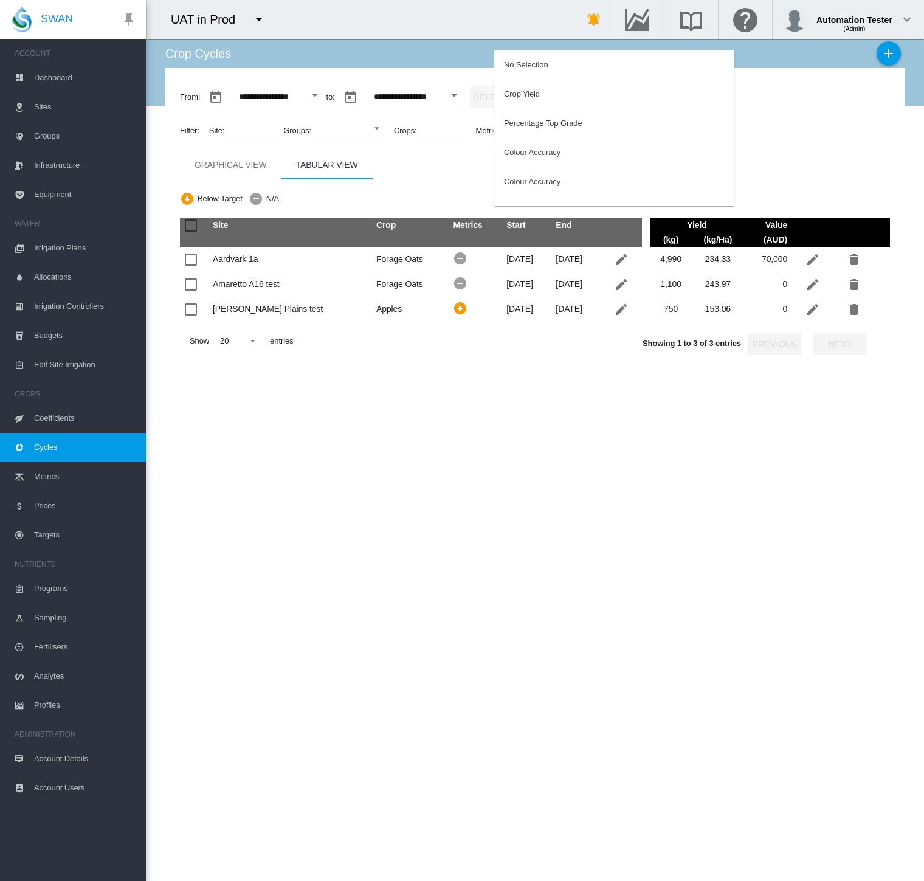
click at [797, 174] on md-backdrop at bounding box center [462, 440] width 924 height 881
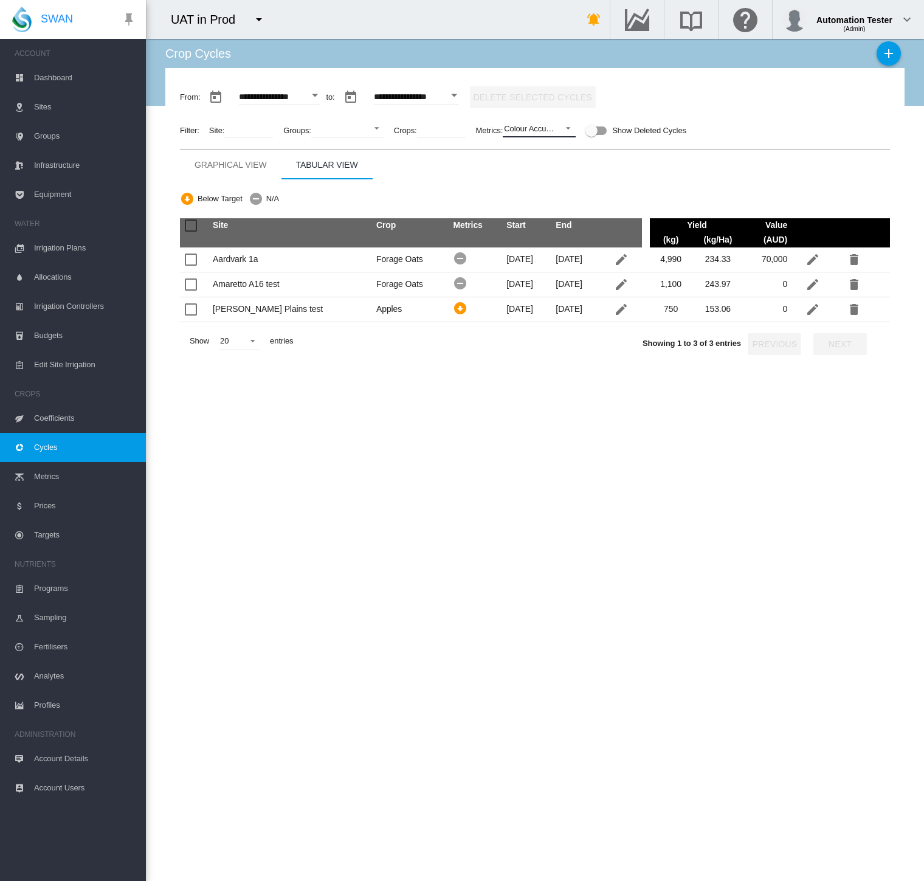
click at [554, 123] on span "Colour Accuracy" at bounding box center [530, 128] width 52 height 11
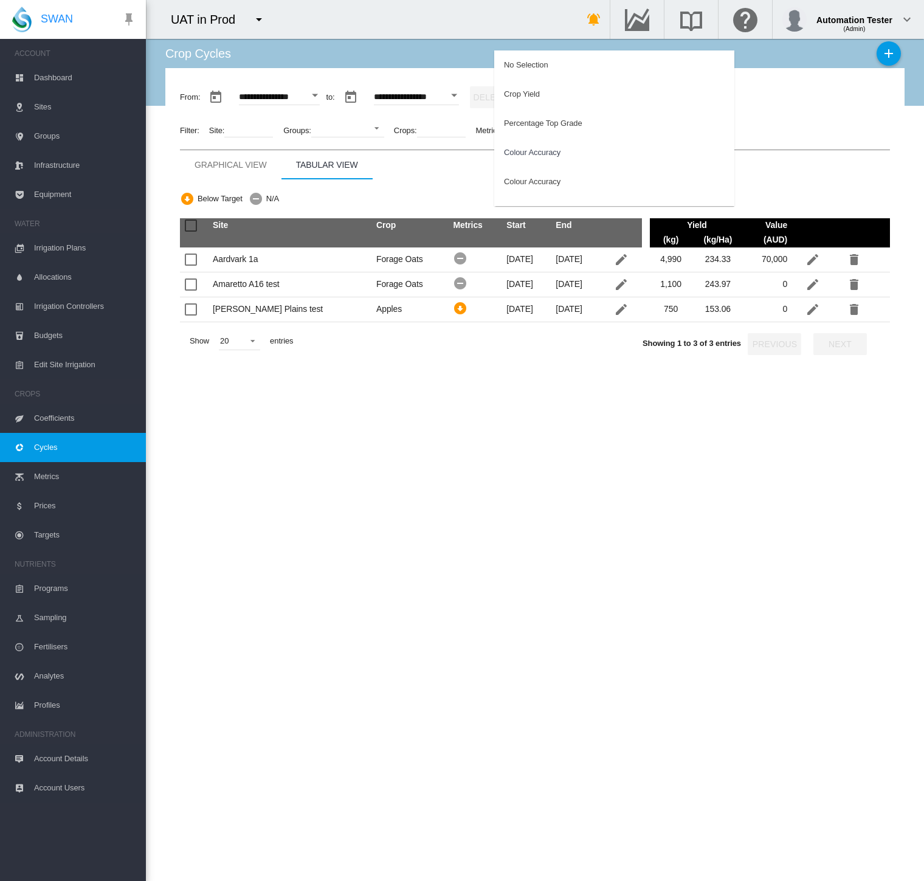
scroll to position [24, 0]
click at [552, 155] on div "Colour Accuracy" at bounding box center [532, 157] width 57 height 11
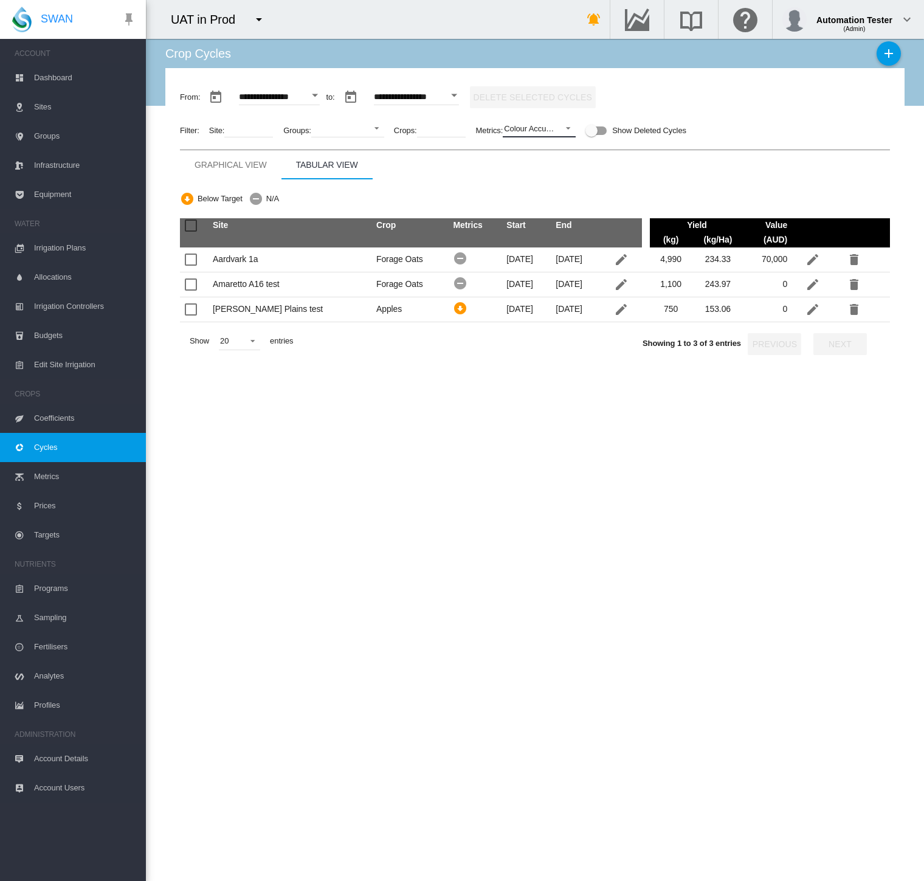
click at [550, 120] on md-select-value "Colour Accuracy" at bounding box center [539, 128] width 73 height 18
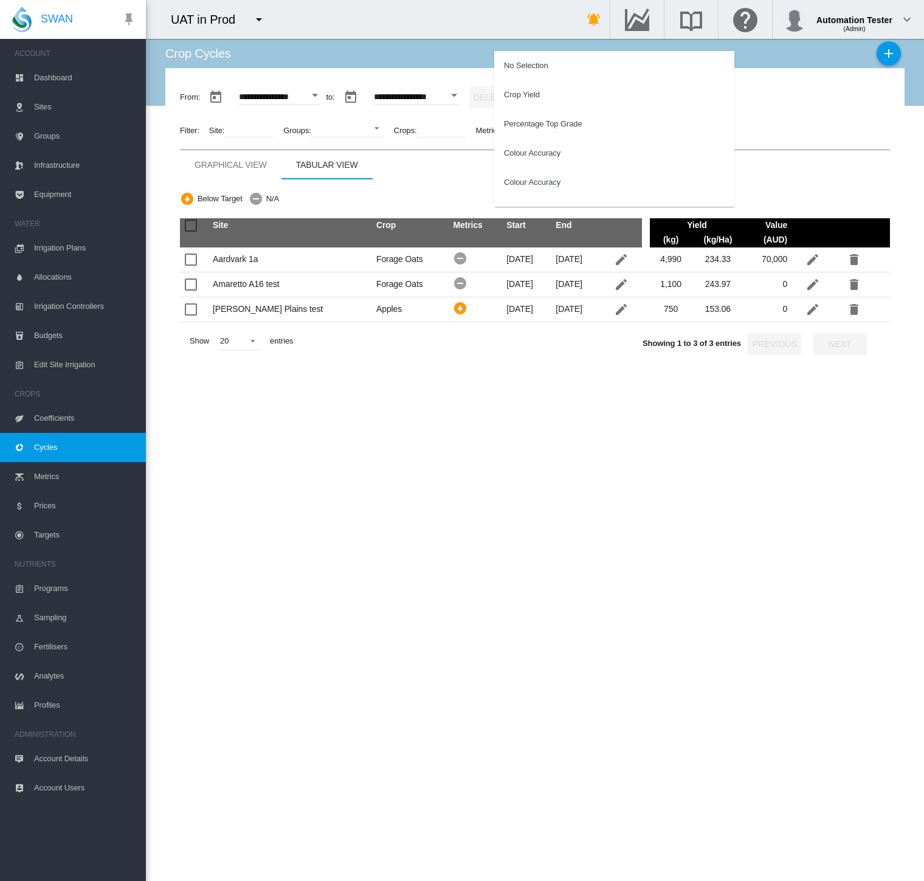
scroll to position [53, 0]
click at [554, 72] on div "Percentage Top Grade" at bounding box center [543, 70] width 78 height 11
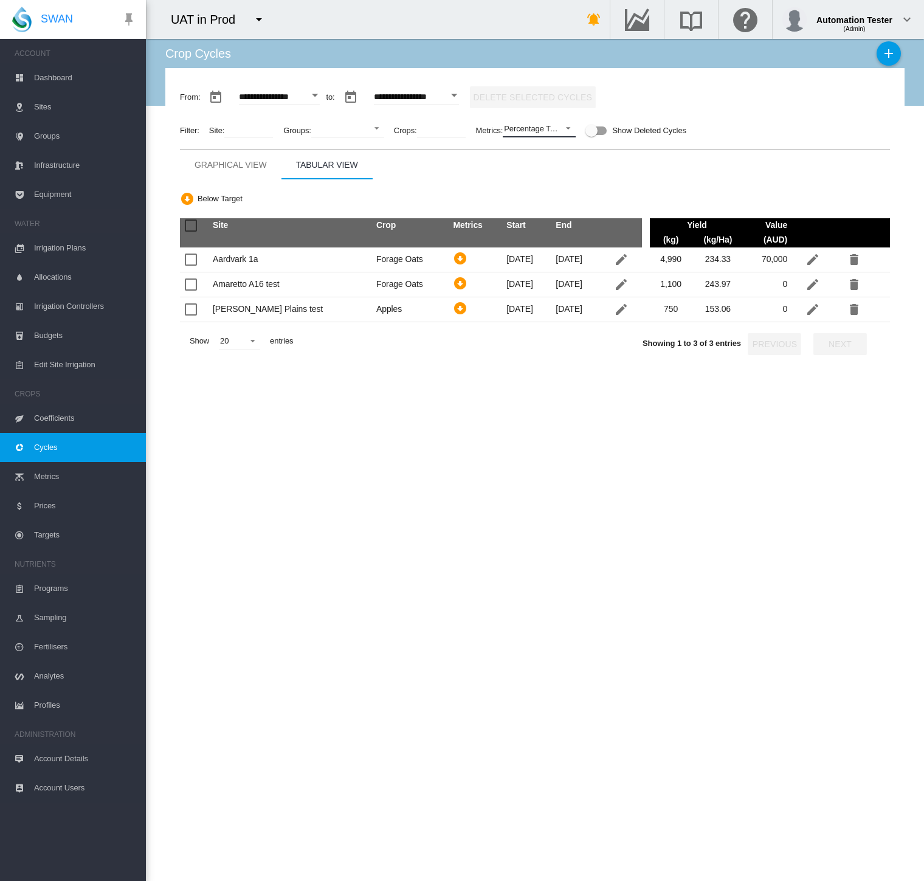
click at [551, 137] on md-select-value "Percentage Top Grade" at bounding box center [539, 128] width 73 height 18
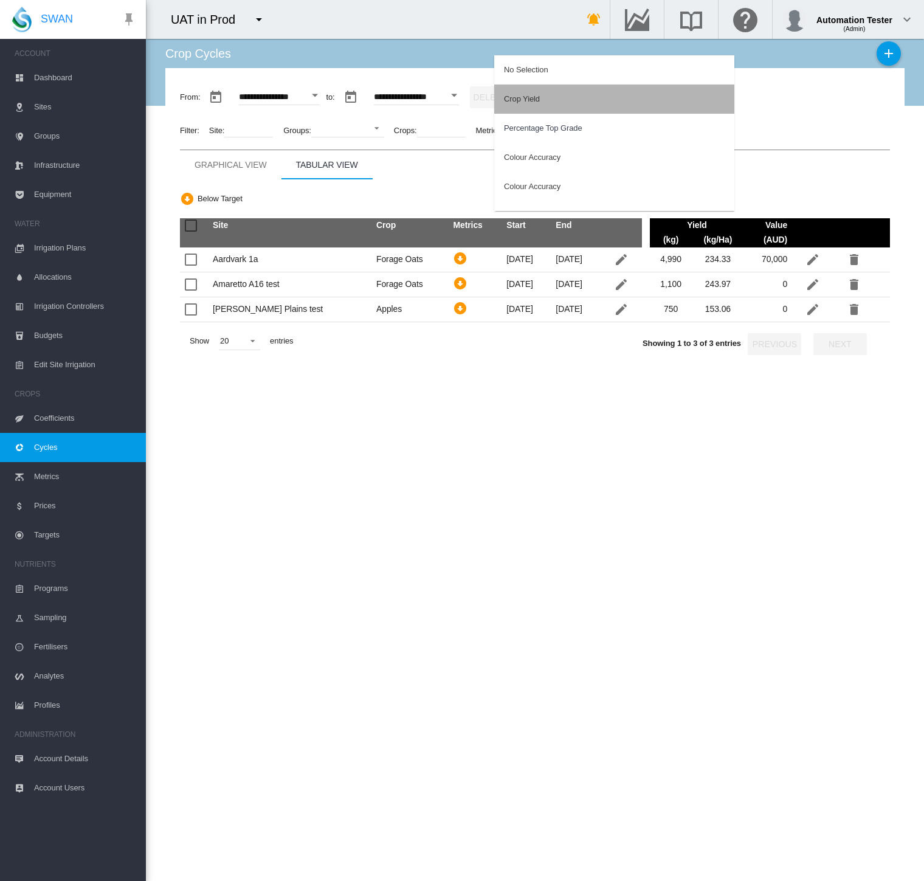
click at [540, 101] on md-option "Crop Yield" at bounding box center [614, 98] width 240 height 29
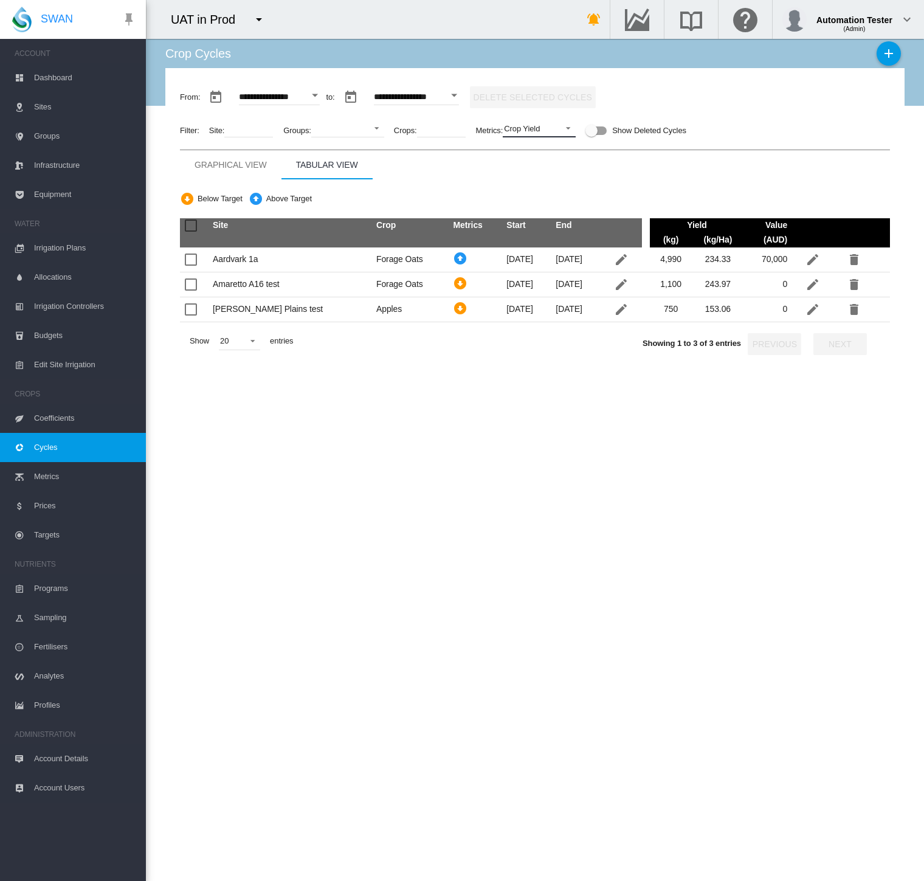
click at [533, 129] on div "Crop Yield" at bounding box center [522, 128] width 36 height 9
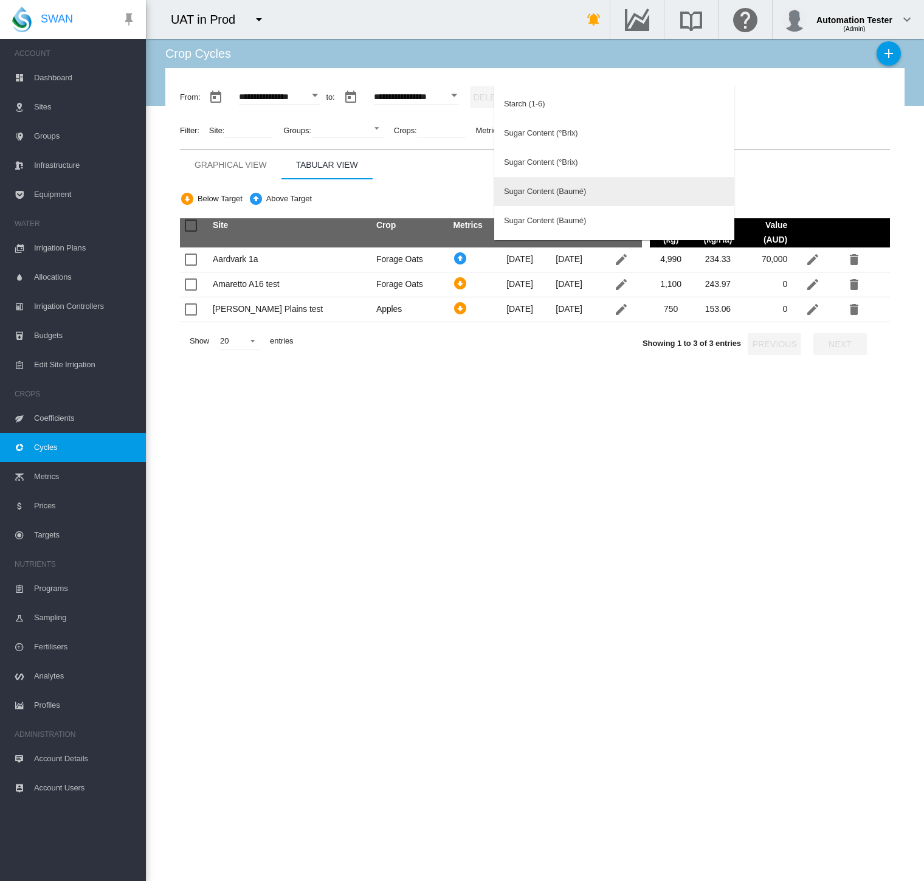
scroll to position [540, 0]
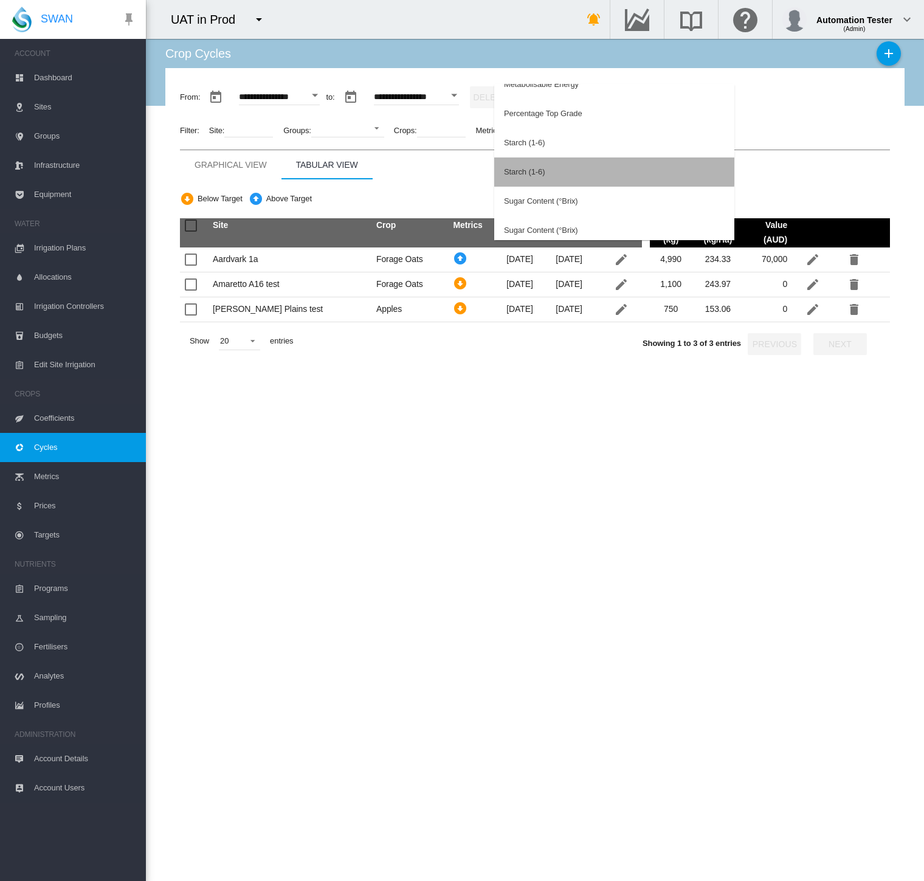
click at [548, 169] on md-option "Starch (1-6)" at bounding box center [614, 171] width 240 height 29
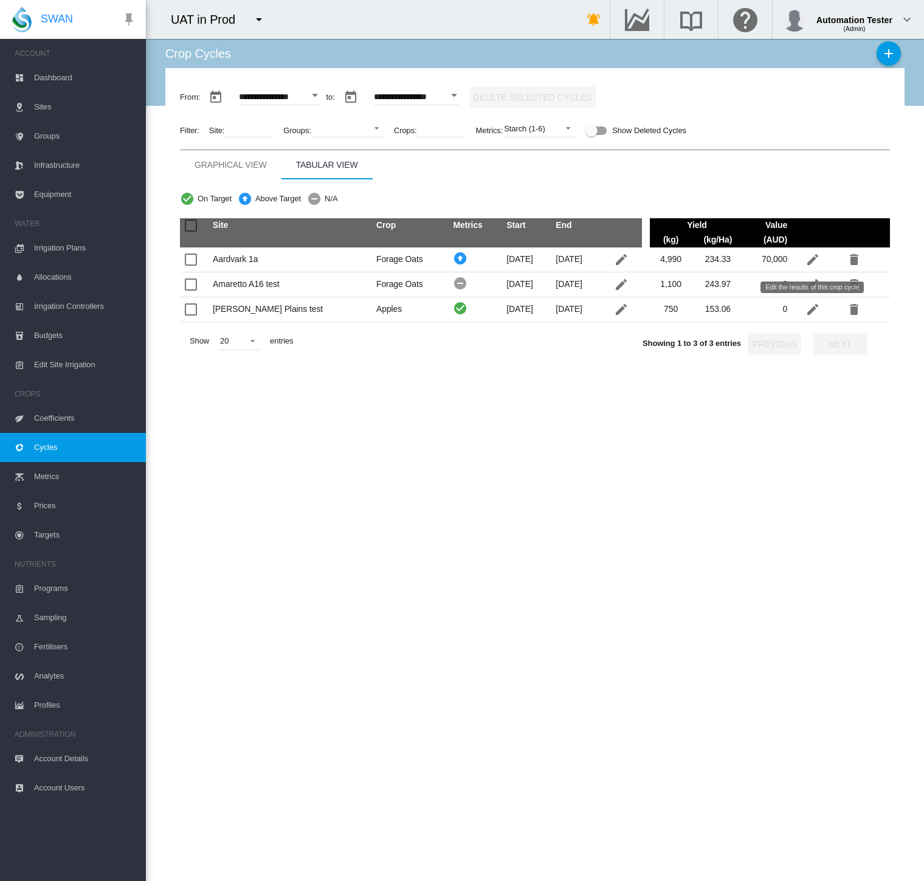
click at [807, 313] on md-icon "icon-pencil" at bounding box center [812, 309] width 15 height 15
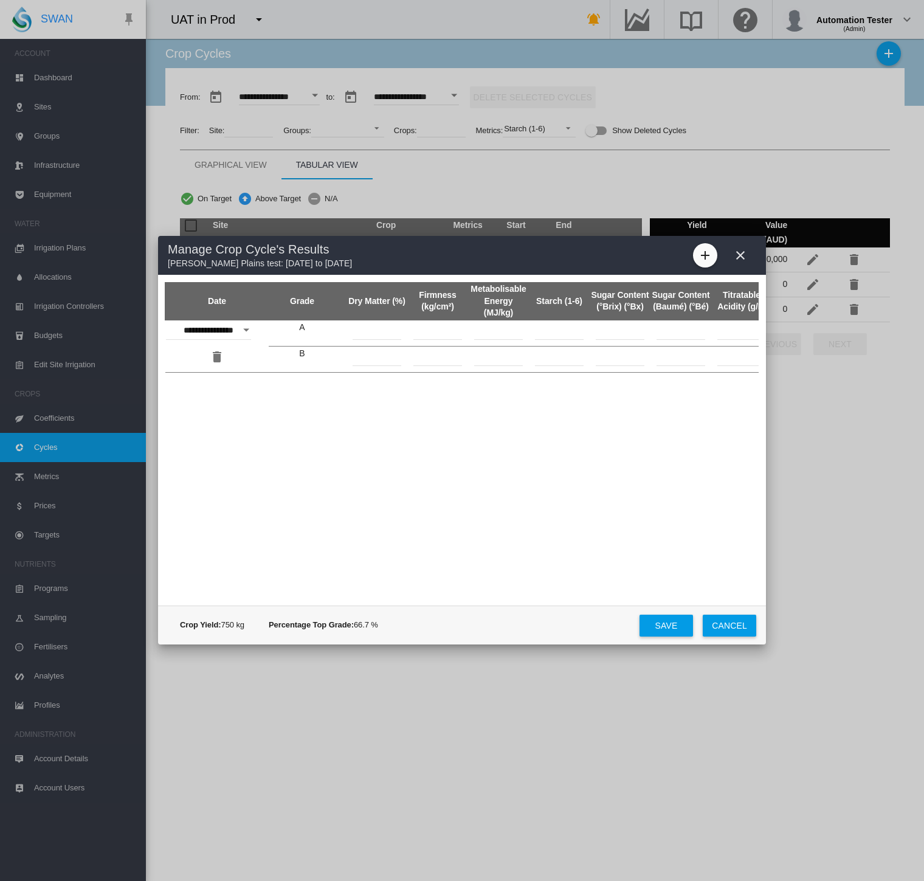
scroll to position [0, 330]
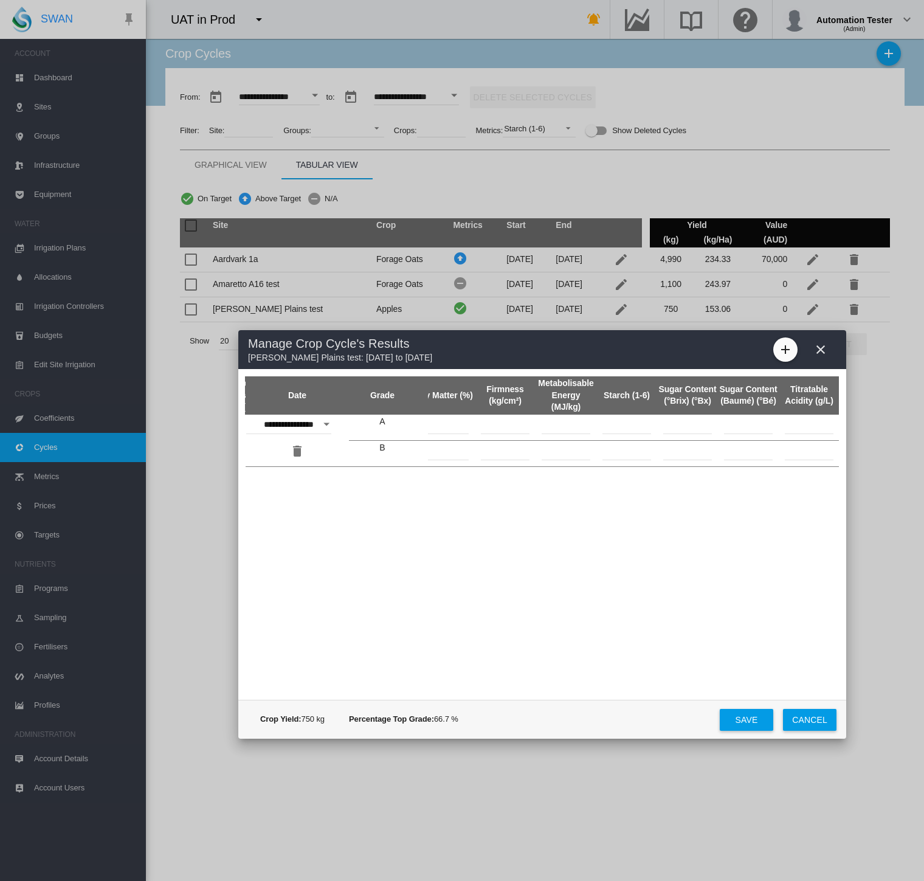
drag, startPoint x: 527, startPoint y: 258, endPoint x: 607, endPoint y: 352, distance: 123.7
click at [607, 352] on md-toolbar "Manage Crop Cycle's Results Anna Plains test: 01 Oct 2025 to 30 Apr 2026" at bounding box center [542, 349] width 608 height 39
